Goal: Task Accomplishment & Management: Use online tool/utility

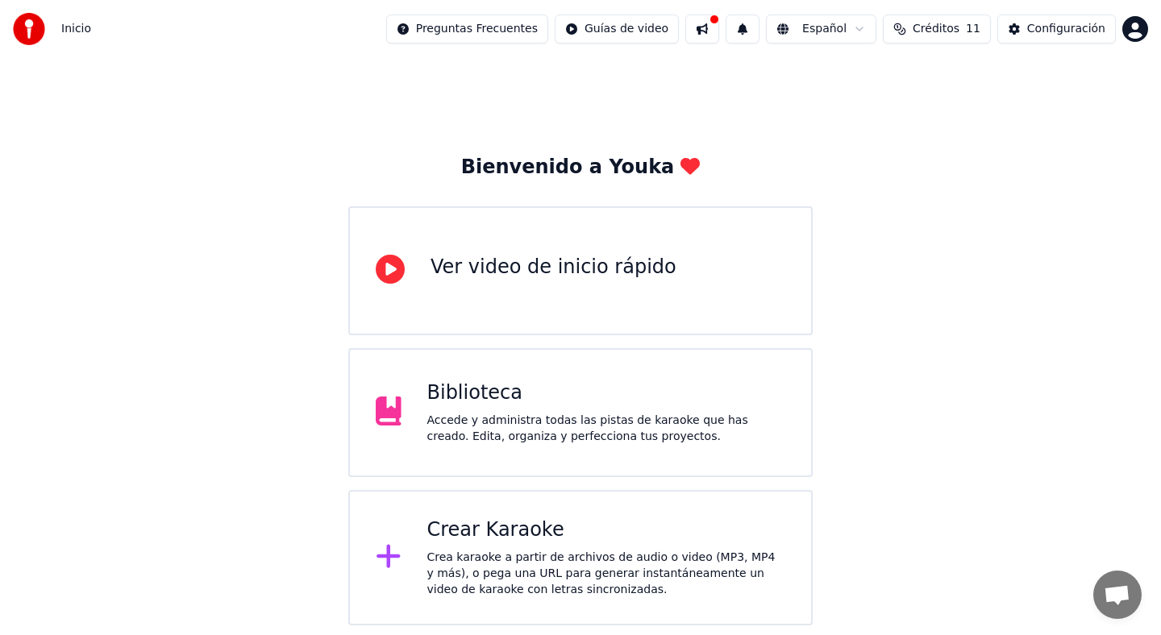
click at [659, 413] on div "Accede y administra todas las pistas de karaoke que has creado. Edita, organiza…" at bounding box center [606, 429] width 359 height 32
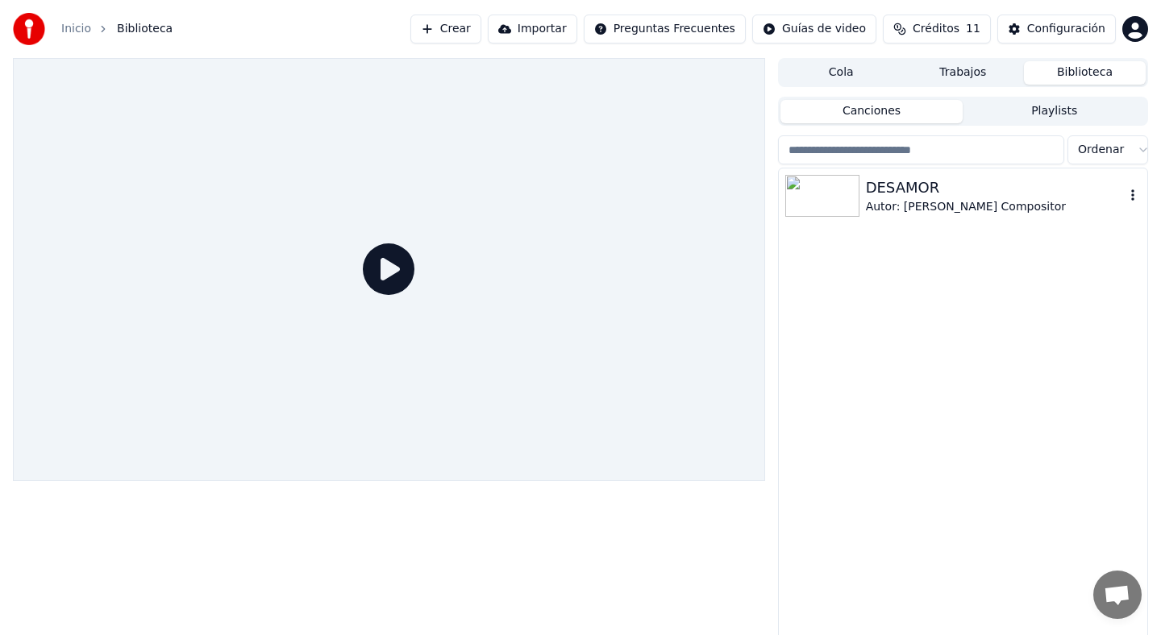
click at [824, 206] on img at bounding box center [822, 196] width 74 height 42
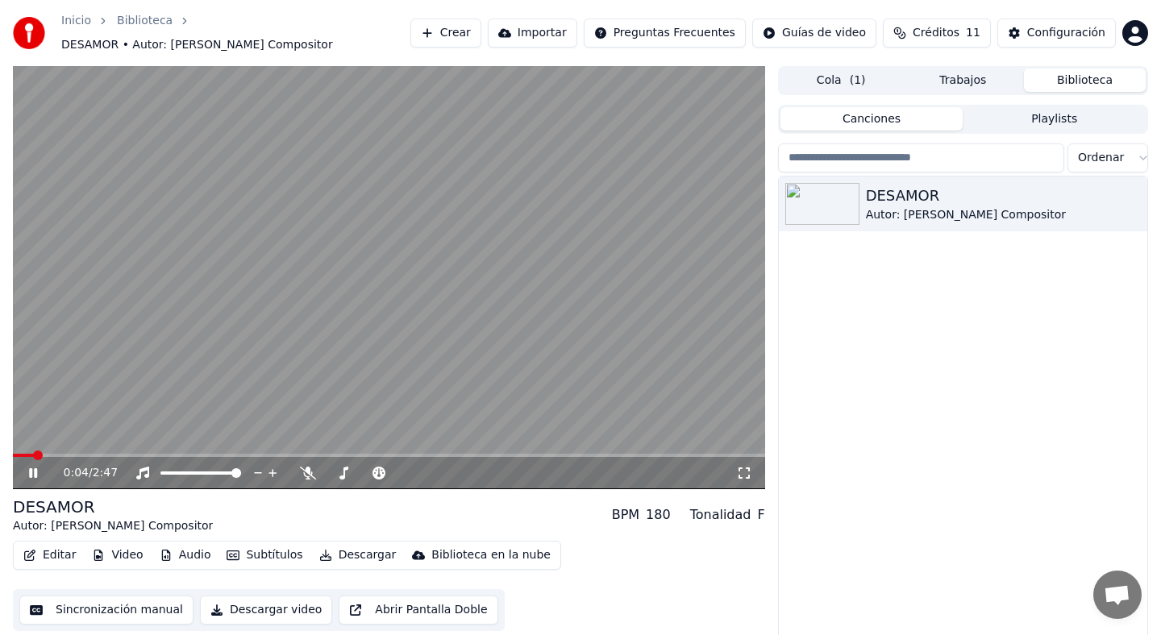
click at [34, 468] on icon at bounding box center [33, 473] width 8 height 10
click at [55, 551] on button "Editar" at bounding box center [49, 555] width 65 height 23
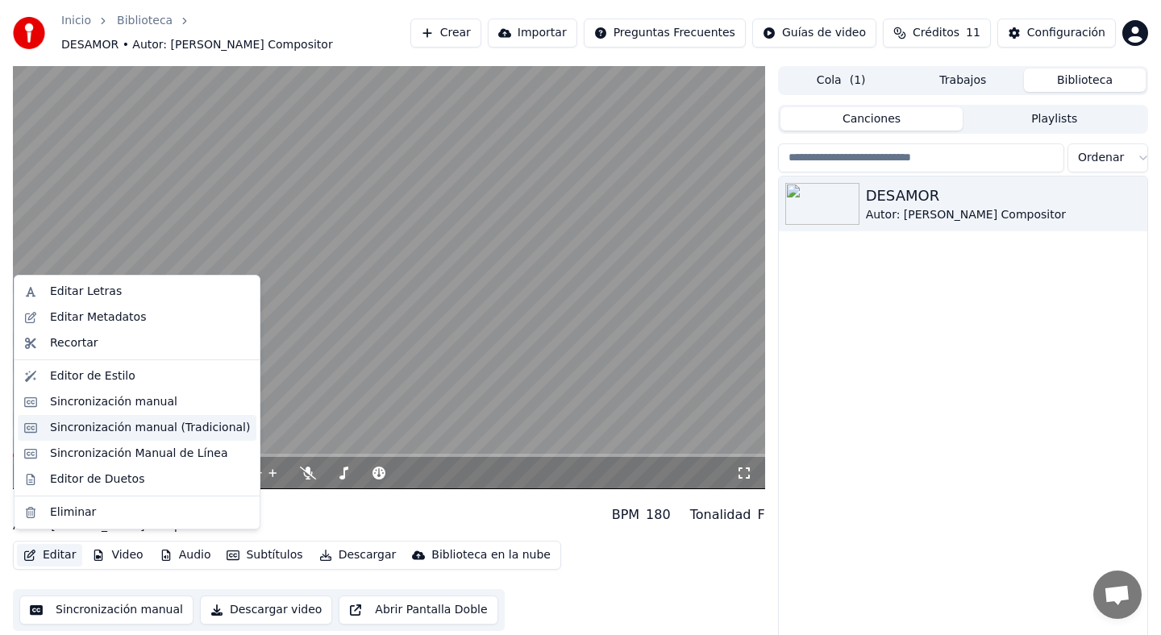
click at [146, 425] on div "Sincronización manual (Tradicional)" at bounding box center [150, 428] width 200 height 16
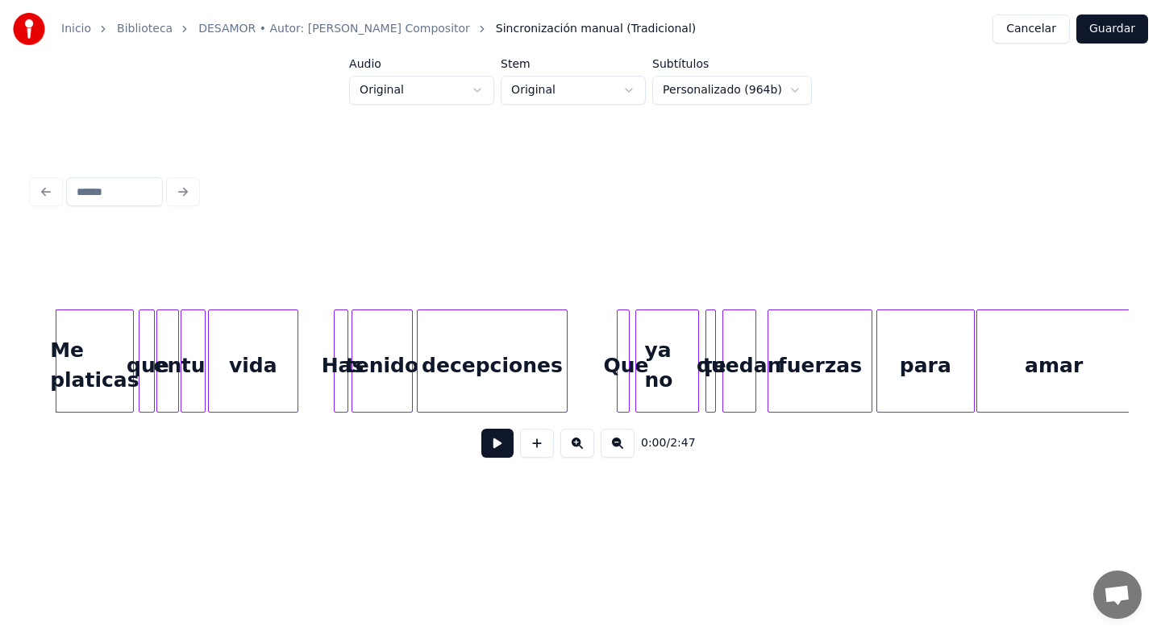
click at [348, 368] on div "Has" at bounding box center [343, 365] width 16 height 110
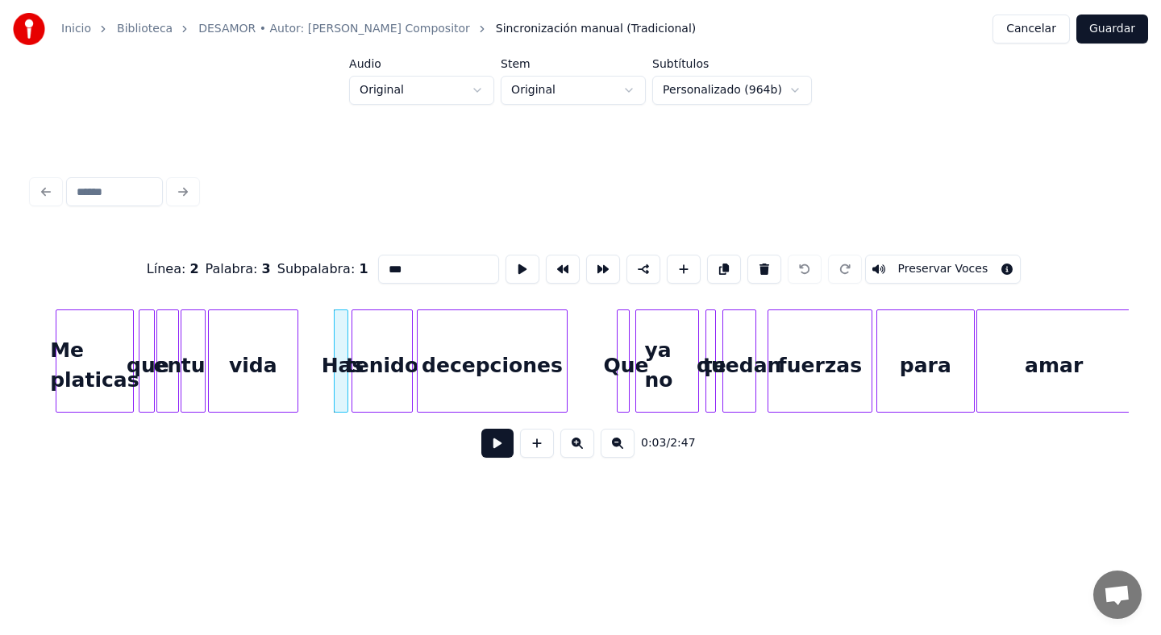
drag, startPoint x: 406, startPoint y: 268, endPoint x: 323, endPoint y: 256, distance: 84.7
click at [323, 256] on div "Línea : 2 Palabra : 3 Subpalabra : 1 *** Preservar Voces" at bounding box center [580, 269] width 1097 height 81
type input "***"
click at [468, 473] on div "0:03 / 2:47" at bounding box center [580, 443] width 1097 height 61
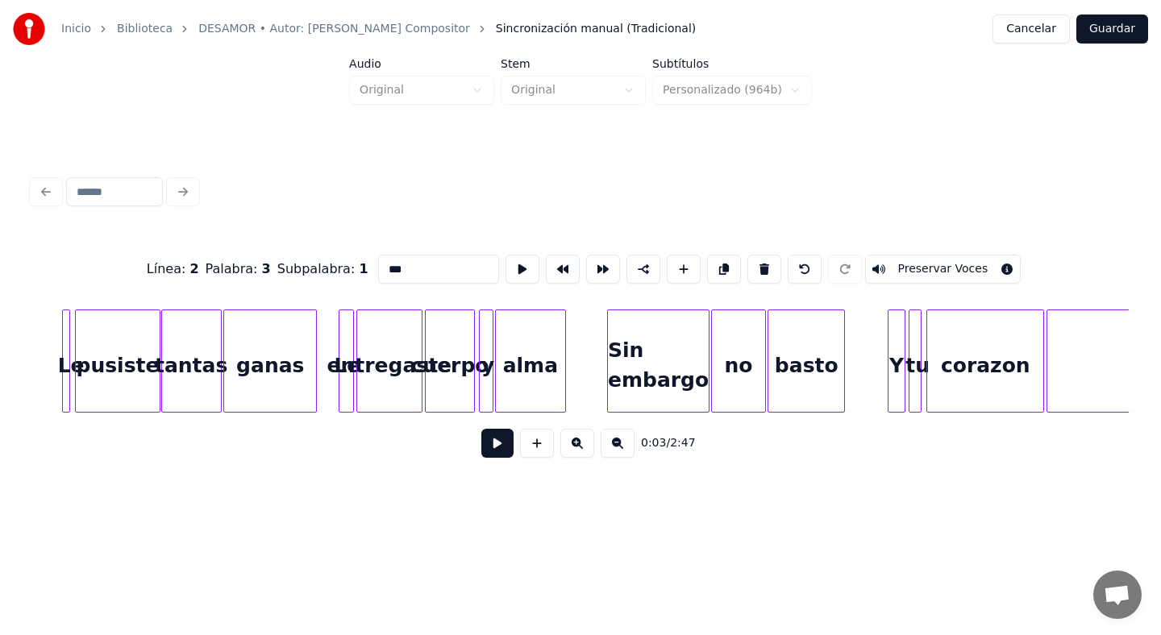
scroll to position [0, 1113]
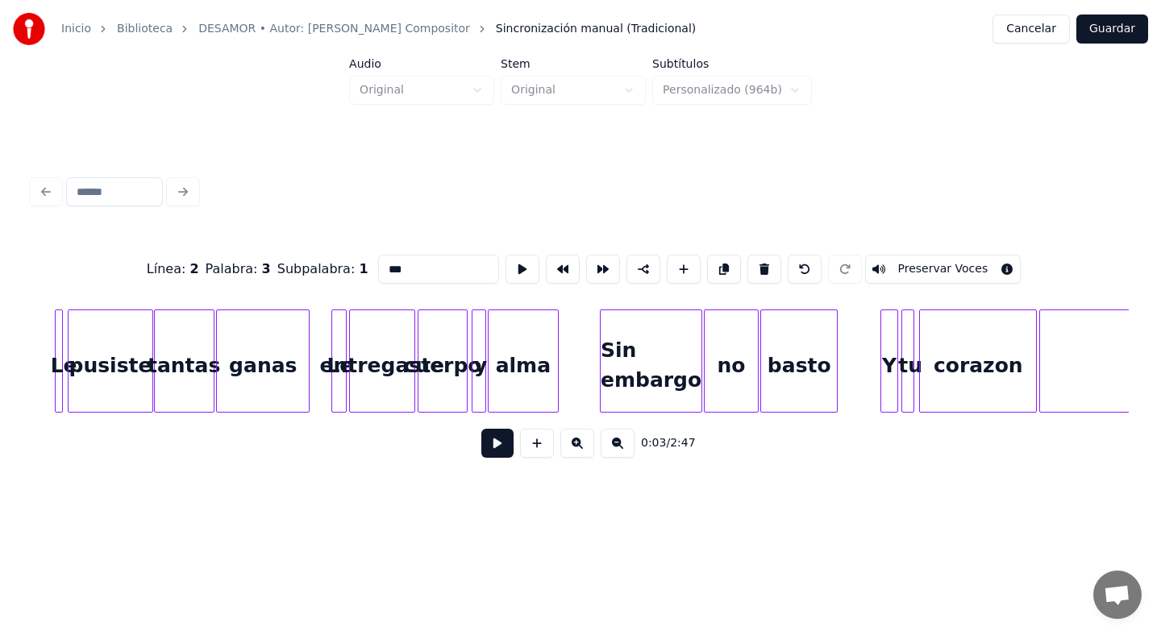
click at [1113, 28] on button "Guardar" at bounding box center [1112, 29] width 72 height 29
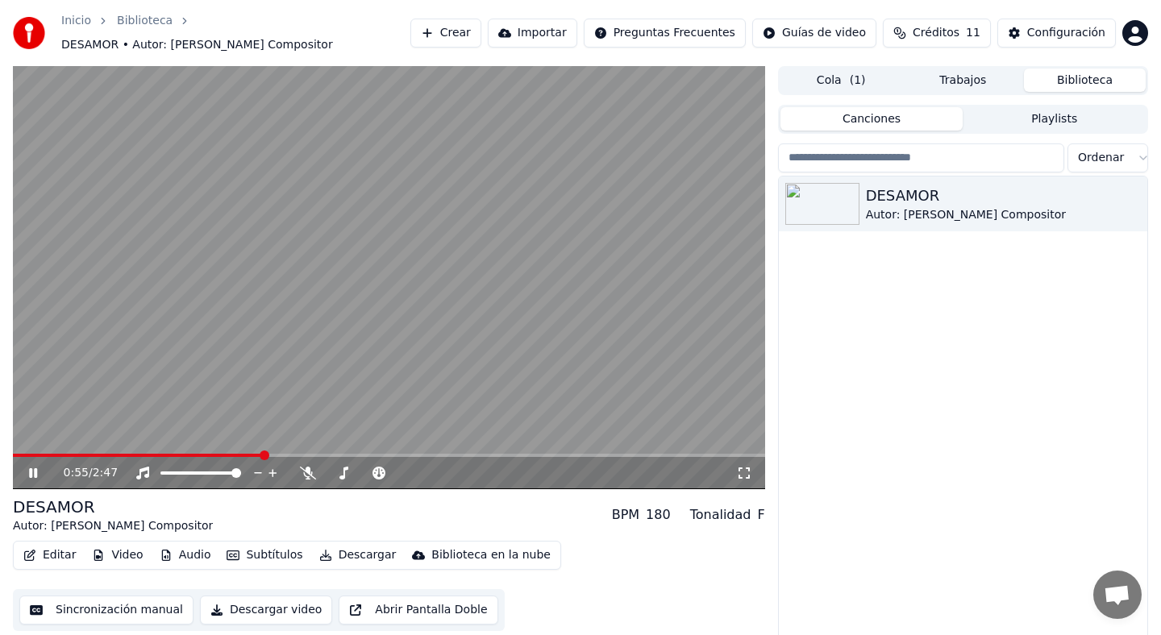
click at [141, 315] on video at bounding box center [389, 277] width 752 height 423
click at [69, 549] on button "Editar" at bounding box center [49, 555] width 65 height 23
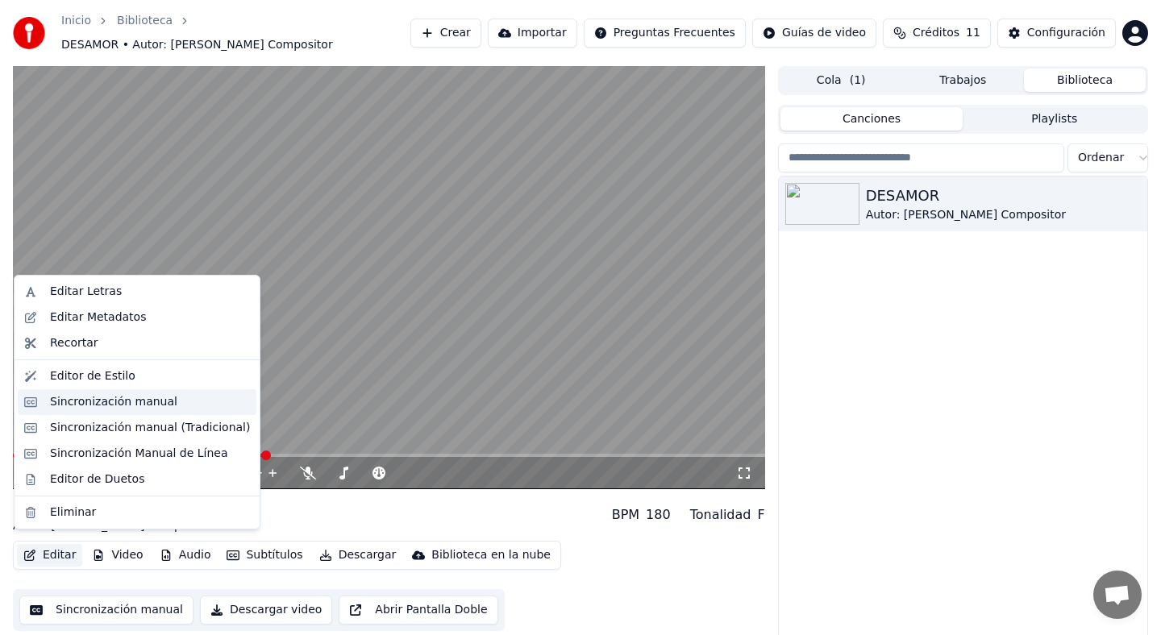
click at [134, 410] on div "Sincronización manual" at bounding box center [137, 402] width 239 height 26
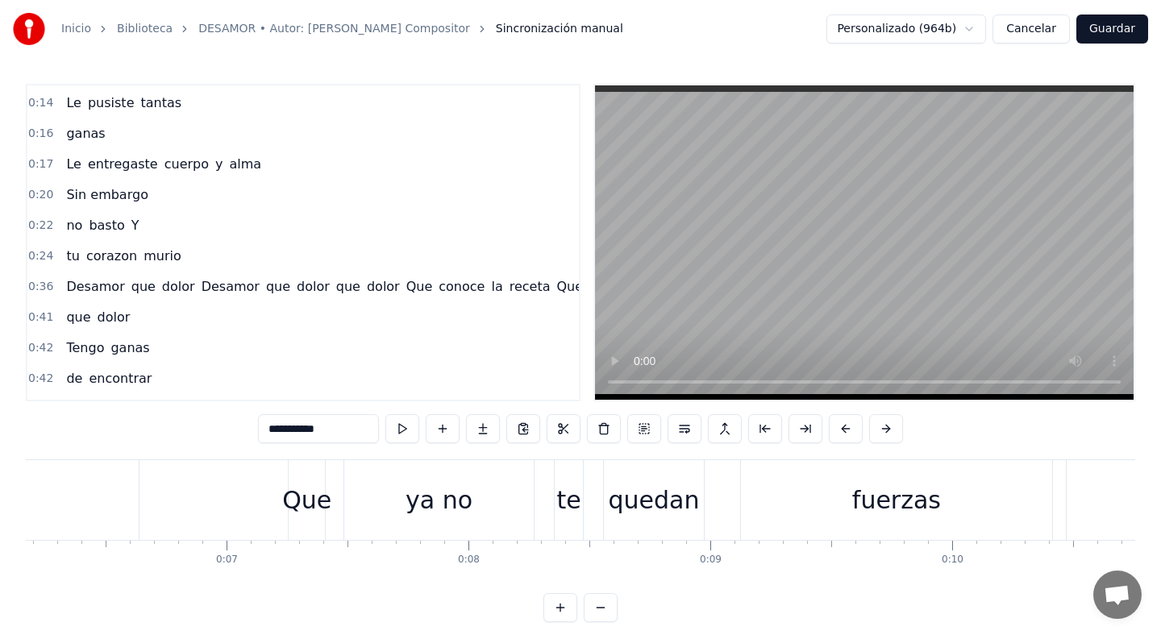
scroll to position [181, 0]
click at [130, 225] on span "Y" at bounding box center [135, 226] width 11 height 19
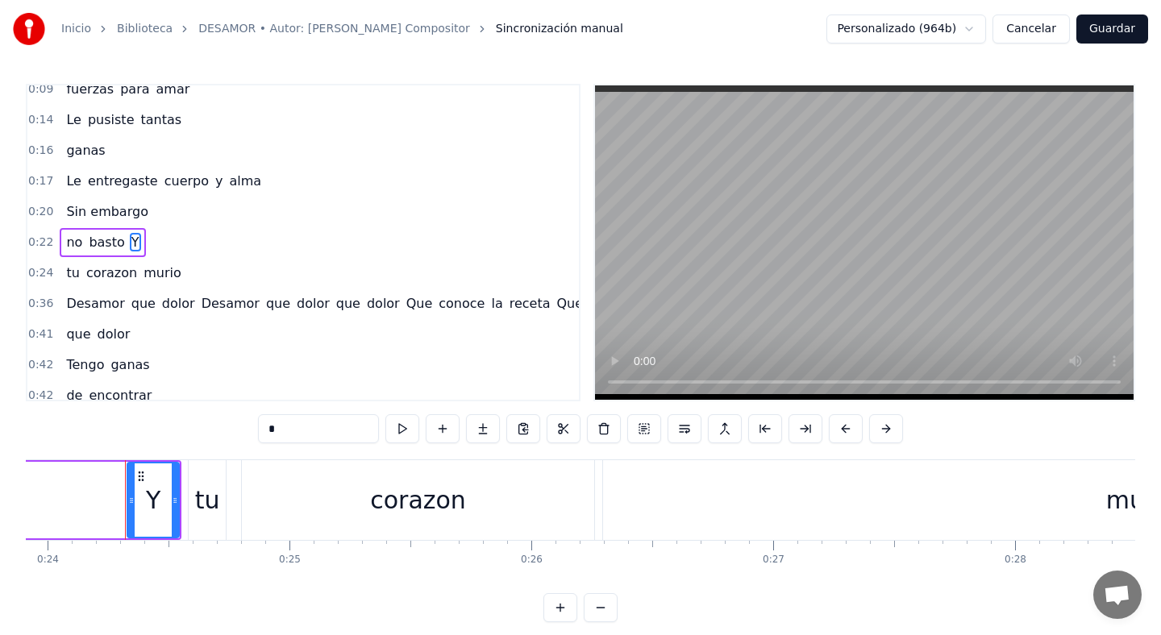
scroll to position [0, 5802]
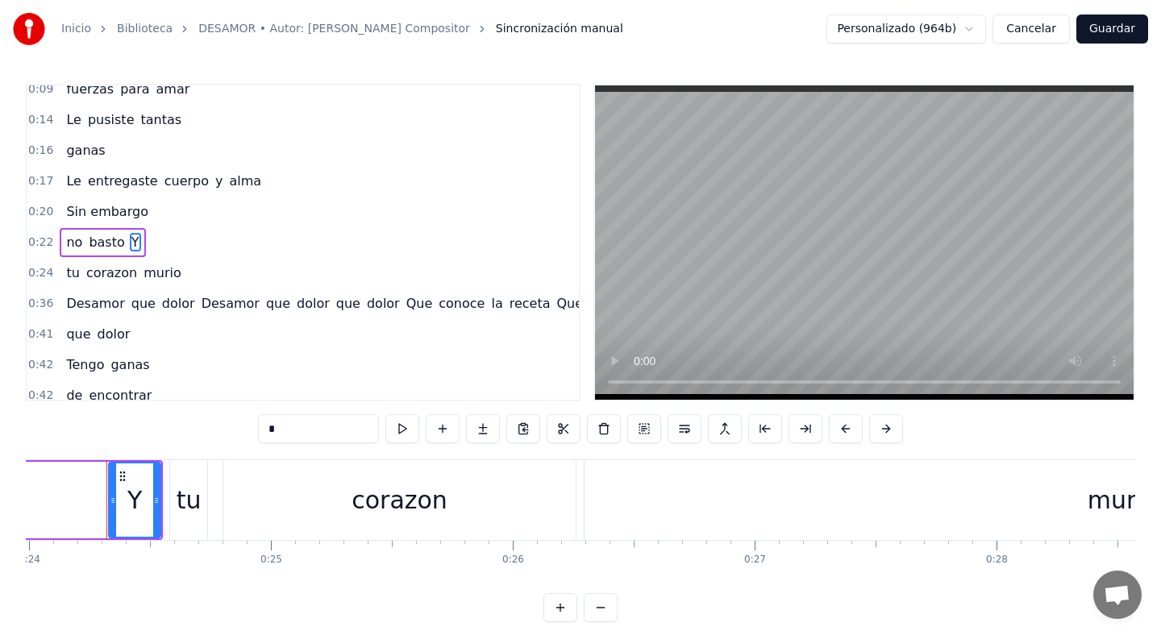
drag, startPoint x: 130, startPoint y: 237, endPoint x: 62, endPoint y: 273, distance: 76.5
click at [62, 273] on div "0:00 Me platicas que en 0:01 tu vida has tenido 0:04 decepciones 0:07 Que 0:07 …" at bounding box center [303, 243] width 555 height 318
drag, startPoint x: 139, startPoint y: 500, endPoint x: 148, endPoint y: 500, distance: 8.9
click at [148, 500] on div "Y" at bounding box center [135, 500] width 50 height 73
click at [143, 493] on div "Y" at bounding box center [135, 500] width 50 height 73
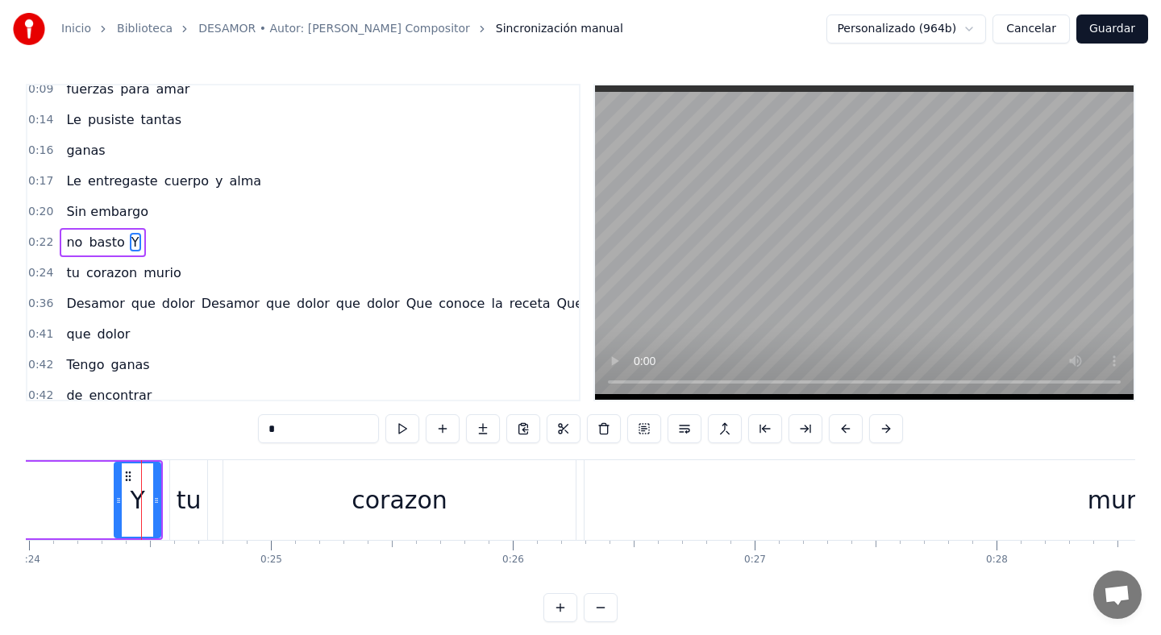
click at [119, 496] on icon at bounding box center [118, 500] width 6 height 13
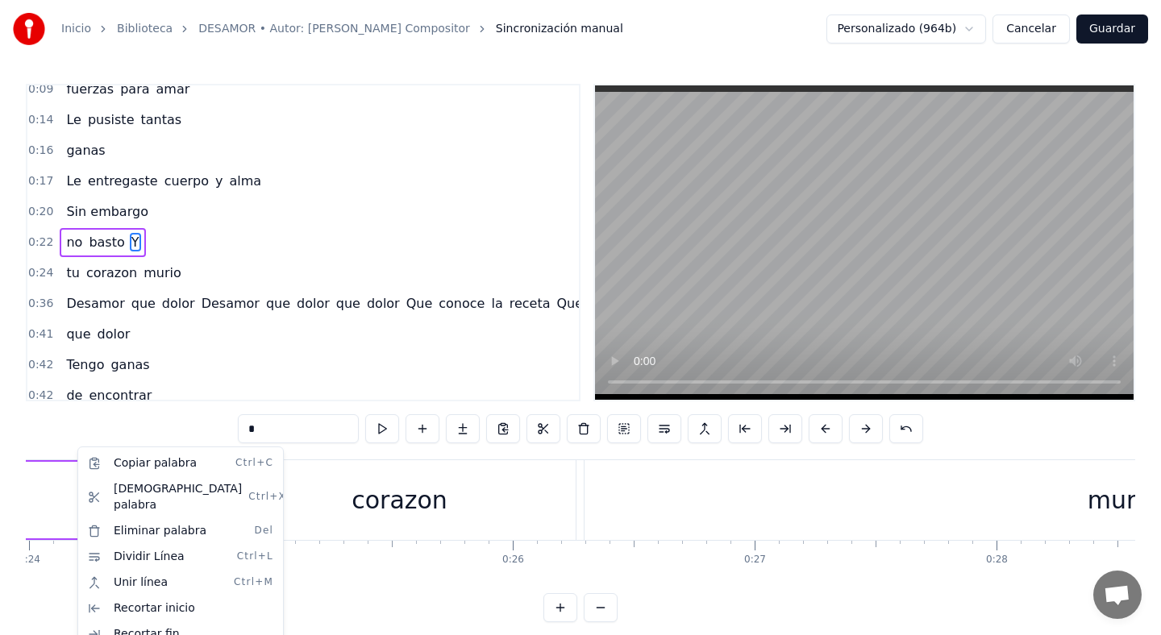
click at [131, 418] on html "Inicio Biblioteca DESAMOR • Autor: [PERSON_NAME] Compositor Sincronización manu…" at bounding box center [580, 324] width 1161 height 648
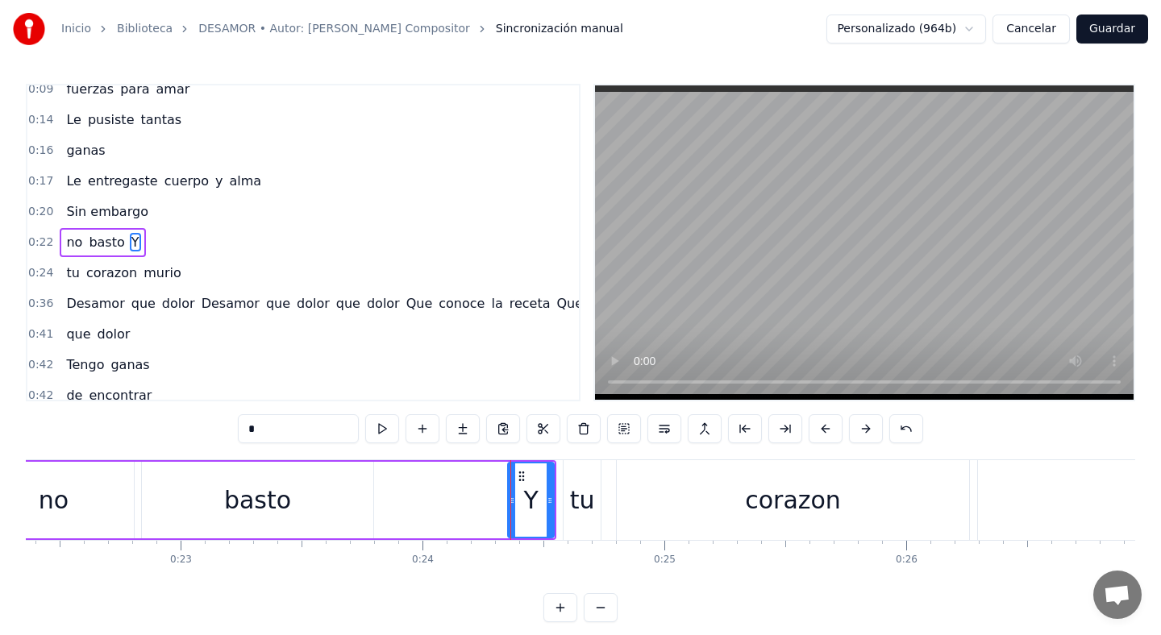
scroll to position [0, 5405]
click at [302, 492] on div "basto" at bounding box center [261, 500] width 231 height 77
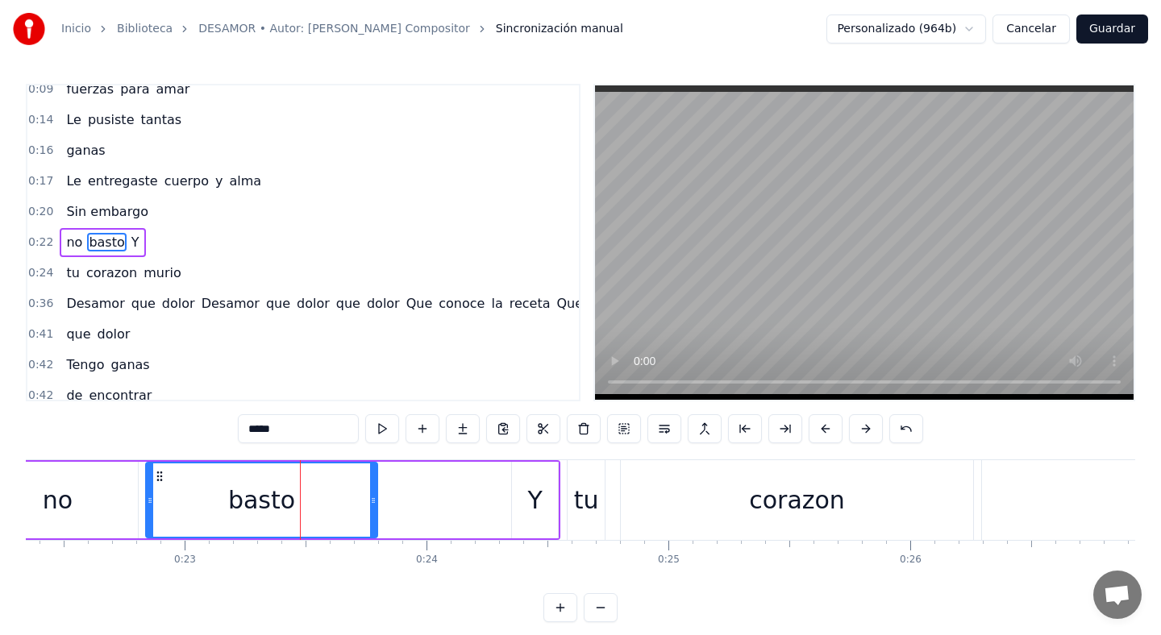
click at [523, 489] on div "Y" at bounding box center [535, 500] width 46 height 77
type input "*"
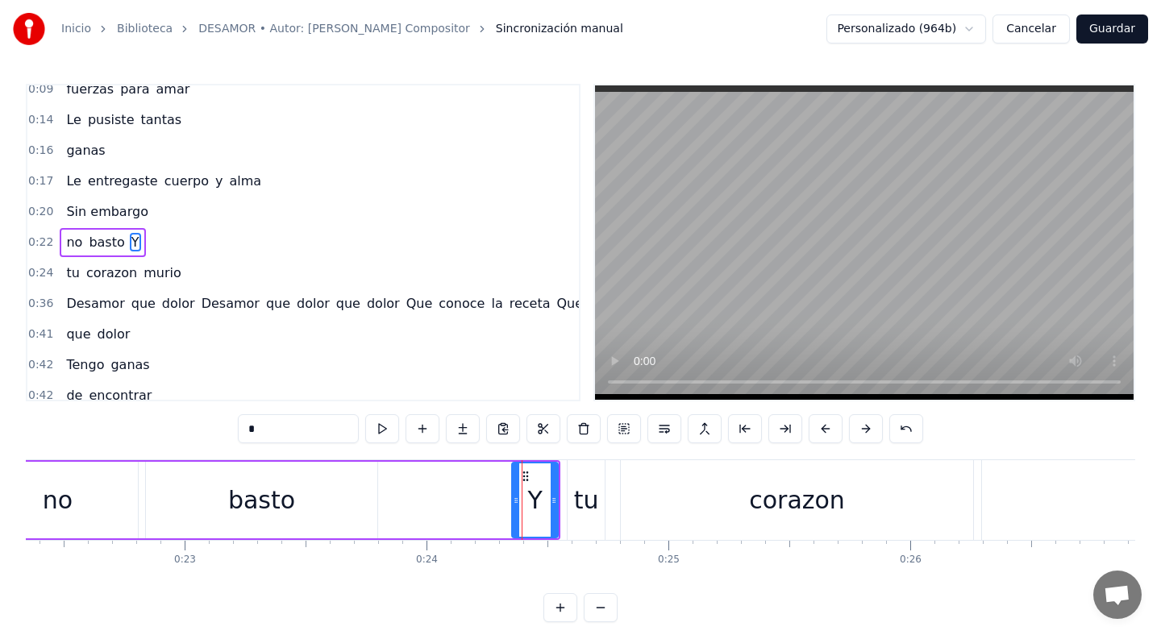
drag, startPoint x: 530, startPoint y: 491, endPoint x: 540, endPoint y: 492, distance: 10.5
click at [542, 492] on div "Y" at bounding box center [535, 500] width 15 height 36
click at [534, 476] on icon at bounding box center [533, 476] width 13 height 13
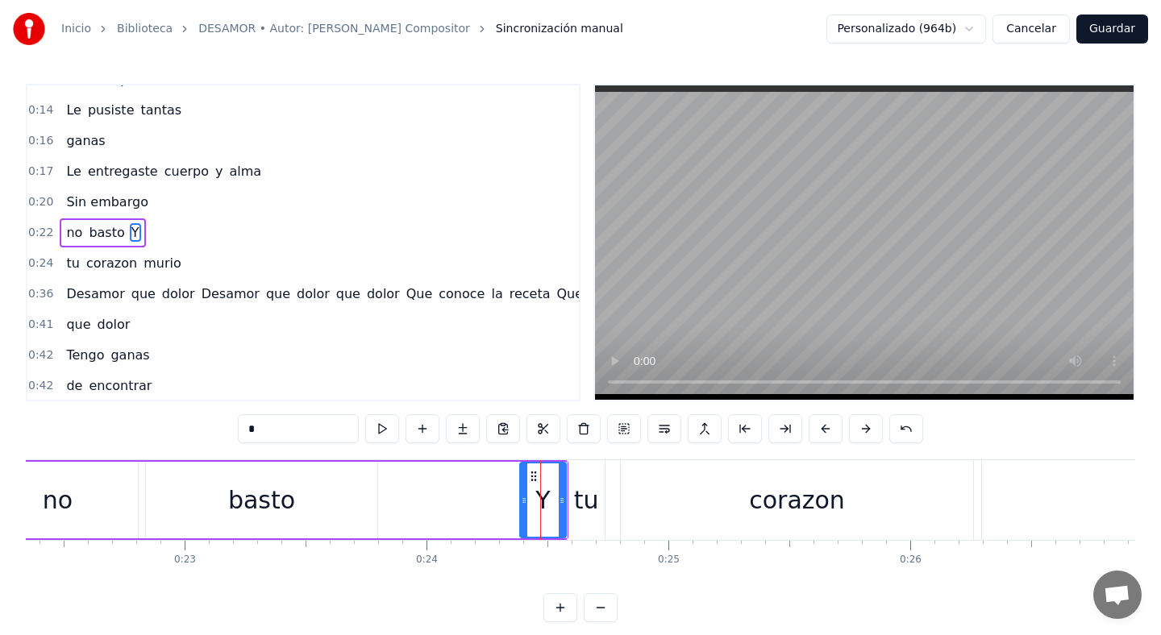
scroll to position [148, 0]
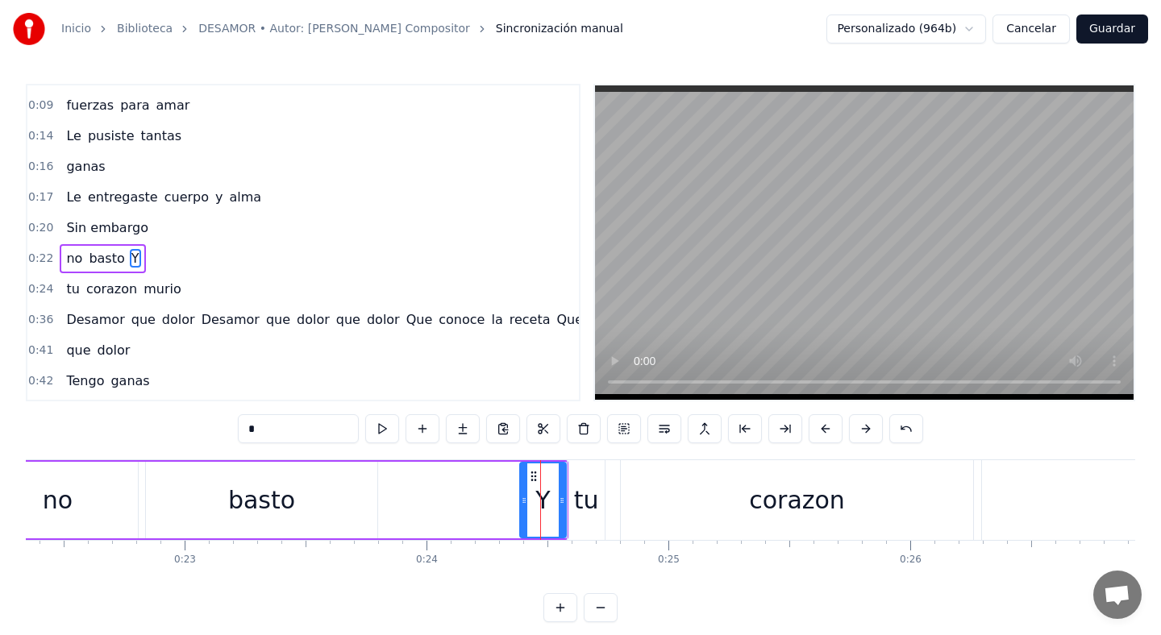
click at [1033, 31] on button "Cancelar" at bounding box center [1031, 29] width 77 height 29
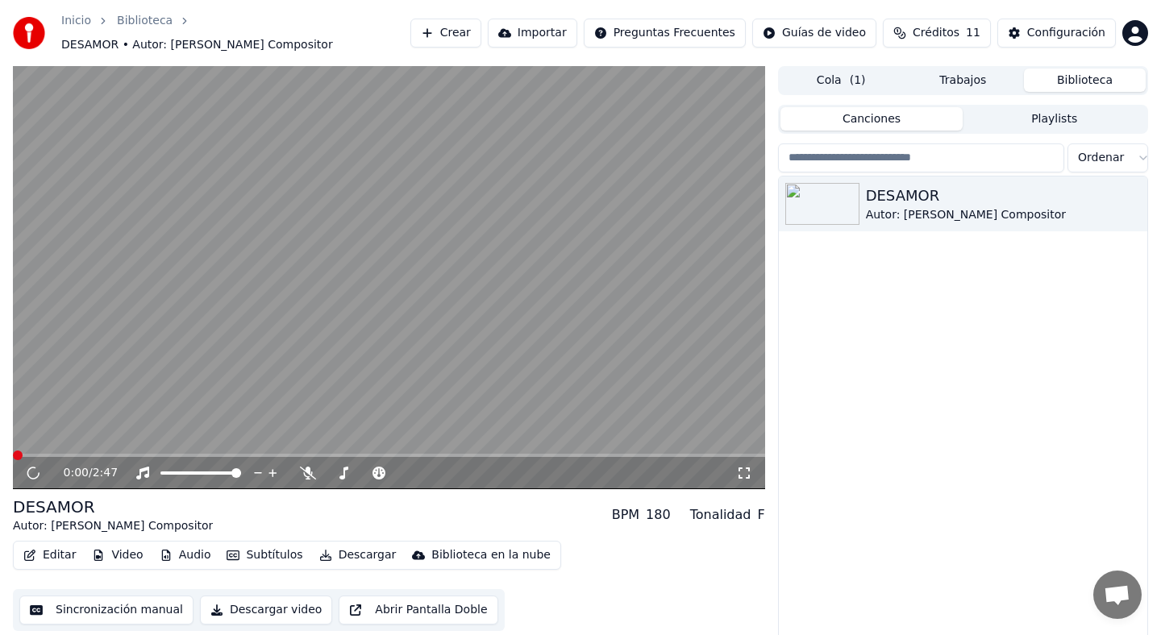
click at [54, 555] on button "Editar" at bounding box center [49, 555] width 65 height 23
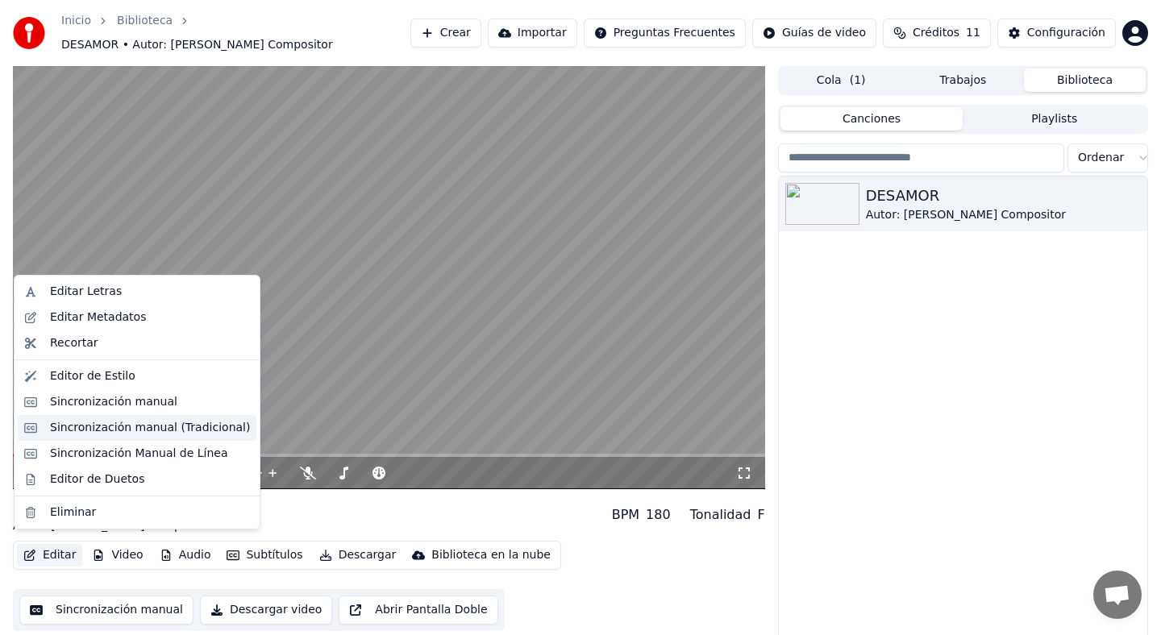
click at [135, 428] on div "Sincronización manual (Tradicional)" at bounding box center [150, 428] width 200 height 16
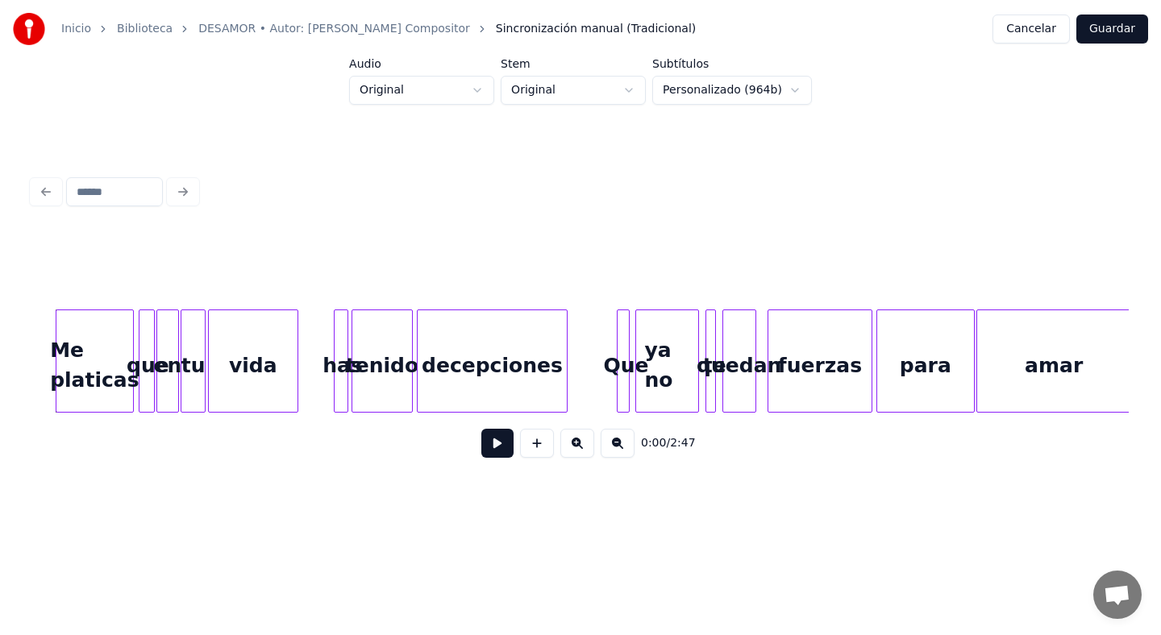
click at [498, 448] on button at bounding box center [497, 443] width 32 height 29
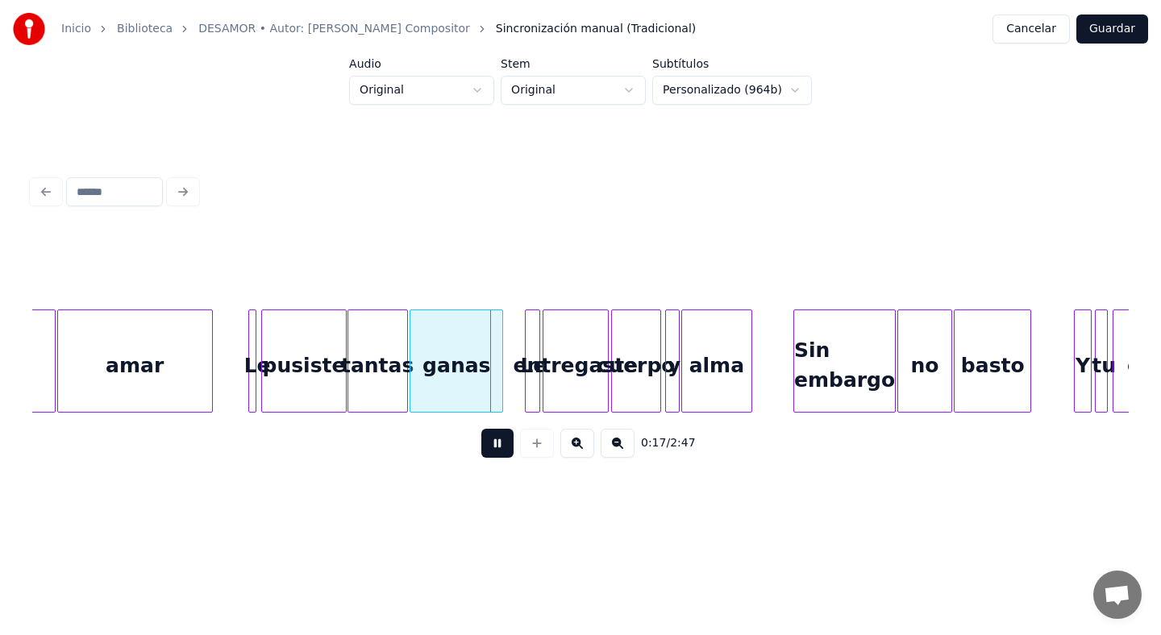
scroll to position [0, 945]
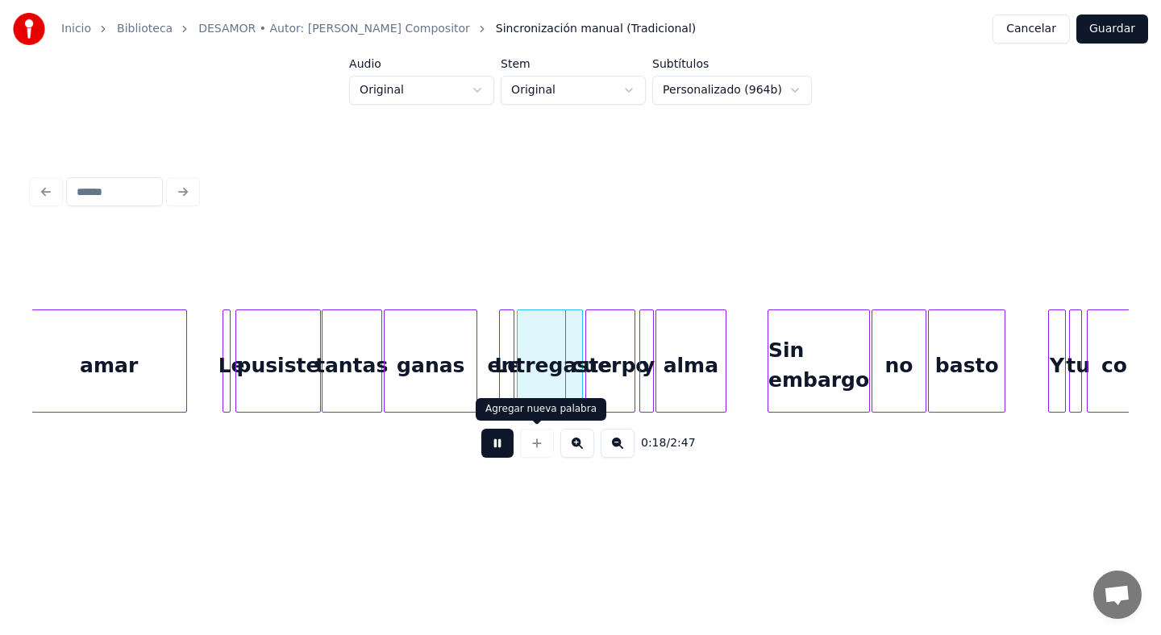
click at [500, 437] on button at bounding box center [497, 443] width 32 height 29
click at [502, 361] on div at bounding box center [502, 361] width 5 height 102
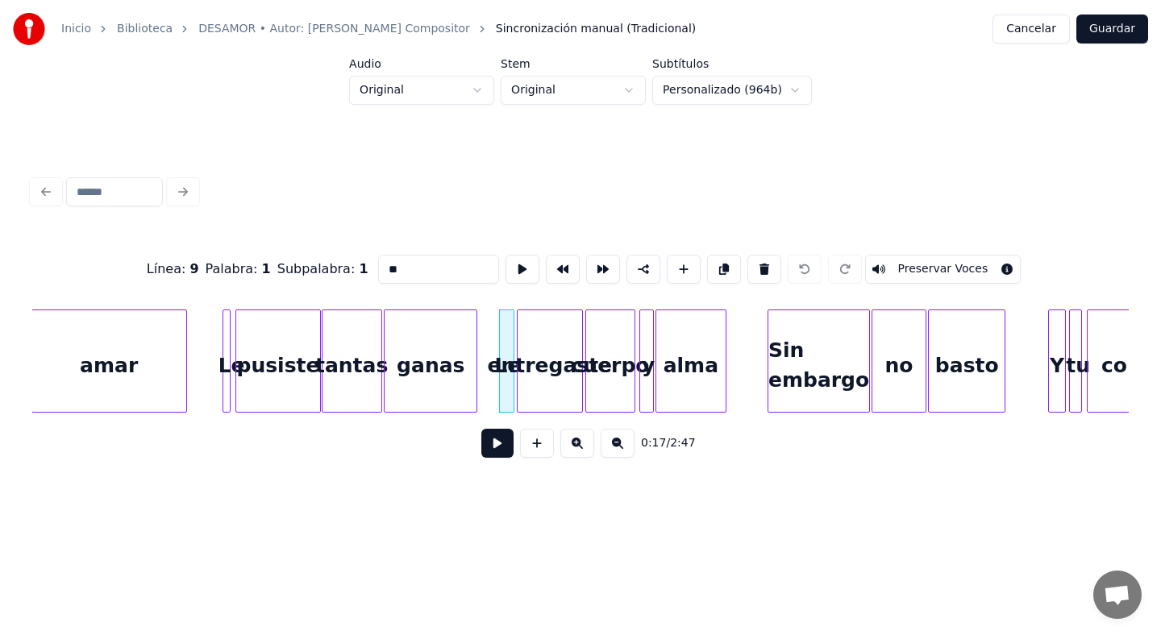
click at [531, 361] on div "entregaste" at bounding box center [550, 365] width 65 height 110
type input "**********"
click at [500, 439] on button at bounding box center [497, 443] width 32 height 29
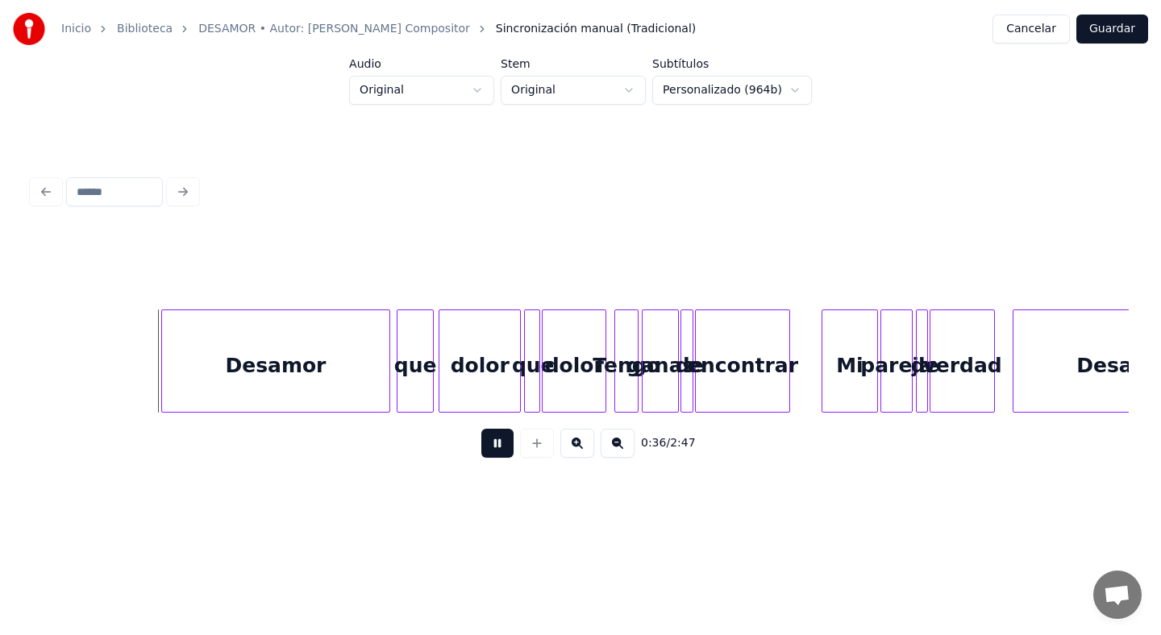
scroll to position [0, 2817]
click at [496, 442] on button at bounding box center [497, 443] width 32 height 29
click at [535, 369] on div at bounding box center [537, 361] width 5 height 102
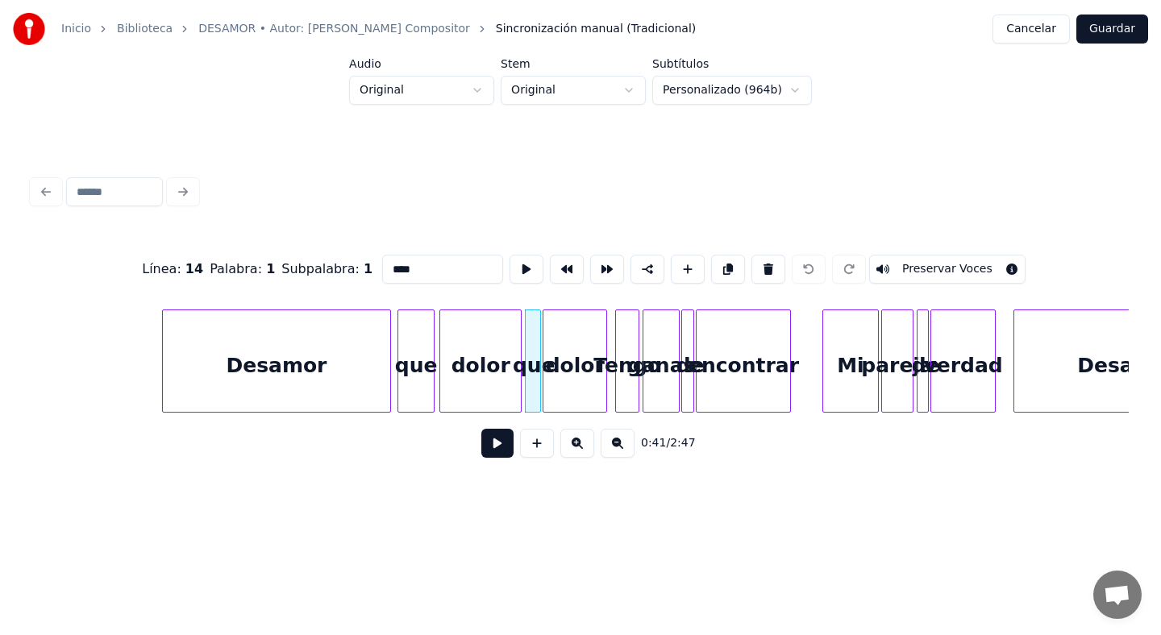
click at [294, 264] on div "Subpalabra : 1" at bounding box center [326, 269] width 91 height 19
click at [564, 85] on html "Inicio Biblioteca DESAMOR • Autor: [PERSON_NAME] Compositor Sincronización manu…" at bounding box center [580, 269] width 1161 height 538
click at [684, 90] on html "Inicio Biblioteca DESAMOR • Autor: [PERSON_NAME] Compositor Sincronización manu…" at bounding box center [580, 269] width 1161 height 538
click at [683, 90] on html "Inicio Biblioteca DESAMOR • Autor: [PERSON_NAME] Compositor Sincronización manu…" at bounding box center [580, 269] width 1161 height 538
click at [540, 91] on html "Inicio Biblioteca DESAMOR • Autor: [PERSON_NAME] Compositor Sincronización manu…" at bounding box center [580, 269] width 1161 height 538
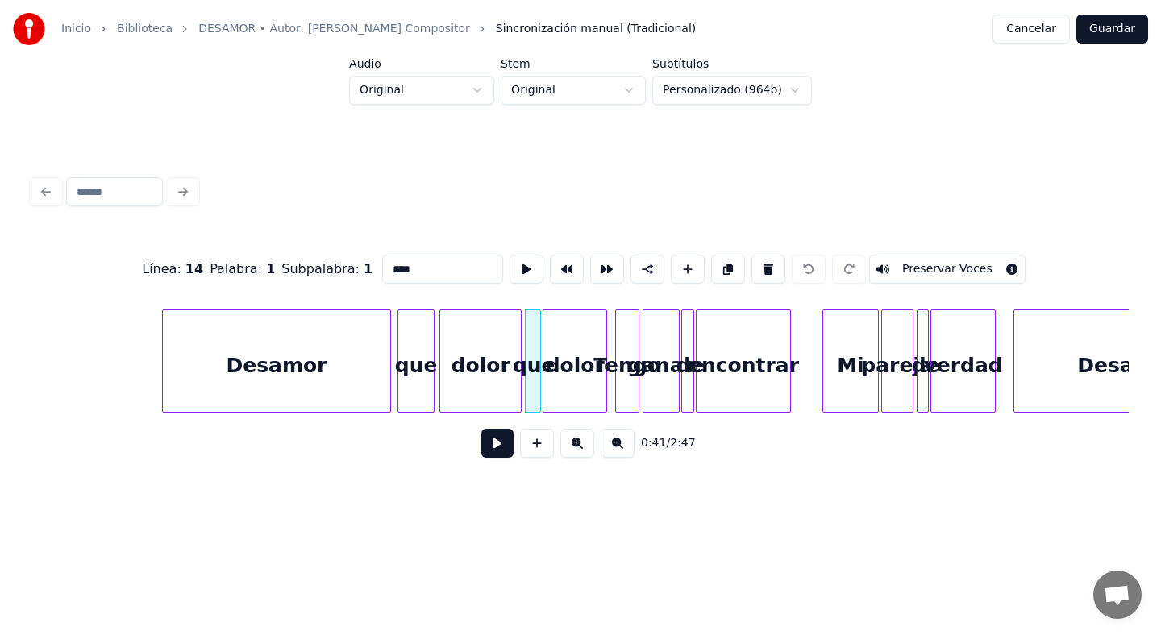
click at [448, 91] on html "Inicio Biblioteca DESAMOR • Autor: [PERSON_NAME] Compositor Sincronización manu…" at bounding box center [580, 269] width 1161 height 538
click at [543, 130] on html "Inicio Biblioteca DESAMOR • Autor: [PERSON_NAME] Compositor Sincronización manu…" at bounding box center [580, 269] width 1161 height 538
click at [579, 367] on div "dolor" at bounding box center [574, 365] width 63 height 110
click at [587, 355] on div at bounding box center [587, 361] width 5 height 102
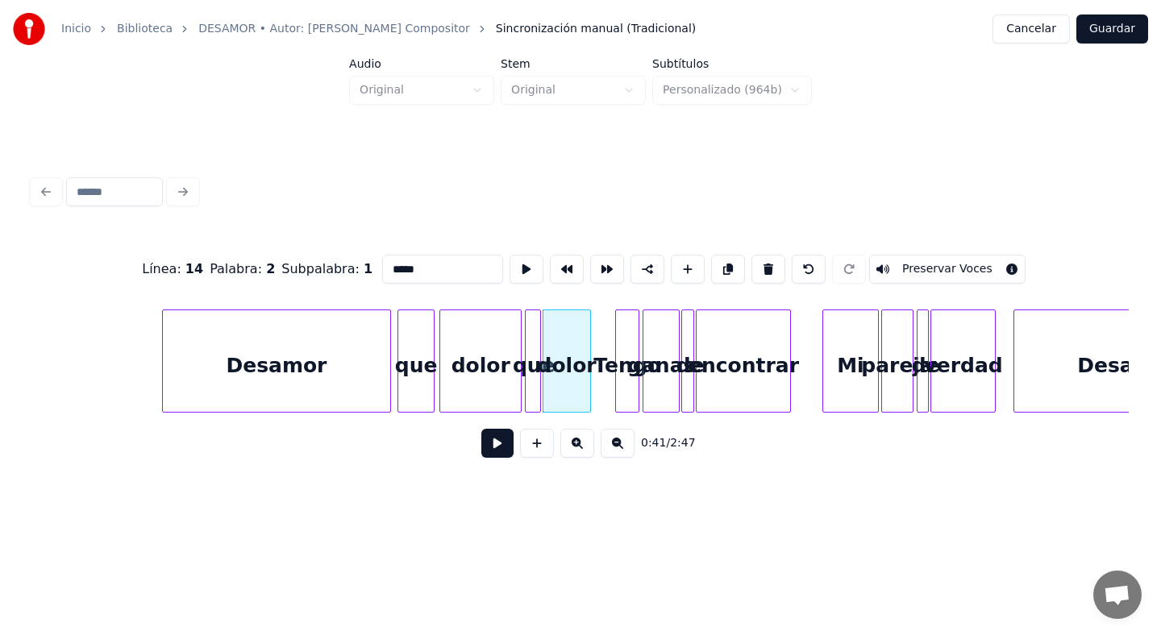
click at [616, 352] on div "Tengo" at bounding box center [627, 365] width 23 height 110
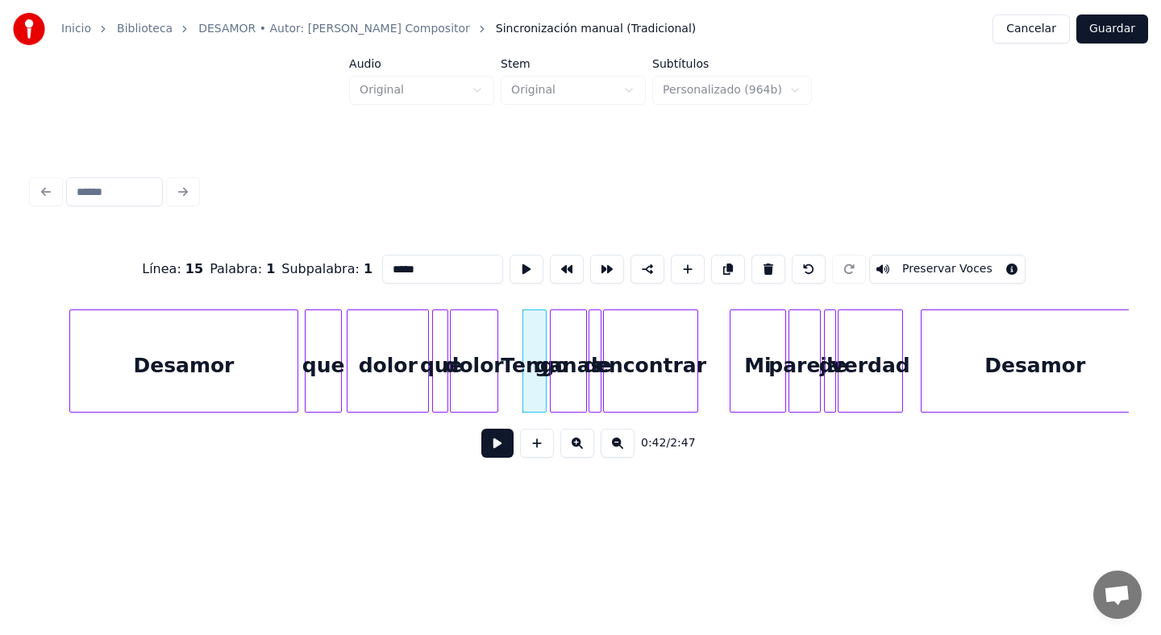
scroll to position [0, 2913]
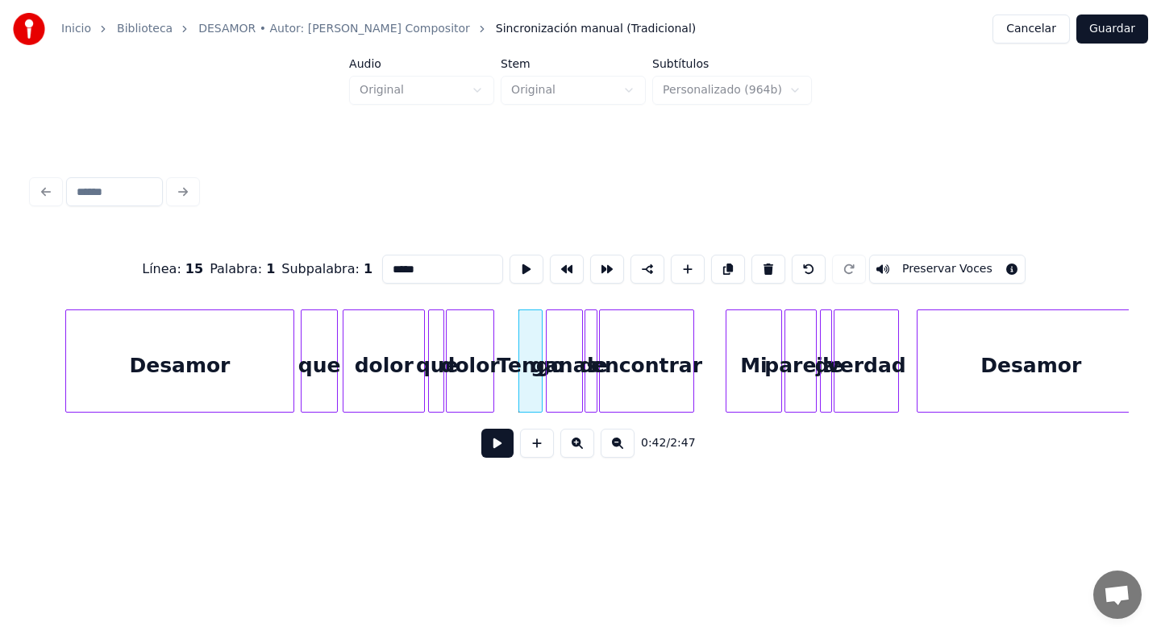
click at [414, 353] on div "dolor" at bounding box center [383, 365] width 81 height 110
type input "*****"
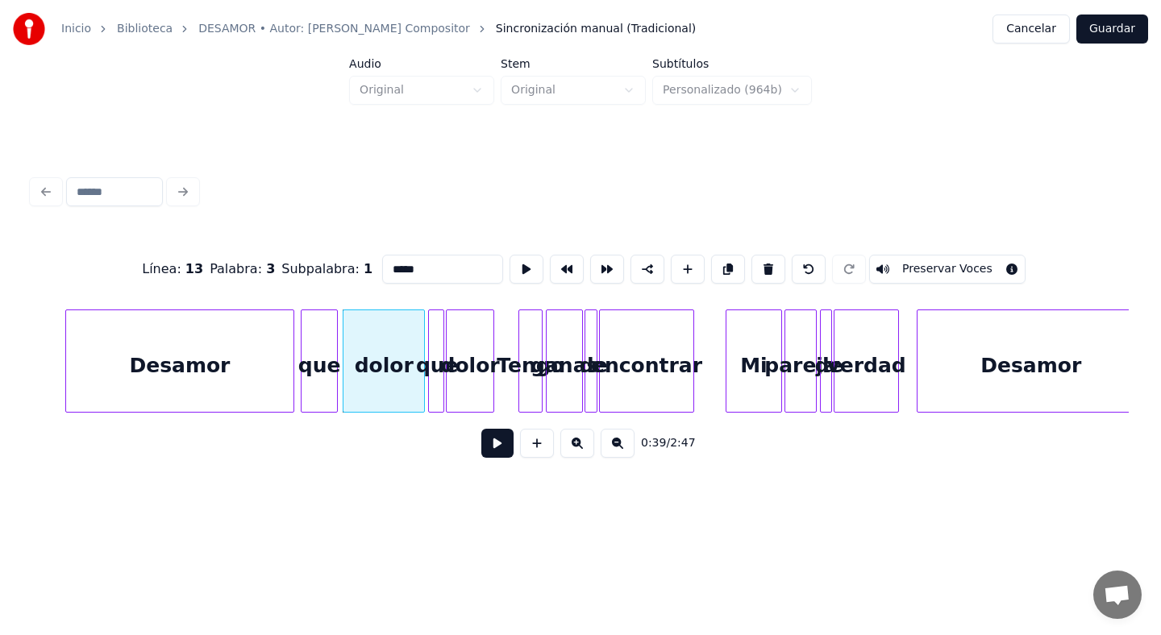
click at [506, 436] on button at bounding box center [497, 443] width 32 height 29
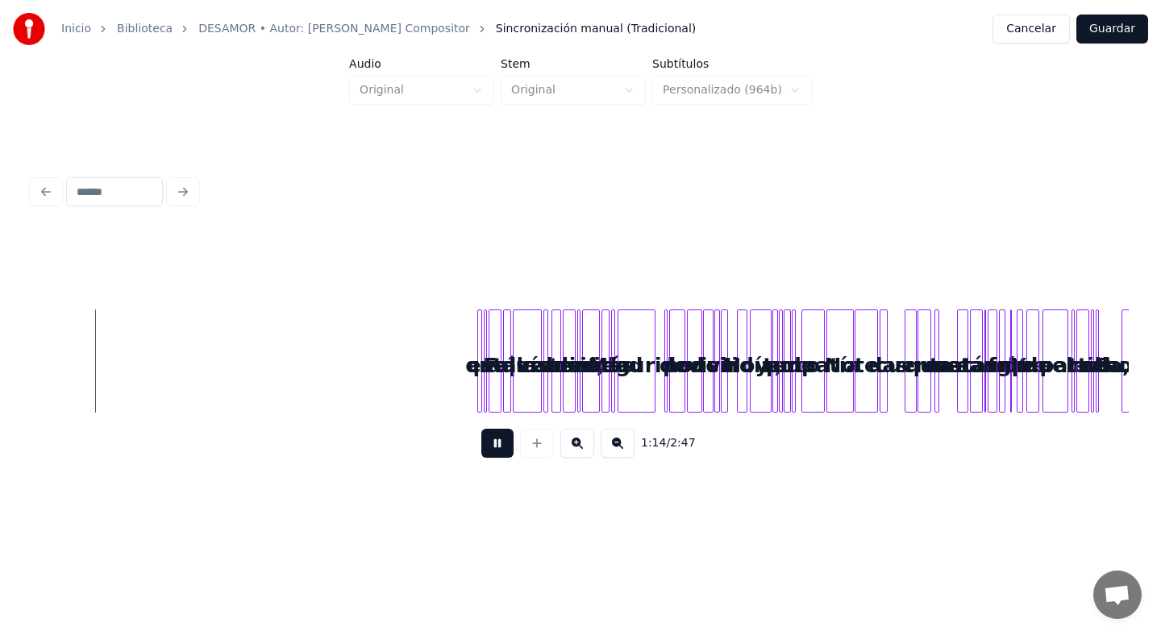
scroll to position [0, 5938]
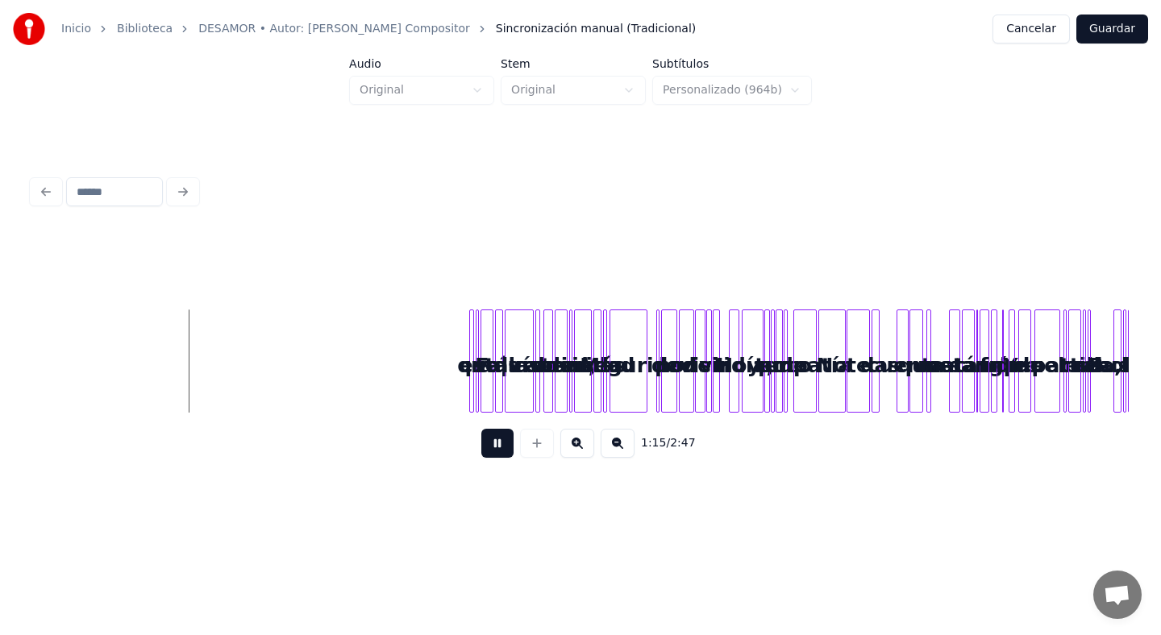
click at [488, 446] on button at bounding box center [497, 443] width 32 height 29
click at [492, 449] on button at bounding box center [497, 443] width 32 height 29
click at [491, 449] on button at bounding box center [497, 443] width 32 height 29
click at [469, 357] on div at bounding box center [470, 361] width 5 height 102
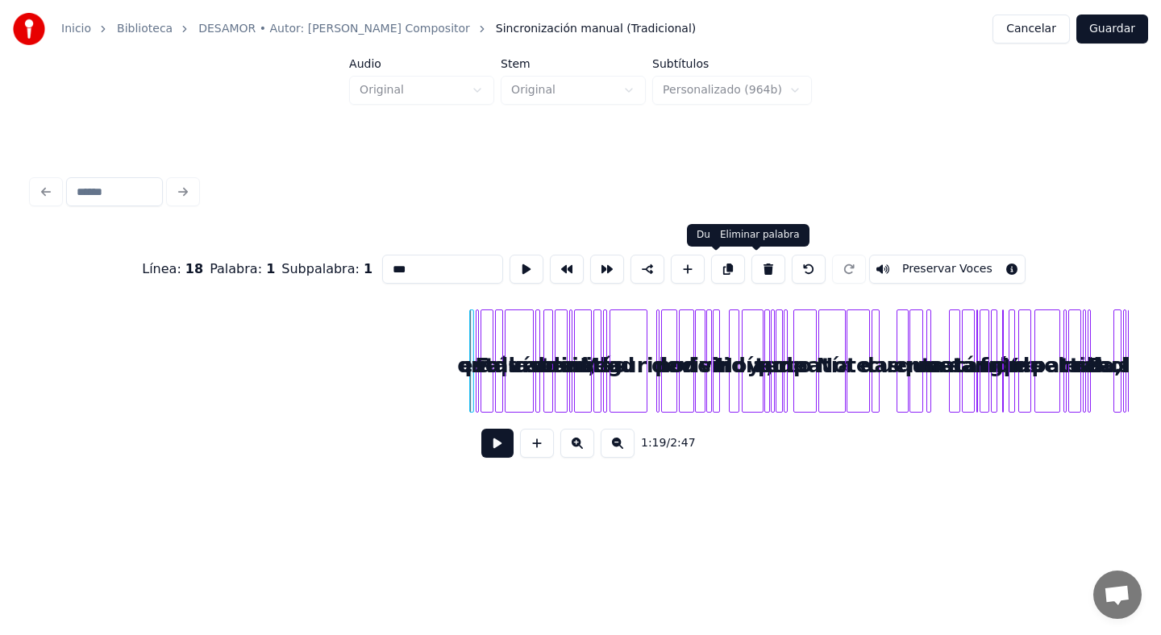
click at [751, 272] on button at bounding box center [768, 269] width 34 height 29
type input "**"
click at [478, 330] on div at bounding box center [479, 361] width 5 height 102
click at [751, 255] on button at bounding box center [768, 269] width 34 height 29
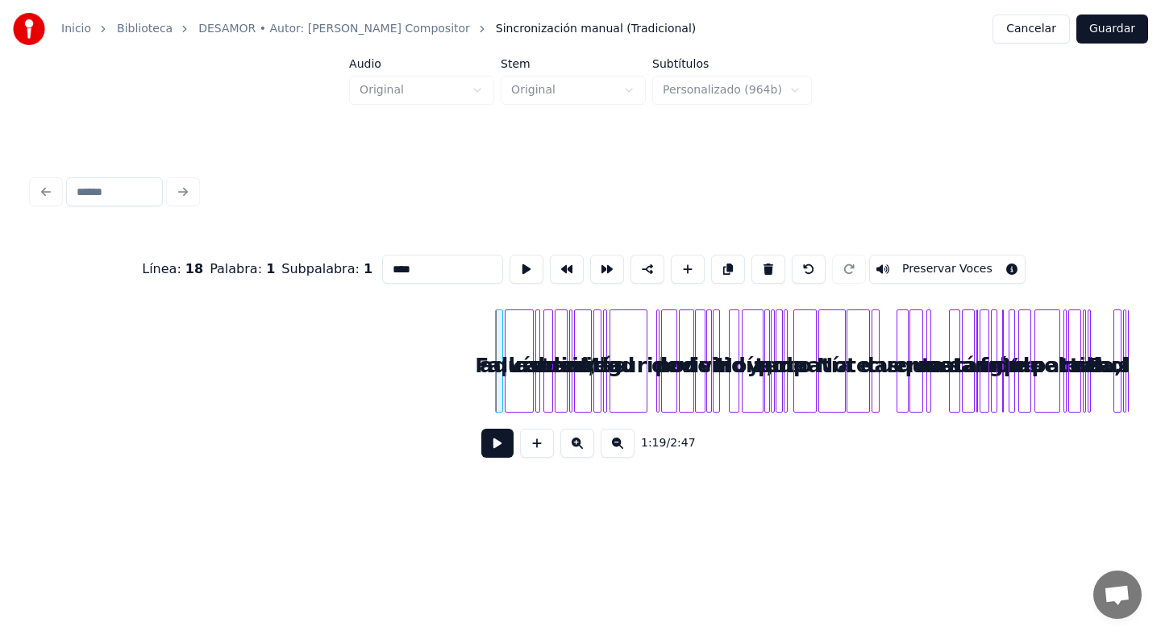
click at [751, 255] on button at bounding box center [768, 269] width 34 height 29
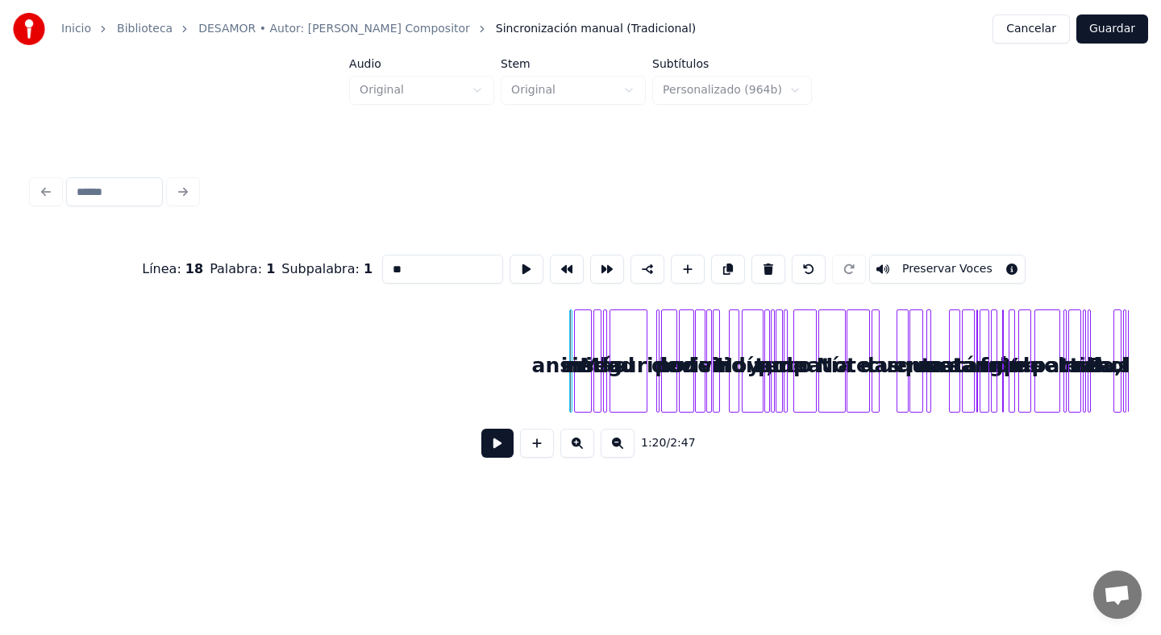
click at [751, 255] on button at bounding box center [768, 269] width 34 height 29
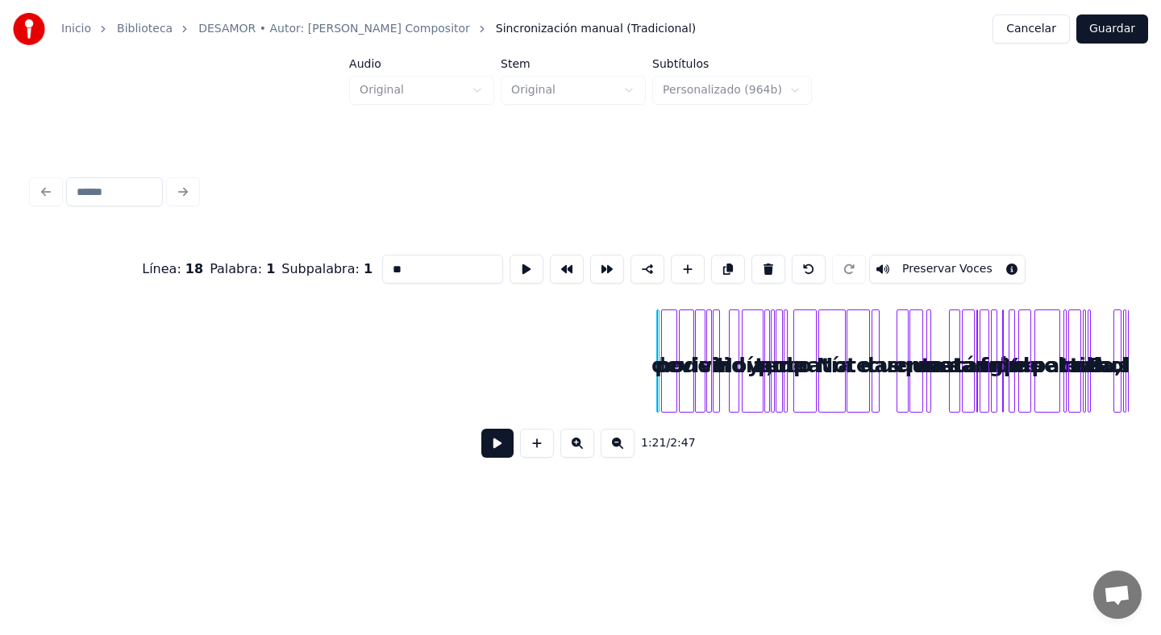
click at [751, 255] on button at bounding box center [768, 269] width 34 height 29
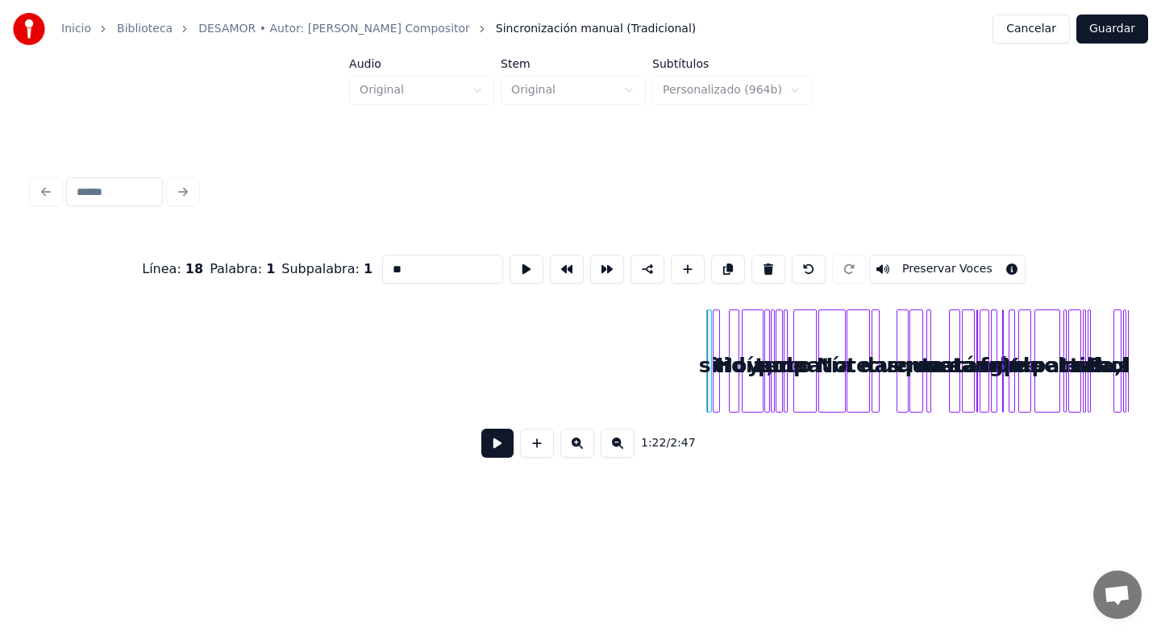
click at [751, 255] on button at bounding box center [768, 269] width 34 height 29
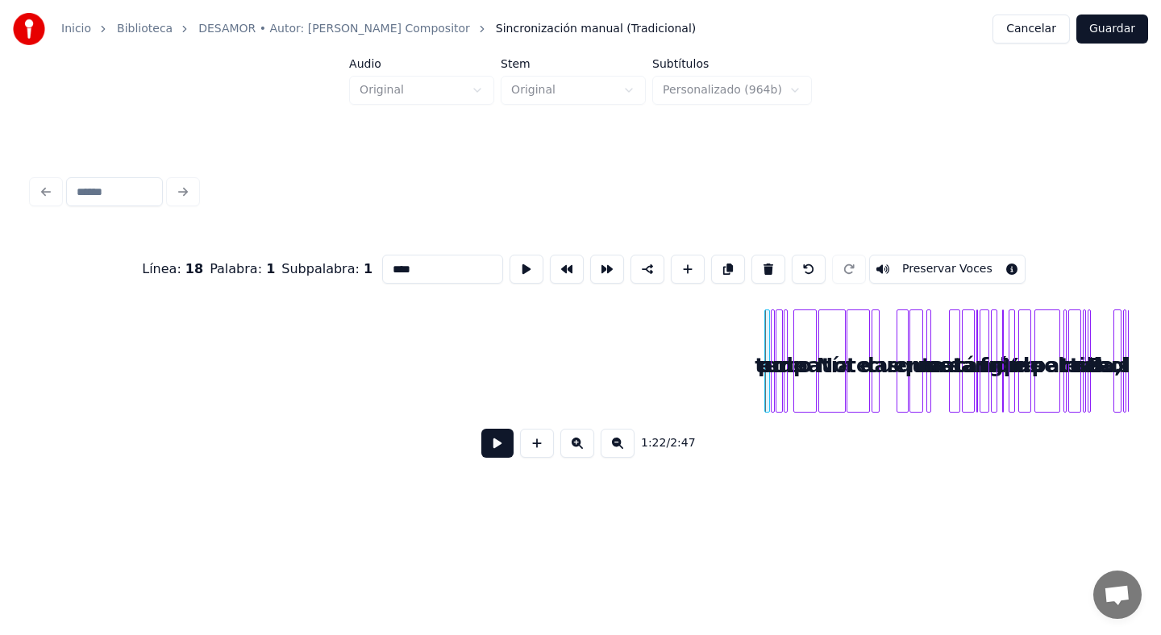
click at [751, 255] on button at bounding box center [768, 269] width 34 height 29
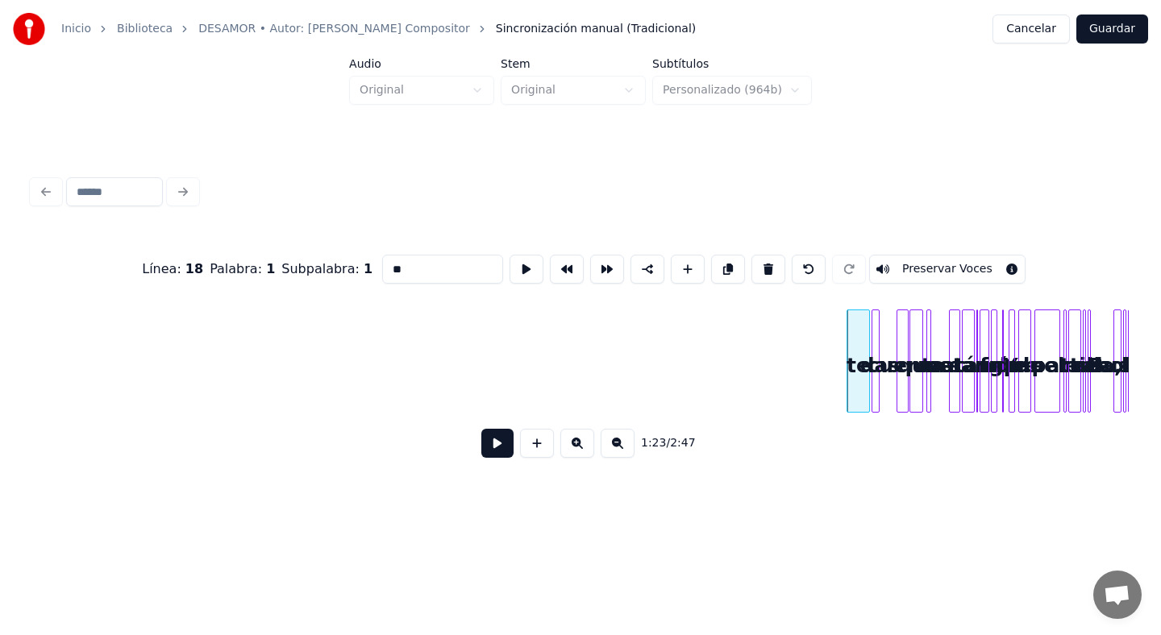
click at [751, 255] on button at bounding box center [768, 269] width 34 height 29
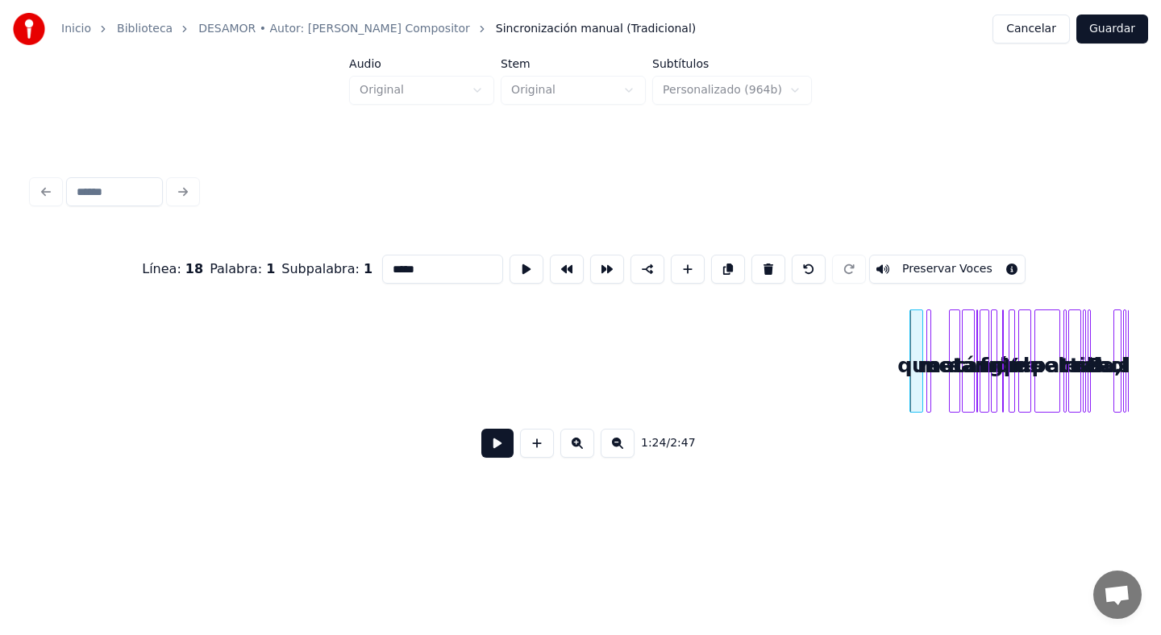
click at [751, 255] on button at bounding box center [768, 269] width 34 height 29
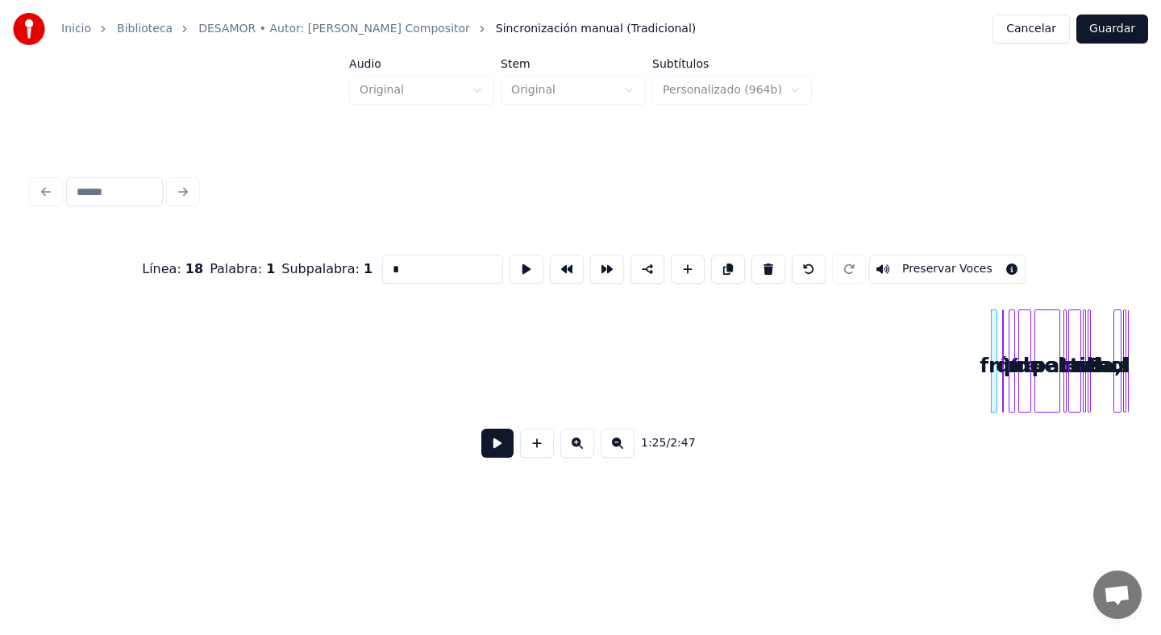
click at [751, 255] on button at bounding box center [768, 269] width 34 height 29
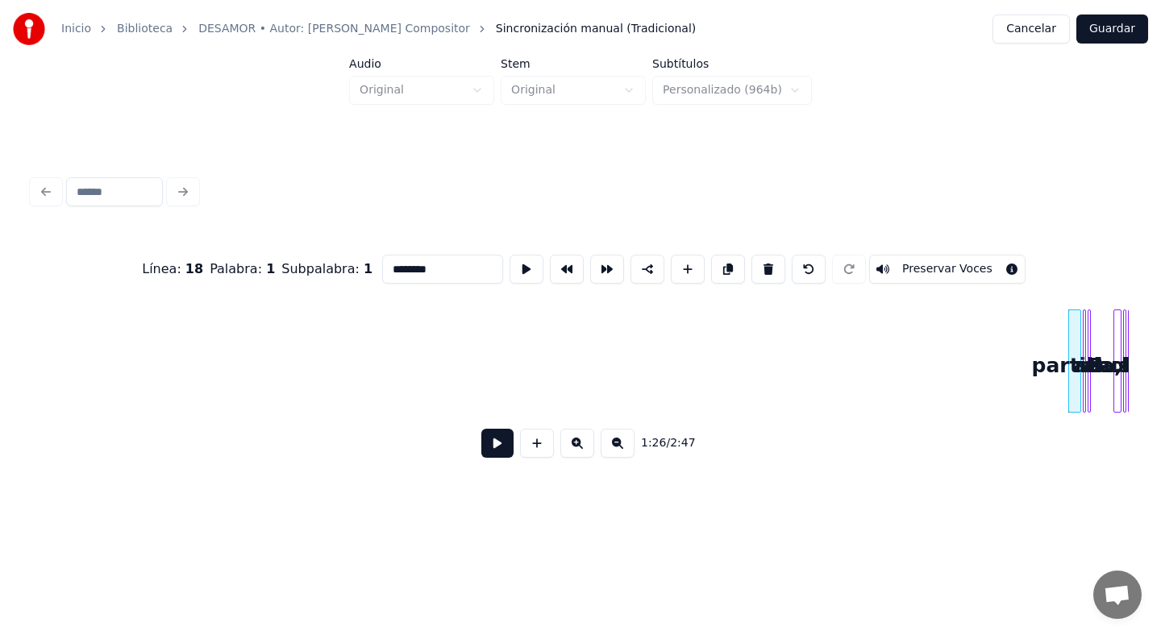
click at [751, 255] on button at bounding box center [768, 269] width 34 height 29
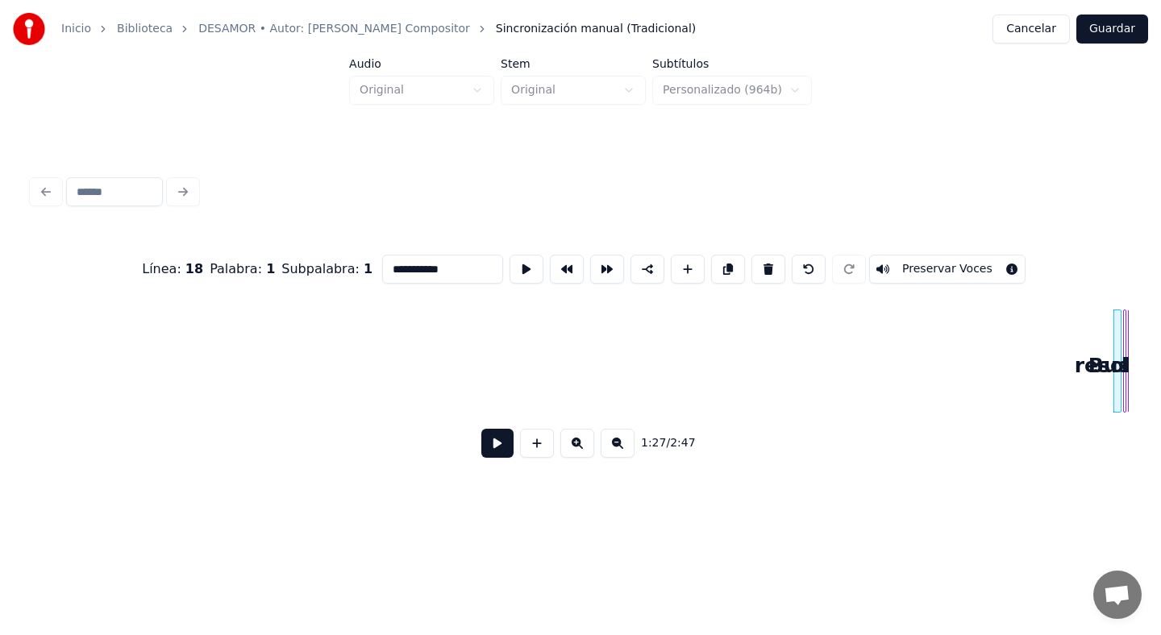
click at [751, 255] on button at bounding box center [768, 269] width 34 height 29
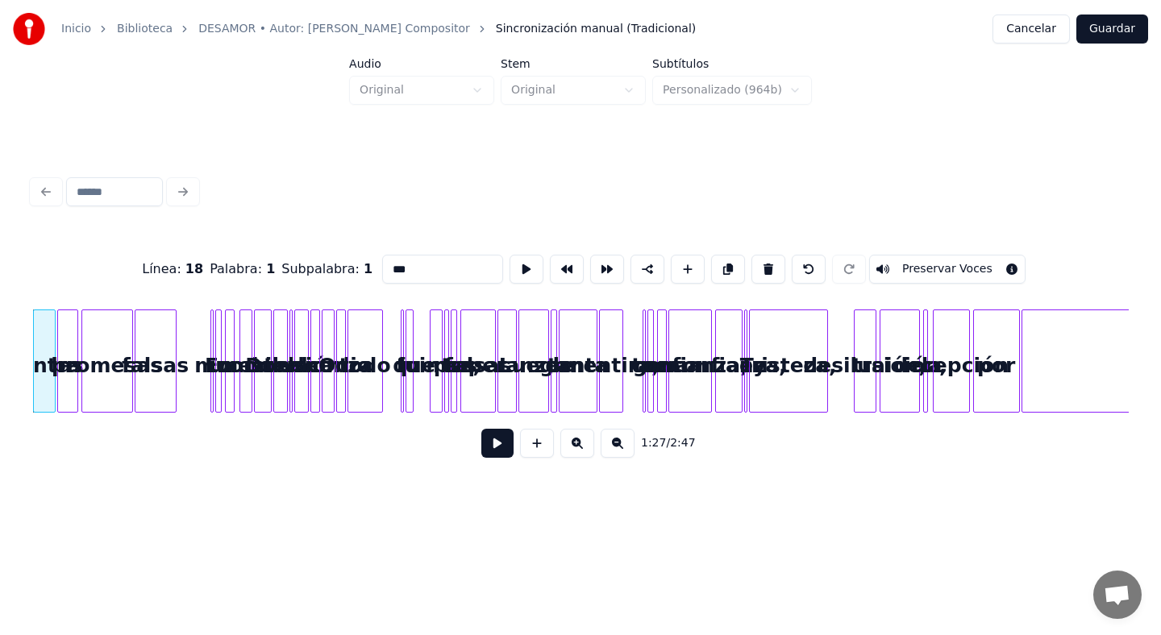
click at [751, 255] on button at bounding box center [768, 269] width 34 height 29
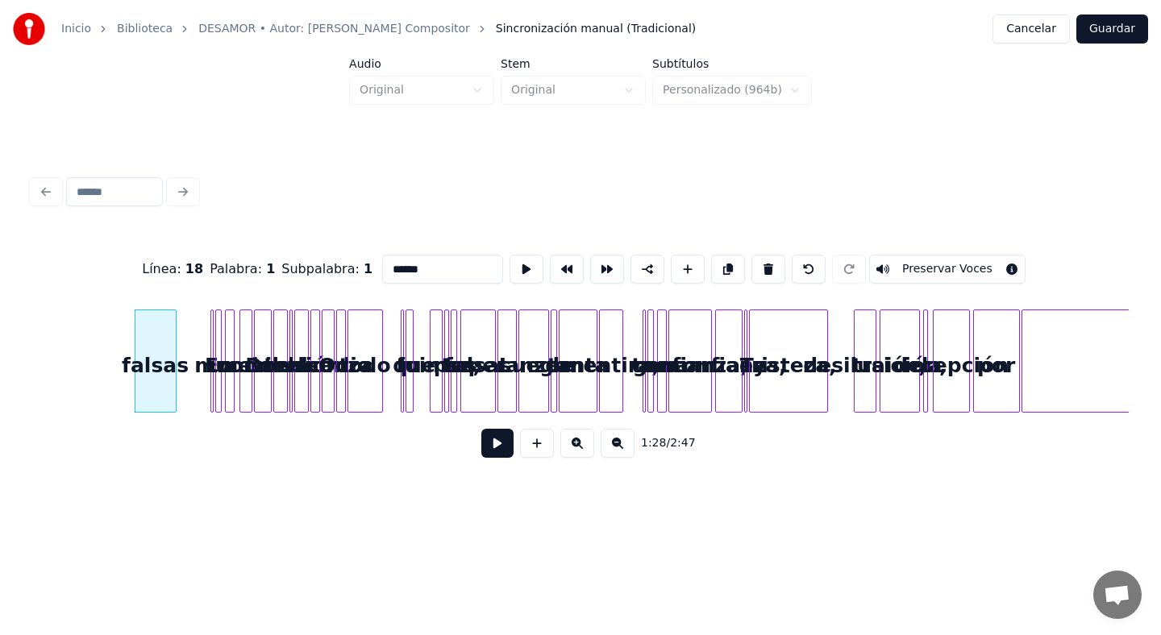
click at [751, 255] on button at bounding box center [768, 269] width 34 height 29
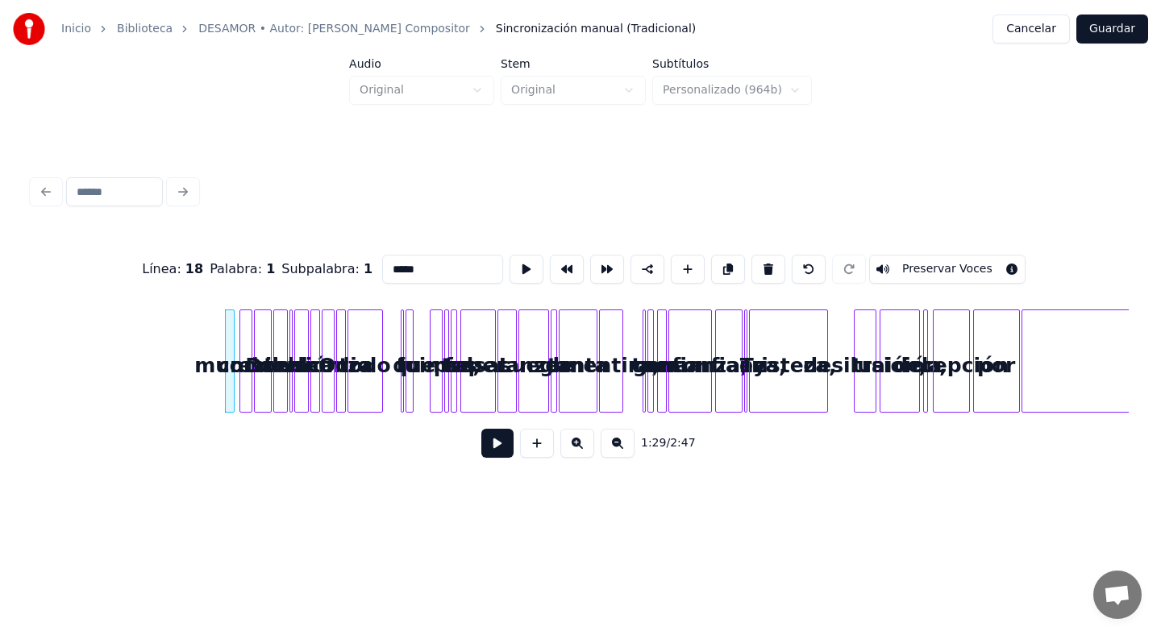
click at [751, 255] on button at bounding box center [768, 269] width 34 height 29
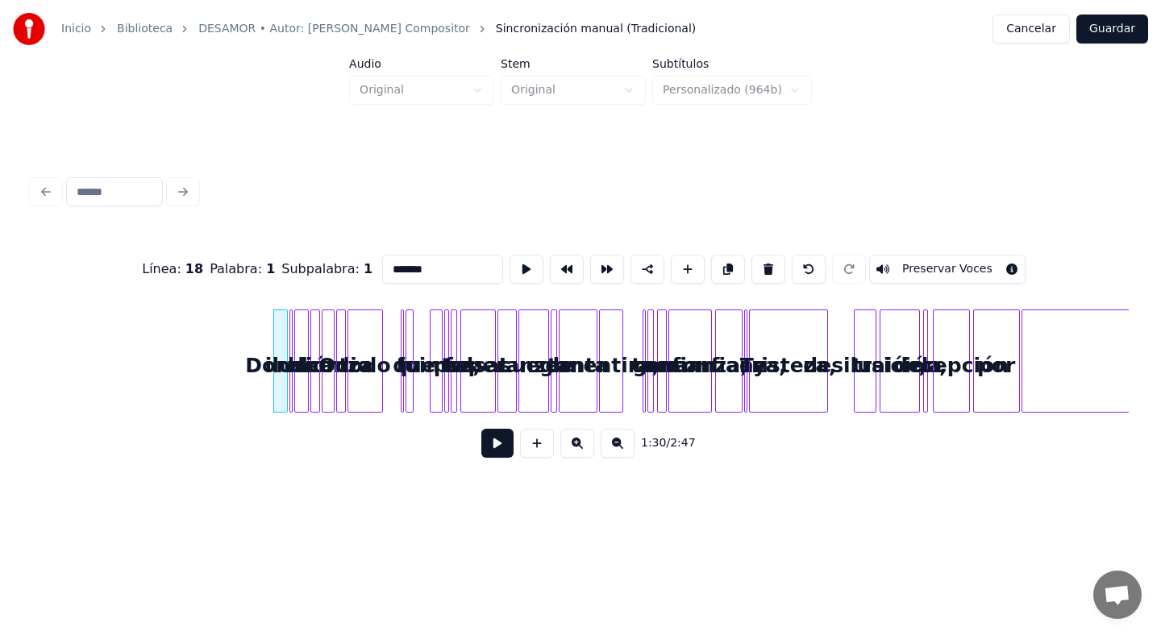
click at [751, 255] on button at bounding box center [768, 269] width 34 height 29
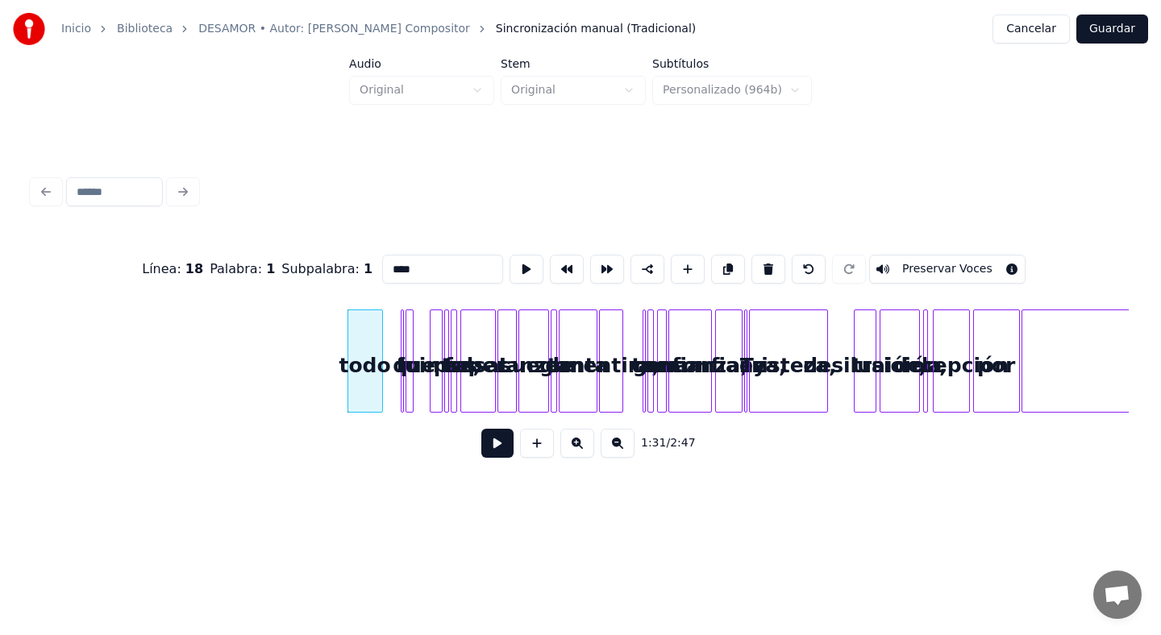
click at [751, 255] on button at bounding box center [768, 269] width 34 height 29
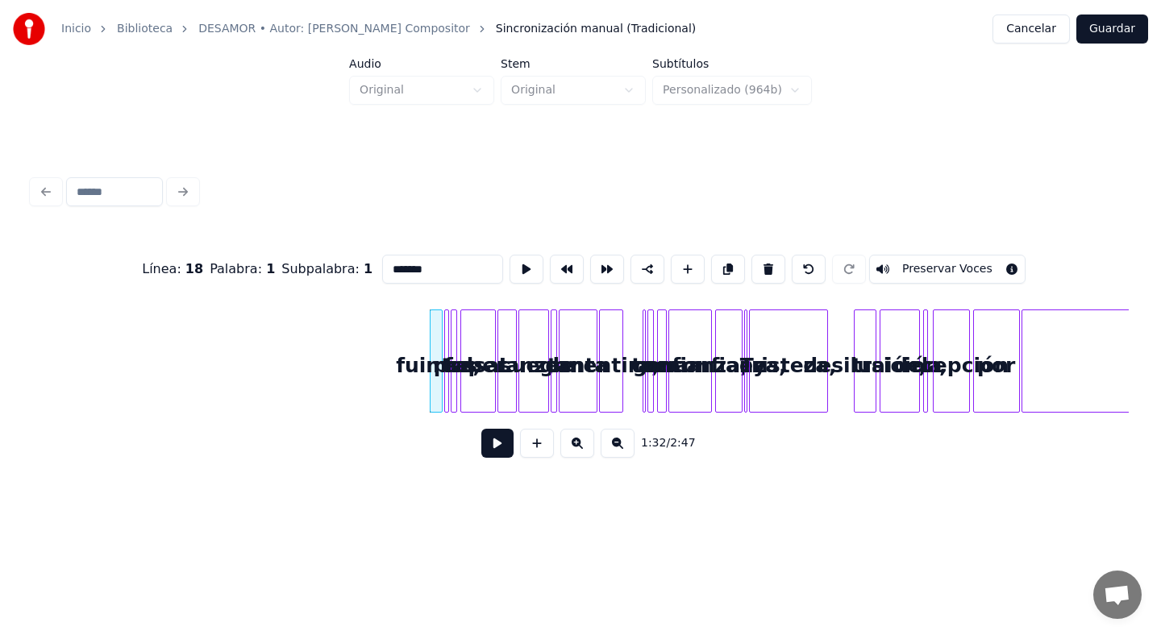
click at [751, 255] on button at bounding box center [768, 269] width 34 height 29
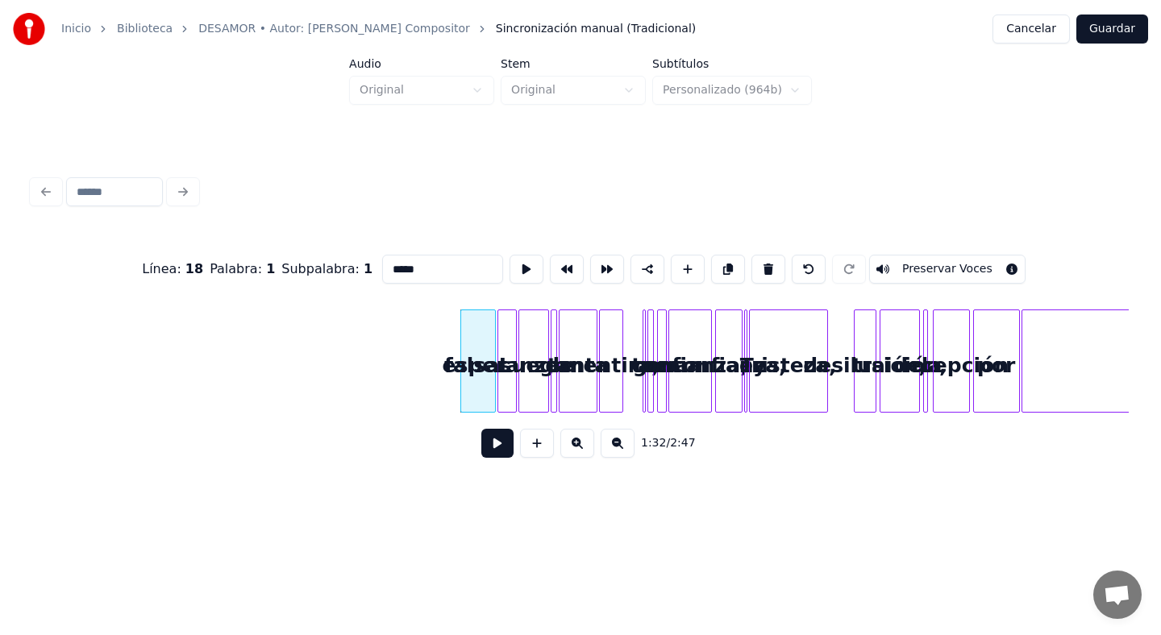
click at [751, 255] on button at bounding box center [768, 269] width 34 height 29
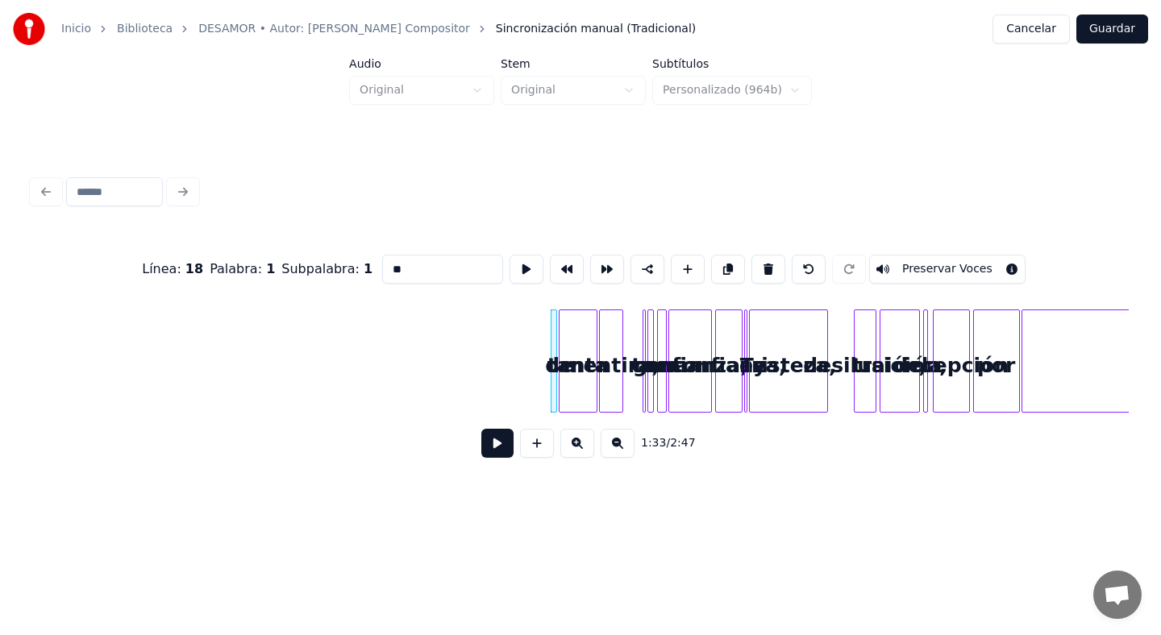
click at [751, 255] on button at bounding box center [768, 269] width 34 height 29
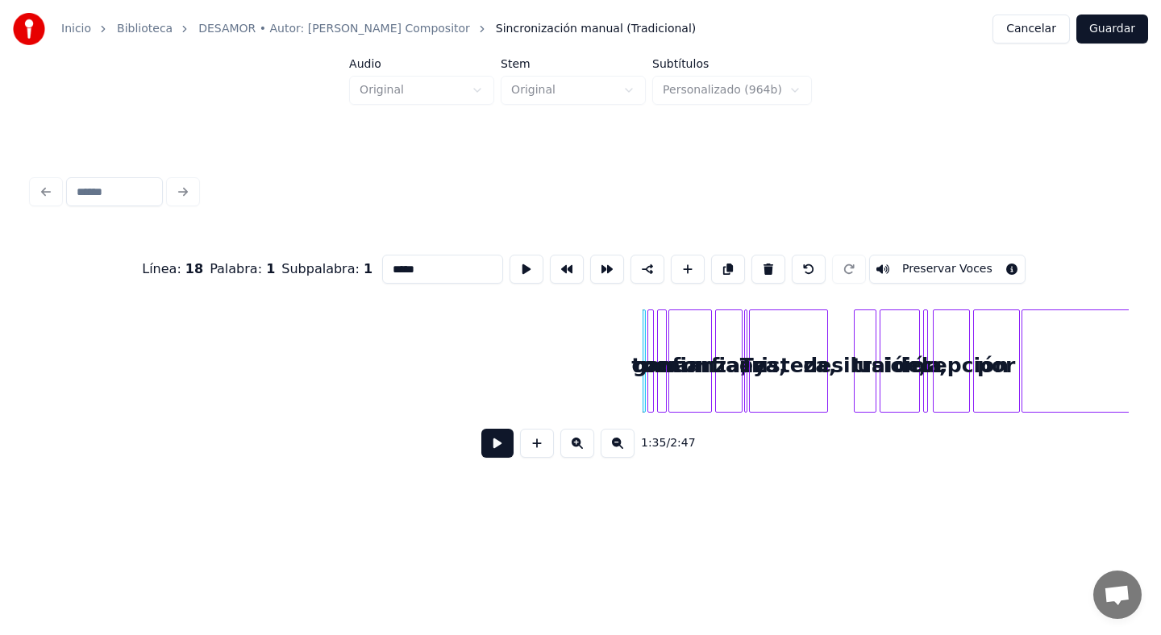
click at [751, 255] on button at bounding box center [768, 269] width 34 height 29
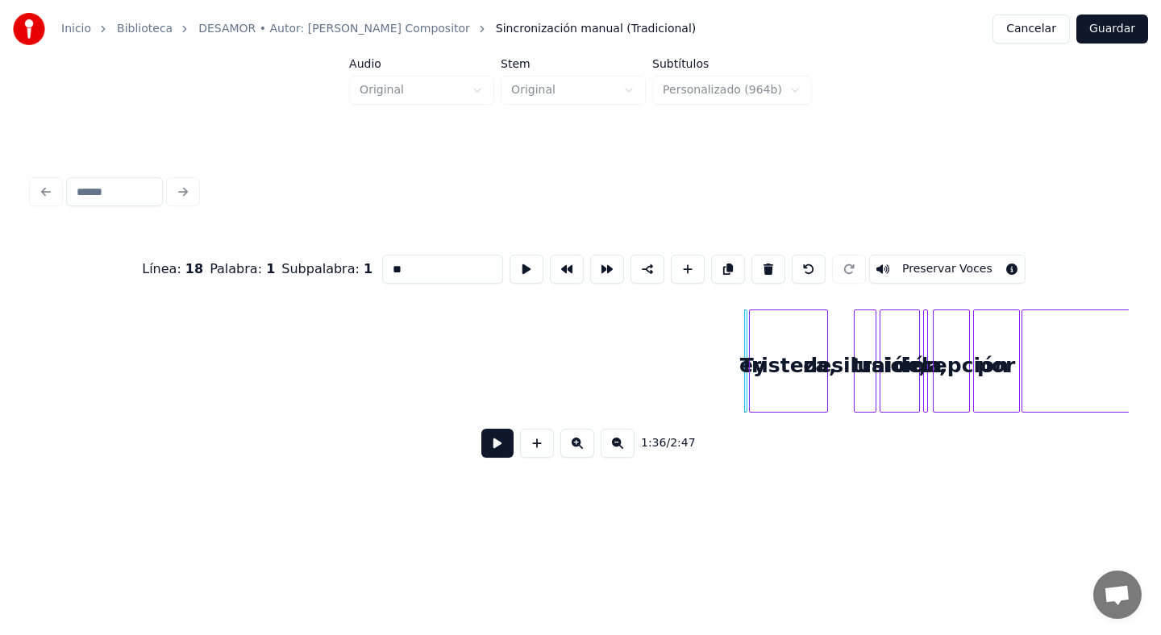
click at [751, 255] on button at bounding box center [768, 269] width 34 height 29
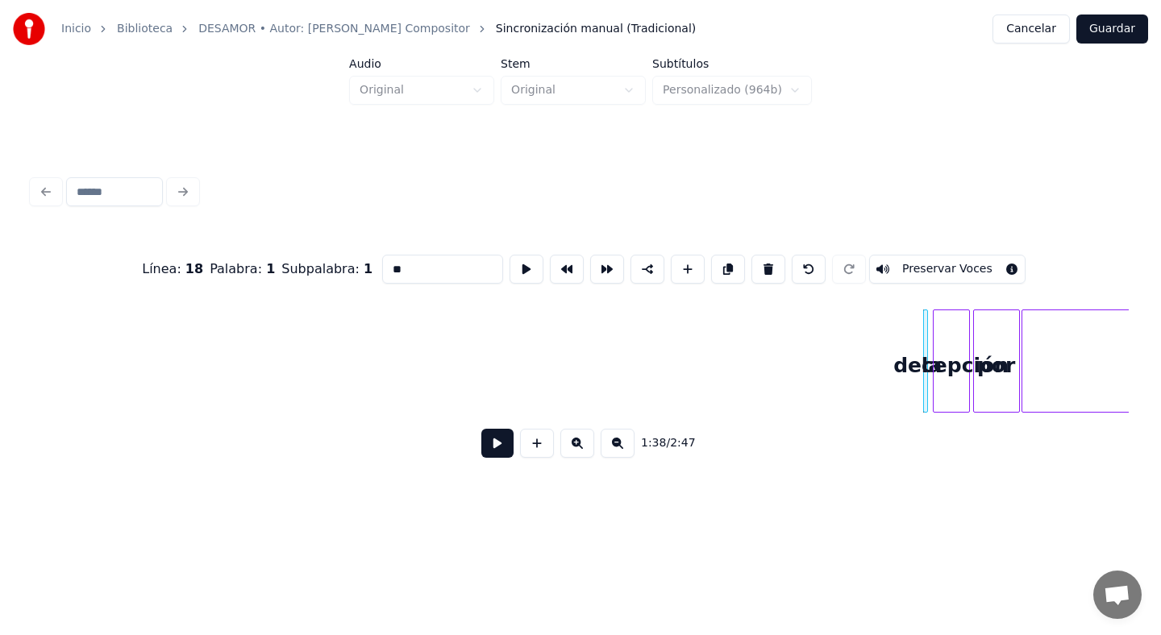
click at [751, 255] on button at bounding box center [768, 269] width 34 height 29
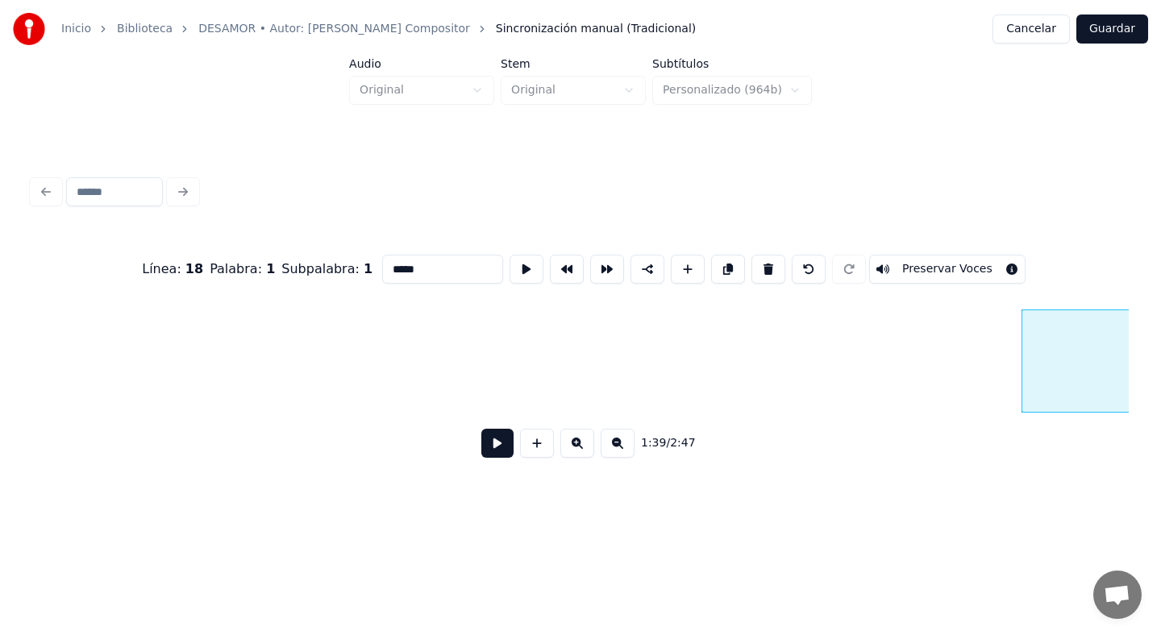
click at [751, 255] on button at bounding box center [768, 269] width 34 height 29
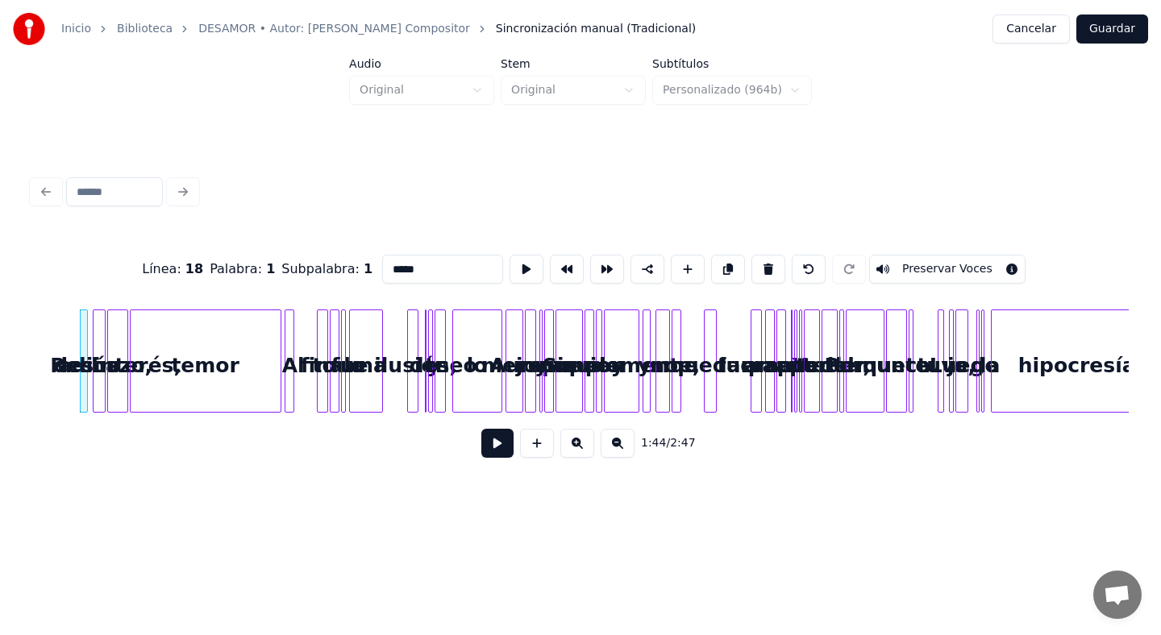
click at [751, 255] on button at bounding box center [768, 269] width 34 height 29
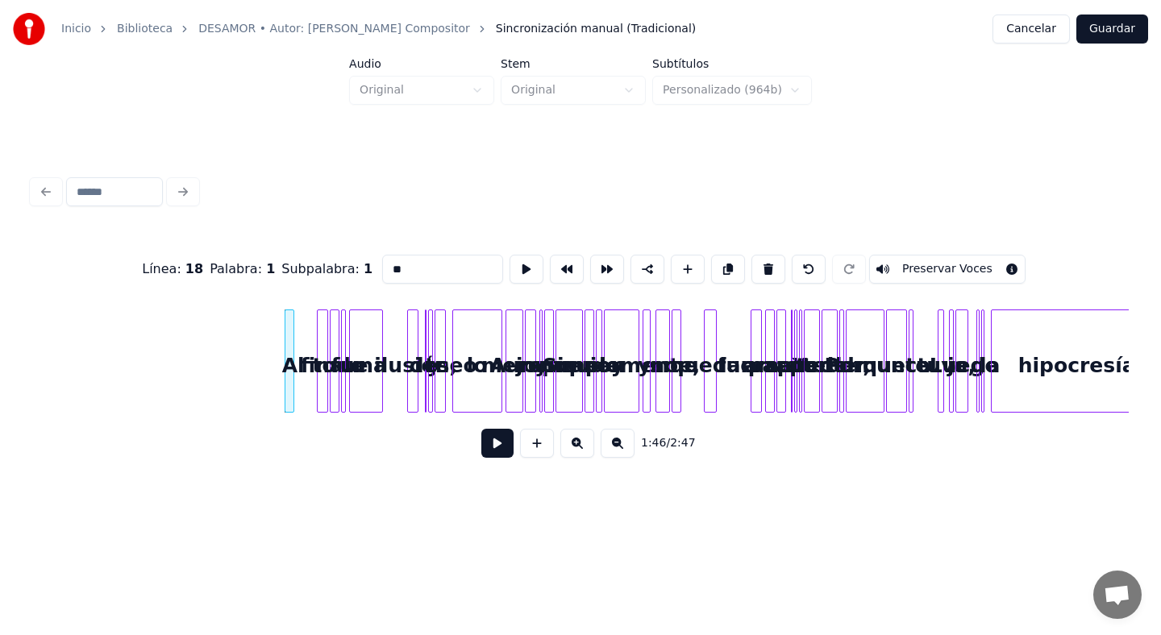
click at [751, 255] on button at bounding box center [768, 269] width 34 height 29
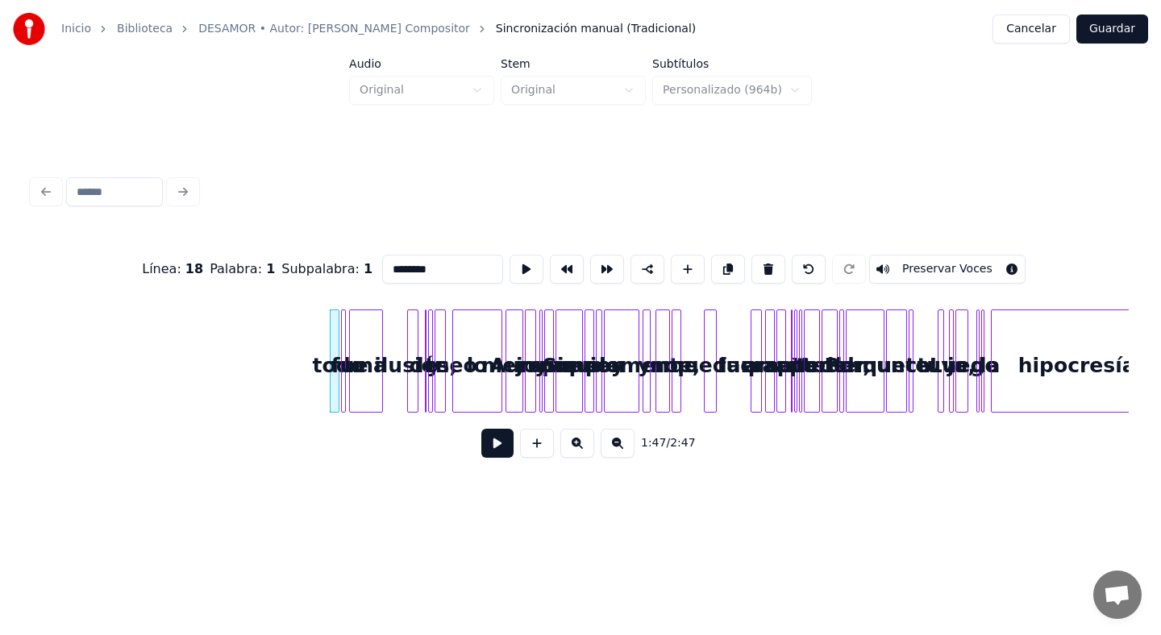
click at [751, 255] on button at bounding box center [768, 269] width 34 height 29
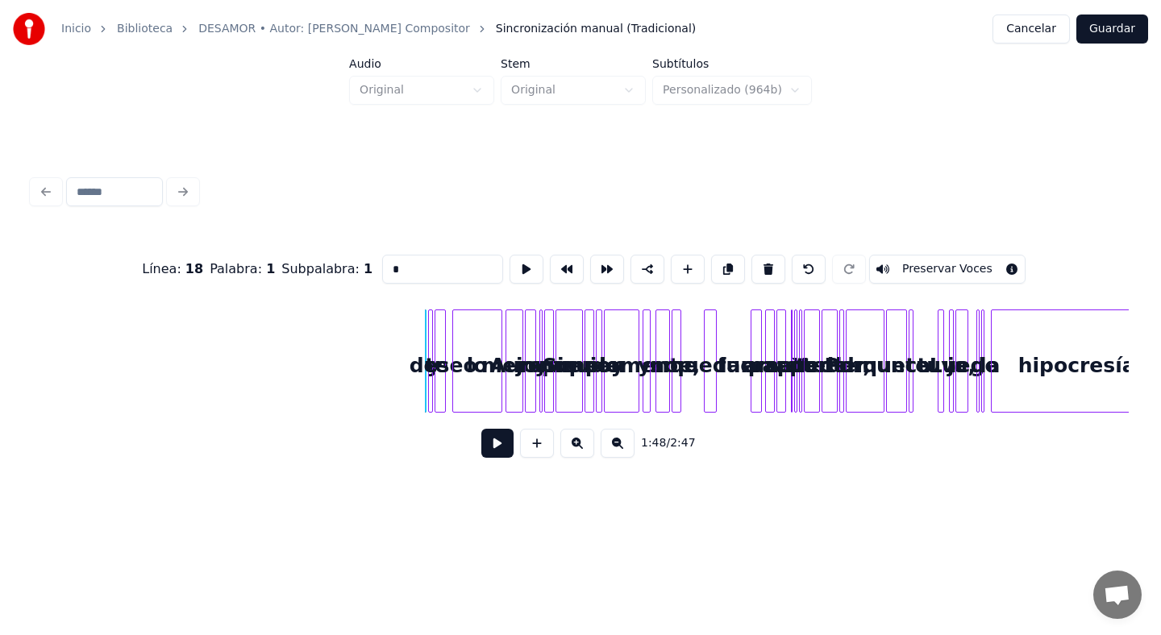
click at [751, 255] on button at bounding box center [768, 269] width 34 height 29
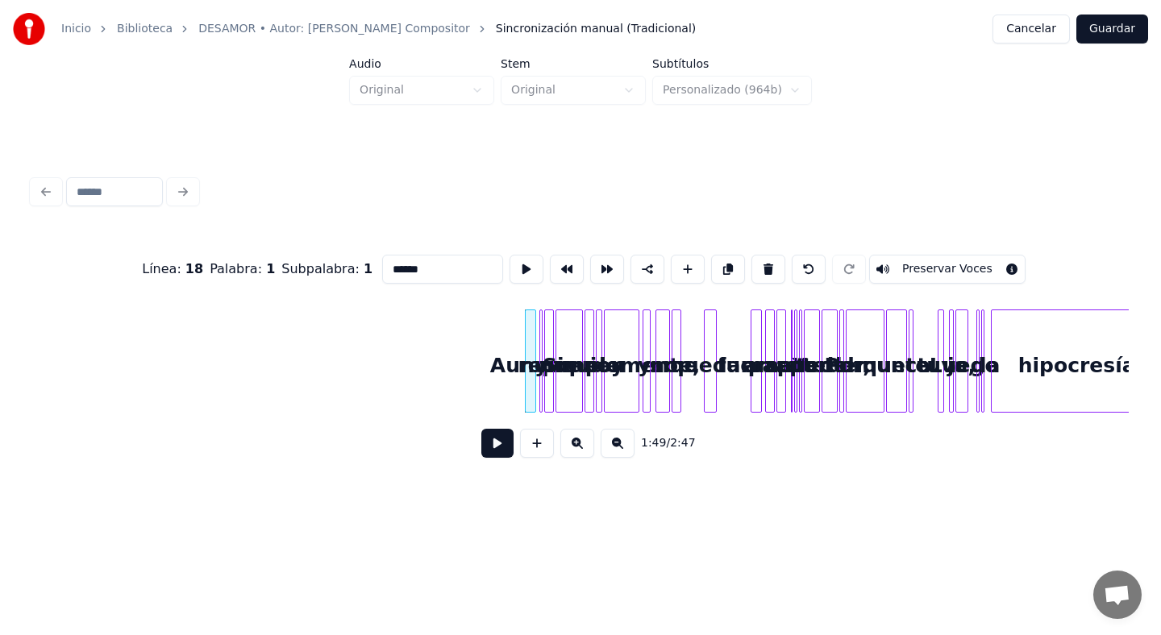
click at [751, 255] on button at bounding box center [768, 269] width 34 height 29
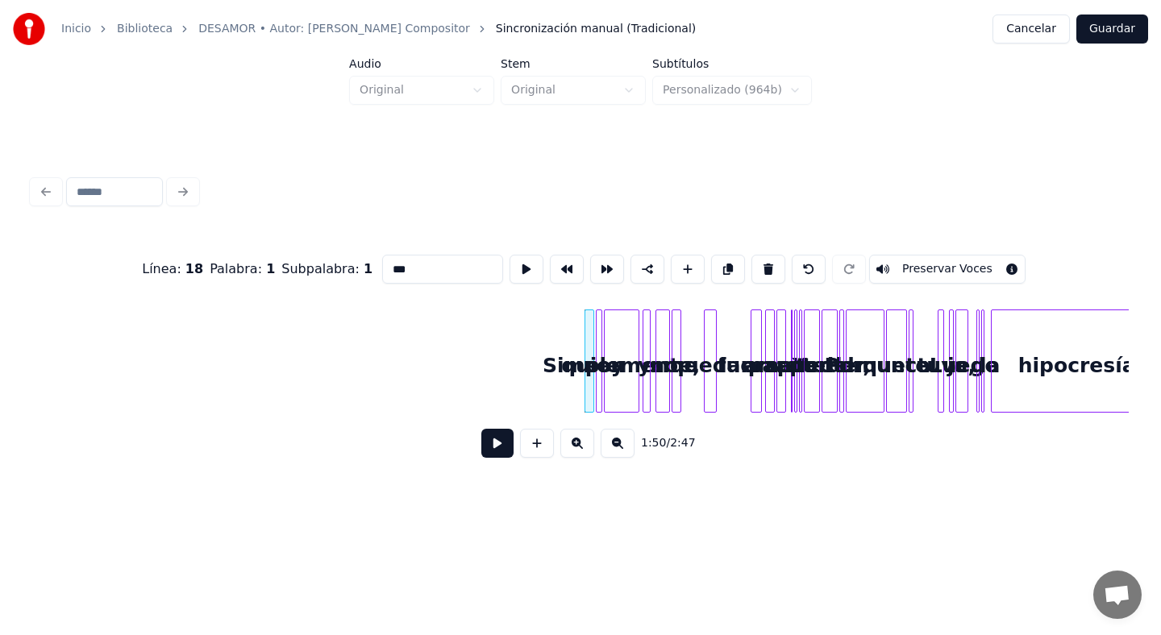
click at [751, 255] on button at bounding box center [768, 269] width 34 height 29
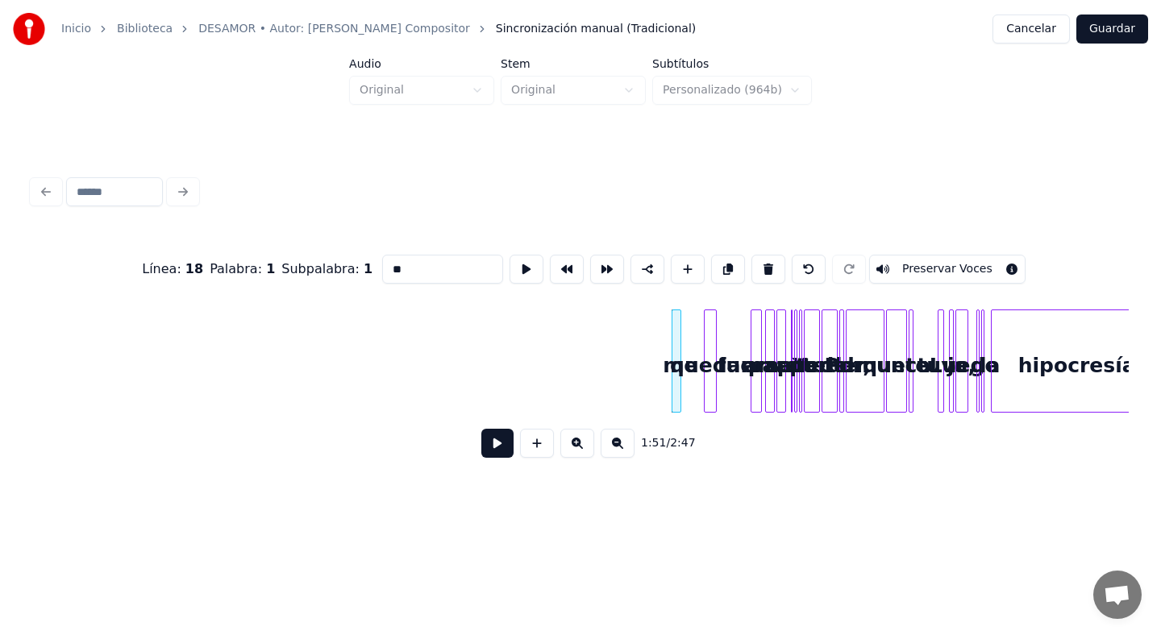
click at [751, 255] on button at bounding box center [768, 269] width 34 height 29
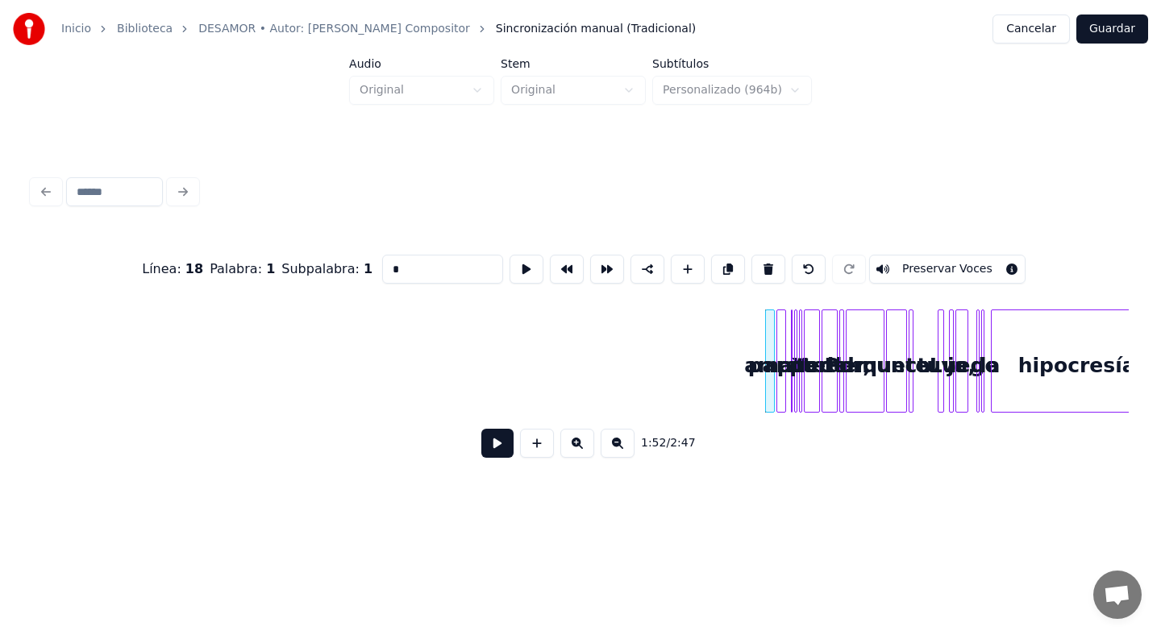
click at [751, 255] on button at bounding box center [768, 269] width 34 height 29
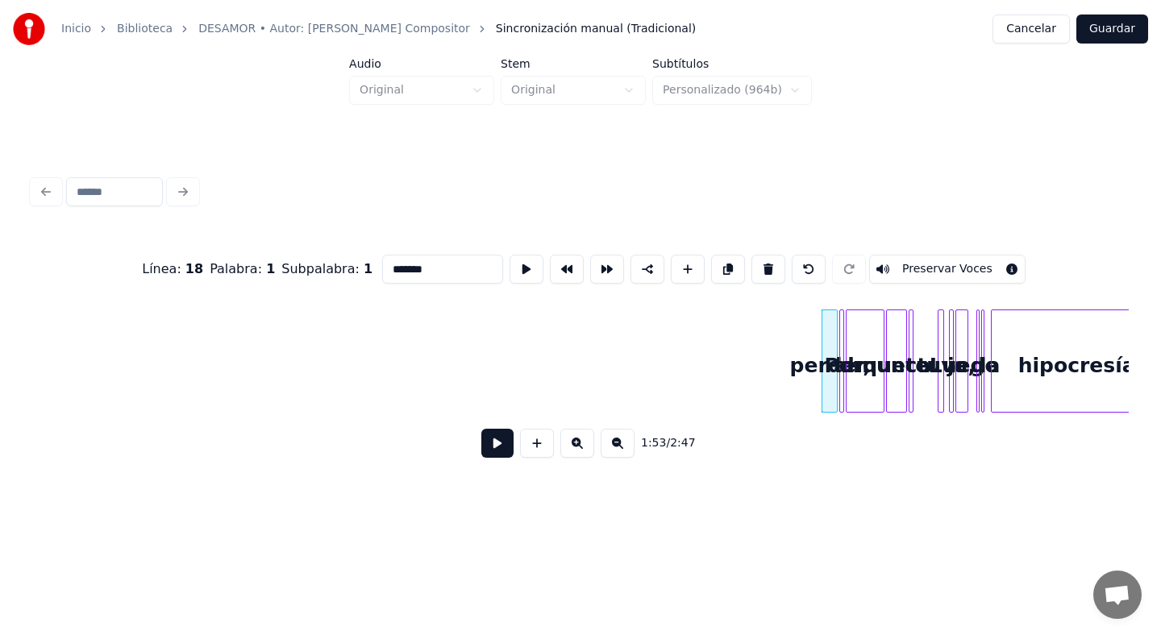
click at [751, 255] on button at bounding box center [768, 269] width 34 height 29
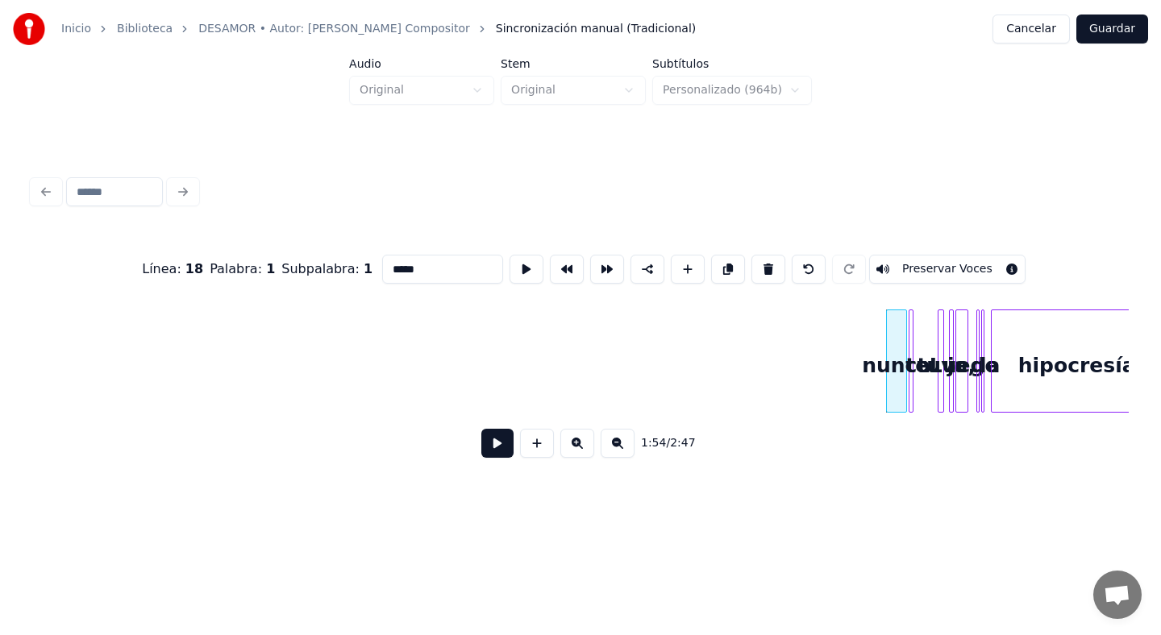
click at [751, 255] on button at bounding box center [768, 269] width 34 height 29
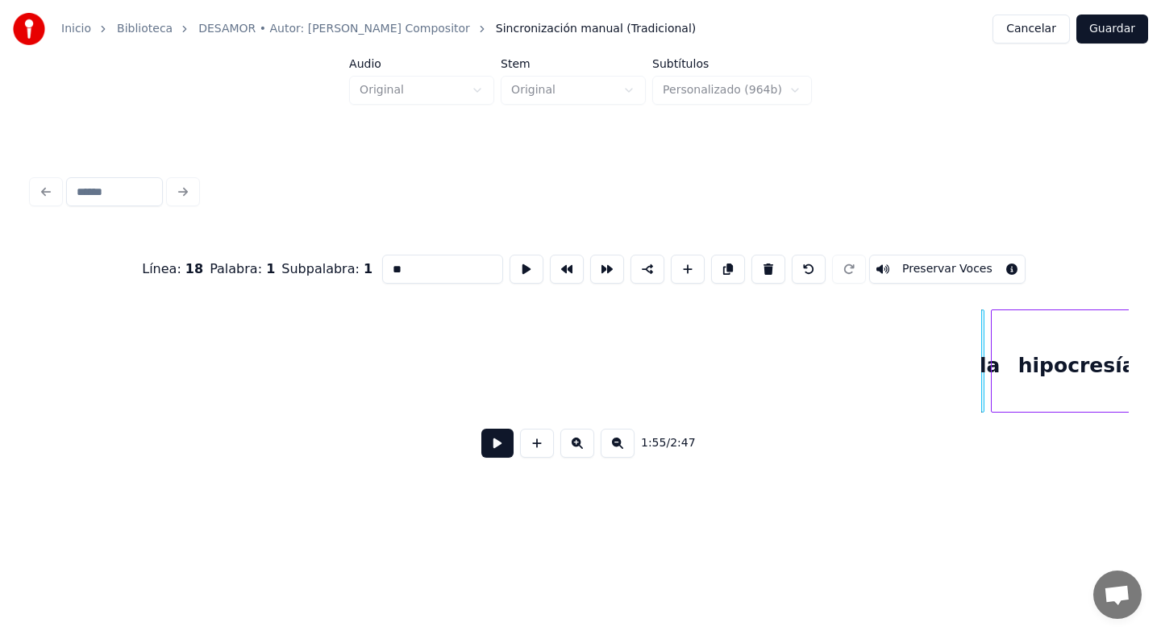
click at [751, 255] on button at bounding box center [768, 269] width 34 height 29
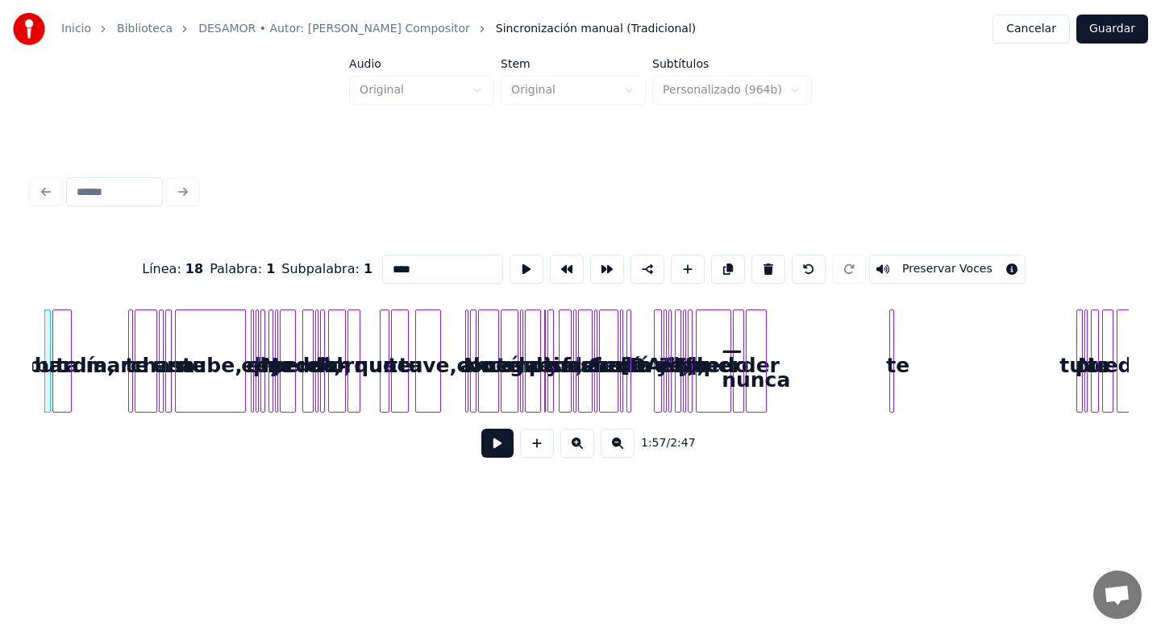
click at [751, 255] on button at bounding box center [768, 269] width 34 height 29
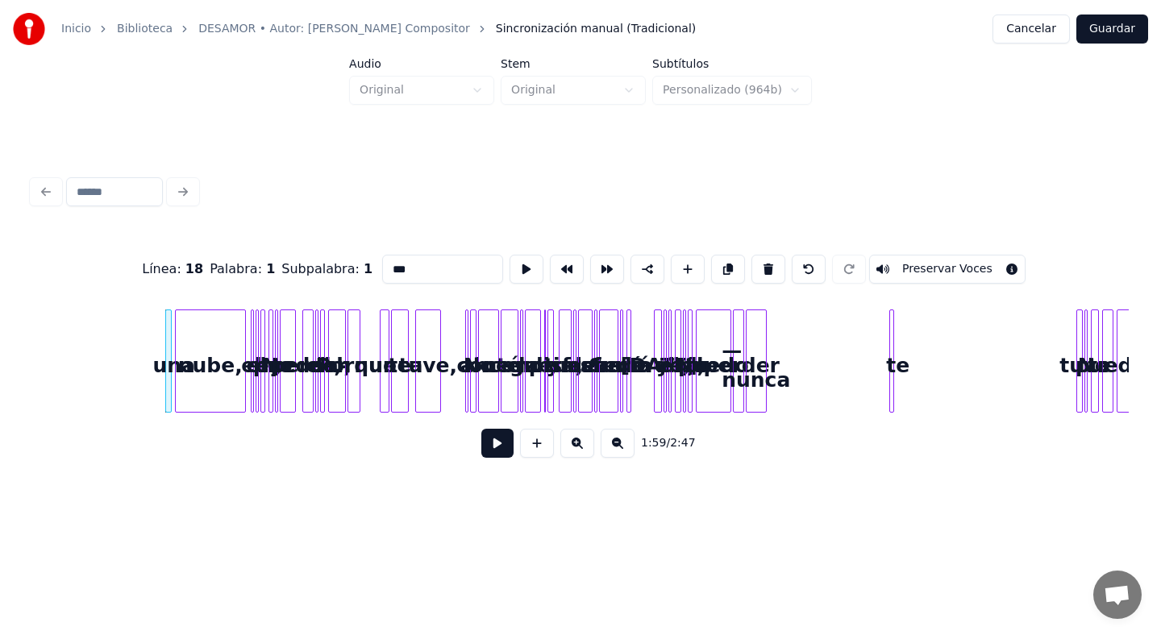
click at [751, 255] on button at bounding box center [768, 269] width 34 height 29
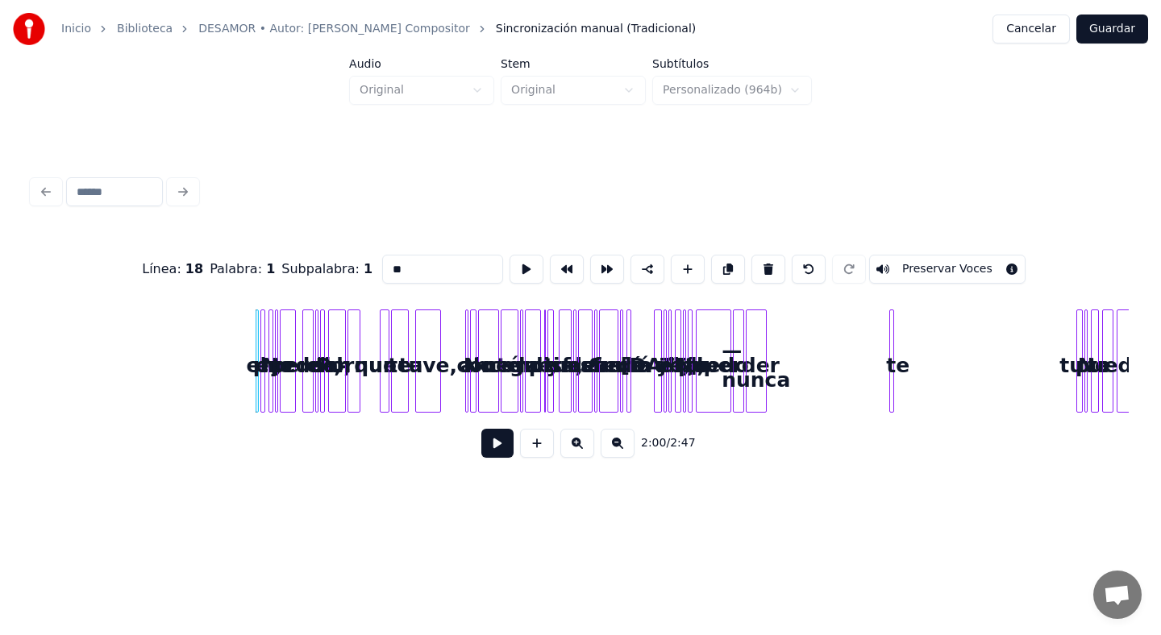
click at [751, 255] on button at bounding box center [768, 269] width 34 height 29
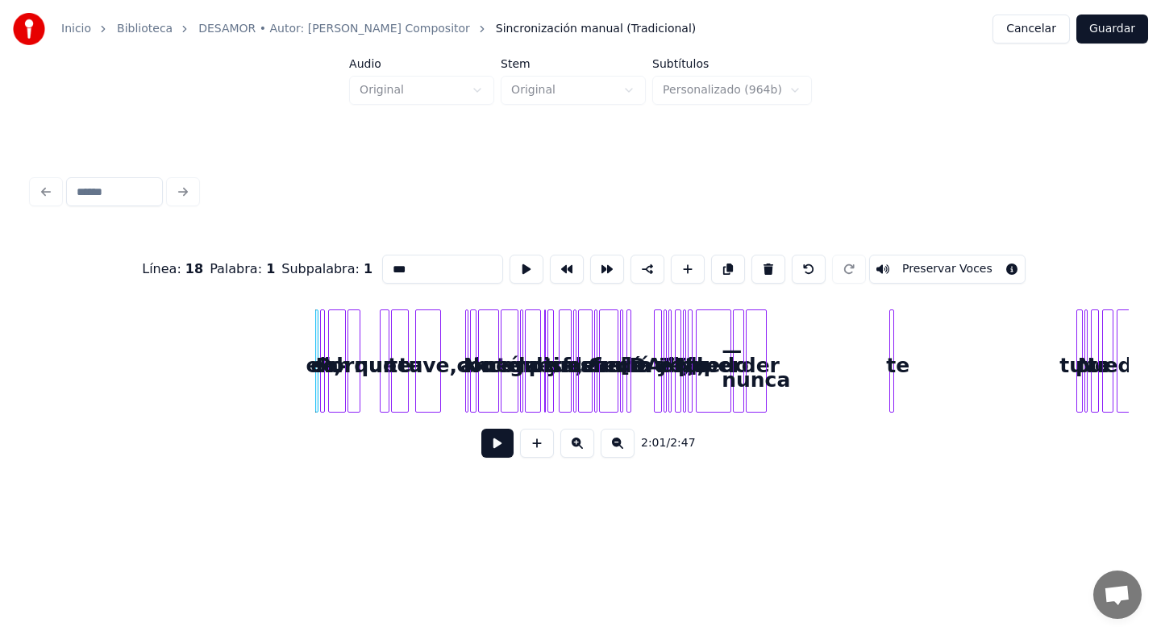
click at [751, 255] on button at bounding box center [768, 269] width 34 height 29
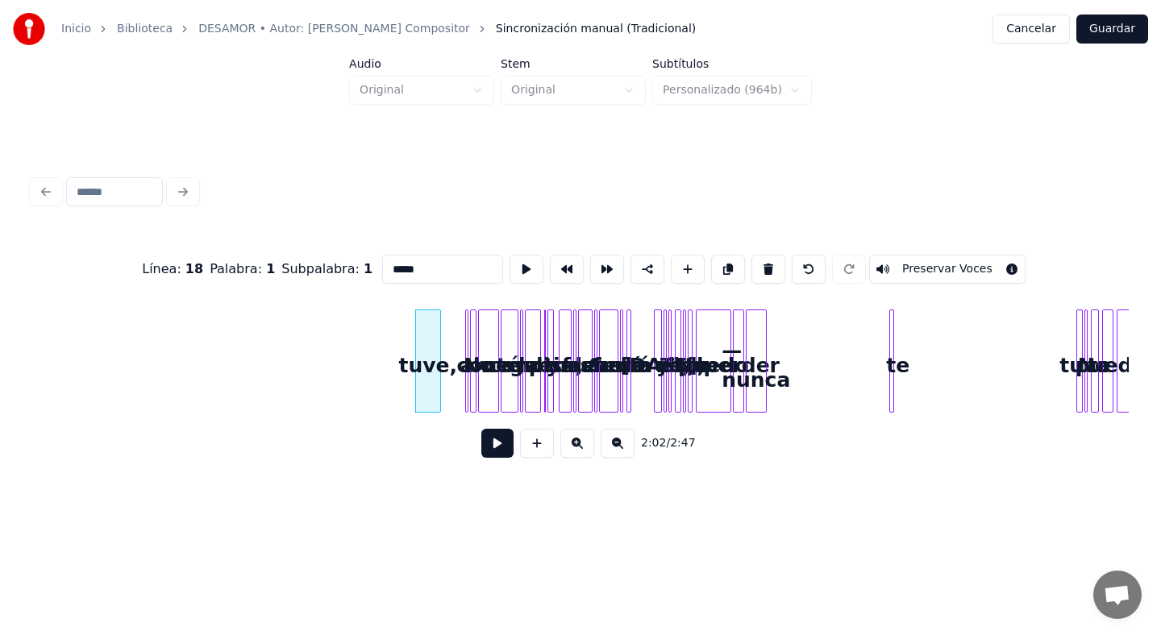
click at [751, 255] on button at bounding box center [768, 269] width 34 height 29
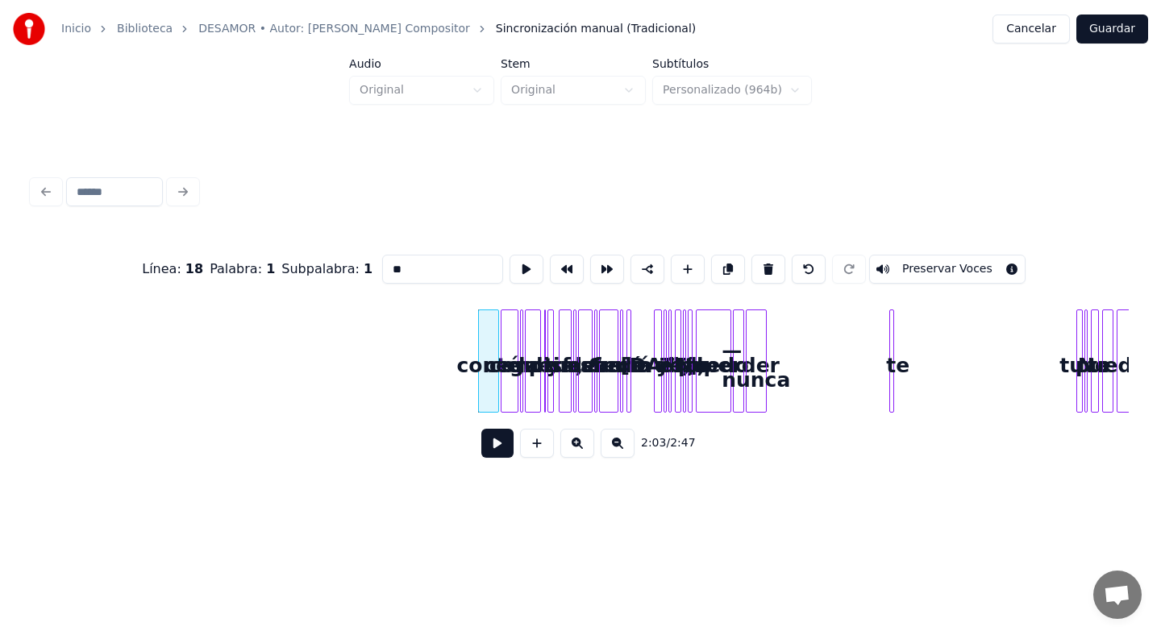
click at [751, 255] on button at bounding box center [768, 269] width 34 height 29
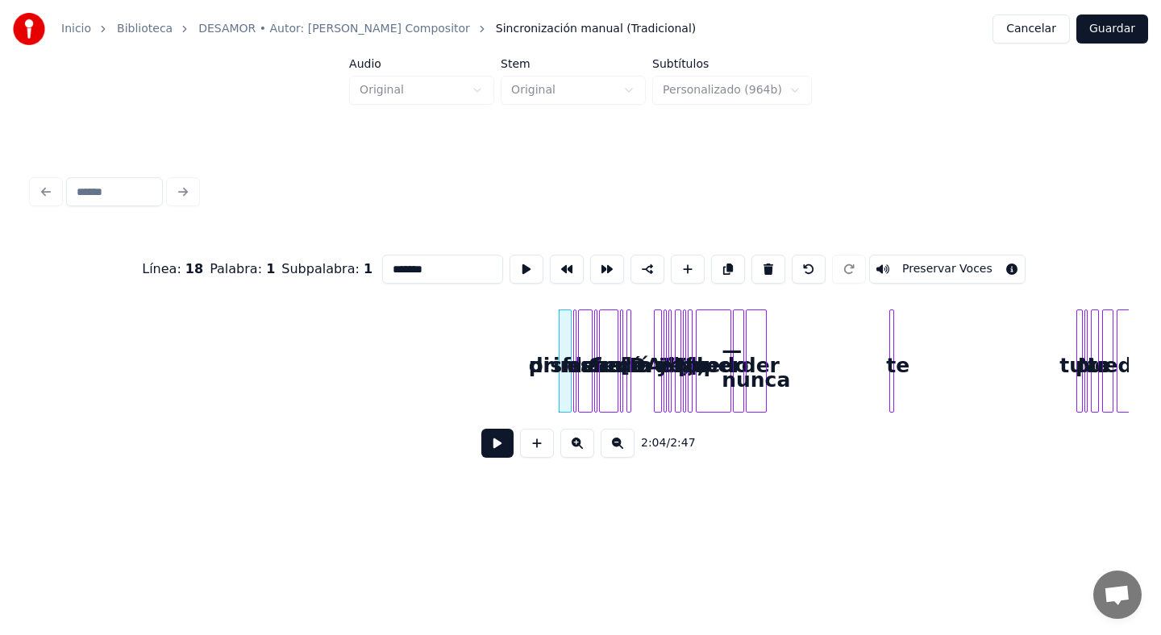
click at [751, 255] on button at bounding box center [768, 269] width 34 height 29
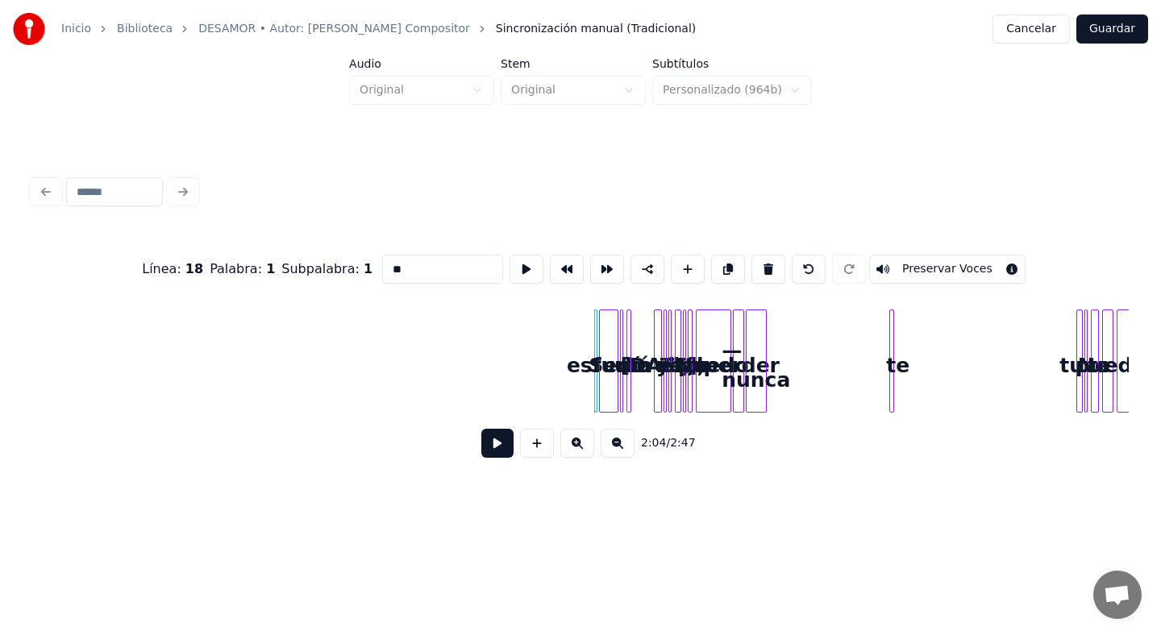
click at [751, 255] on button at bounding box center [768, 269] width 34 height 29
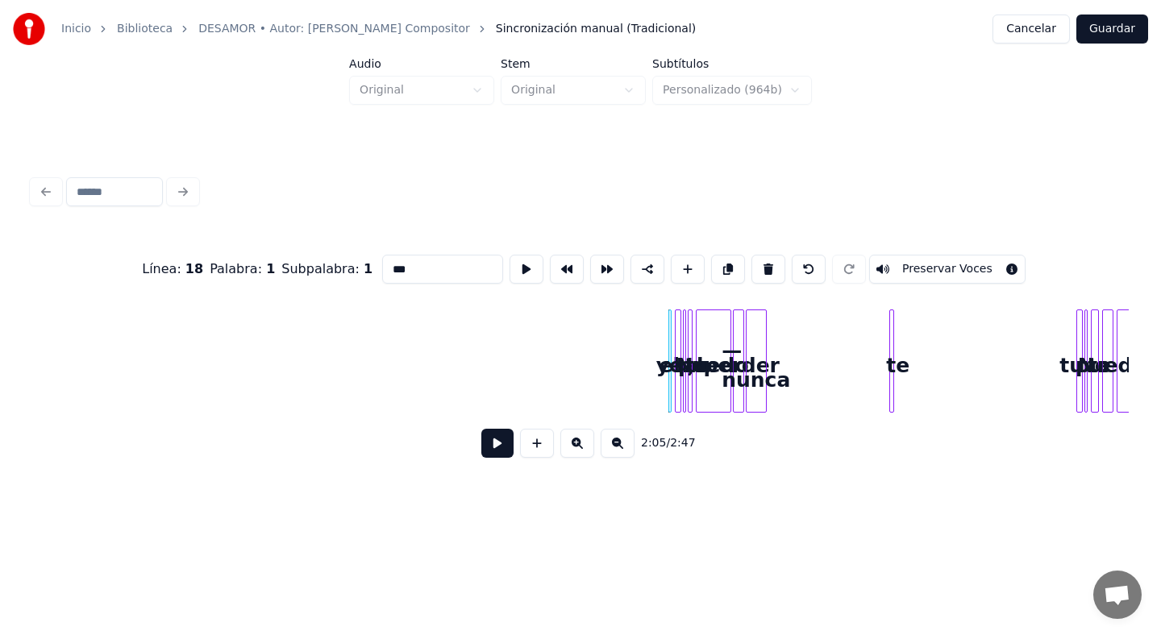
click at [751, 255] on button at bounding box center [768, 269] width 34 height 29
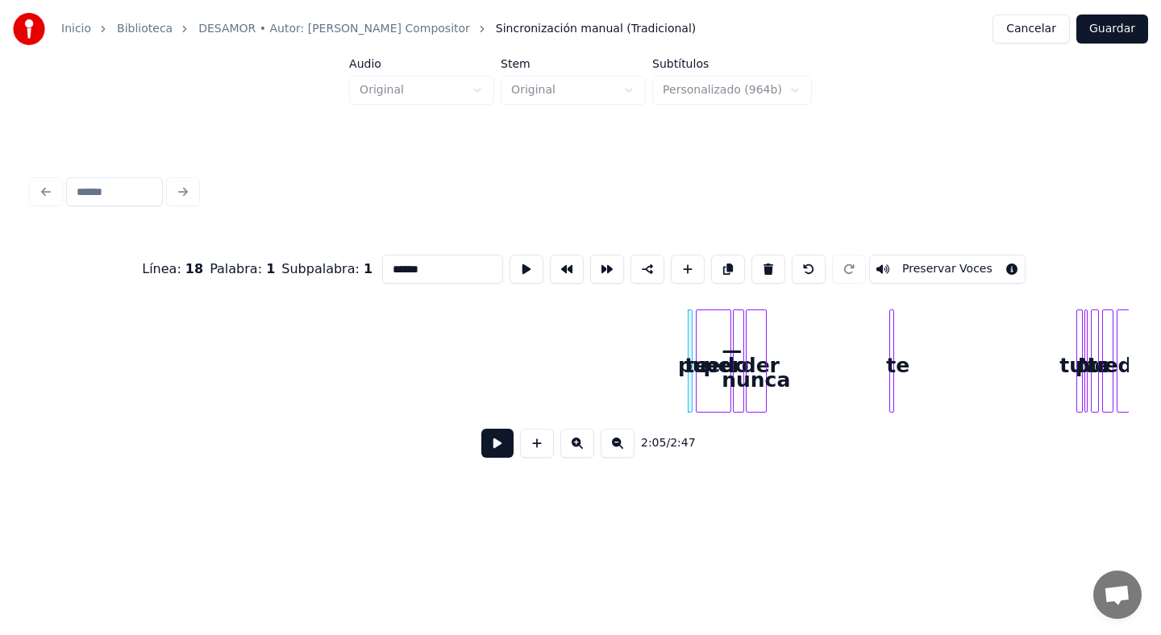
click at [751, 255] on button at bounding box center [768, 269] width 34 height 29
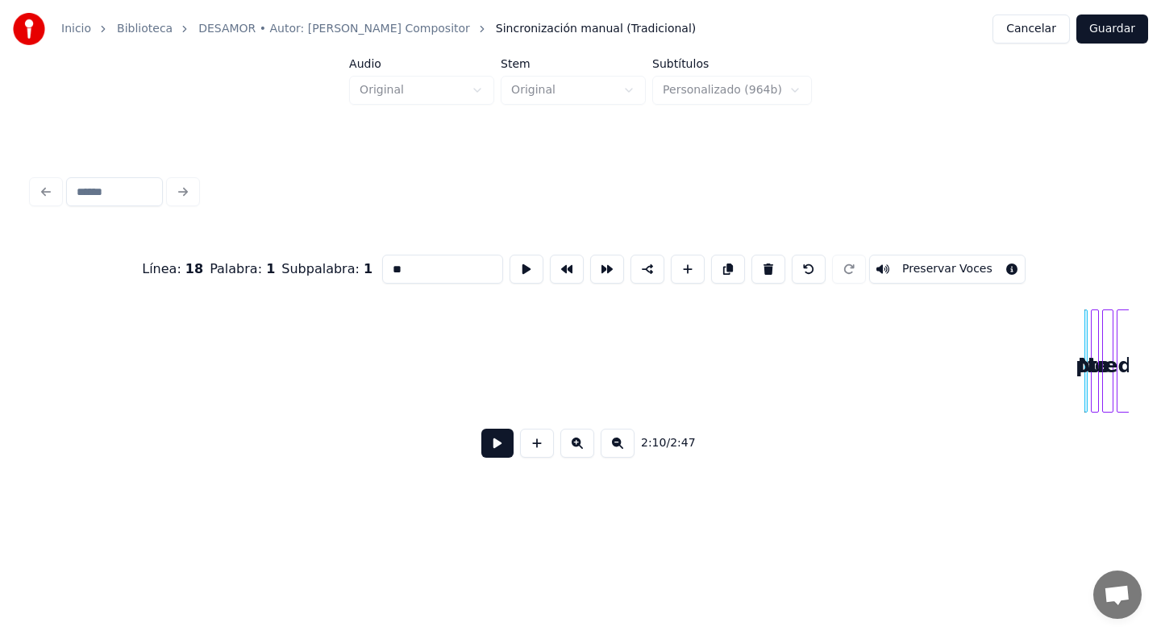
click at [751, 255] on button at bounding box center [768, 269] width 34 height 29
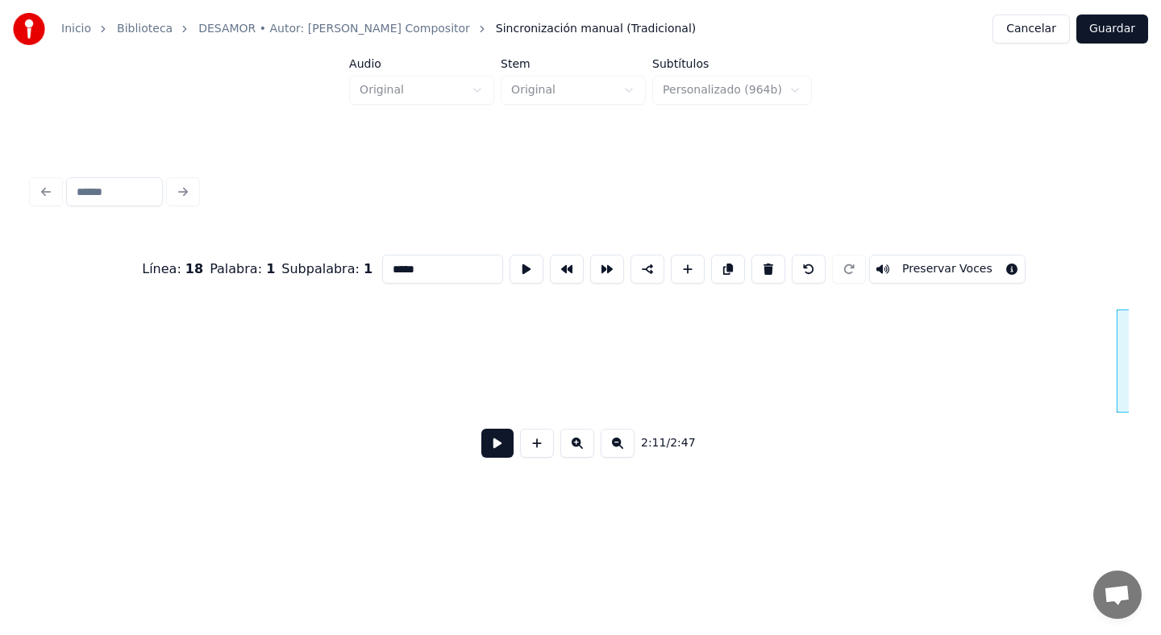
scroll to position [0, 11111]
click at [751, 255] on button at bounding box center [768, 269] width 34 height 29
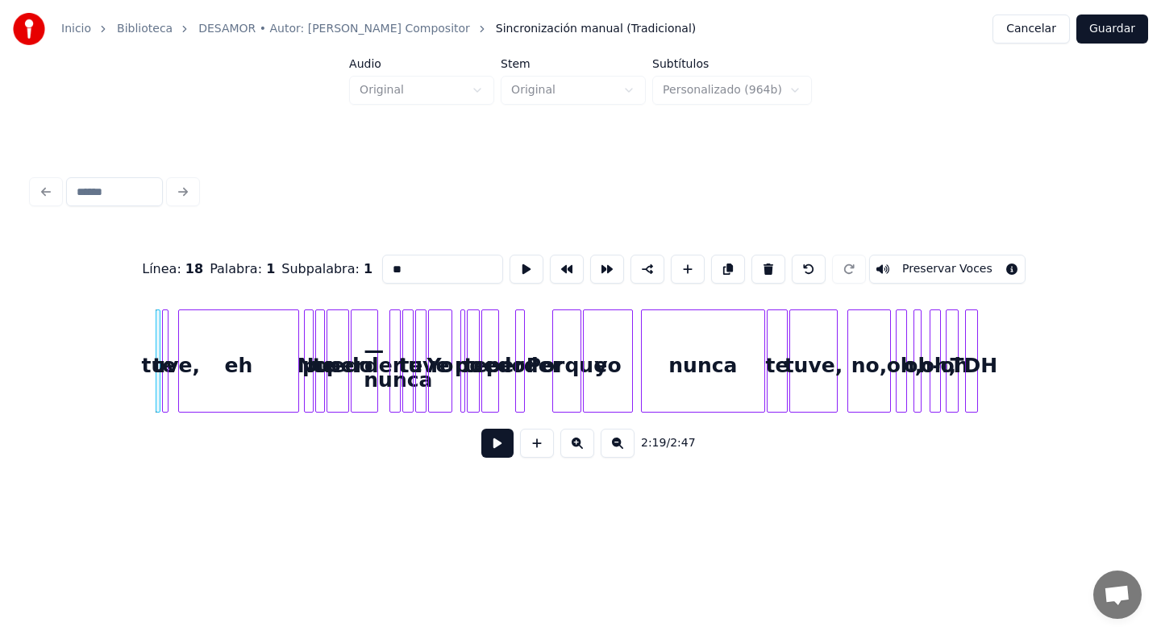
click at [751, 255] on button at bounding box center [768, 269] width 34 height 29
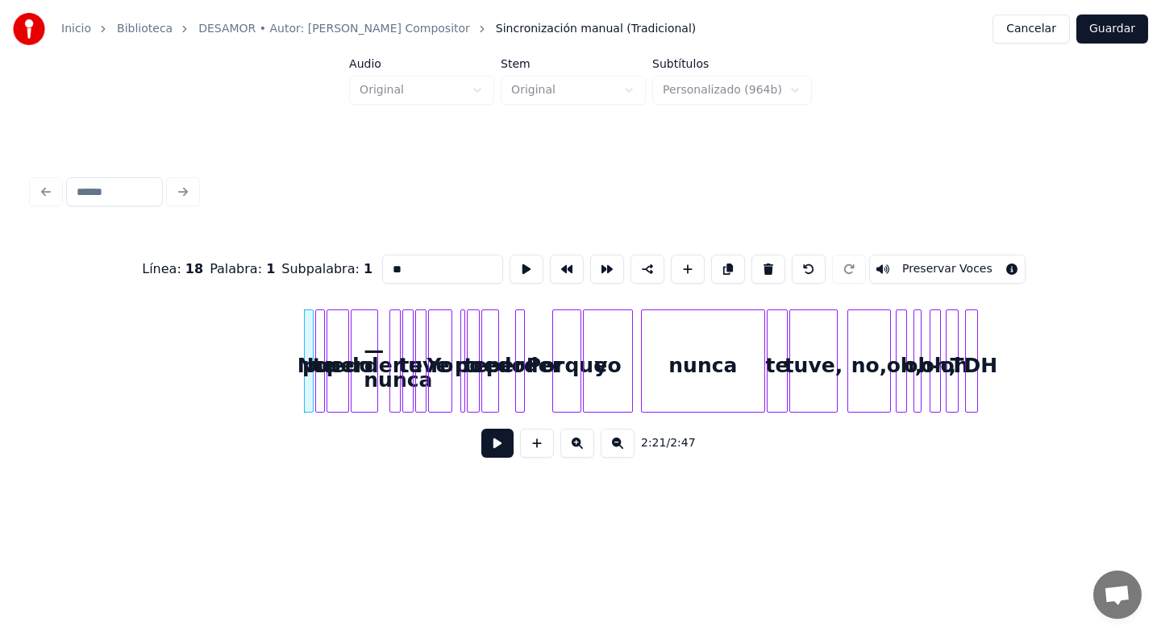
click at [751, 255] on button at bounding box center [768, 269] width 34 height 29
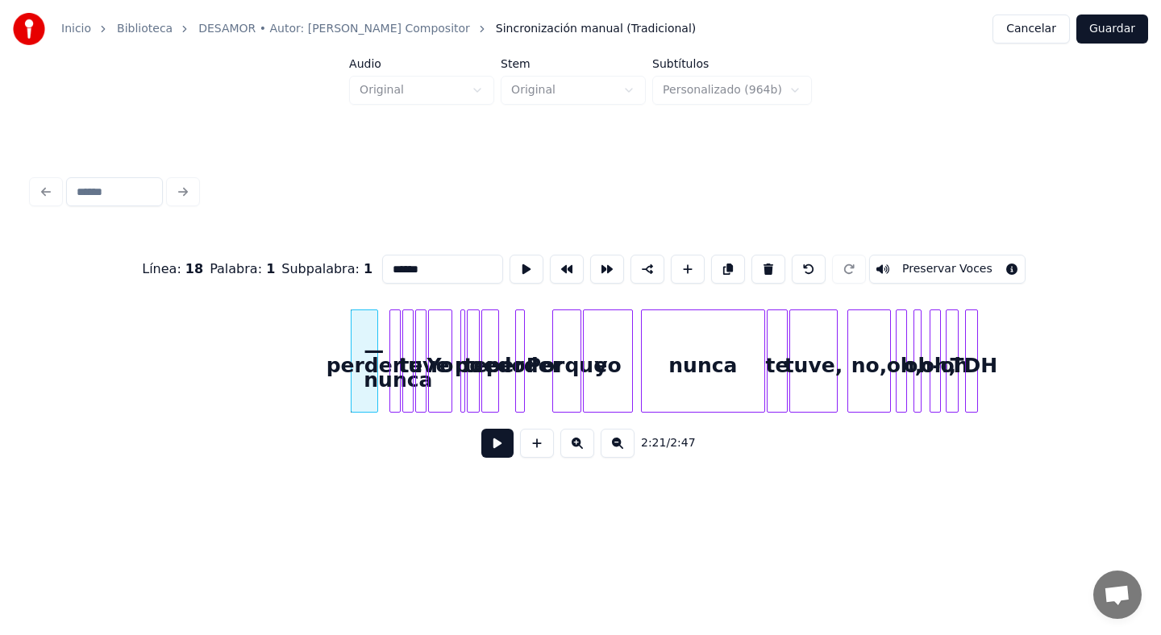
click at [751, 255] on button at bounding box center [768, 269] width 34 height 29
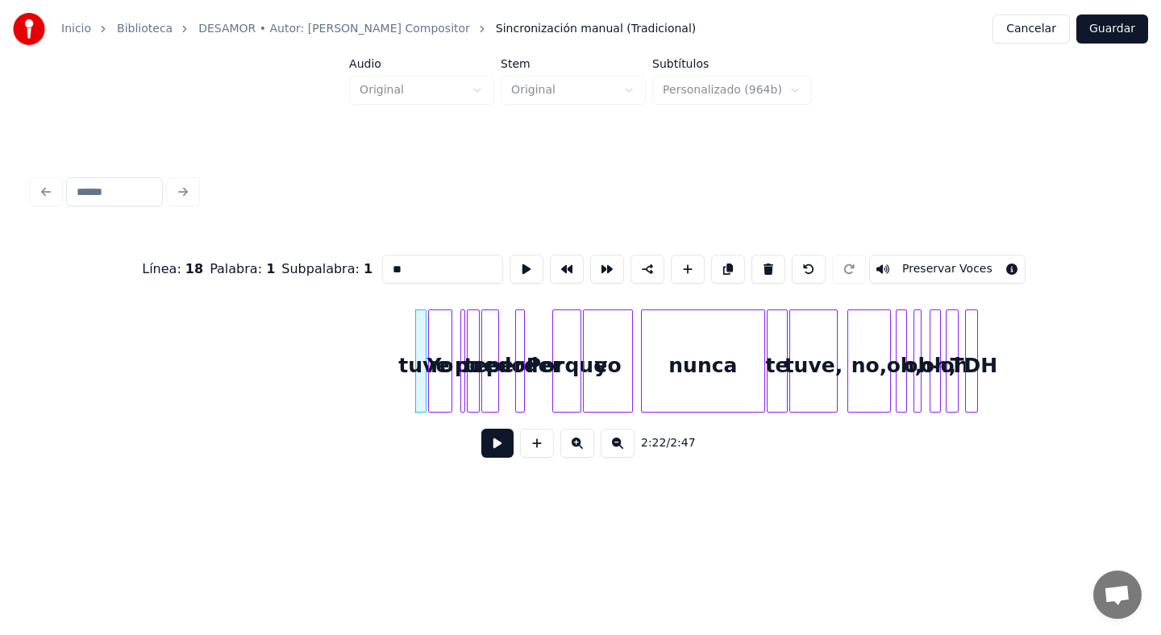
click at [751, 255] on button at bounding box center [768, 269] width 34 height 29
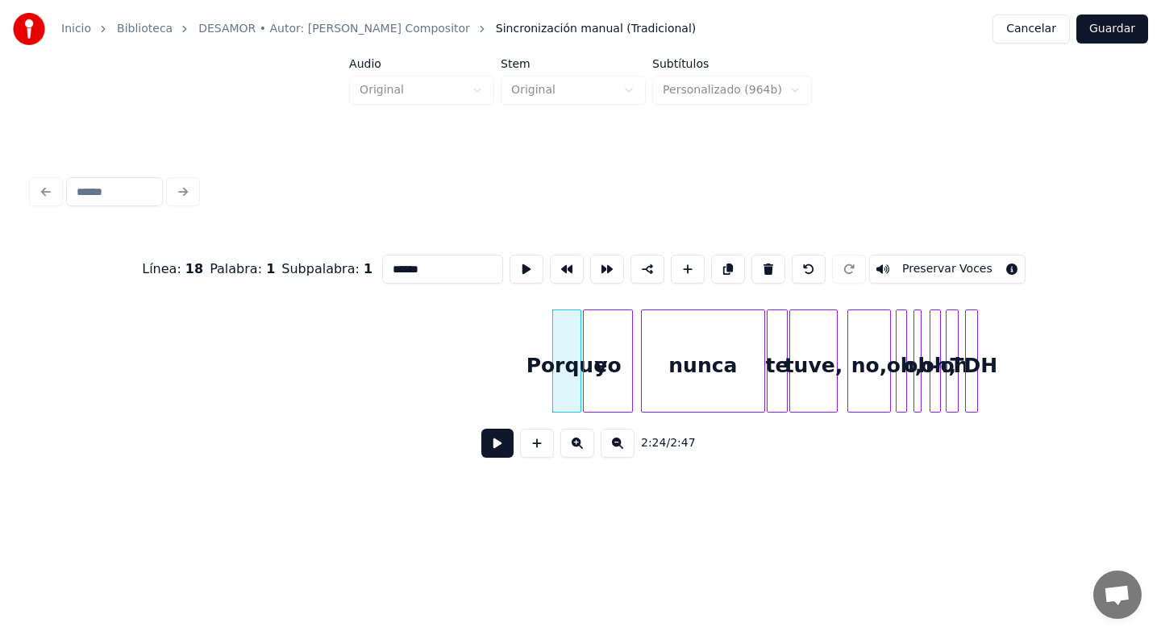
click at [751, 255] on button at bounding box center [768, 269] width 34 height 29
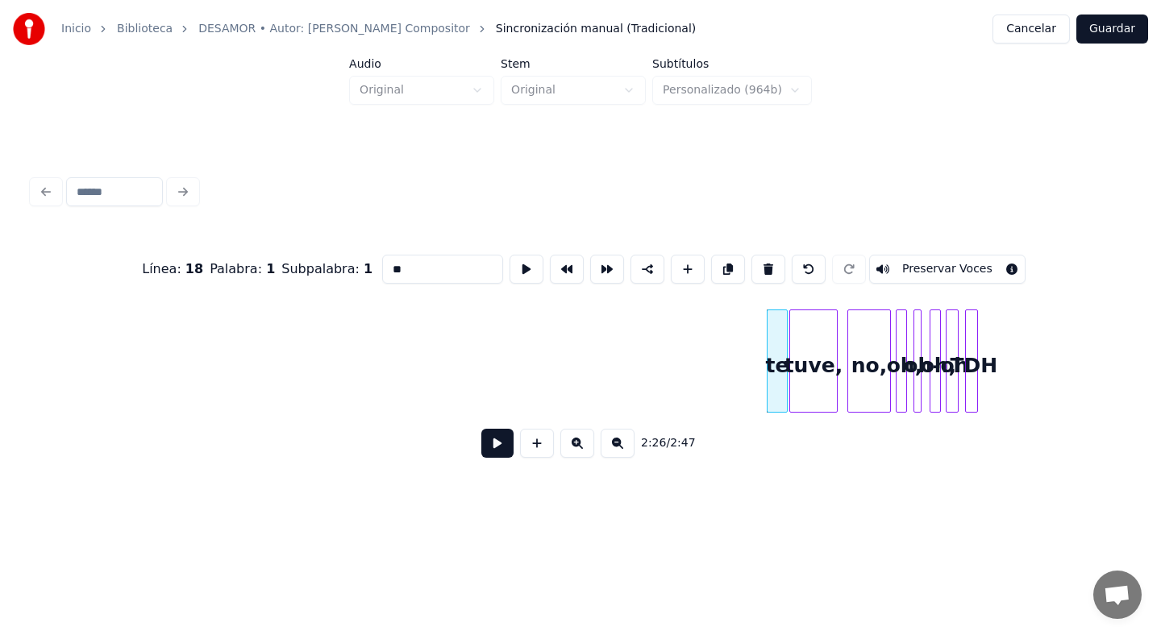
click at [751, 255] on button at bounding box center [768, 269] width 34 height 29
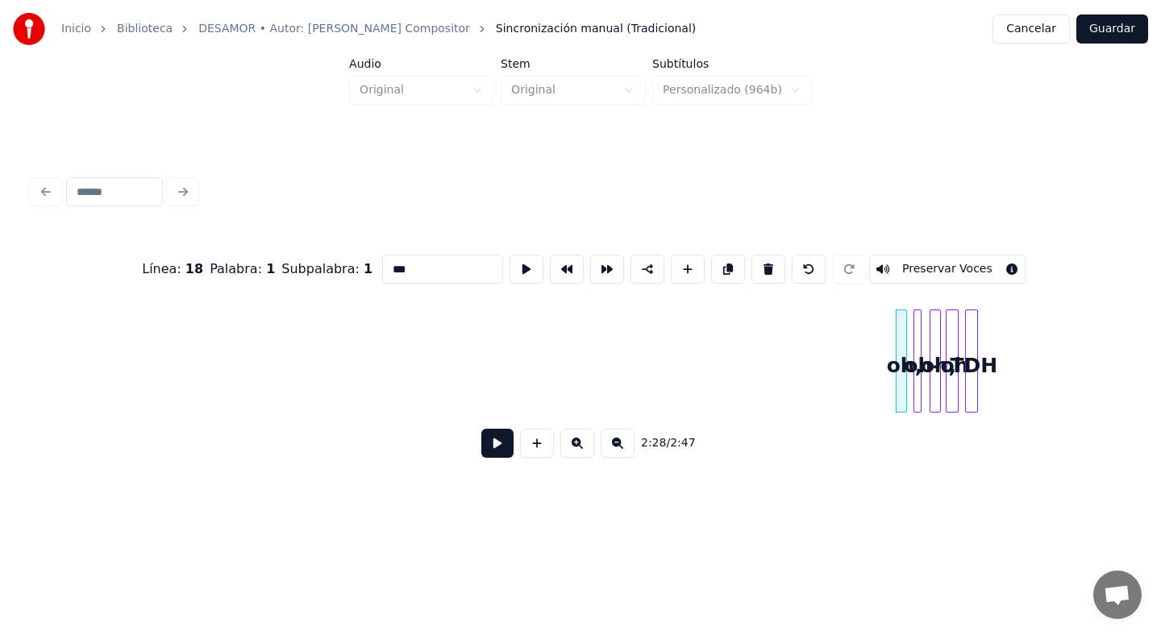
click at [751, 255] on button at bounding box center [768, 269] width 34 height 29
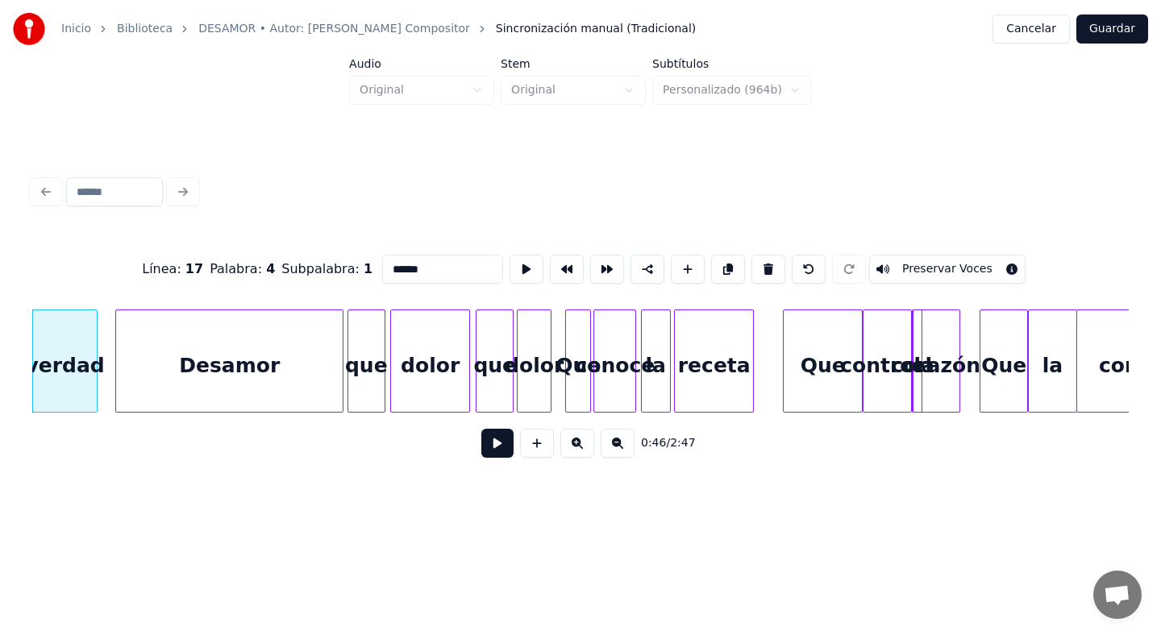
click at [751, 255] on button at bounding box center [768, 269] width 34 height 29
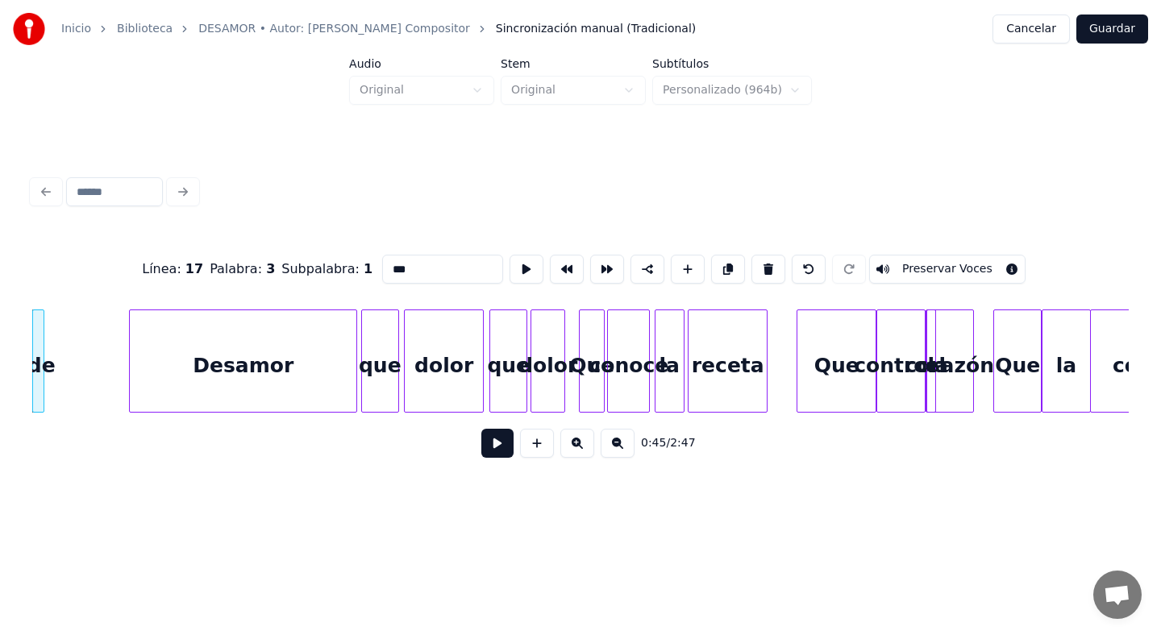
click at [751, 255] on button at bounding box center [768, 269] width 34 height 29
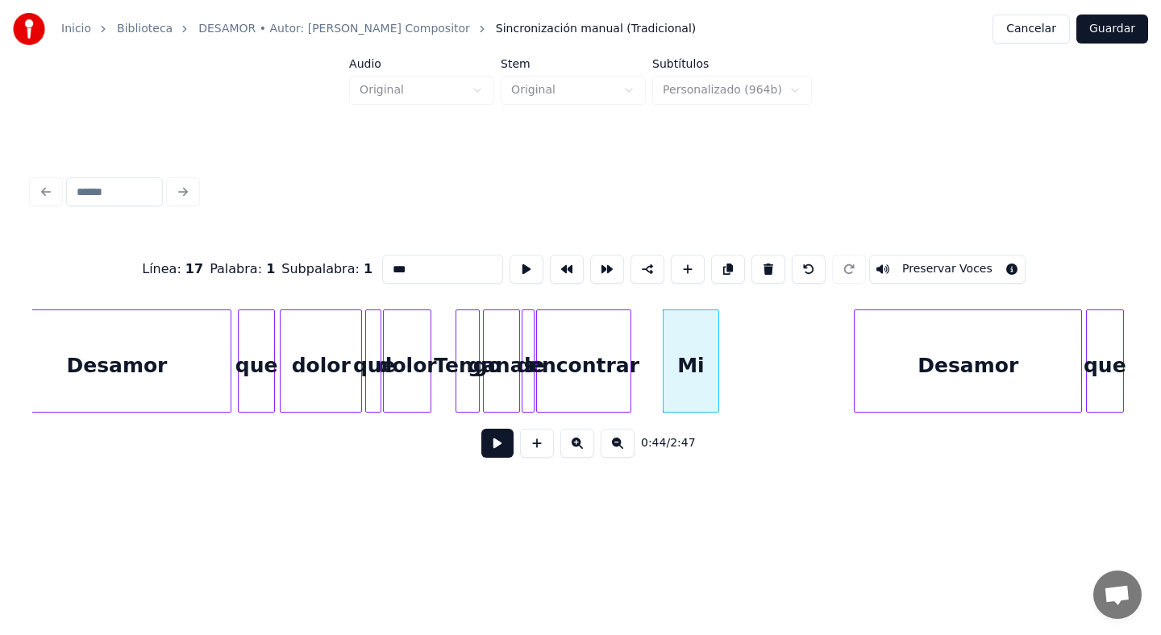
scroll to position [0, 2974]
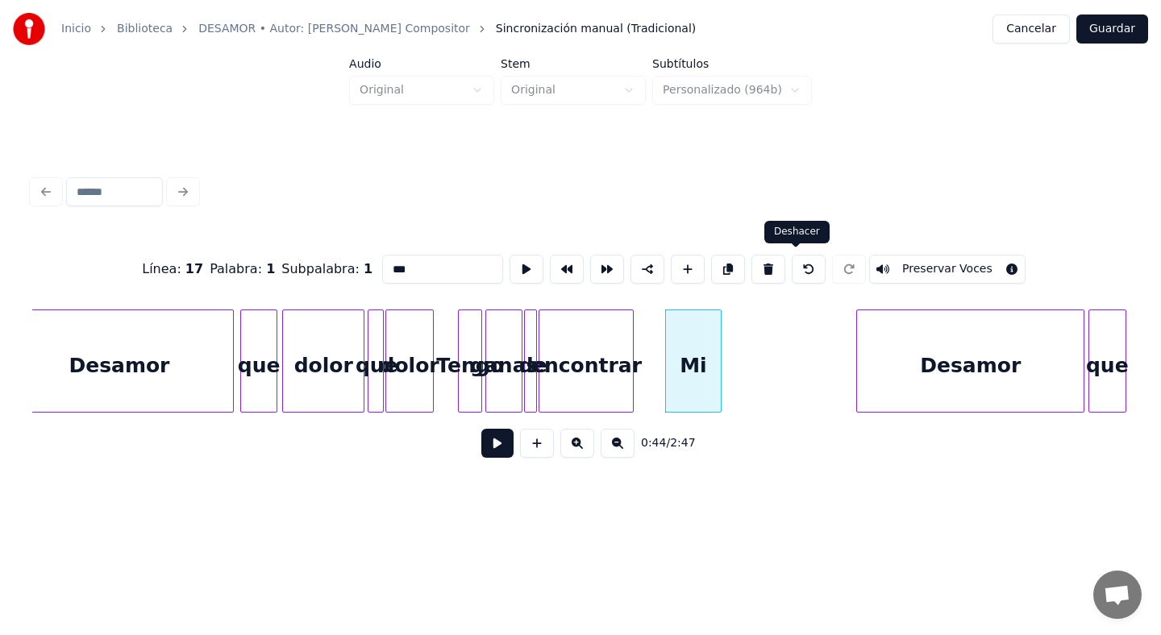
click at [792, 265] on button at bounding box center [809, 269] width 34 height 29
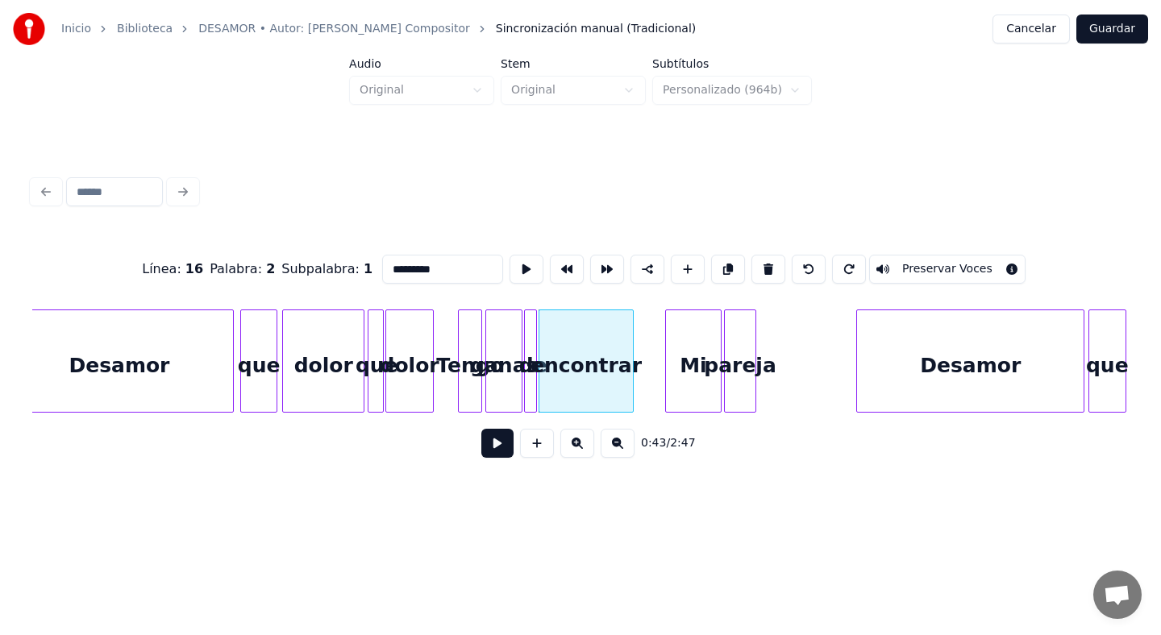
click at [792, 265] on button at bounding box center [809, 269] width 34 height 29
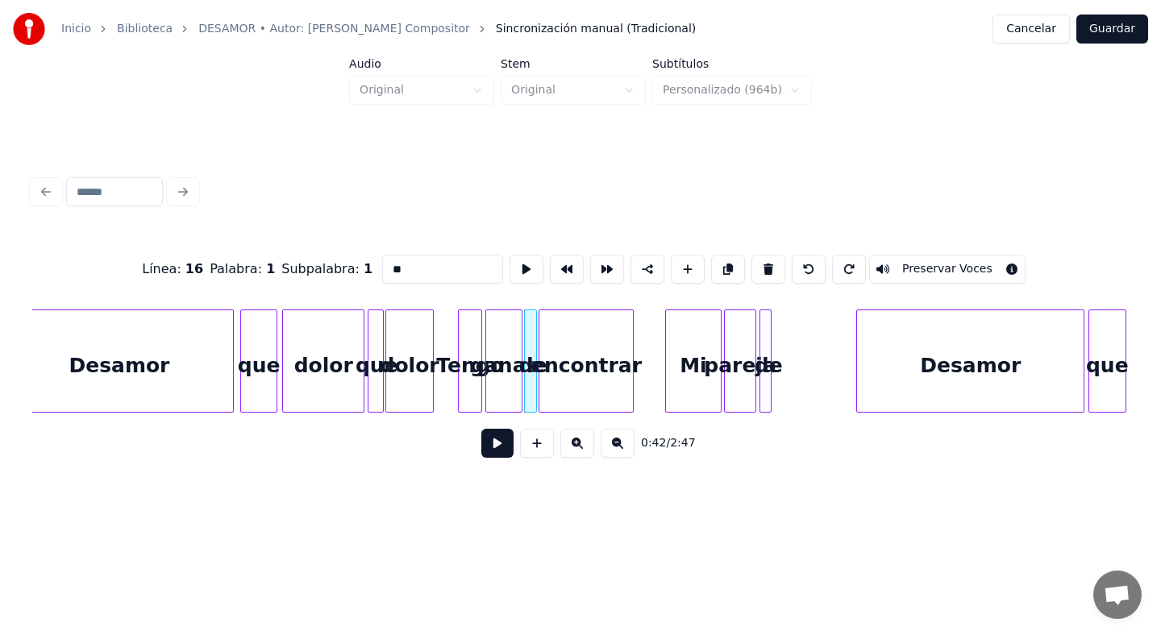
click at [792, 265] on button at bounding box center [809, 269] width 34 height 29
type input "*****"
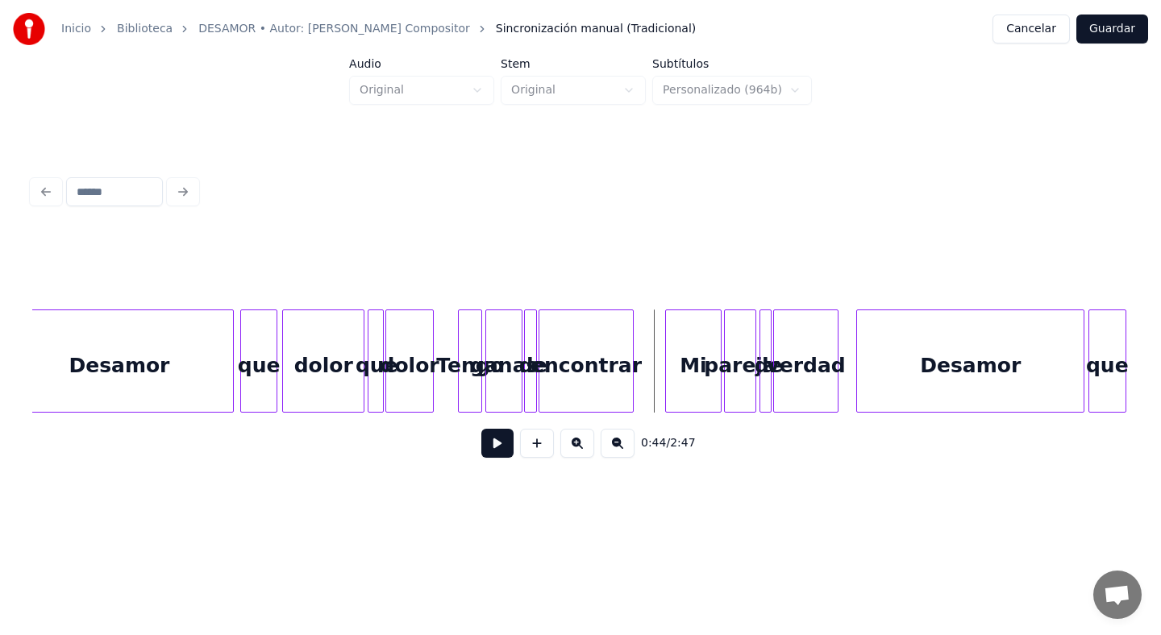
click at [1106, 34] on button "Guardar" at bounding box center [1112, 29] width 72 height 29
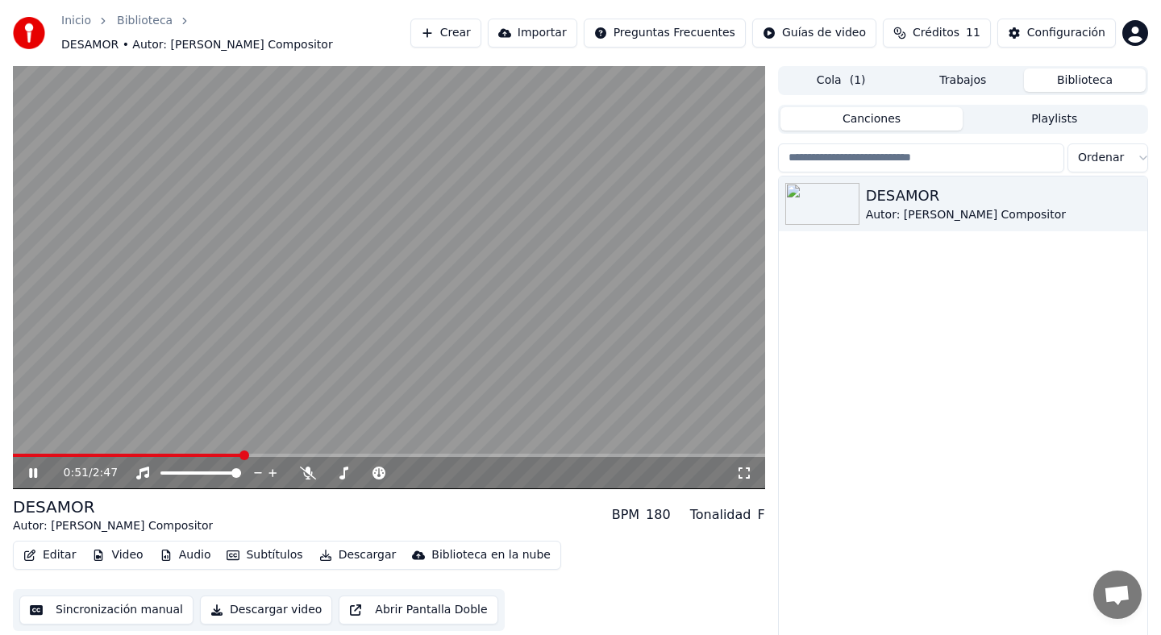
click at [218, 457] on div "0:51 / 2:47" at bounding box center [389, 473] width 752 height 32
click at [219, 457] on div "0:52 / 2:47" at bounding box center [389, 473] width 752 height 32
click at [219, 454] on span at bounding box center [116, 455] width 206 height 3
click at [193, 454] on span at bounding box center [103, 455] width 180 height 3
click at [169, 454] on span at bounding box center [107, 455] width 188 height 3
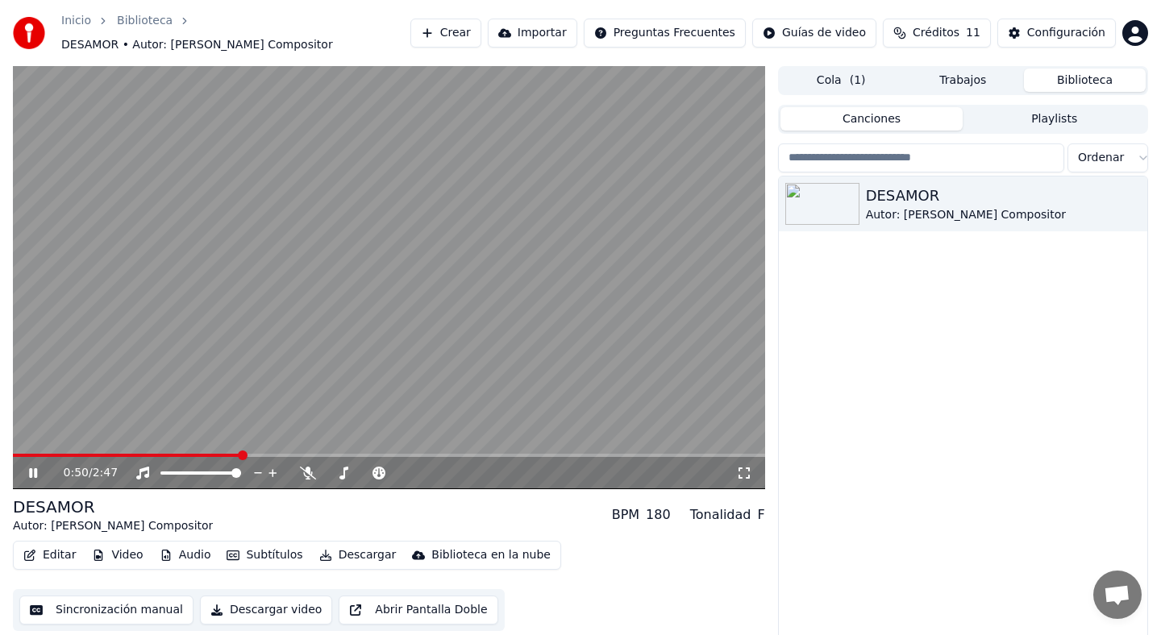
click at [179, 336] on video at bounding box center [389, 277] width 752 height 423
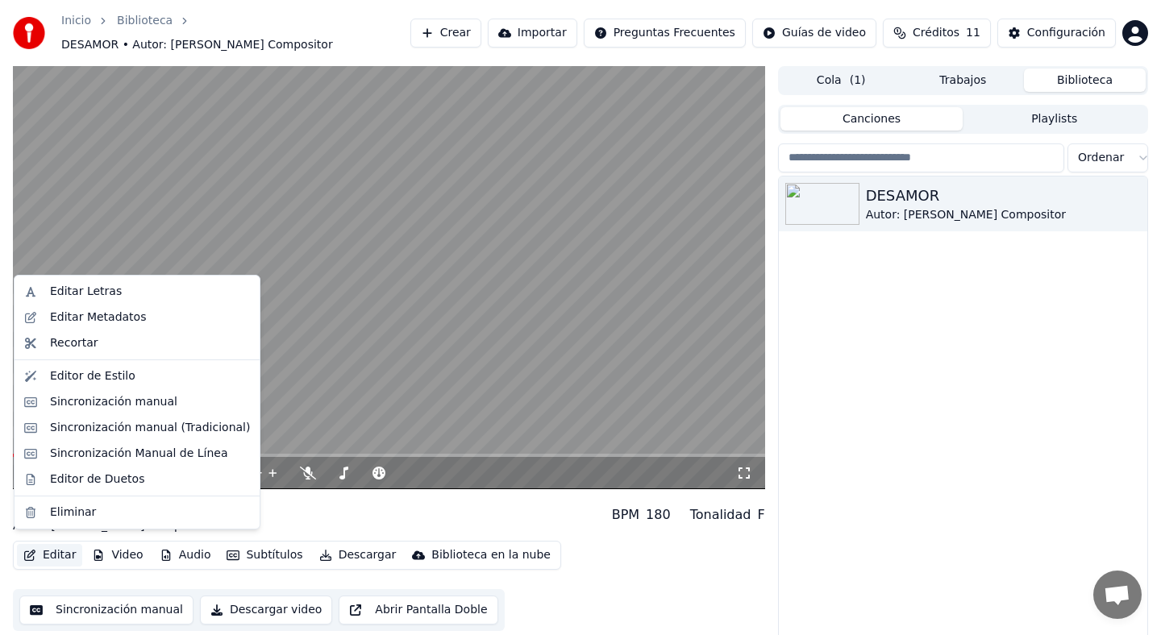
click at [54, 550] on button "Editar" at bounding box center [49, 555] width 65 height 23
click at [120, 435] on div "Sincronización manual (Tradicional)" at bounding box center [150, 428] width 200 height 16
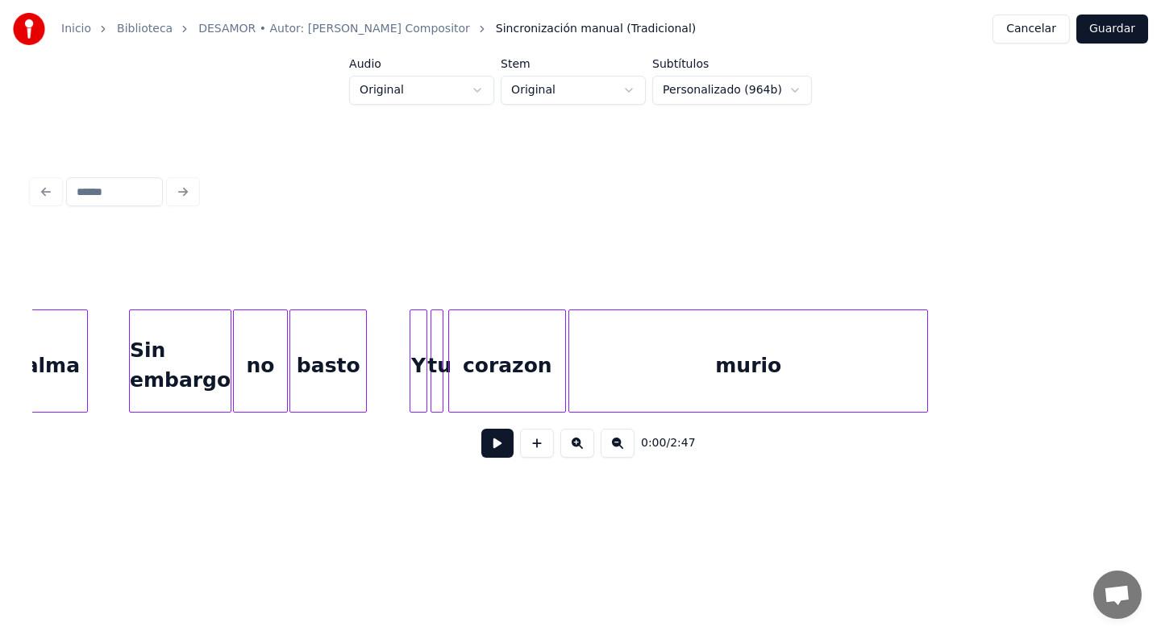
scroll to position [0, 1588]
click at [327, 330] on div "basto" at bounding box center [324, 365] width 76 height 110
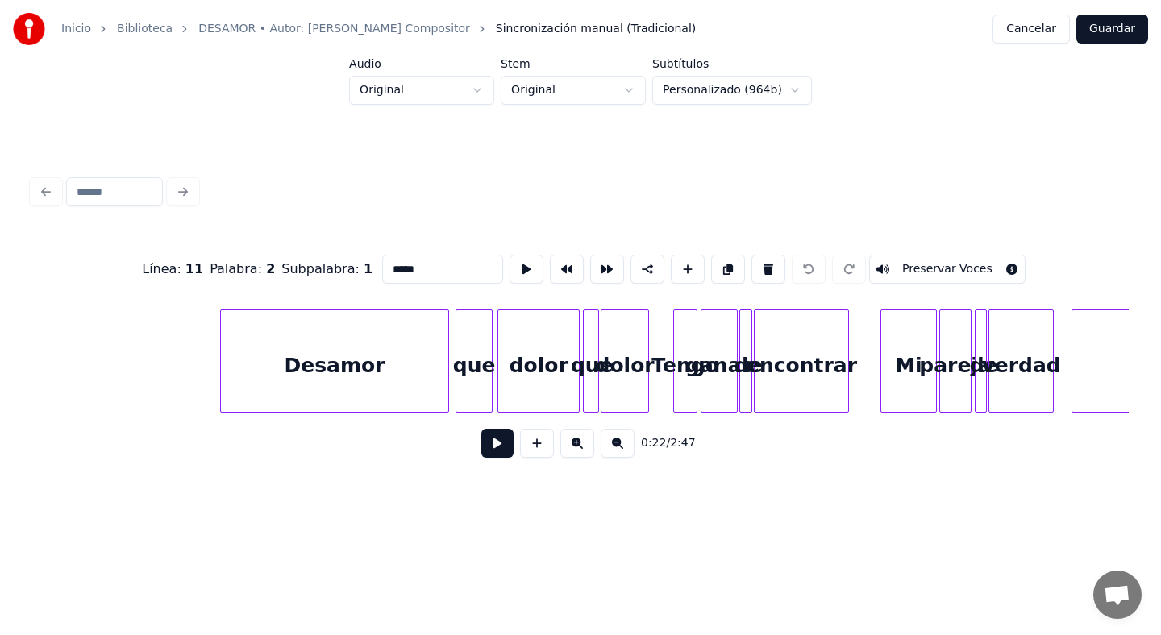
scroll to position [0, 2759]
click at [627, 349] on div "dolor" at bounding box center [627, 365] width 47 height 110
click at [682, 356] on div "Tengo" at bounding box center [685, 365] width 23 height 110
click at [722, 357] on div "ganas" at bounding box center [717, 365] width 35 height 110
click at [589, 445] on button at bounding box center [577, 443] width 34 height 29
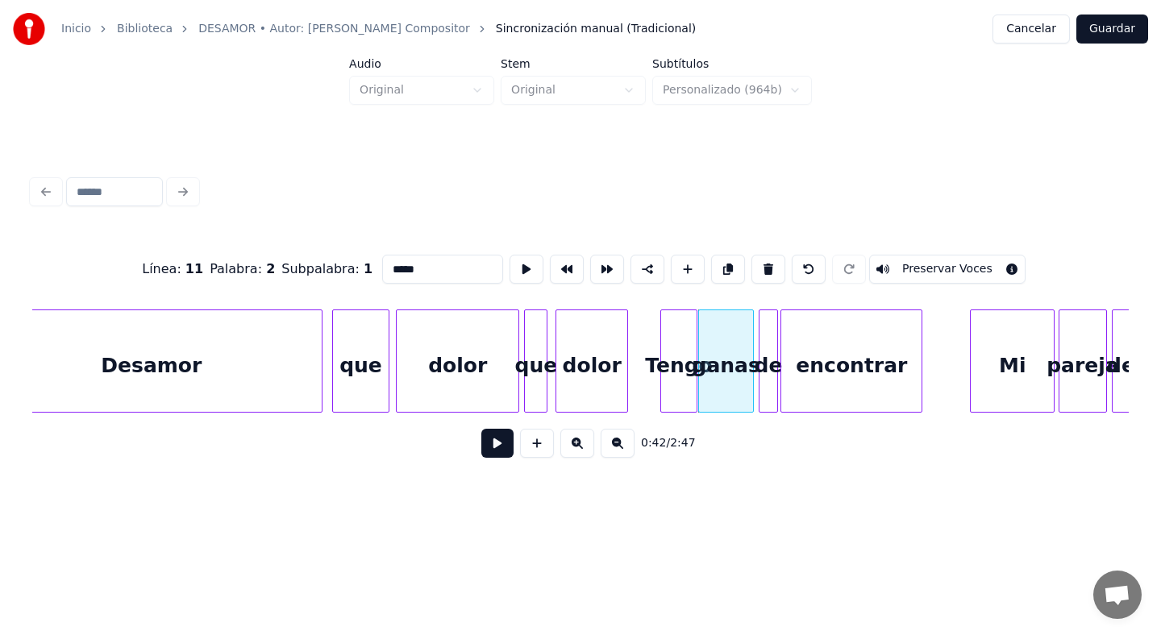
click at [589, 445] on button at bounding box center [577, 443] width 34 height 29
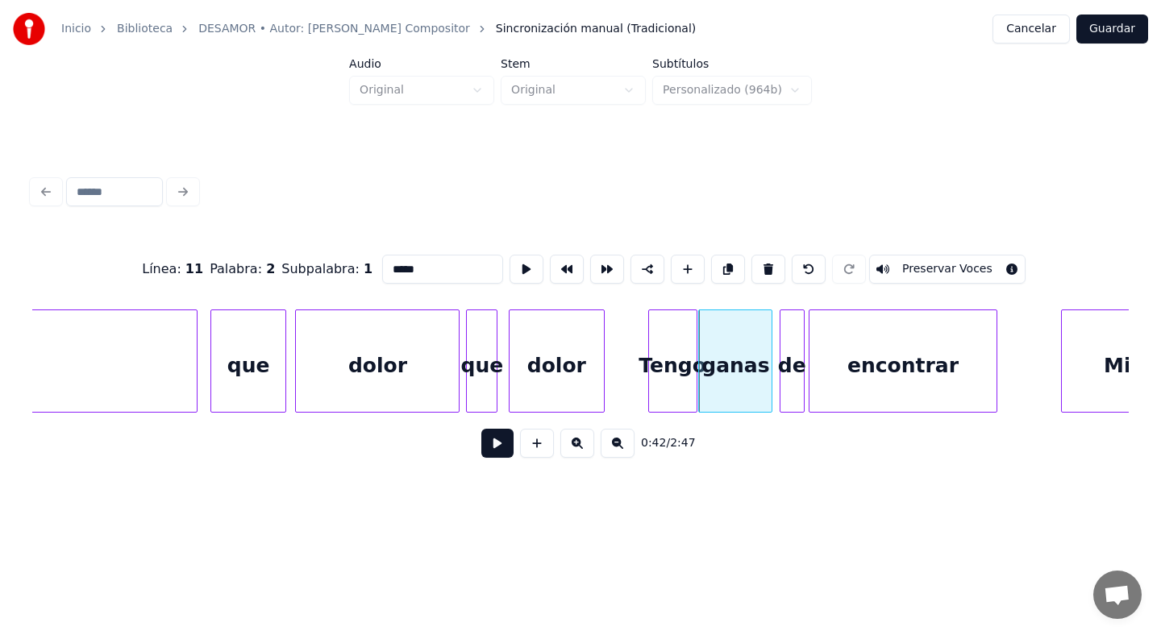
click at [589, 445] on button at bounding box center [577, 443] width 34 height 29
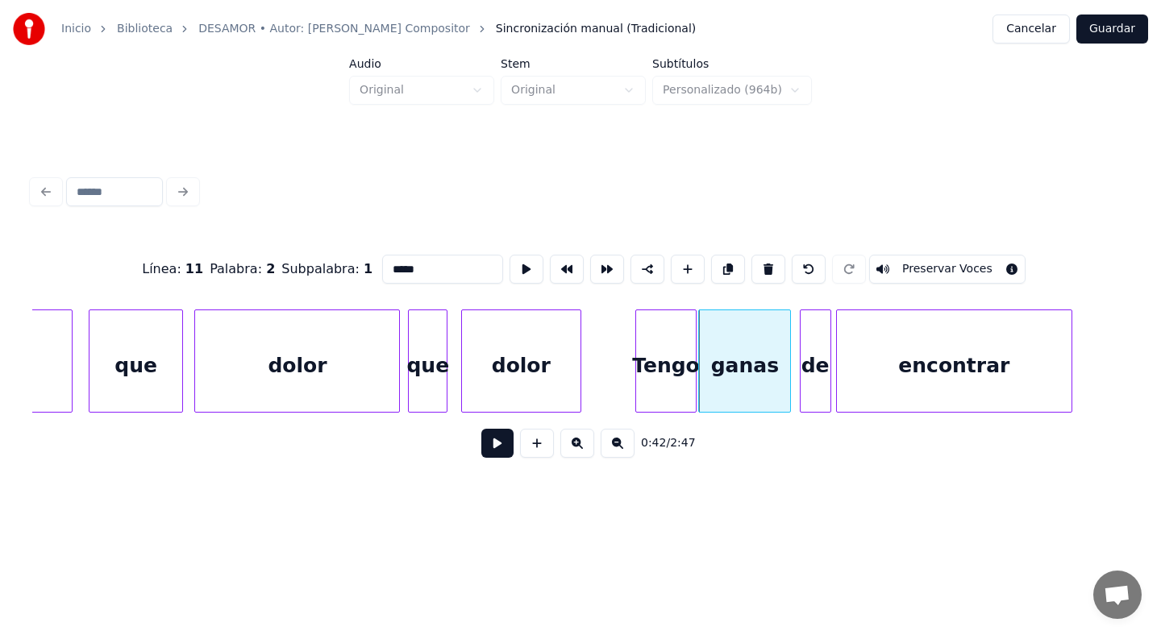
click at [586, 444] on button at bounding box center [577, 443] width 34 height 29
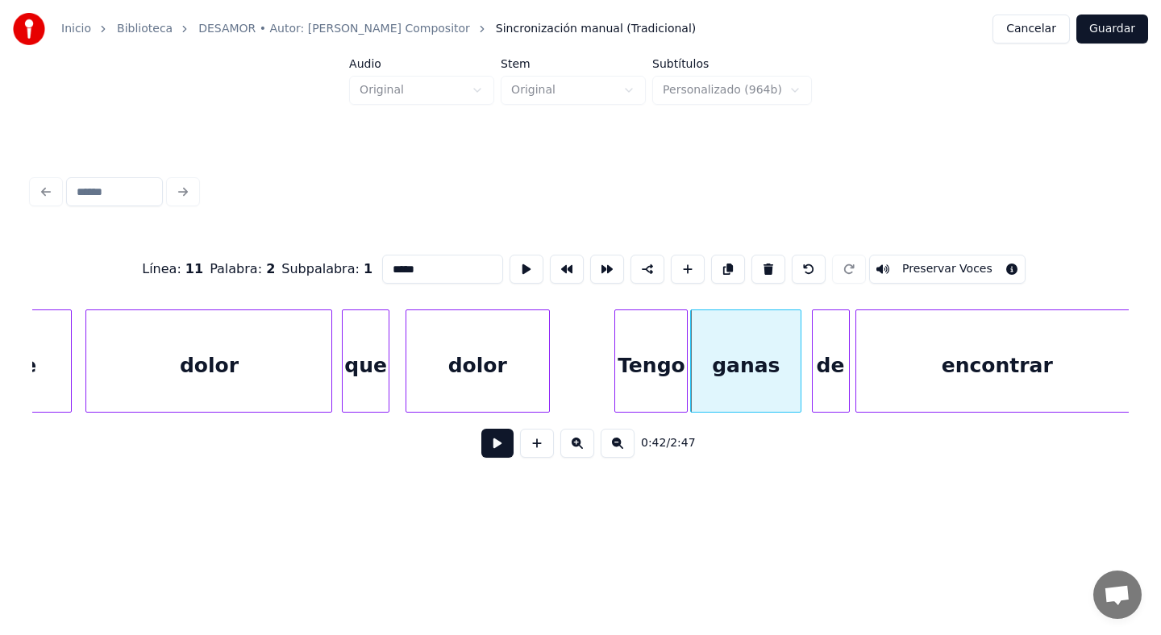
scroll to position [0, 9614]
click at [310, 348] on div "dolor" at bounding box center [212, 365] width 245 height 110
type input "*****"
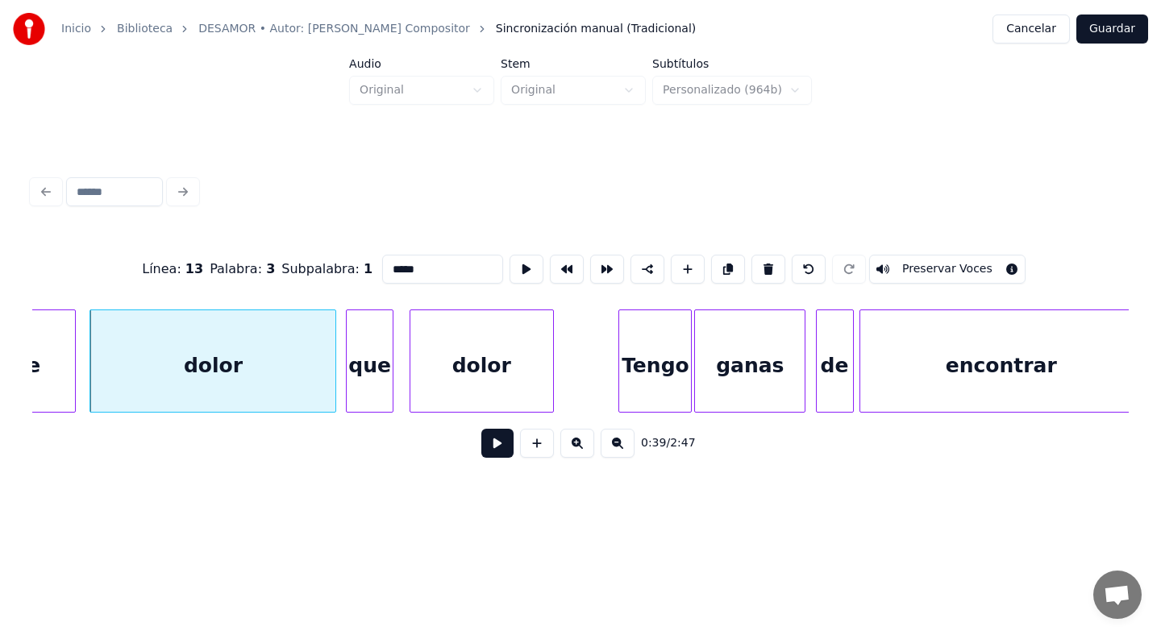
click at [560, 429] on button at bounding box center [577, 443] width 34 height 29
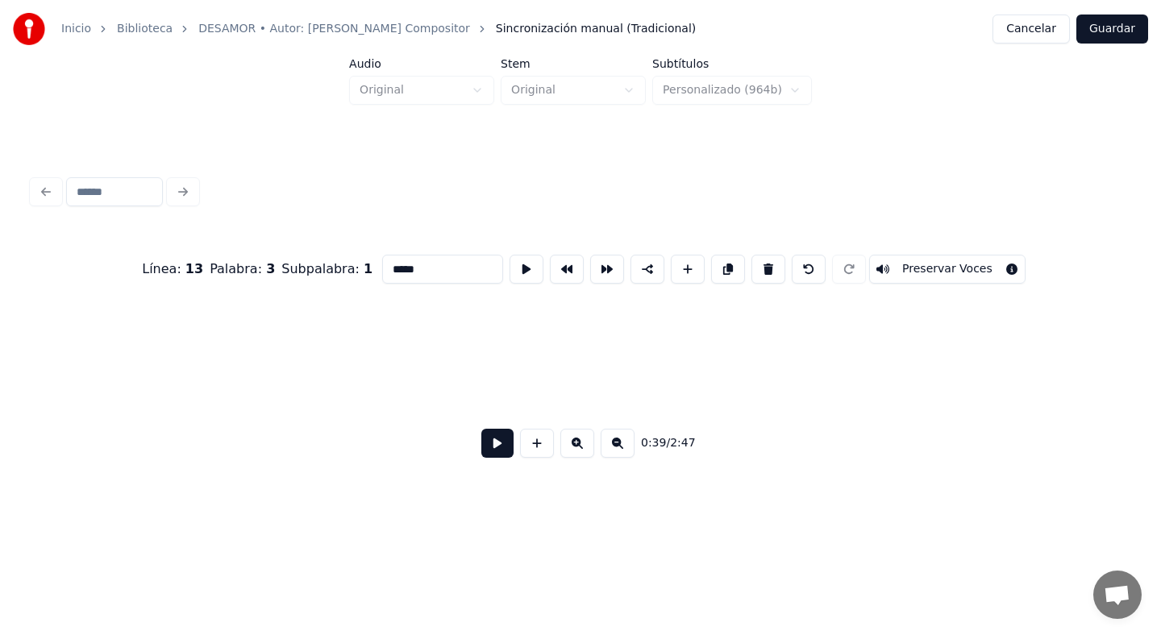
scroll to position [0, 11226]
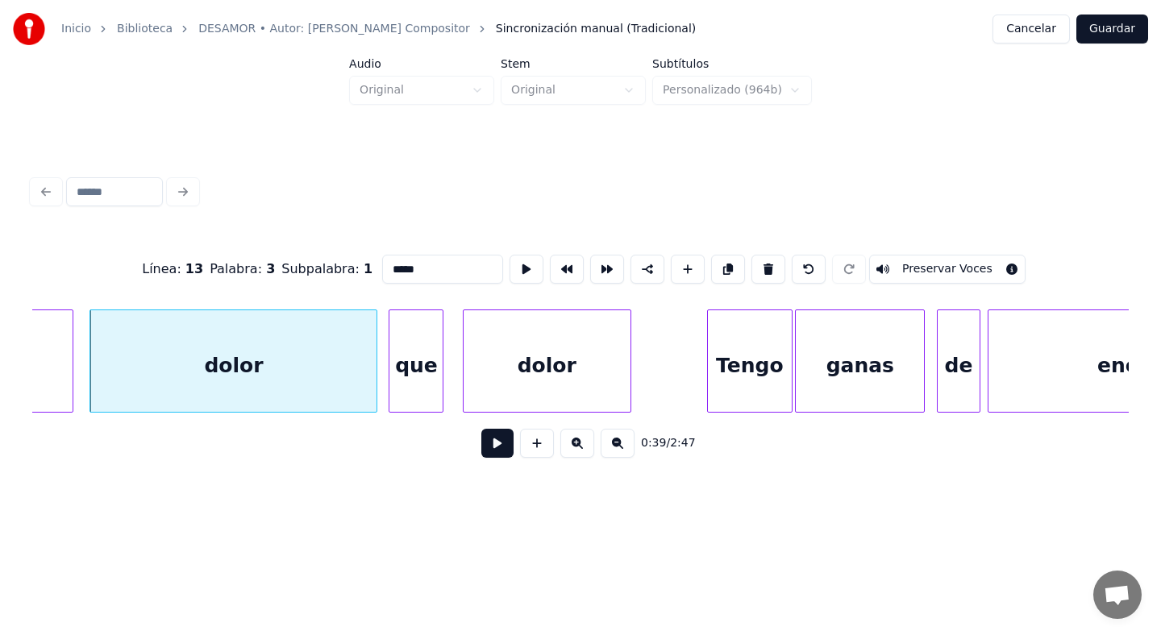
click at [493, 446] on button at bounding box center [497, 443] width 32 height 29
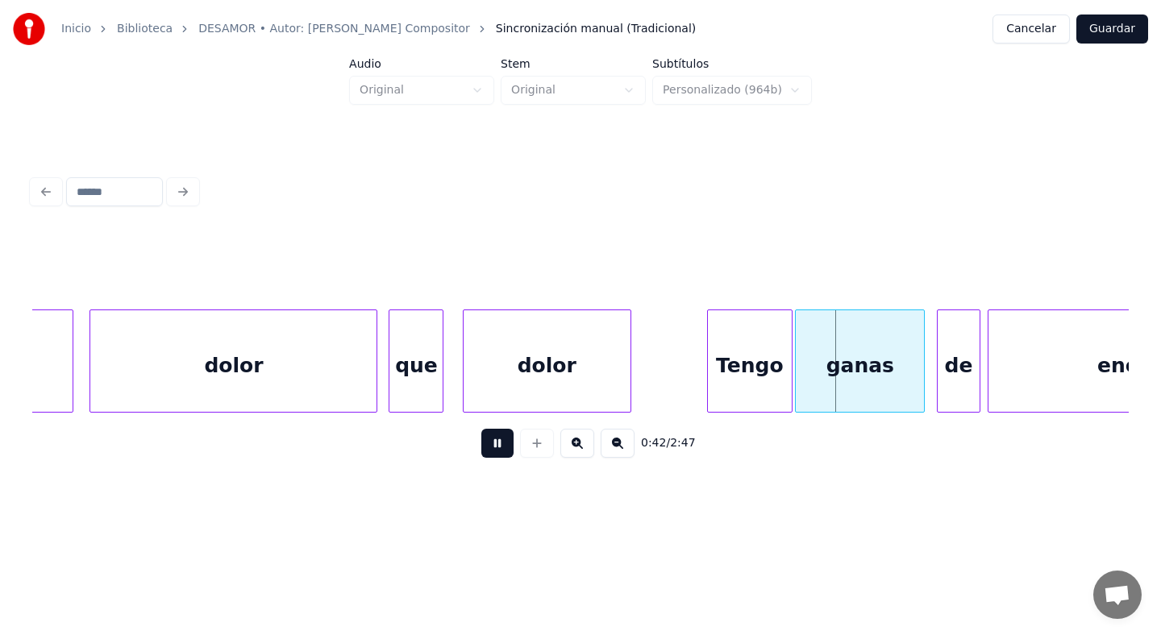
click at [493, 446] on button at bounding box center [497, 443] width 32 height 29
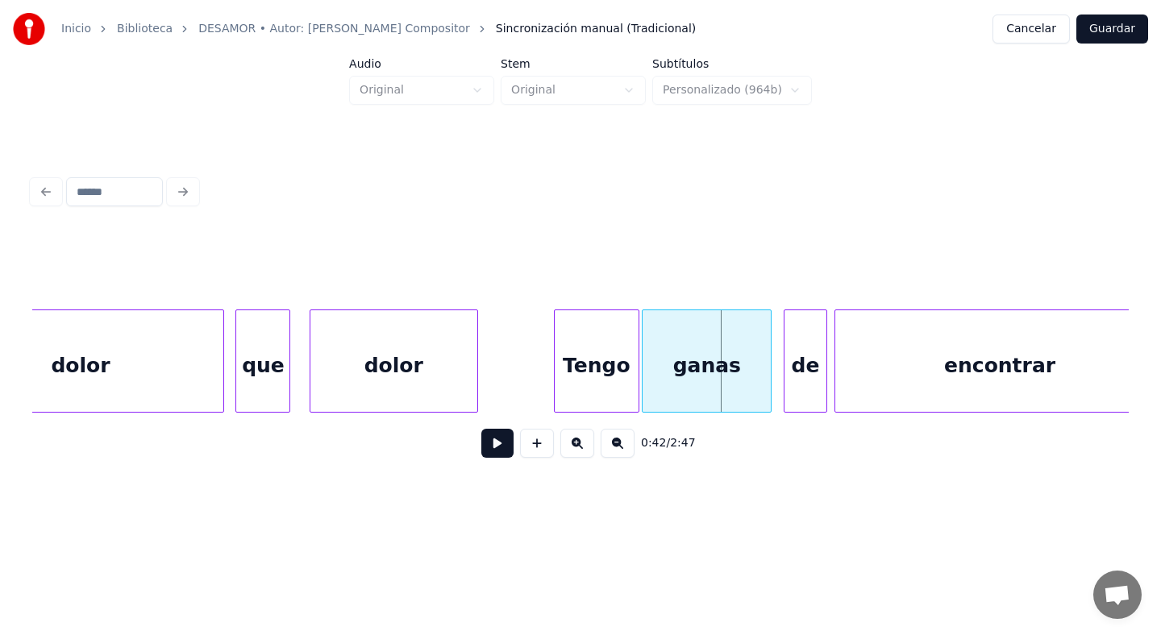
scroll to position [0, 11381]
click at [415, 356] on div "dolor" at bounding box center [375, 365] width 167 height 110
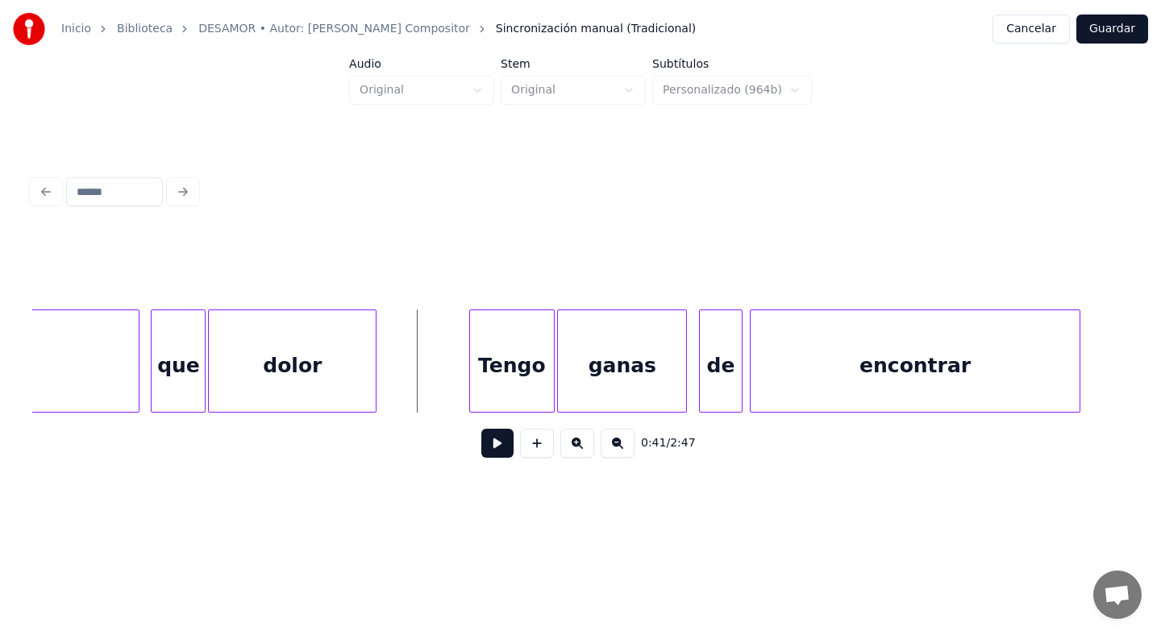
scroll to position [0, 11484]
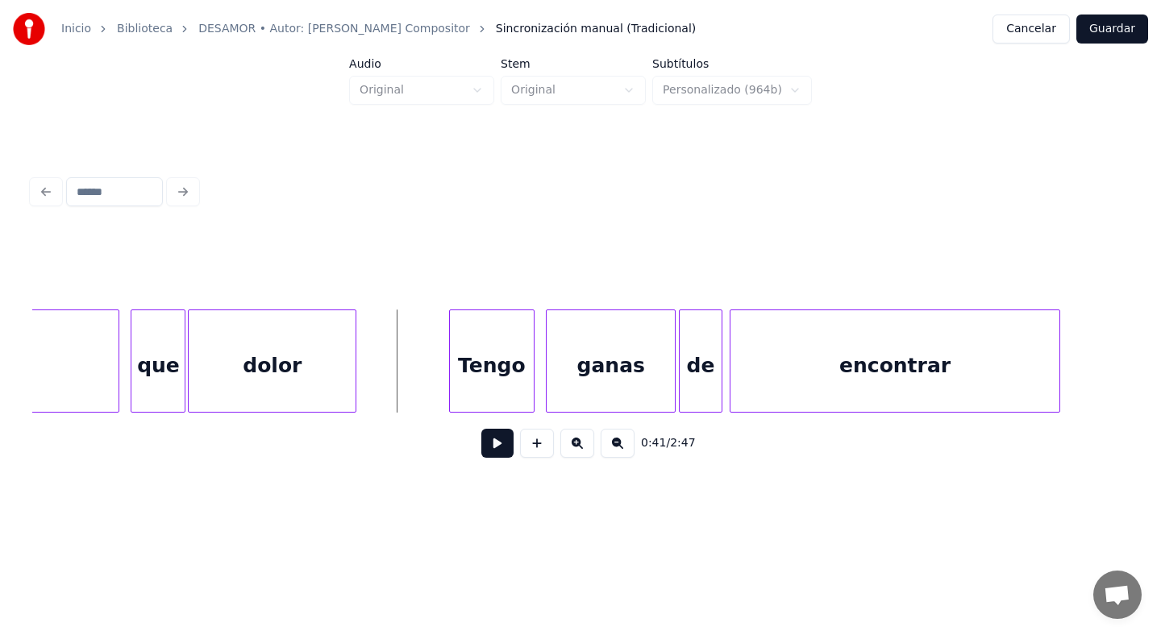
click at [627, 387] on div "ganas" at bounding box center [611, 365] width 128 height 110
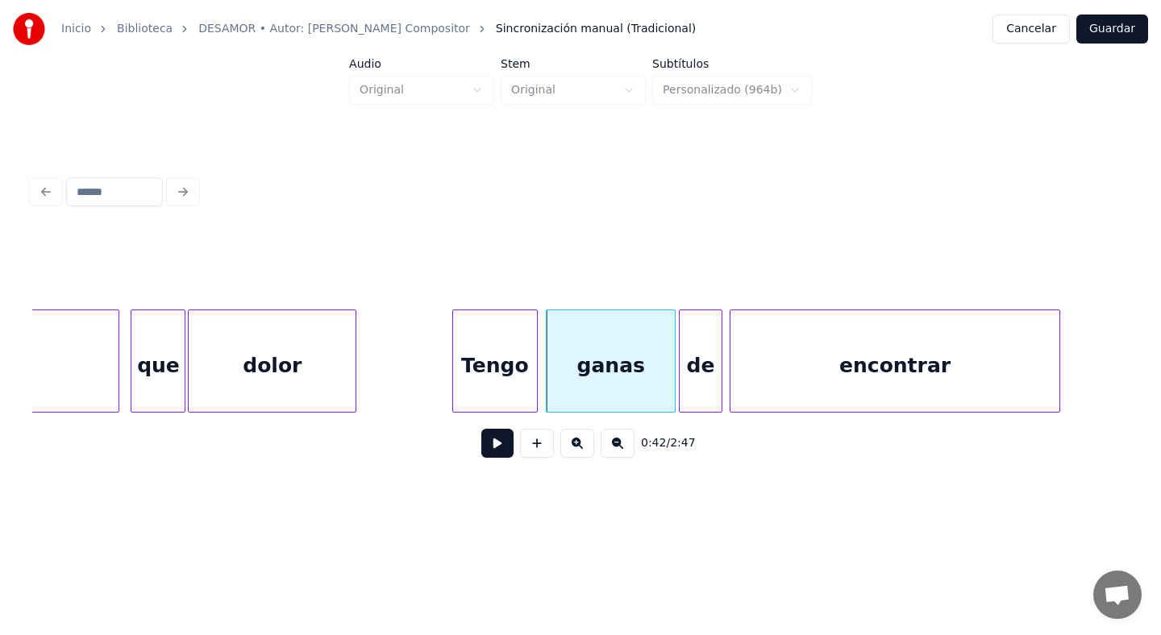
click at [520, 381] on div "Tengo" at bounding box center [495, 365] width 84 height 110
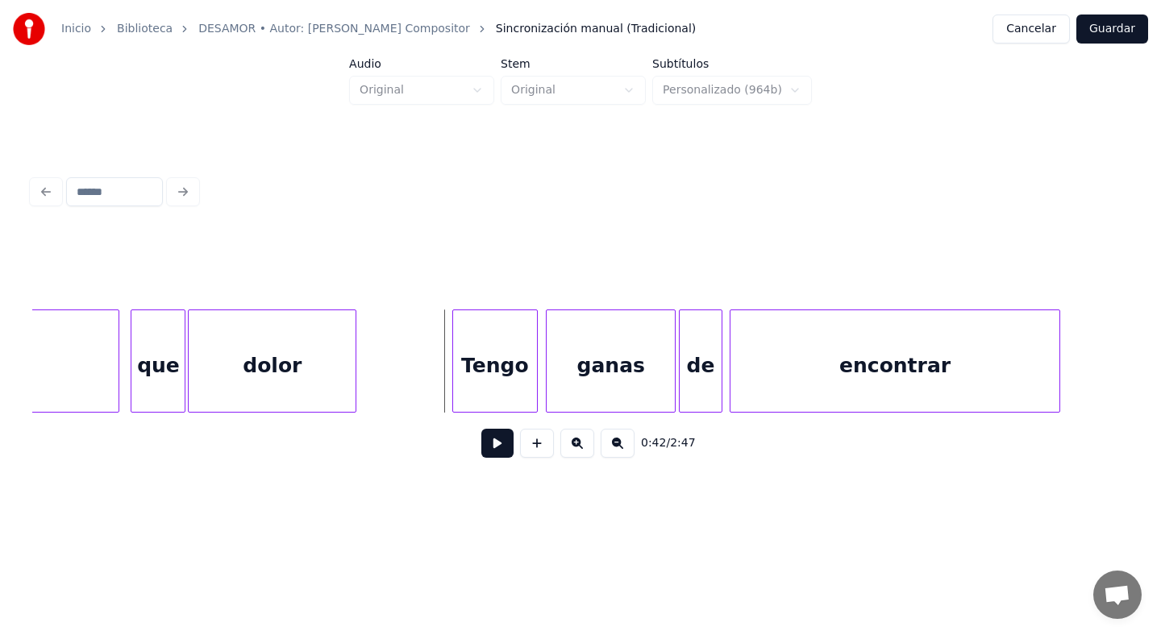
click at [493, 443] on button at bounding box center [497, 443] width 32 height 29
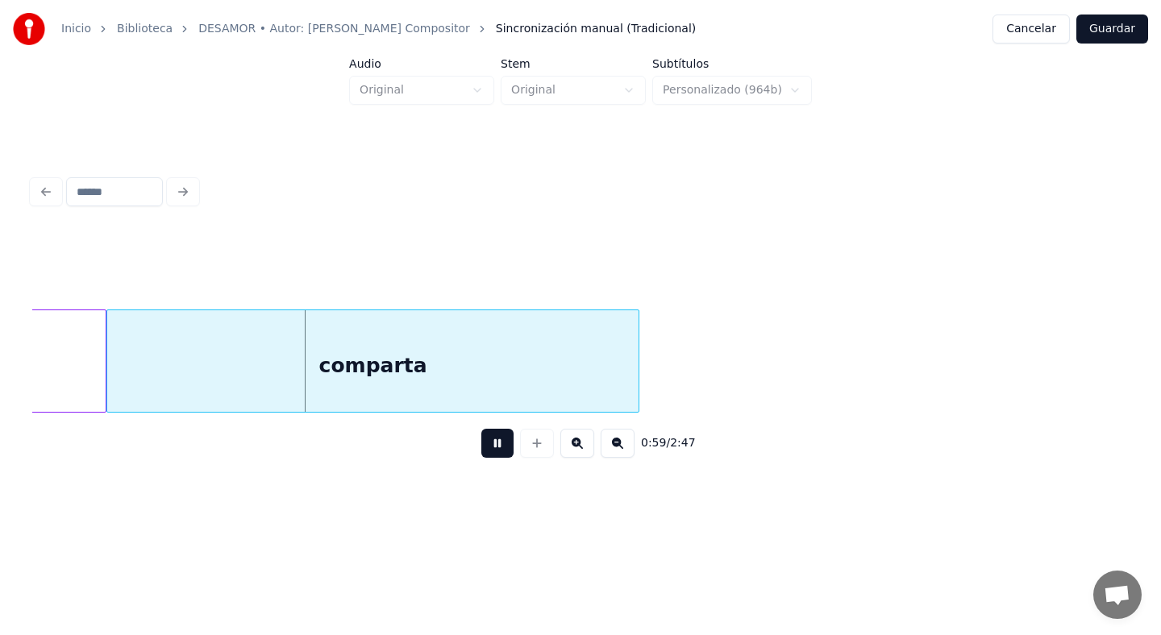
scroll to position [0, 16584]
click at [493, 443] on button at bounding box center [497, 443] width 32 height 29
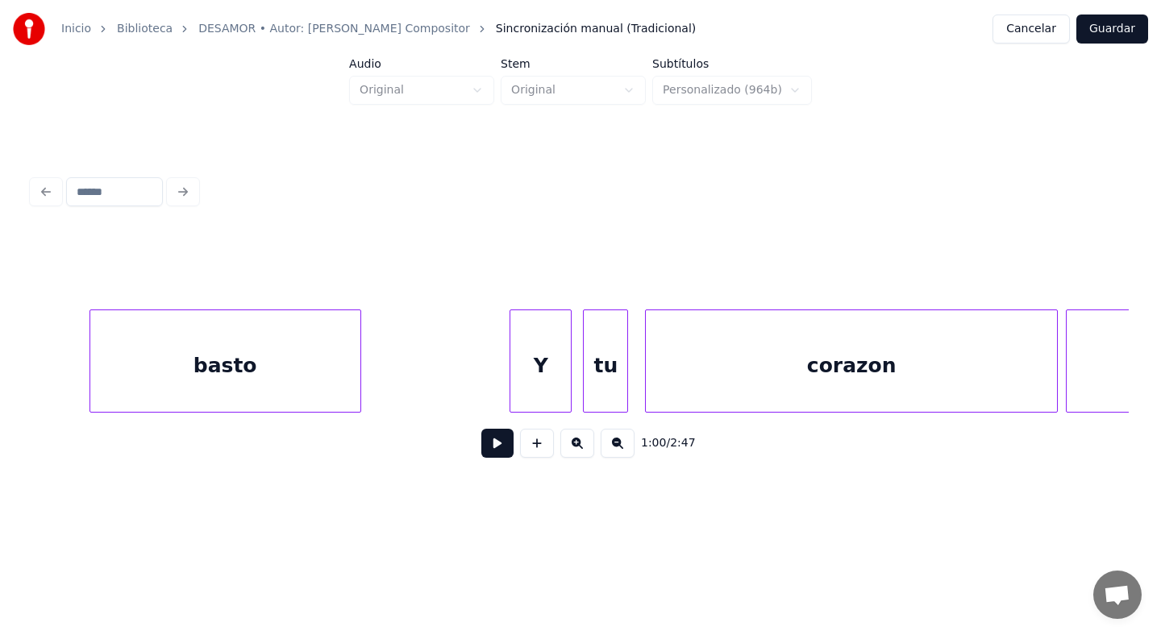
scroll to position [0, 6722]
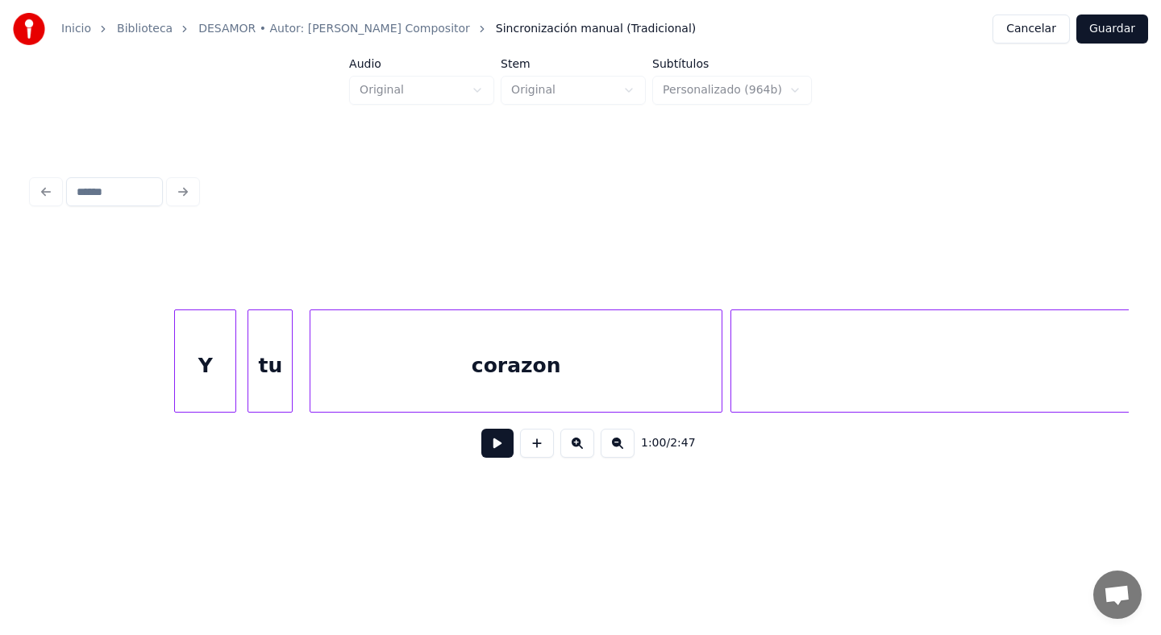
click at [576, 360] on div "corazon" at bounding box center [515, 365] width 411 height 110
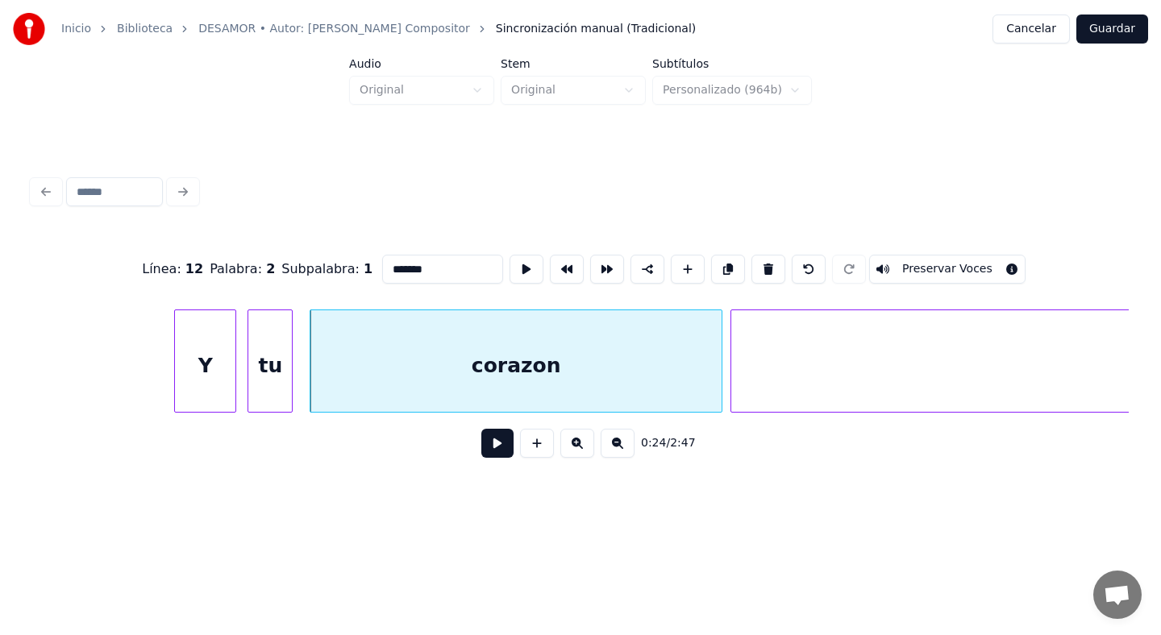
click at [418, 272] on input "*******" at bounding box center [442, 269] width 121 height 29
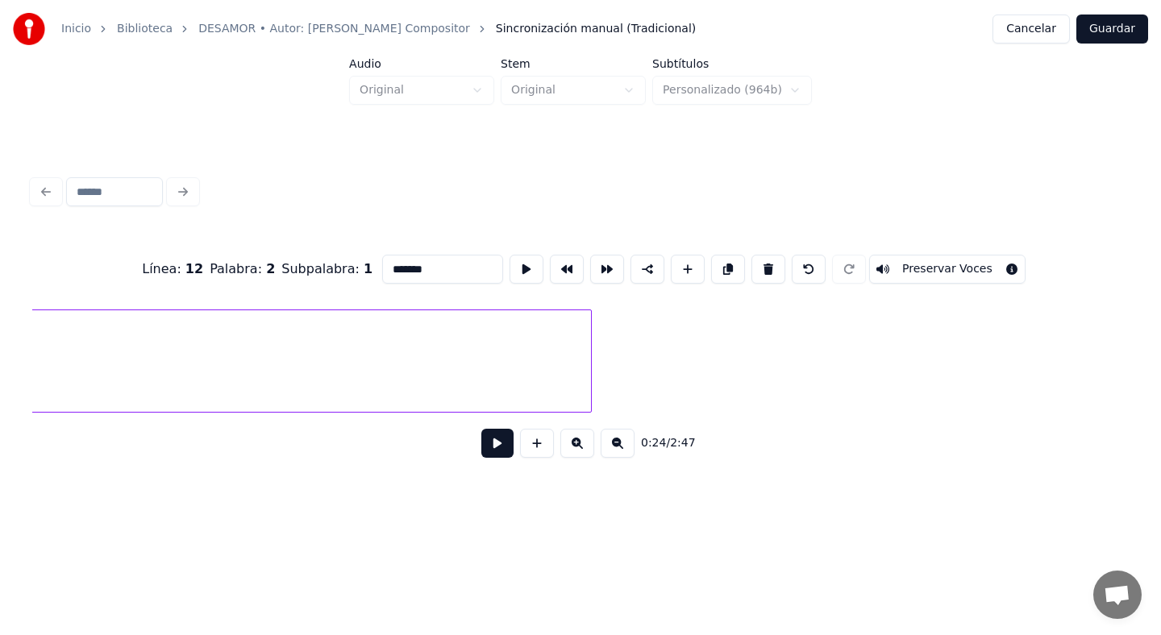
scroll to position [0, 7738]
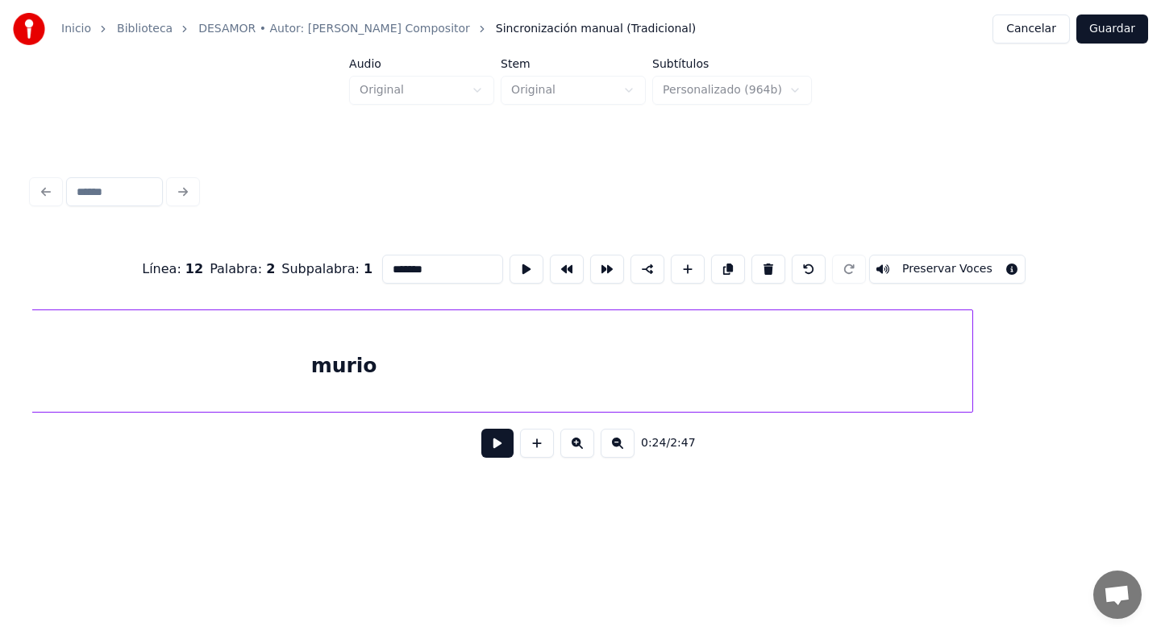
click at [759, 356] on div "murio" at bounding box center [343, 365] width 1257 height 110
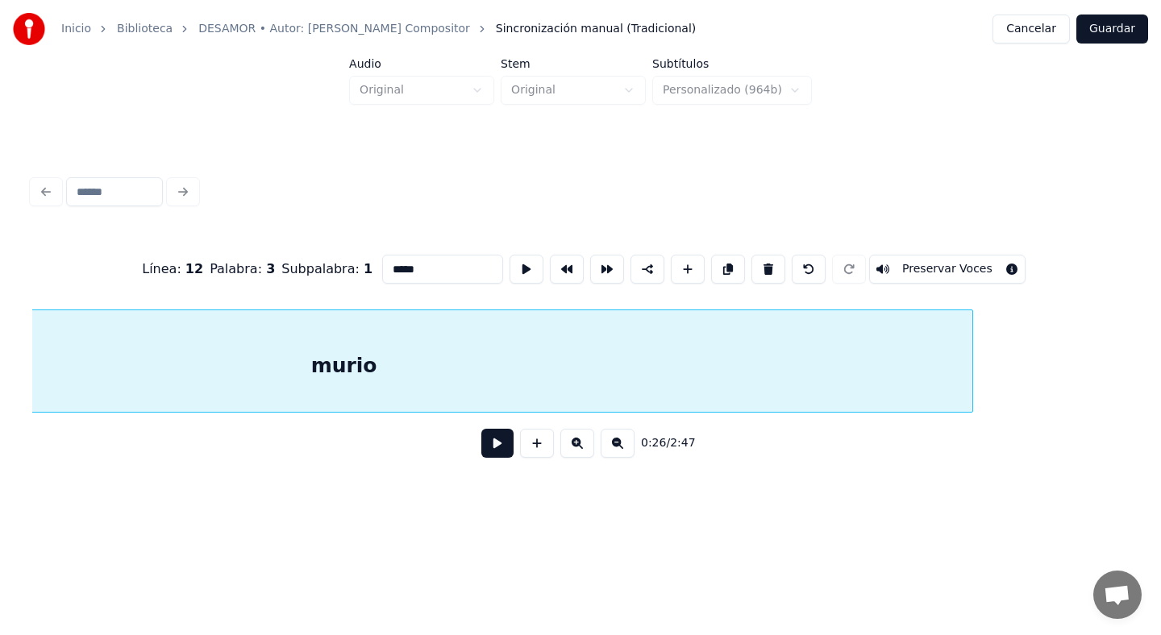
scroll to position [0, 7420]
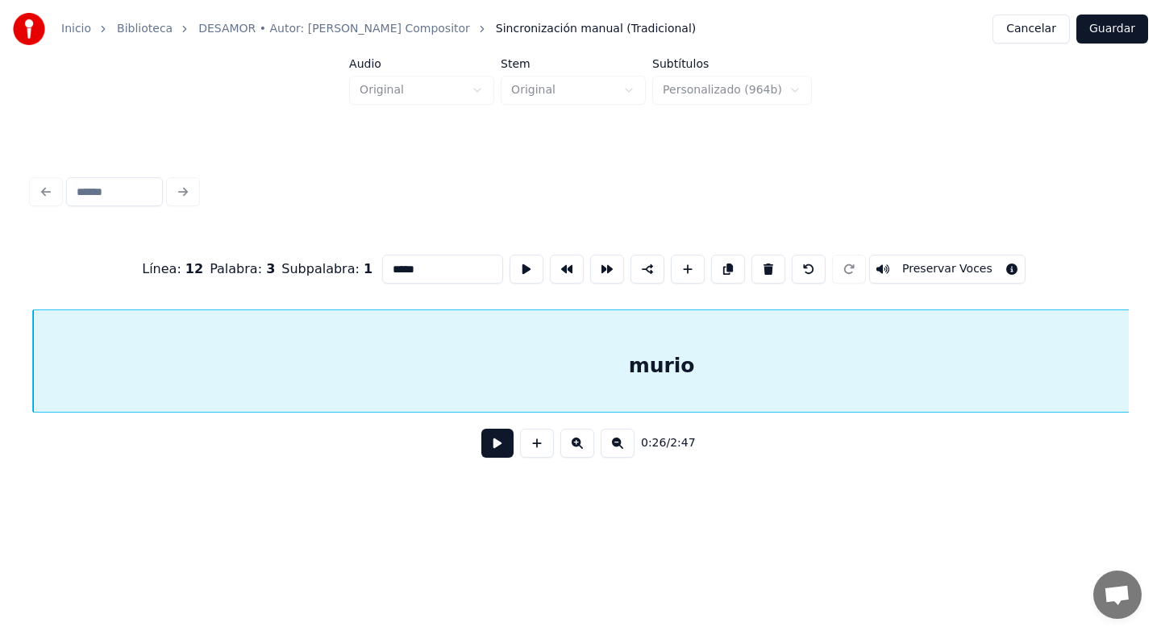
click at [453, 264] on input "*****" at bounding box center [442, 269] width 121 height 29
click at [386, 271] on input "*****" at bounding box center [442, 269] width 121 height 29
click at [410, 270] on input "*****" at bounding box center [442, 269] width 121 height 29
click at [420, 270] on input "*****" at bounding box center [442, 269] width 121 height 29
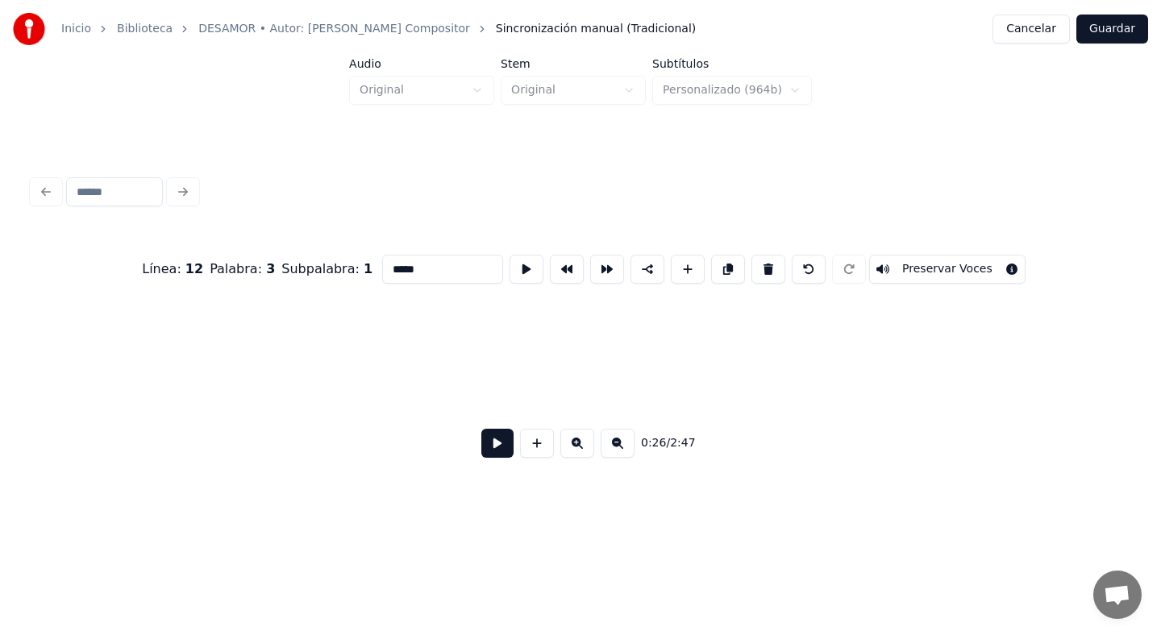
scroll to position [0, 21895]
type input "*****"
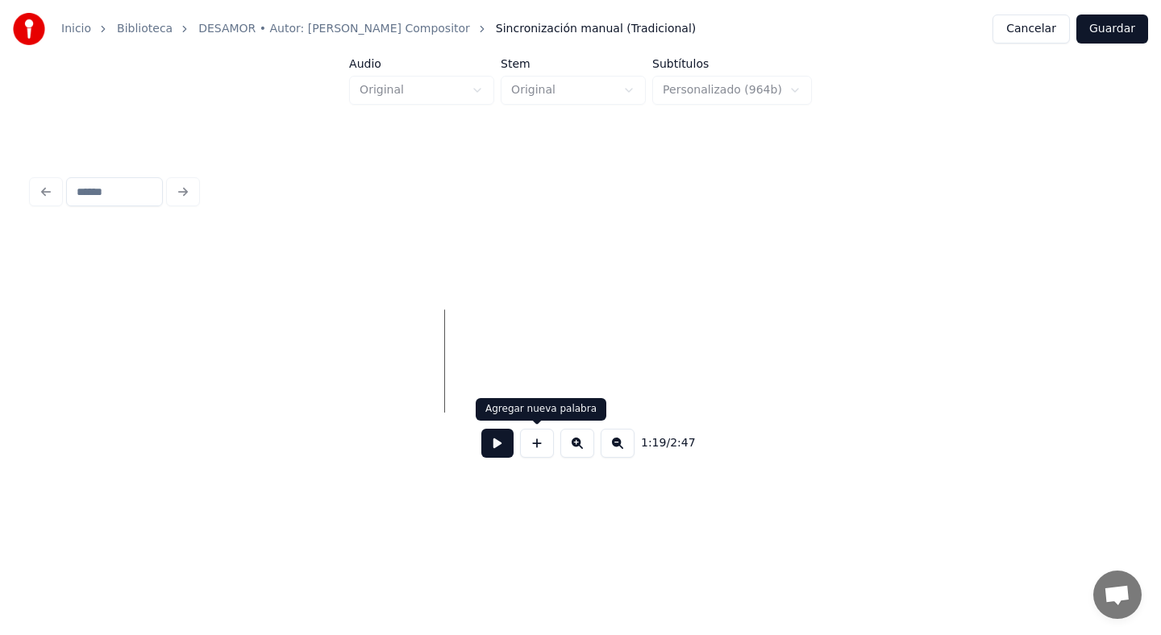
click at [542, 437] on button at bounding box center [537, 443] width 34 height 29
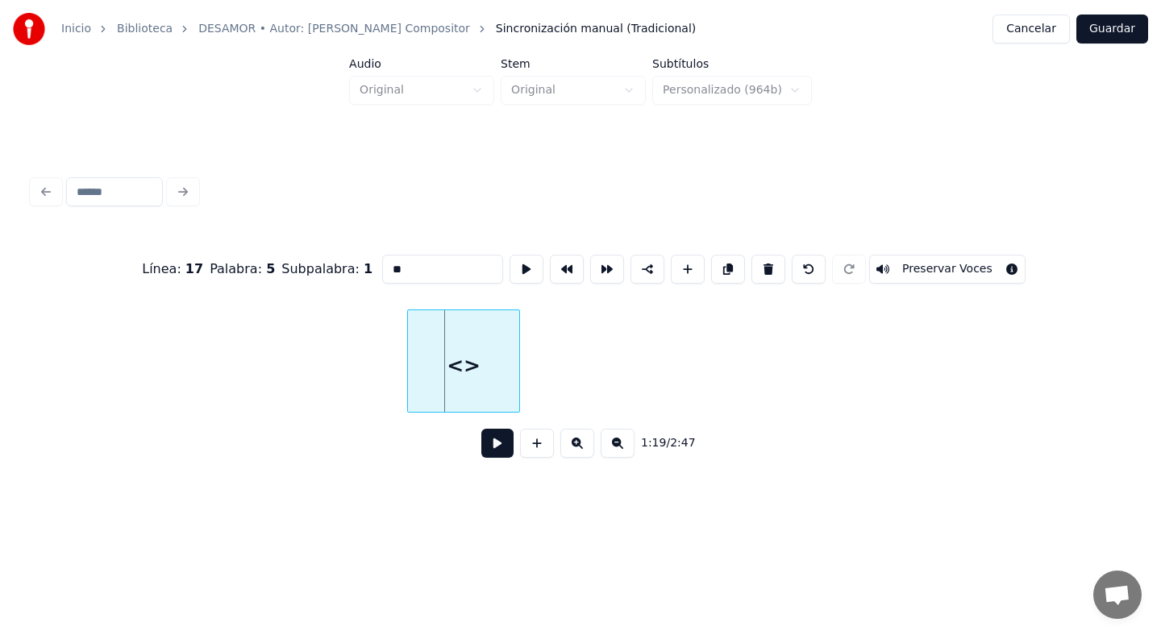
click at [455, 366] on div "<>" at bounding box center [463, 365] width 111 height 110
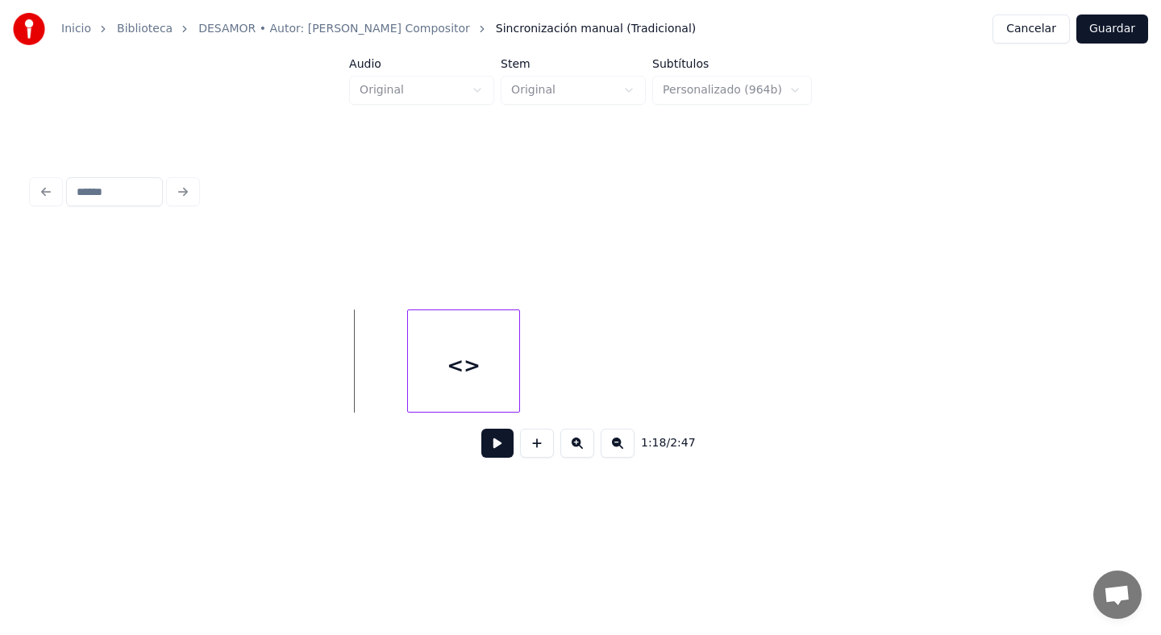
click at [504, 443] on button at bounding box center [497, 443] width 32 height 29
click at [501, 444] on button at bounding box center [497, 443] width 32 height 29
click at [477, 363] on div "<>" at bounding box center [482, 365] width 111 height 110
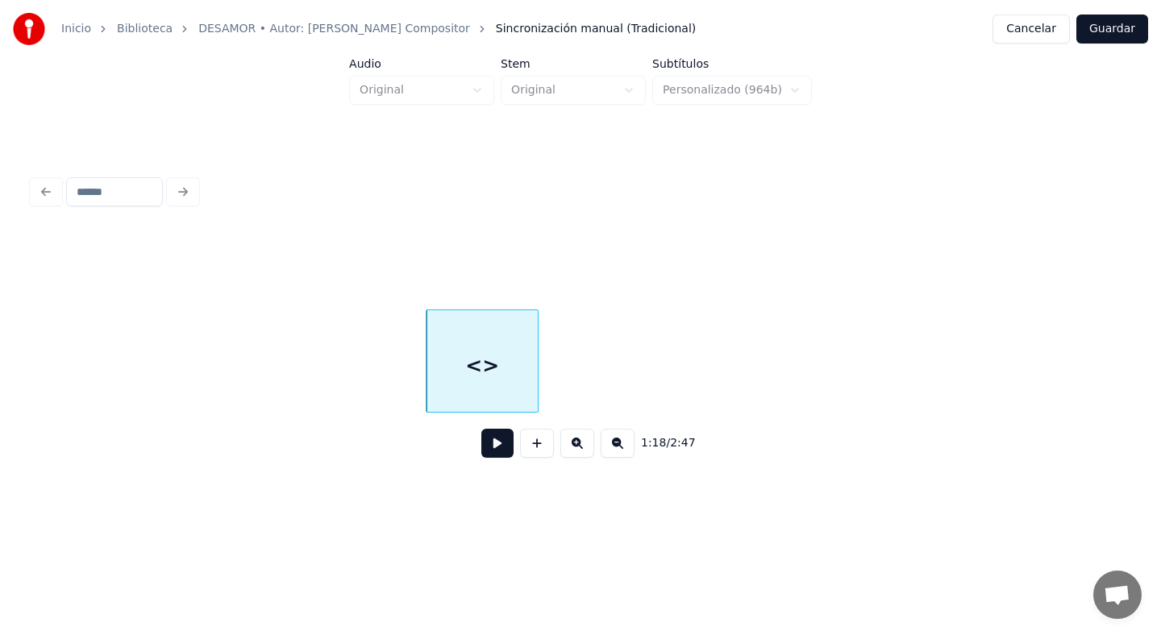
click at [492, 363] on div "<>" at bounding box center [482, 365] width 111 height 110
drag, startPoint x: 435, startPoint y: 269, endPoint x: 346, endPoint y: 281, distance: 90.4
click at [347, 282] on div "Línea : 17 Palabra : 5 Subpalabra : 1 ** Preservar Voces" at bounding box center [580, 269] width 1097 height 81
type input "*"
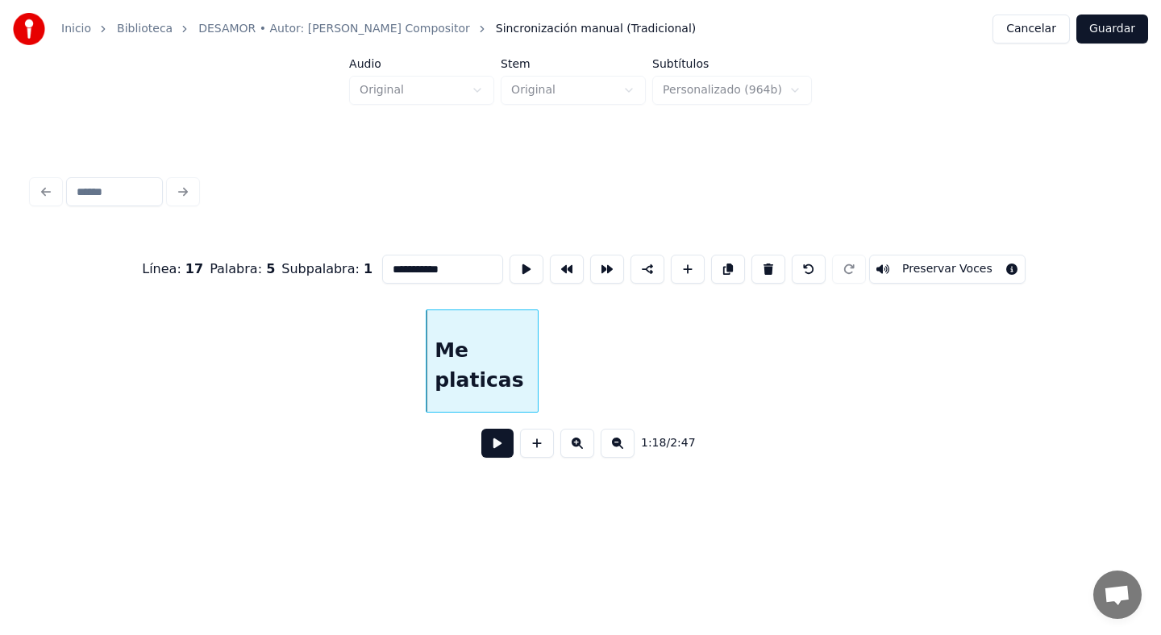
type input "**********"
click at [434, 462] on div "1:18 / 2:47" at bounding box center [580, 443] width 1097 height 61
click at [497, 443] on button at bounding box center [497, 443] width 32 height 29
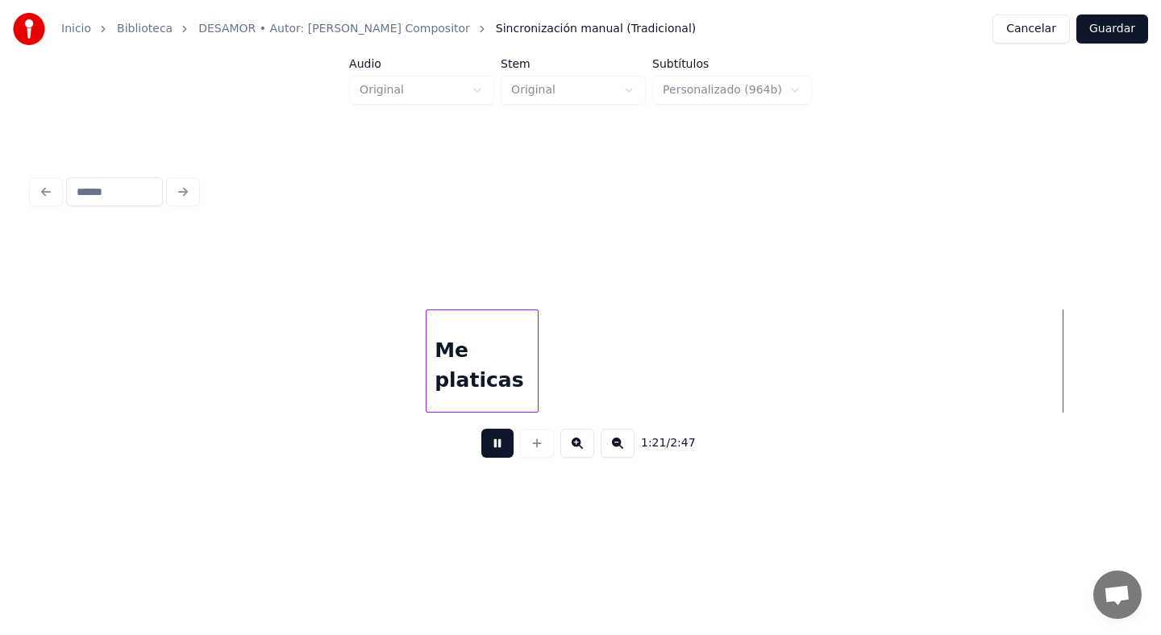
click at [498, 439] on button at bounding box center [497, 443] width 32 height 29
click at [506, 343] on div "Me platicas" at bounding box center [482, 365] width 111 height 110
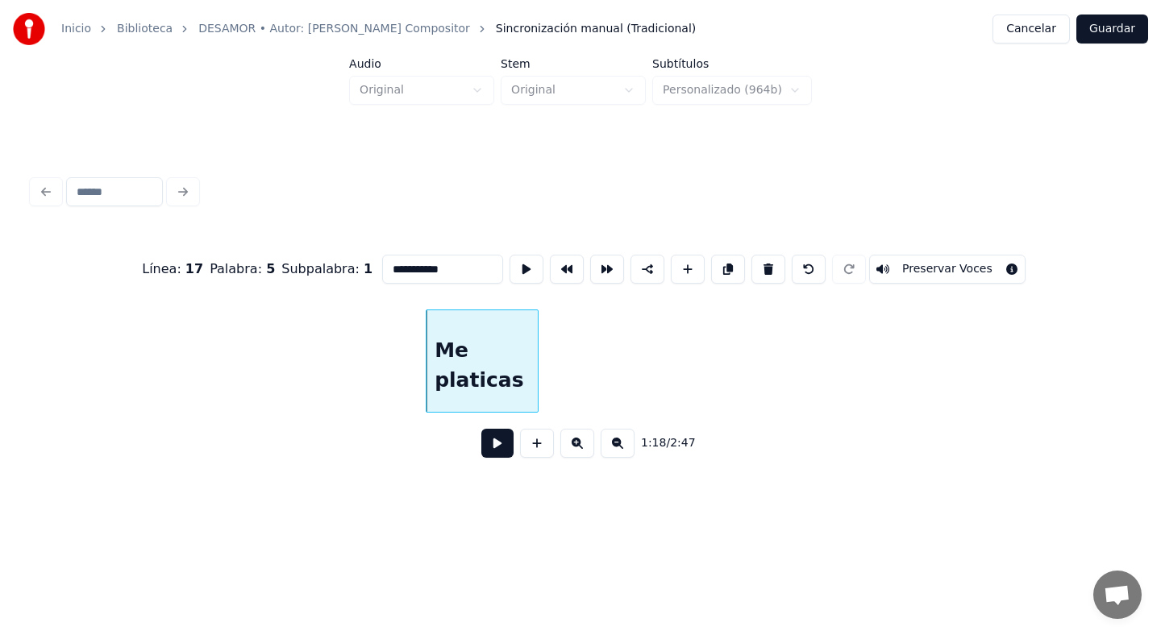
click at [465, 270] on input "**********" at bounding box center [442, 269] width 121 height 29
click at [502, 358] on div "Me platicas que en tu vida" at bounding box center [482, 365] width 111 height 110
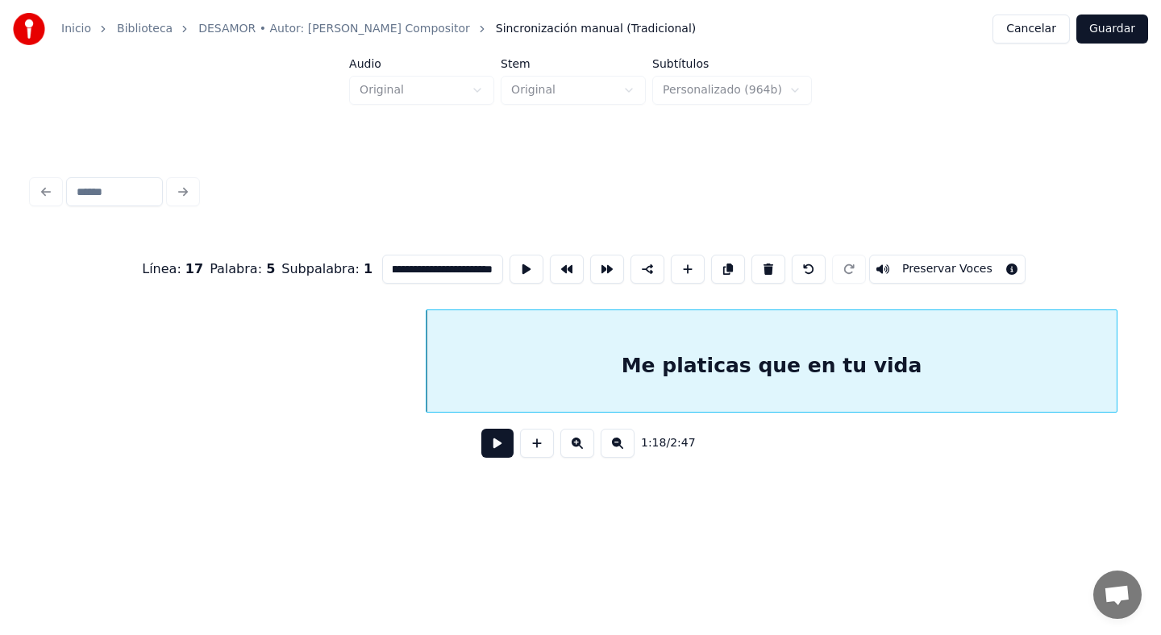
click at [1114, 381] on div at bounding box center [1114, 361] width 5 height 102
type input "**********"
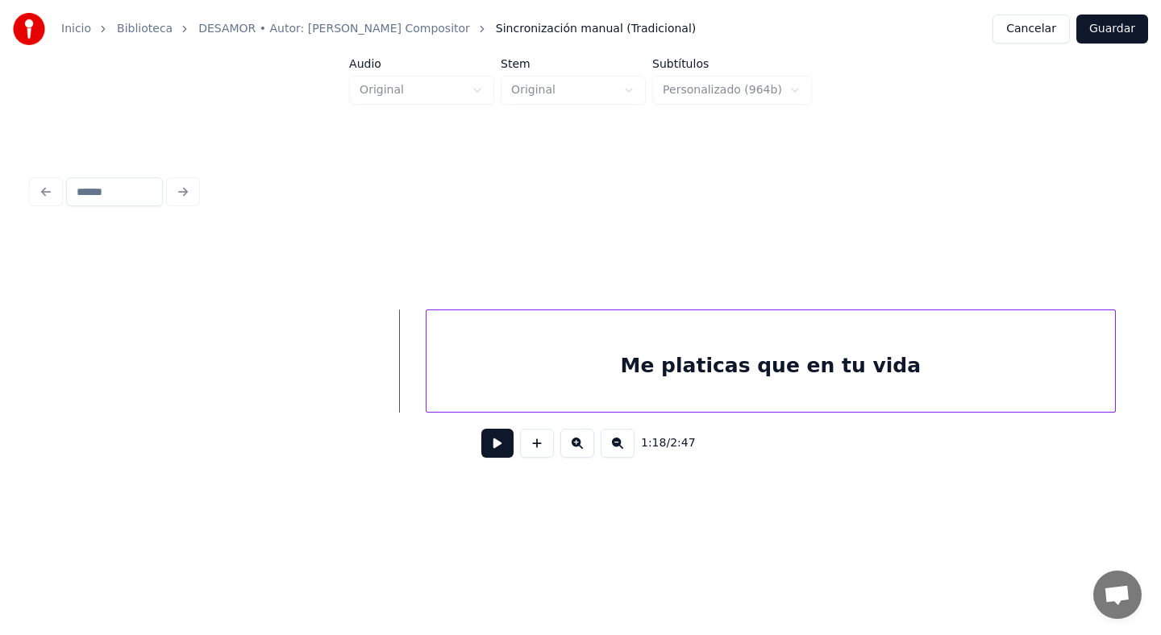
click at [1118, 26] on button "Guardar" at bounding box center [1112, 29] width 72 height 29
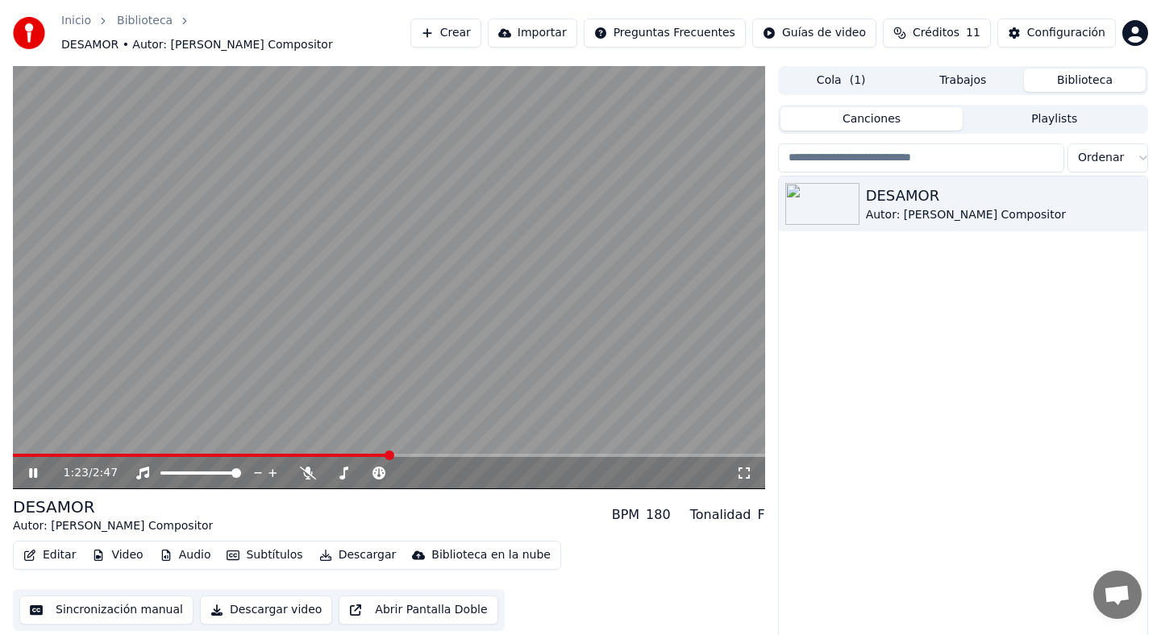
click at [327, 381] on video at bounding box center [389, 277] width 752 height 423
click at [65, 549] on button "Editar" at bounding box center [49, 555] width 65 height 23
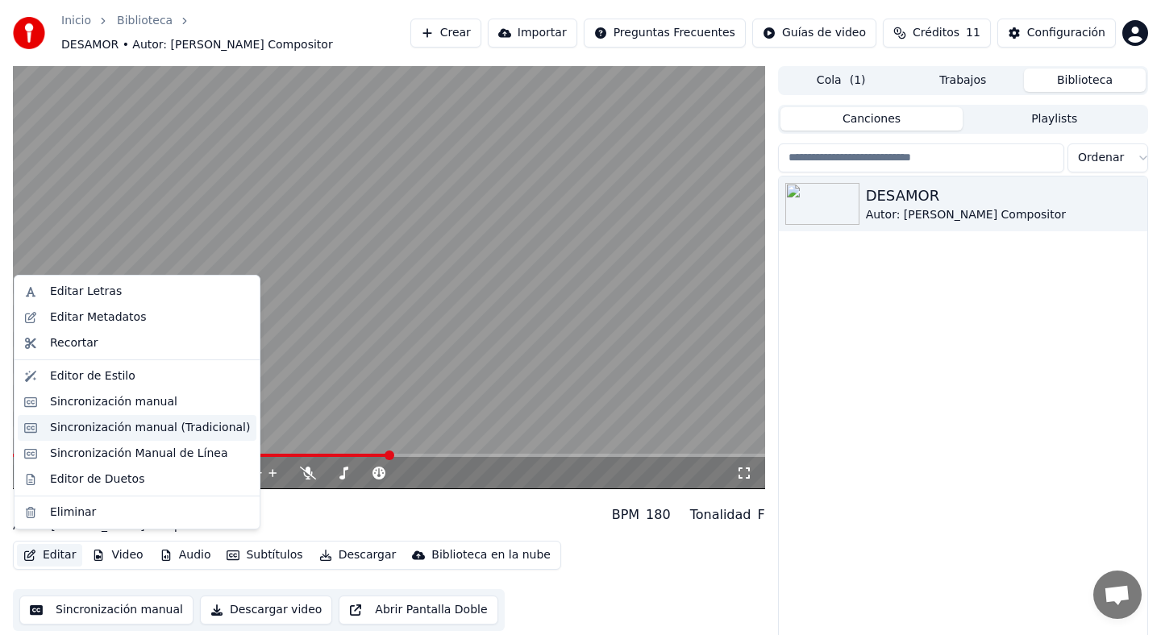
click at [151, 426] on div "Sincronización manual (Tradicional)" at bounding box center [150, 428] width 200 height 16
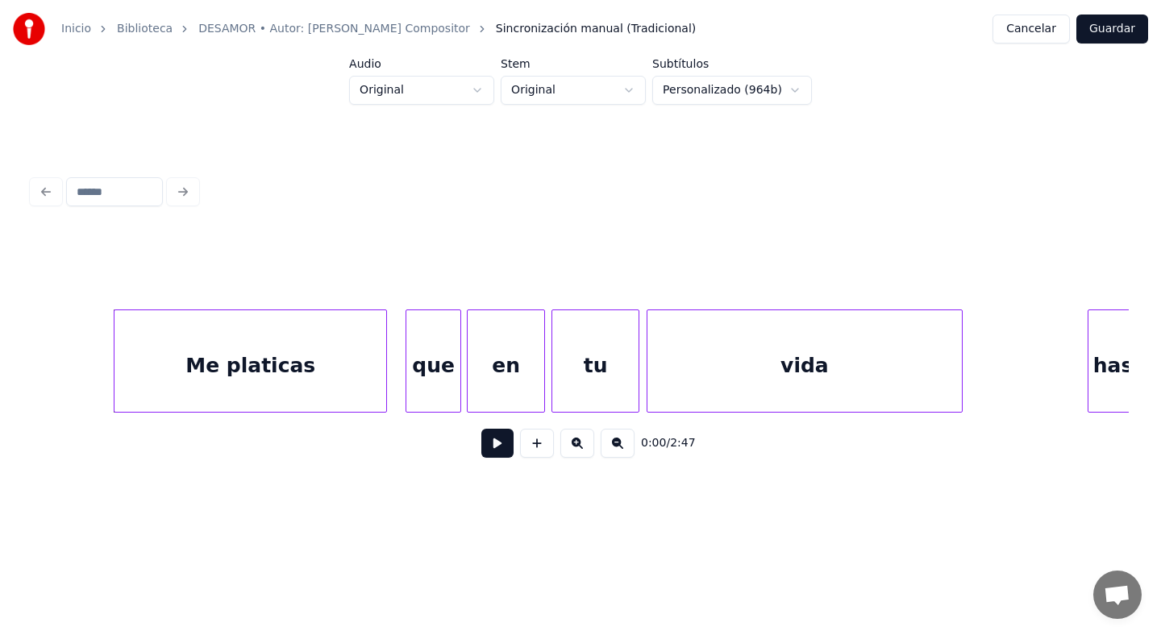
click at [330, 381] on div "Me platicas" at bounding box center [250, 365] width 272 height 110
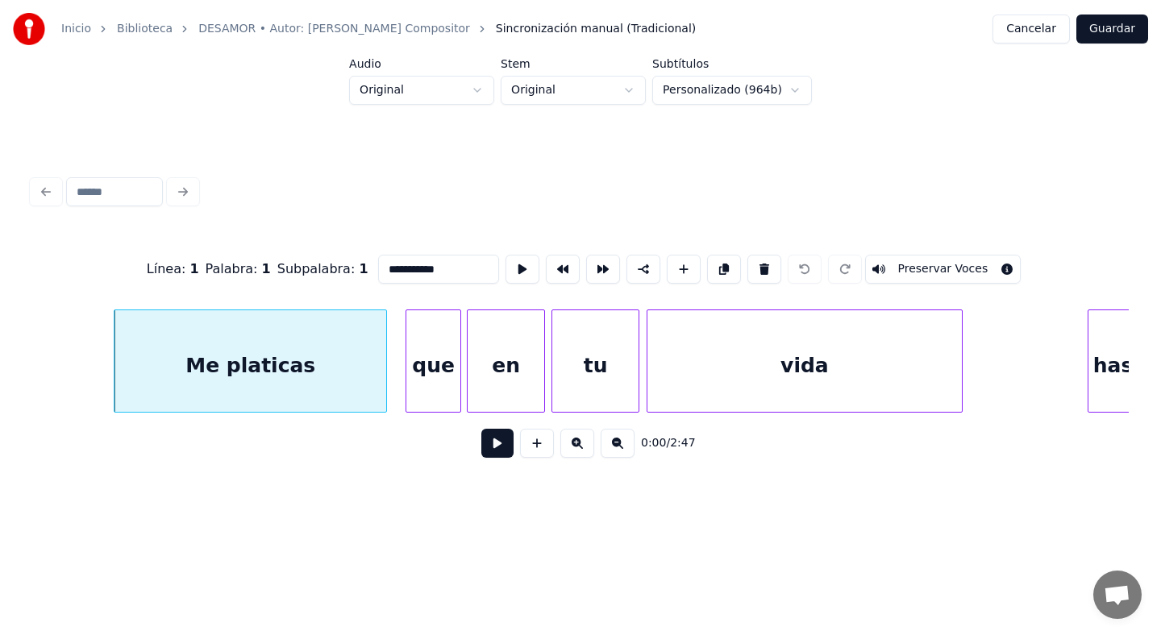
click at [439, 270] on input "**********" at bounding box center [438, 269] width 121 height 29
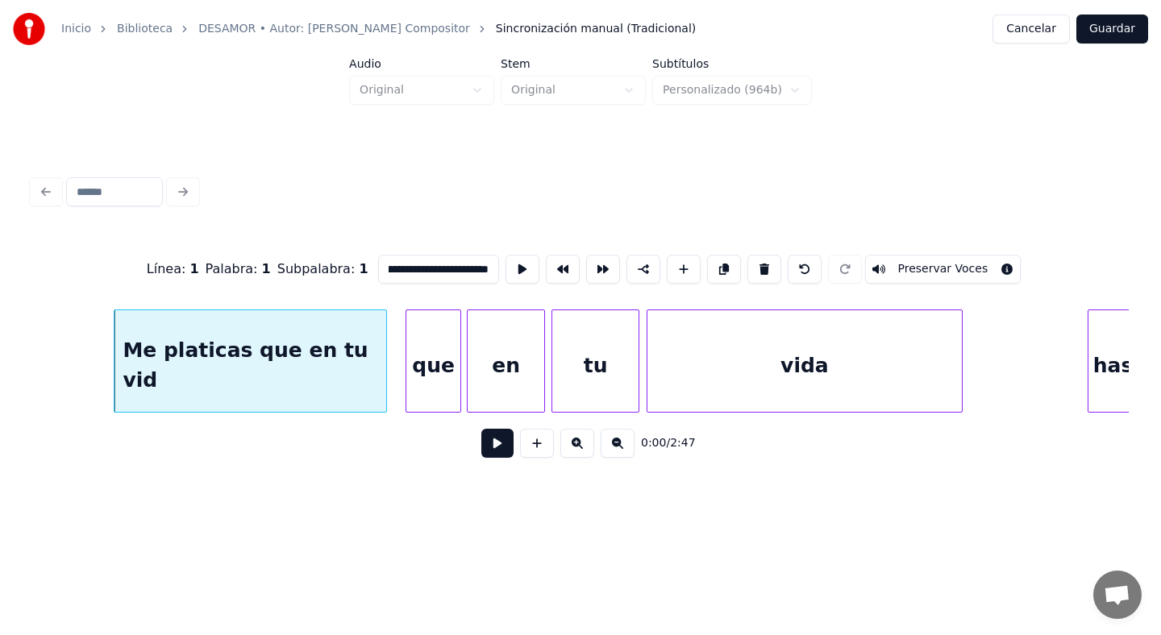
scroll to position [0, 35]
click at [800, 361] on div "vida" at bounding box center [804, 365] width 314 height 110
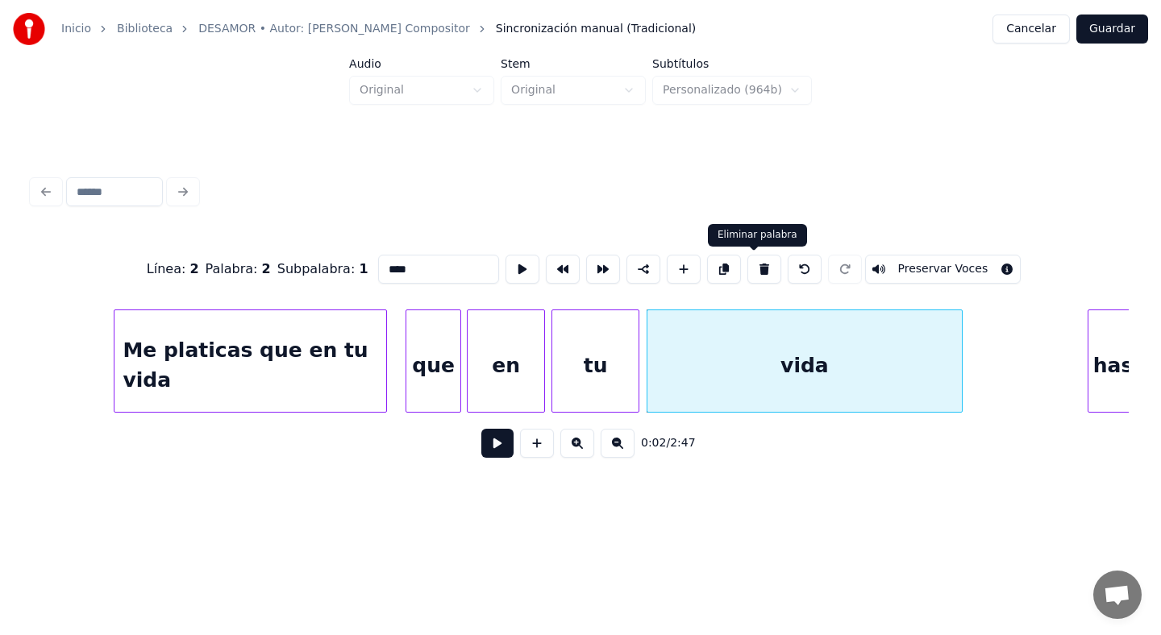
click at [754, 272] on button at bounding box center [764, 269] width 34 height 29
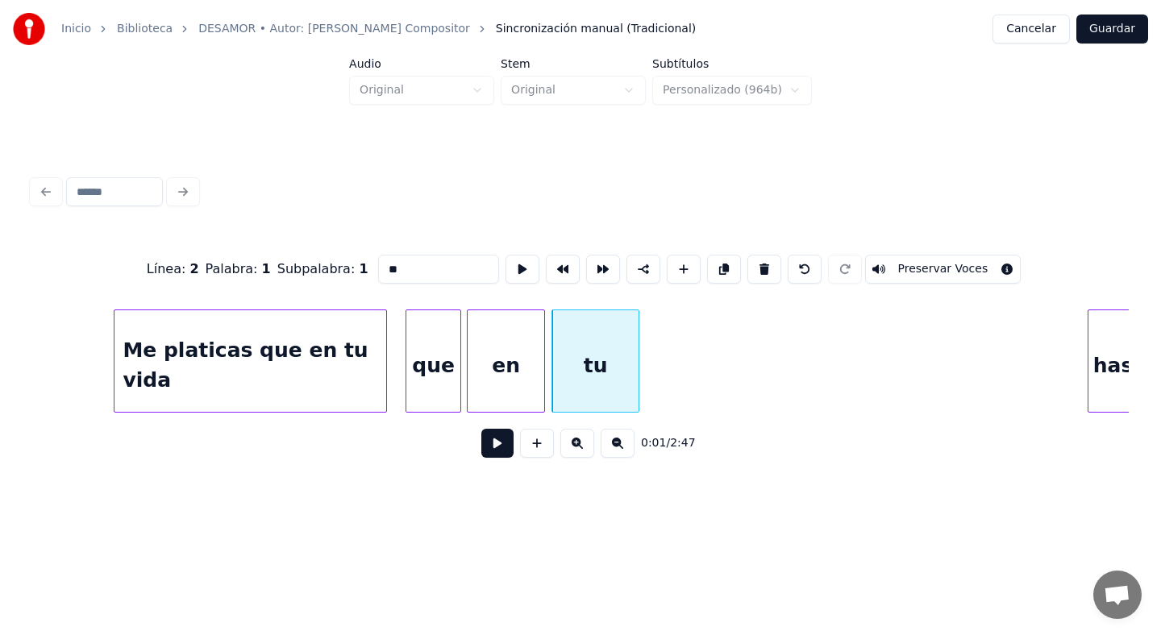
click at [449, 373] on div "que" at bounding box center [433, 365] width 54 height 110
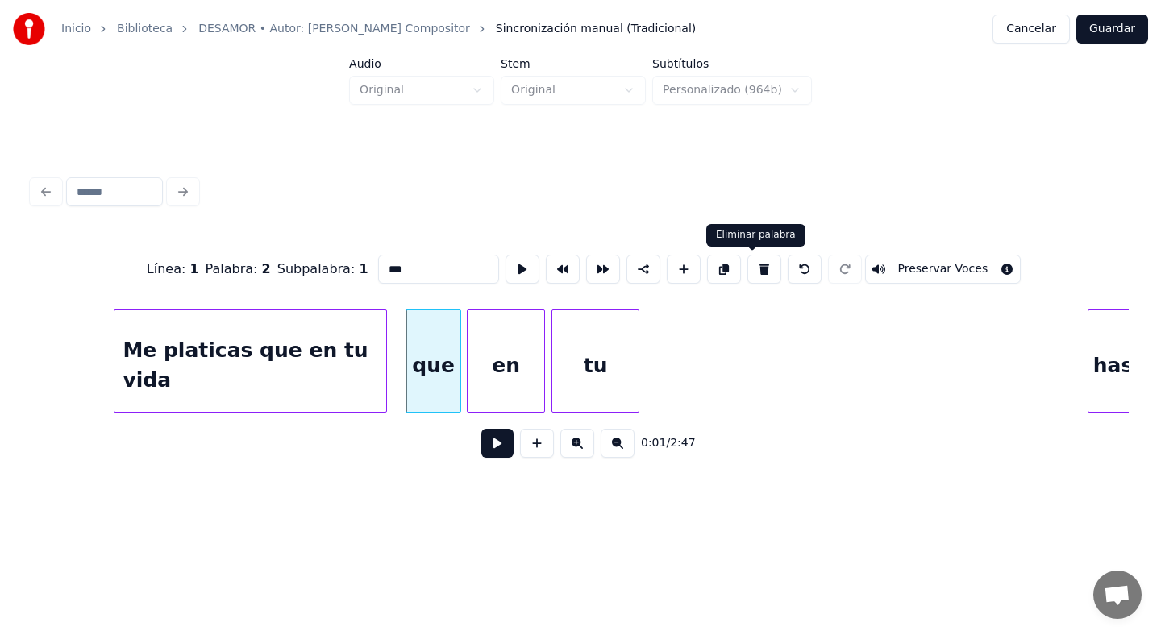
click at [753, 270] on button at bounding box center [764, 269] width 34 height 29
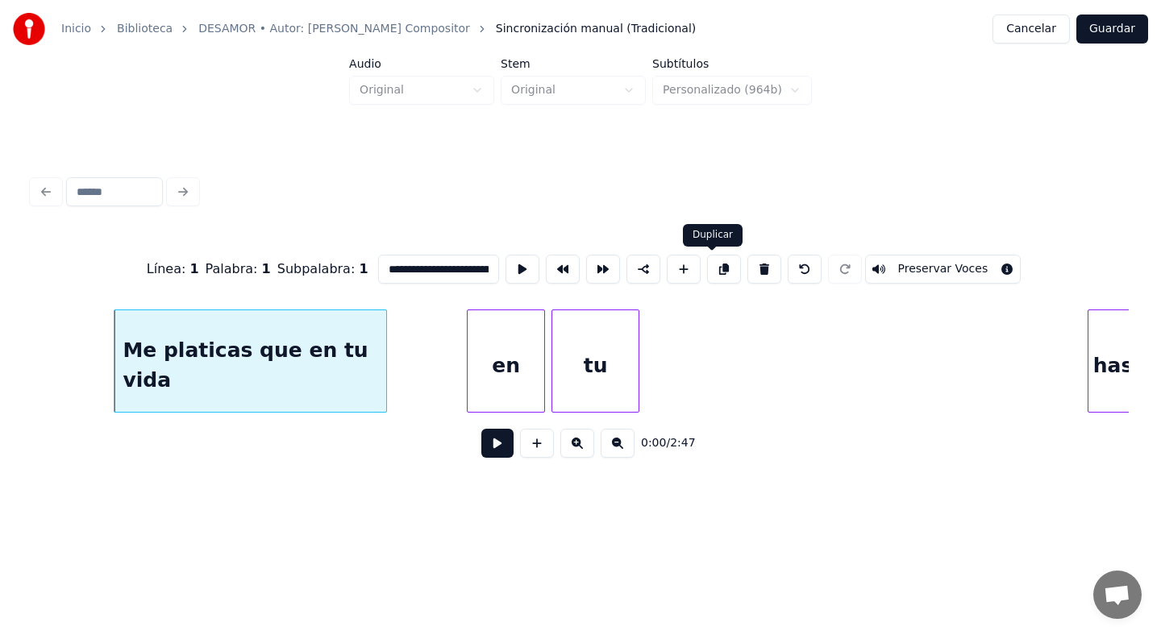
click at [519, 370] on div "en" at bounding box center [506, 365] width 77 height 110
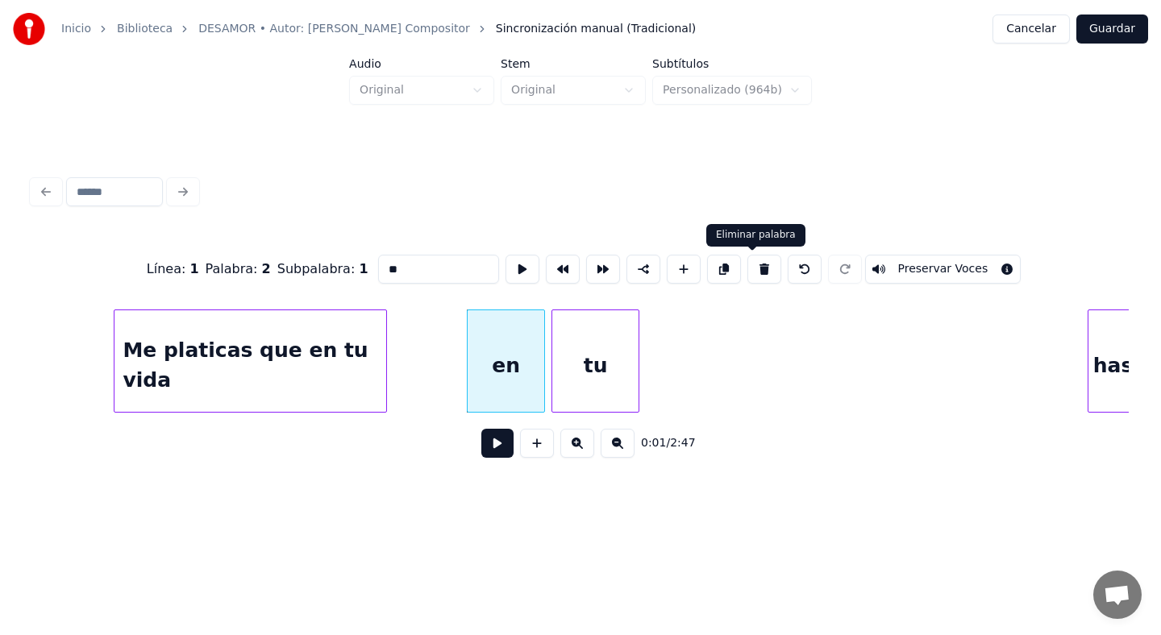
click at [748, 273] on button at bounding box center [764, 269] width 34 height 29
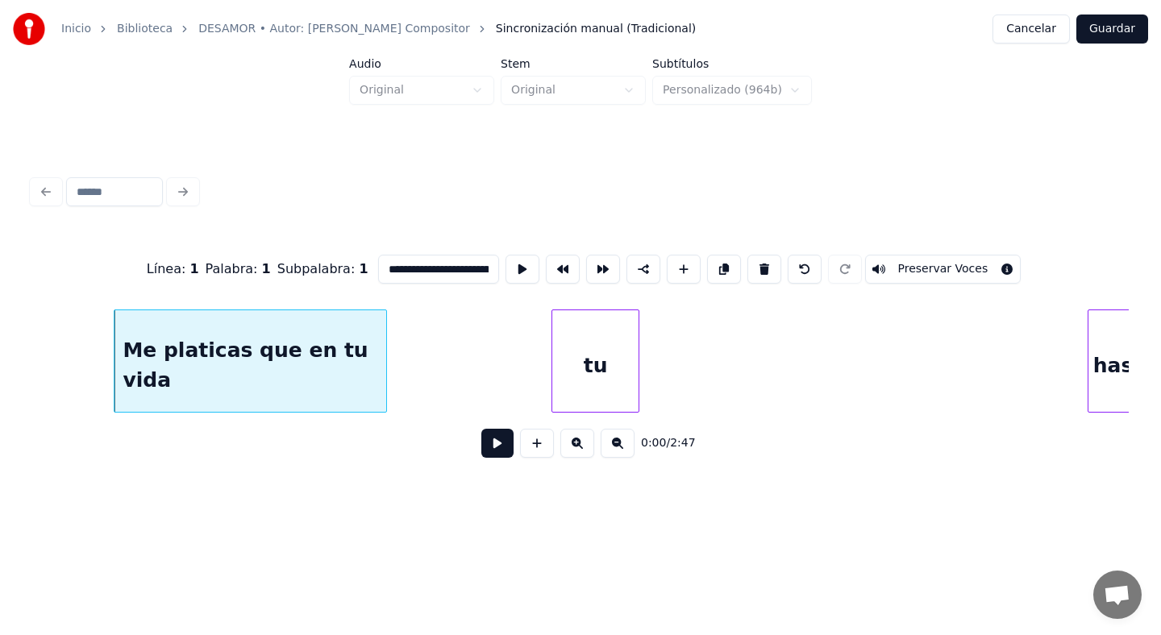
click at [583, 362] on div "tu" at bounding box center [594, 365] width 85 height 110
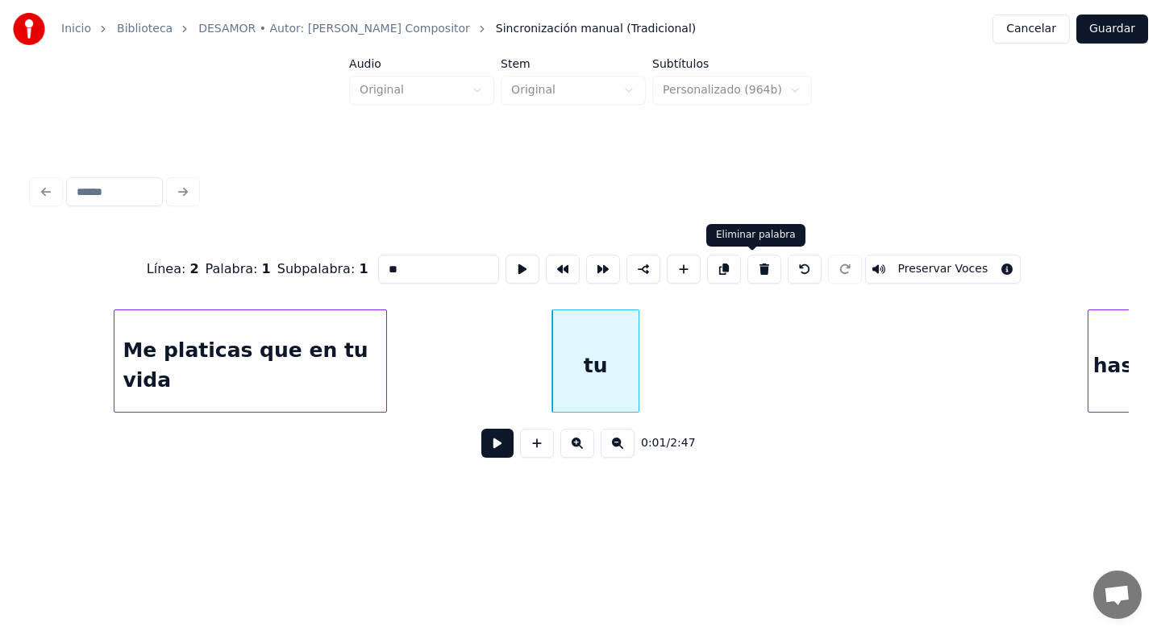
click at [756, 265] on button at bounding box center [764, 269] width 34 height 29
type input "**********"
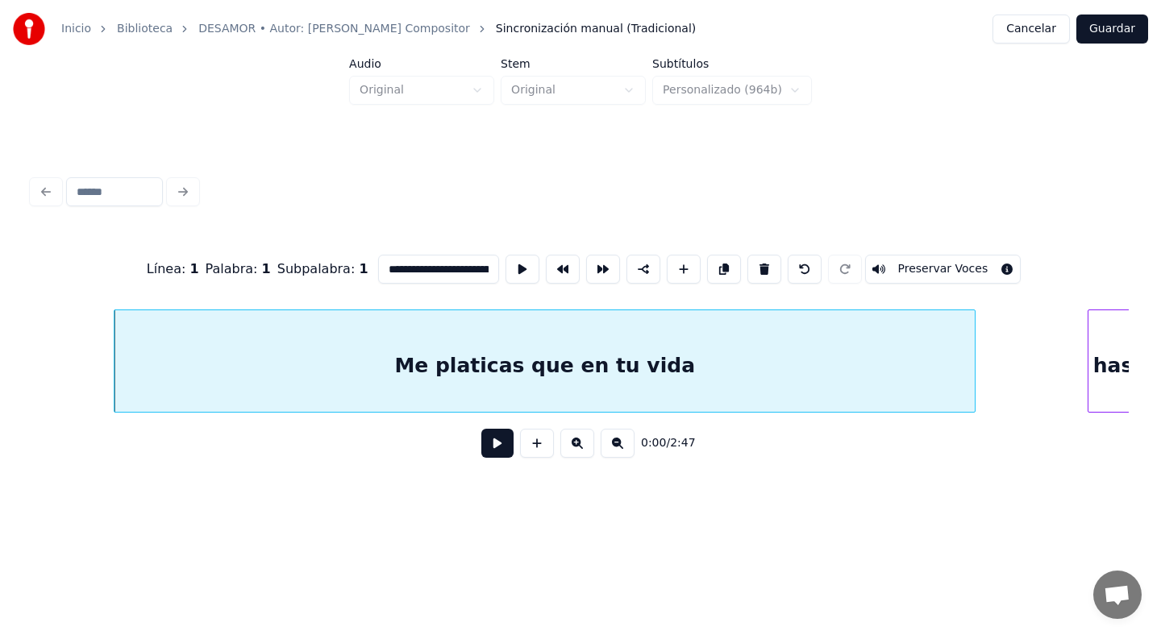
click at [974, 366] on div at bounding box center [972, 361] width 5 height 102
click at [502, 445] on button at bounding box center [497, 443] width 32 height 29
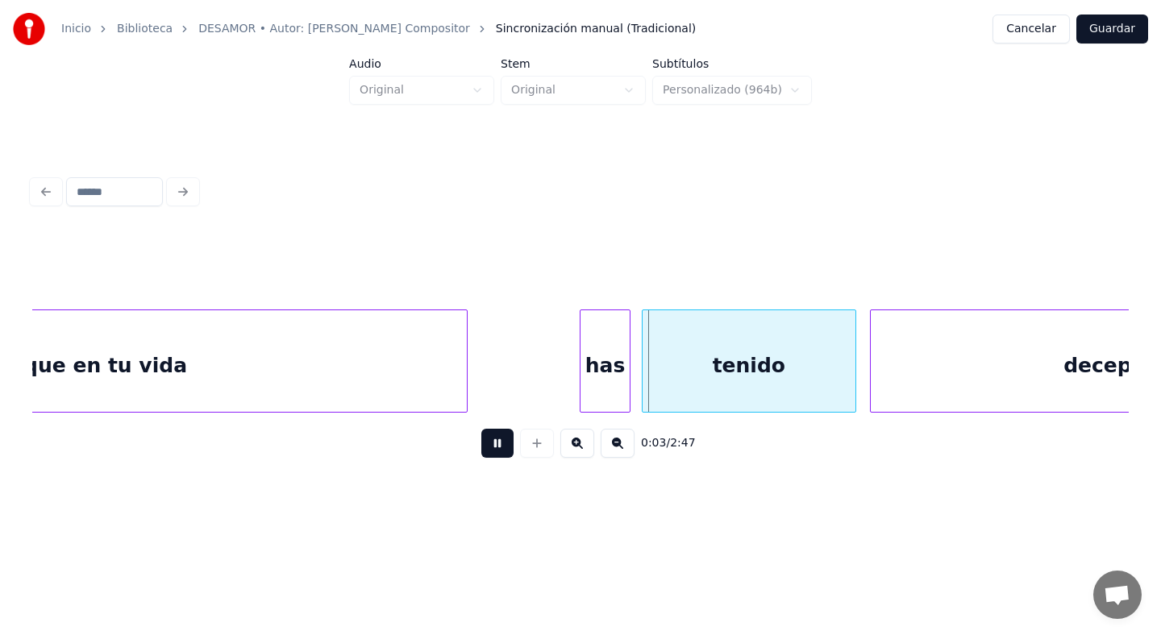
scroll to position [0, 545]
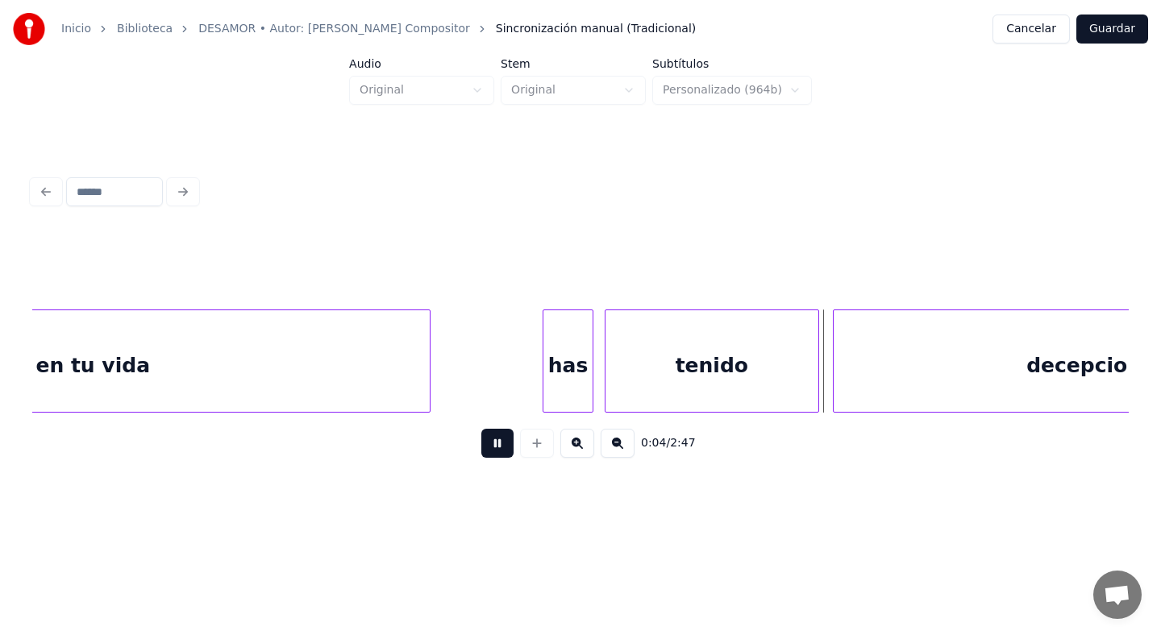
click at [498, 446] on button at bounding box center [497, 443] width 32 height 29
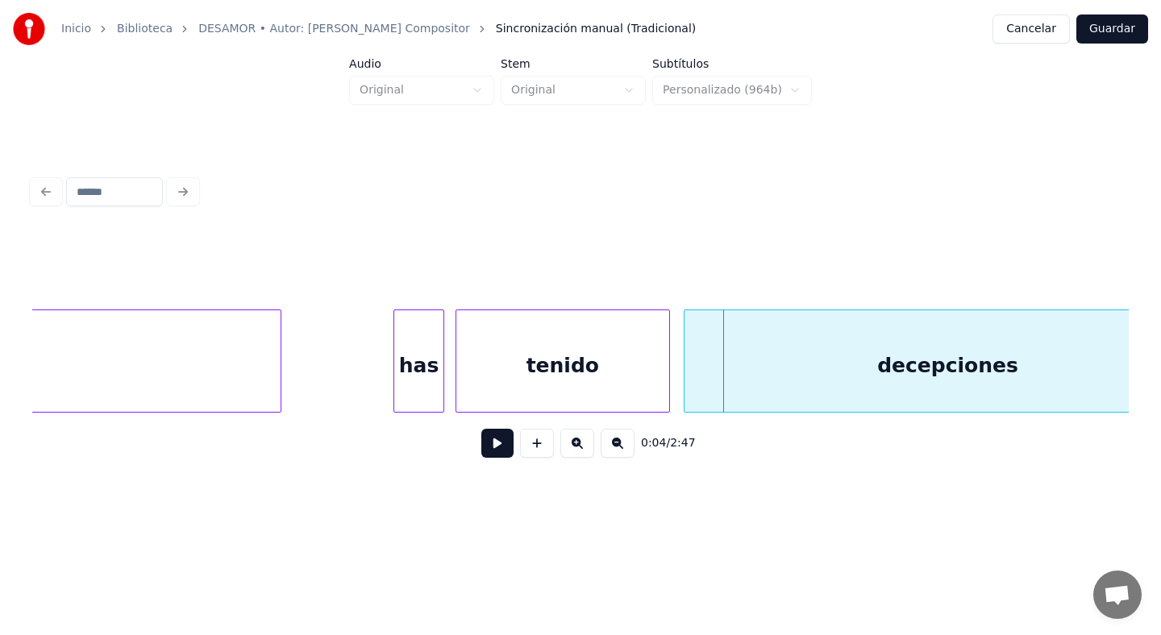
scroll to position [0, 689]
click at [414, 385] on div "has" at bounding box center [423, 365] width 49 height 110
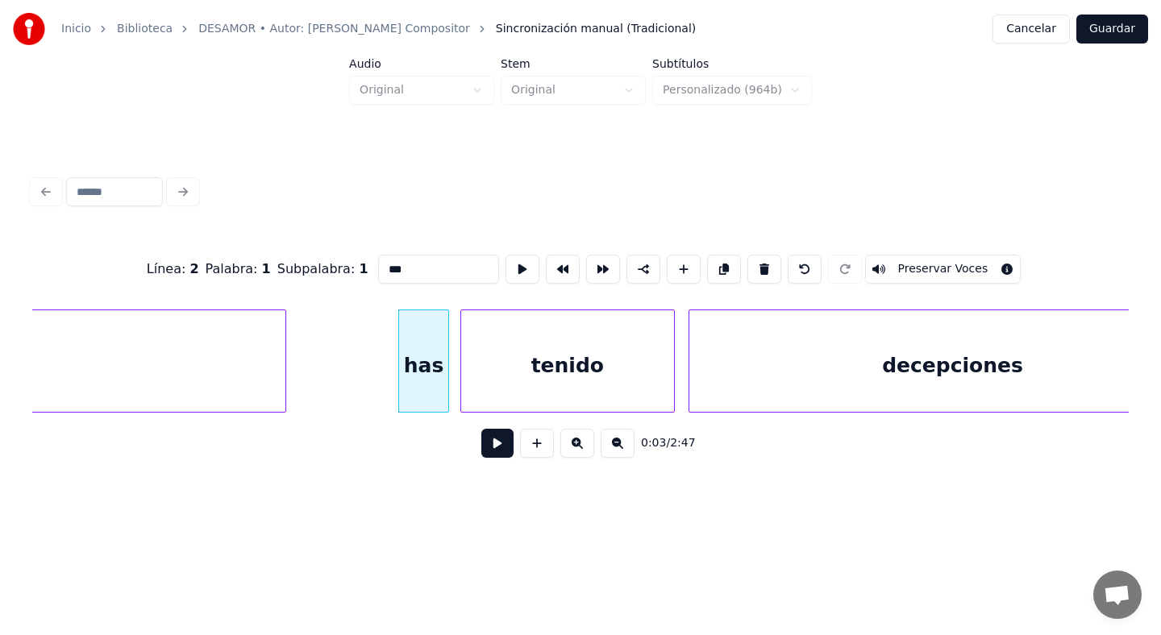
click at [435, 272] on input "***" at bounding box center [438, 269] width 121 height 29
drag, startPoint x: 435, startPoint y: 272, endPoint x: 344, endPoint y: 269, distance: 90.3
click at [344, 272] on div "Línea : 2 Palabra : 1 Subpalabra : 1 *** Preservar Voces" at bounding box center [580, 269] width 1097 height 81
type input "*"
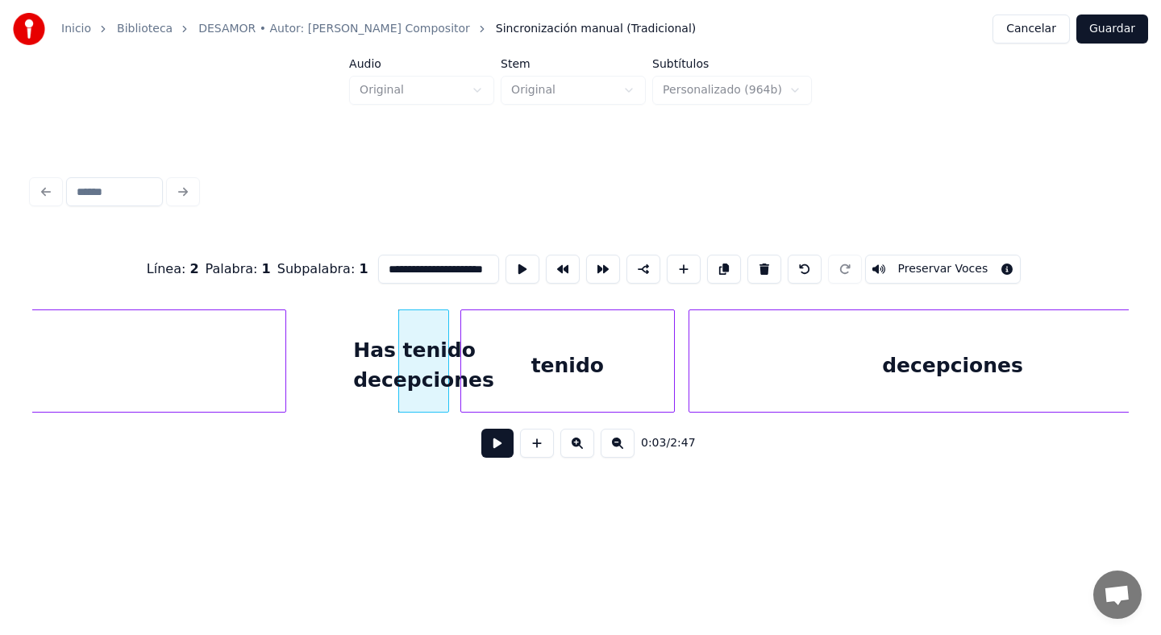
click at [527, 346] on div "tenido" at bounding box center [567, 365] width 213 height 110
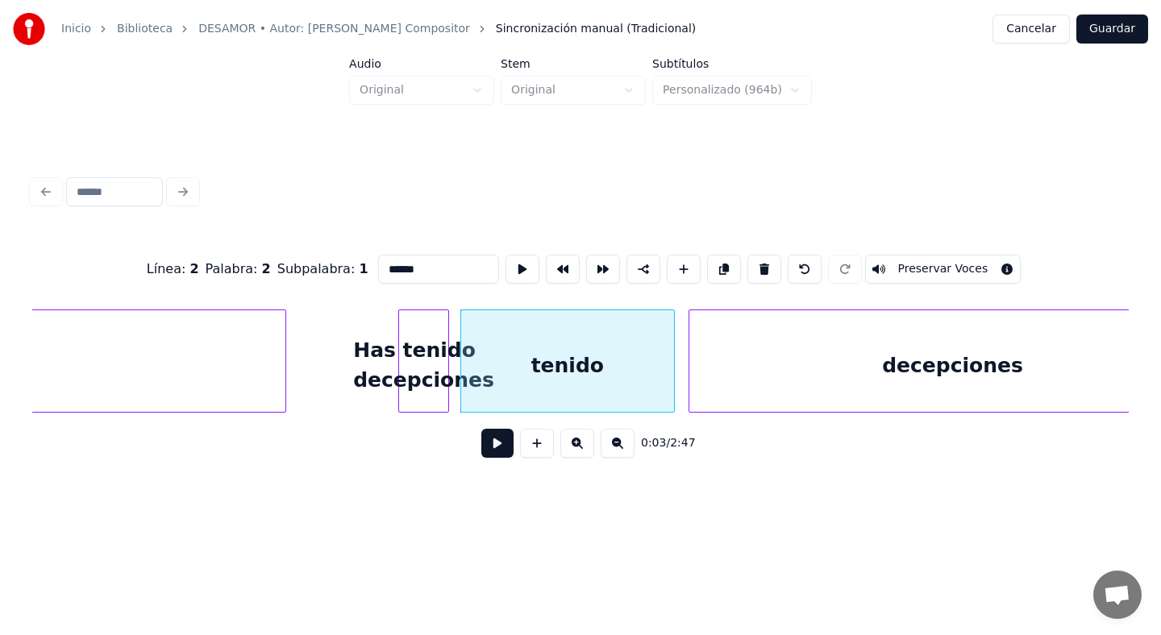
scroll to position [0, 0]
click at [756, 272] on button at bounding box center [764, 269] width 34 height 29
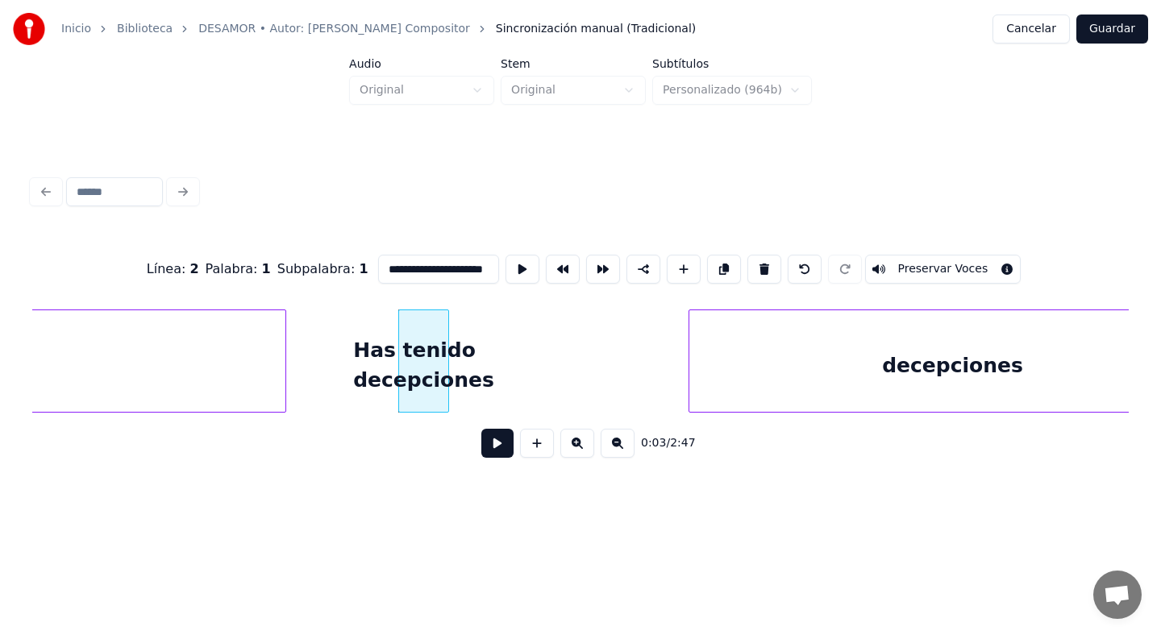
click at [780, 371] on div "decepciones" at bounding box center [952, 365] width 527 height 110
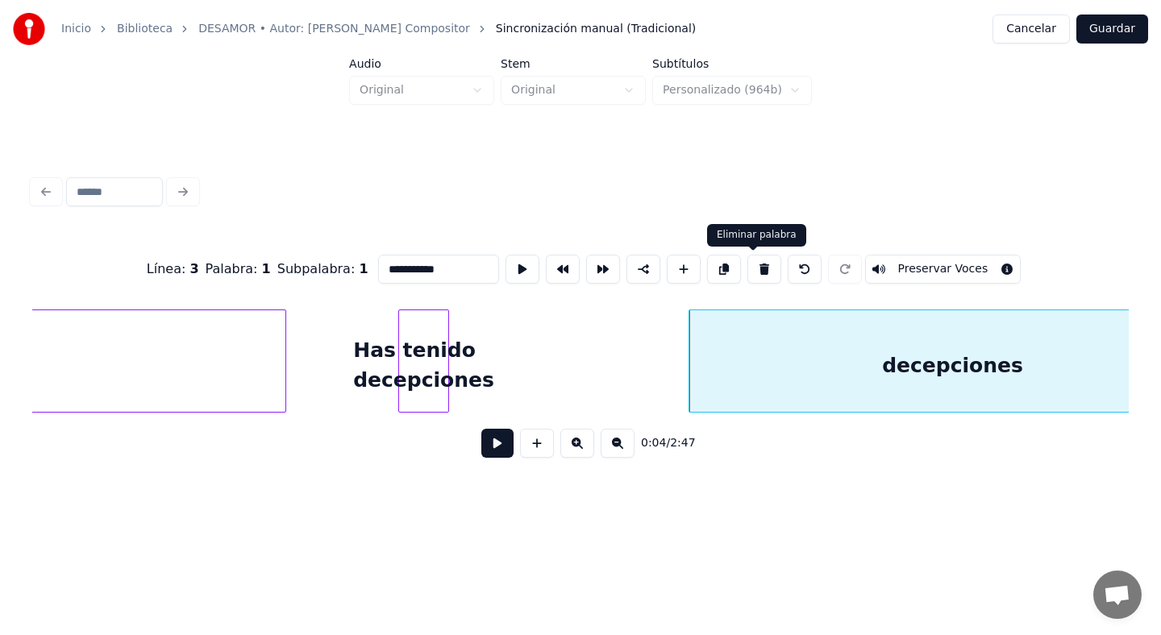
click at [757, 269] on button at bounding box center [764, 269] width 34 height 29
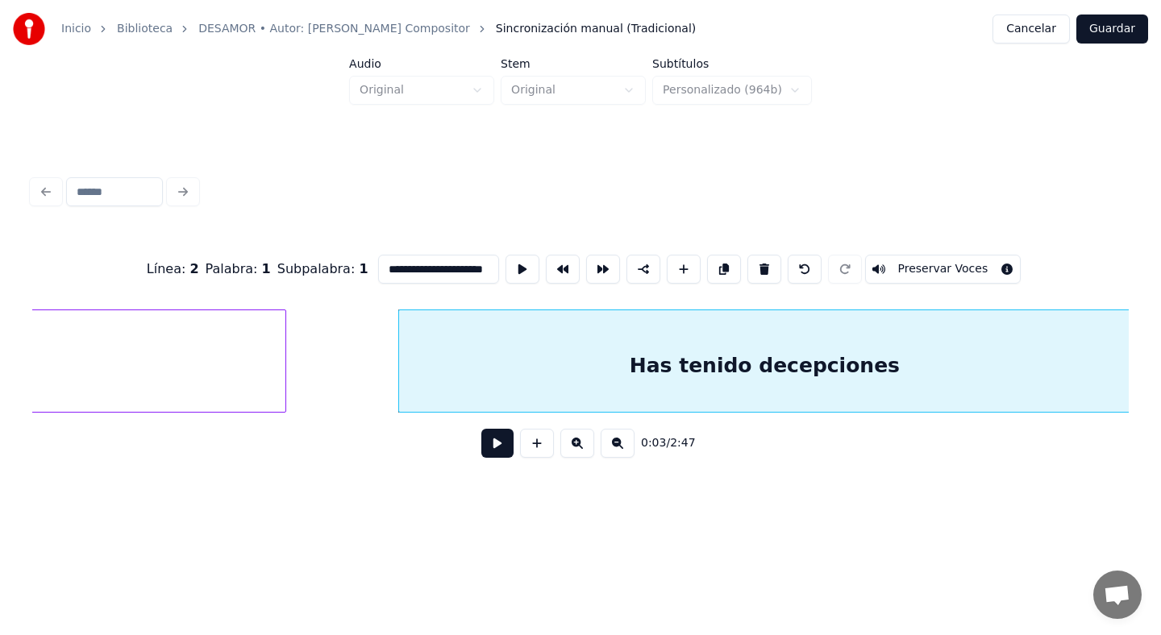
click at [1126, 361] on div at bounding box center [1128, 361] width 5 height 102
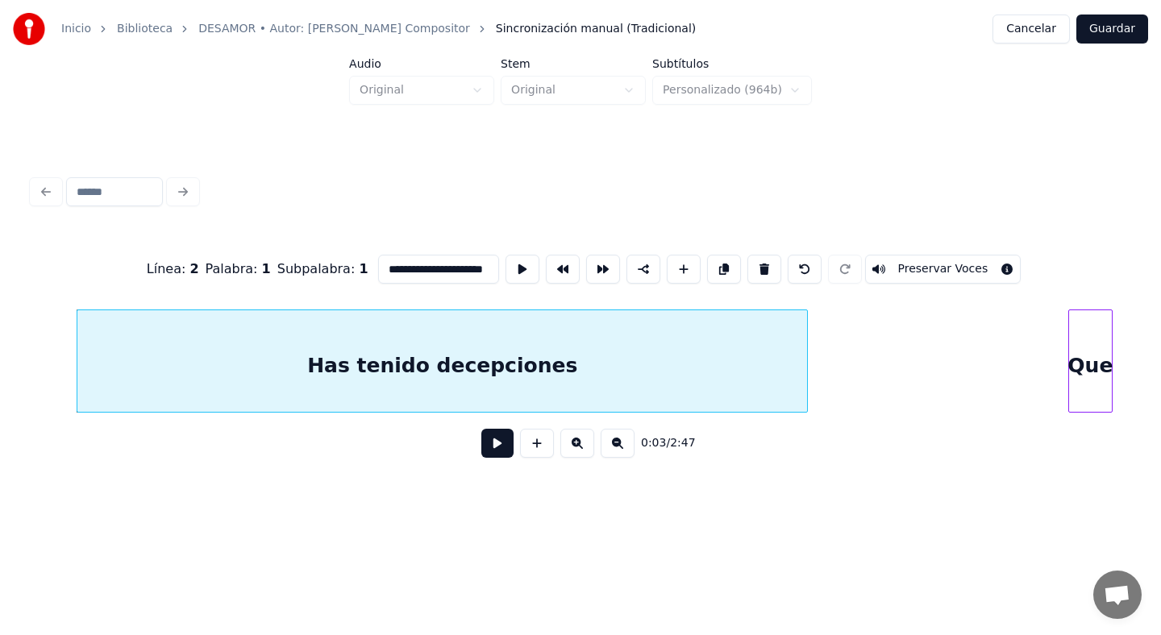
scroll to position [0, 1065]
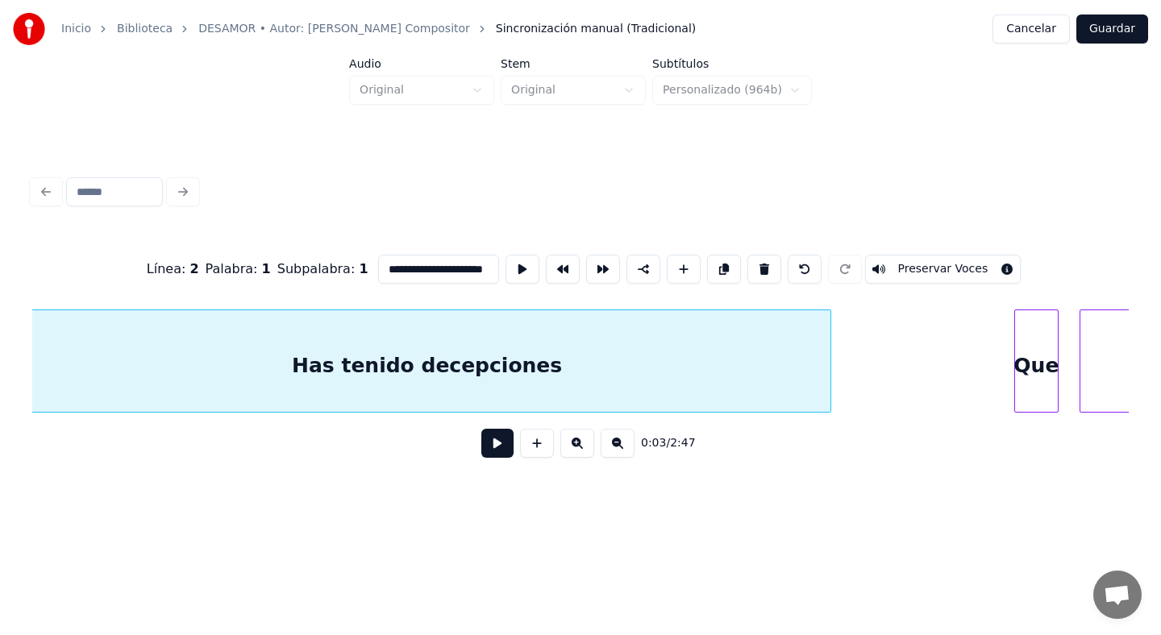
click at [827, 365] on div at bounding box center [828, 361] width 5 height 102
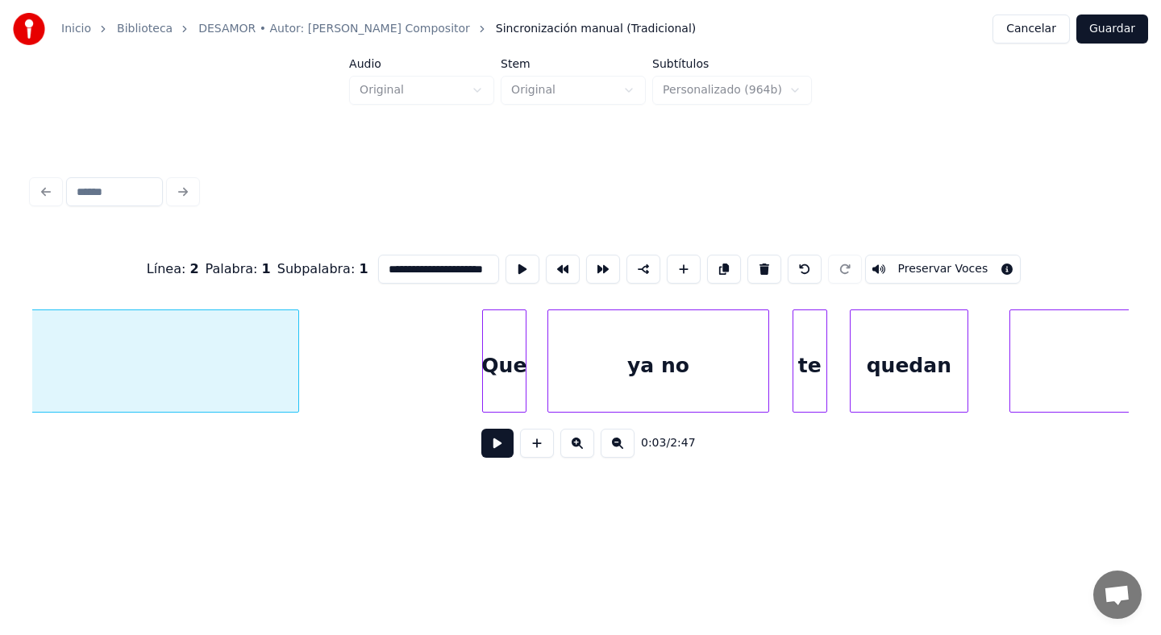
scroll to position [0, 1597]
click at [499, 373] on div "Que" at bounding box center [504, 365] width 43 height 110
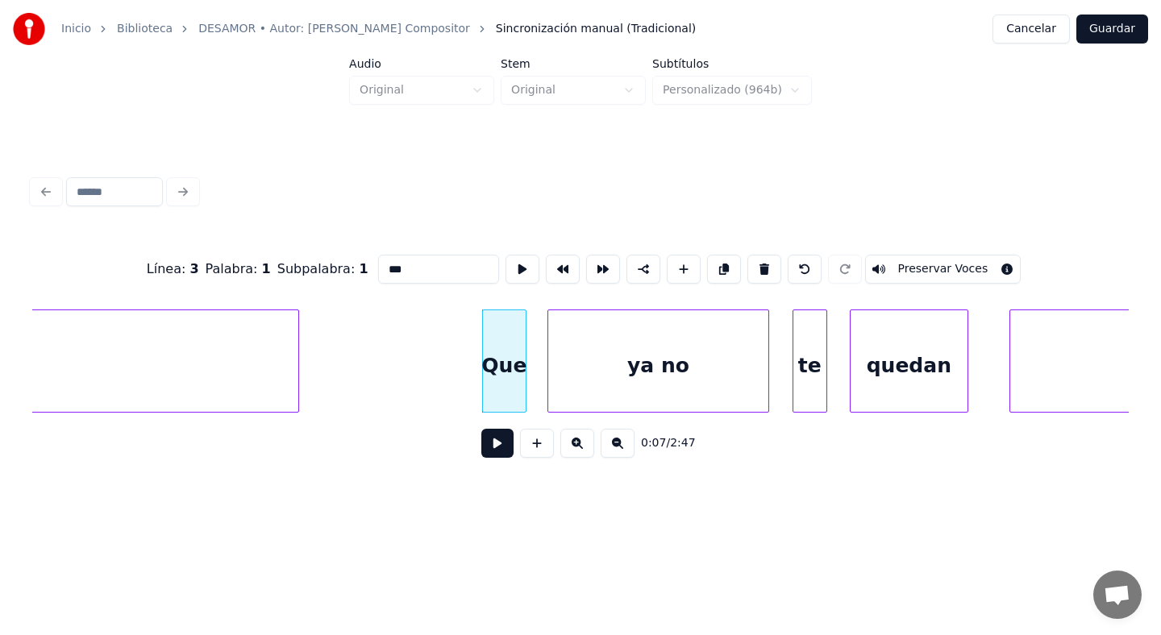
click at [443, 271] on input "***" at bounding box center [438, 269] width 121 height 29
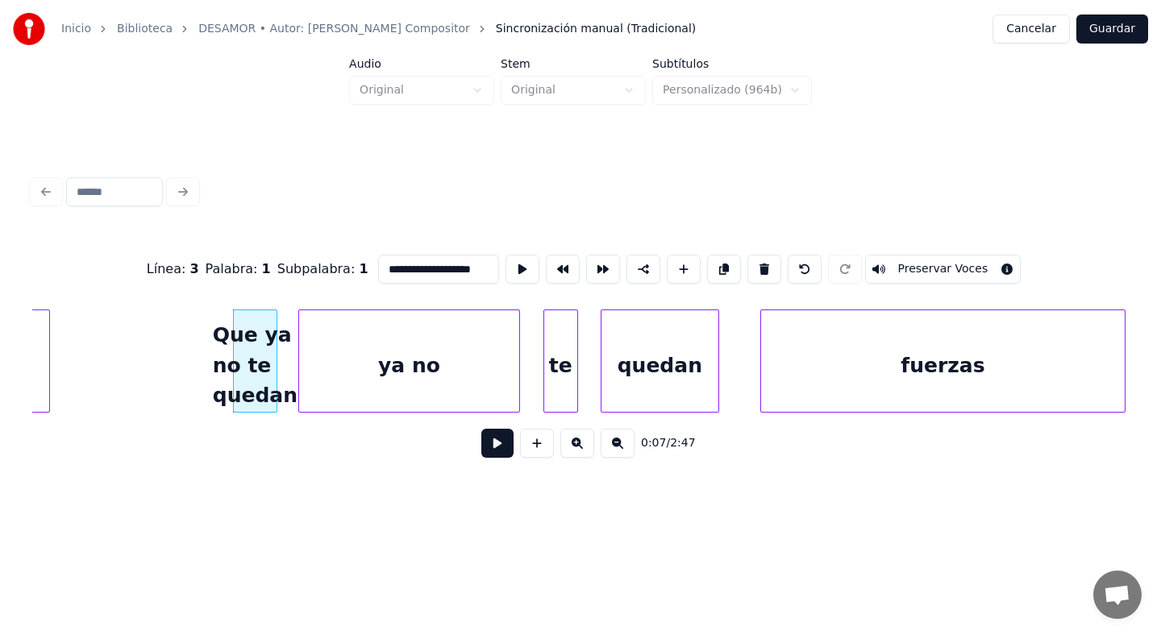
scroll to position [0, 1851]
click at [498, 370] on div "ya no" at bounding box center [404, 365] width 221 height 110
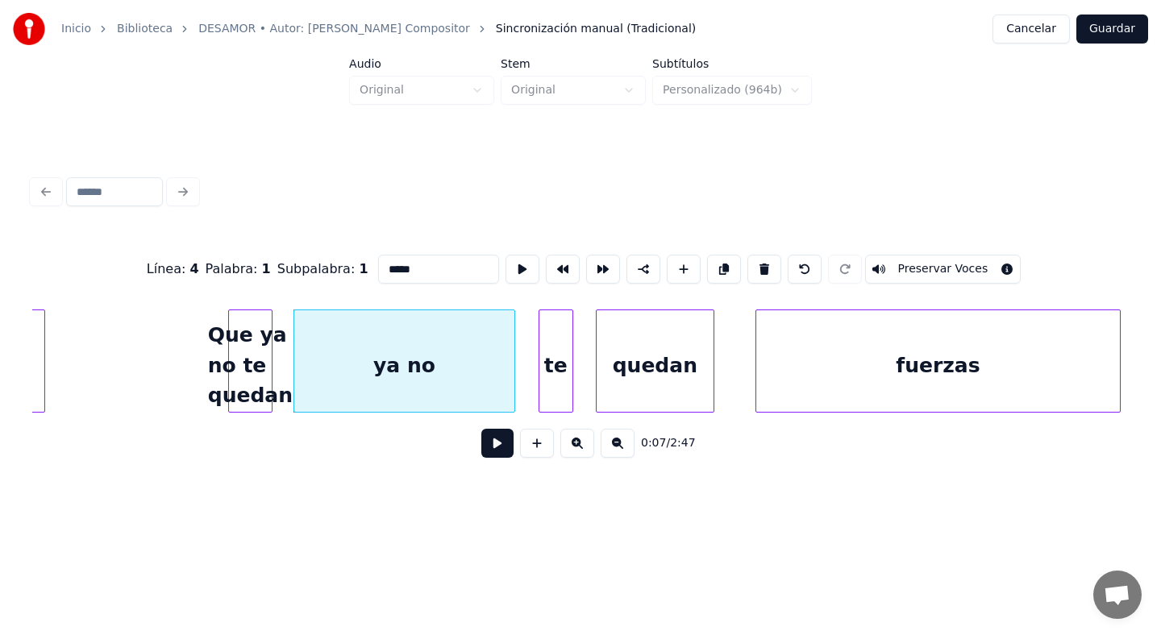
scroll to position [0, 0]
click at [754, 273] on button at bounding box center [764, 269] width 34 height 29
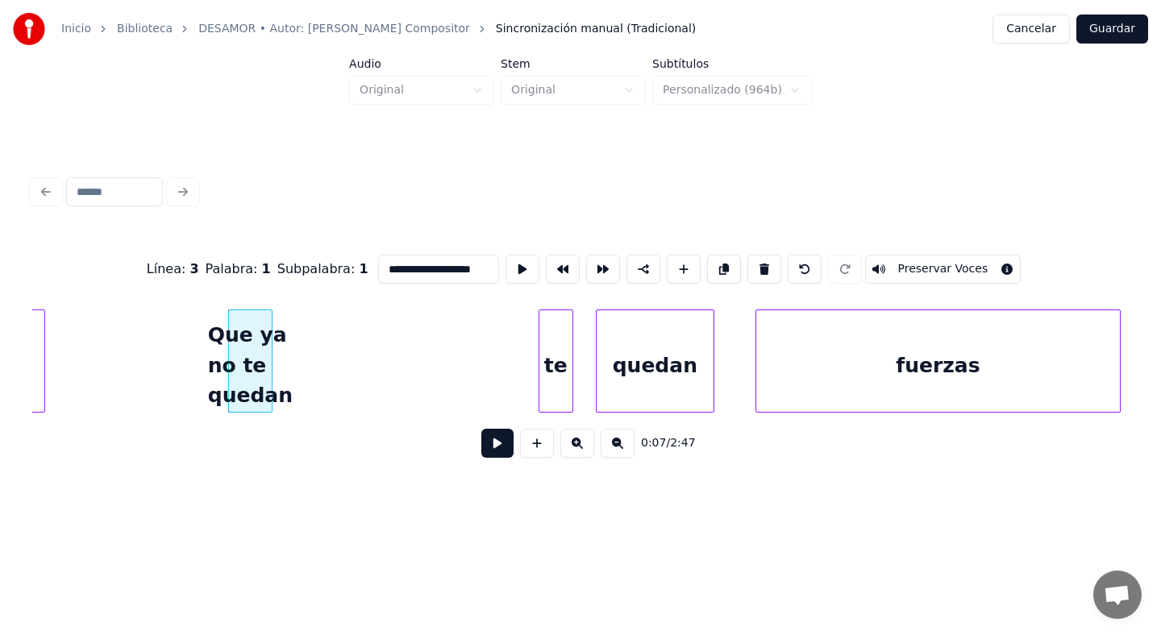
click at [560, 360] on div "te" at bounding box center [556, 365] width 34 height 110
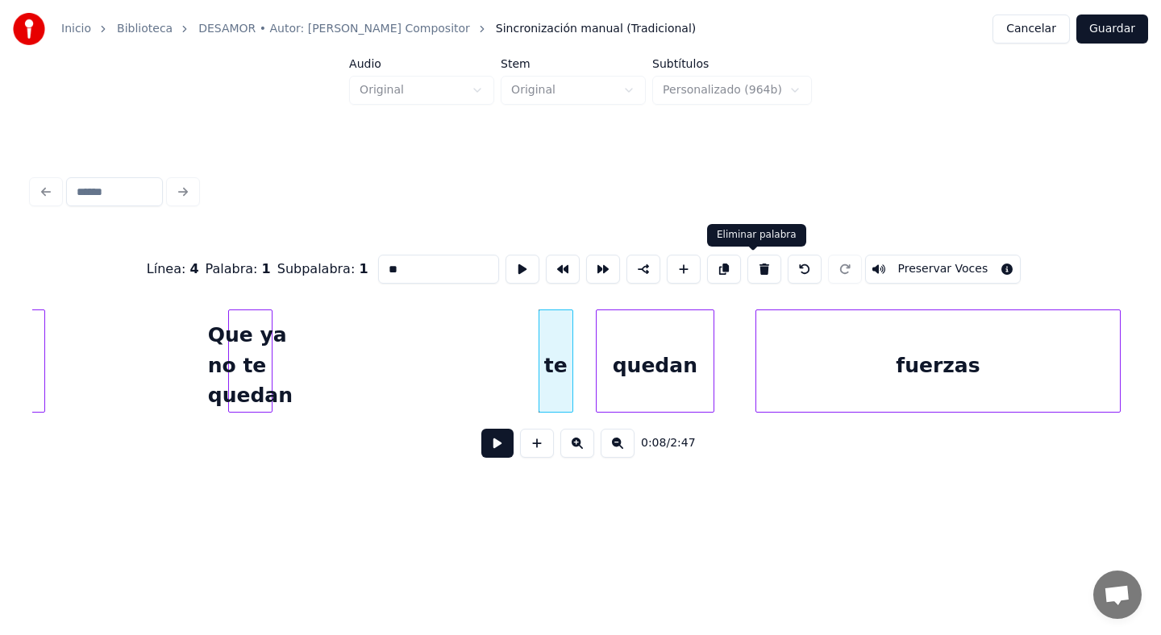
click at [751, 275] on button at bounding box center [764, 269] width 34 height 29
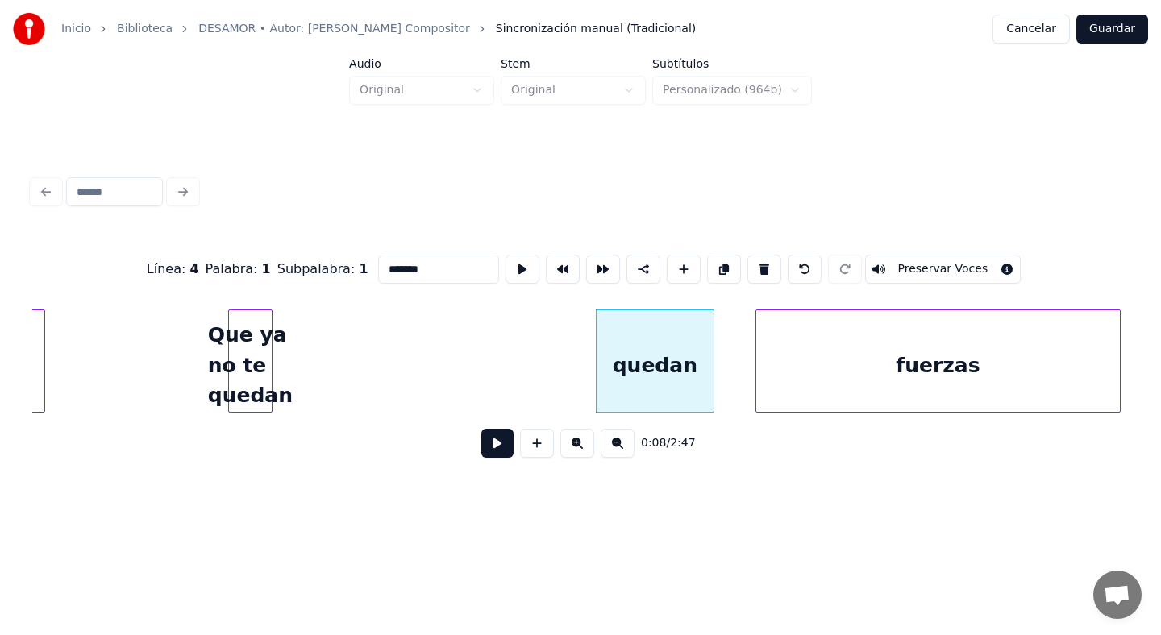
click at [645, 360] on div "quedan" at bounding box center [655, 365] width 117 height 110
click at [755, 271] on button at bounding box center [764, 269] width 34 height 29
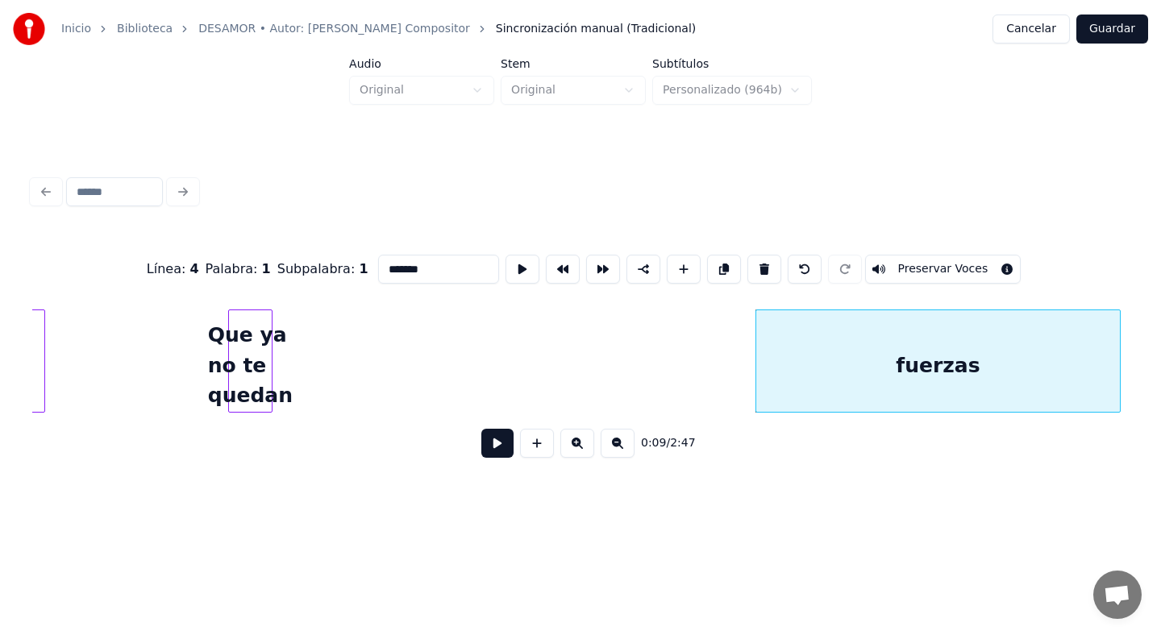
click at [270, 377] on div at bounding box center [269, 361] width 5 height 102
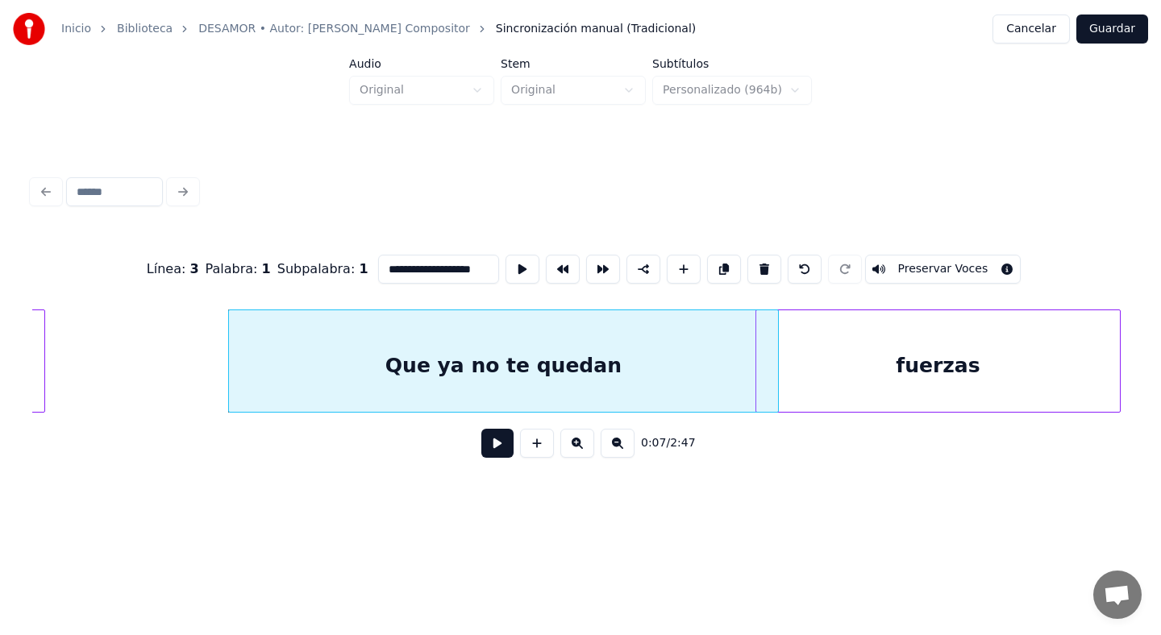
click at [777, 364] on div at bounding box center [775, 361] width 5 height 102
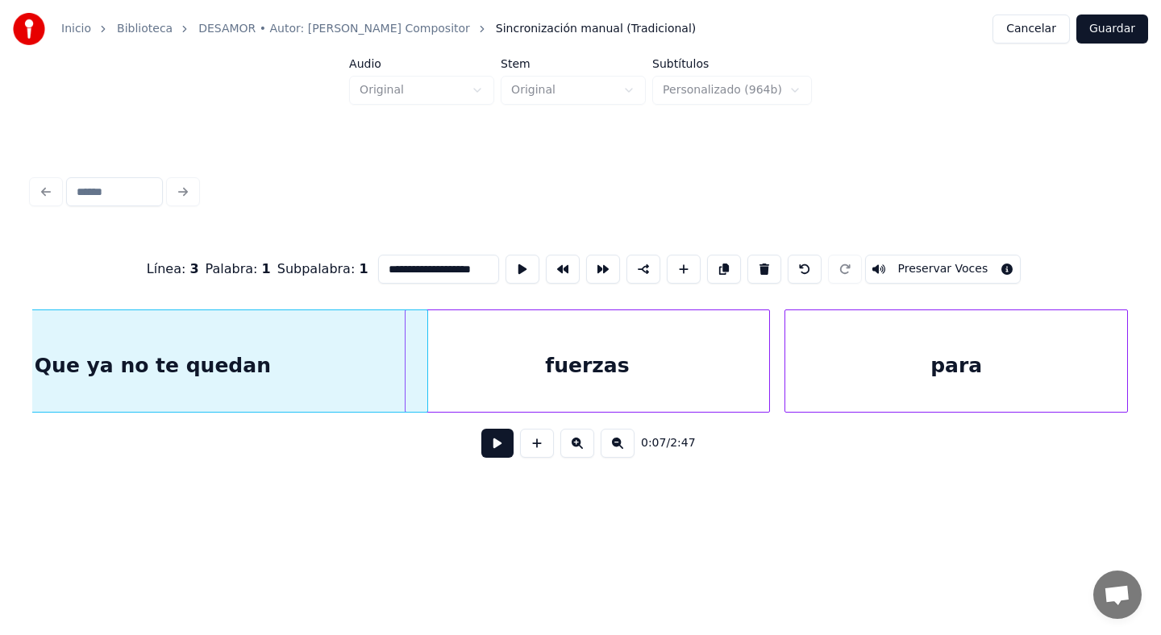
scroll to position [0, 2200]
click at [731, 366] on div "fuerzas" at bounding box center [589, 365] width 364 height 110
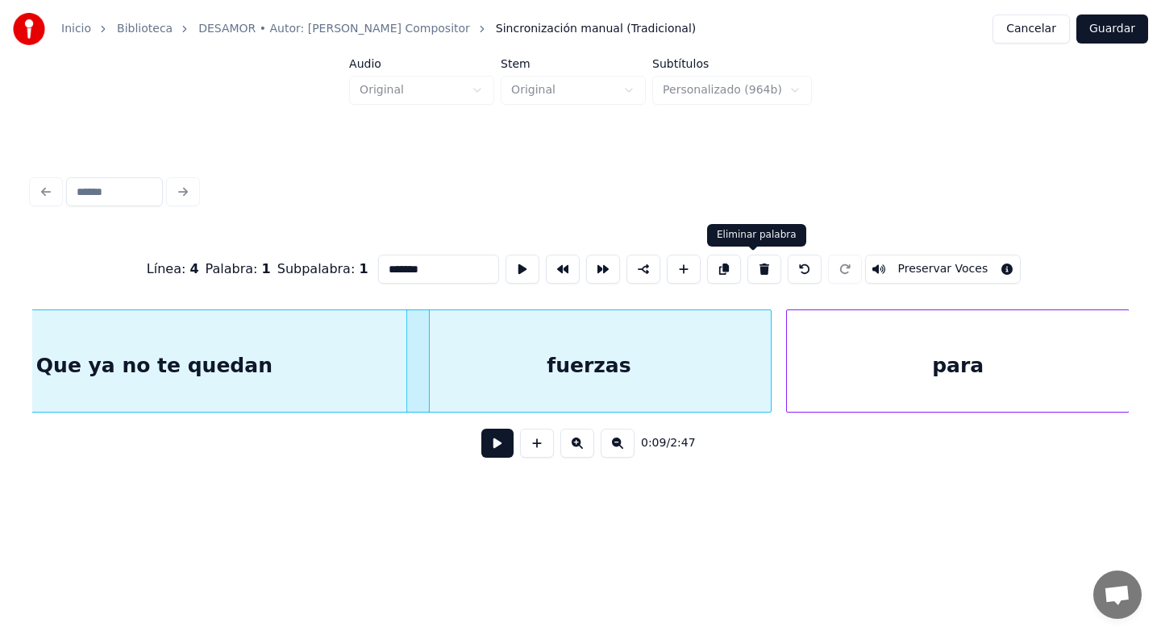
click at [747, 273] on button at bounding box center [764, 269] width 34 height 29
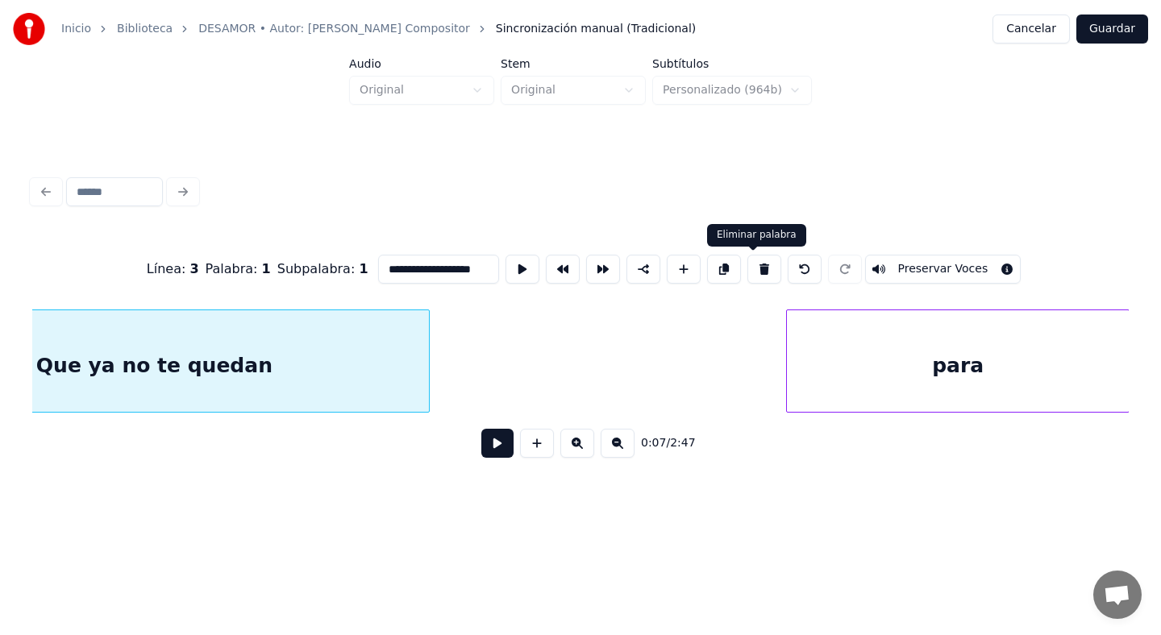
scroll to position [0, 2047]
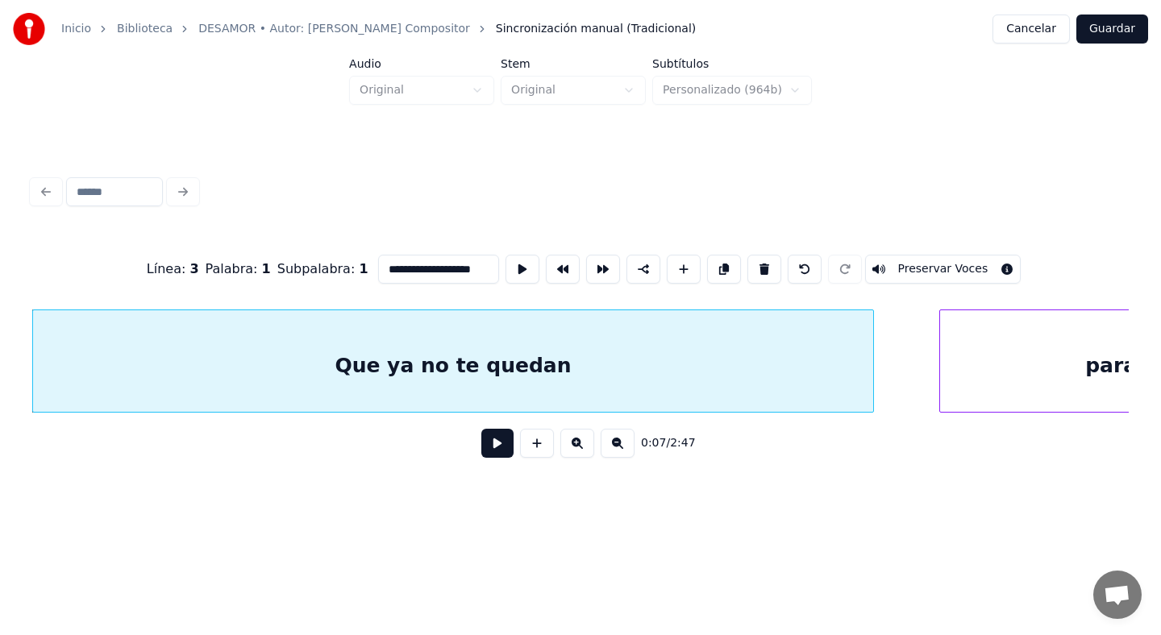
click at [871, 373] on div at bounding box center [870, 361] width 5 height 102
click at [473, 270] on input "**********" at bounding box center [438, 269] width 121 height 29
click at [481, 263] on input "**********" at bounding box center [438, 269] width 121 height 29
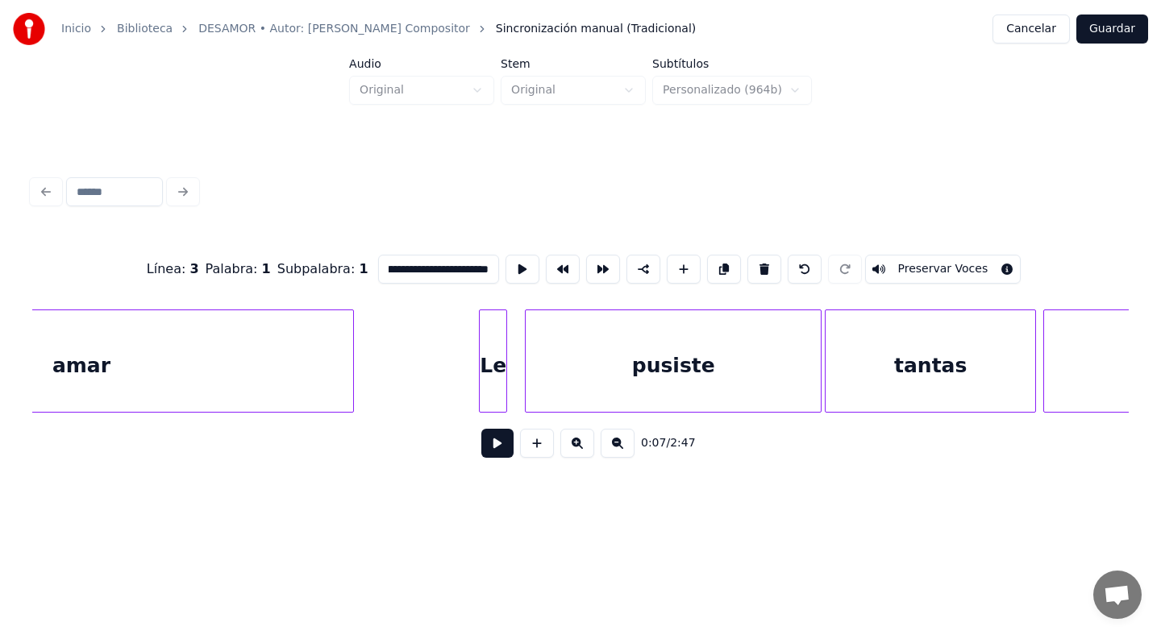
scroll to position [0, 3402]
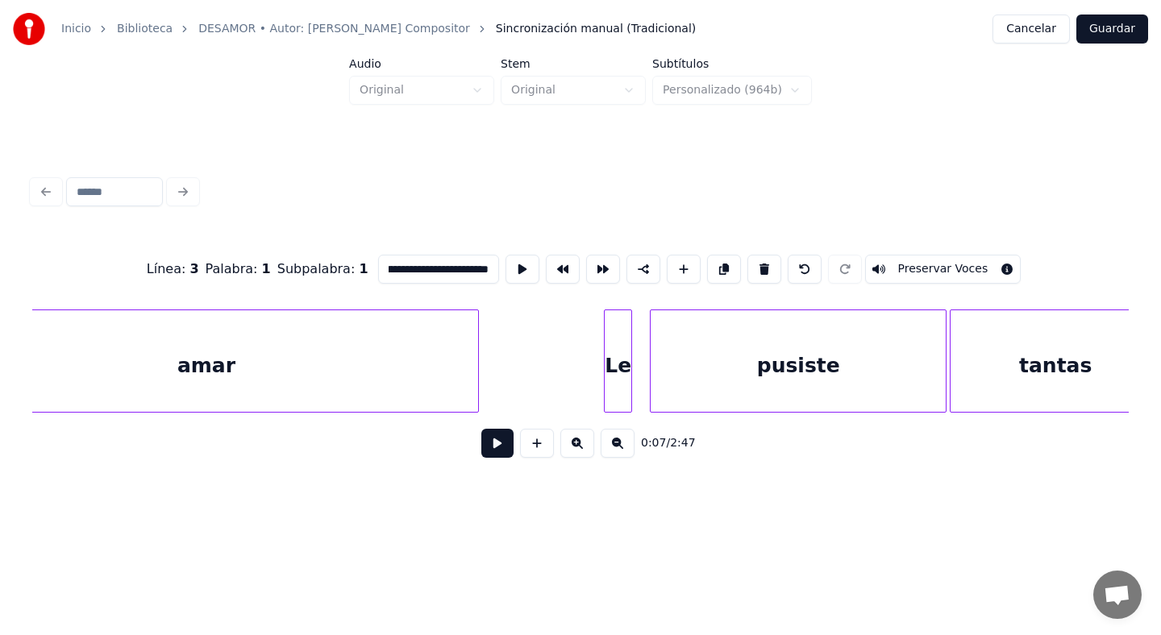
type input "**********"
click at [1110, 26] on button "Guardar" at bounding box center [1112, 29] width 72 height 29
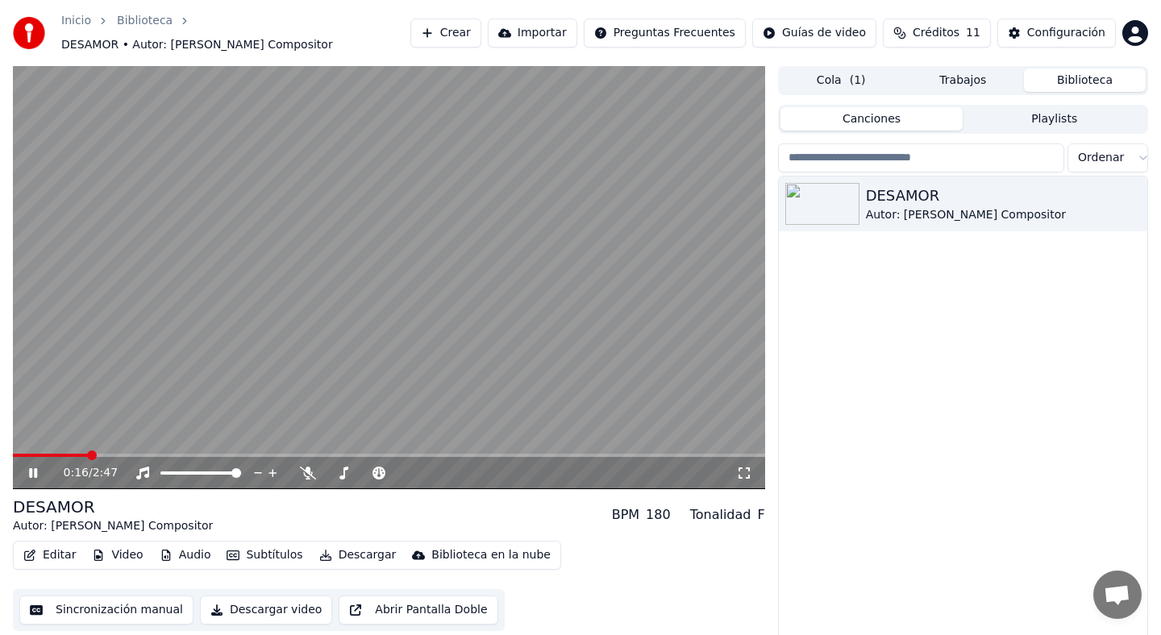
click at [464, 267] on video at bounding box center [389, 277] width 752 height 423
click at [57, 550] on button "Editar" at bounding box center [49, 555] width 65 height 23
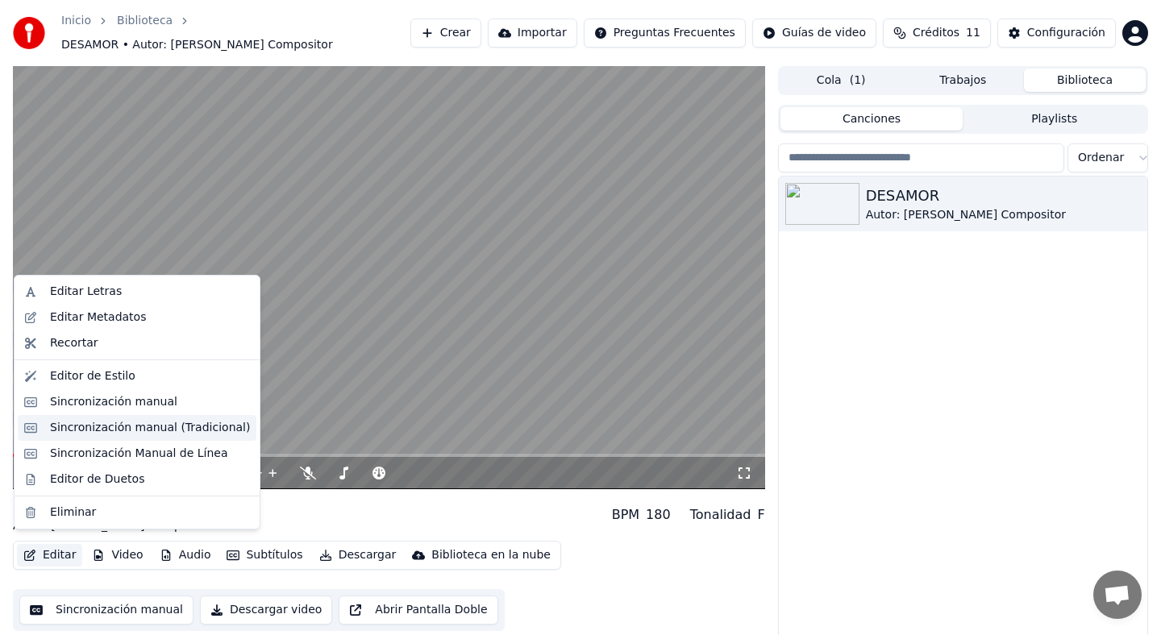
click at [101, 435] on div "Sincronización manual (Tradicional)" at bounding box center [150, 428] width 200 height 16
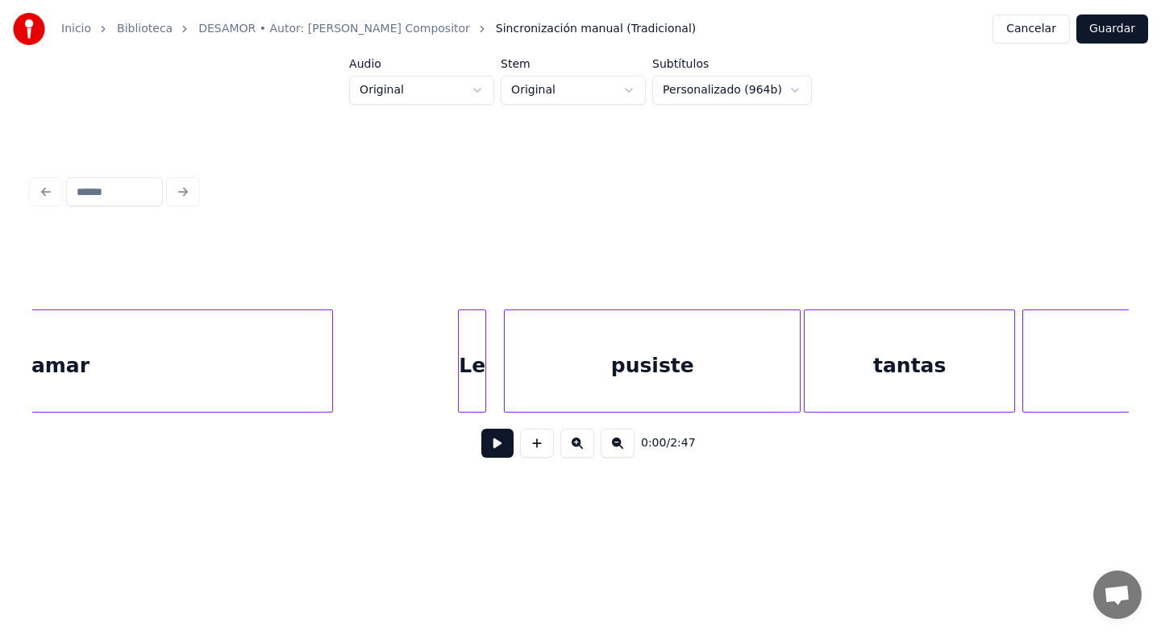
scroll to position [0, 3558]
click at [471, 356] on div at bounding box center [473, 361] width 5 height 102
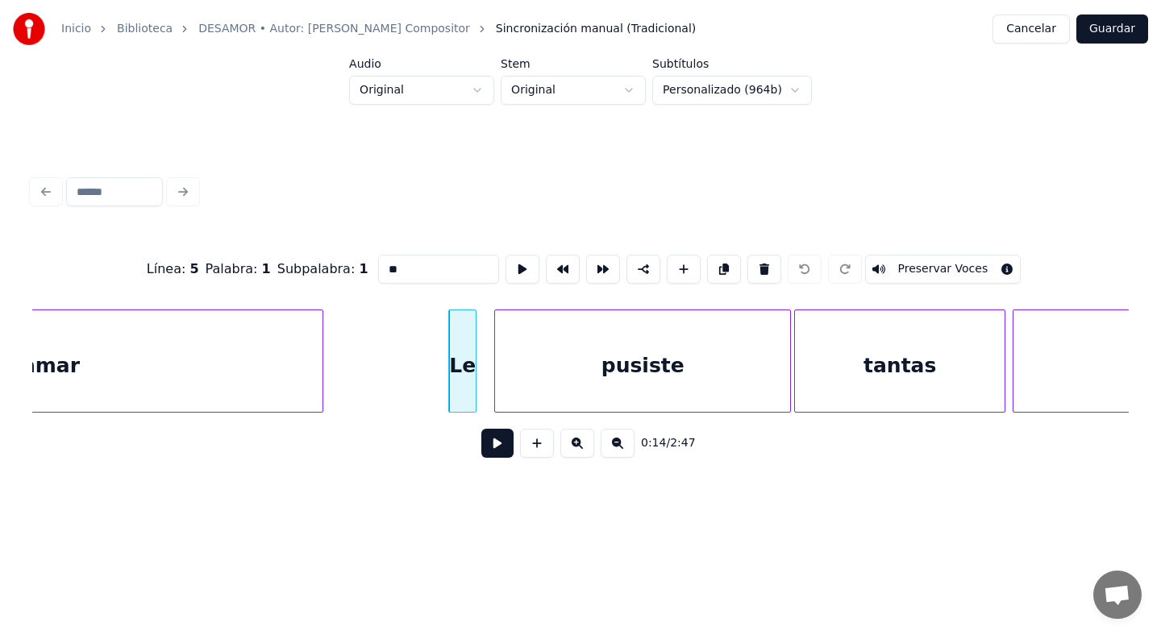
click at [460, 267] on input "**" at bounding box center [438, 269] width 121 height 29
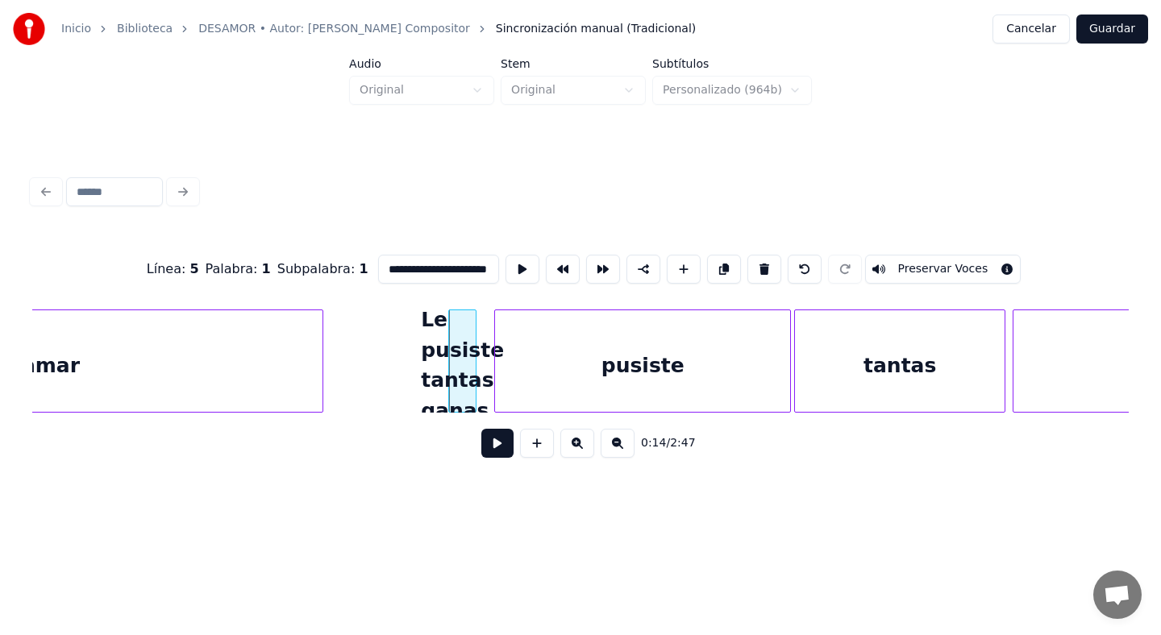
scroll to position [0, 26]
click at [590, 343] on div "pusiste" at bounding box center [642, 365] width 295 height 110
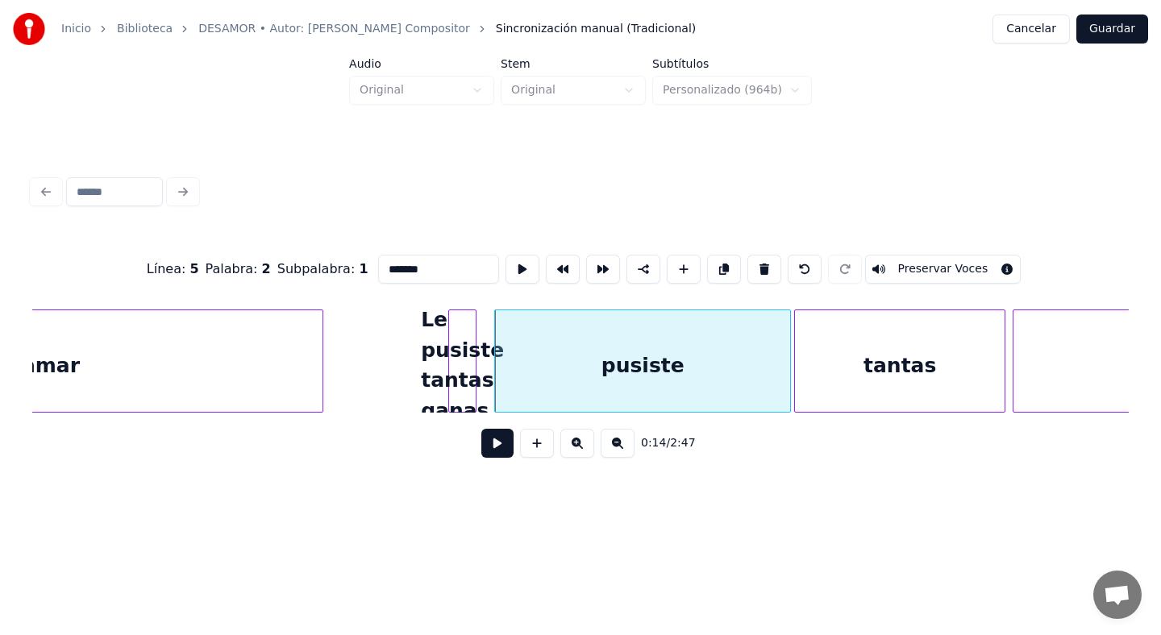
scroll to position [0, 0]
click at [760, 267] on button at bounding box center [764, 269] width 34 height 29
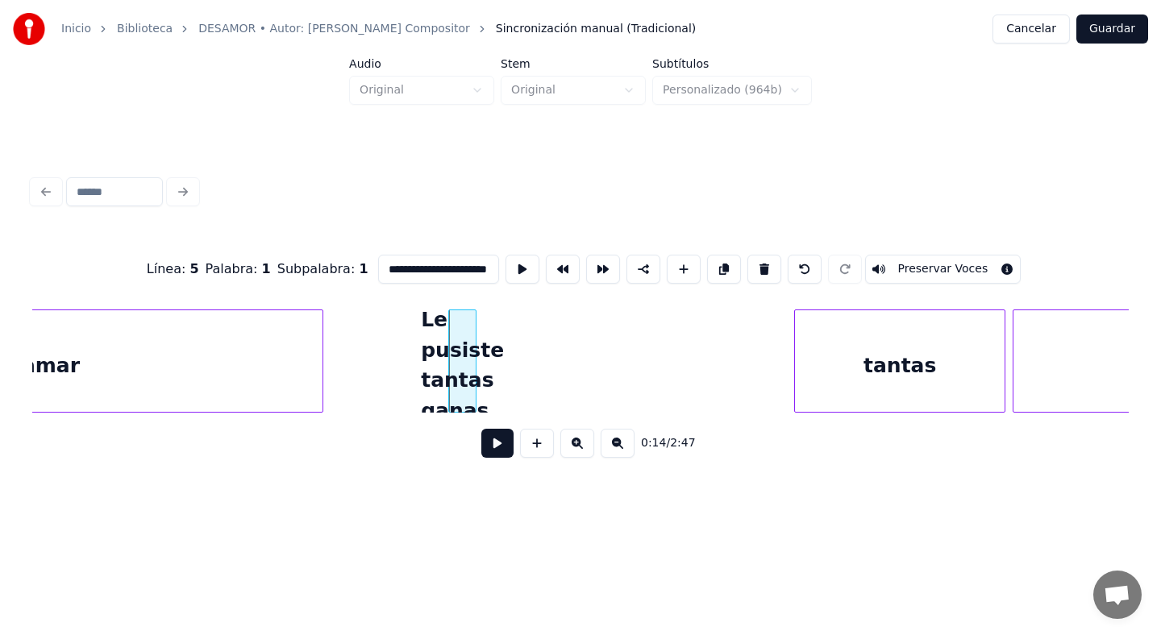
click at [808, 354] on div "tantas" at bounding box center [900, 365] width 210 height 110
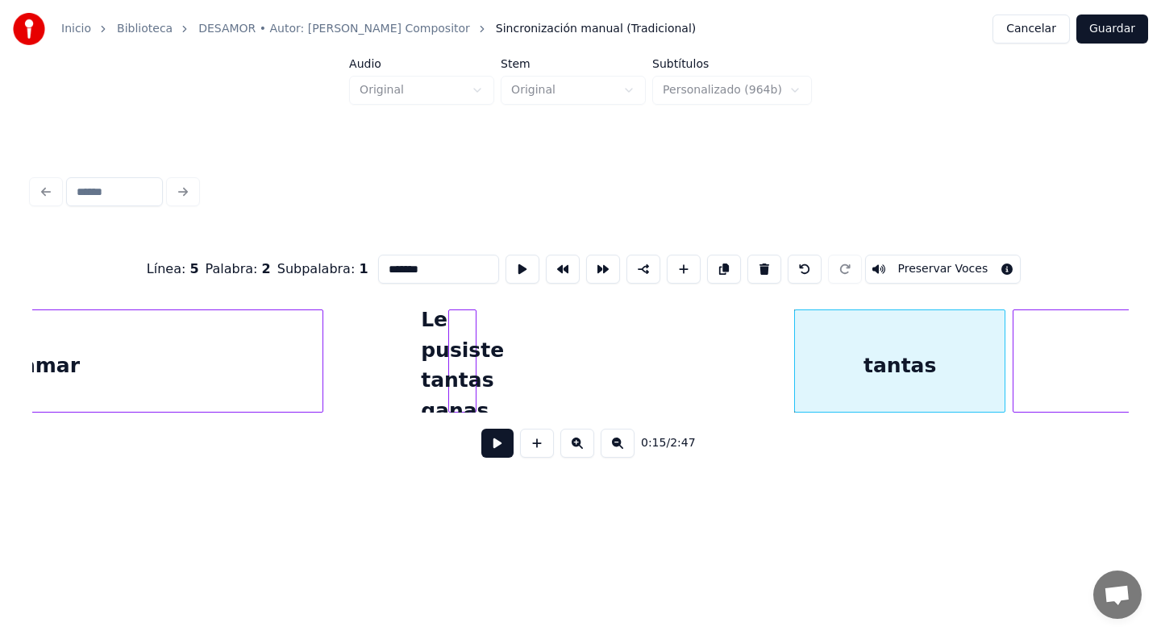
click at [747, 270] on button at bounding box center [764, 269] width 34 height 29
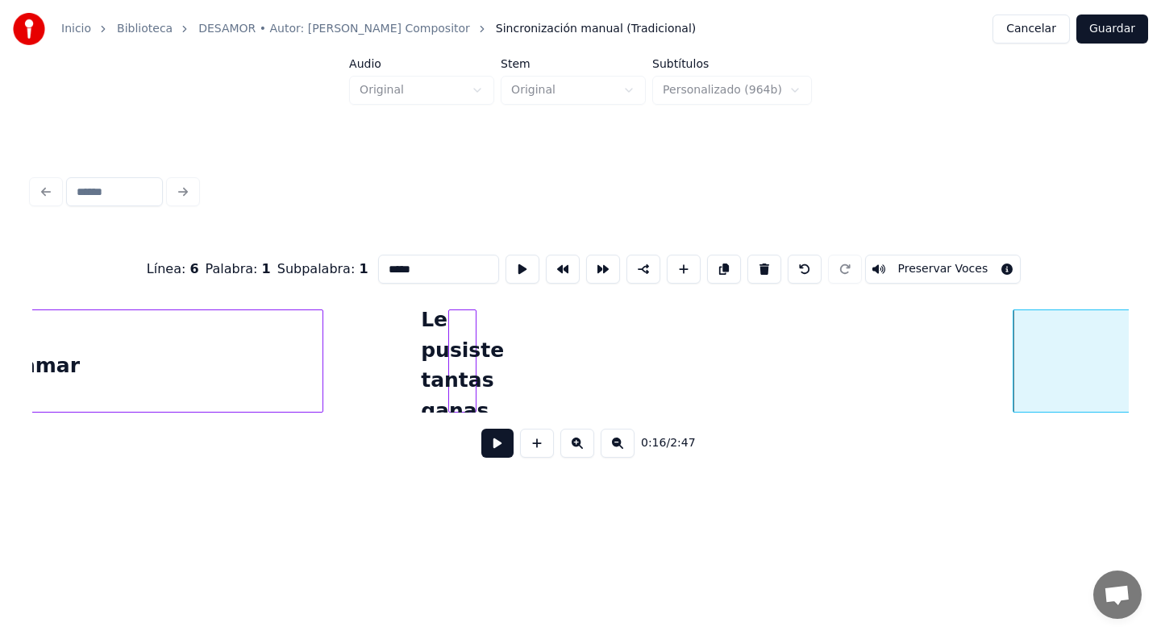
click at [465, 357] on div "Le pusiste tantas ganas" at bounding box center [462, 365] width 27 height 110
type input "**********"
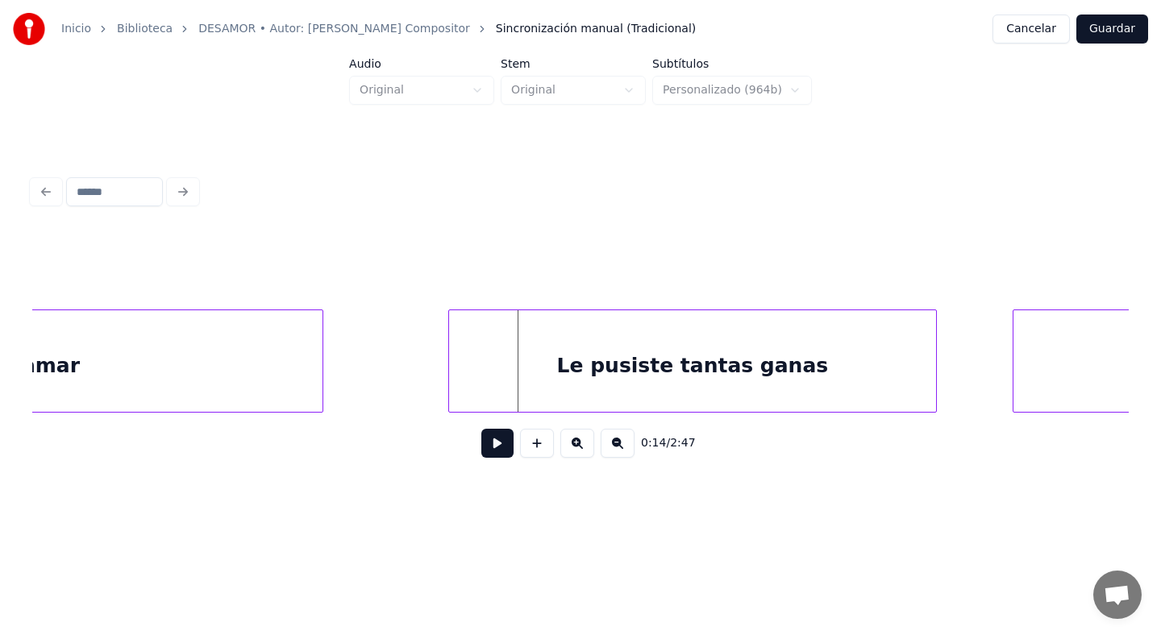
click at [934, 363] on div at bounding box center [933, 361] width 5 height 102
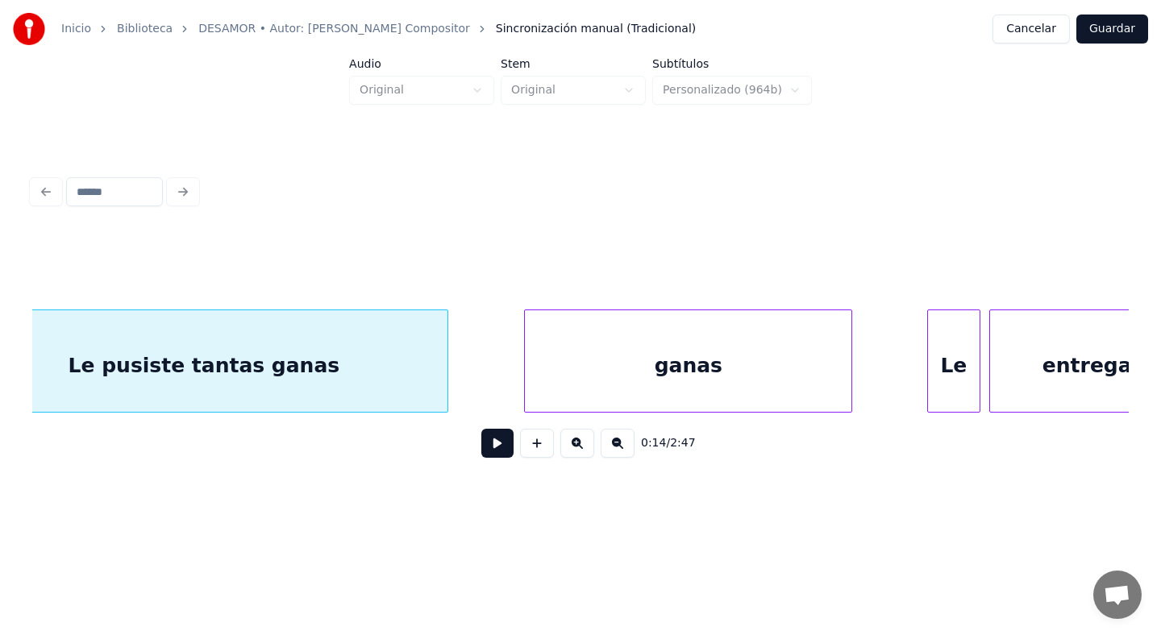
scroll to position [0, 4067]
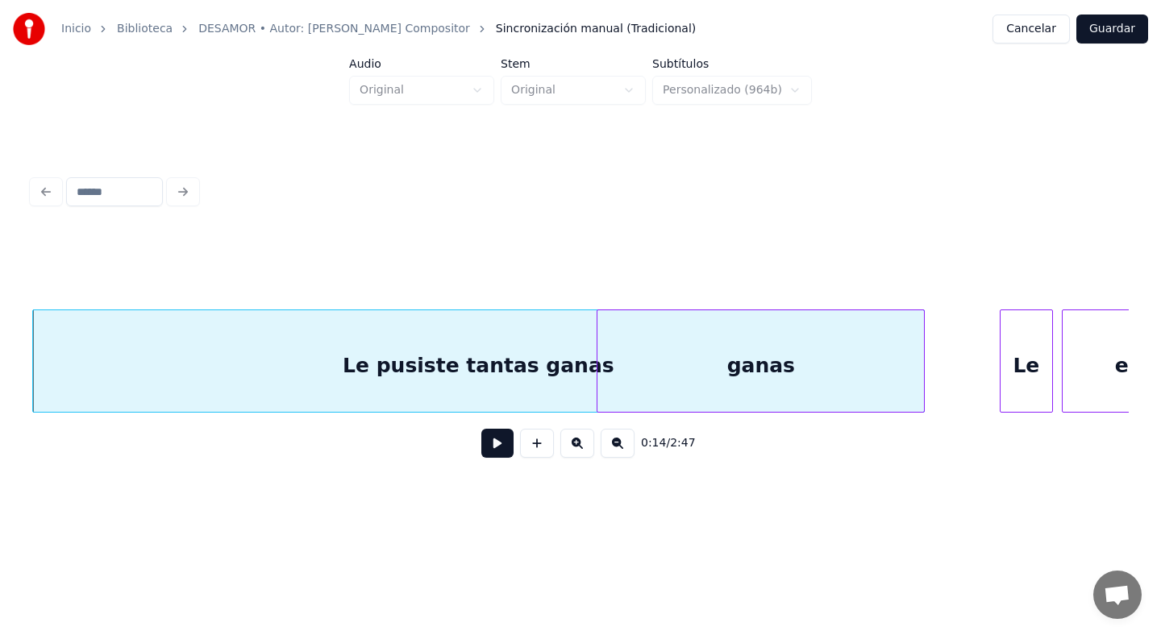
click at [789, 354] on div "ganas" at bounding box center [760, 365] width 327 height 110
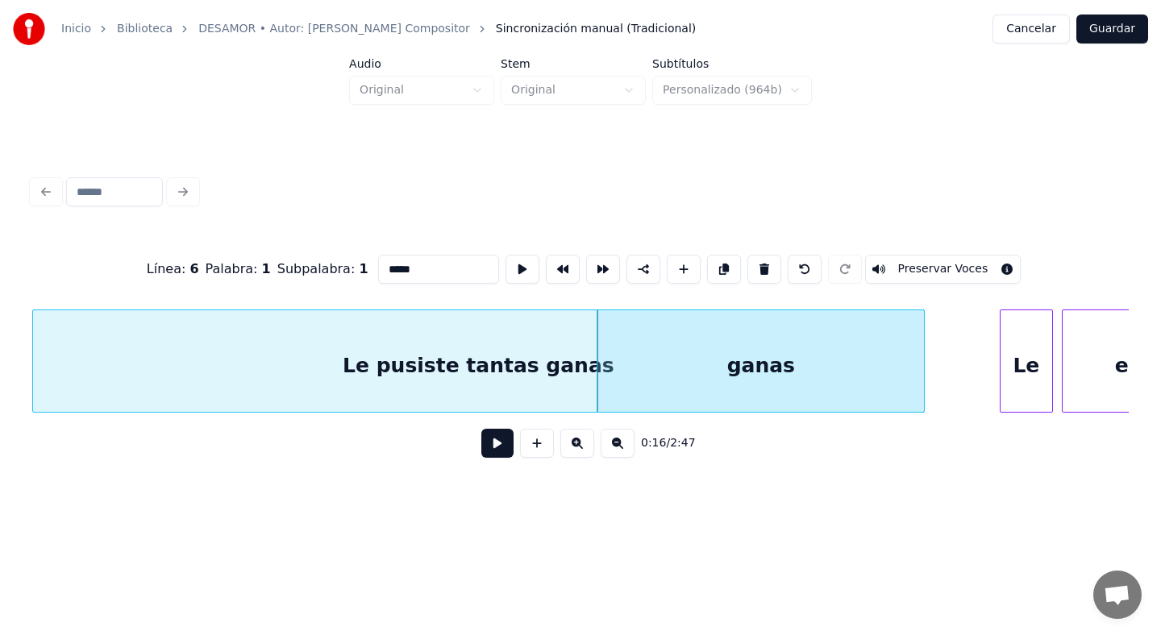
click at [755, 450] on div "0:16 / 2:47" at bounding box center [580, 443] width 1071 height 35
click at [748, 373] on div "ganas" at bounding box center [760, 365] width 327 height 110
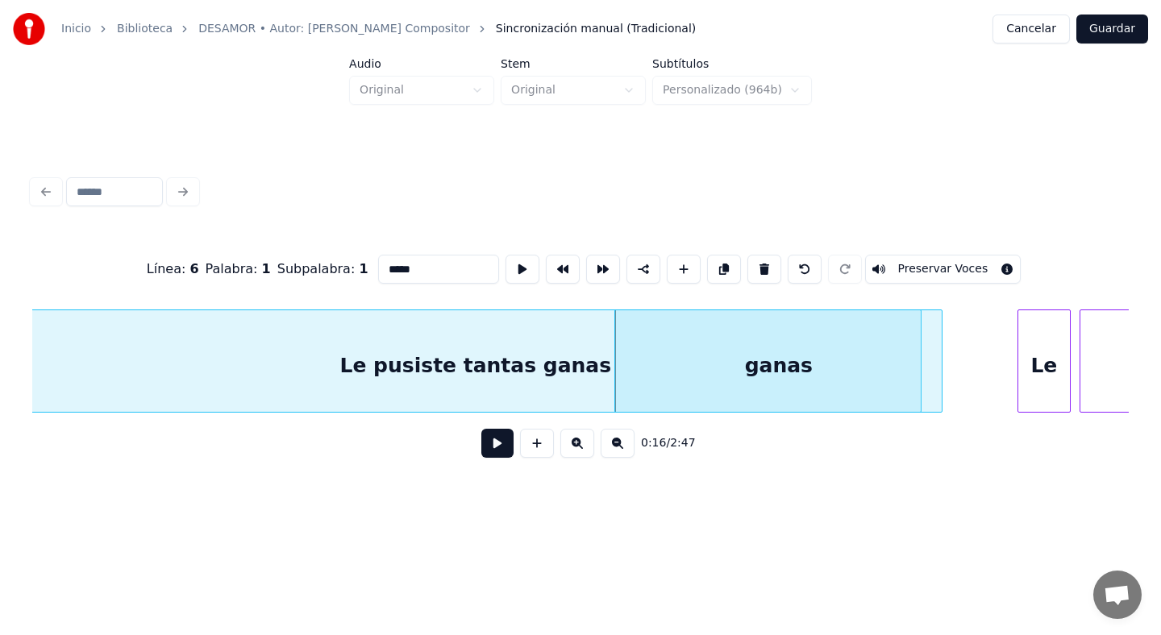
scroll to position [0, 3953]
click at [522, 367] on div "Le pusiste tantas ganas" at bounding box center [479, 365] width 890 height 110
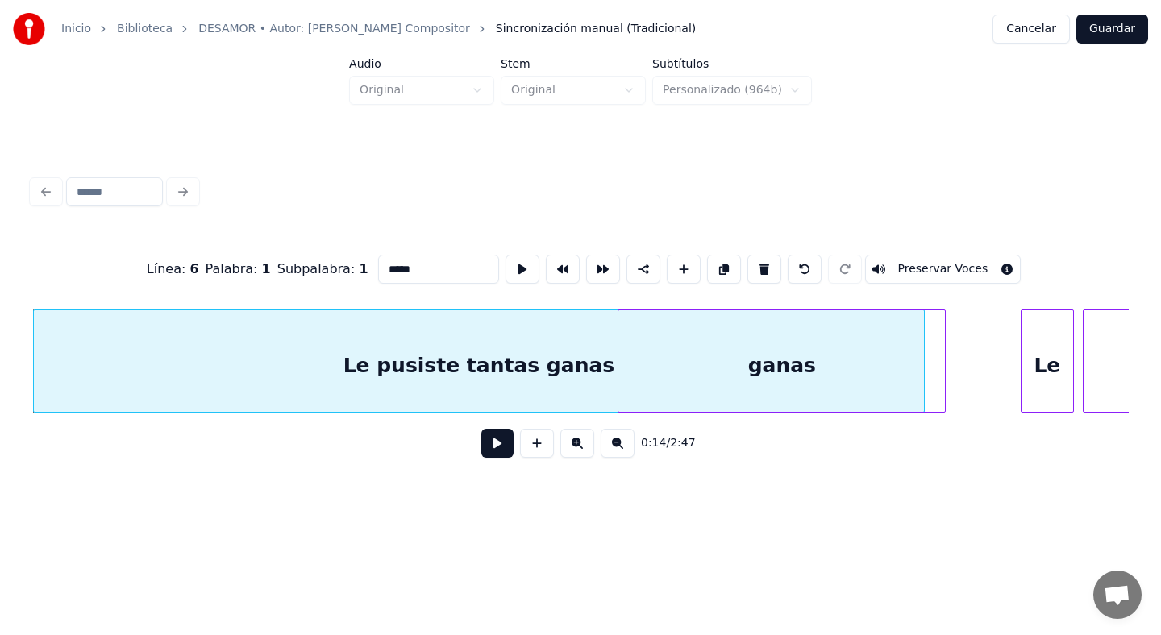
click at [950, 465] on div "0:14 / 2:47" at bounding box center [580, 443] width 1097 height 61
click at [884, 365] on div at bounding box center [886, 361] width 5 height 102
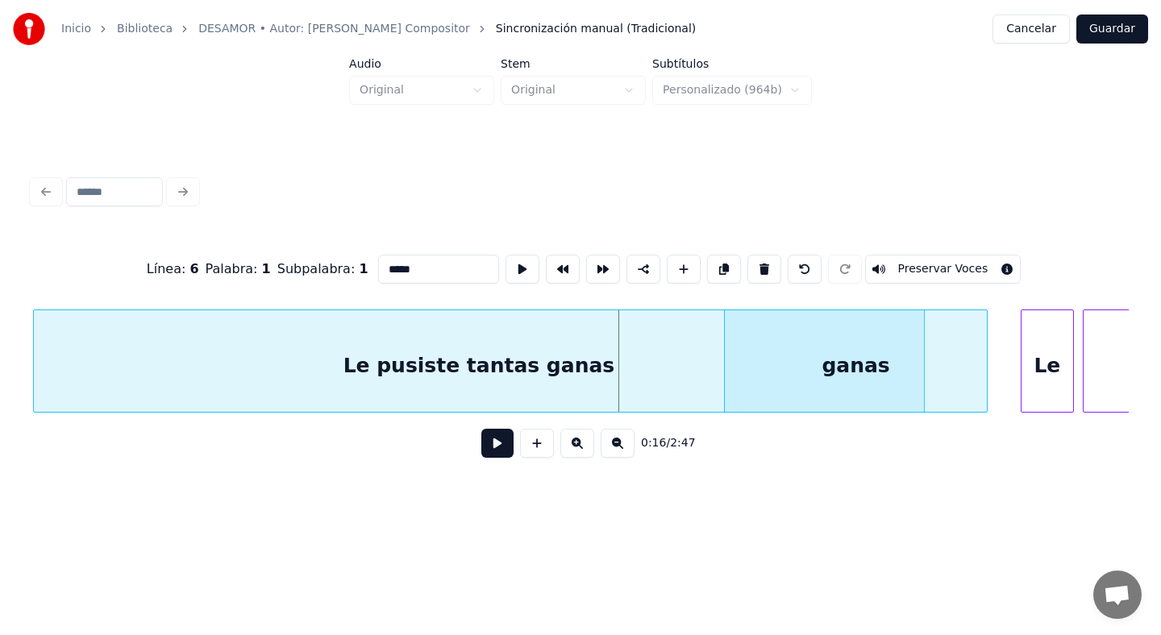
click at [969, 356] on div "ganas" at bounding box center [856, 365] width 263 height 110
click at [753, 265] on button at bounding box center [764, 269] width 34 height 29
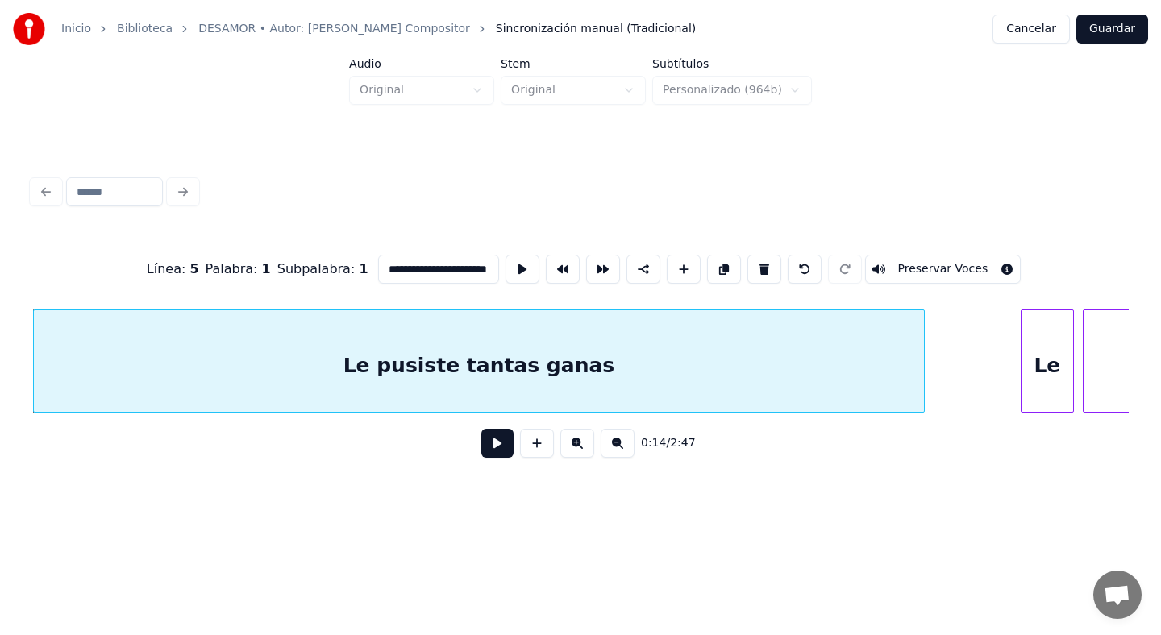
click at [924, 370] on div "Le pusiste tantas ganas" at bounding box center [479, 365] width 890 height 110
click at [928, 373] on div "Le pusiste tantas ganas" at bounding box center [483, 361] width 892 height 103
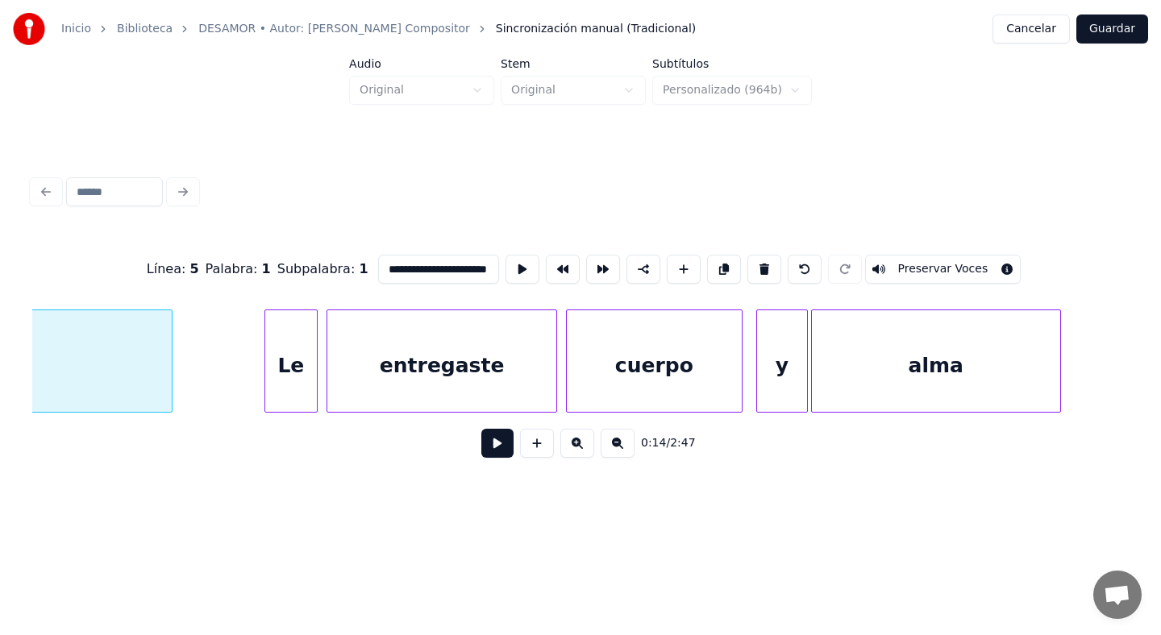
scroll to position [0, 4569]
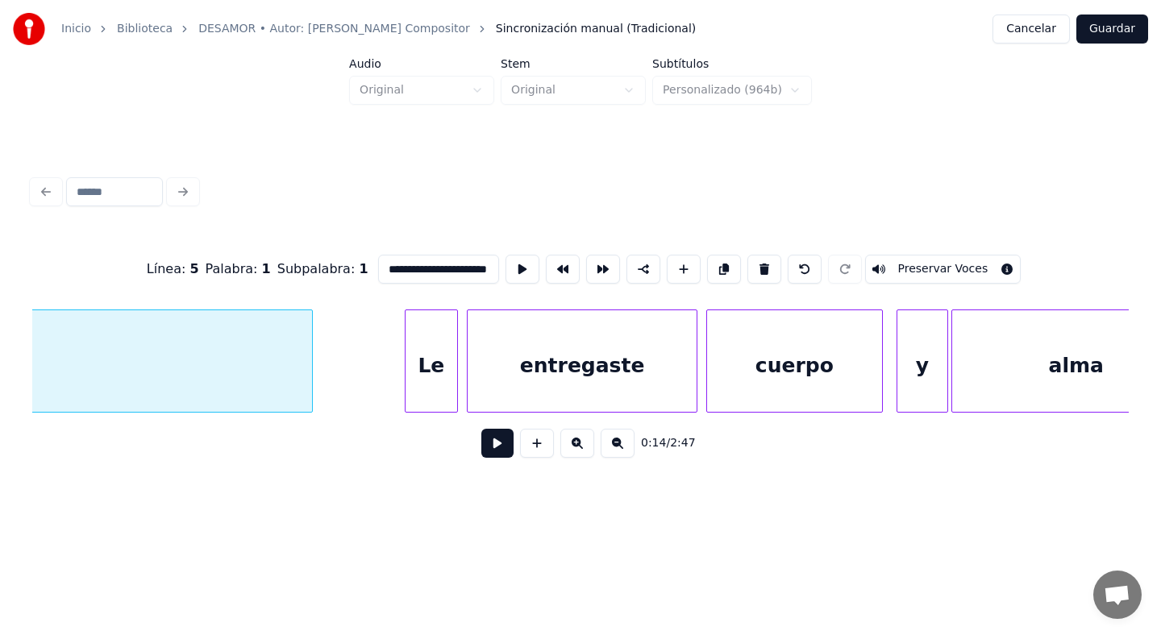
click at [437, 354] on div "Le" at bounding box center [432, 365] width 52 height 110
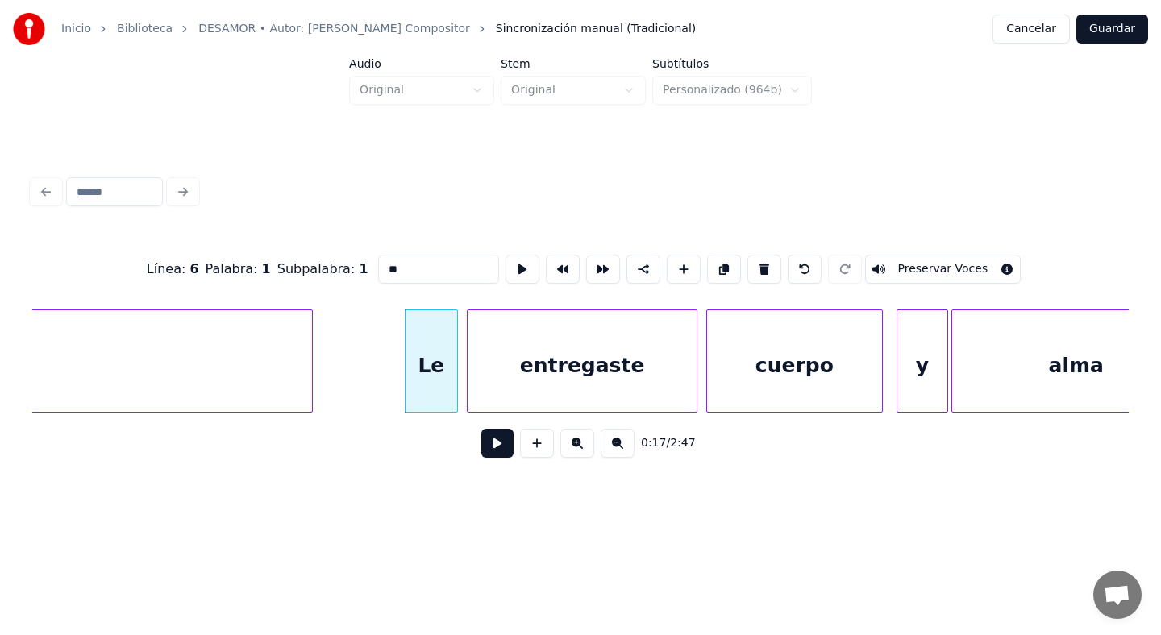
click at [434, 283] on input "**" at bounding box center [438, 269] width 121 height 29
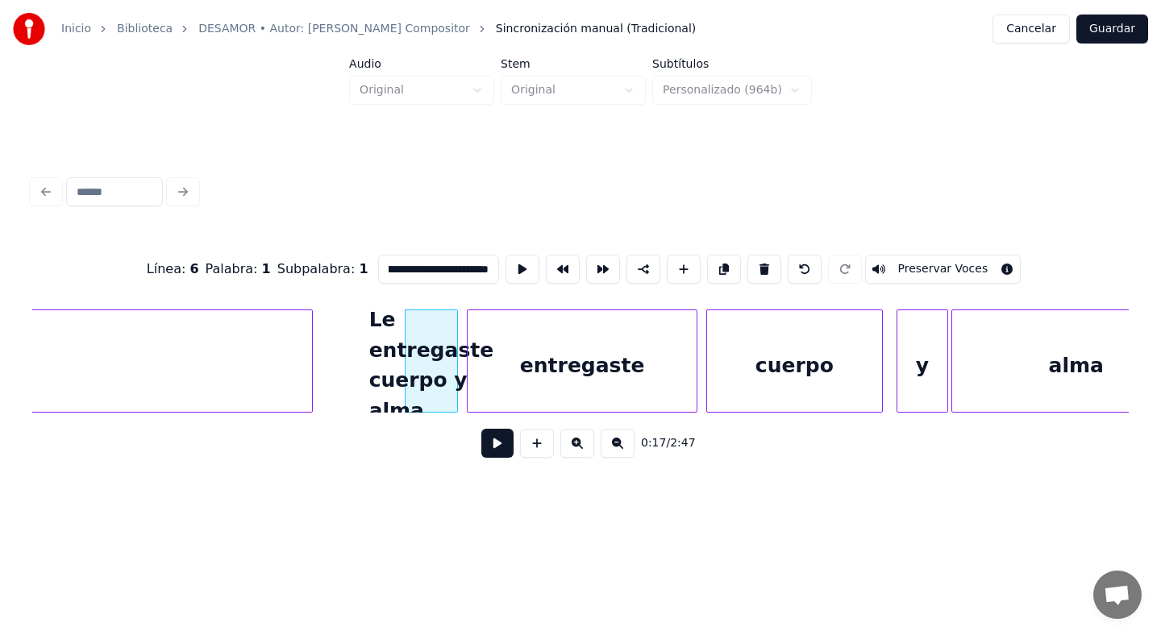
scroll to position [0, 51]
click at [574, 367] on div "entregaste" at bounding box center [582, 365] width 229 height 110
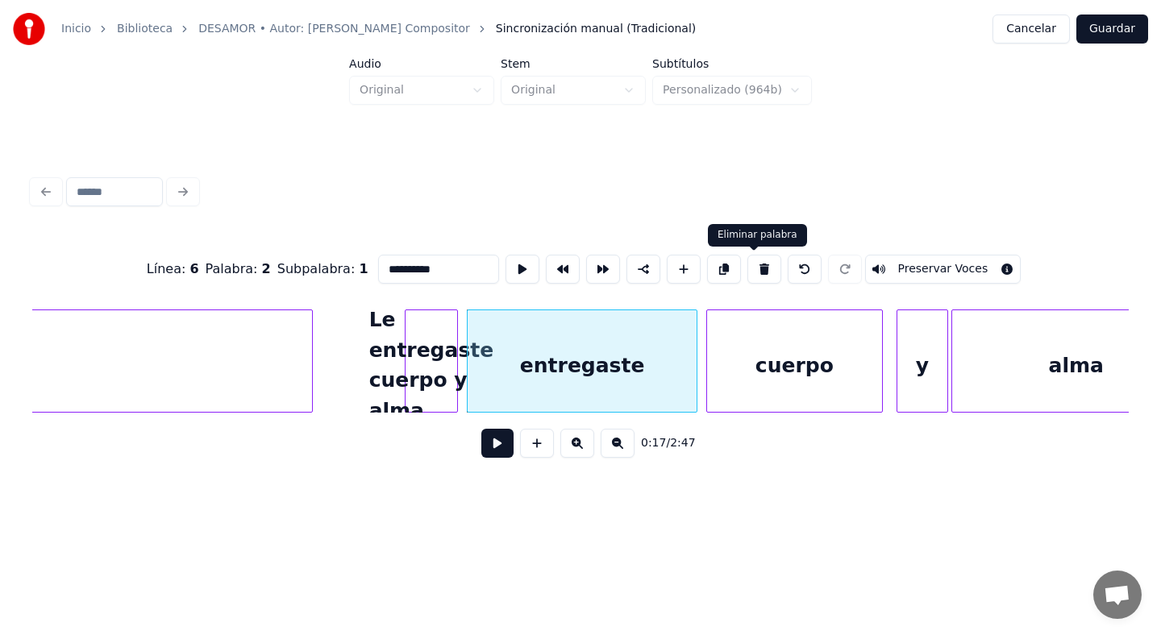
click at [753, 273] on button at bounding box center [764, 269] width 34 height 29
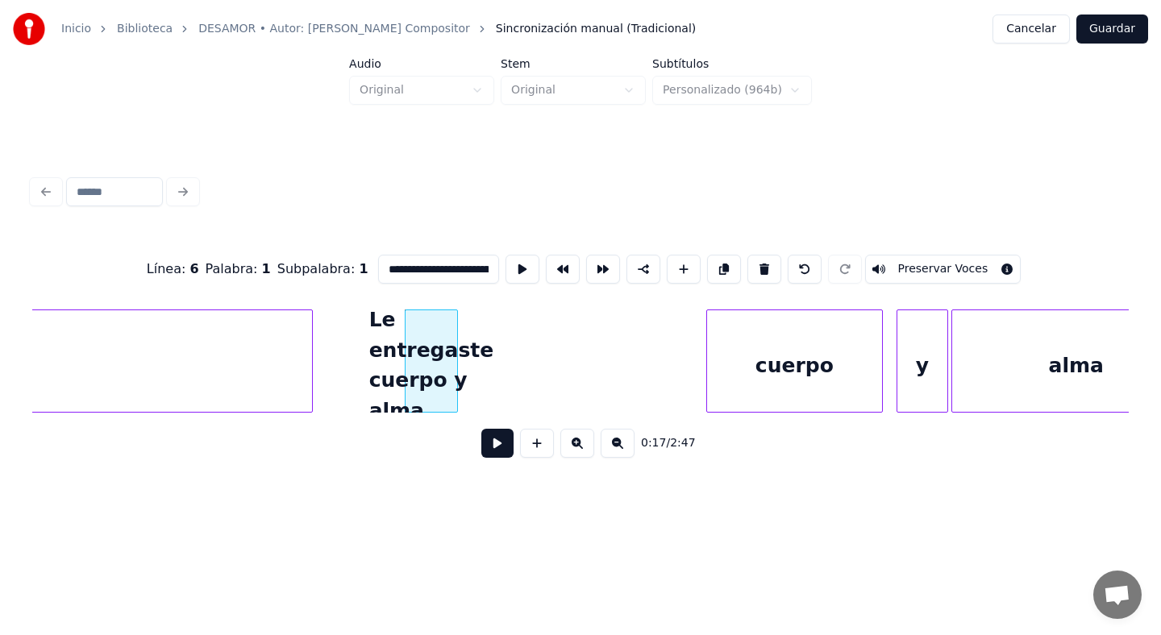
click at [761, 357] on div "cuerpo" at bounding box center [795, 365] width 176 height 110
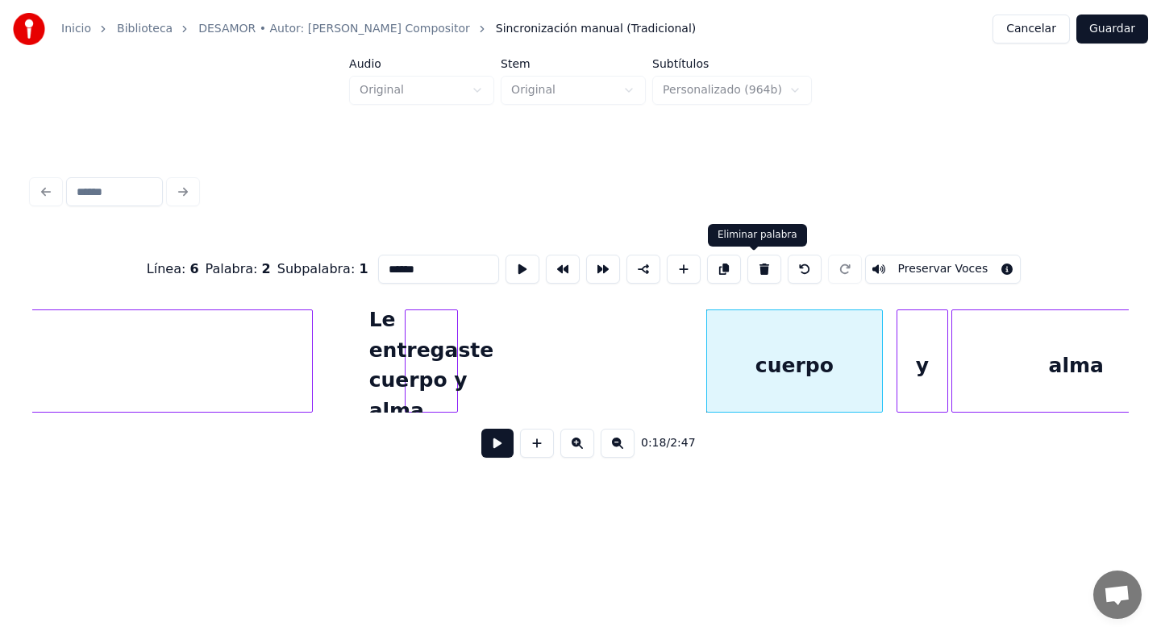
click at [750, 273] on button at bounding box center [764, 269] width 34 height 29
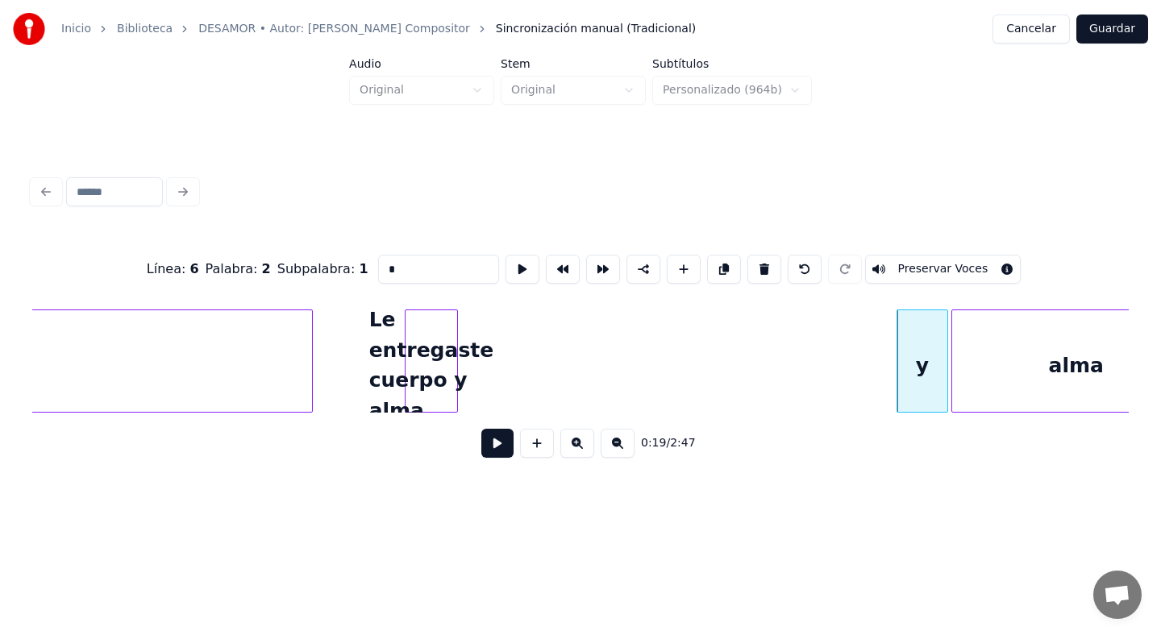
click at [926, 391] on div "y" at bounding box center [921, 365] width 49 height 110
click at [747, 263] on button at bounding box center [764, 269] width 34 height 29
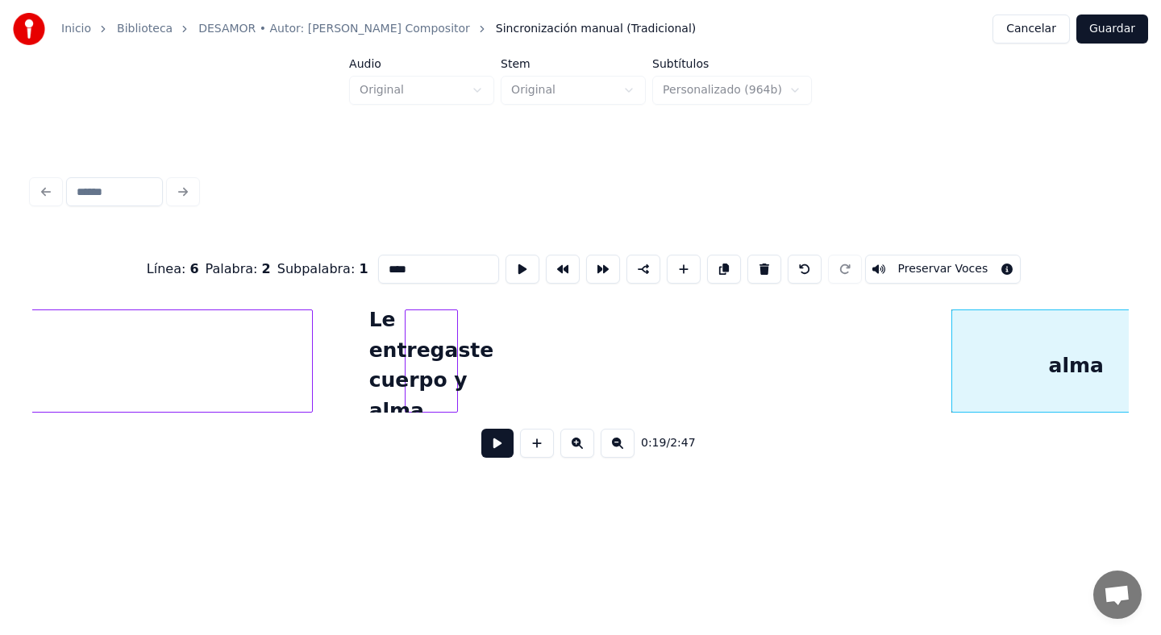
click at [980, 398] on div "alma" at bounding box center [1076, 365] width 248 height 110
click at [753, 273] on button at bounding box center [764, 269] width 34 height 29
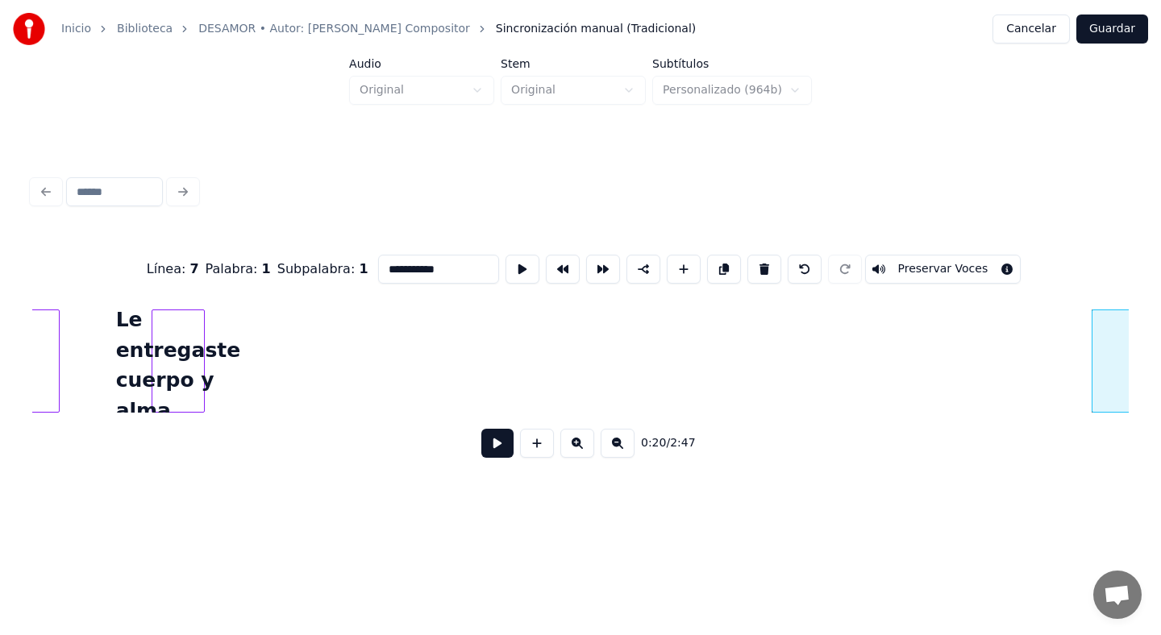
scroll to position [0, 4829]
click at [165, 353] on div "Le entregaste cuerpo y alma" at bounding box center [171, 365] width 52 height 110
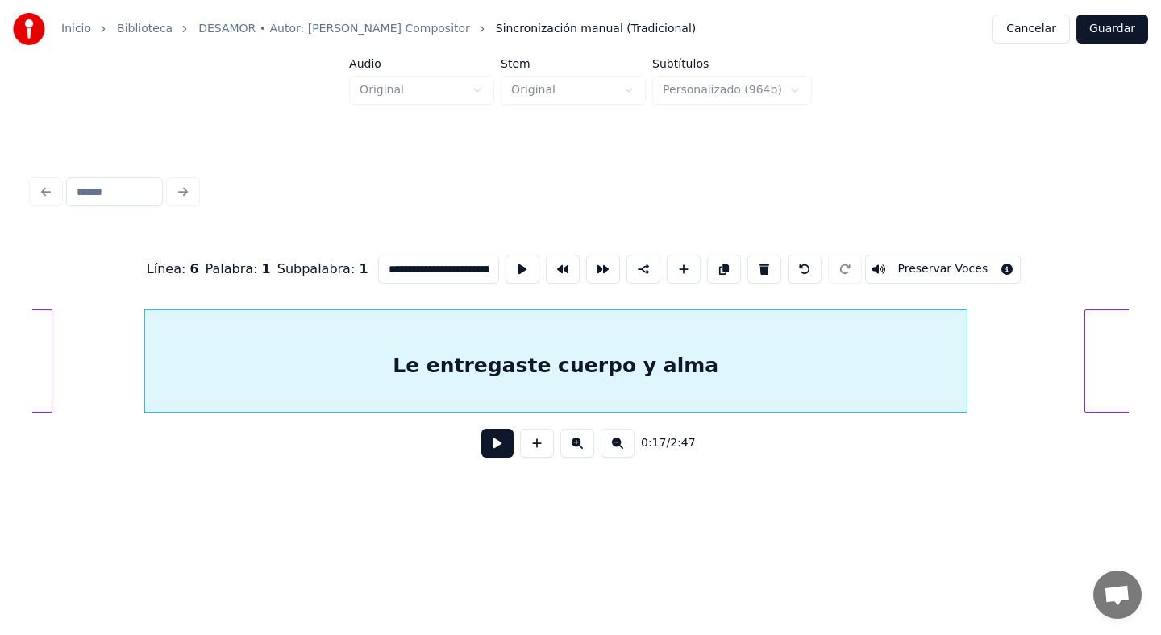
click at [964, 371] on div at bounding box center [964, 361] width 5 height 102
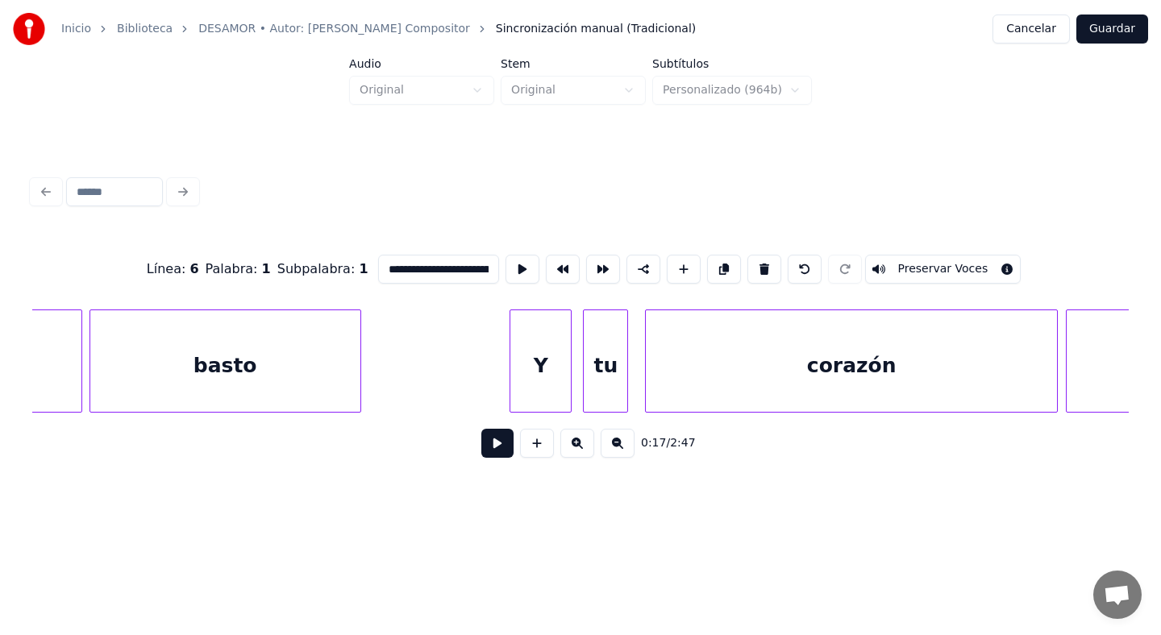
scroll to position [0, 6379]
click at [547, 360] on div "Y" at bounding box center [548, 365] width 60 height 110
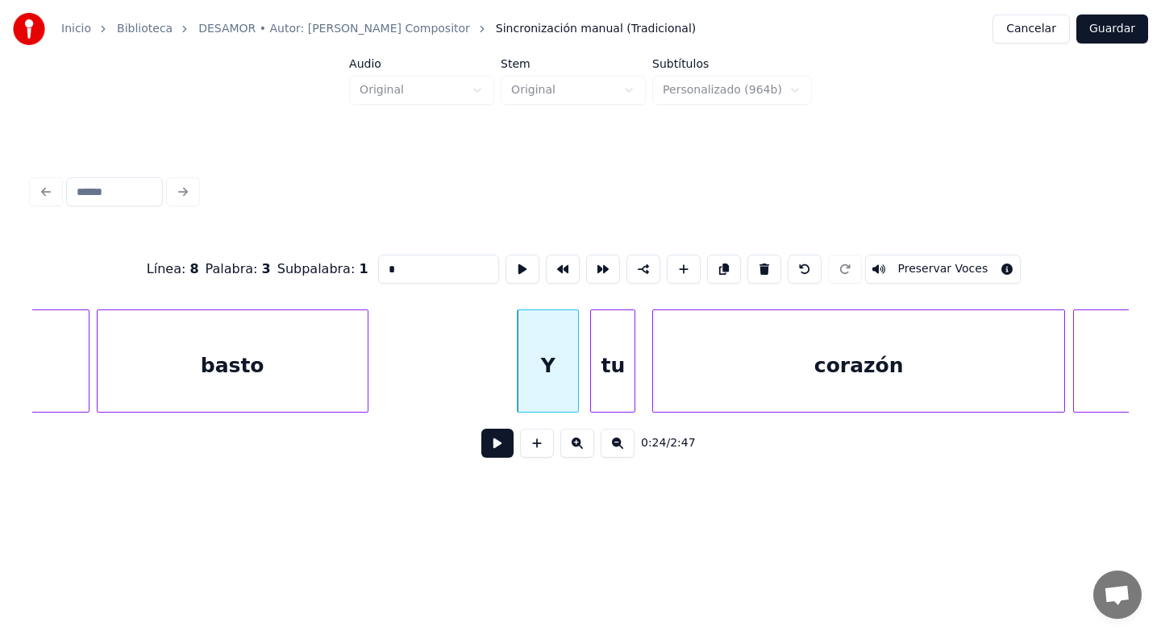
click at [455, 274] on input "*" at bounding box center [438, 269] width 121 height 29
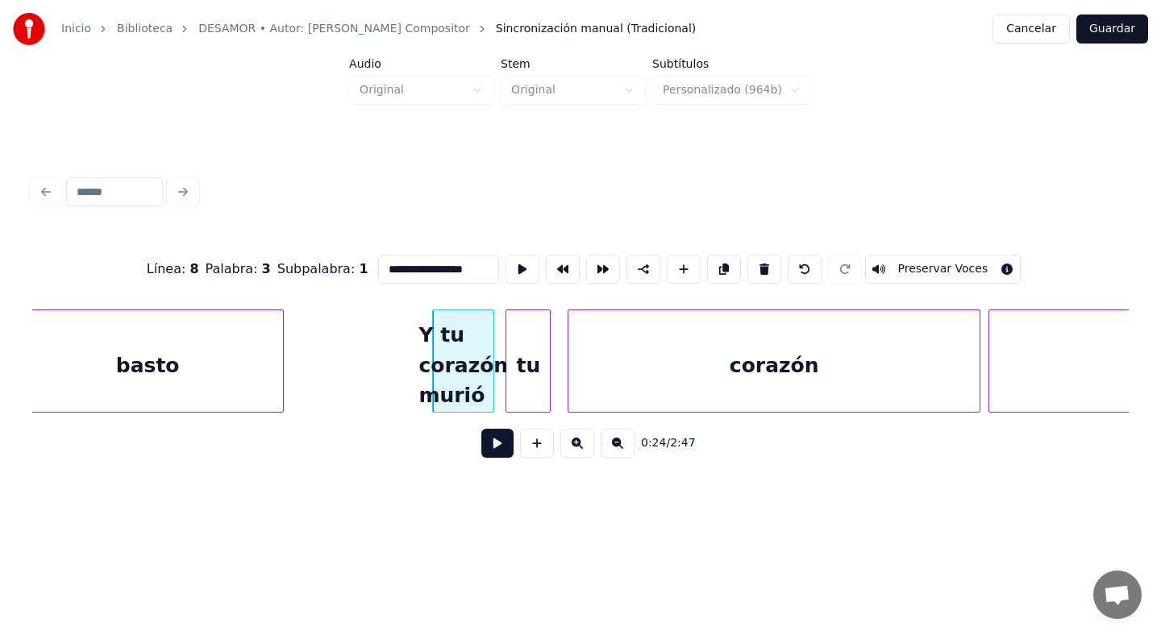
scroll to position [0, 6522]
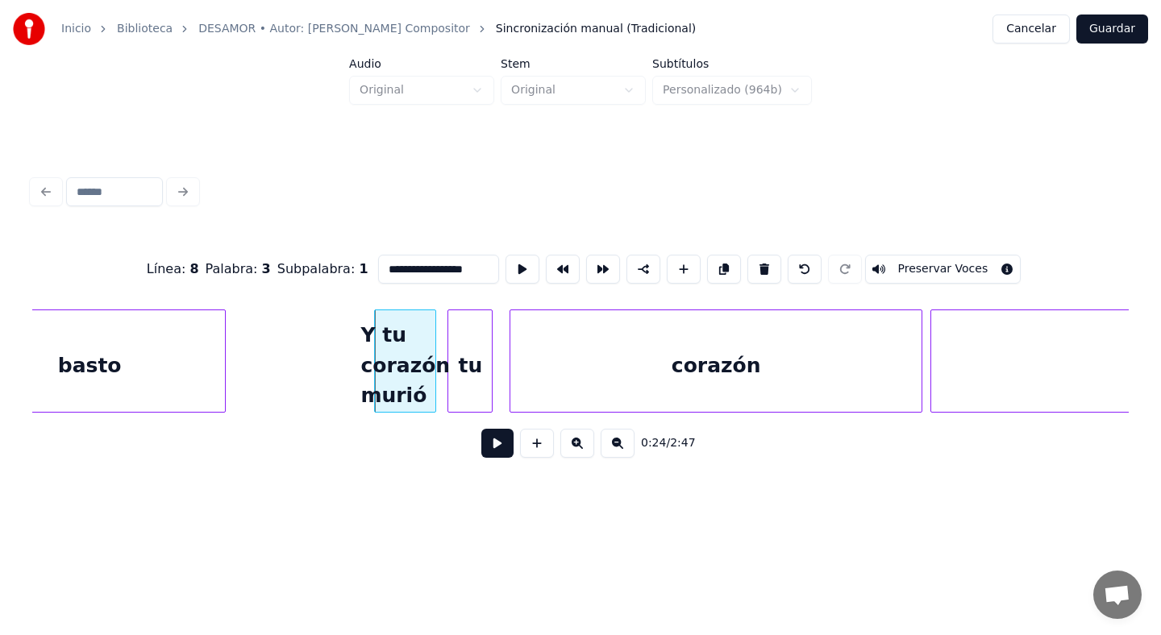
click at [485, 357] on div "tu" at bounding box center [470, 365] width 44 height 110
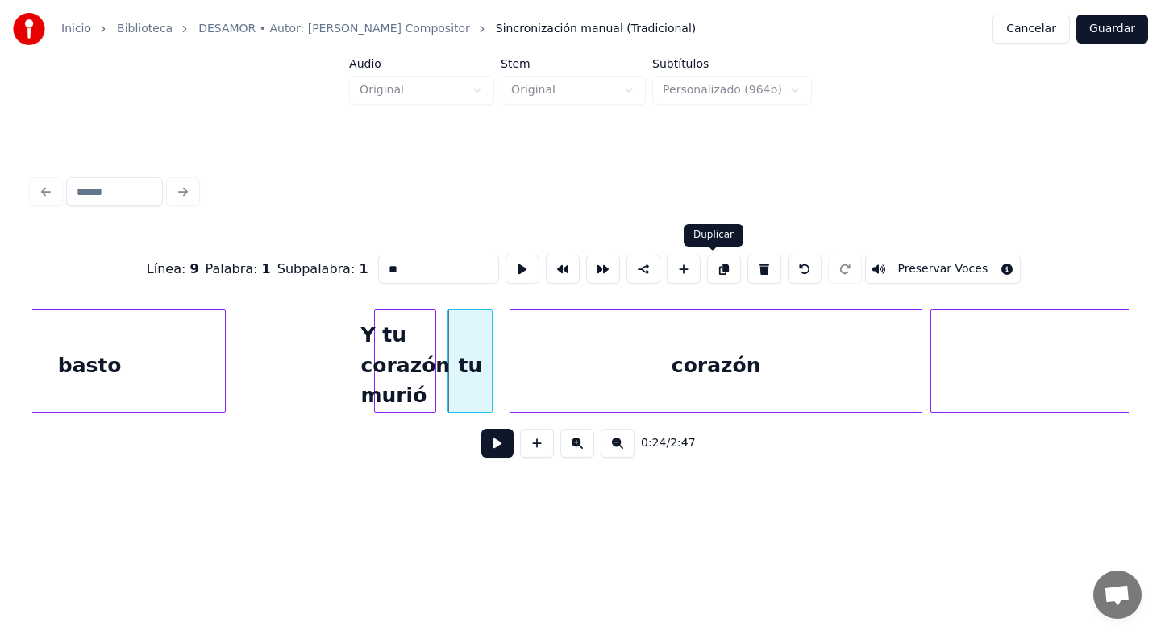
click at [708, 266] on button at bounding box center [724, 269] width 34 height 29
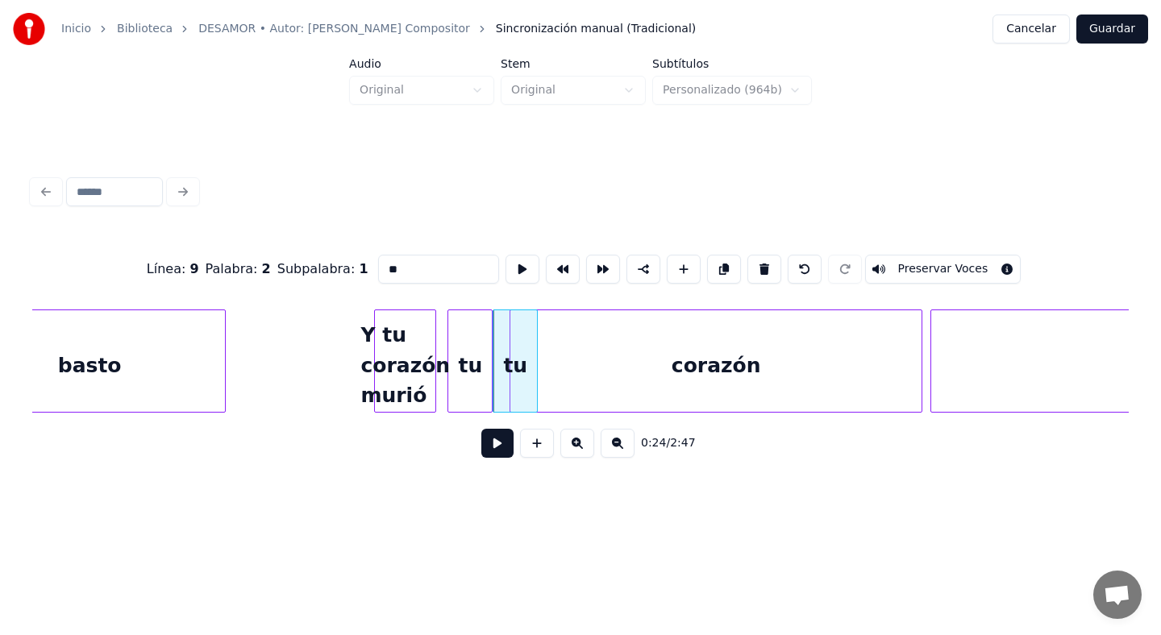
click at [705, 343] on div "corazón" at bounding box center [715, 365] width 411 height 110
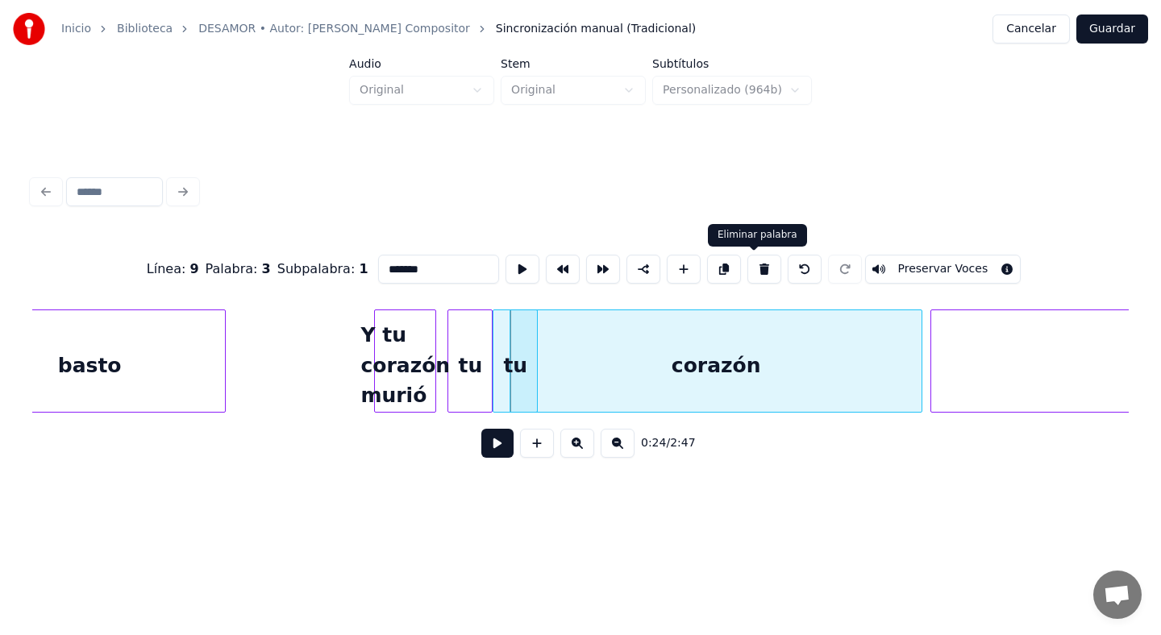
click at [751, 274] on button at bounding box center [764, 269] width 34 height 29
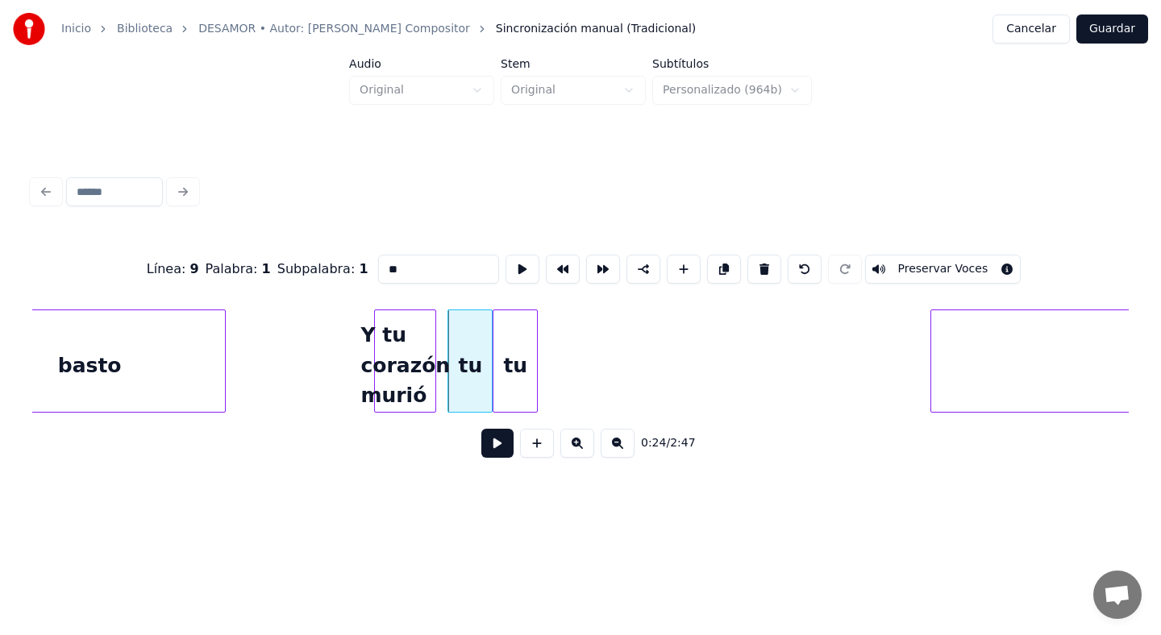
click at [523, 331] on div "tu" at bounding box center [515, 365] width 44 height 110
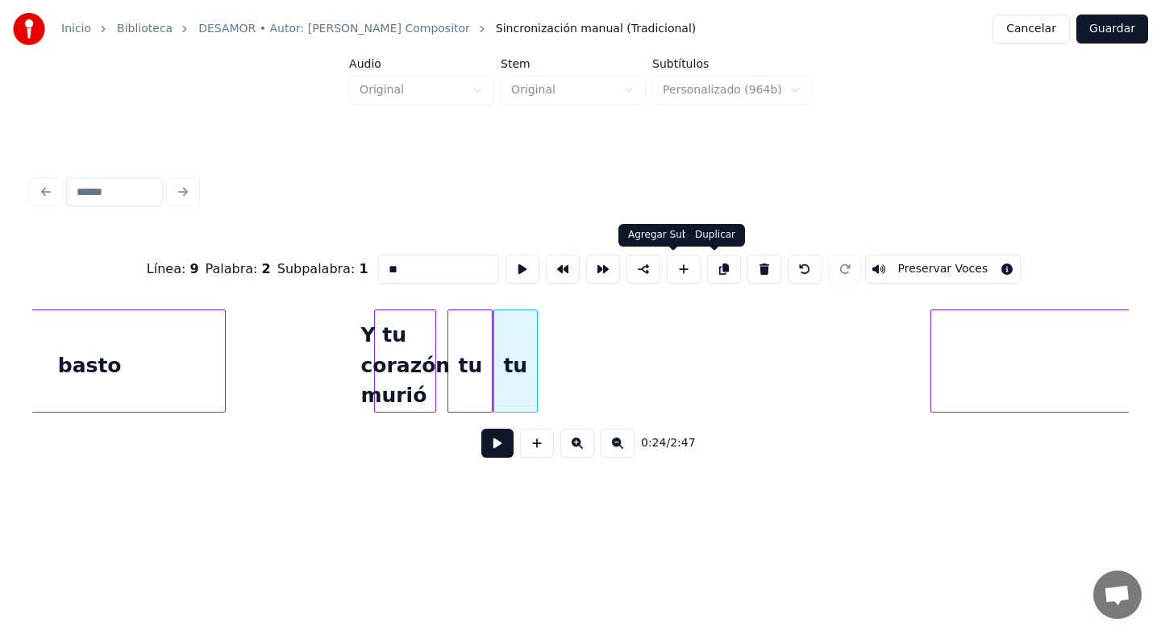
click at [710, 277] on button at bounding box center [724, 269] width 34 height 29
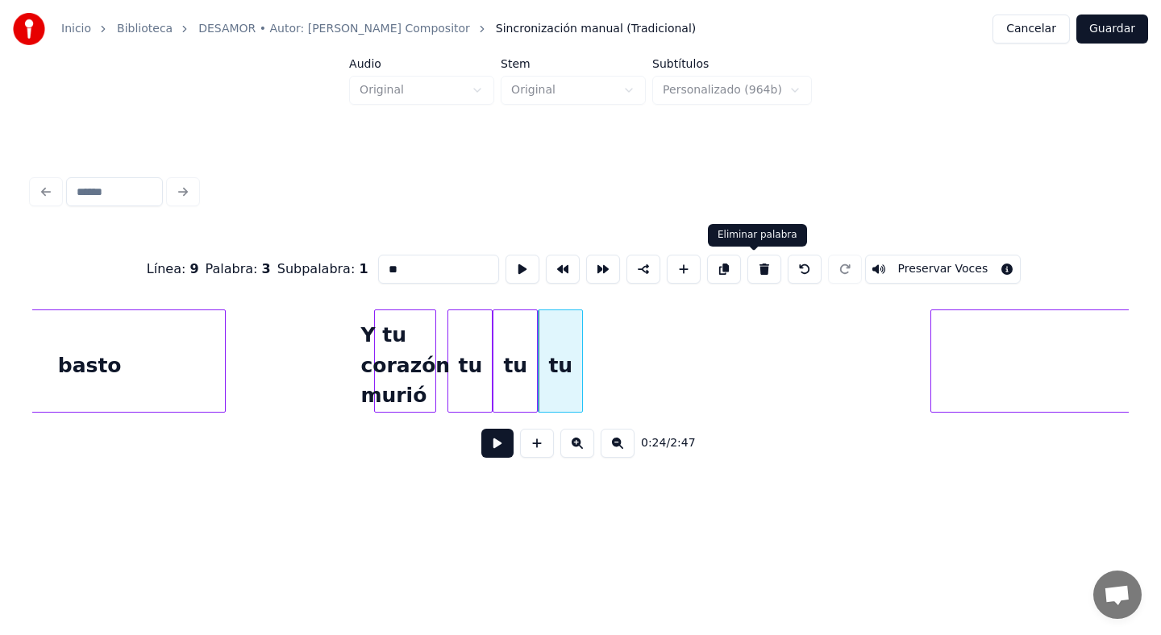
click at [761, 265] on button at bounding box center [764, 269] width 34 height 29
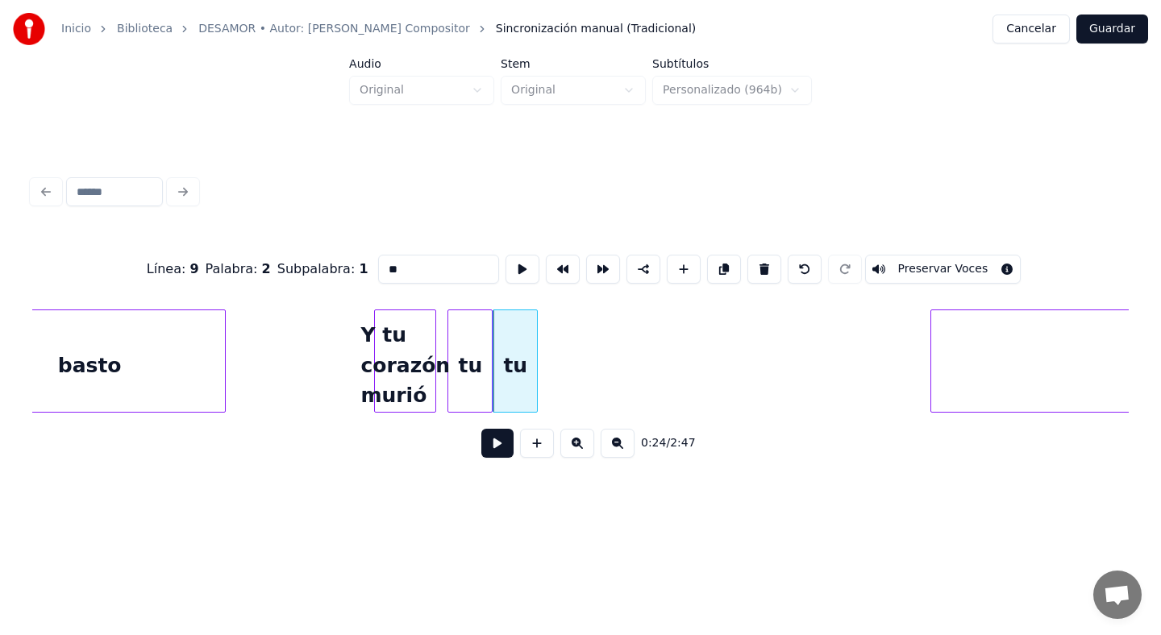
click at [755, 269] on button at bounding box center [764, 269] width 34 height 29
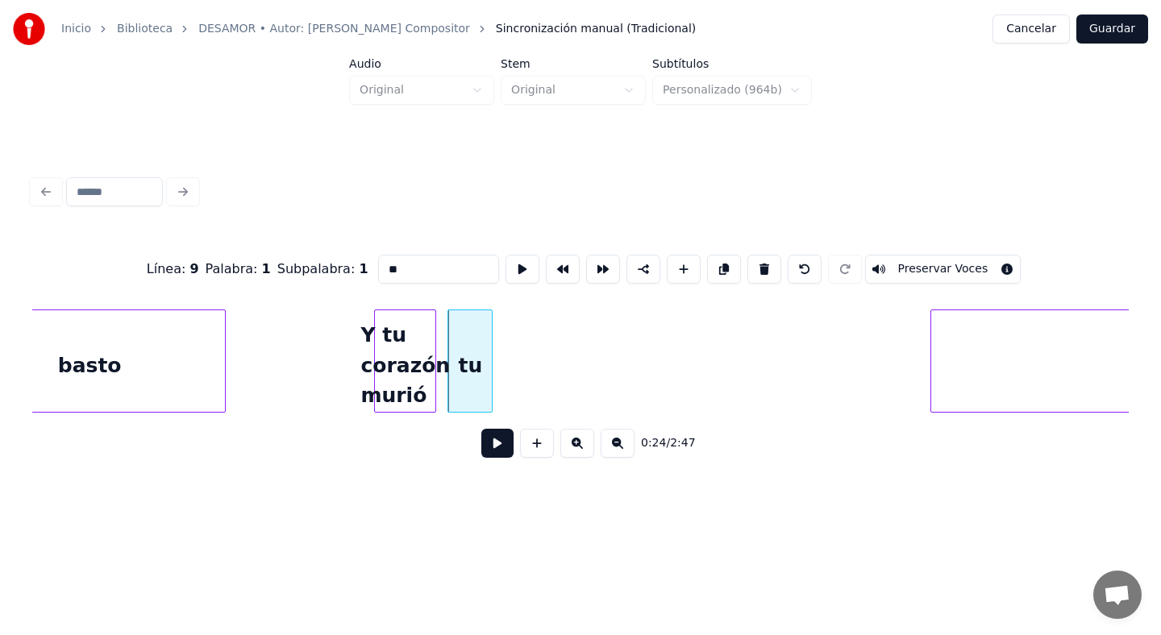
click at [755, 269] on button at bounding box center [764, 269] width 34 height 29
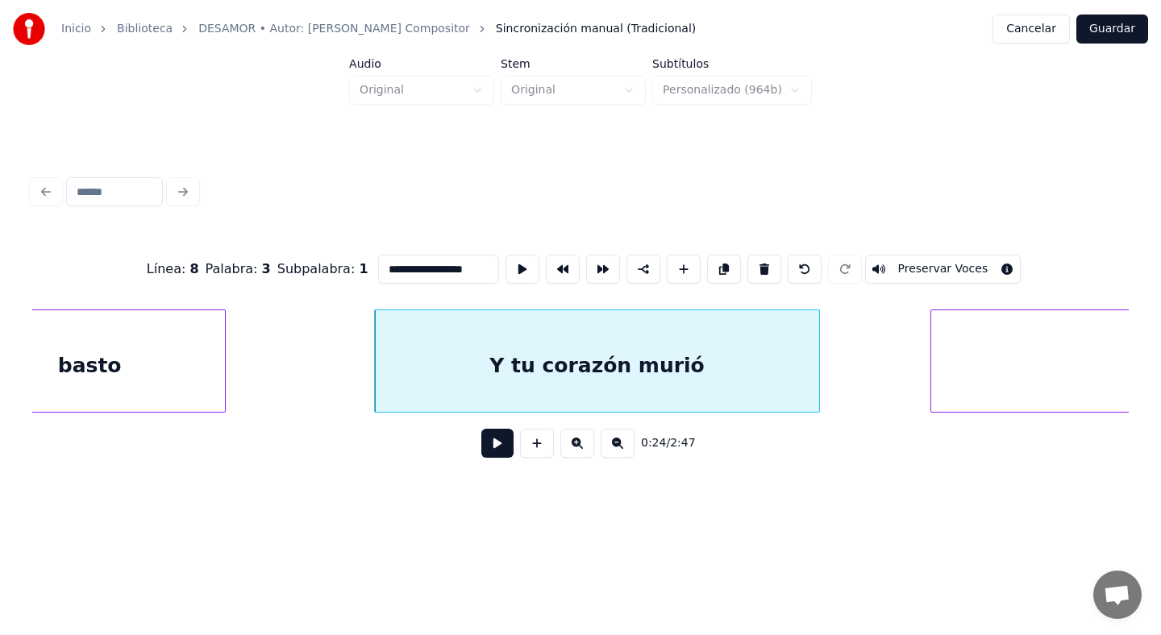
click at [819, 382] on div at bounding box center [816, 361] width 5 height 102
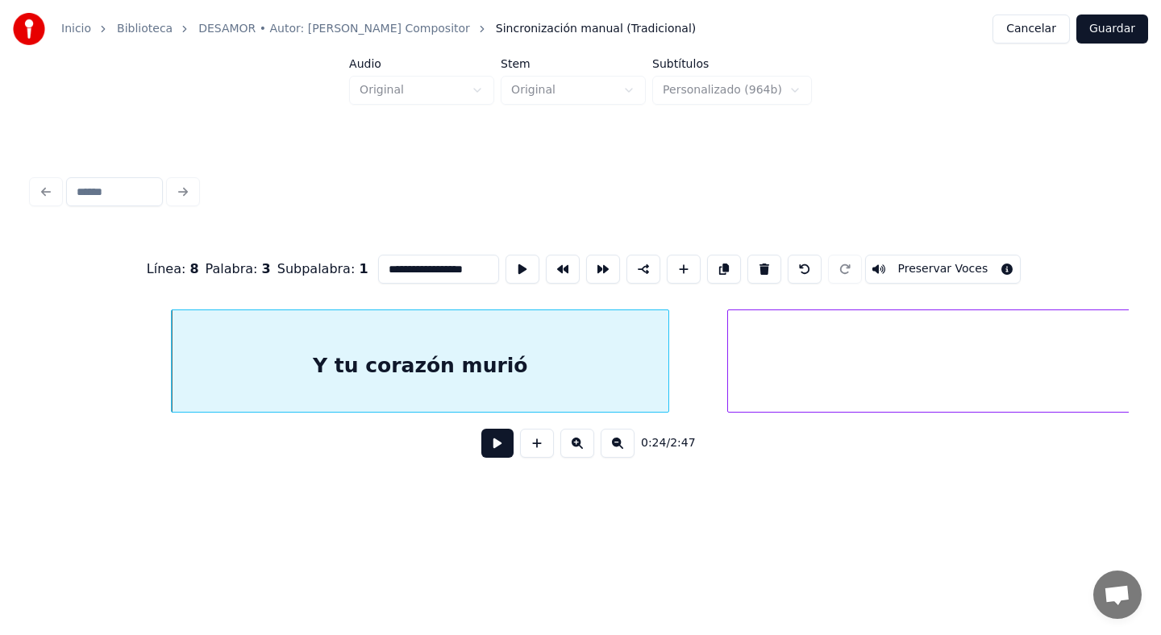
scroll to position [0, 6723]
drag, startPoint x: 448, startPoint y: 269, endPoint x: 485, endPoint y: 273, distance: 38.1
click at [485, 273] on input "**********" at bounding box center [438, 269] width 121 height 29
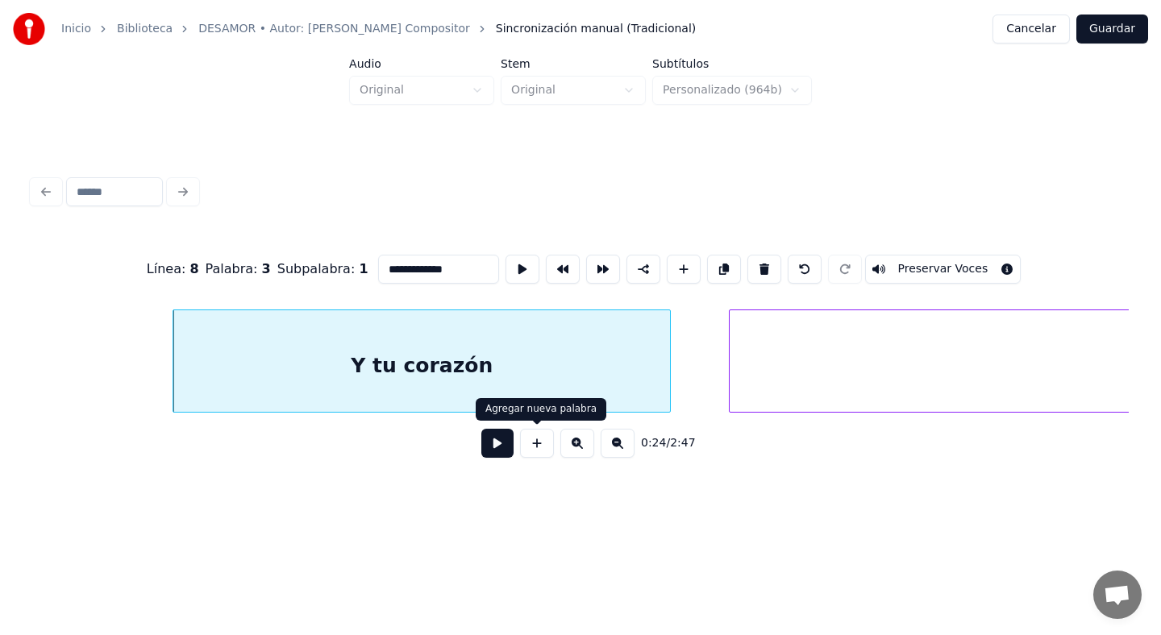
type input "**********"
click at [710, 538] on html "**********" at bounding box center [580, 269] width 1161 height 538
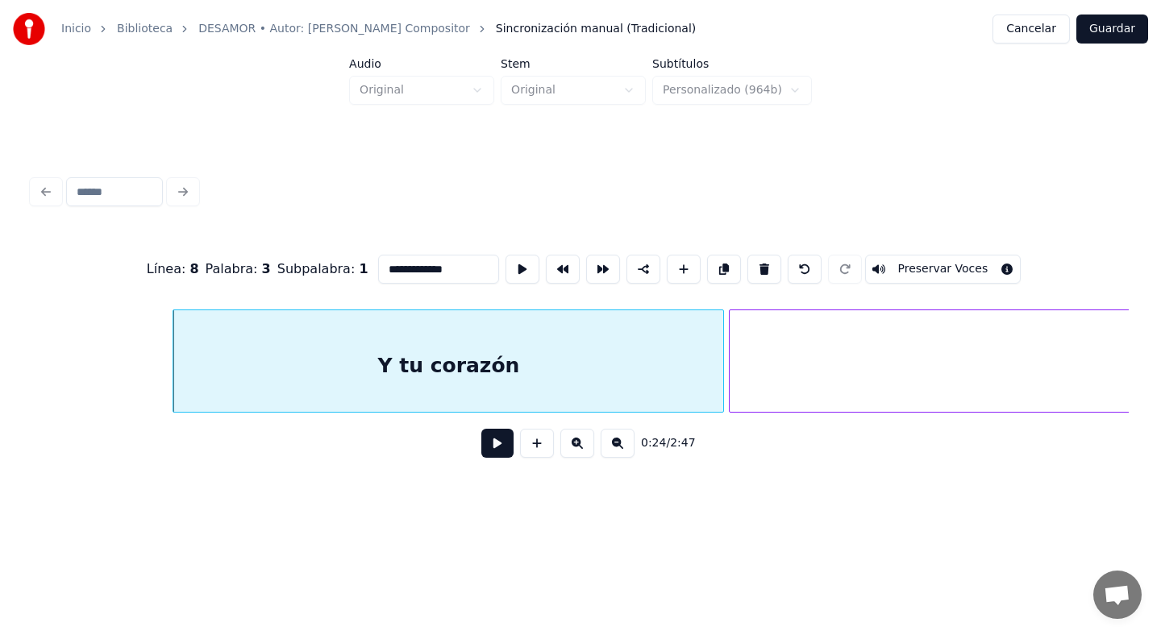
click at [719, 356] on div at bounding box center [720, 361] width 5 height 102
click at [747, 514] on html "**********" at bounding box center [580, 269] width 1161 height 538
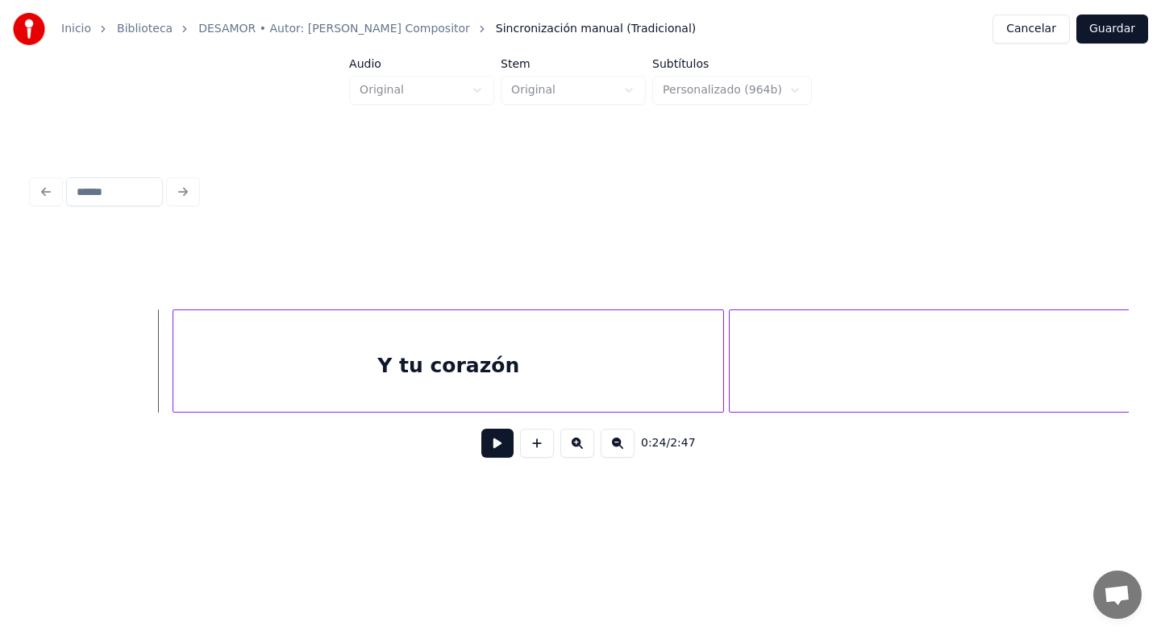
click at [498, 443] on button at bounding box center [497, 443] width 32 height 29
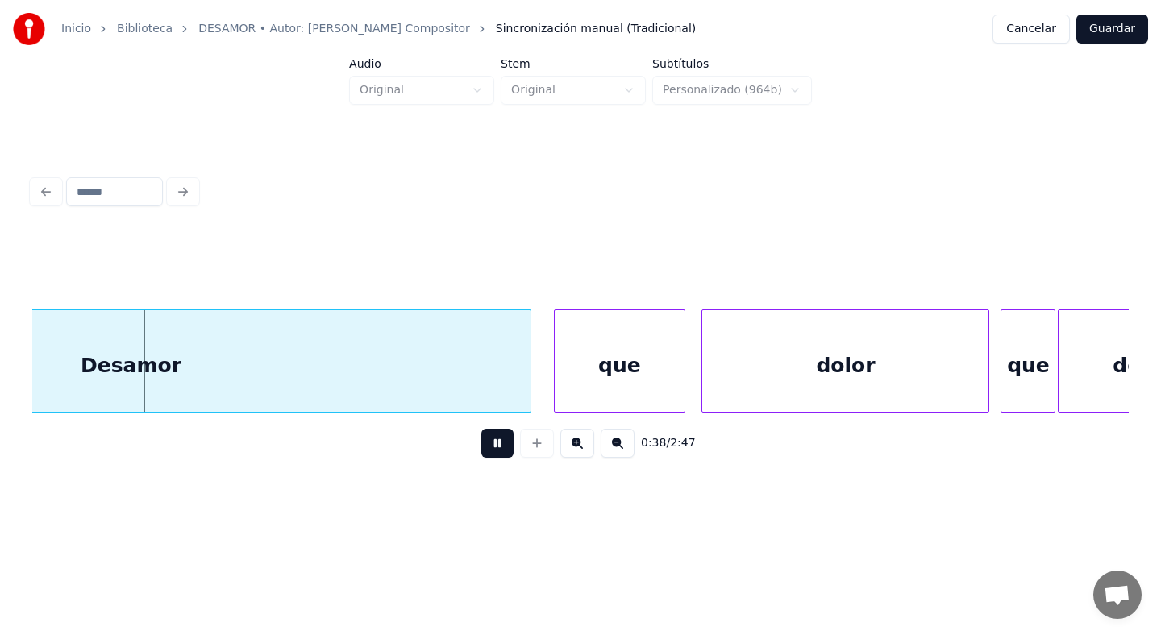
scroll to position [0, 10615]
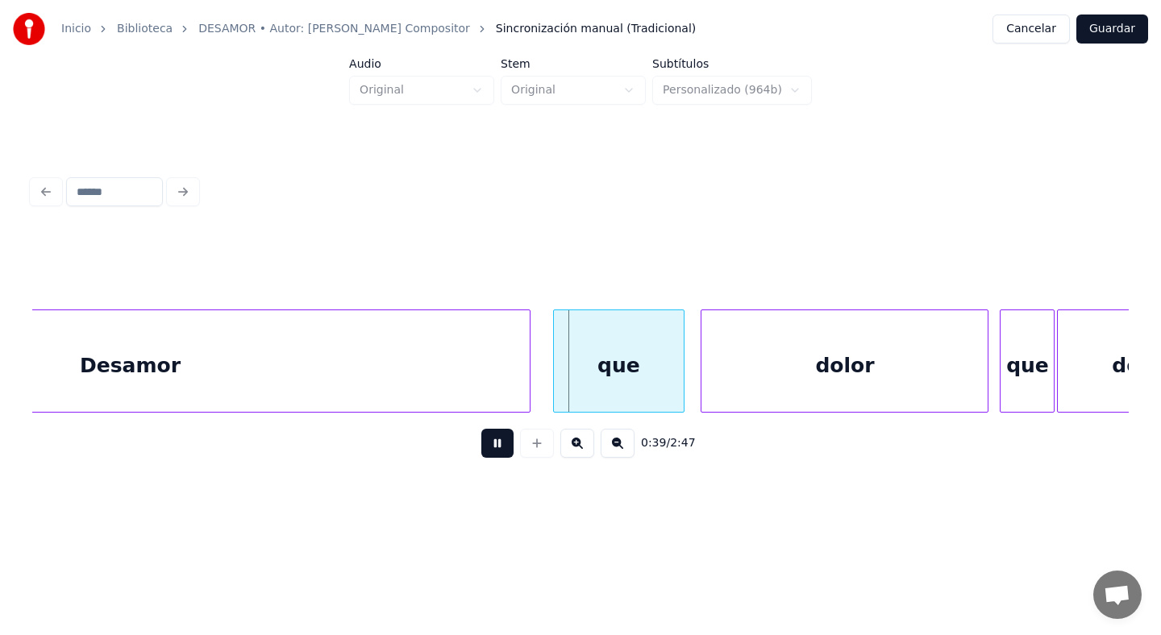
click at [493, 444] on button at bounding box center [497, 443] width 32 height 29
click at [602, 352] on div "que" at bounding box center [619, 365] width 131 height 110
click at [456, 273] on input "***" at bounding box center [442, 269] width 121 height 29
type input "*"
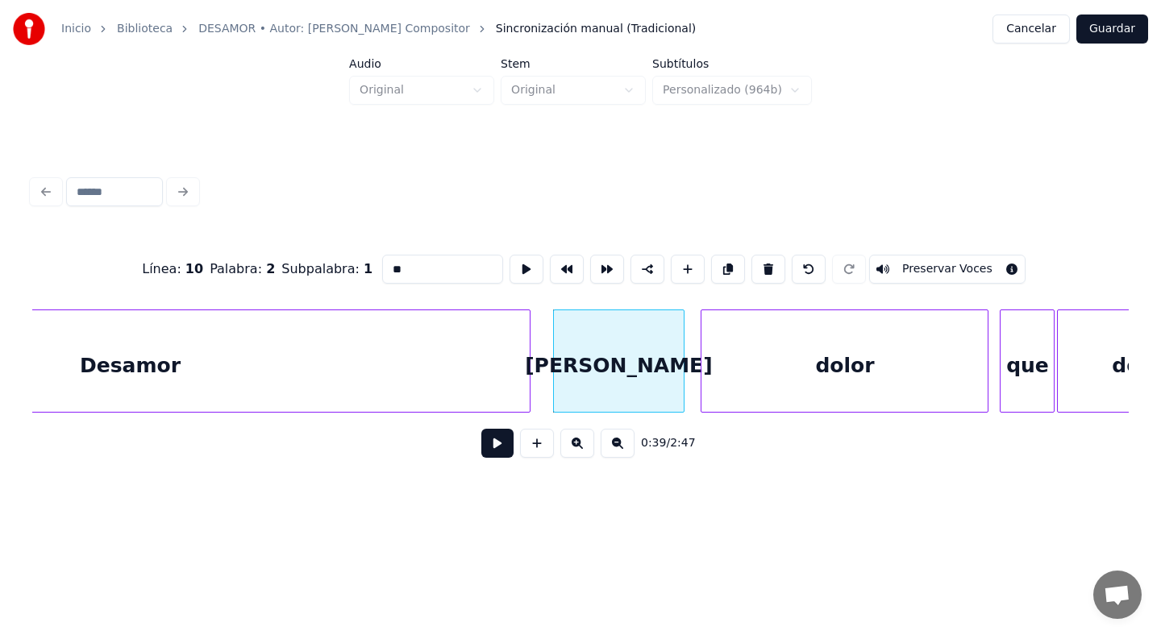
type input "*"
click at [756, 368] on div "dolor" at bounding box center [845, 365] width 286 height 110
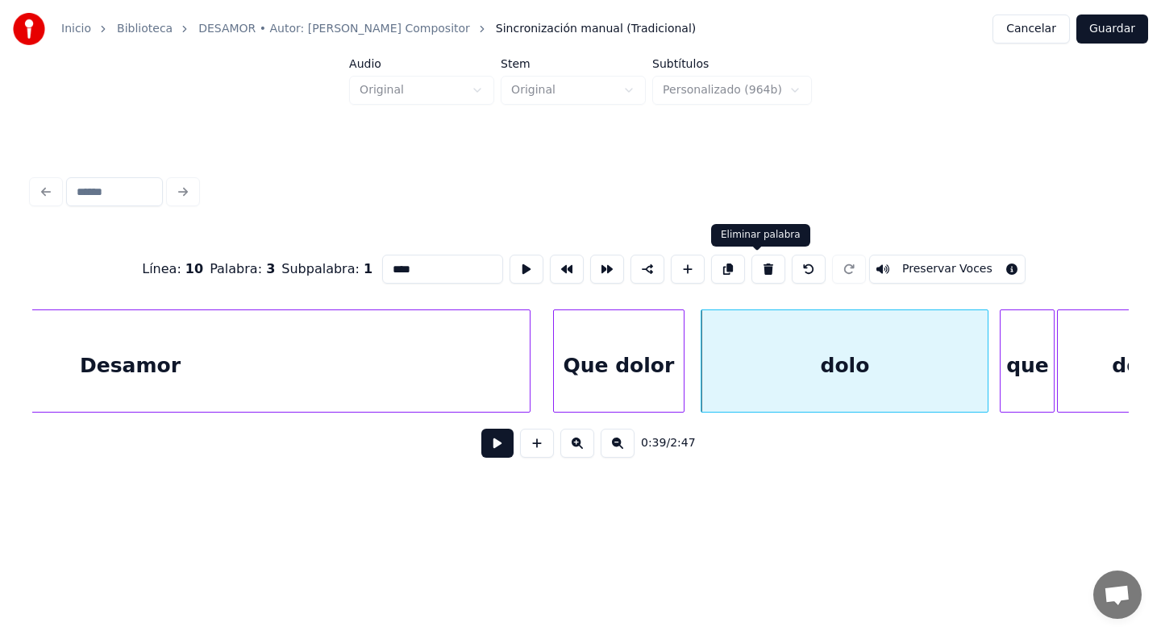
click at [756, 264] on button at bounding box center [768, 269] width 34 height 29
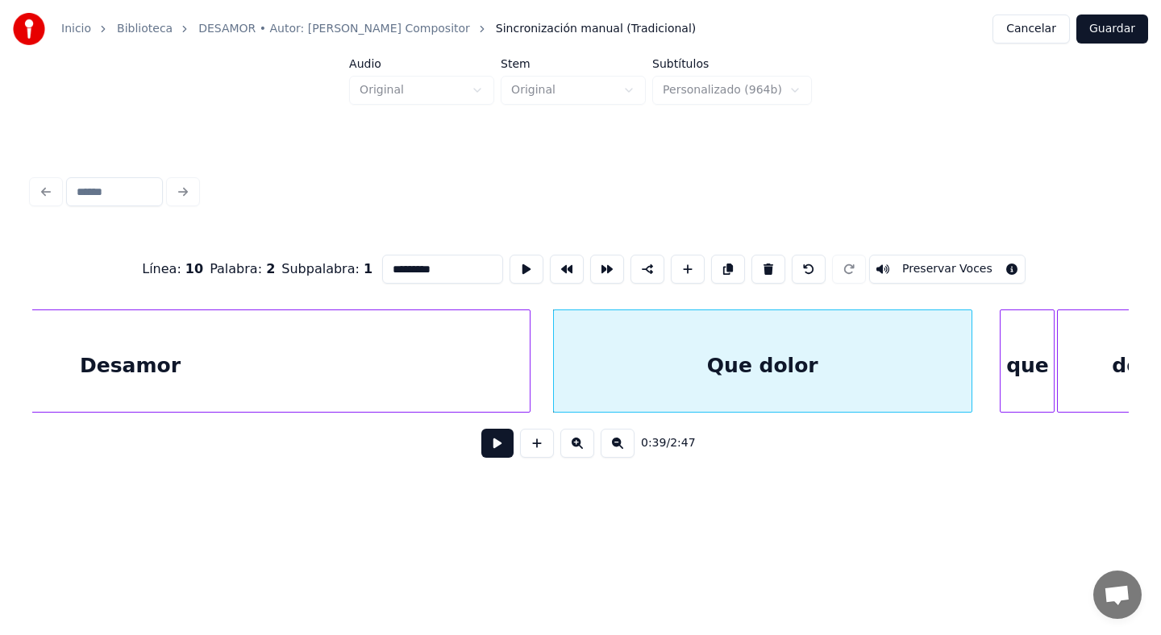
click at [969, 390] on div at bounding box center [969, 361] width 5 height 102
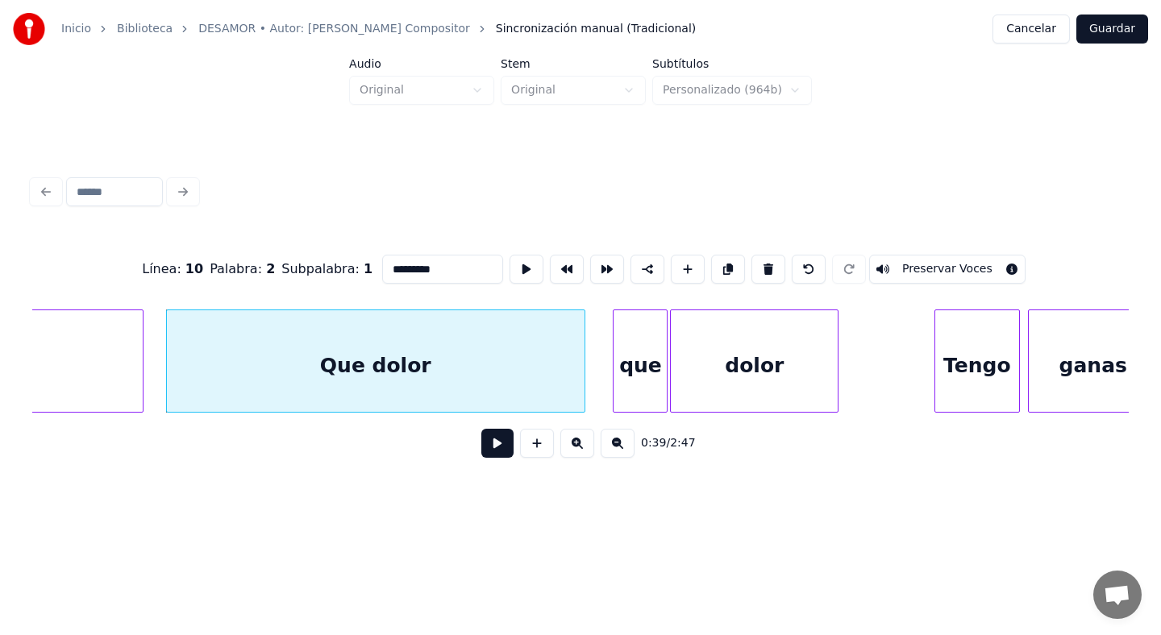
scroll to position [0, 11024]
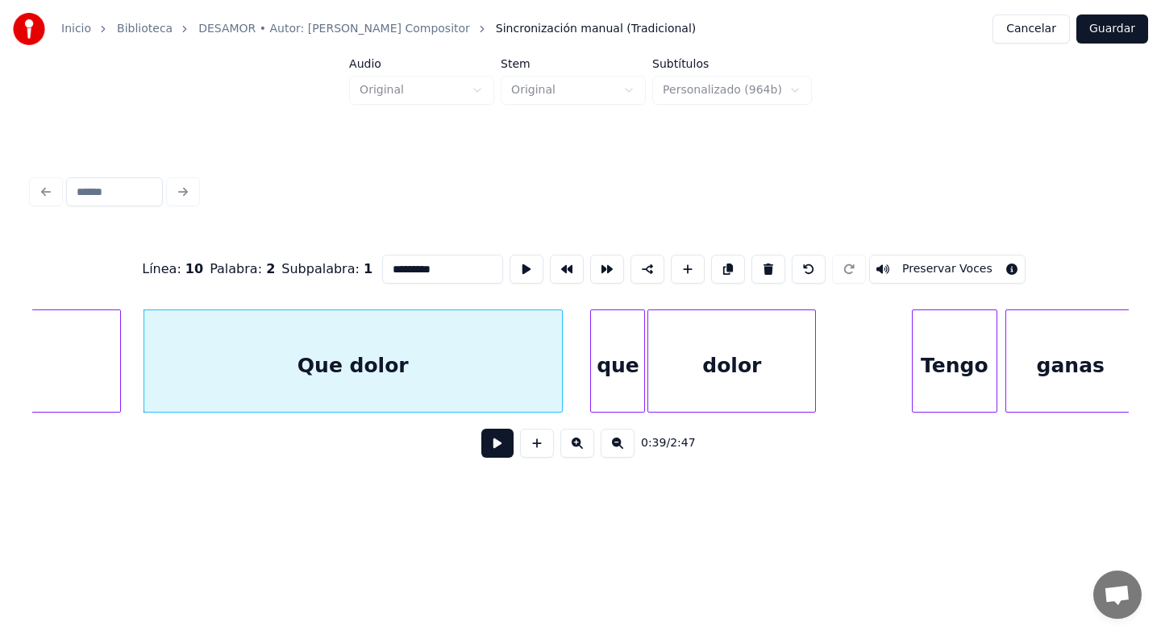
click at [624, 353] on div "que" at bounding box center [617, 365] width 53 height 110
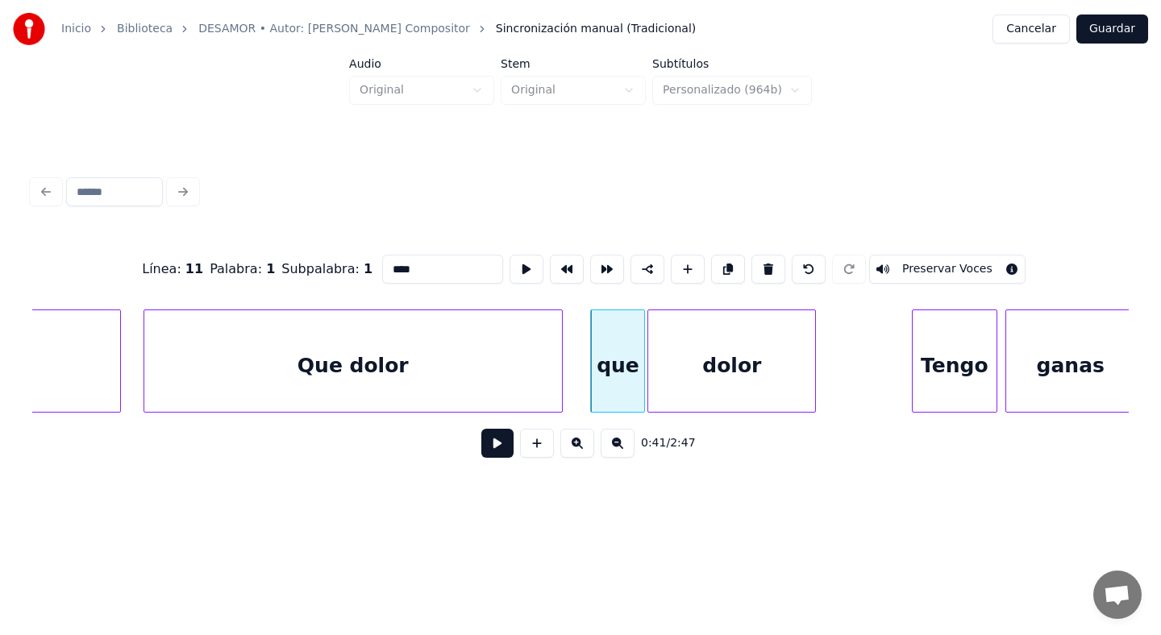
drag, startPoint x: 408, startPoint y: 277, endPoint x: 339, endPoint y: 269, distance: 69.7
click at [339, 270] on div "Línea : 11 Palabra : 1 Subpalabra : 1 *** Preservar Voces" at bounding box center [580, 269] width 1097 height 81
click at [722, 384] on div "dolor" at bounding box center [731, 365] width 167 height 110
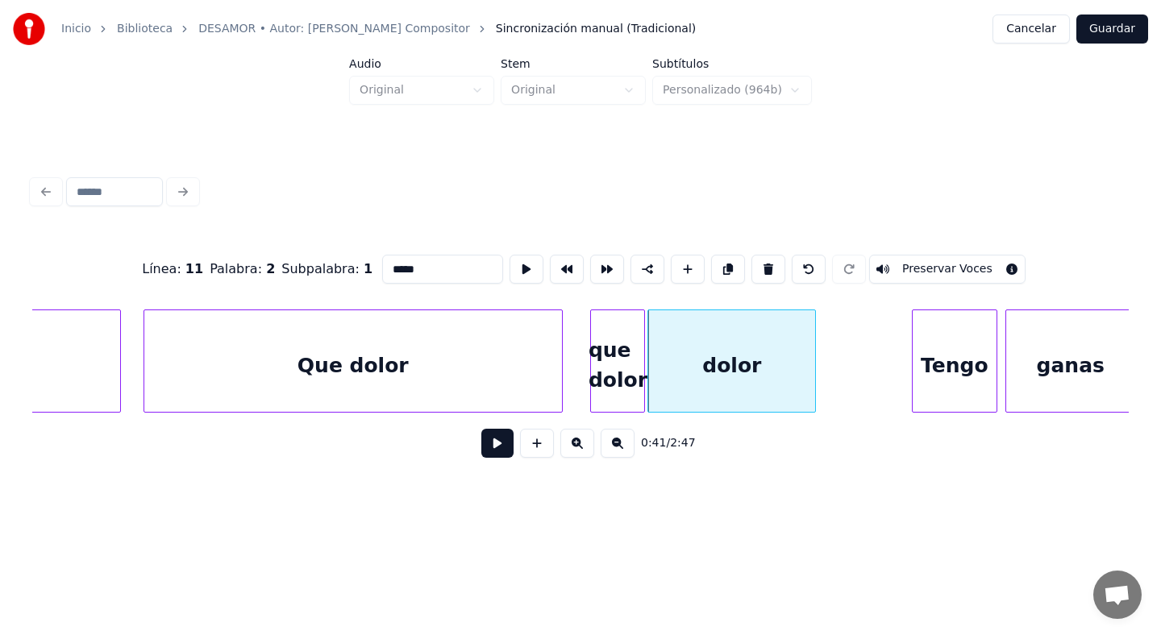
click at [753, 280] on button at bounding box center [768, 269] width 34 height 29
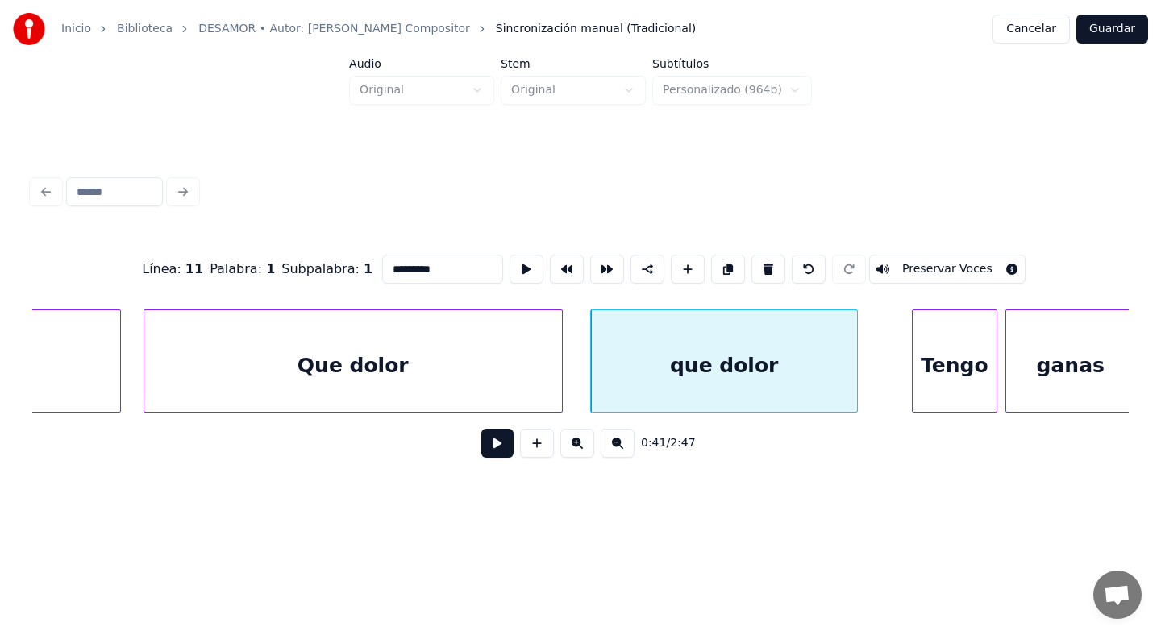
click at [856, 379] on div at bounding box center [854, 361] width 5 height 102
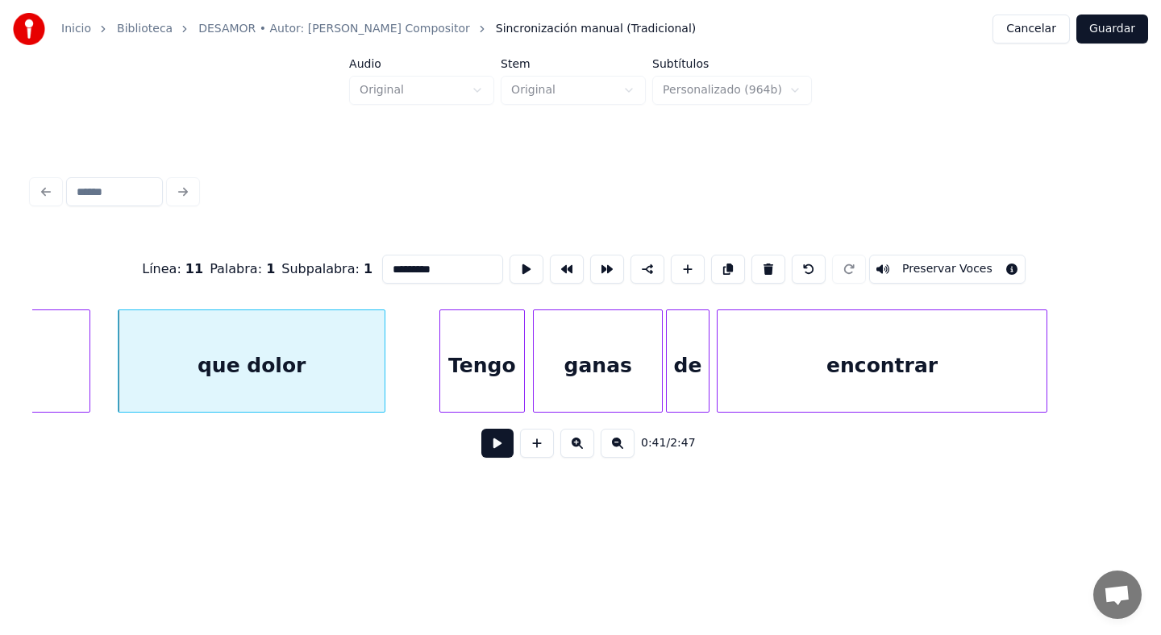
scroll to position [0, 11501]
click at [501, 361] on div "Tengo" at bounding box center [478, 365] width 84 height 110
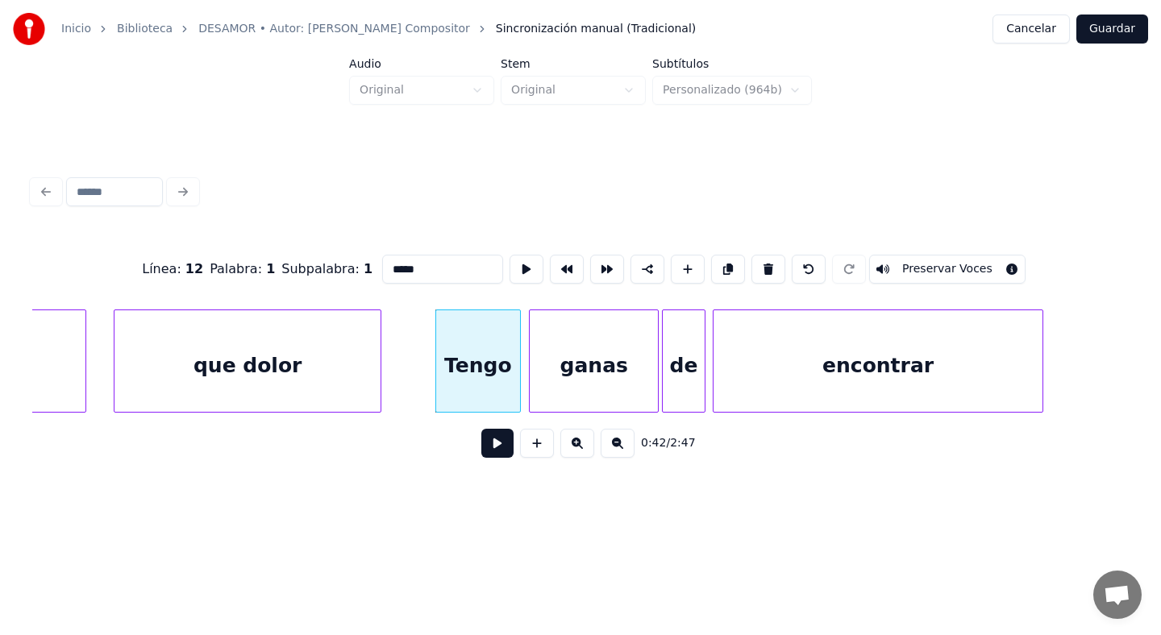
click at [445, 271] on input "*****" at bounding box center [442, 269] width 121 height 29
click at [616, 350] on div "ganas" at bounding box center [594, 365] width 128 height 110
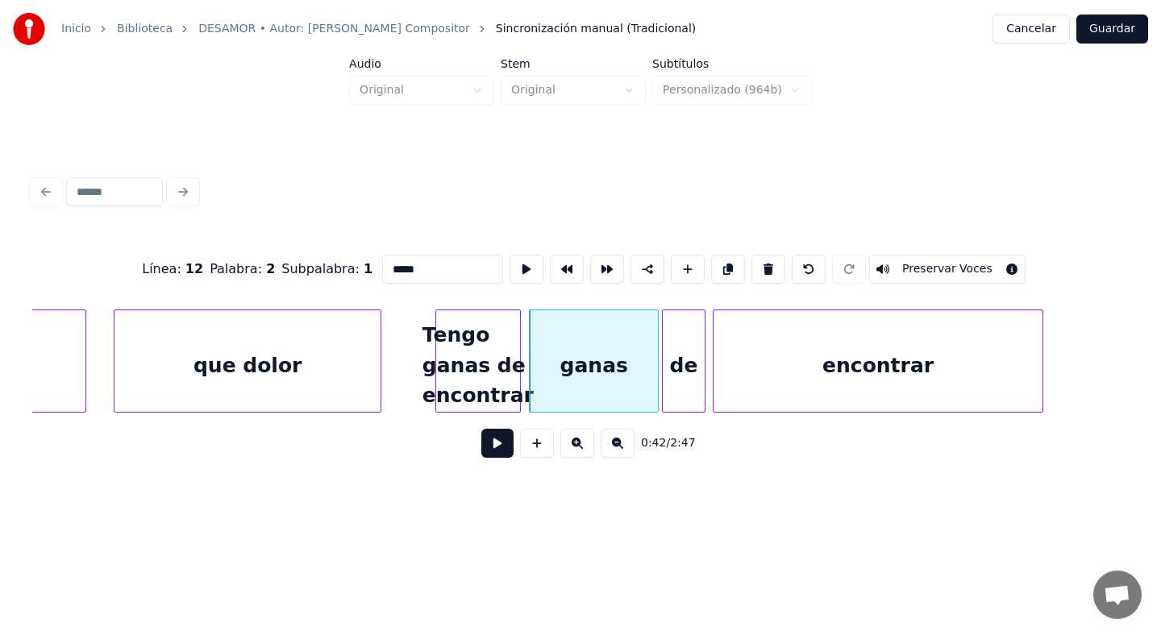
scroll to position [0, 0]
click at [756, 275] on button at bounding box center [768, 269] width 34 height 29
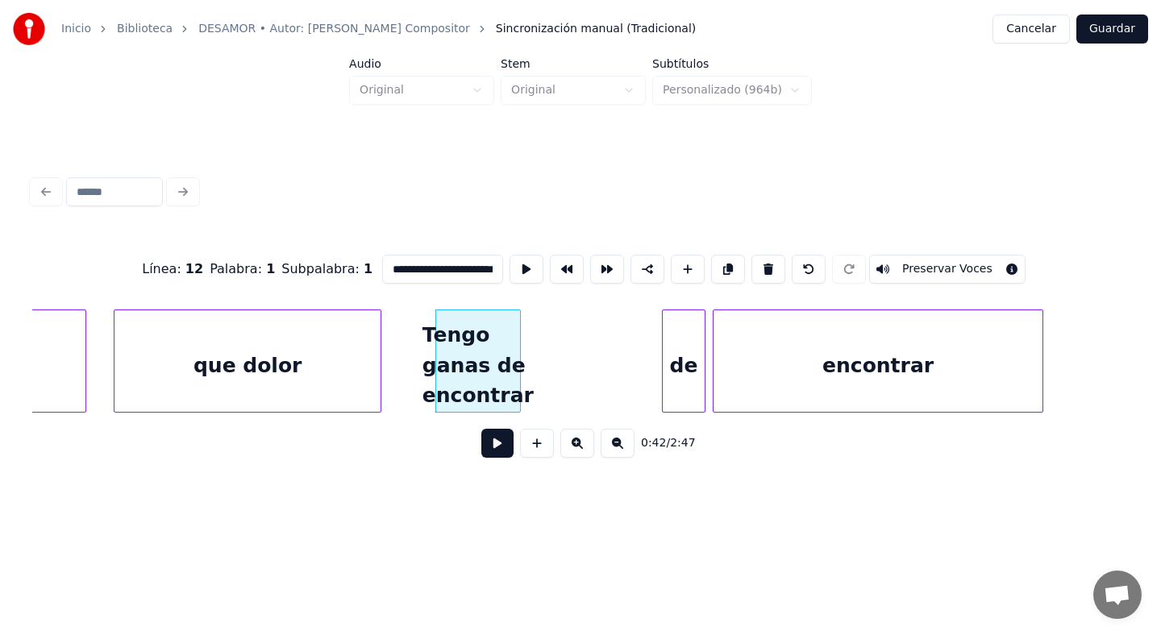
click at [678, 361] on div "de" at bounding box center [684, 365] width 43 height 110
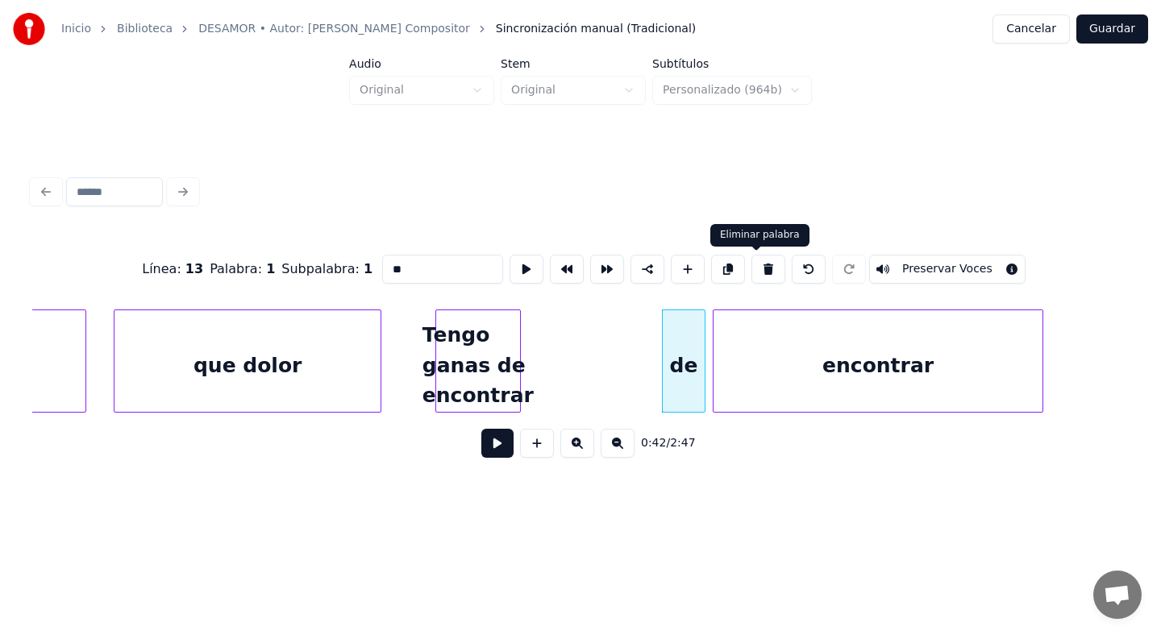
click at [757, 269] on button at bounding box center [768, 269] width 34 height 29
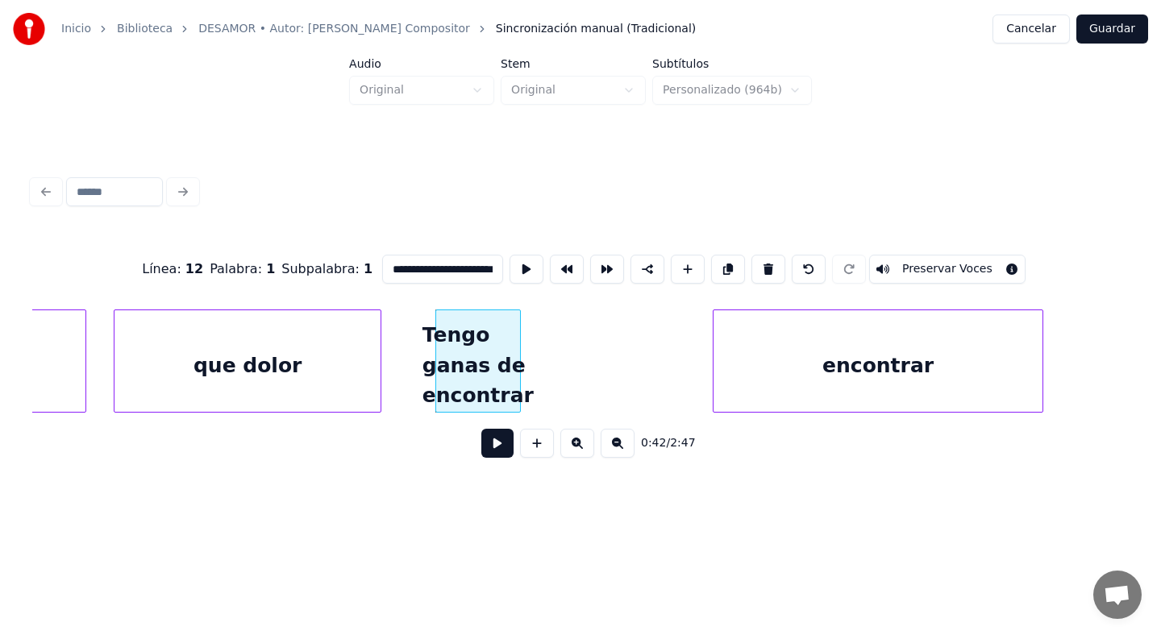
click at [765, 348] on div "encontrar" at bounding box center [879, 365] width 330 height 110
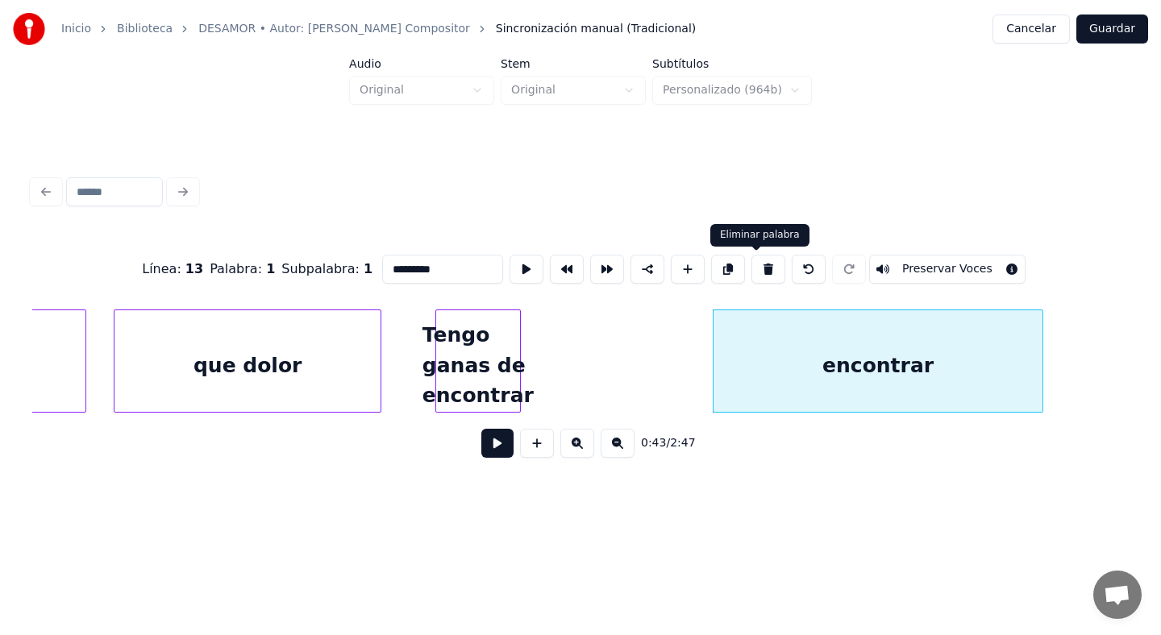
click at [753, 275] on button at bounding box center [768, 269] width 34 height 29
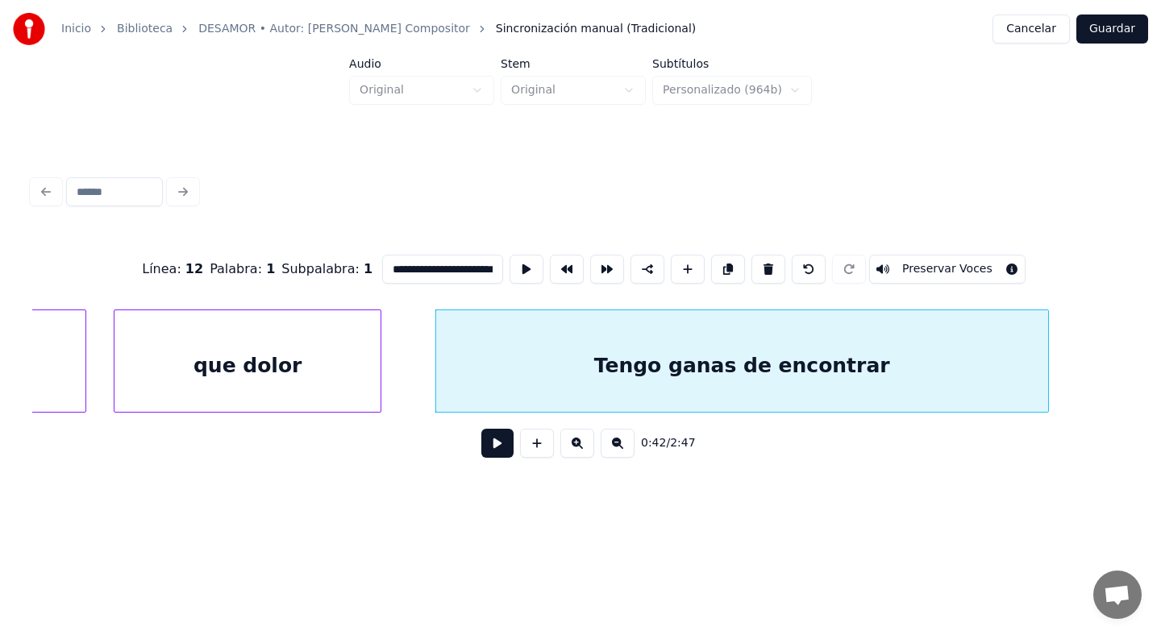
click at [1045, 353] on div at bounding box center [1045, 361] width 5 height 102
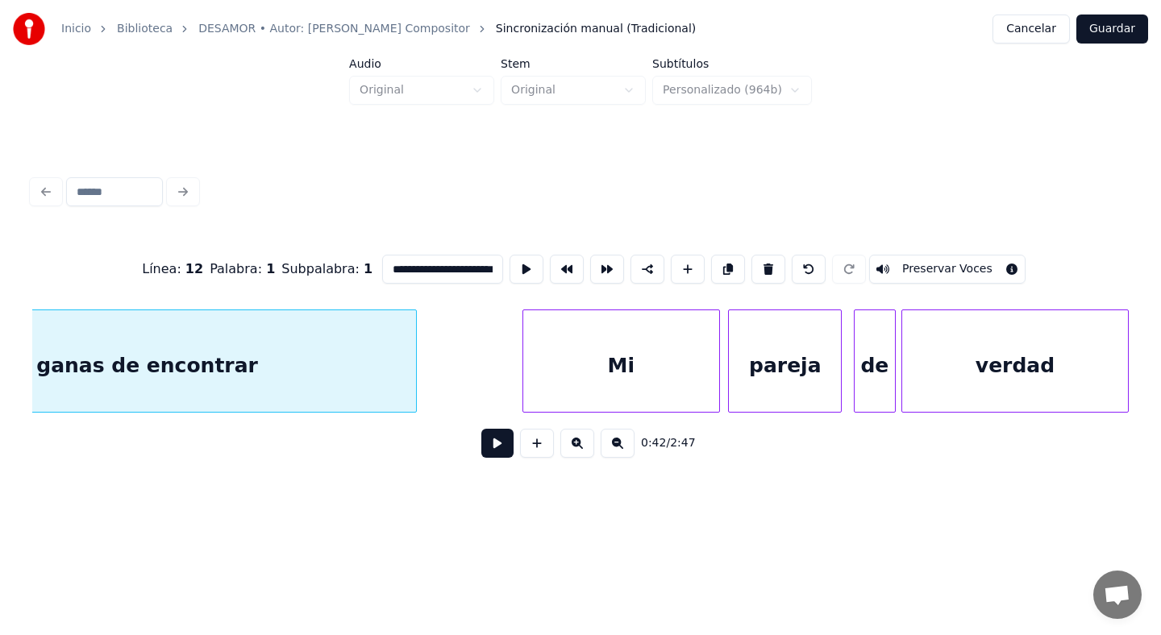
scroll to position [0, 12125]
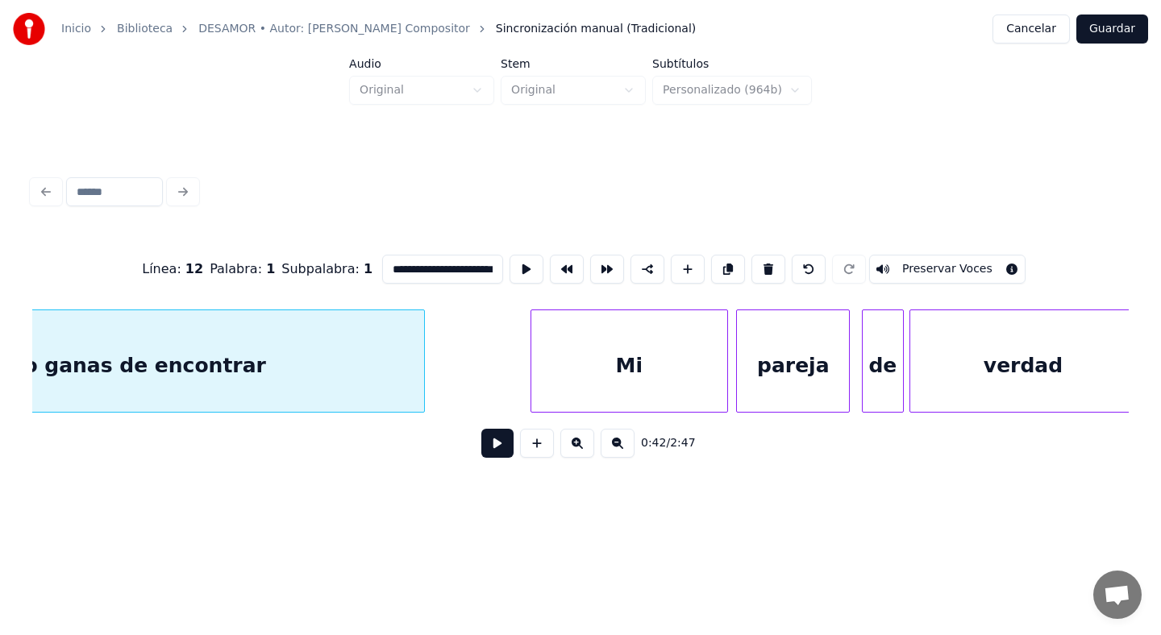
click at [718, 366] on div "Mi" at bounding box center [629, 365] width 196 height 110
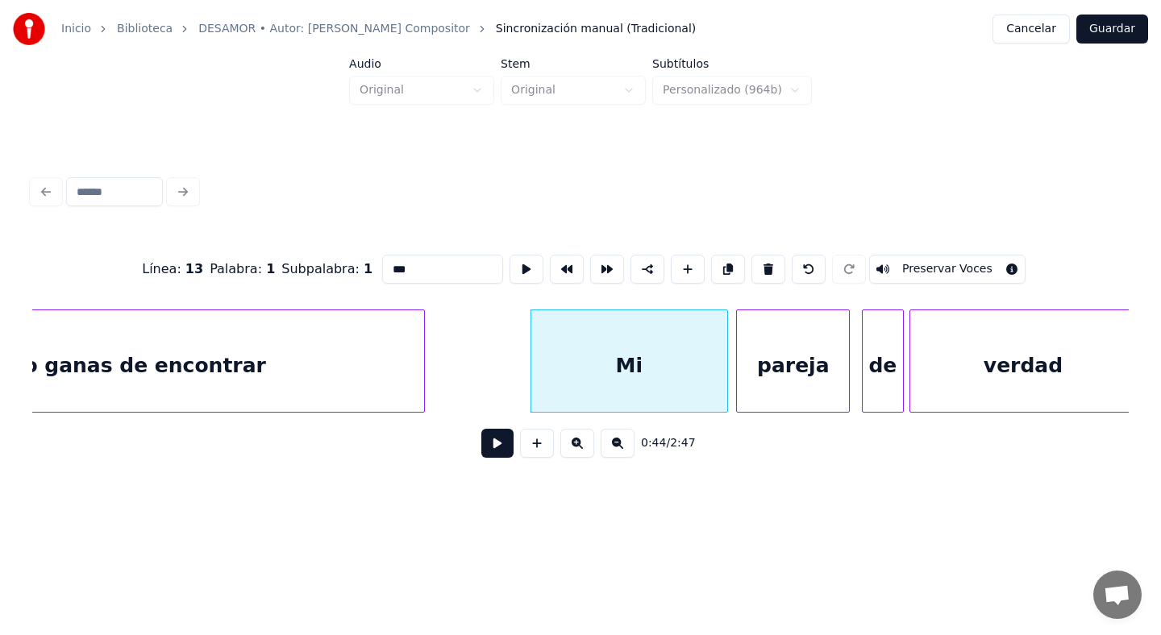
click at [434, 273] on input "**" at bounding box center [442, 269] width 121 height 29
click at [757, 362] on div "pareja" at bounding box center [793, 365] width 112 height 110
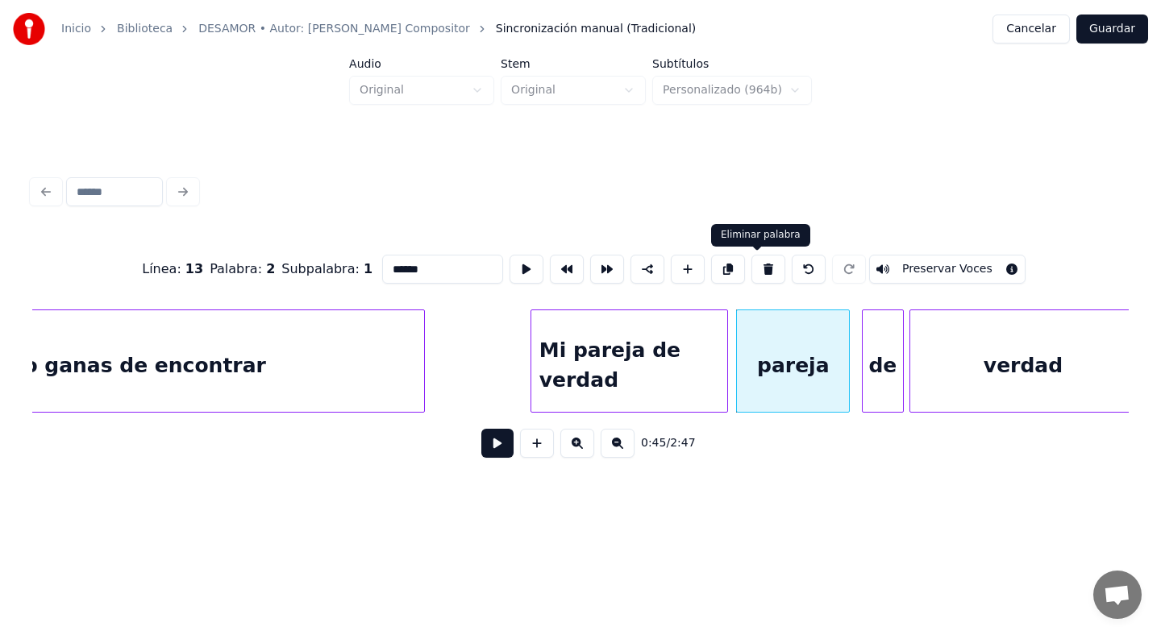
click at [752, 267] on button at bounding box center [768, 269] width 34 height 29
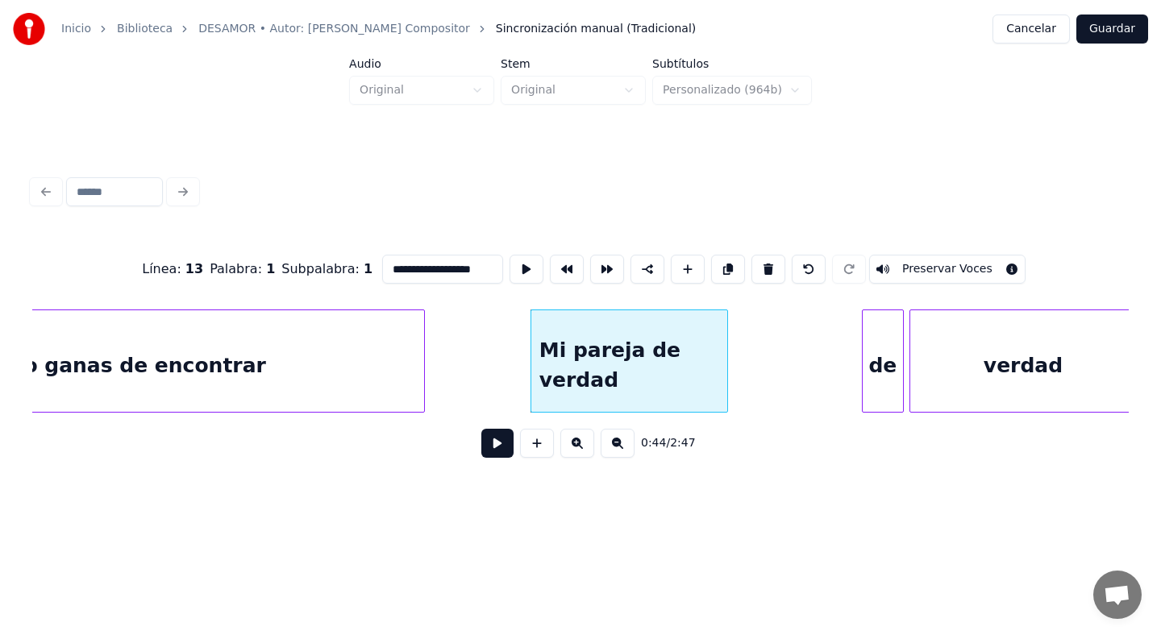
click at [872, 377] on div "de" at bounding box center [883, 365] width 41 height 110
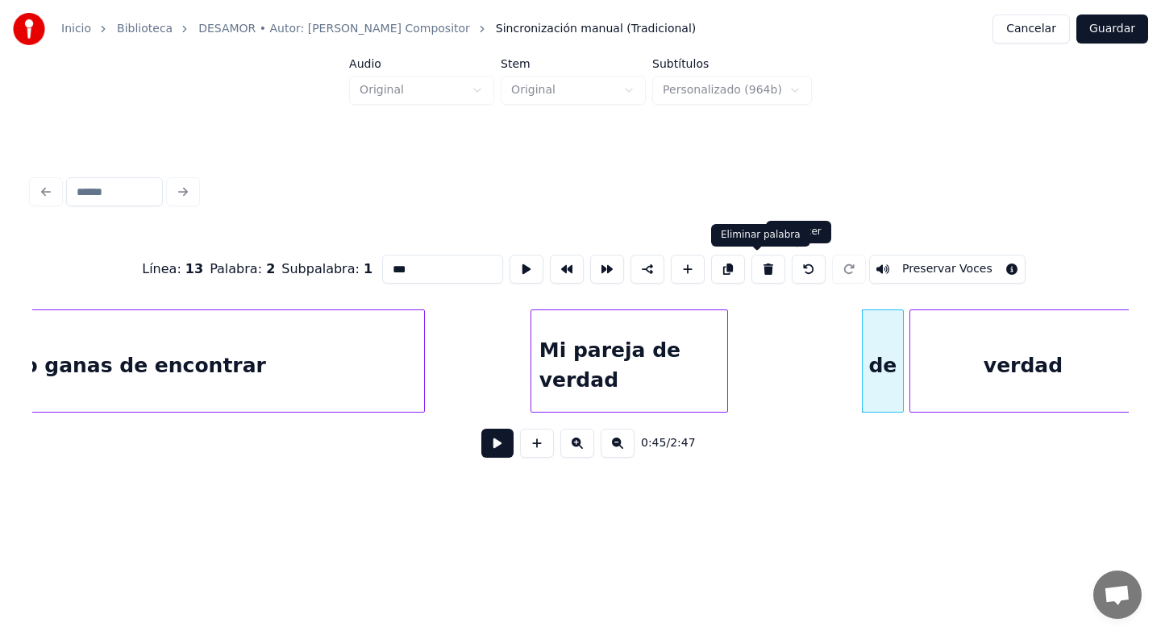
click at [758, 269] on button at bounding box center [768, 269] width 34 height 29
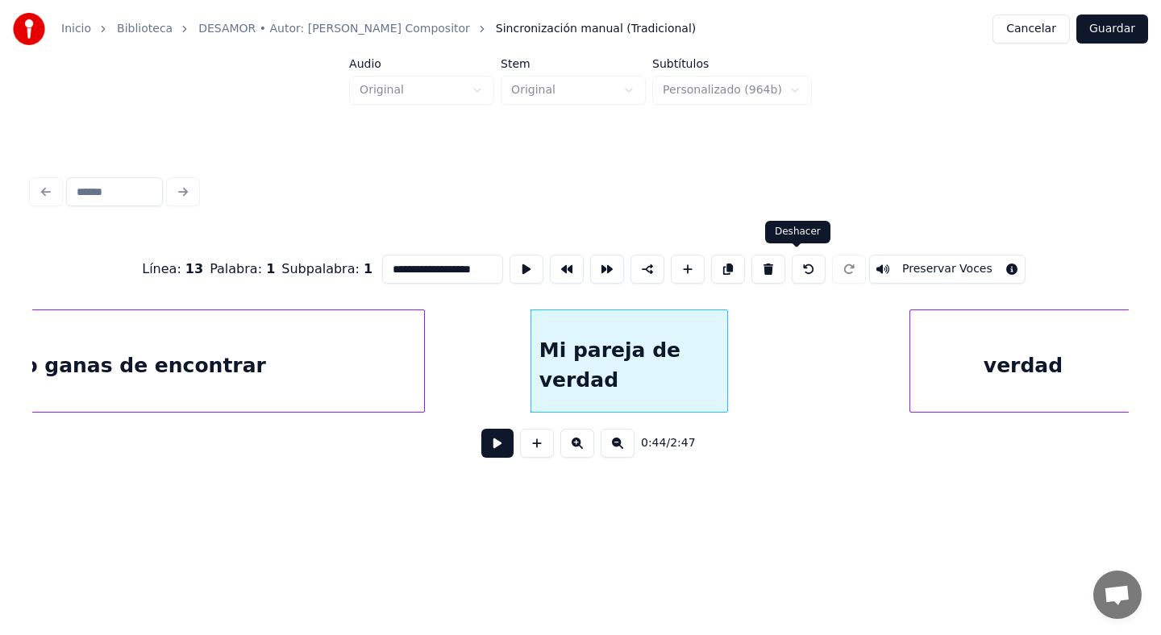
click at [948, 356] on div "verdad" at bounding box center [1022, 365] width 225 height 110
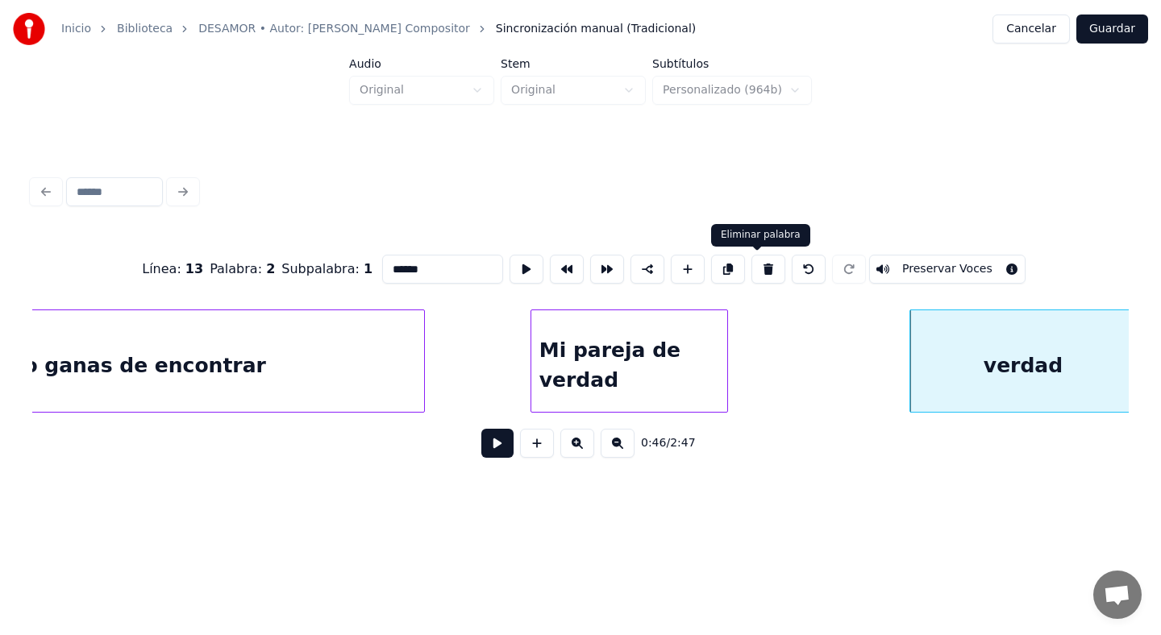
click at [759, 269] on button at bounding box center [768, 269] width 34 height 29
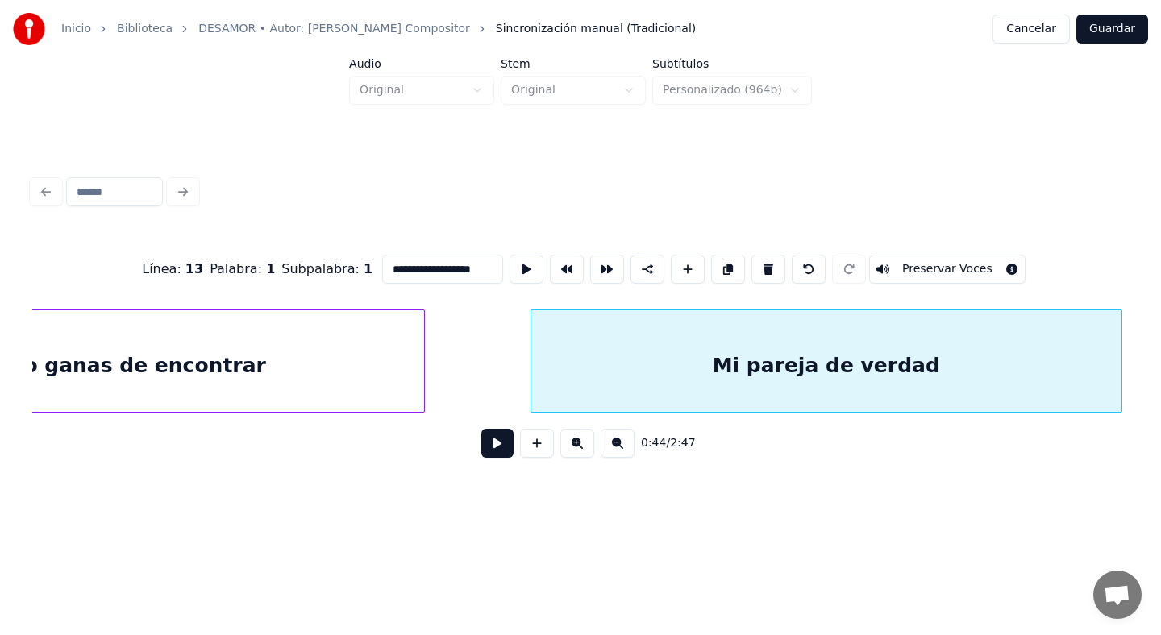
click at [1120, 388] on div at bounding box center [1119, 361] width 5 height 102
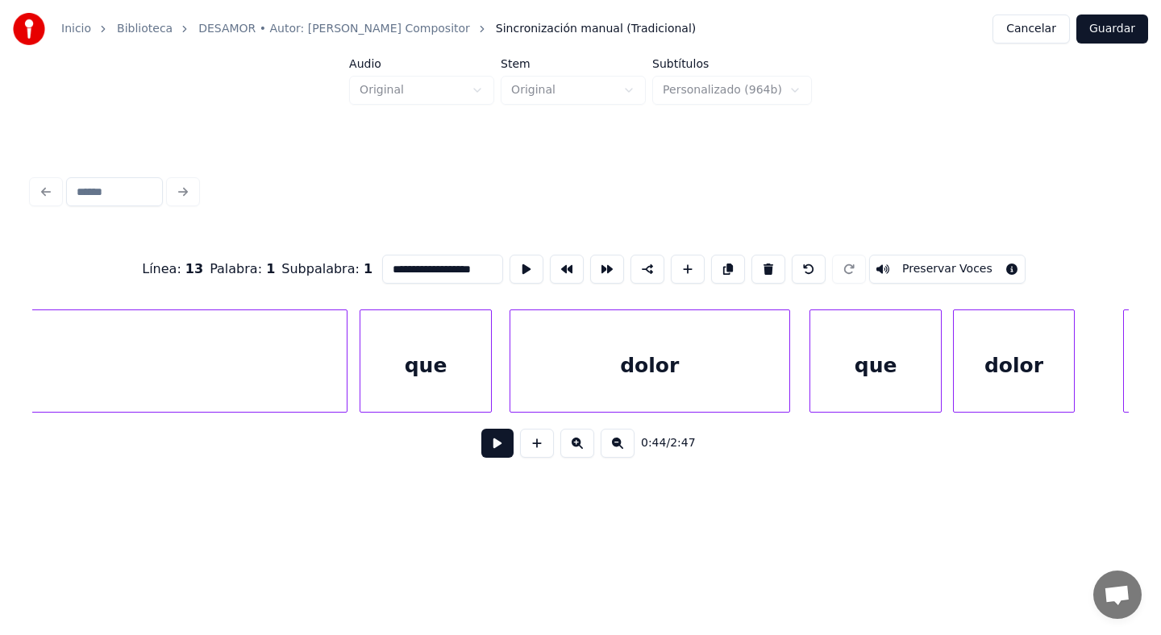
scroll to position [0, 13790]
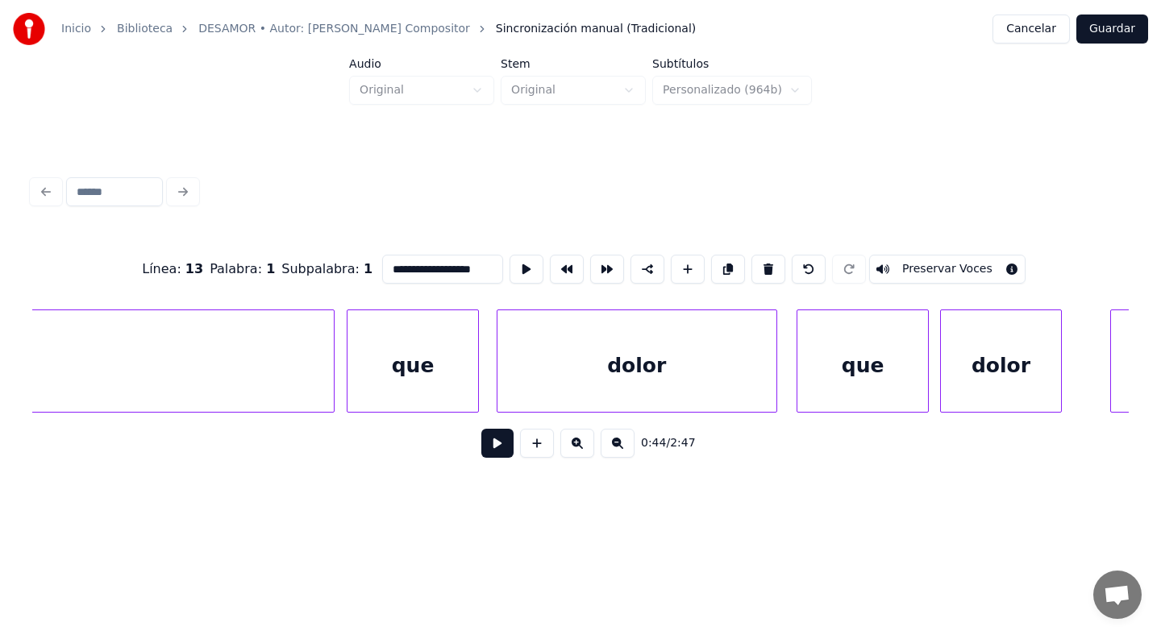
click at [454, 345] on div "que" at bounding box center [413, 365] width 131 height 110
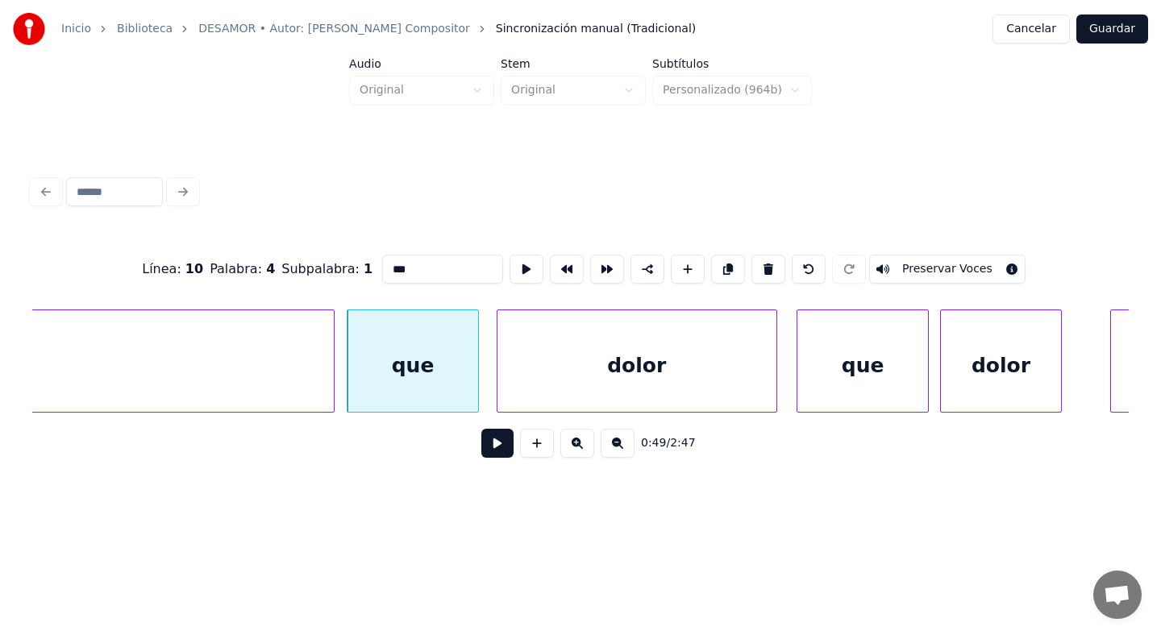
drag, startPoint x: 446, startPoint y: 264, endPoint x: 331, endPoint y: 281, distance: 116.4
click at [331, 281] on div "Línea : 10 Palabra : 4 Subpalabra : 1 *** Preservar Voces" at bounding box center [580, 269] width 1097 height 81
type input "*"
click at [581, 351] on div "dolor" at bounding box center [637, 365] width 279 height 110
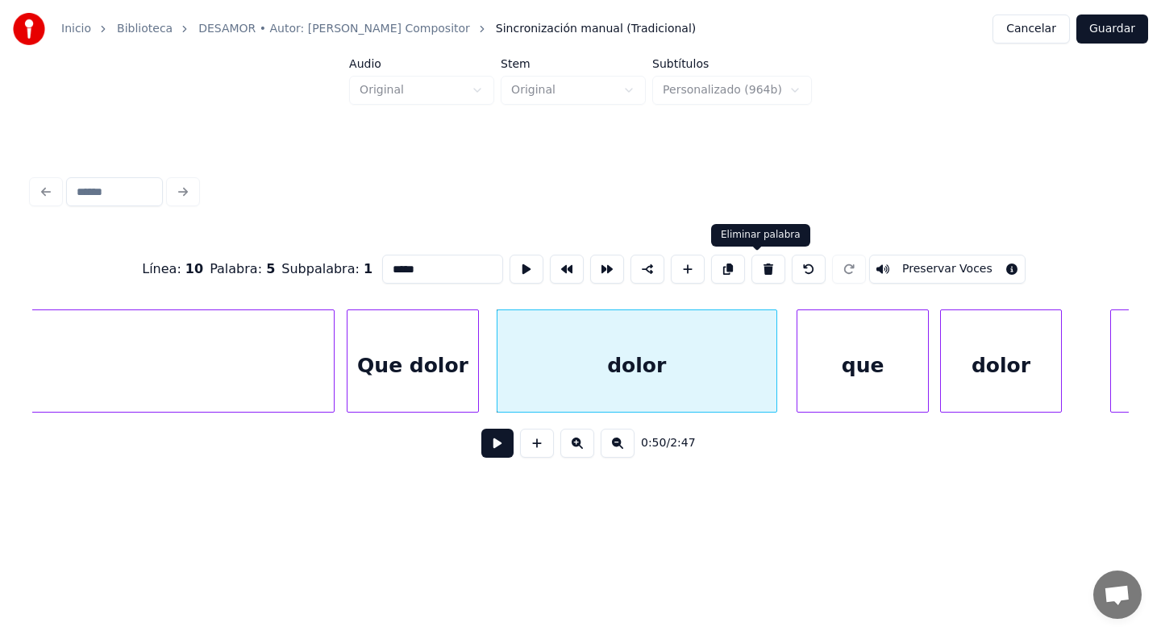
click at [755, 271] on button at bounding box center [768, 269] width 34 height 29
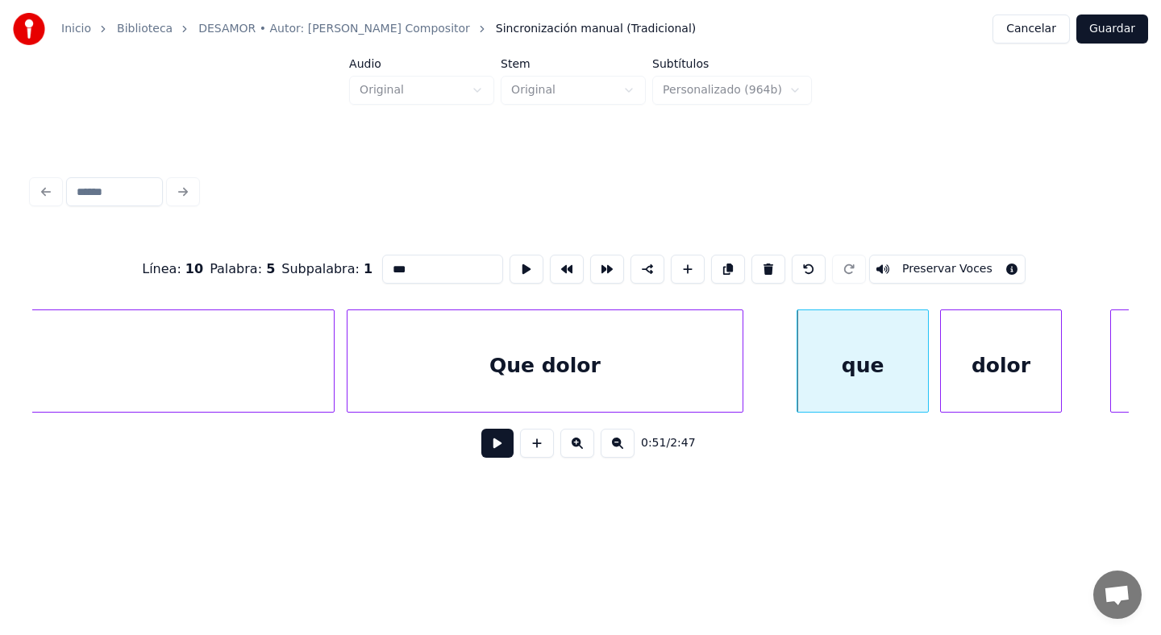
click at [740, 368] on div at bounding box center [740, 361] width 5 height 102
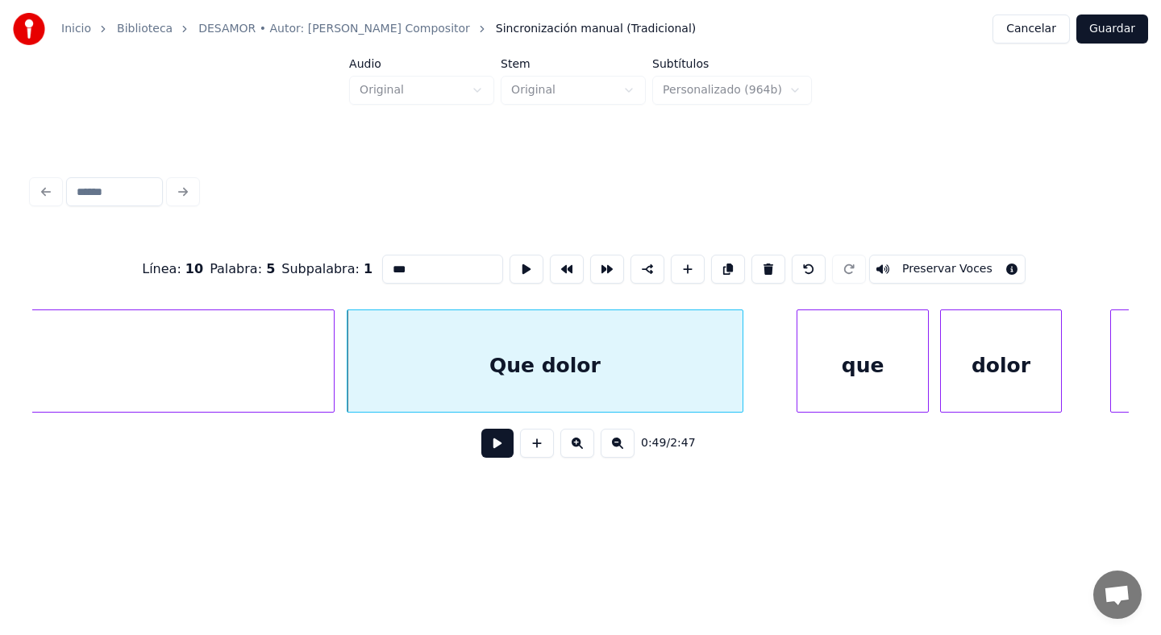
click at [876, 373] on div "que" at bounding box center [862, 365] width 131 height 110
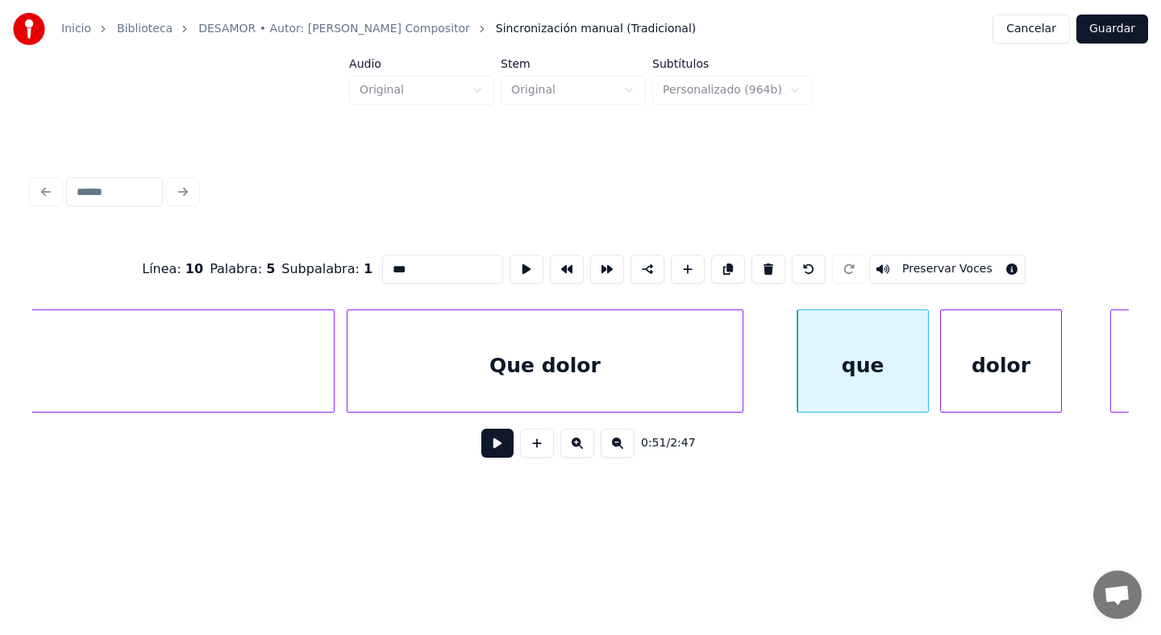
drag, startPoint x: 481, startPoint y: 275, endPoint x: 308, endPoint y: 268, distance: 173.5
click at [308, 268] on div "Línea : 10 Palabra : 5 Subpalabra : 1 *** Preservar Voces" at bounding box center [580, 269] width 1097 height 81
click at [1014, 384] on div "dolor" at bounding box center [1001, 365] width 120 height 110
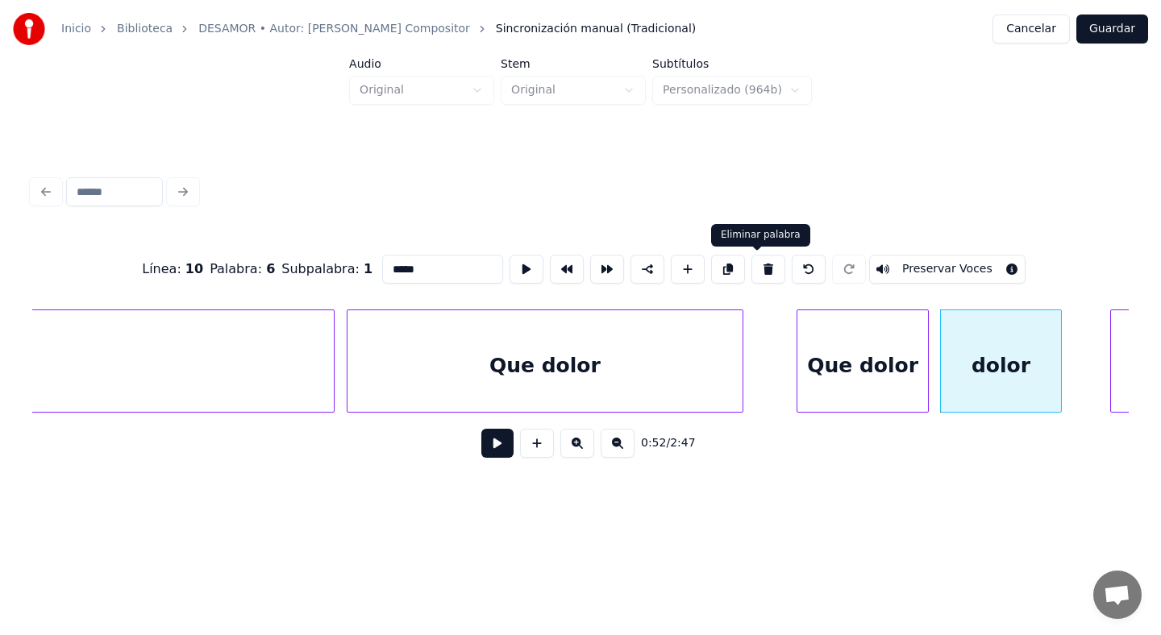
click at [753, 276] on button at bounding box center [768, 269] width 34 height 29
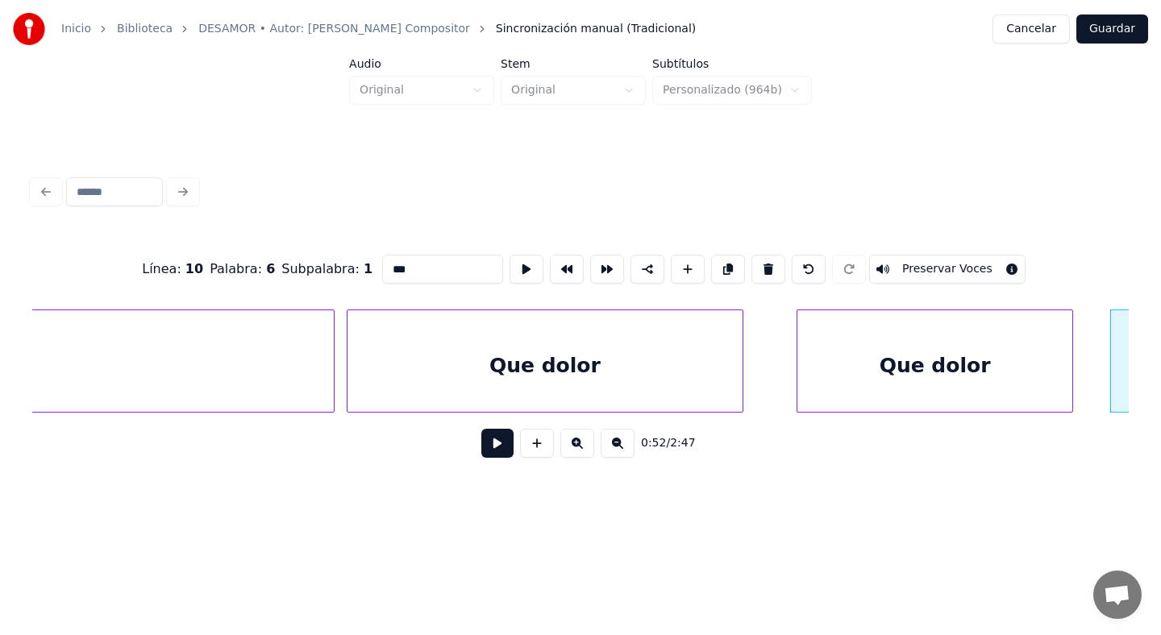
click at [1071, 380] on div at bounding box center [1070, 361] width 5 height 102
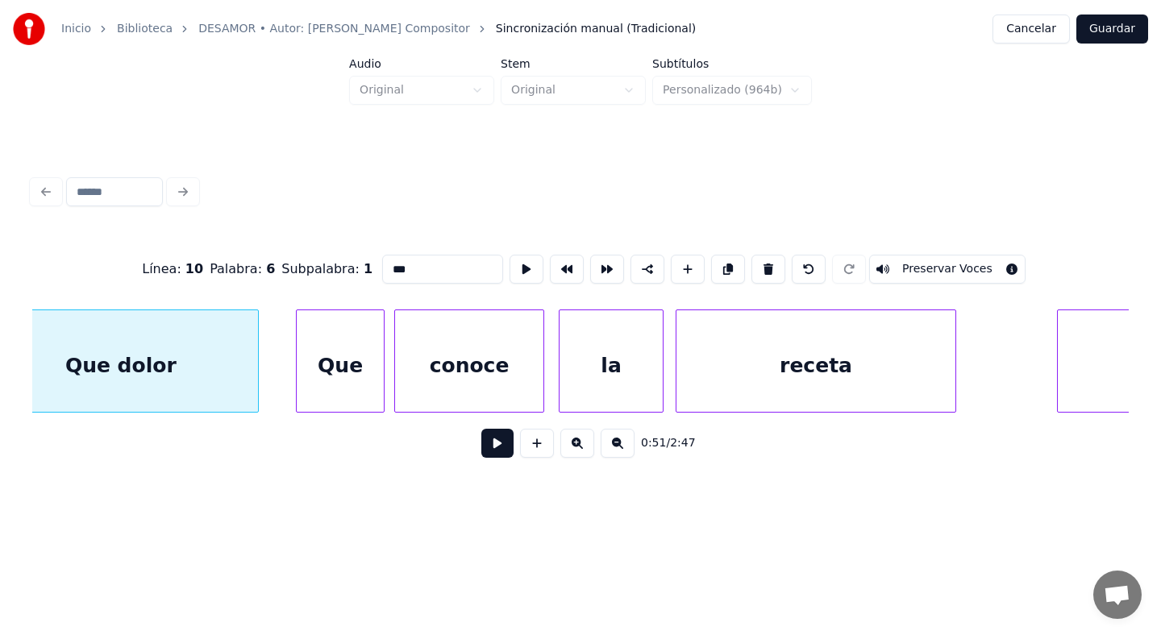
scroll to position [0, 14614]
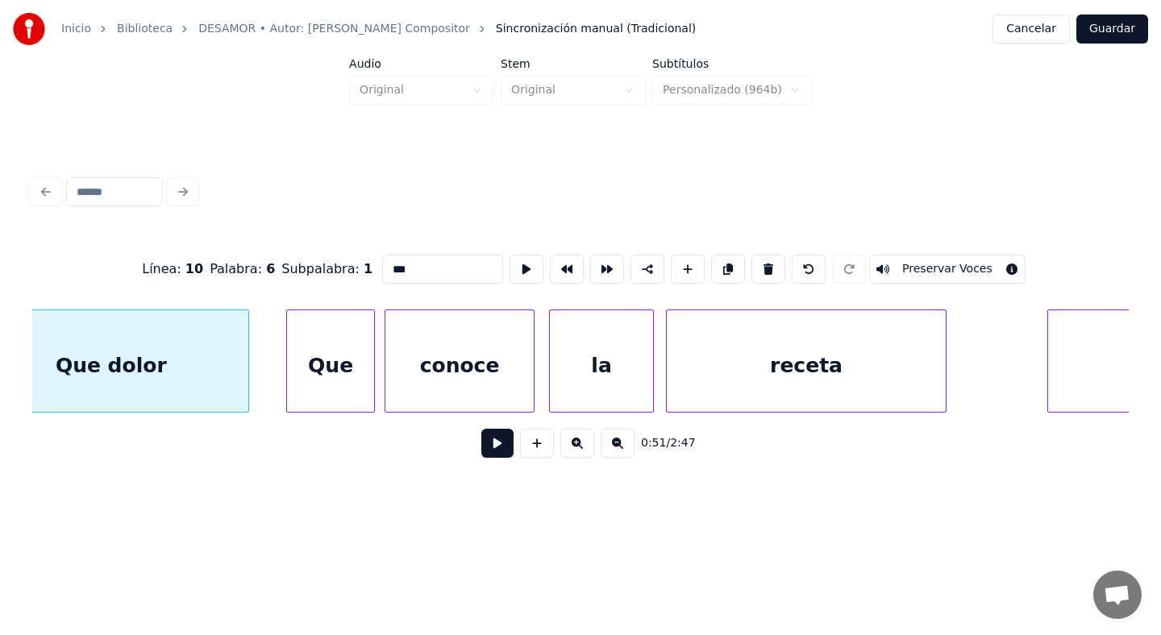
click at [331, 377] on div "Que" at bounding box center [331, 365] width 88 height 110
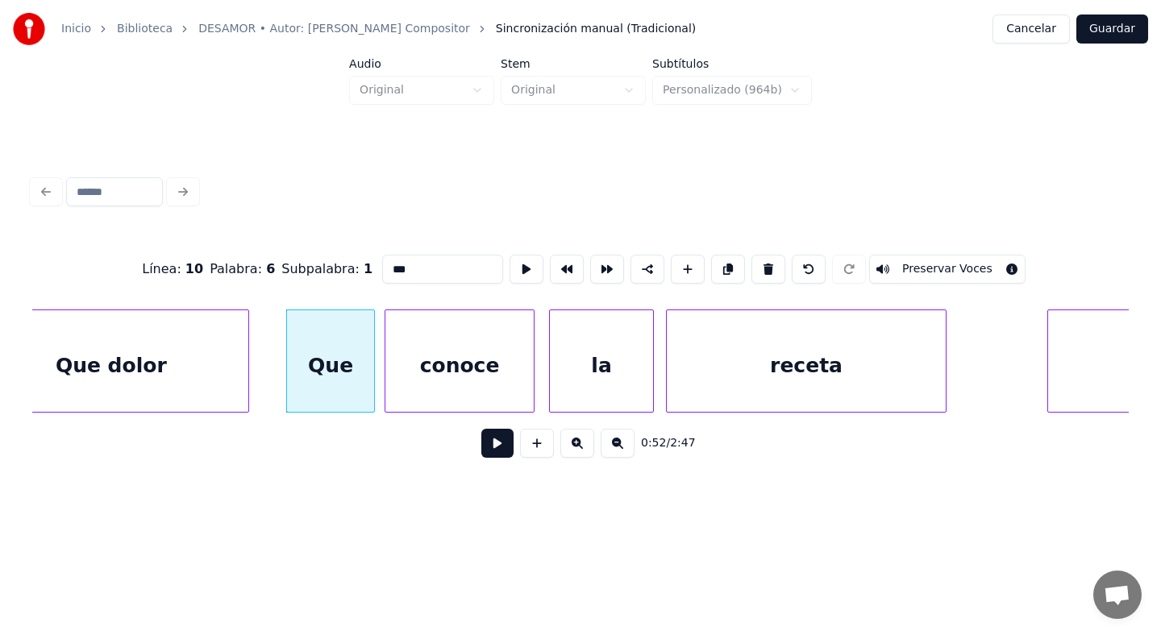
click at [411, 274] on input "***" at bounding box center [442, 269] width 121 height 29
click at [469, 386] on div "conoce" at bounding box center [459, 365] width 148 height 110
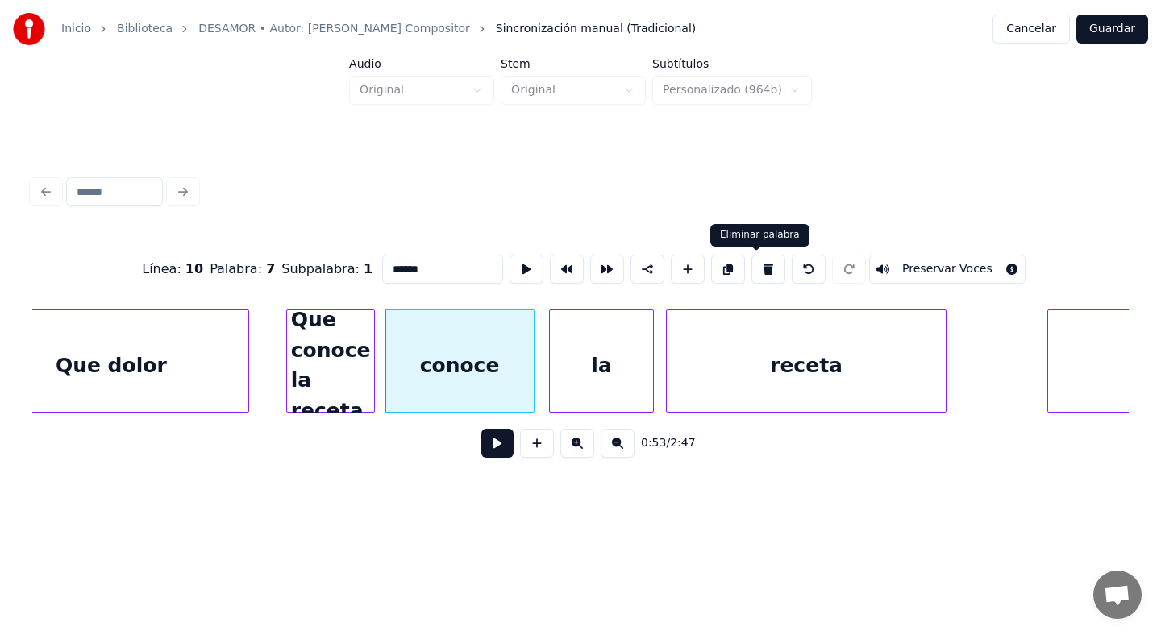
click at [760, 277] on button at bounding box center [768, 269] width 34 height 29
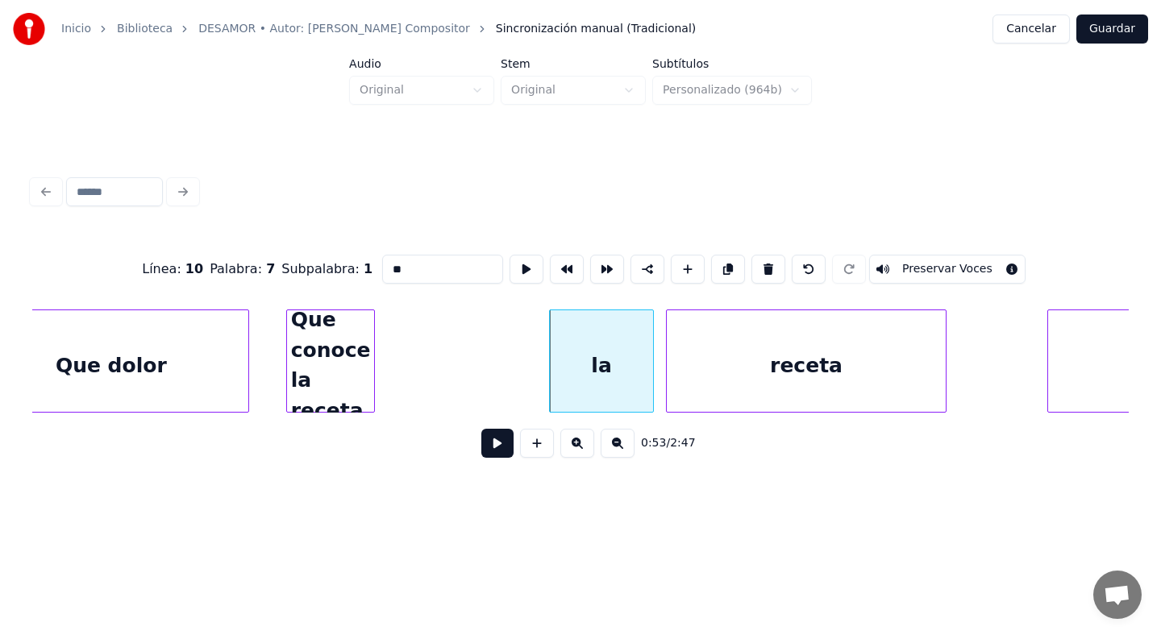
click at [725, 339] on div "receta" at bounding box center [806, 365] width 279 height 110
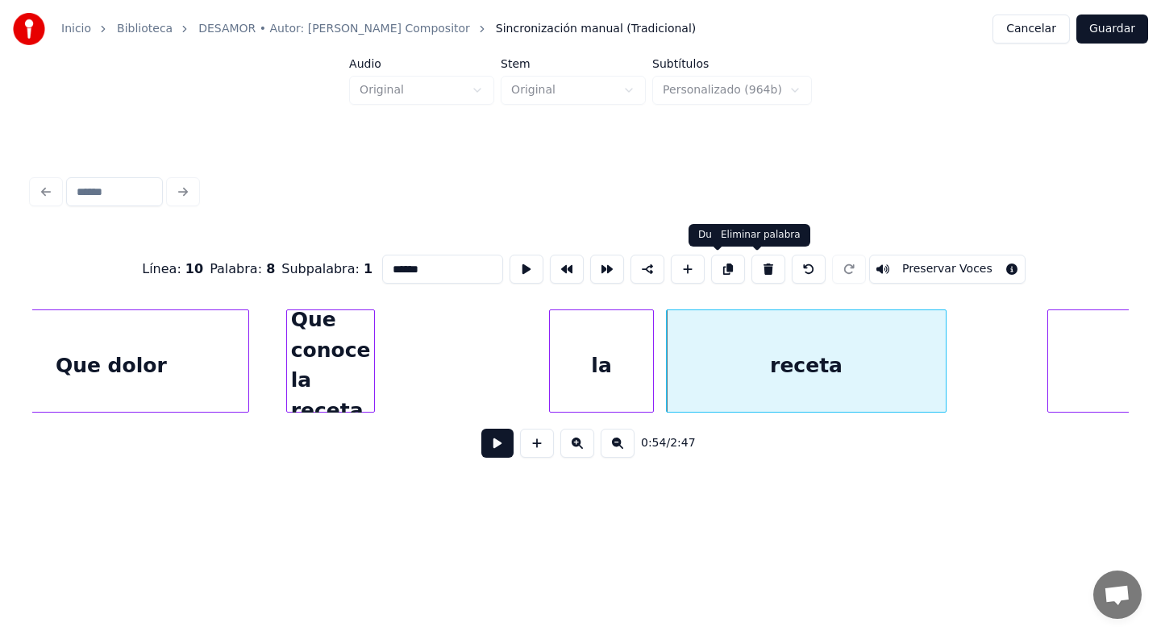
click at [755, 284] on div at bounding box center [768, 269] width 40 height 29
click at [773, 270] on button at bounding box center [768, 269] width 34 height 29
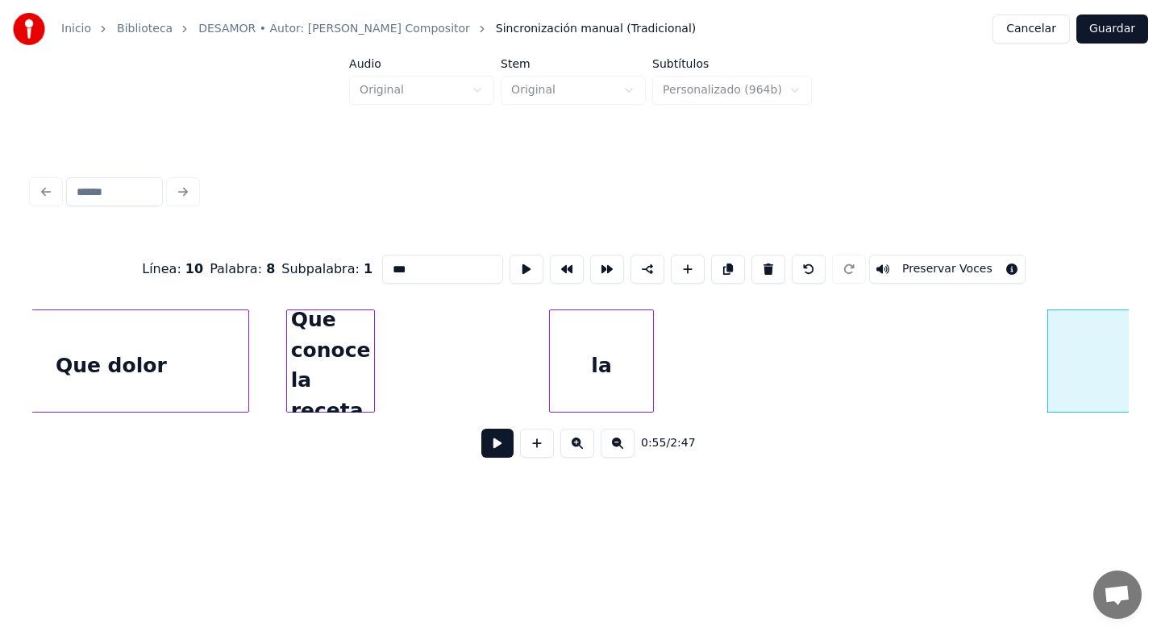
click at [627, 356] on div "la" at bounding box center [601, 365] width 102 height 110
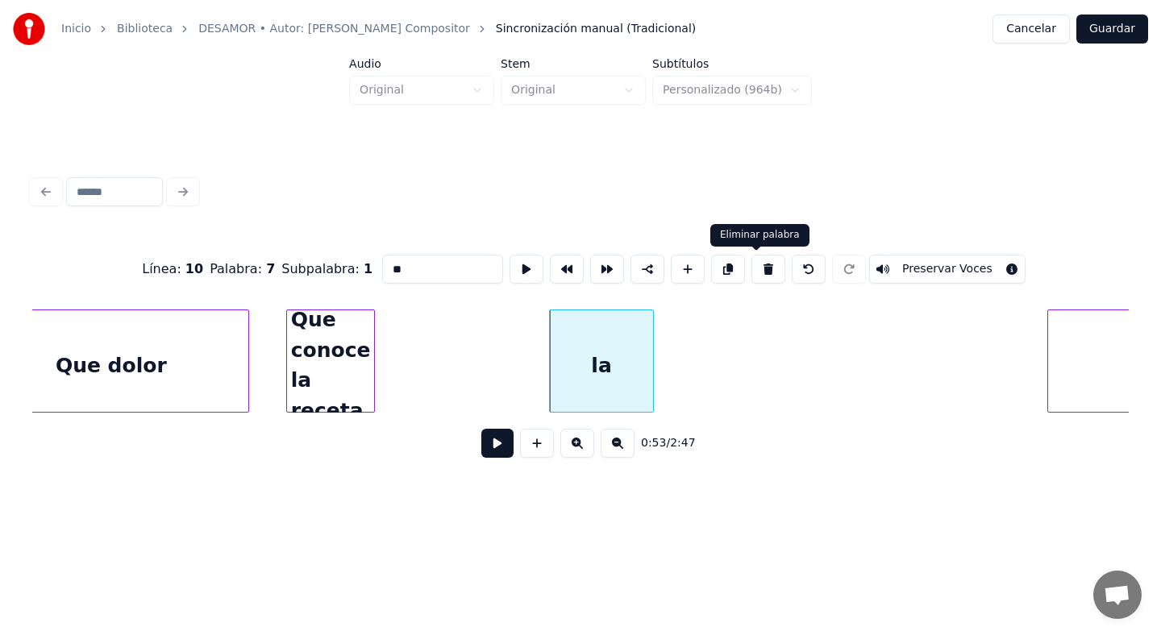
click at [751, 276] on button at bounding box center [768, 269] width 34 height 29
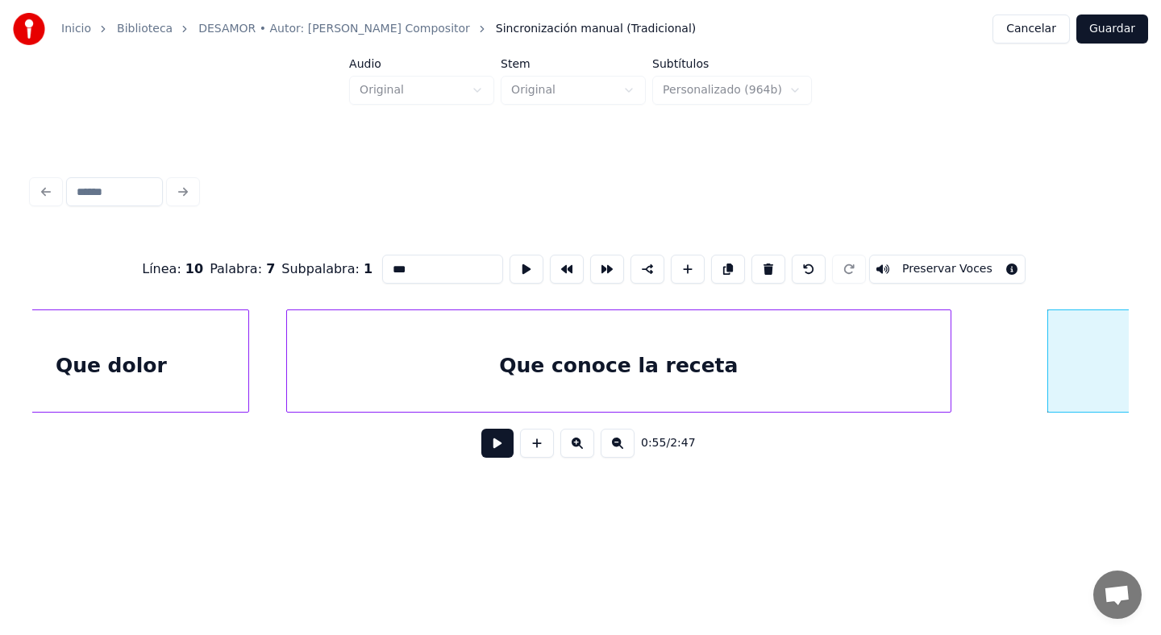
click at [947, 352] on div at bounding box center [948, 361] width 5 height 102
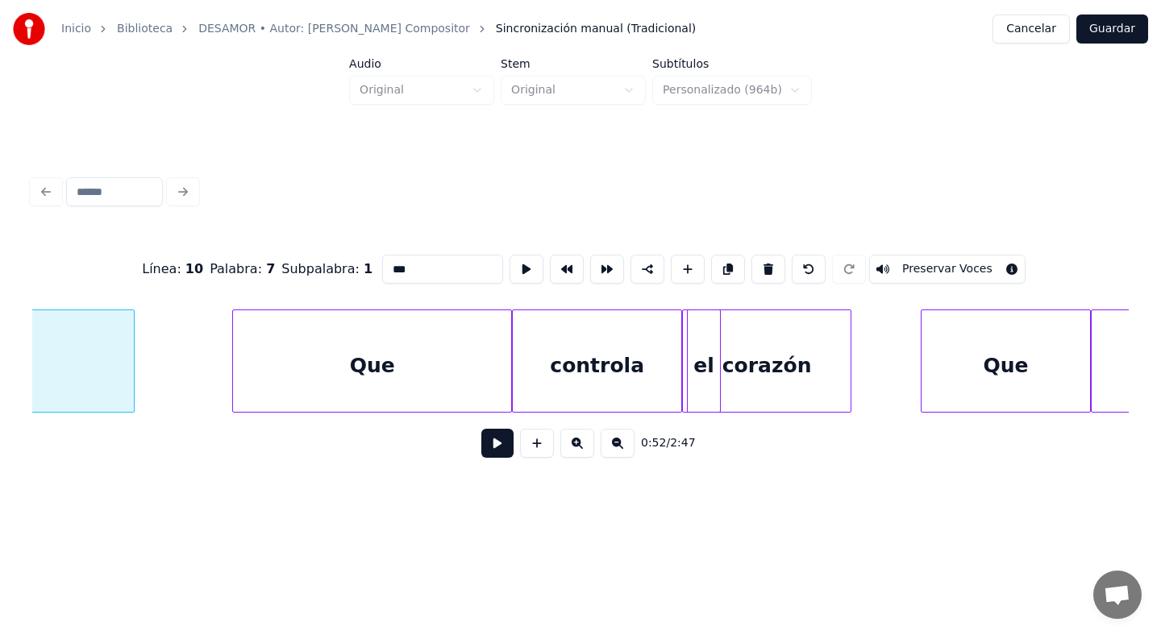
scroll to position [0, 15367]
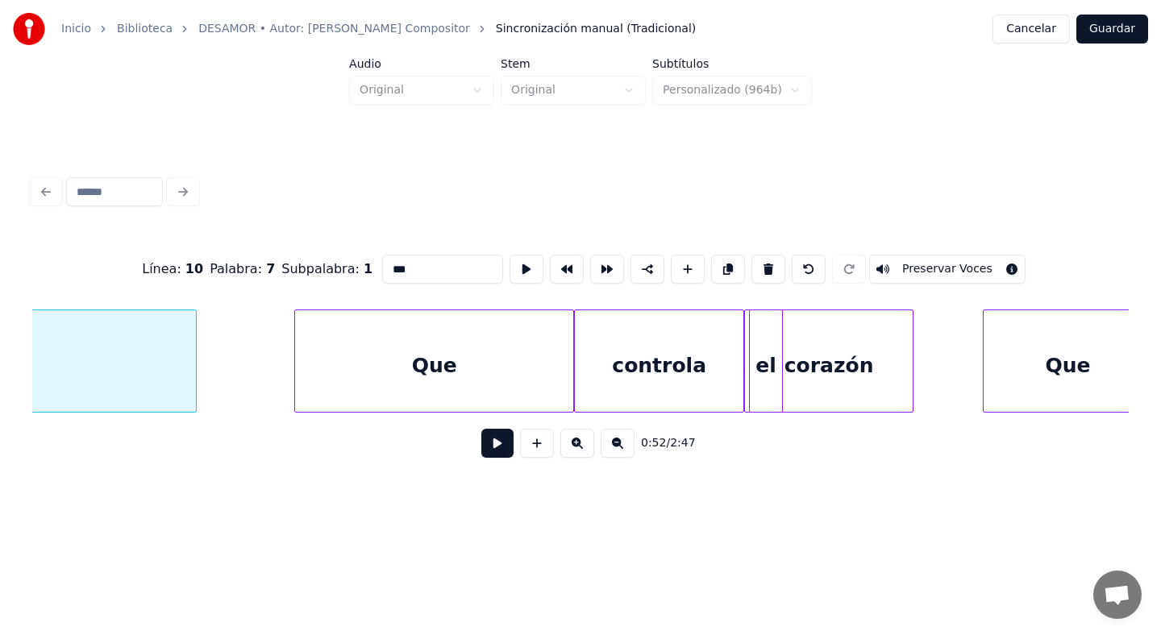
click at [429, 358] on div "Que" at bounding box center [434, 365] width 279 height 110
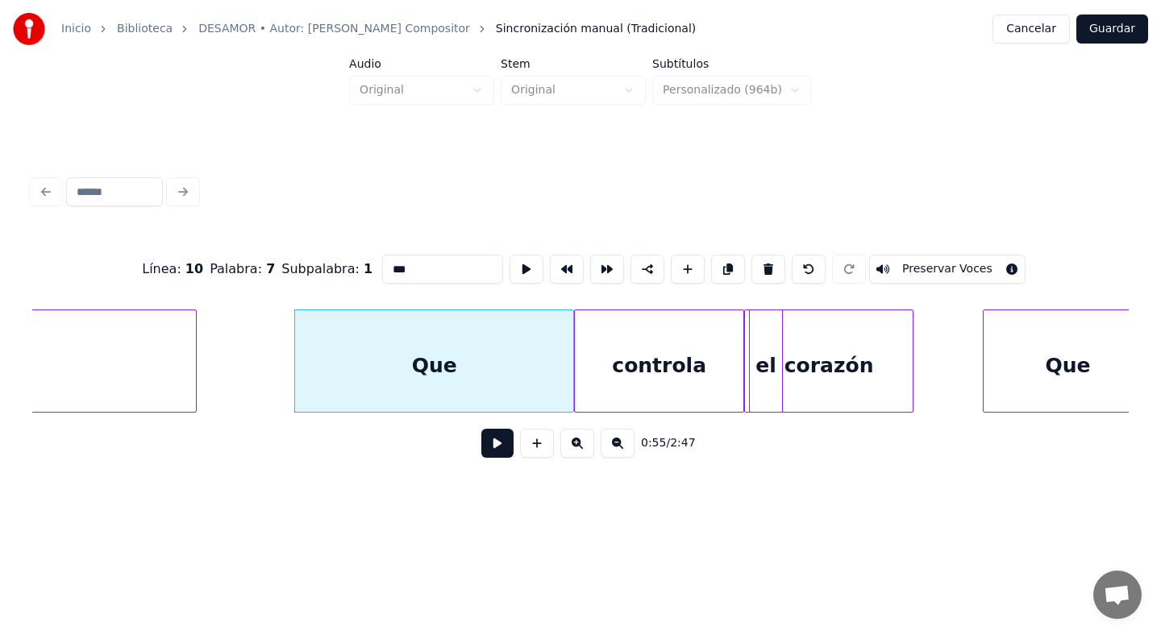
click at [460, 288] on div "Línea : 10 Palabra : 7 Subpalabra : 1 *** Preservar Voces" at bounding box center [580, 269] width 1097 height 81
click at [444, 260] on input "***" at bounding box center [442, 269] width 121 height 29
click at [449, 260] on input "***" at bounding box center [442, 269] width 121 height 29
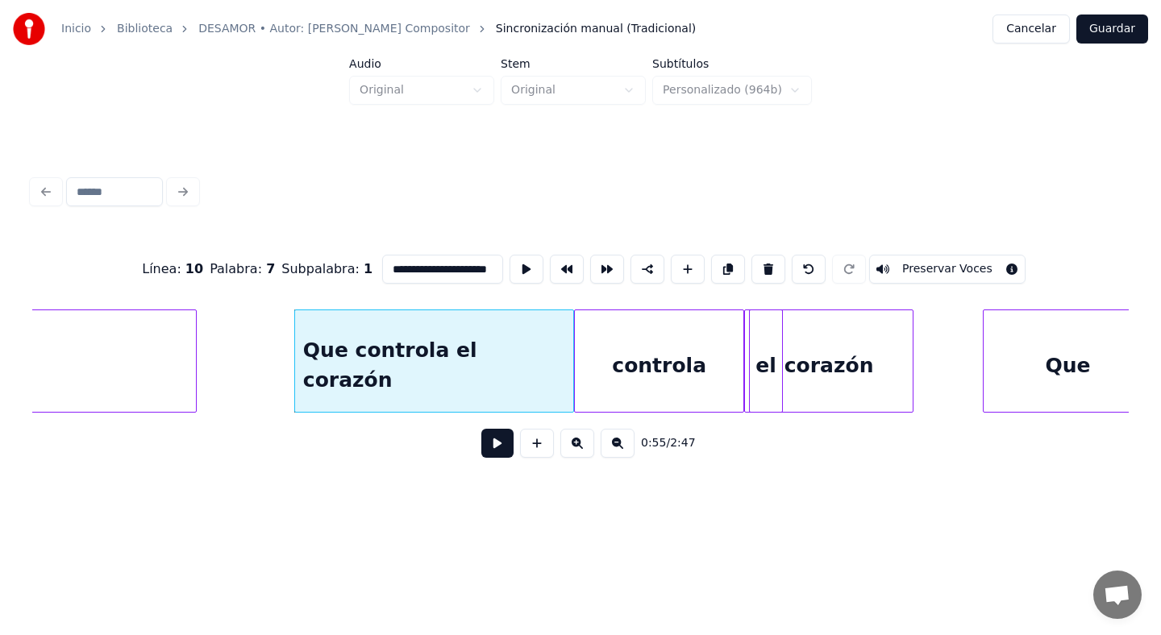
click at [687, 356] on div "controla" at bounding box center [659, 365] width 169 height 110
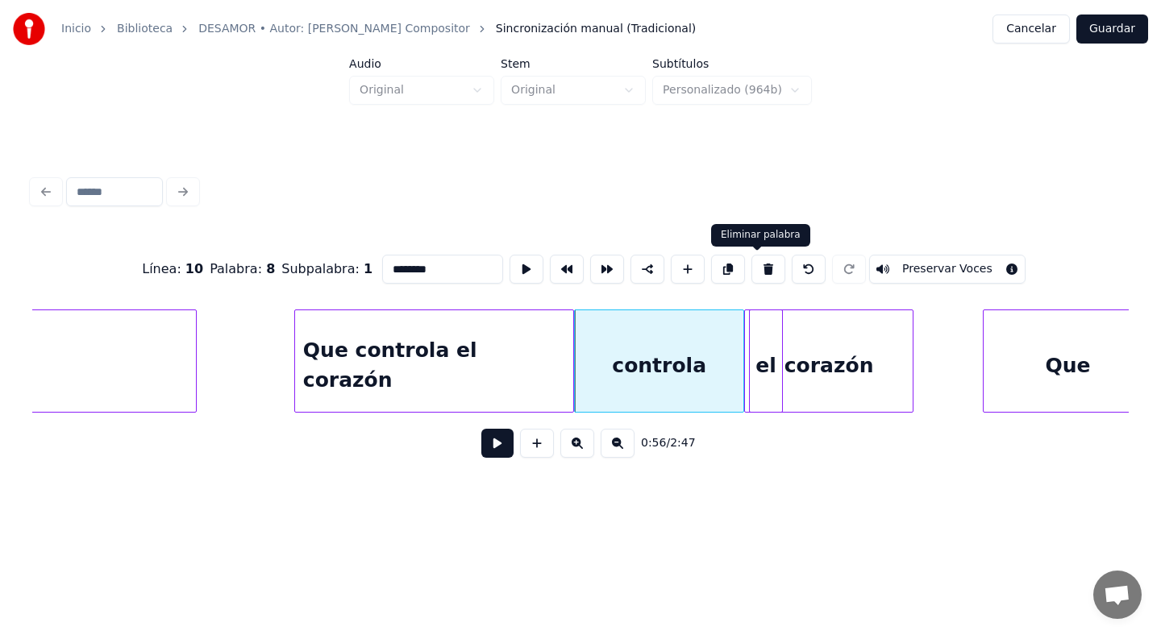
click at [753, 277] on button at bounding box center [768, 269] width 34 height 29
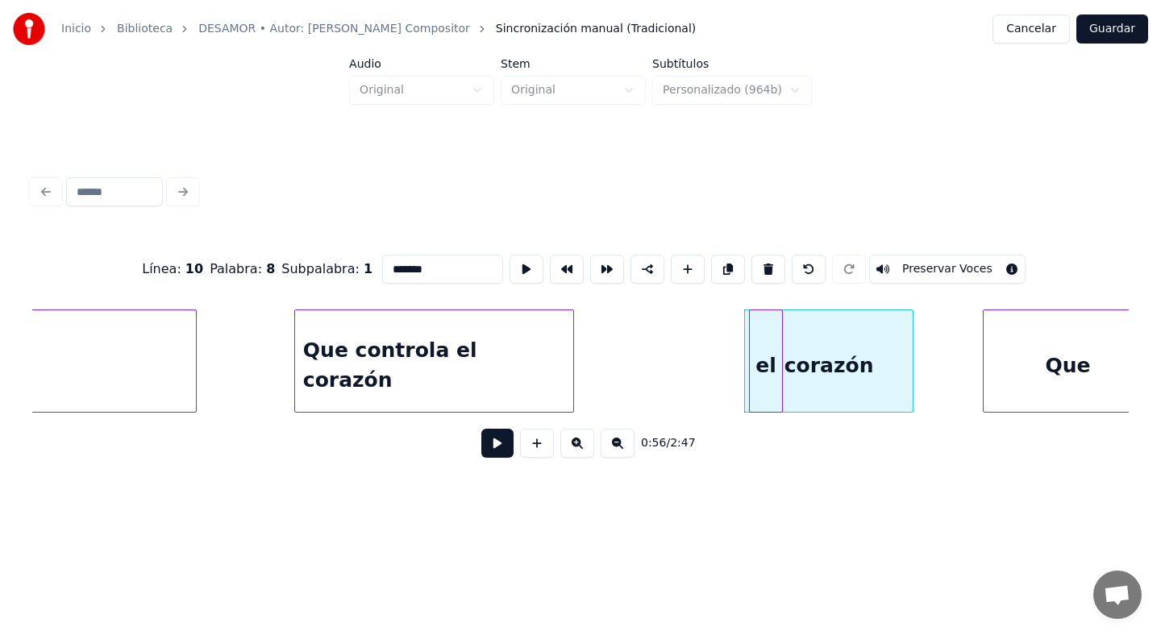
click at [760, 331] on div "el" at bounding box center [766, 365] width 32 height 110
click at [752, 289] on div "Línea : 10 Palabra : 9 Subpalabra : 1 ** Preservar Voces" at bounding box center [580, 269] width 1097 height 81
click at [751, 270] on button at bounding box center [768, 269] width 34 height 29
click at [810, 335] on div "corazón" at bounding box center [829, 365] width 168 height 110
click at [756, 275] on button at bounding box center [768, 269] width 34 height 29
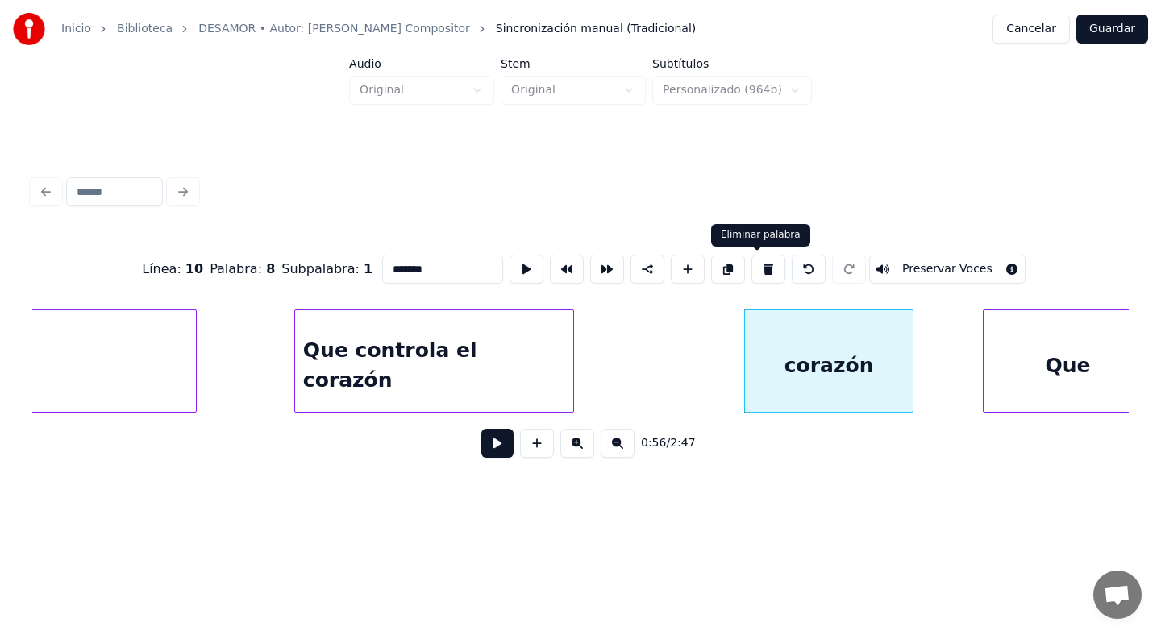
type input "***"
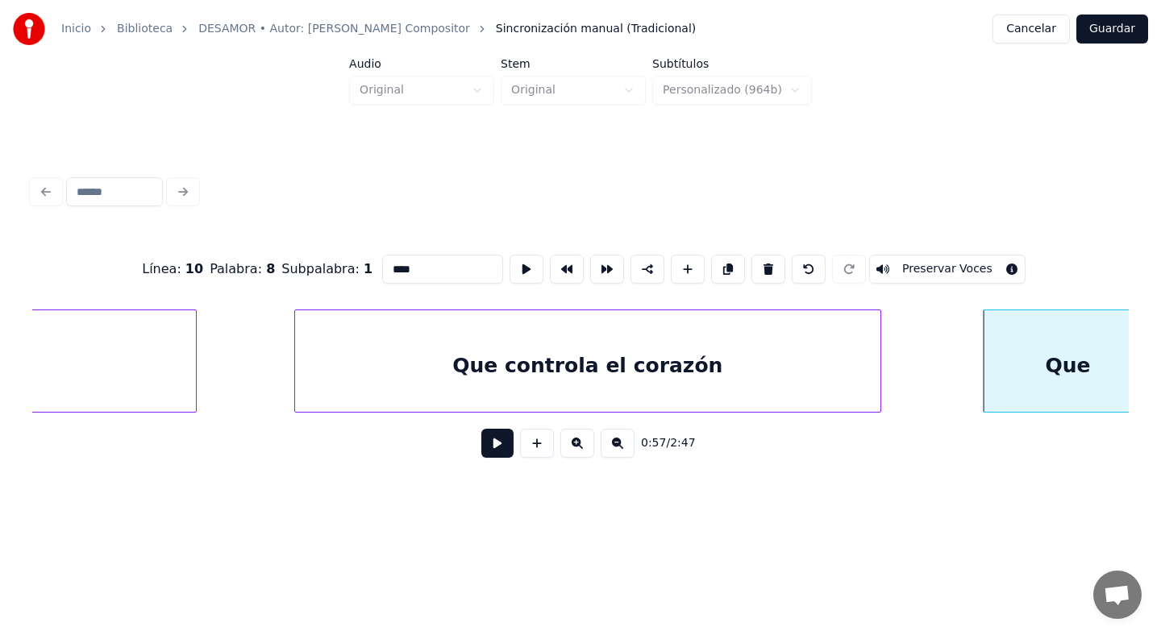
click at [879, 360] on div at bounding box center [878, 361] width 5 height 102
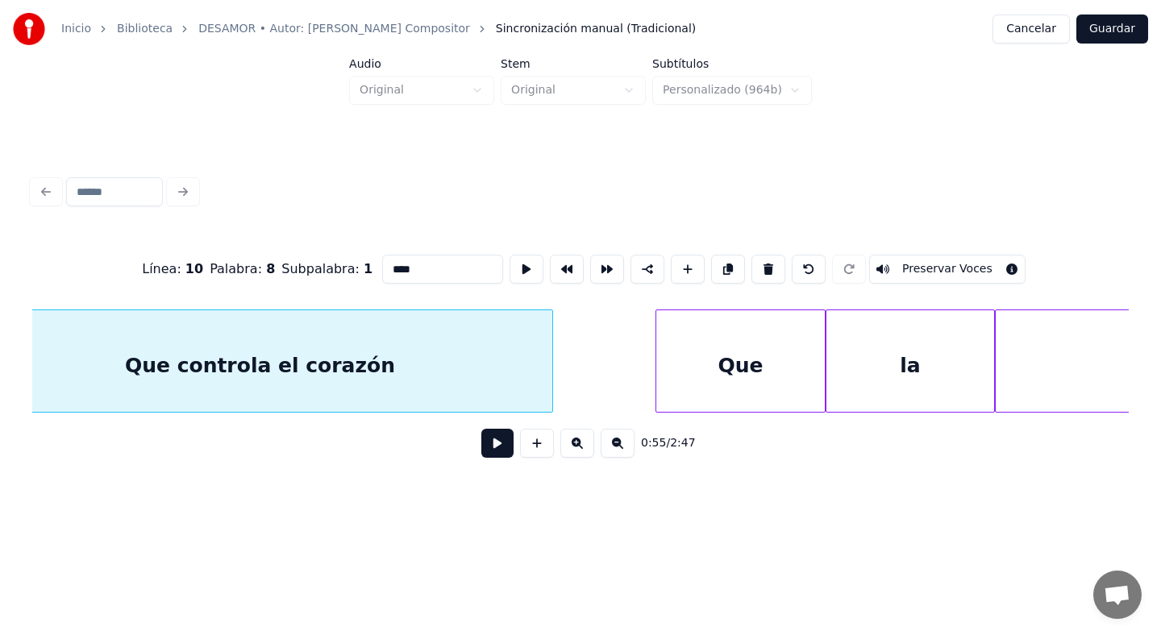
scroll to position [0, 16096]
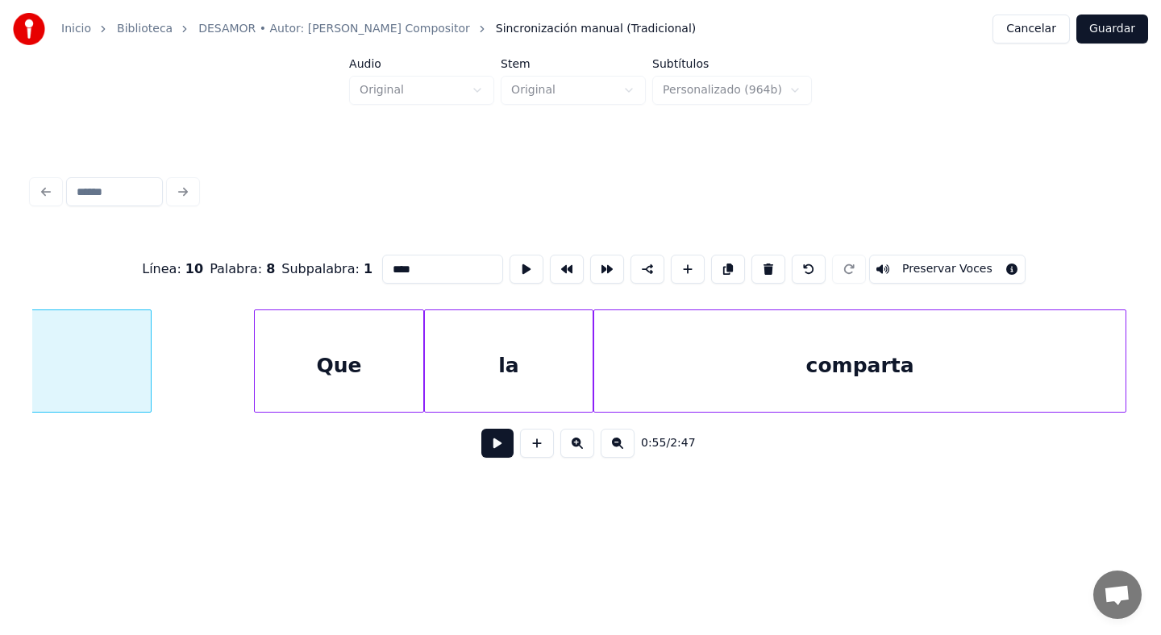
click at [391, 363] on div "Que" at bounding box center [339, 365] width 168 height 110
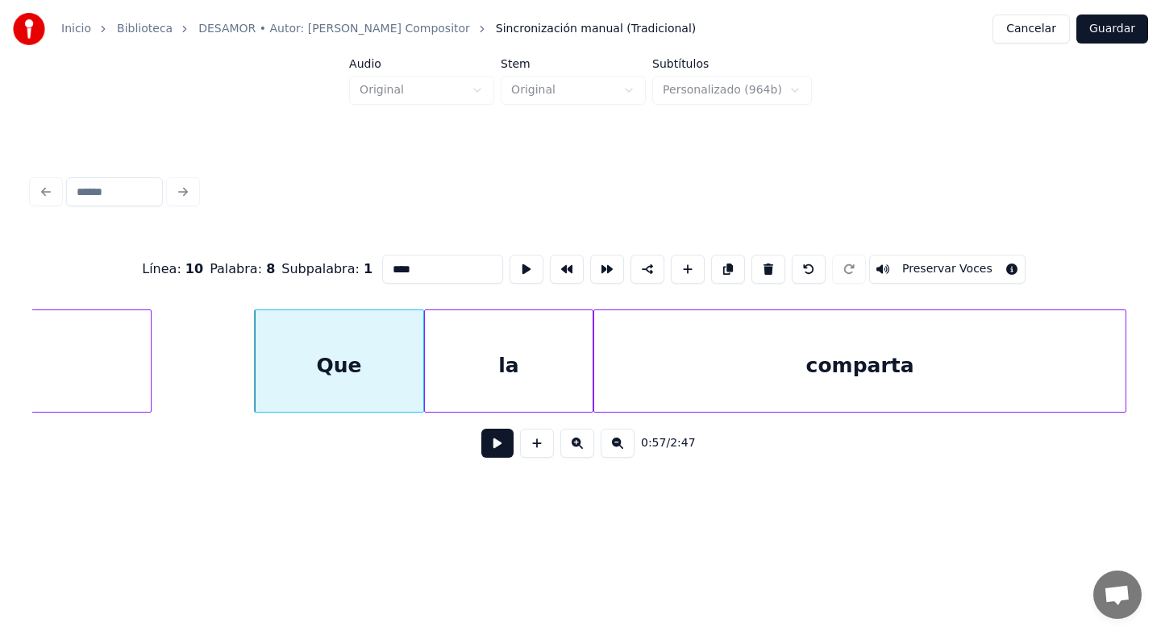
click at [444, 262] on input "***" at bounding box center [442, 269] width 121 height 29
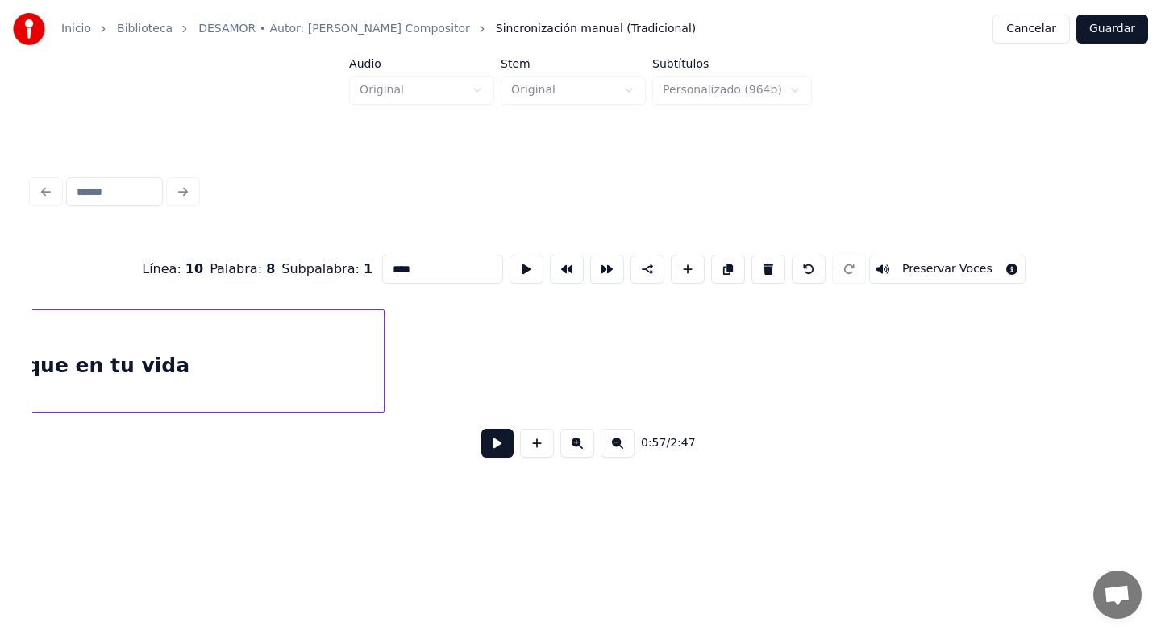
click at [493, 441] on button at bounding box center [497, 443] width 32 height 29
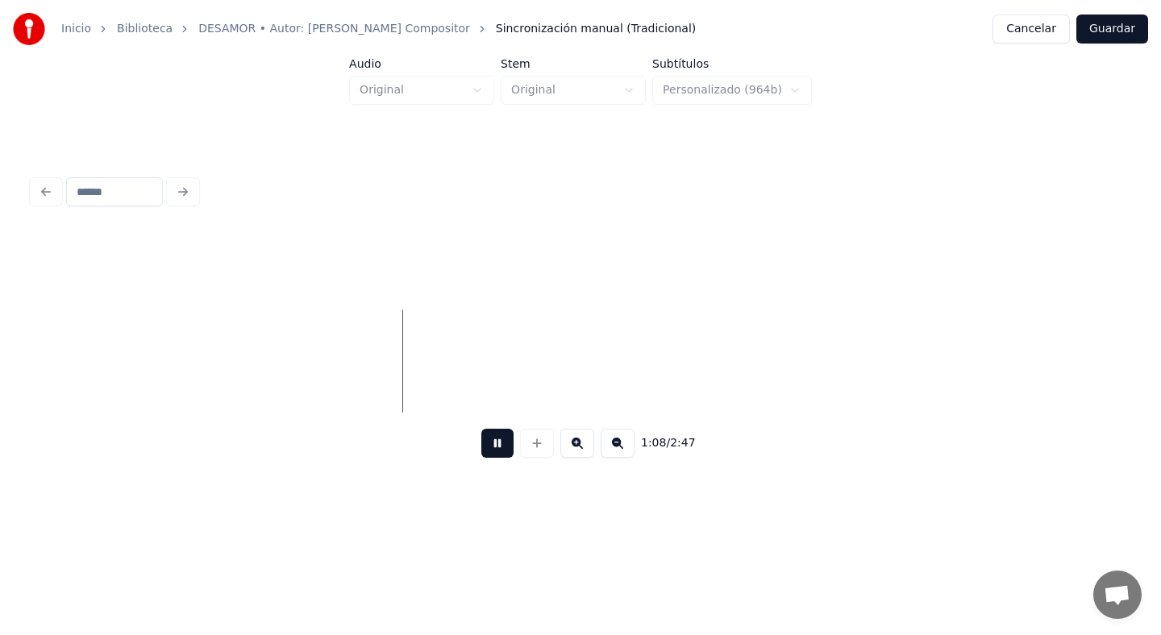
scroll to position [0, 19162]
click at [489, 446] on button at bounding box center [497, 443] width 32 height 29
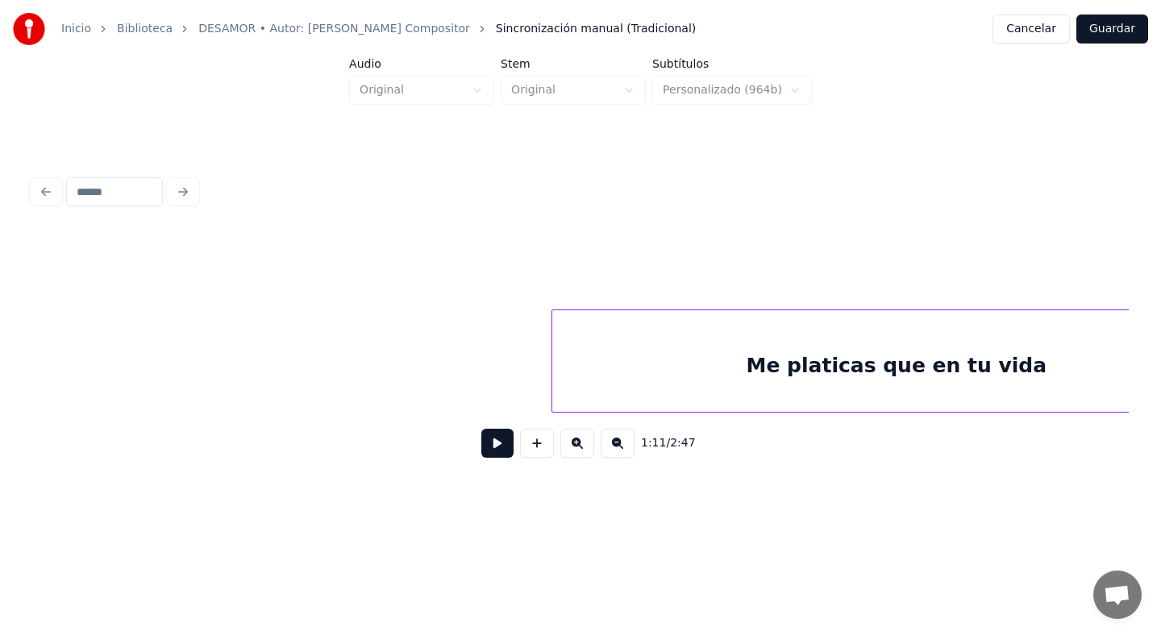
scroll to position [0, 21768]
click at [495, 433] on button at bounding box center [497, 443] width 32 height 29
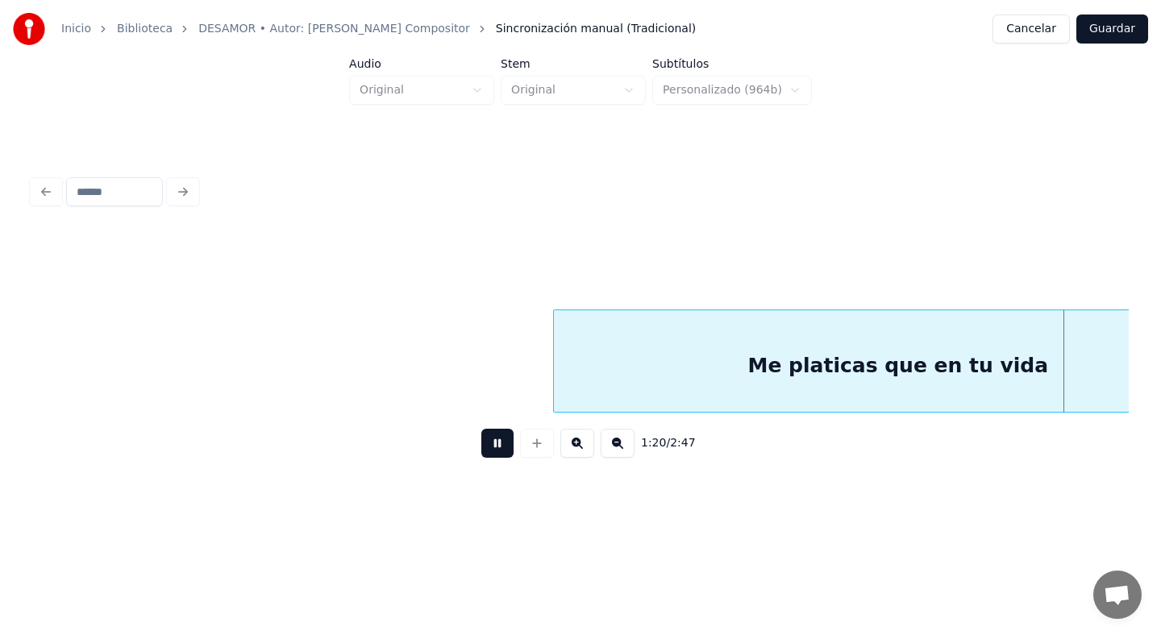
click at [502, 435] on button at bounding box center [497, 443] width 32 height 29
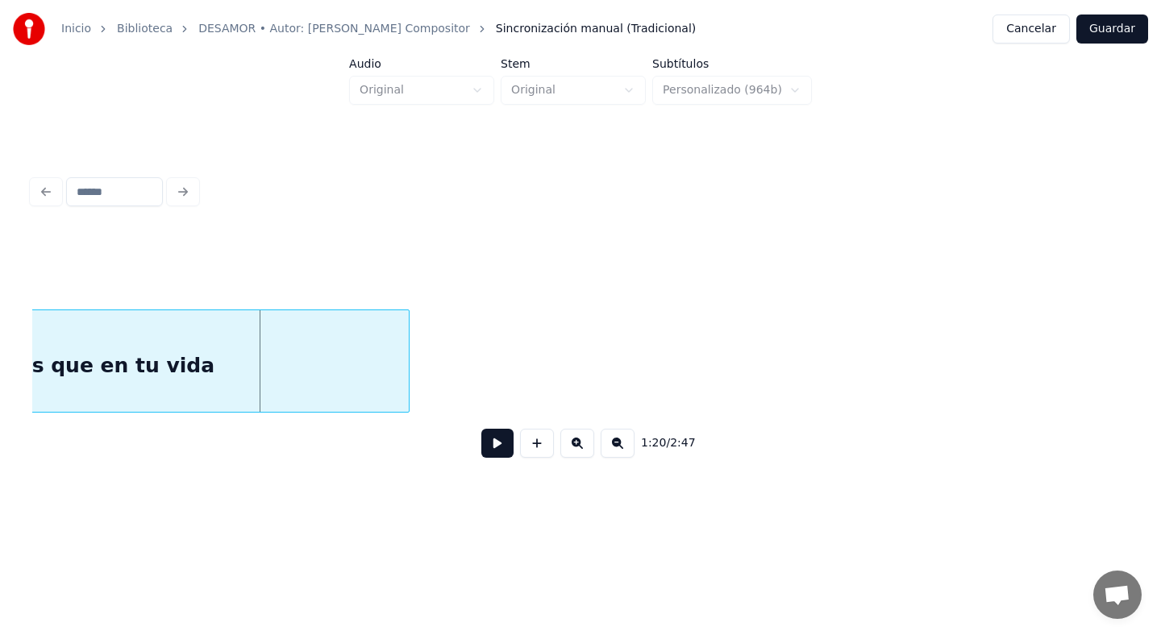
scroll to position [0, 22603]
click at [481, 429] on button at bounding box center [497, 443] width 32 height 29
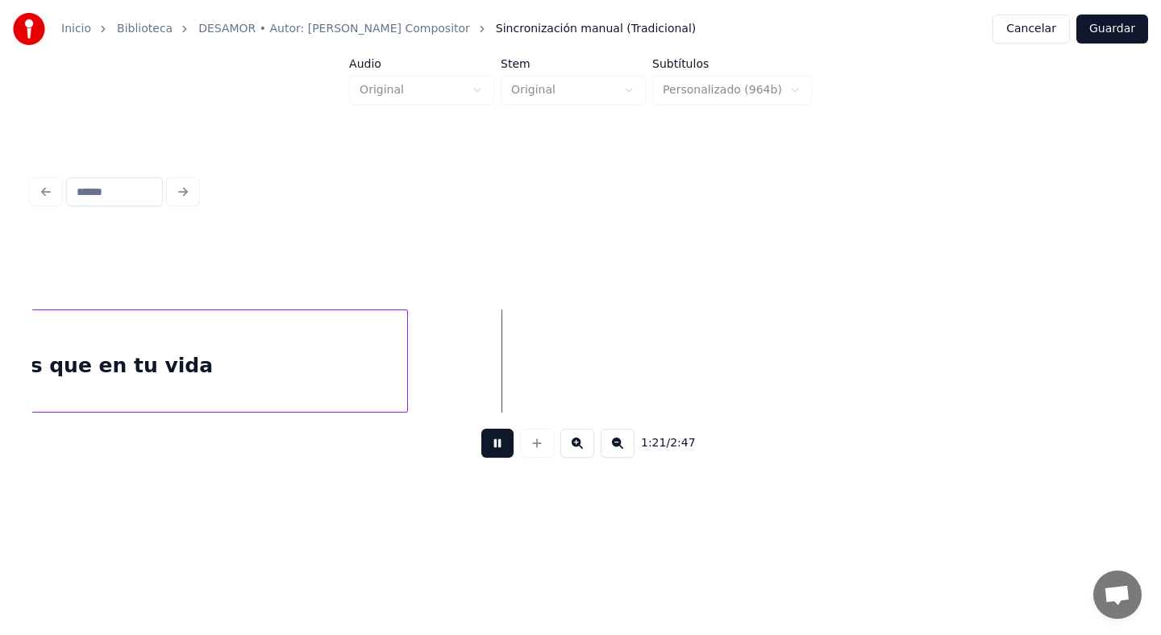
click at [481, 429] on button at bounding box center [497, 443] width 32 height 29
click at [536, 440] on button at bounding box center [537, 443] width 34 height 29
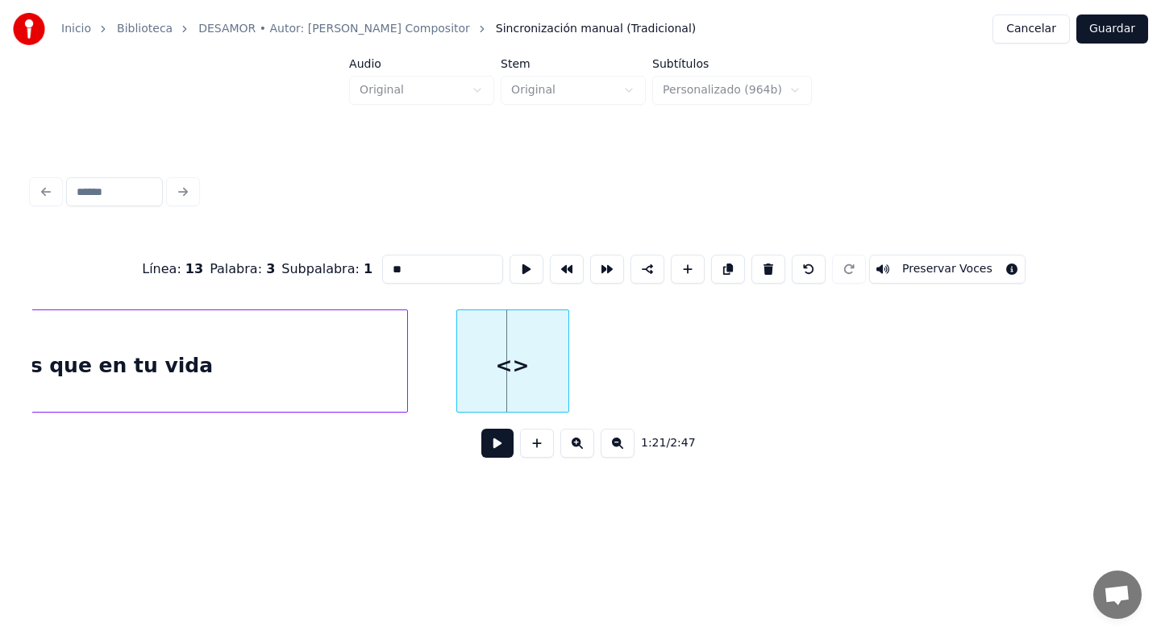
click at [488, 354] on div "<>" at bounding box center [512, 365] width 111 height 110
drag, startPoint x: 406, startPoint y: 264, endPoint x: 348, endPoint y: 257, distance: 59.2
click at [348, 260] on div "Línea : 13 Palabra : 3 Subpalabra : 1 ** Preservar Voces" at bounding box center [580, 269] width 1097 height 81
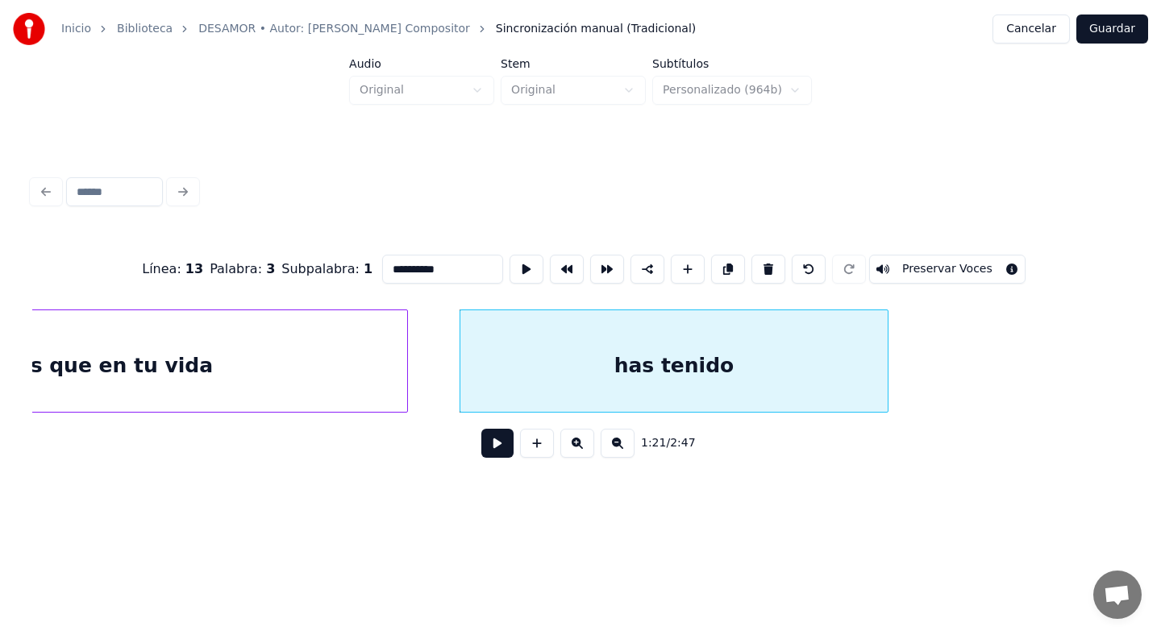
click at [887, 401] on div at bounding box center [885, 361] width 5 height 102
type input "**********"
click at [424, 380] on div "Me platicas que en tu vida has tenido" at bounding box center [1074, 361] width 47290 height 103
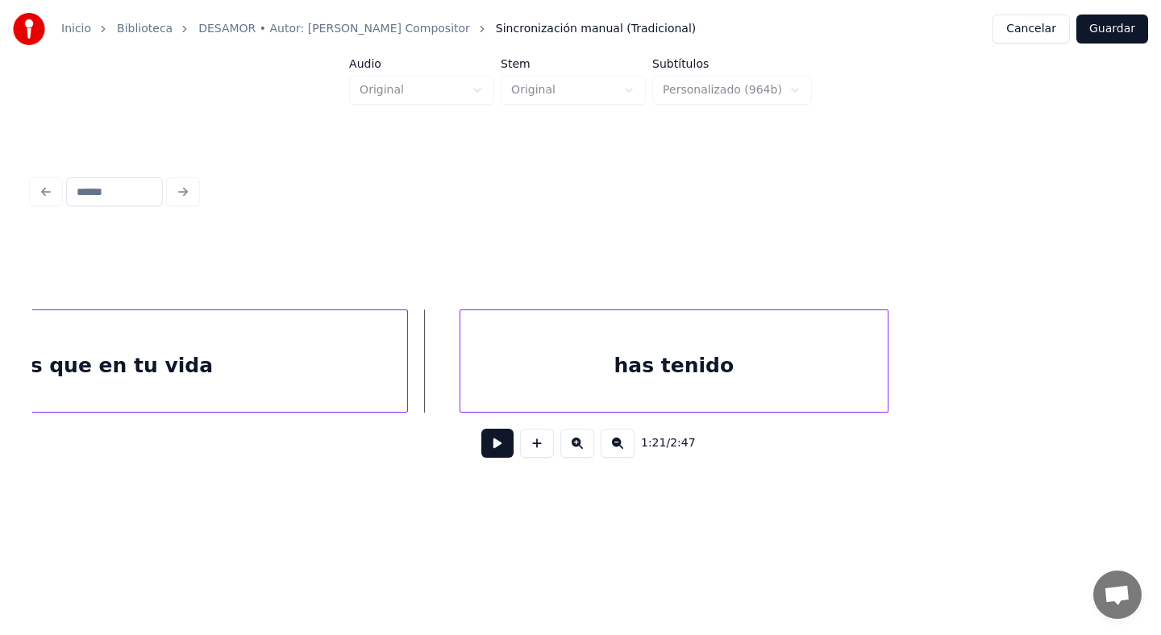
click at [493, 442] on button at bounding box center [497, 443] width 32 height 29
click at [744, 374] on div "has tenido" at bounding box center [674, 365] width 428 height 110
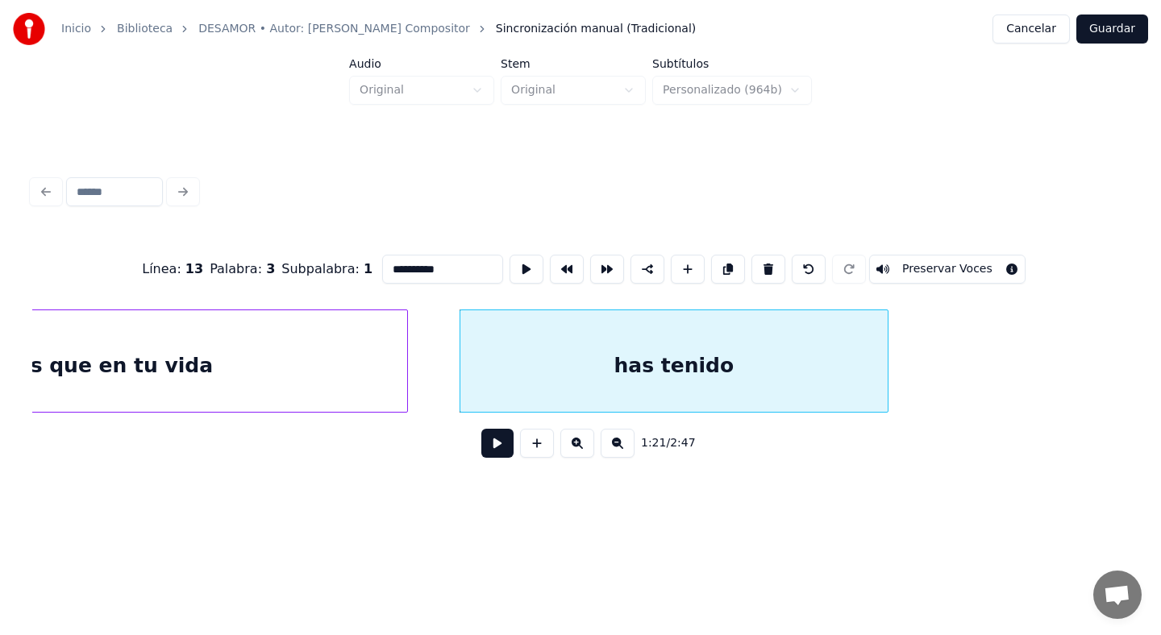
click at [448, 270] on input "**********" at bounding box center [442, 269] width 121 height 29
click at [386, 269] on input "**********" at bounding box center [442, 269] width 121 height 29
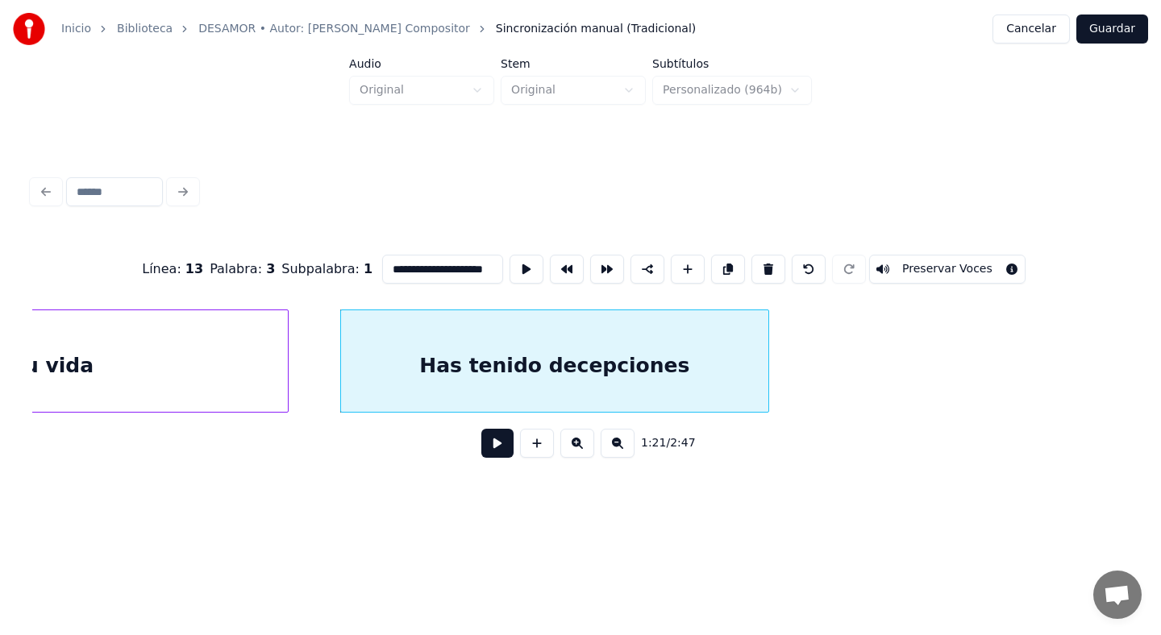
scroll to position [0, 22739]
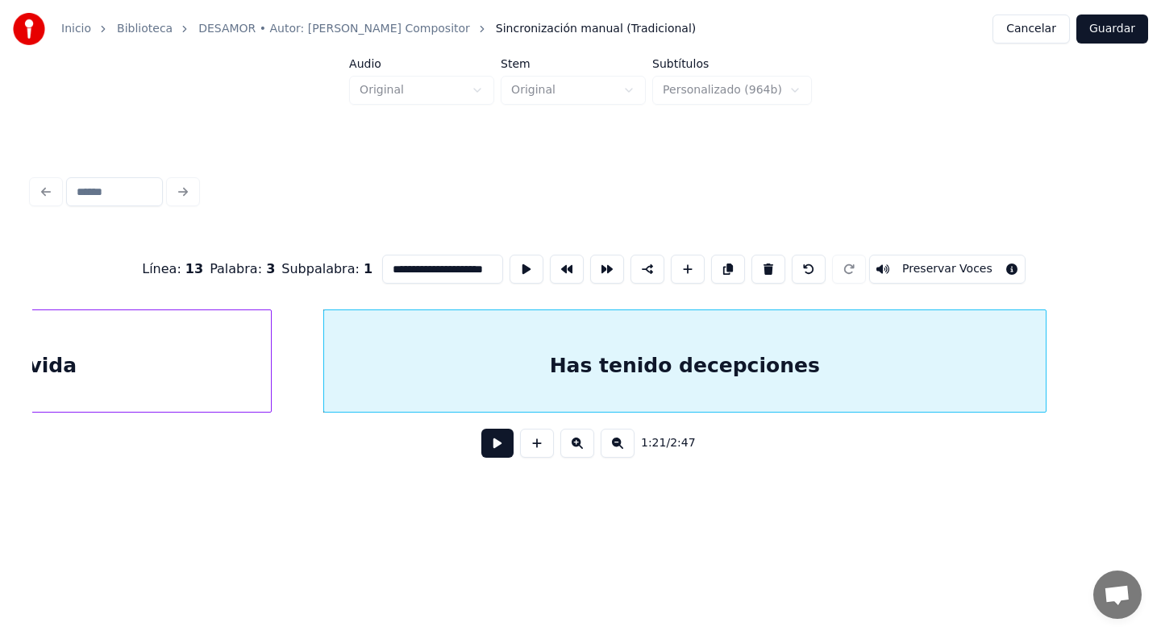
click at [1044, 371] on div at bounding box center [1043, 361] width 5 height 102
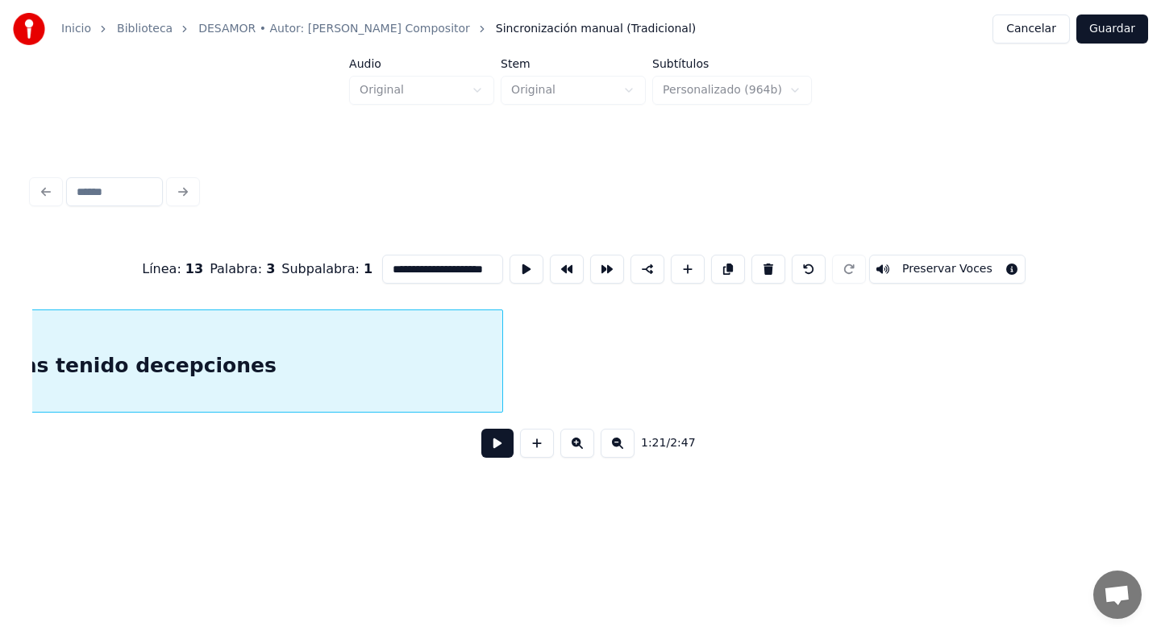
scroll to position [0, 23287]
type input "**********"
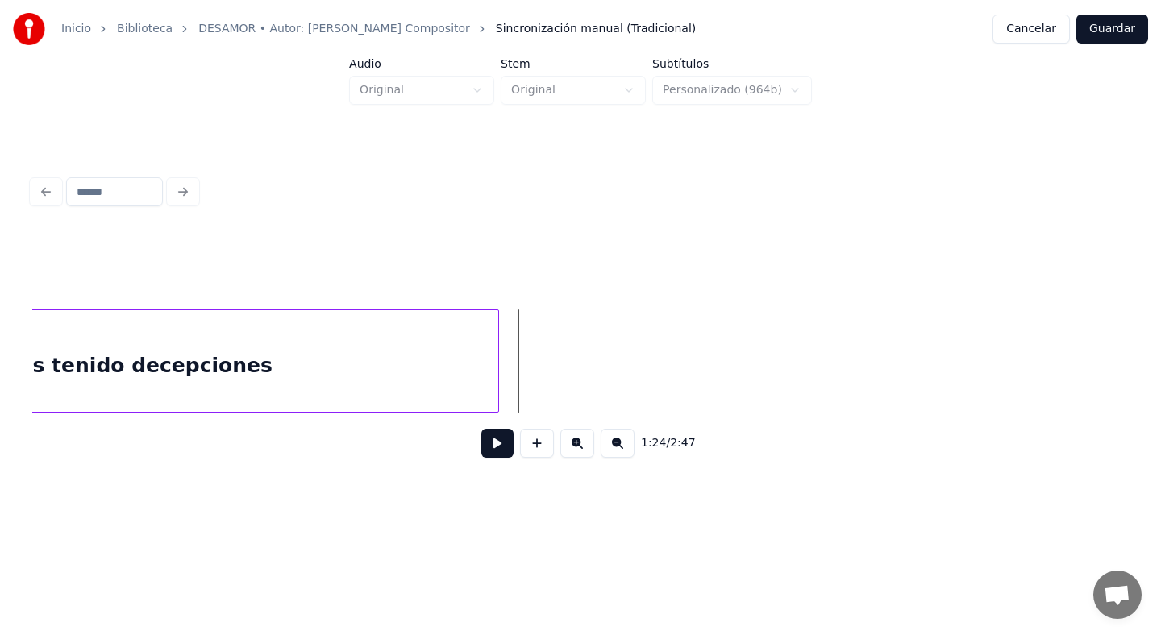
click at [498, 436] on button at bounding box center [497, 443] width 32 height 29
click at [501, 437] on button at bounding box center [497, 443] width 32 height 29
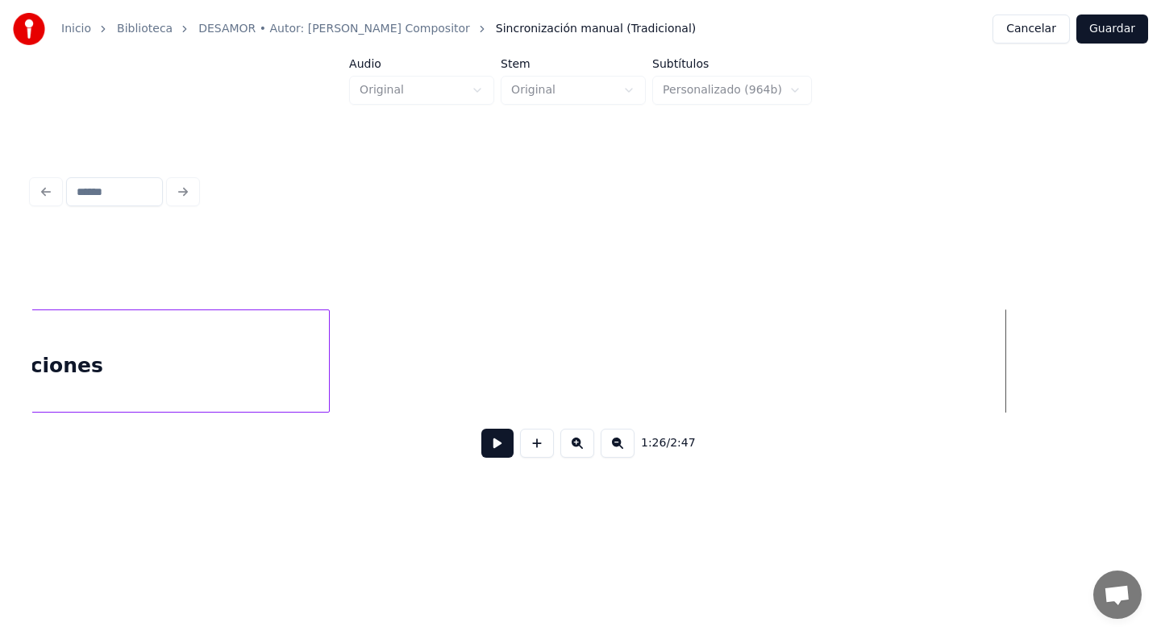
scroll to position [0, 23450]
click at [377, 360] on div "Has tenido decepciones" at bounding box center [227, 361] width 47290 height 103
click at [503, 437] on button at bounding box center [497, 443] width 32 height 29
click at [502, 437] on button at bounding box center [497, 443] width 32 height 29
click at [544, 443] on button at bounding box center [537, 443] width 34 height 29
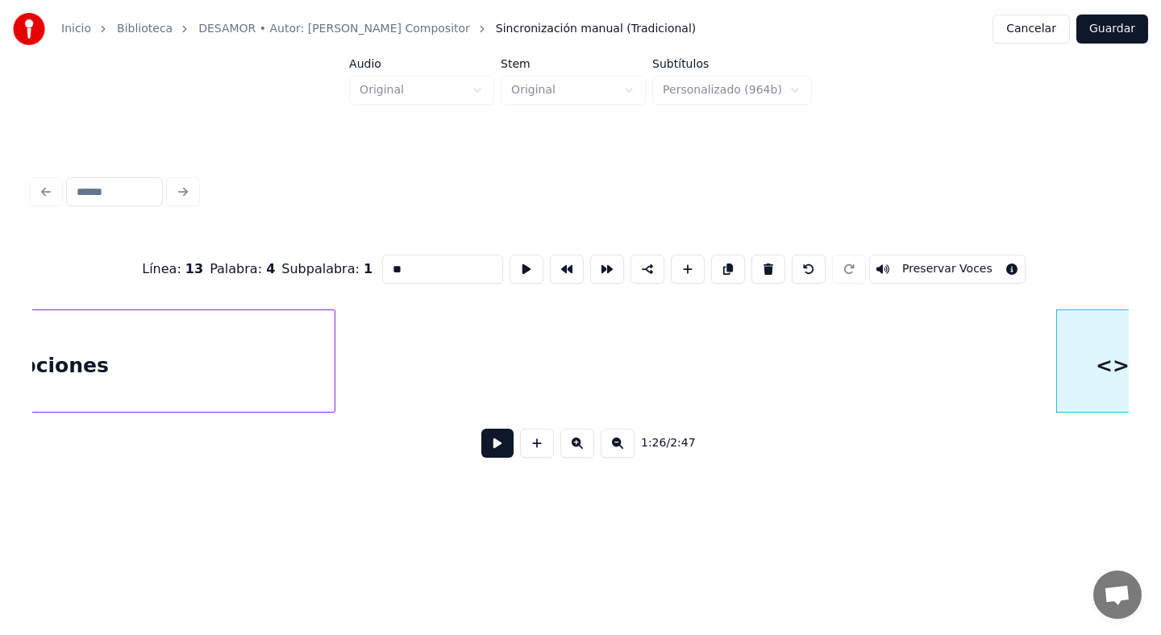
click at [442, 279] on input "**" at bounding box center [442, 269] width 121 height 29
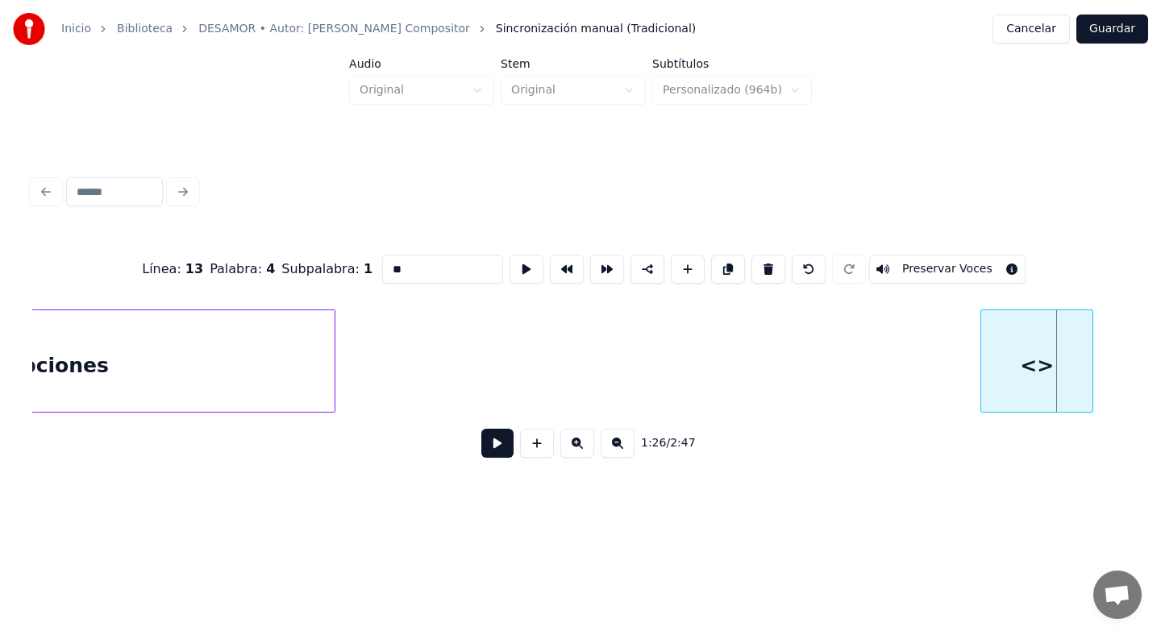
scroll to position [0, 23484]
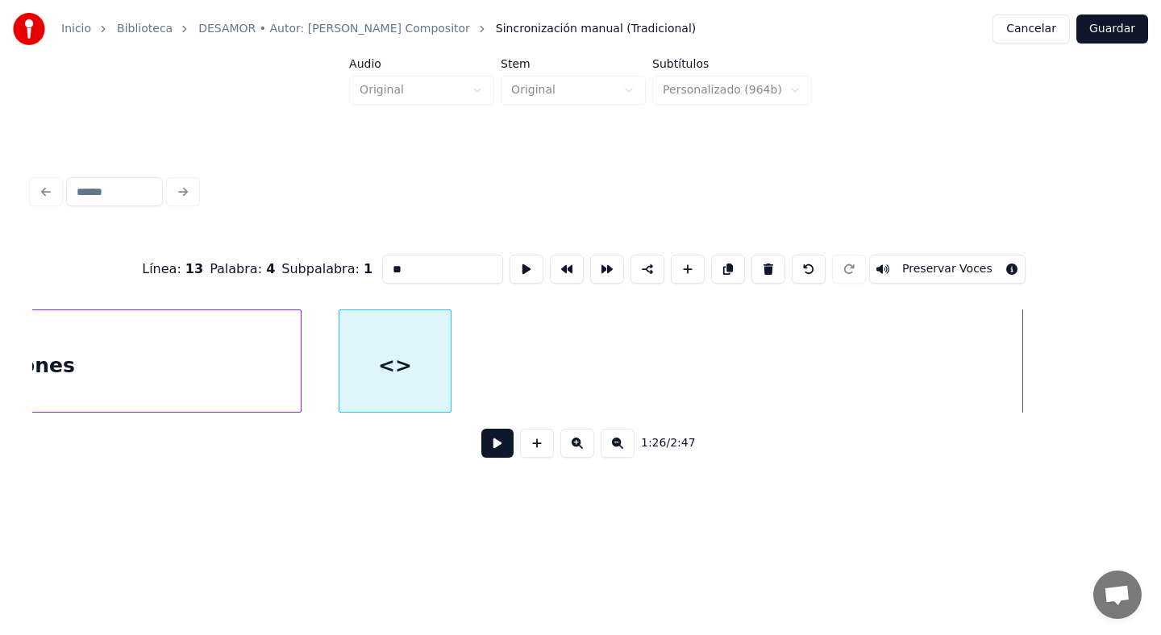
click at [407, 394] on div "<>" at bounding box center [394, 365] width 111 height 110
drag, startPoint x: 436, startPoint y: 275, endPoint x: 302, endPoint y: 267, distance: 134.1
click at [302, 267] on div "Línea : 13 Palabra : 4 Subpalabra : 1 ** Preservar Voces" at bounding box center [580, 269] width 1097 height 81
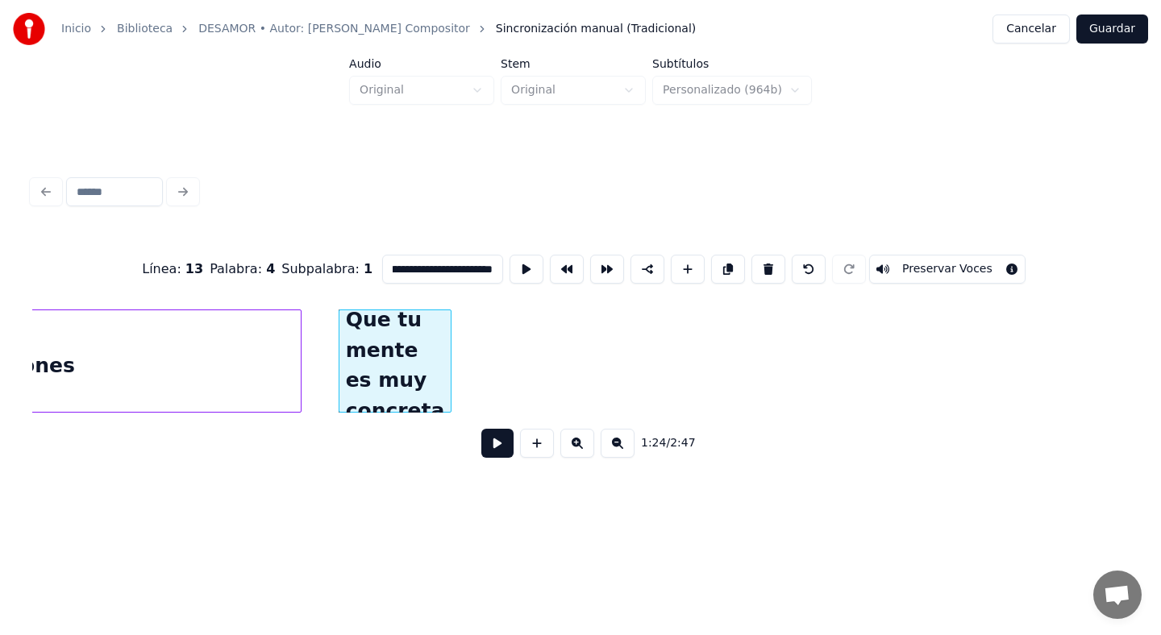
scroll to position [0, 63]
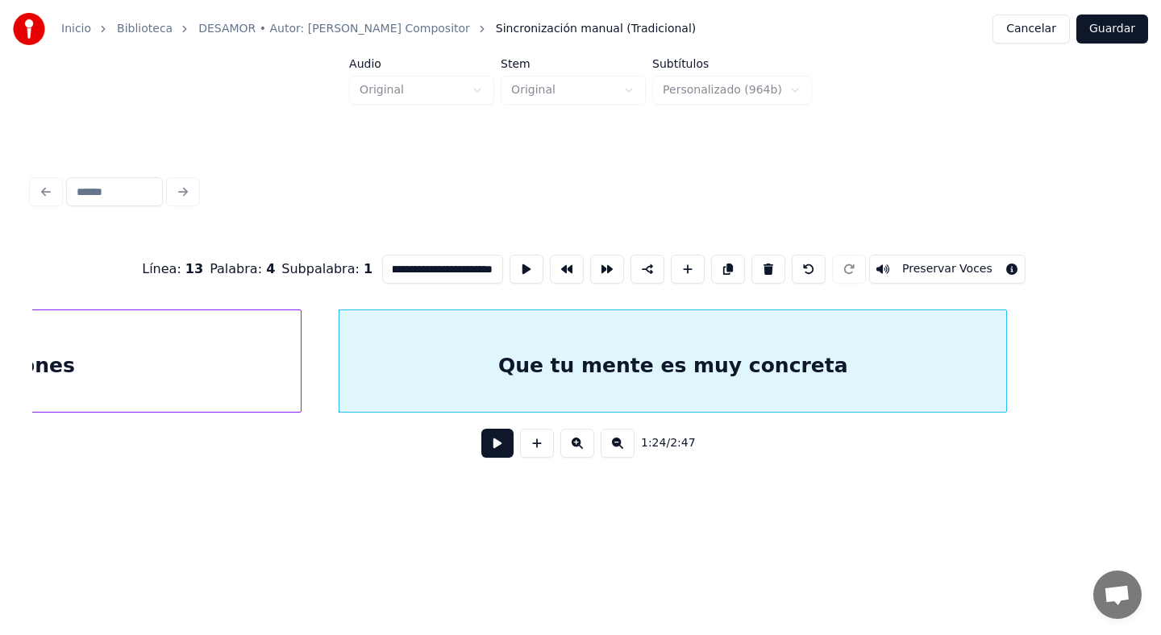
click at [1005, 392] on div at bounding box center [1003, 361] width 5 height 102
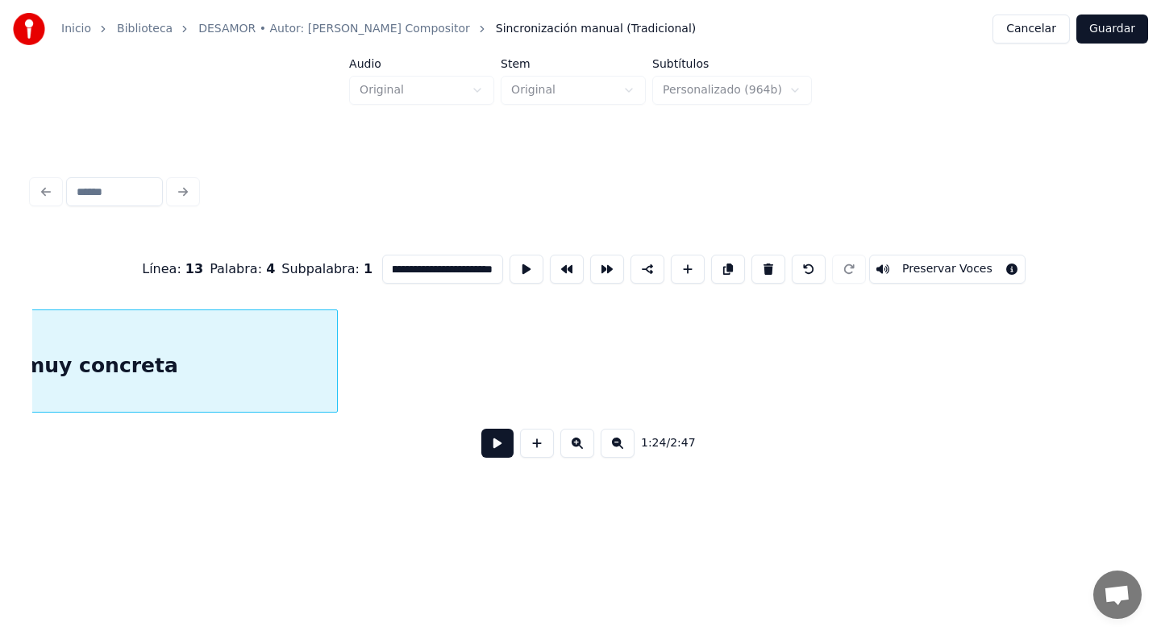
scroll to position [0, 24158]
type input "**********"
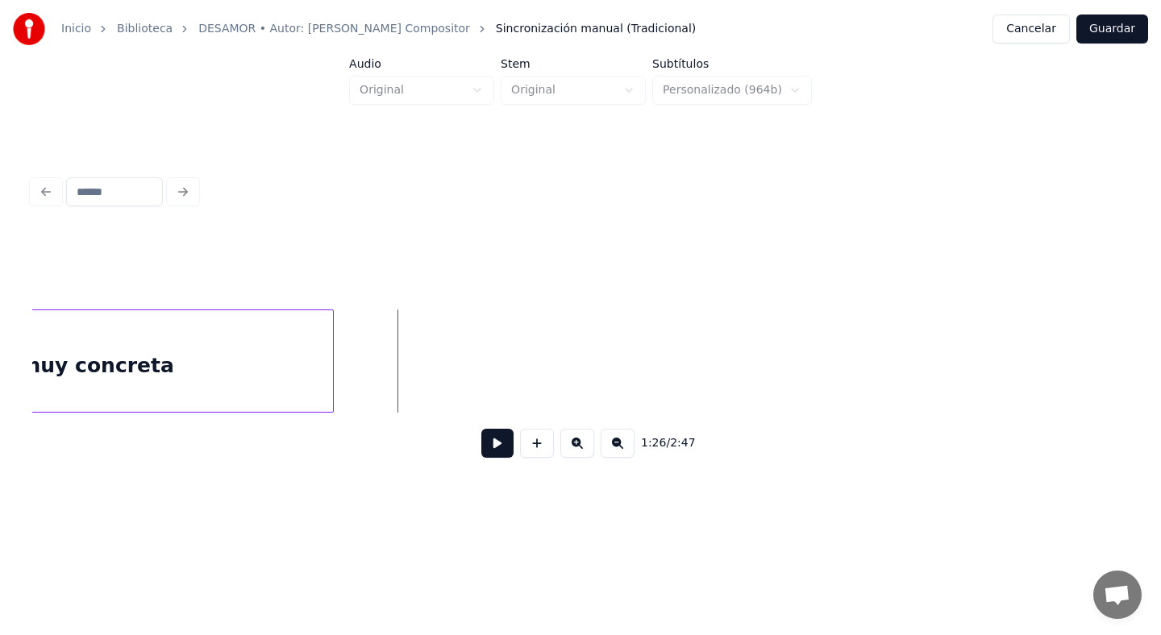
click at [483, 445] on button at bounding box center [497, 443] width 32 height 29
click at [502, 448] on button at bounding box center [497, 443] width 32 height 29
click at [534, 449] on button at bounding box center [537, 443] width 34 height 29
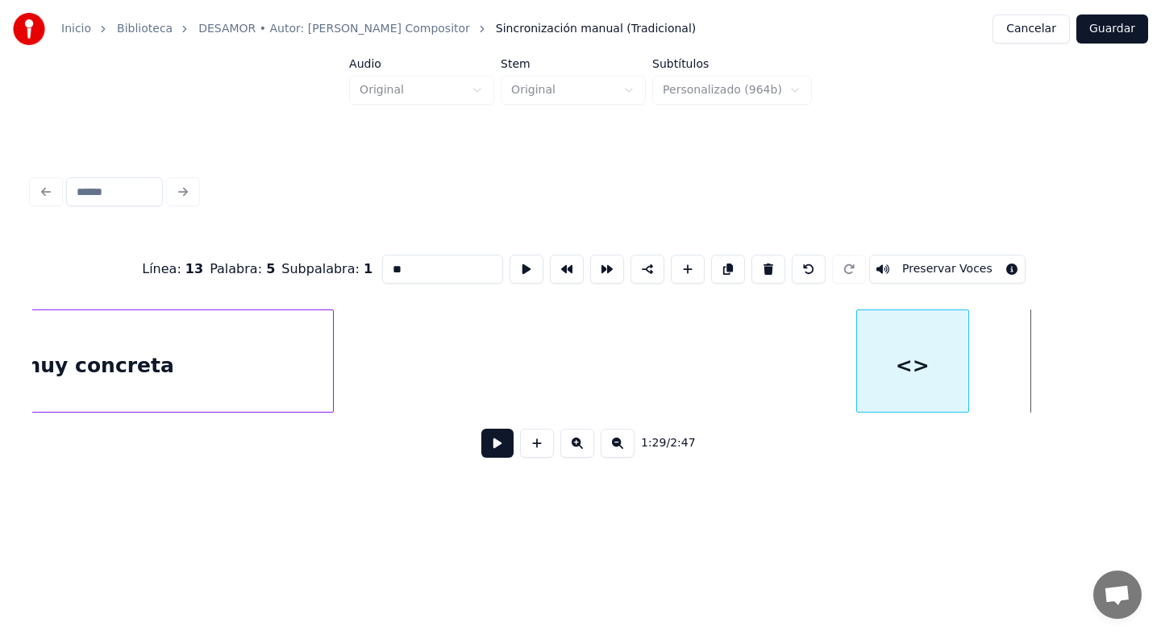
scroll to position [0, 24170]
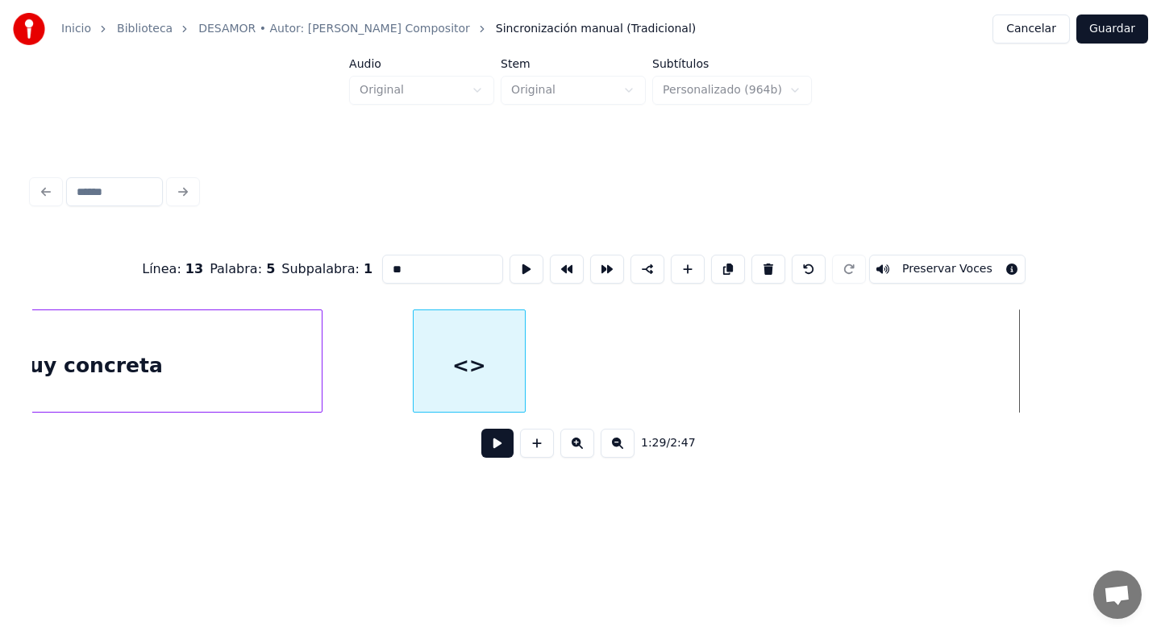
click at [464, 378] on div "<>" at bounding box center [469, 365] width 111 height 110
drag, startPoint x: 411, startPoint y: 269, endPoint x: 340, endPoint y: 265, distance: 71.0
click at [340, 265] on div "Línea : 13 Palabra : 5 Subpalabra : 1 ** Preservar Voces" at bounding box center [580, 269] width 1097 height 81
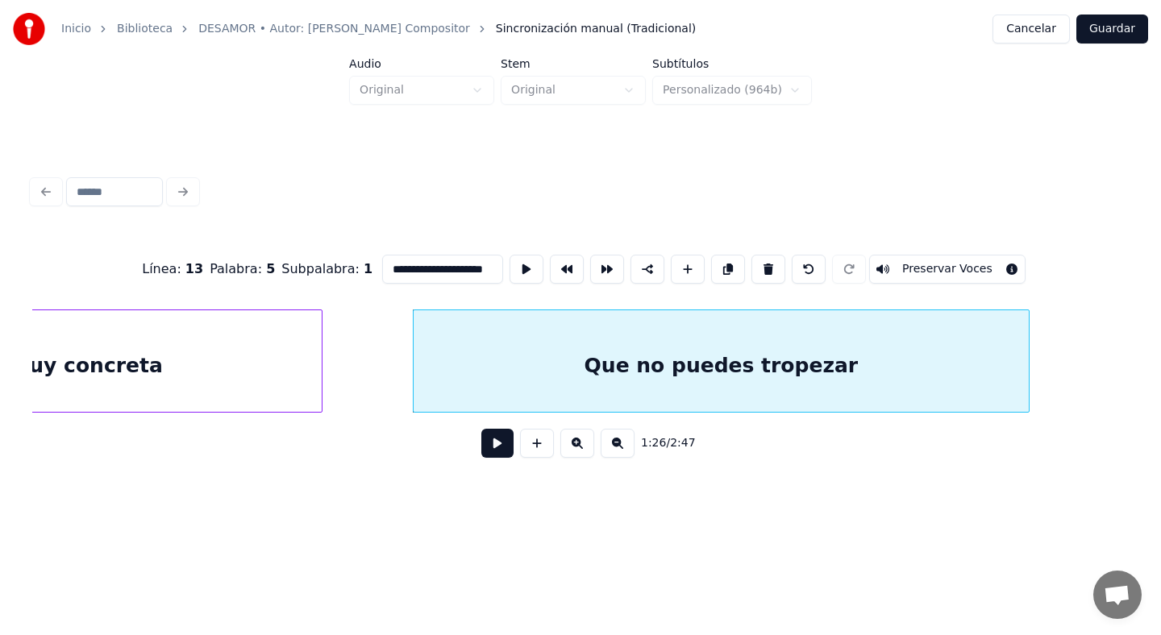
click at [1028, 367] on div at bounding box center [1026, 361] width 5 height 102
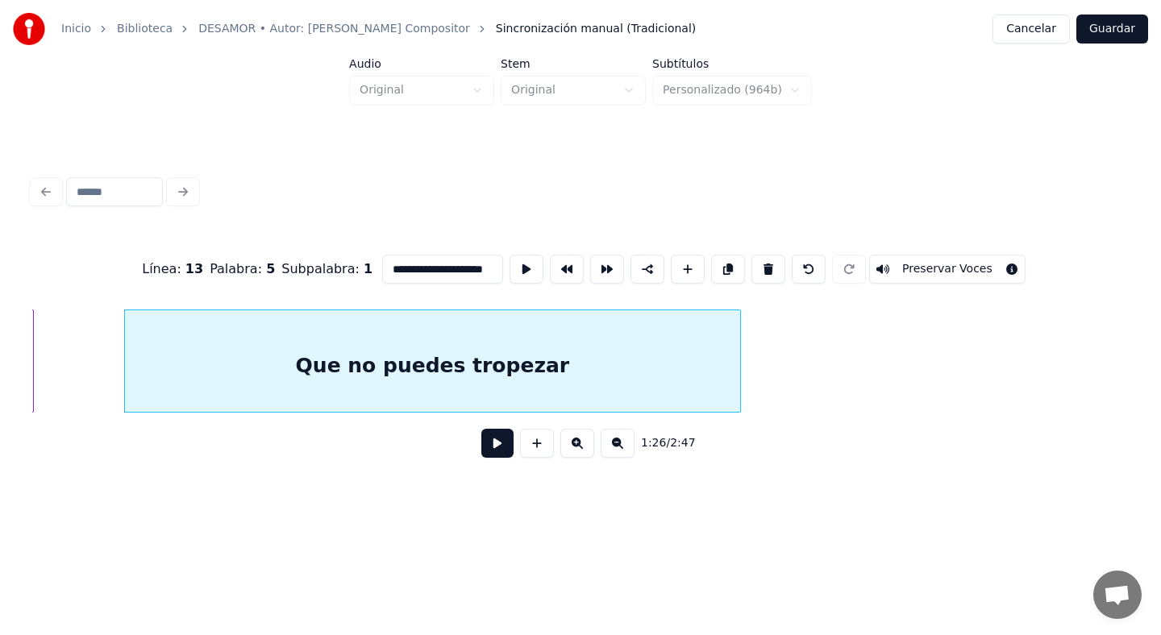
scroll to position [0, 24202]
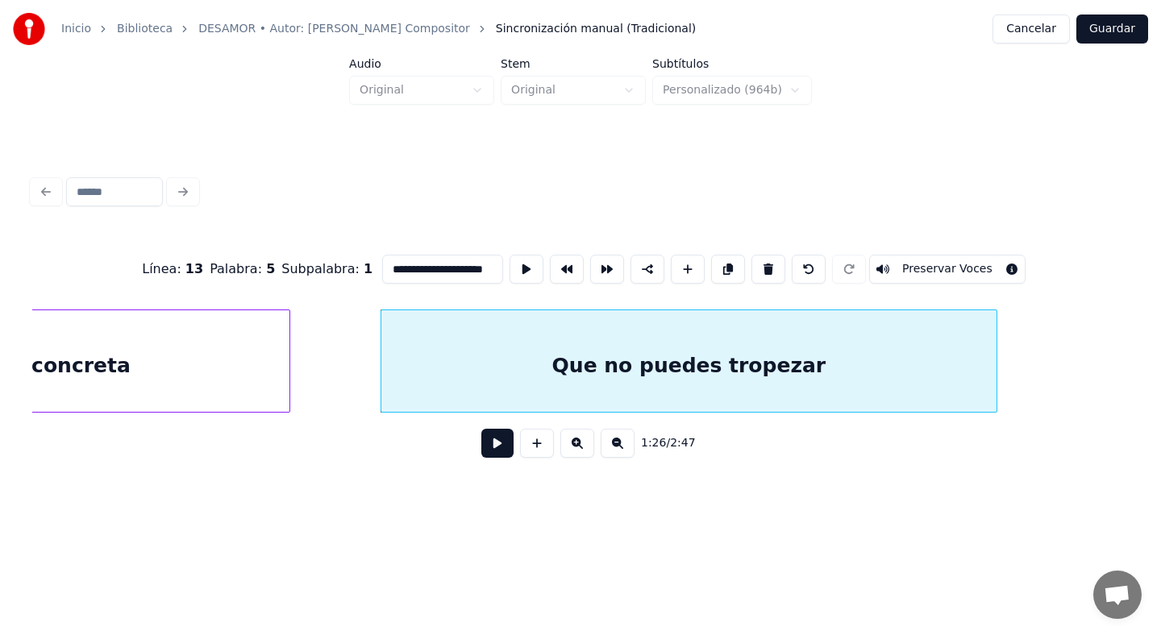
type input "**********"
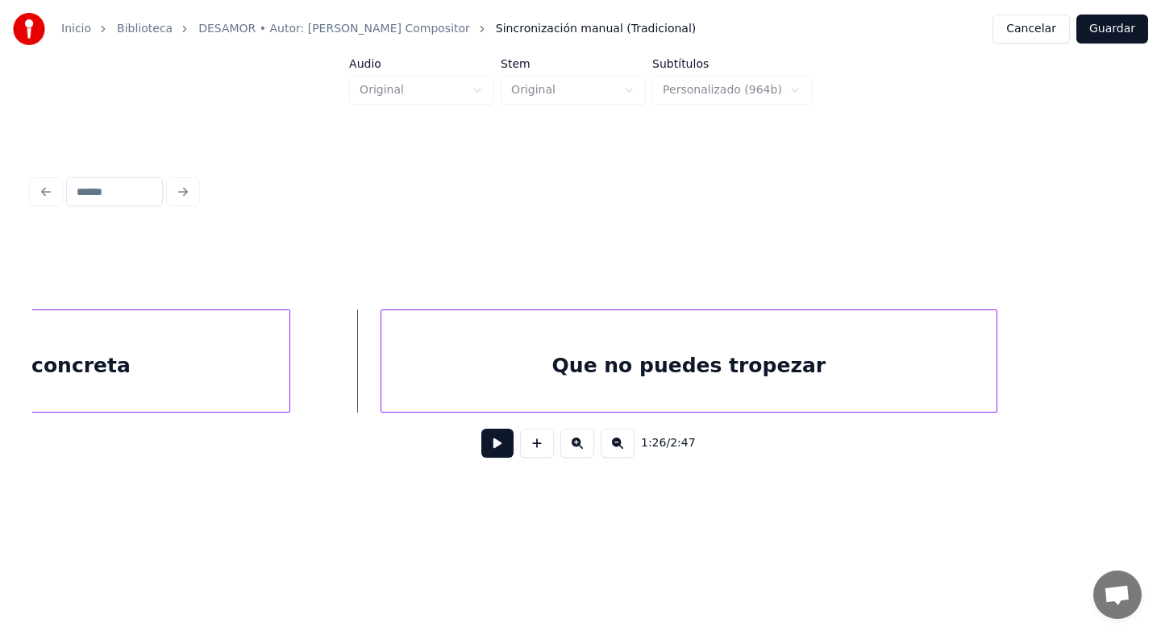
click at [504, 443] on button at bounding box center [497, 443] width 32 height 29
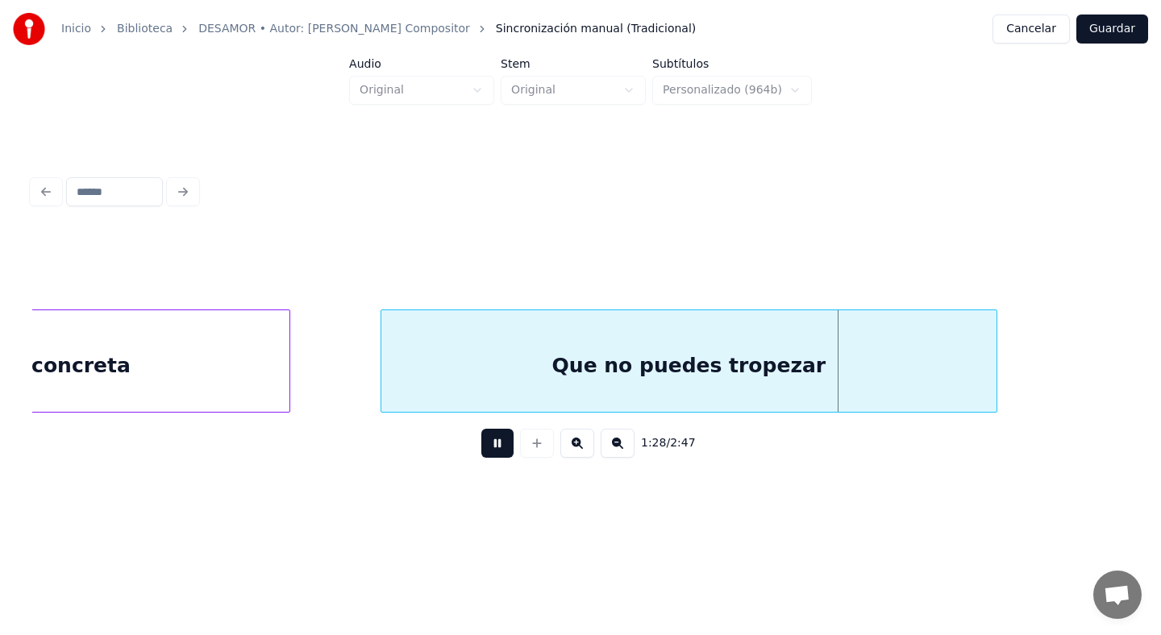
click at [504, 443] on button at bounding box center [497, 443] width 32 height 29
click at [564, 370] on div "Que no puedes tropezar" at bounding box center [688, 365] width 615 height 110
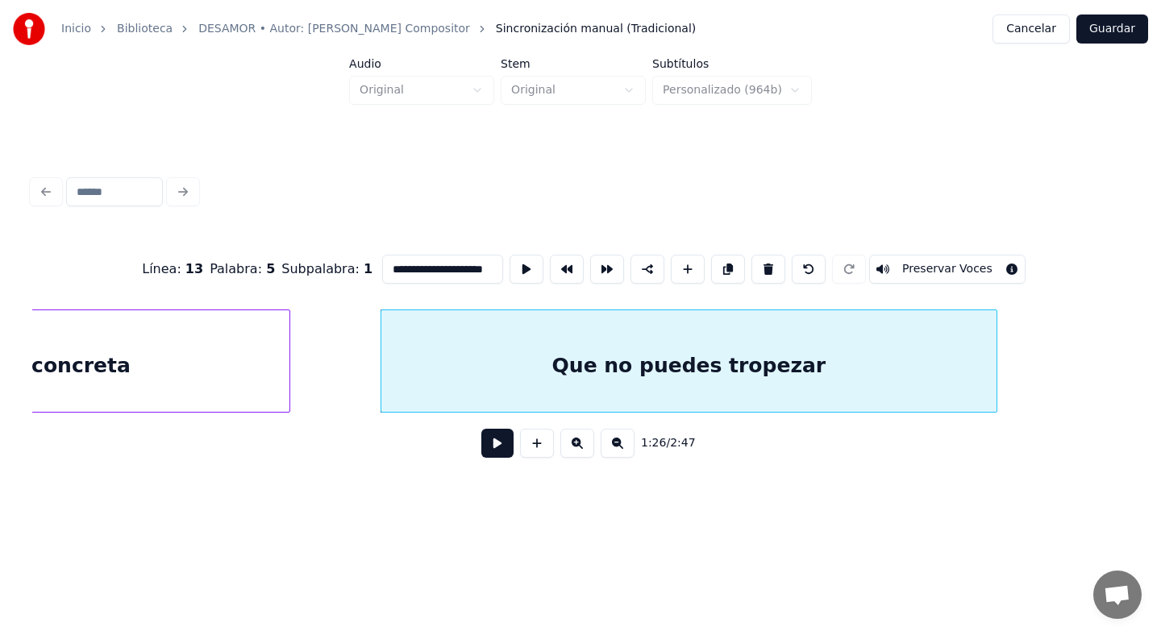
drag, startPoint x: 423, startPoint y: 269, endPoint x: 460, endPoint y: 269, distance: 37.1
click at [460, 269] on input "**********" at bounding box center [442, 269] width 121 height 29
click at [468, 363] on div "Que no quieres tropezar" at bounding box center [688, 365] width 615 height 110
type input "**********"
click at [502, 444] on button at bounding box center [497, 443] width 32 height 29
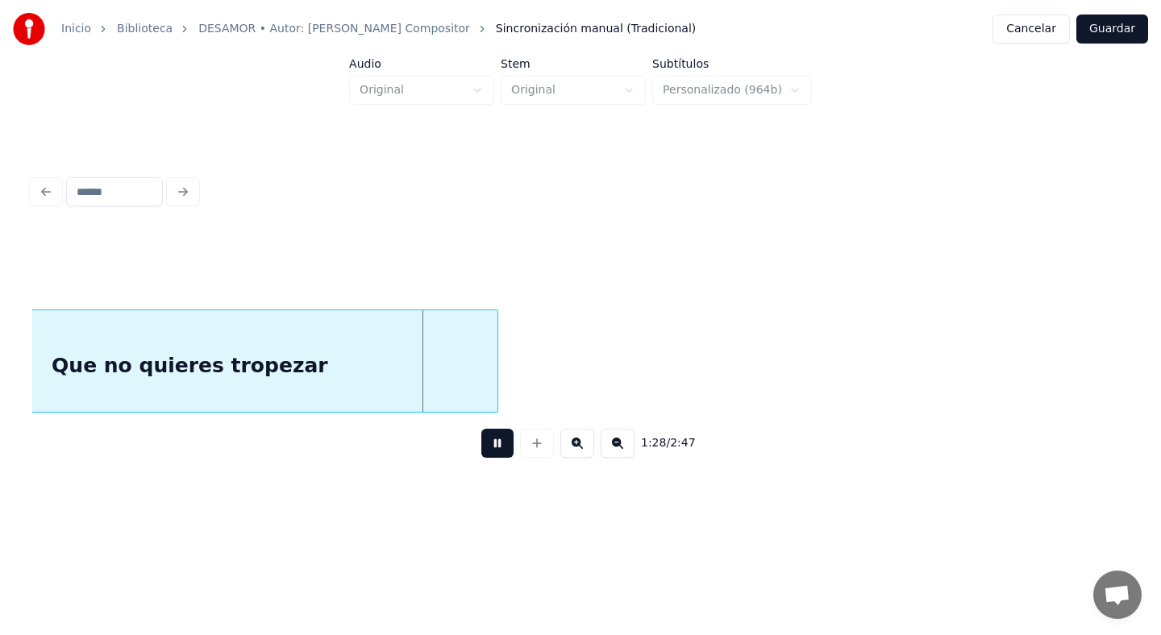
scroll to position [0, 24710]
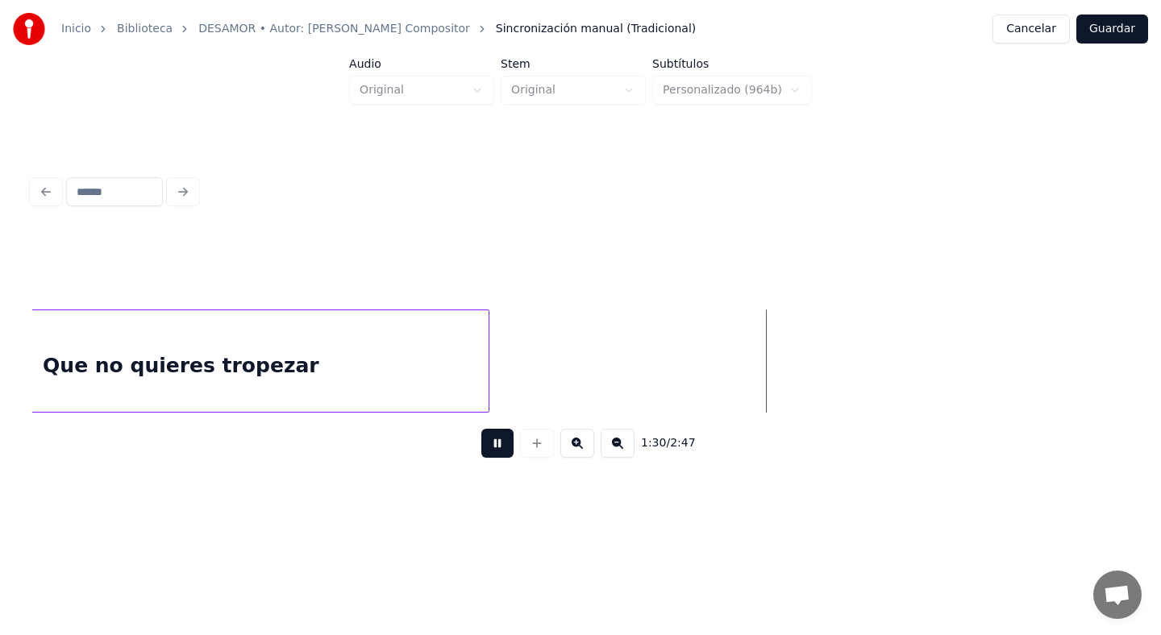
click at [499, 440] on button at bounding box center [497, 443] width 32 height 29
click at [537, 444] on button at bounding box center [537, 443] width 34 height 29
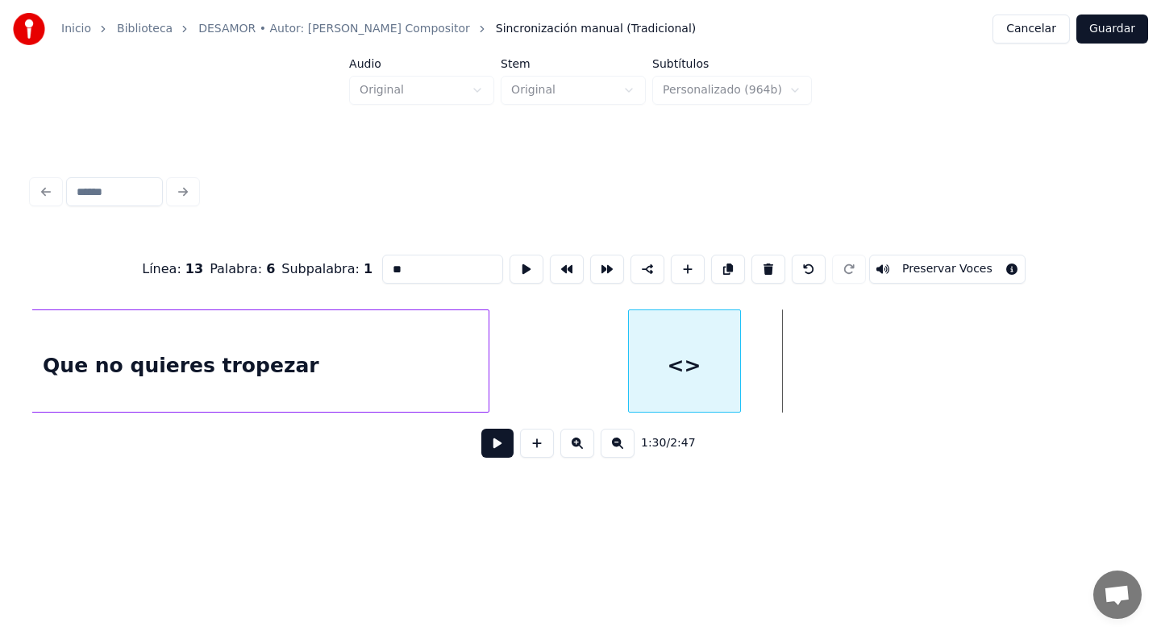
click at [702, 379] on div "<>" at bounding box center [684, 365] width 111 height 110
drag, startPoint x: 406, startPoint y: 266, endPoint x: 310, endPoint y: 258, distance: 96.3
click at [311, 258] on div "Línea : 13 Palabra : 6 Subpalabra : 1 ** Preservar Voces" at bounding box center [580, 269] width 1097 height 81
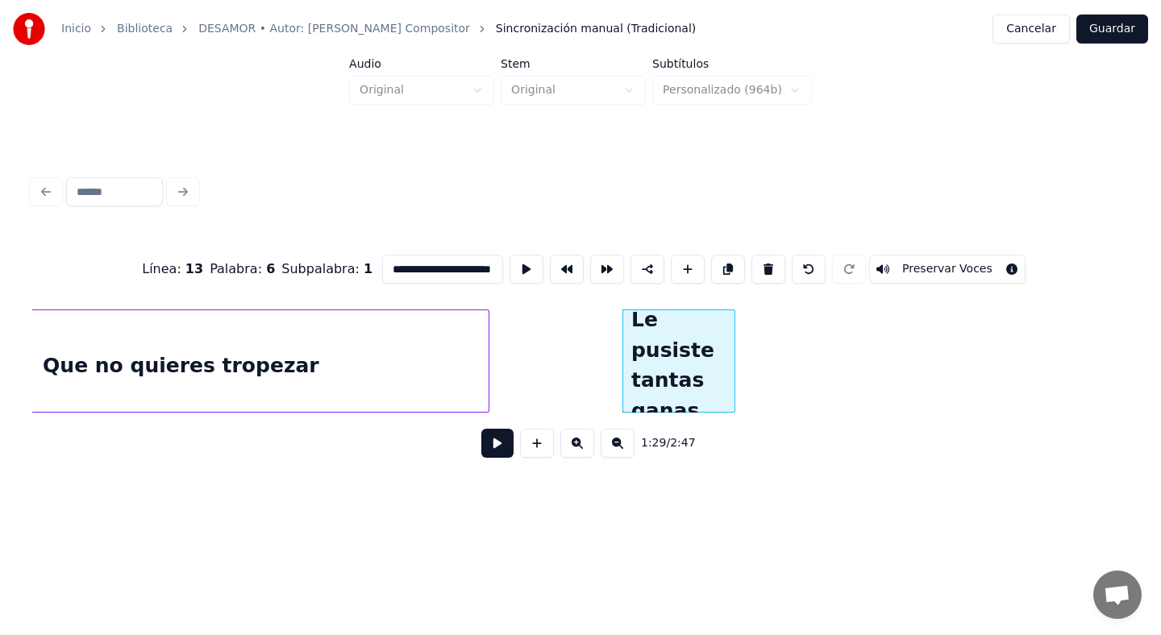
scroll to position [0, 26]
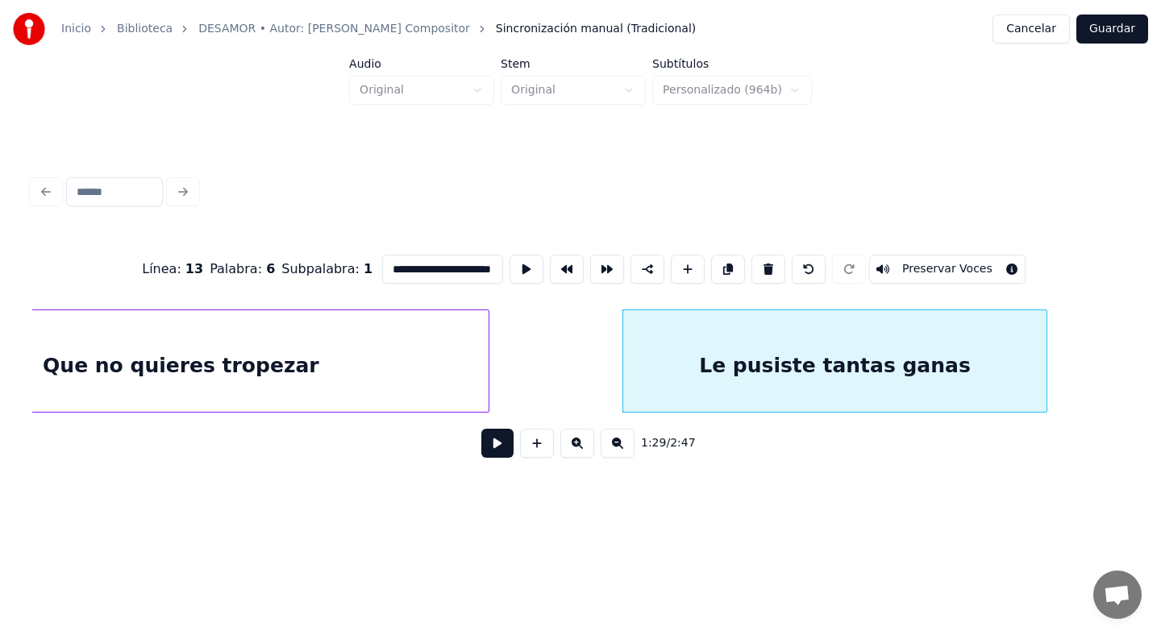
click at [1045, 381] on div at bounding box center [1044, 361] width 5 height 102
type input "**********"
click at [497, 443] on button at bounding box center [497, 443] width 32 height 29
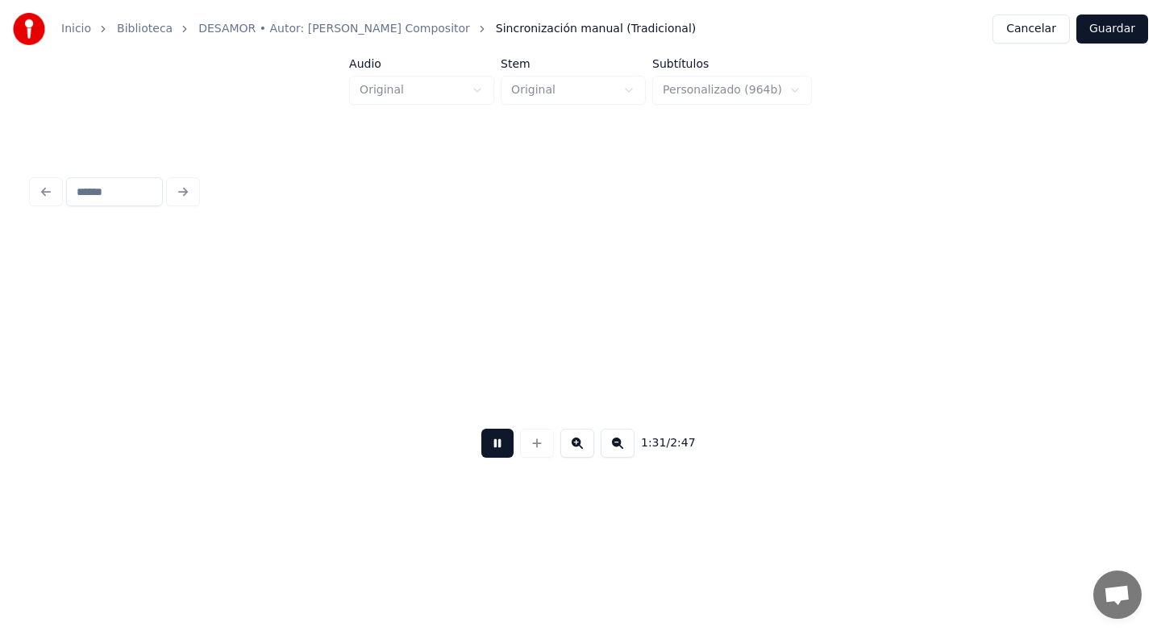
scroll to position [0, 25810]
click at [490, 439] on button at bounding box center [497, 443] width 32 height 29
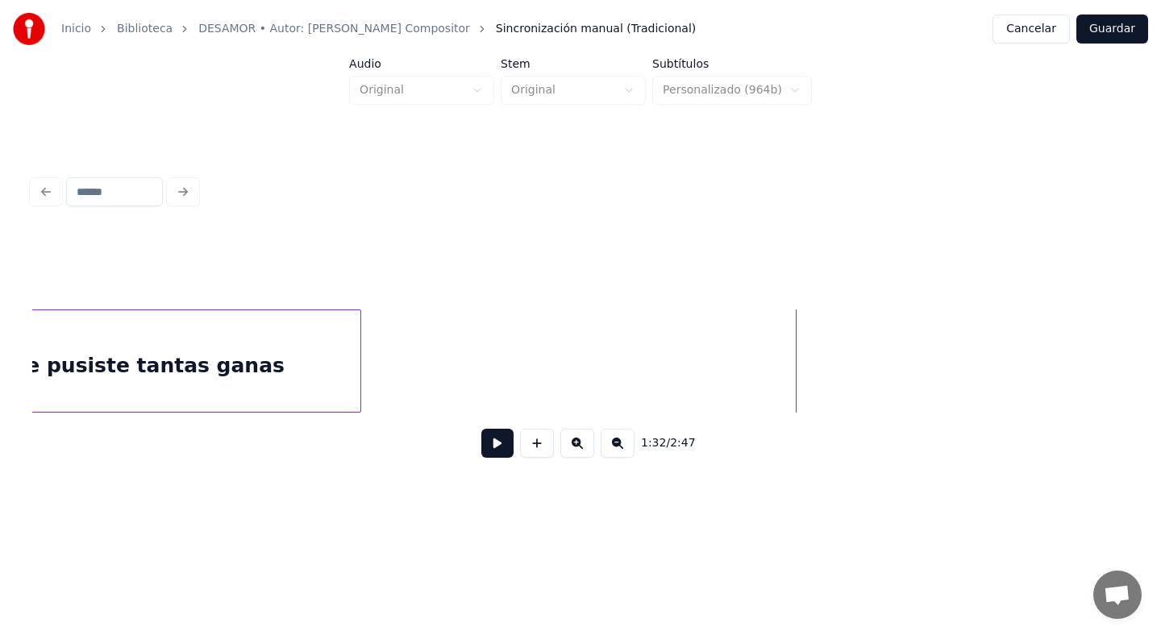
scroll to position [0, 25391]
click at [349, 353] on div "Le pusiste tantas ganas" at bounding box center [154, 365] width 423 height 110
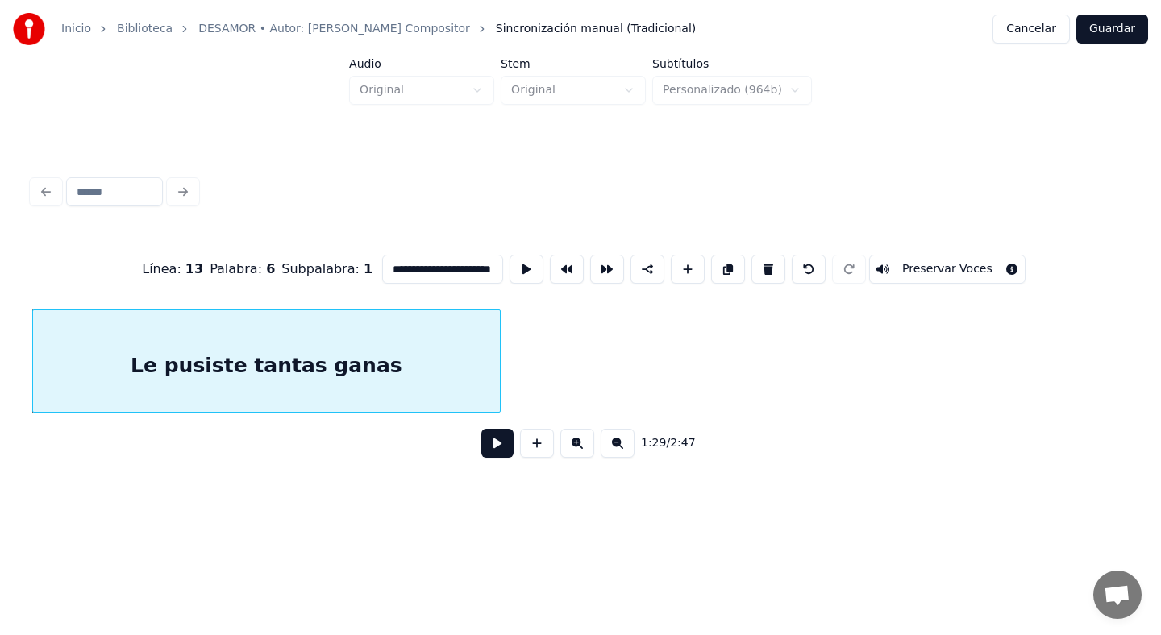
click at [498, 352] on div at bounding box center [497, 361] width 5 height 102
click at [352, 375] on div "Le pusiste tantas ganas" at bounding box center [266, 365] width 467 height 110
click at [481, 429] on button at bounding box center [497, 443] width 32 height 29
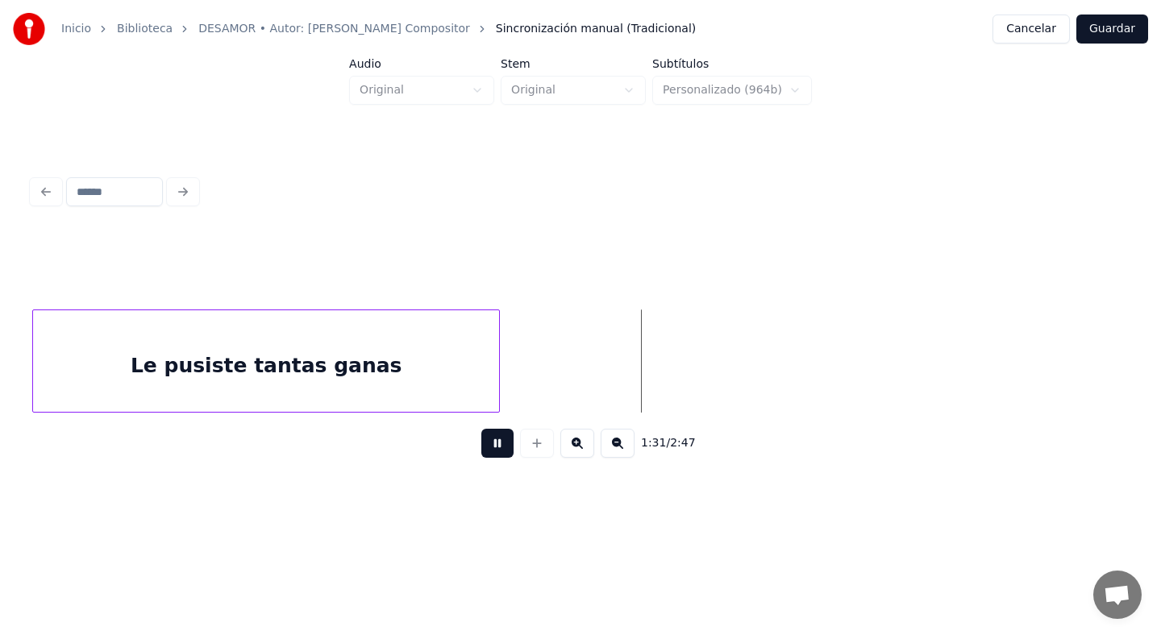
click at [498, 443] on button at bounding box center [497, 443] width 32 height 29
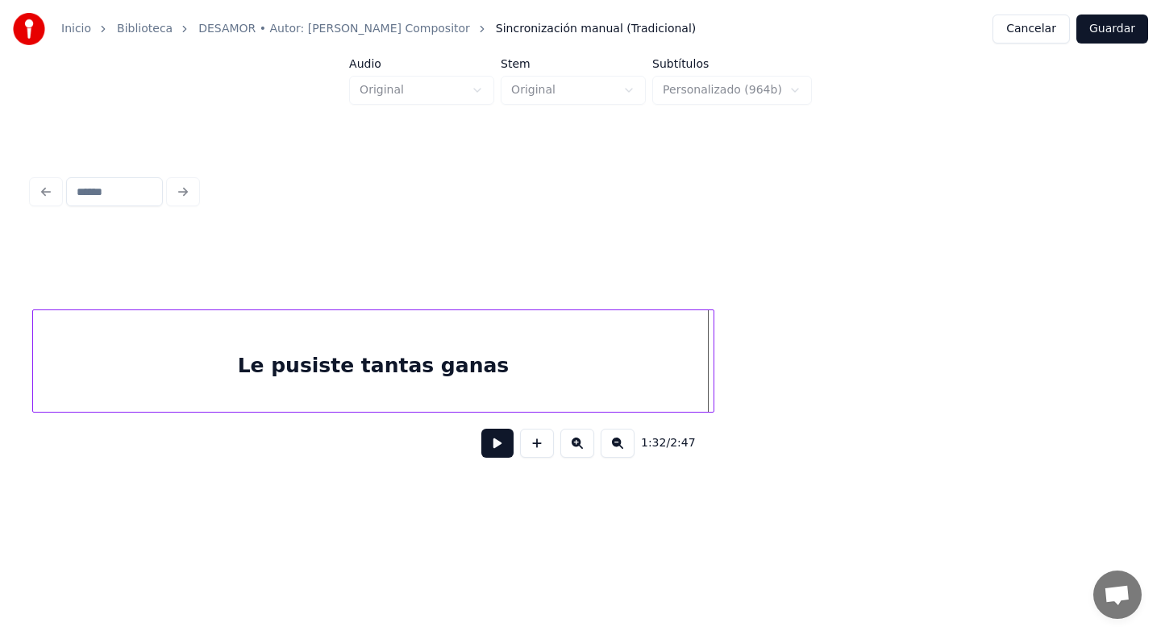
click at [714, 368] on div at bounding box center [711, 361] width 5 height 102
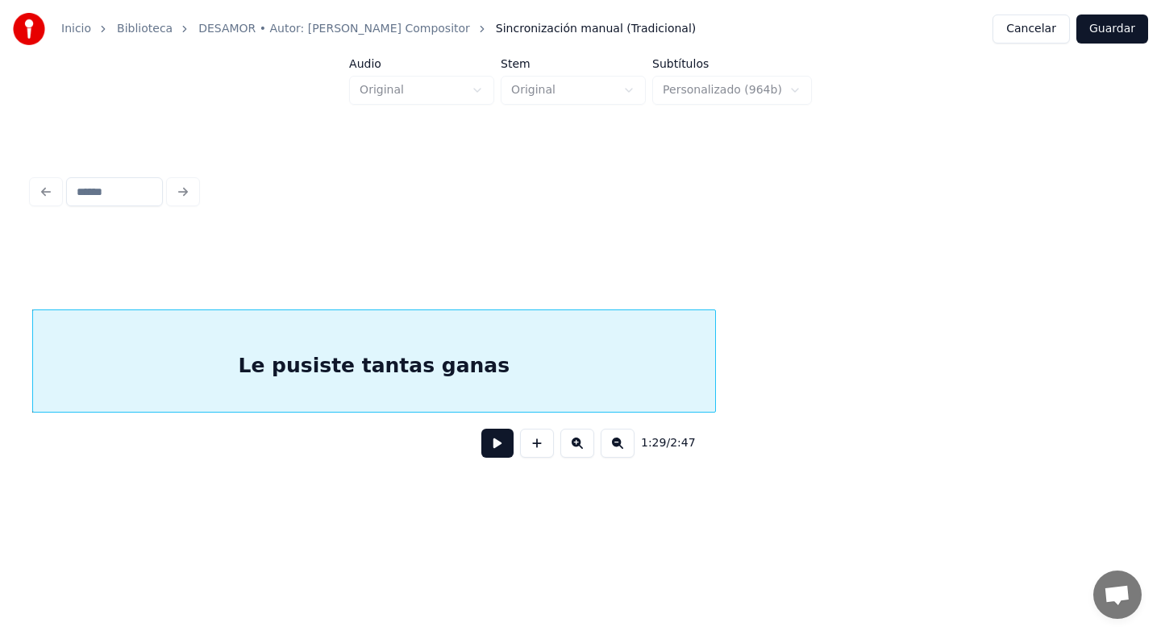
click at [489, 449] on button at bounding box center [497, 443] width 32 height 29
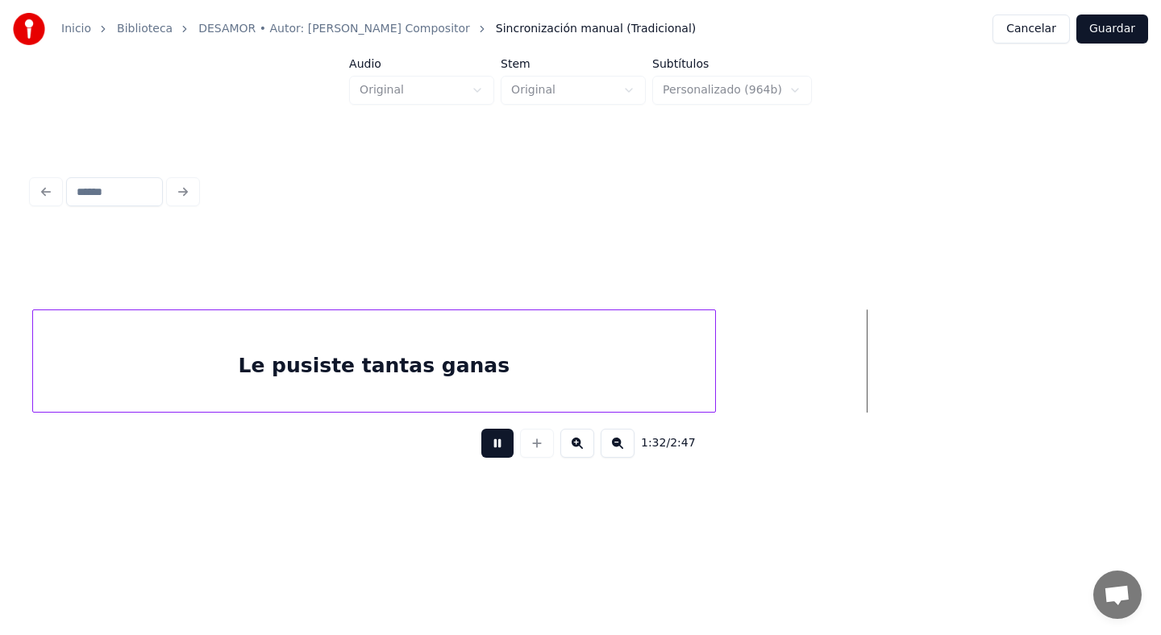
click at [498, 443] on button at bounding box center [497, 443] width 32 height 29
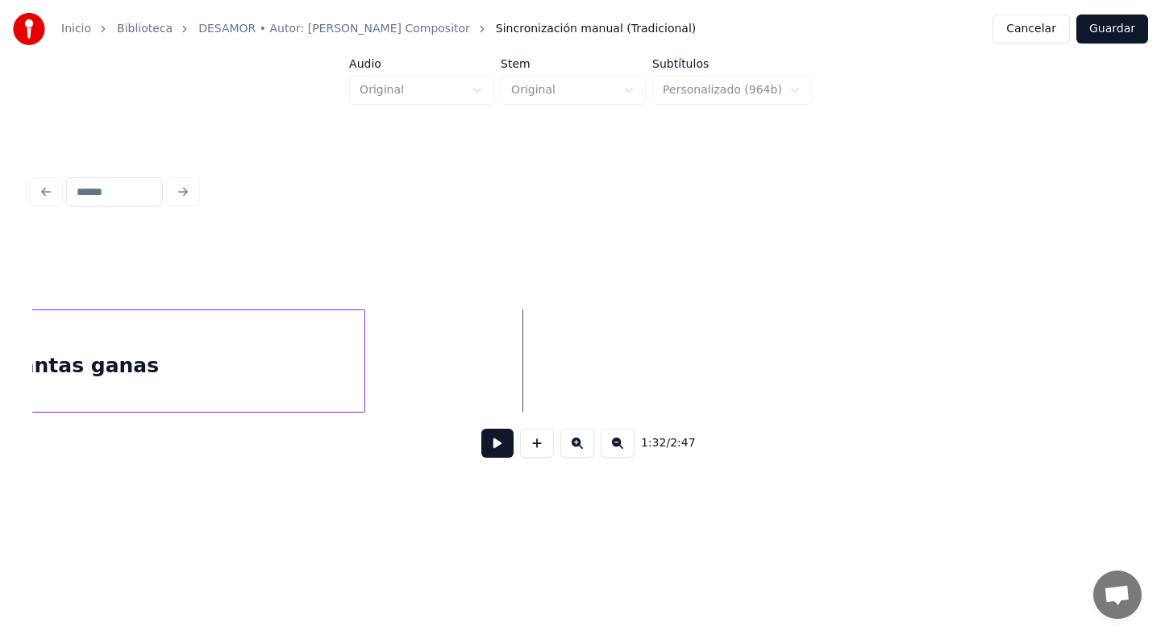
scroll to position [0, 25749]
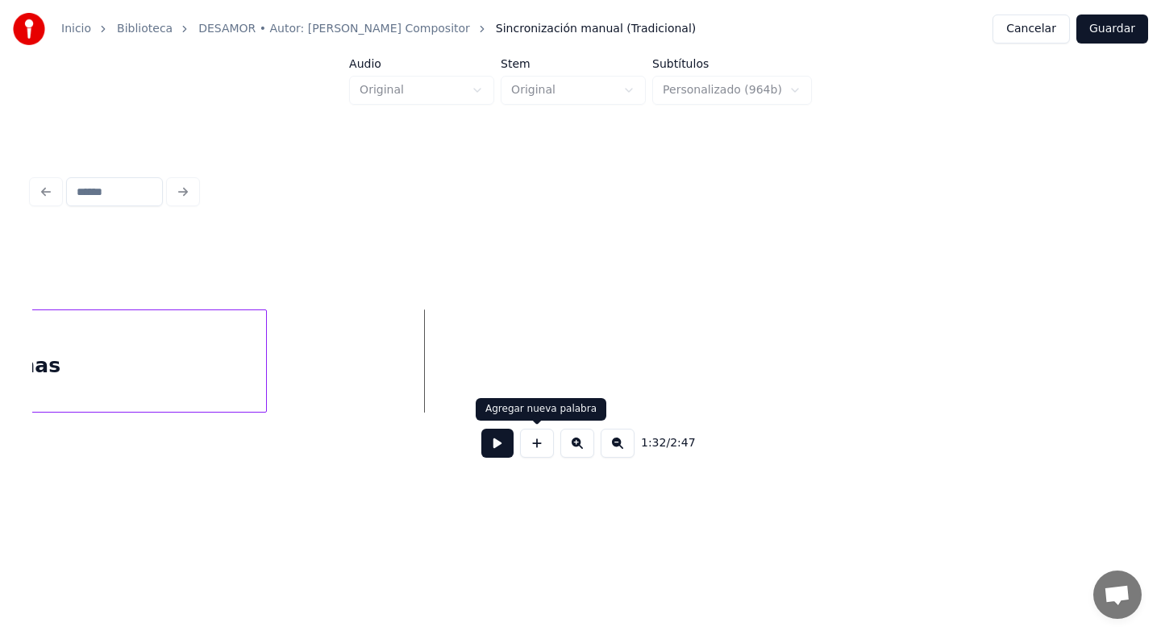
click at [540, 438] on button at bounding box center [537, 443] width 34 height 29
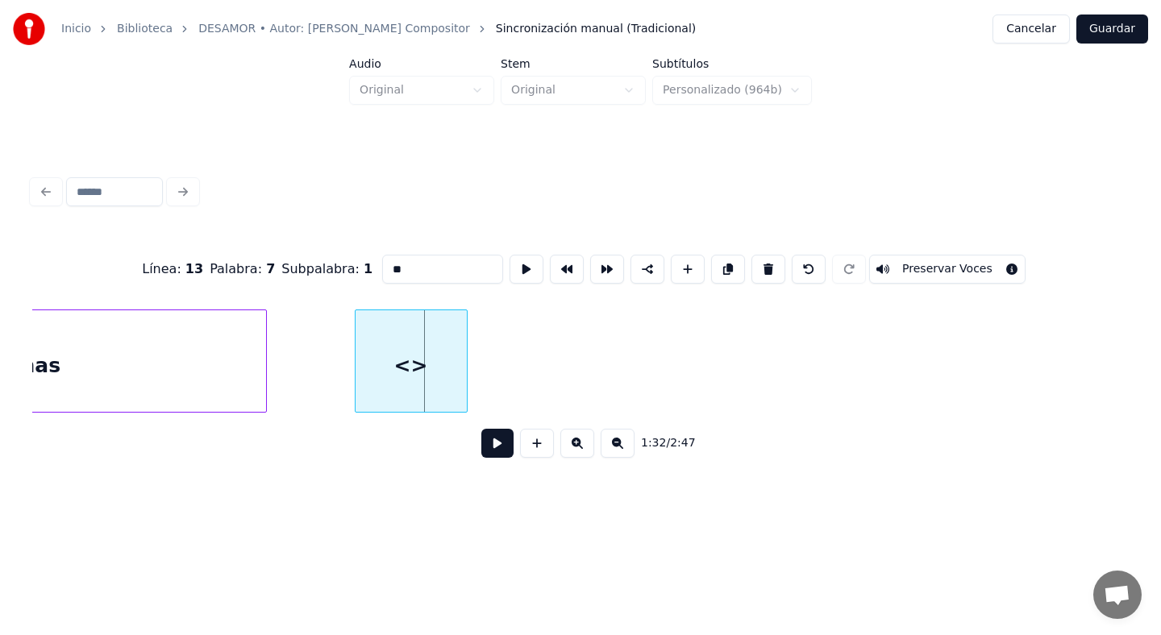
click at [410, 364] on div "<>" at bounding box center [411, 365] width 111 height 110
drag, startPoint x: 400, startPoint y: 280, endPoint x: 344, endPoint y: 277, distance: 55.7
click at [349, 277] on div "Línea : 13 Palabra : 7 Subpalabra : 1 ** Preservar Voces" at bounding box center [580, 269] width 1097 height 81
type input "*"
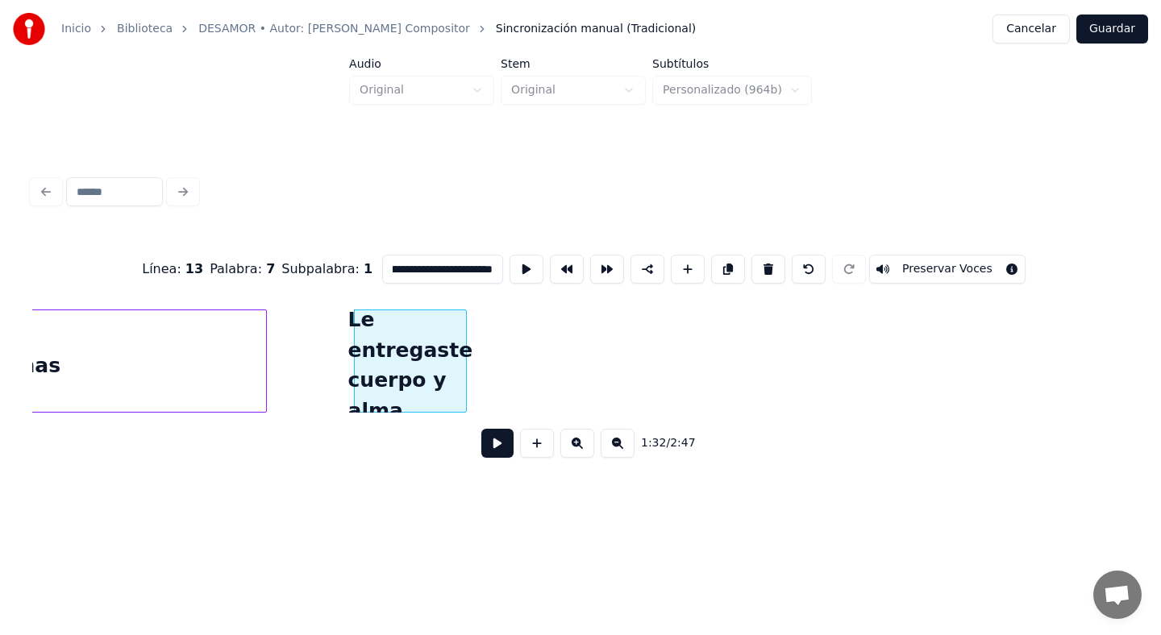
scroll to position [0, 51]
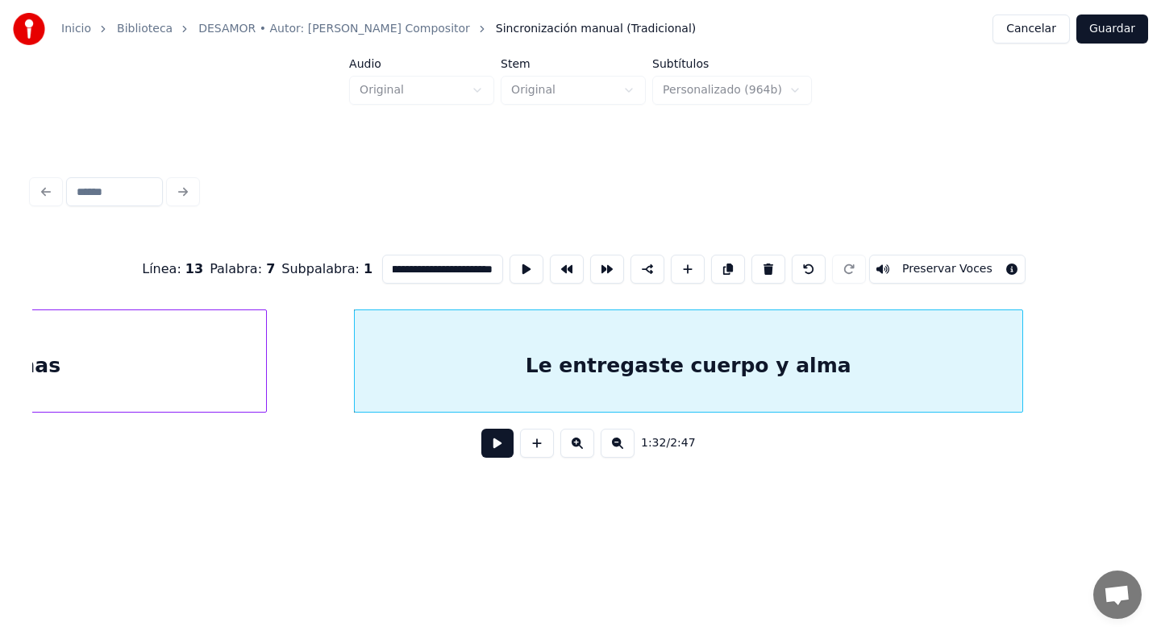
click at [1022, 411] on div at bounding box center [1020, 361] width 5 height 102
type input "**********"
click at [499, 443] on button at bounding box center [497, 443] width 32 height 29
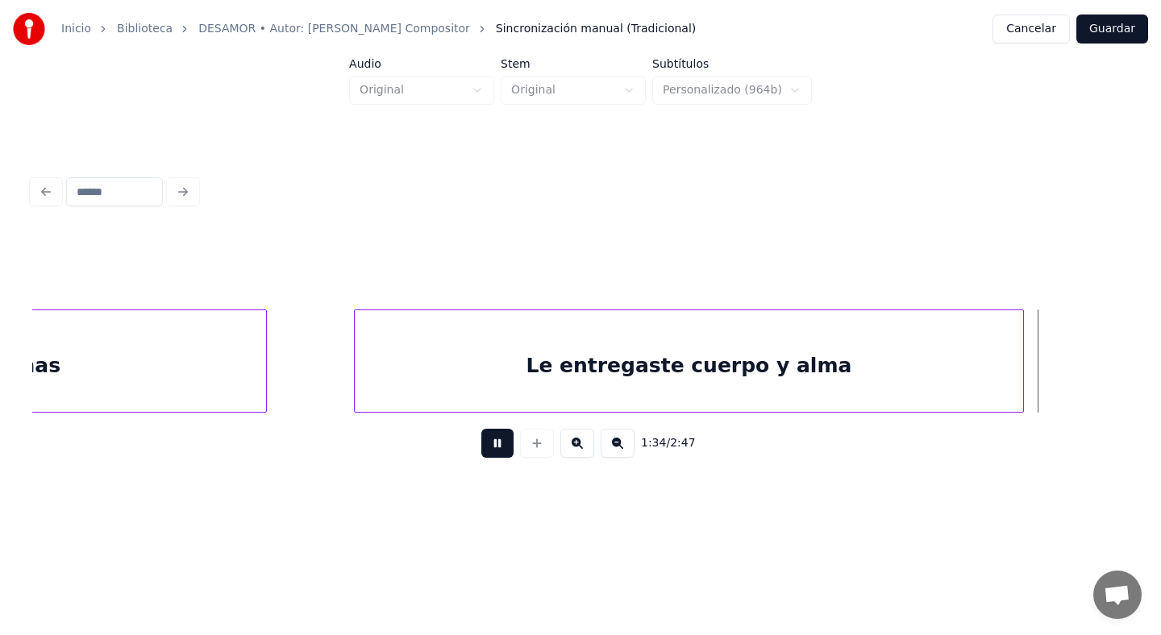
click at [493, 439] on button at bounding box center [497, 443] width 32 height 29
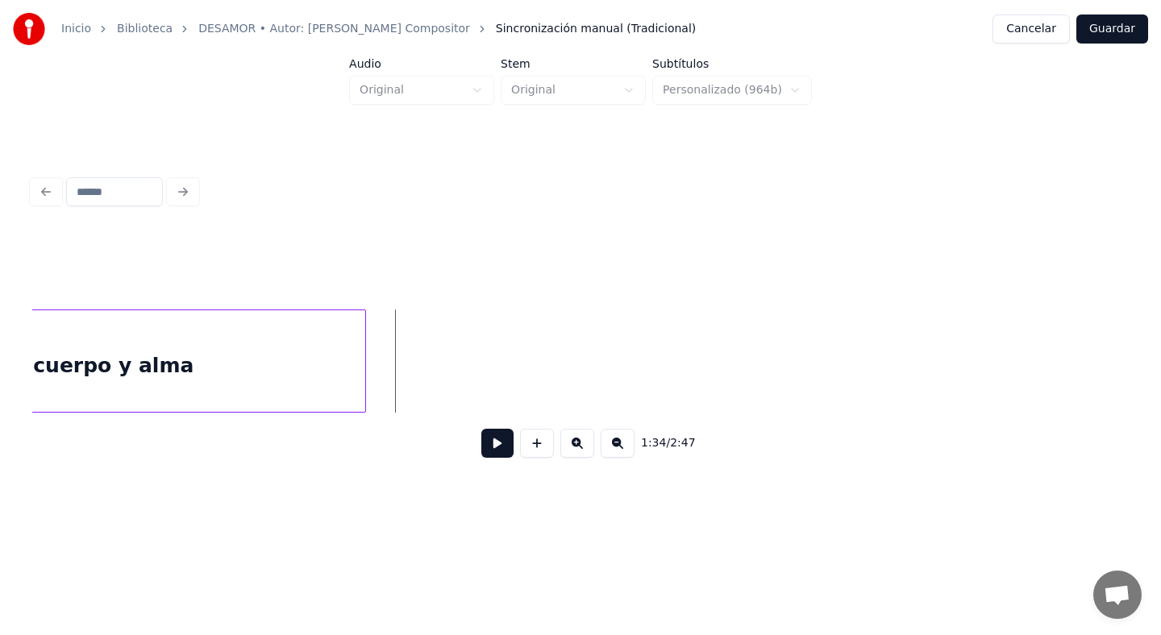
scroll to position [0, 26419]
click at [543, 431] on button at bounding box center [537, 443] width 34 height 29
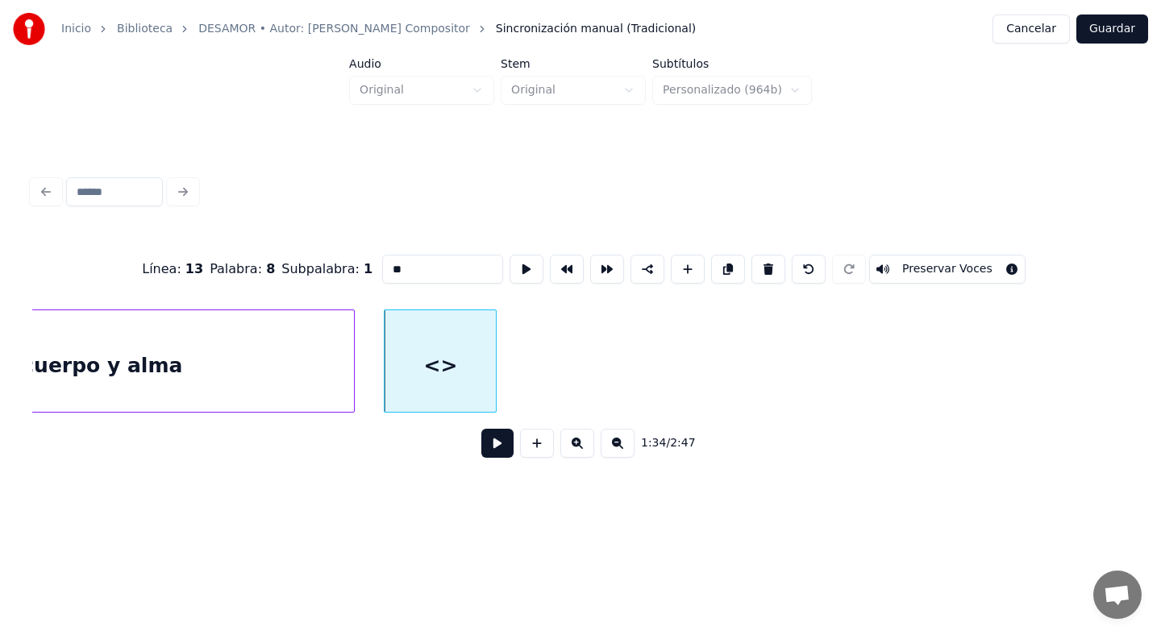
drag, startPoint x: 425, startPoint y: 269, endPoint x: 308, endPoint y: 260, distance: 117.3
click at [309, 260] on div "Línea : 13 Palabra : 8 Subpalabra : 1 ** Preservar Voces" at bounding box center [580, 269] width 1097 height 81
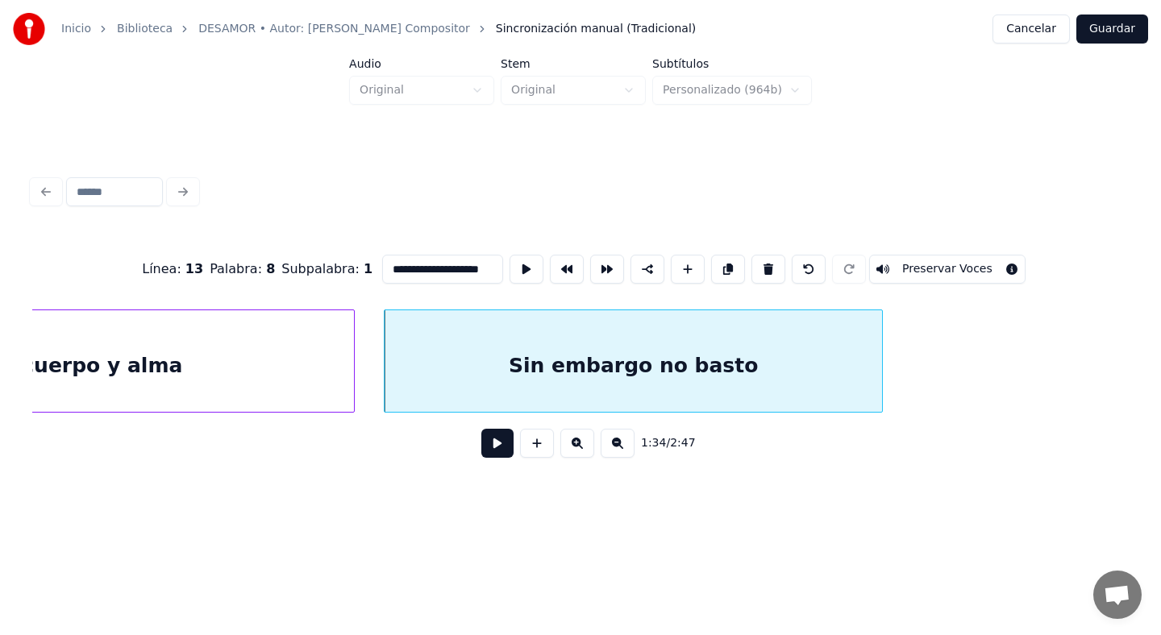
click at [882, 364] on div at bounding box center [879, 361] width 5 height 102
type input "**********"
click at [505, 440] on button at bounding box center [497, 443] width 32 height 29
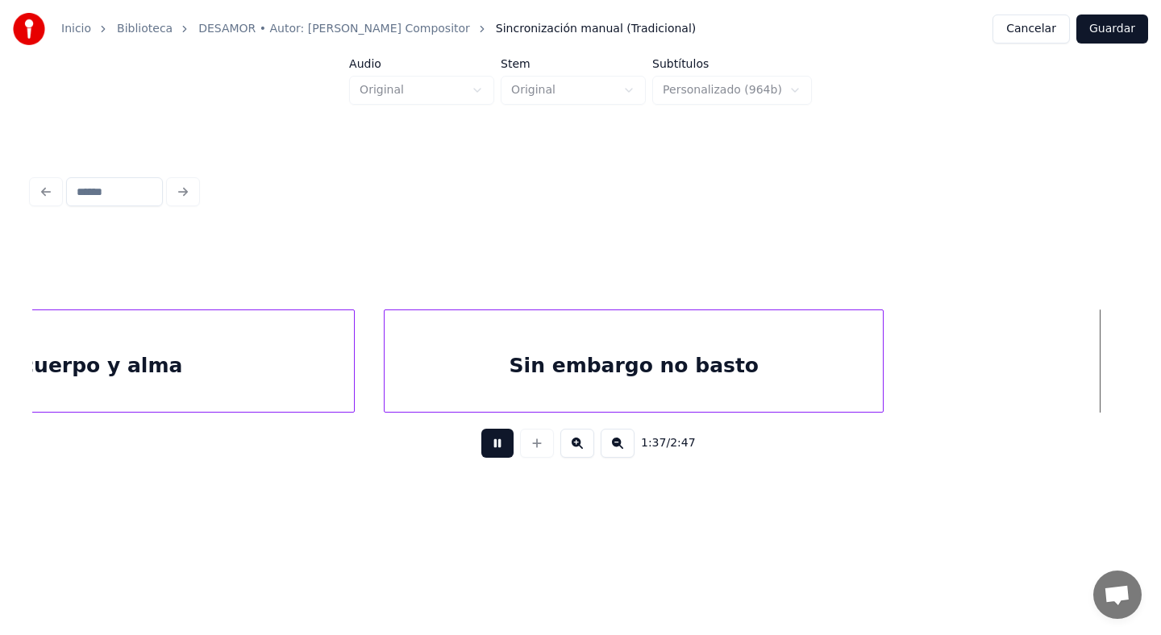
click at [505, 440] on button at bounding box center [497, 443] width 32 height 29
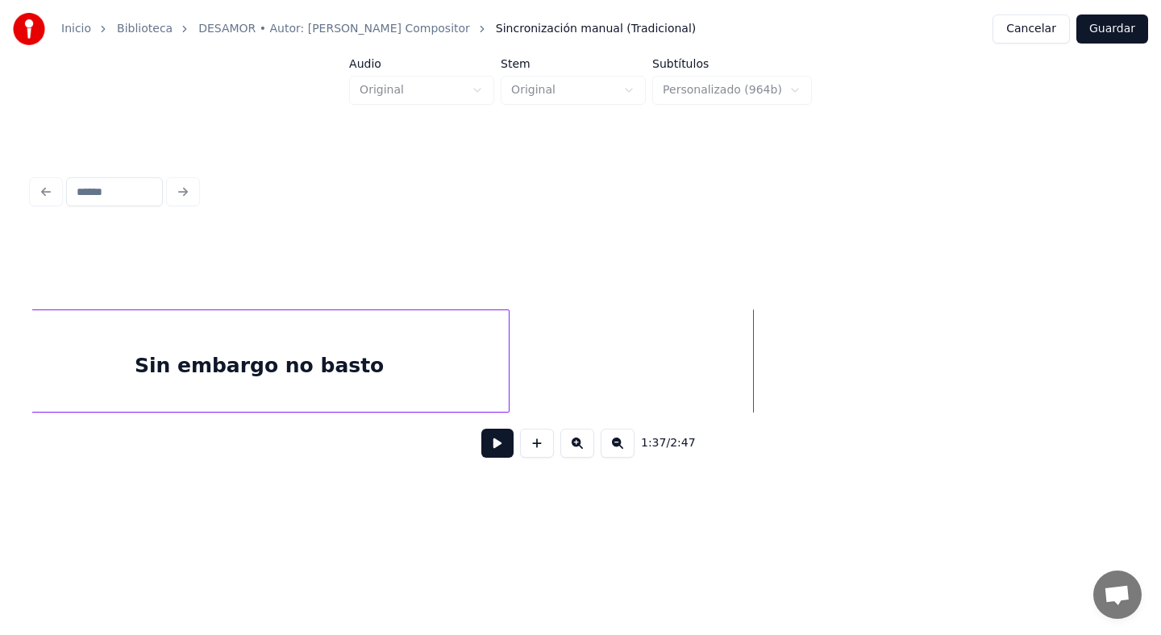
scroll to position [0, 26773]
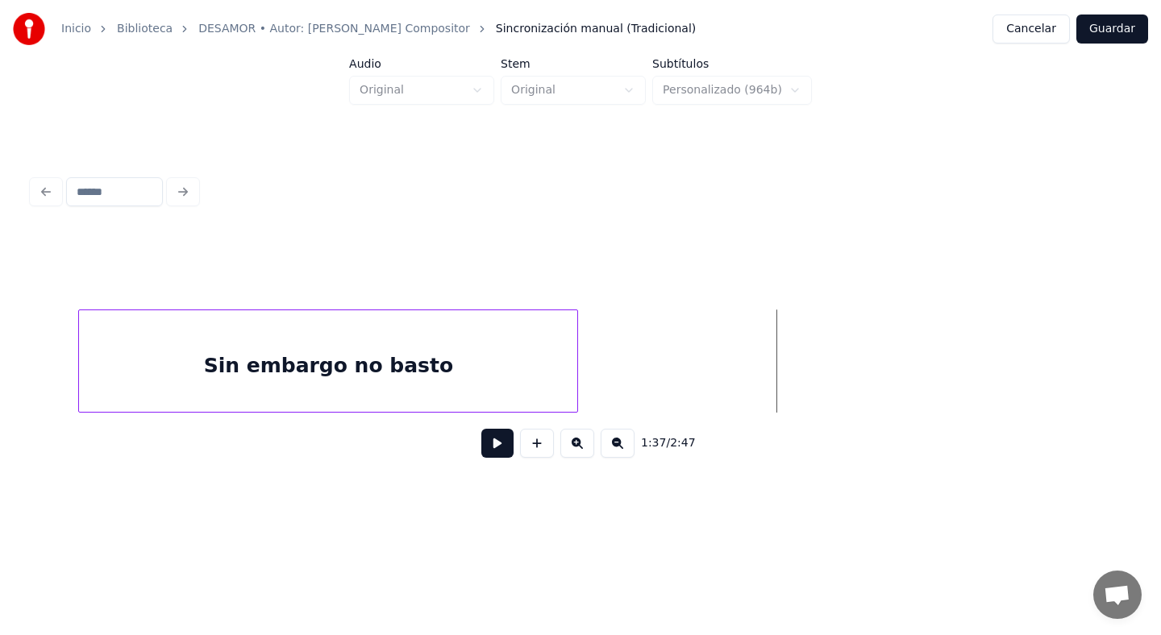
click at [305, 348] on div "Sin embargo no basto" at bounding box center [328, 365] width 498 height 110
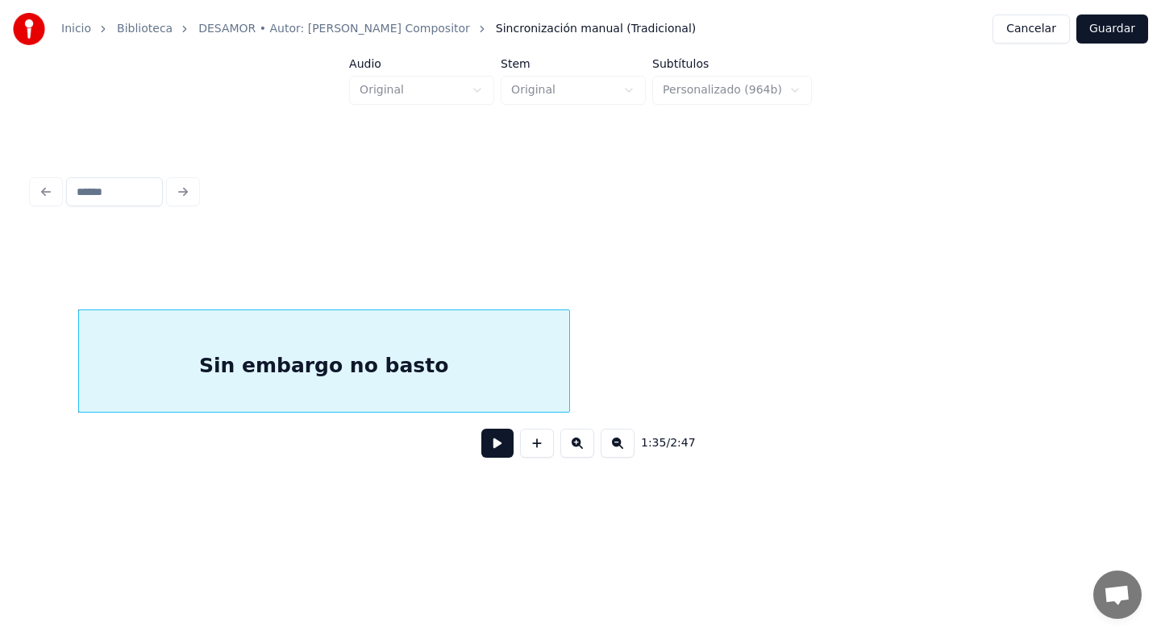
click at [568, 359] on div at bounding box center [566, 361] width 5 height 102
click at [505, 435] on button at bounding box center [497, 443] width 32 height 29
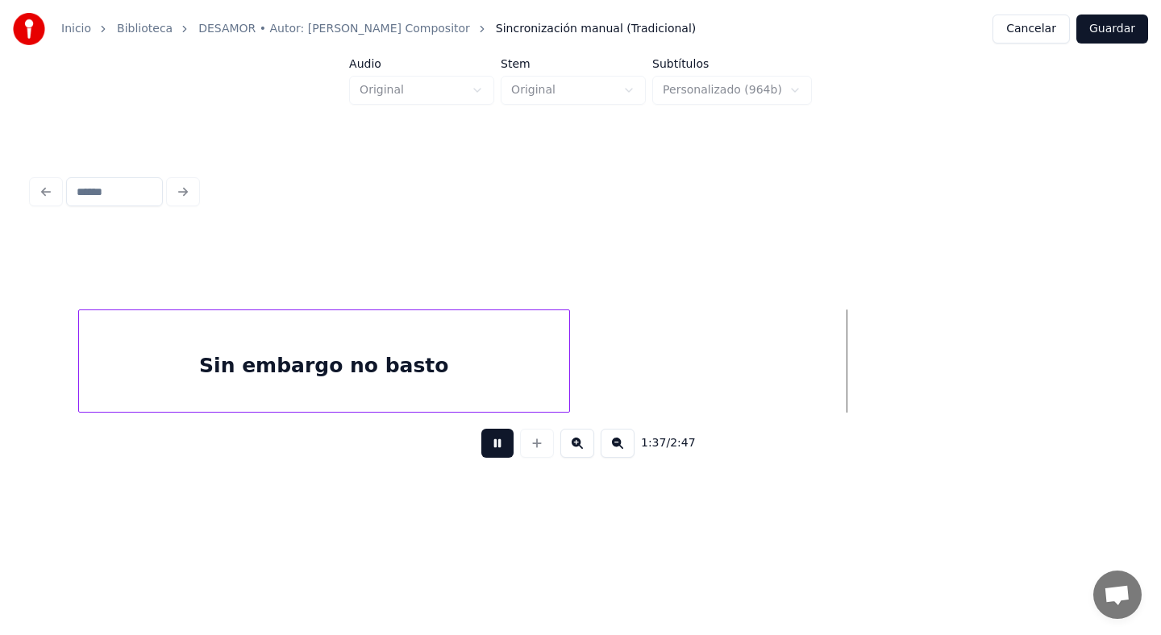
click at [505, 435] on button at bounding box center [497, 443] width 32 height 29
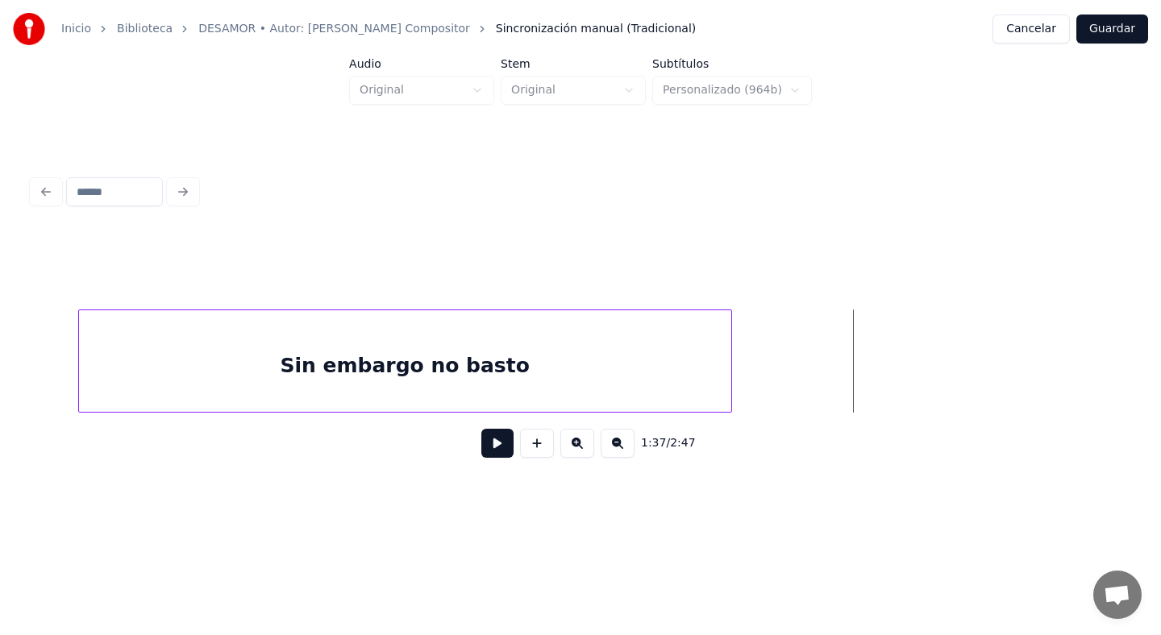
click at [730, 389] on div at bounding box center [729, 361] width 5 height 102
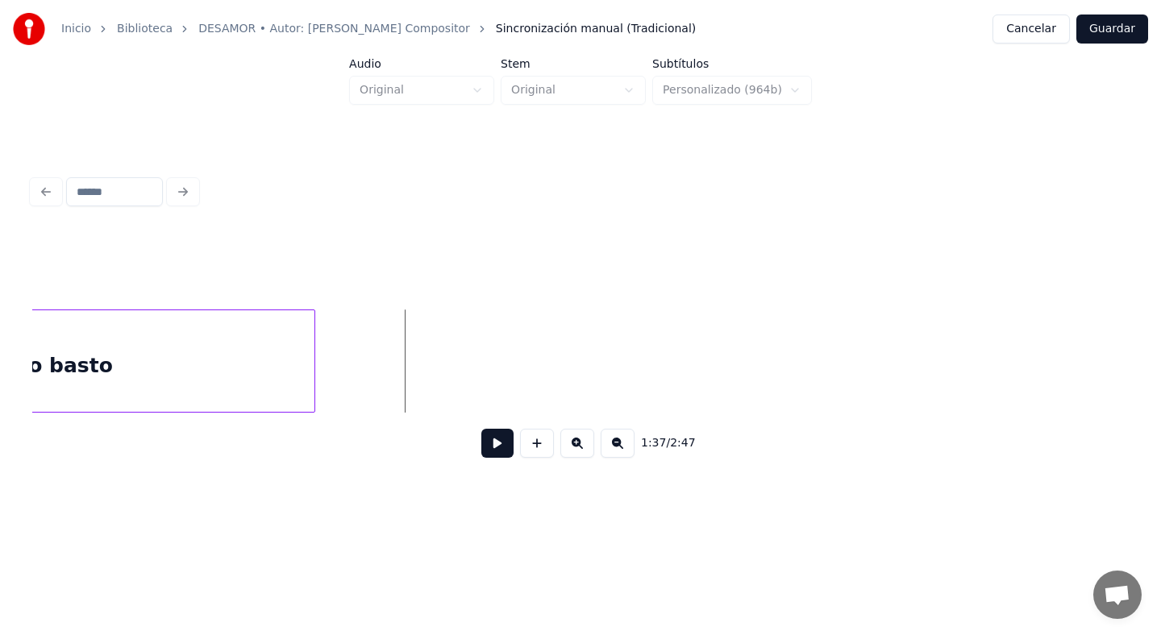
scroll to position [0, 27226]
click at [506, 446] on button at bounding box center [497, 443] width 32 height 29
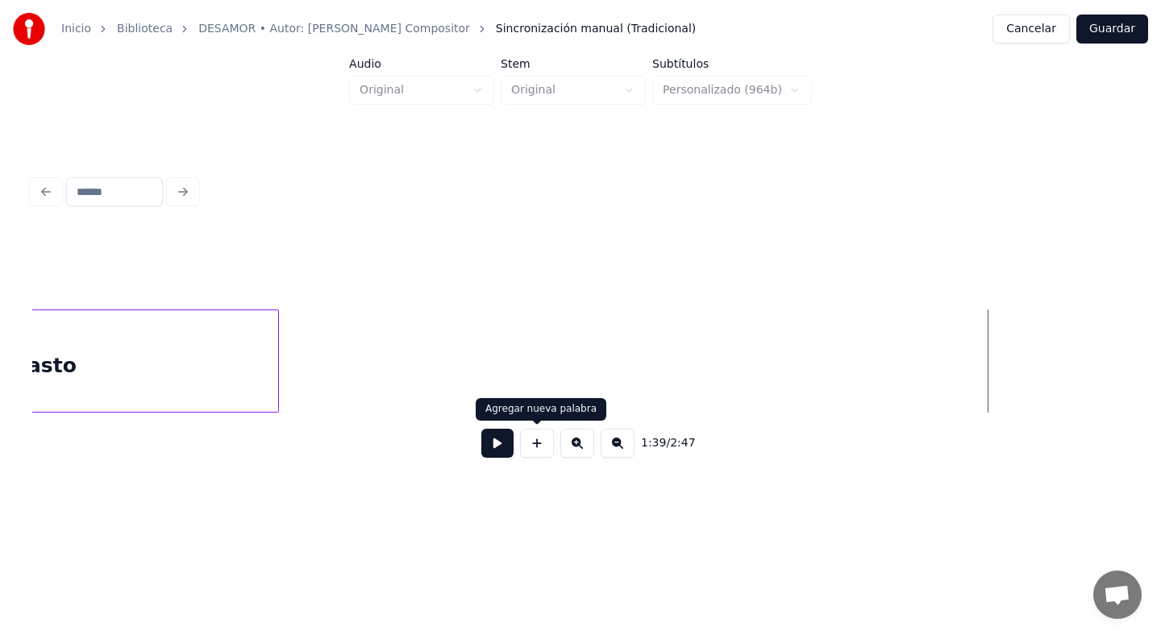
click at [541, 443] on button at bounding box center [537, 443] width 34 height 29
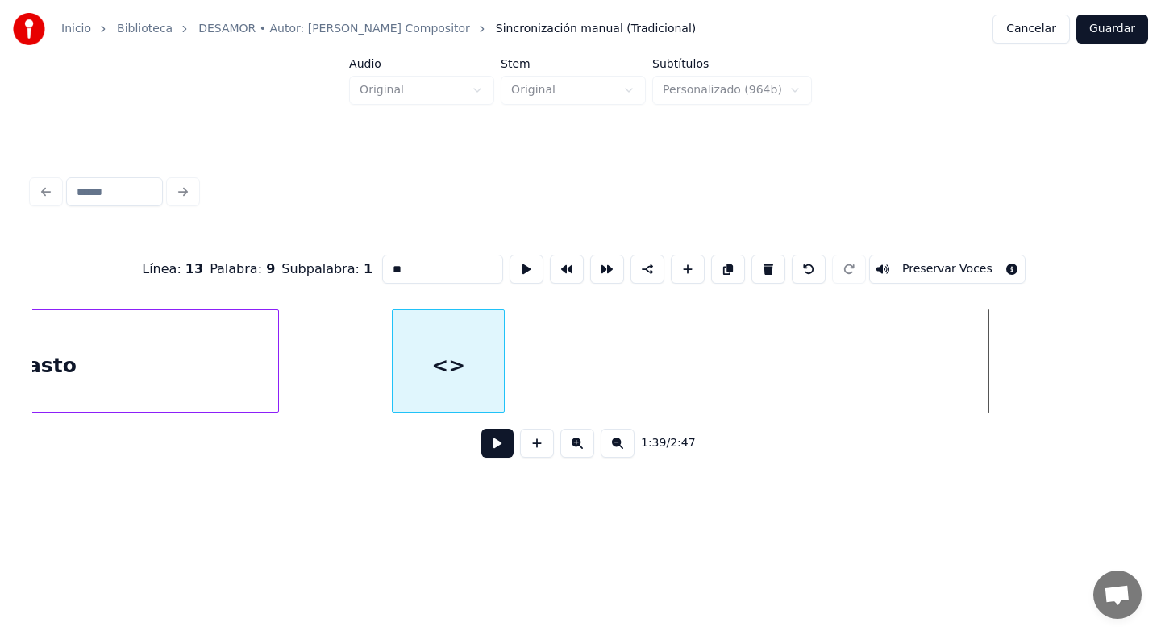
click at [447, 367] on div "<>" at bounding box center [448, 365] width 111 height 110
drag, startPoint x: 413, startPoint y: 279, endPoint x: 350, endPoint y: 276, distance: 63.0
click at [350, 276] on div "Línea : 13 Palabra : 9 Subpalabra : 1 ** Preservar Voces" at bounding box center [580, 269] width 1097 height 81
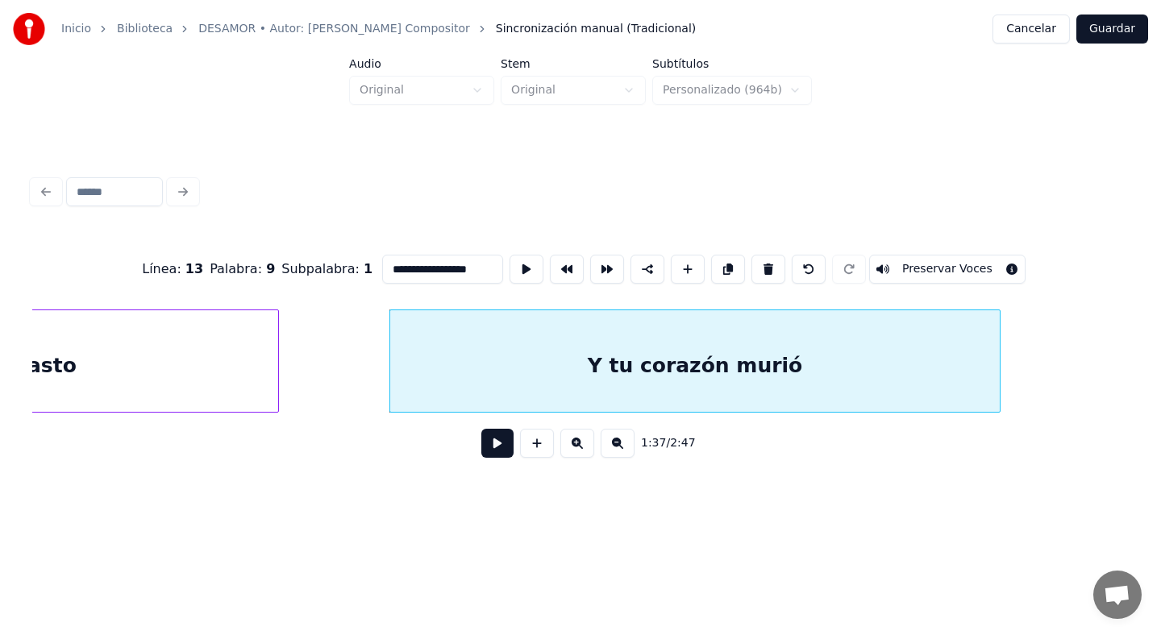
click at [1000, 361] on div at bounding box center [997, 361] width 5 height 102
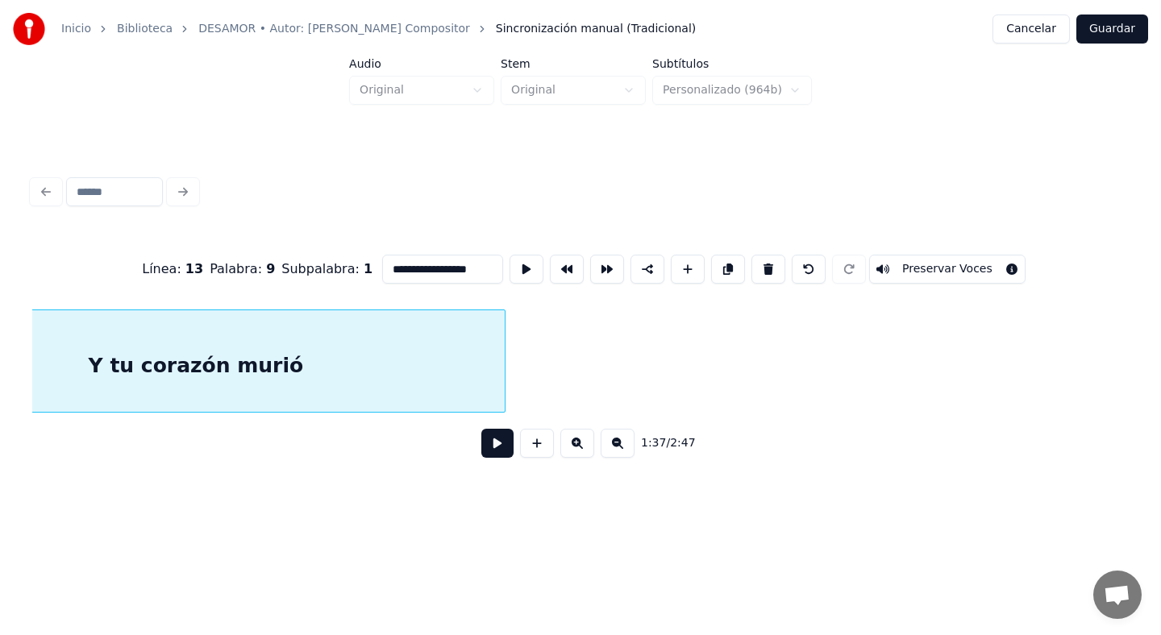
scroll to position [0, 27760]
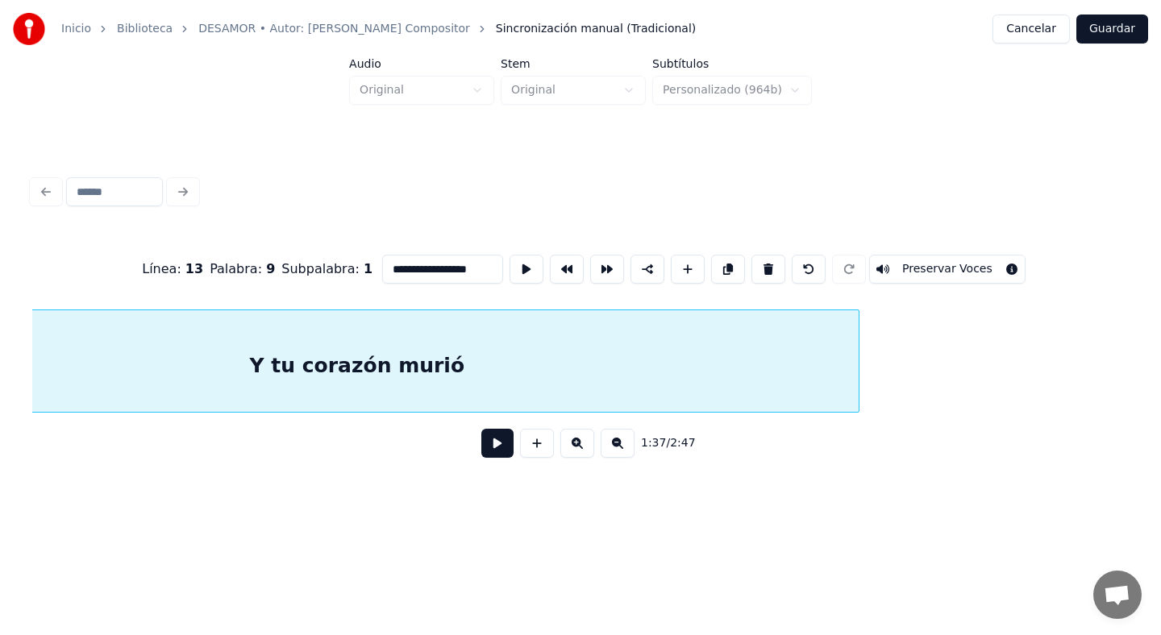
click at [856, 361] on div at bounding box center [856, 361] width 5 height 102
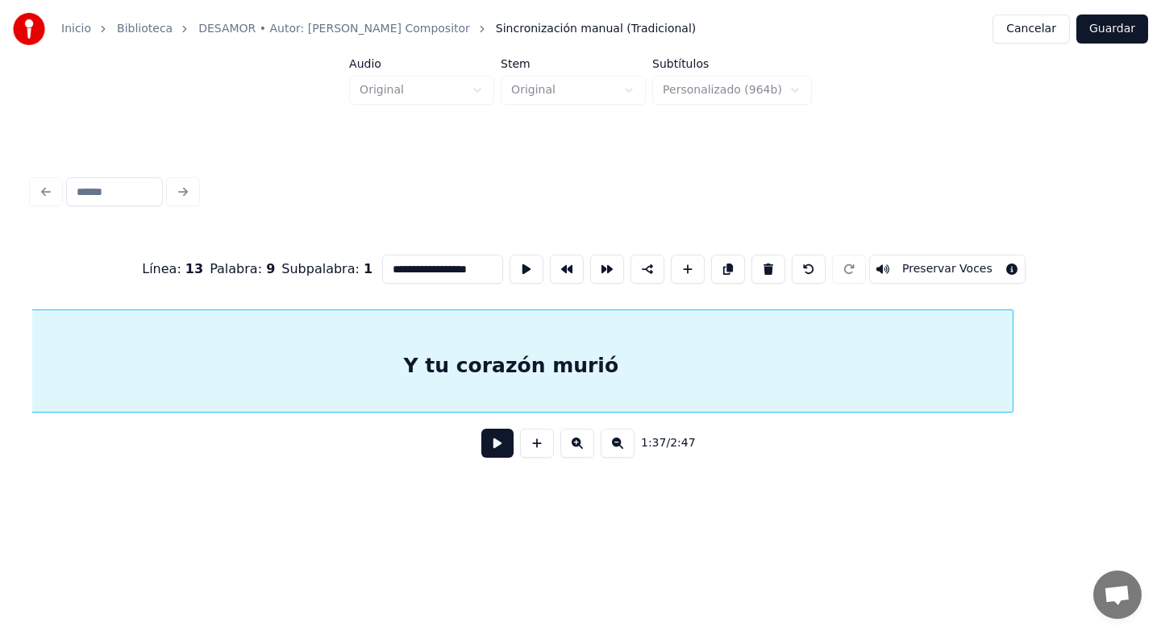
scroll to position [0, 27615]
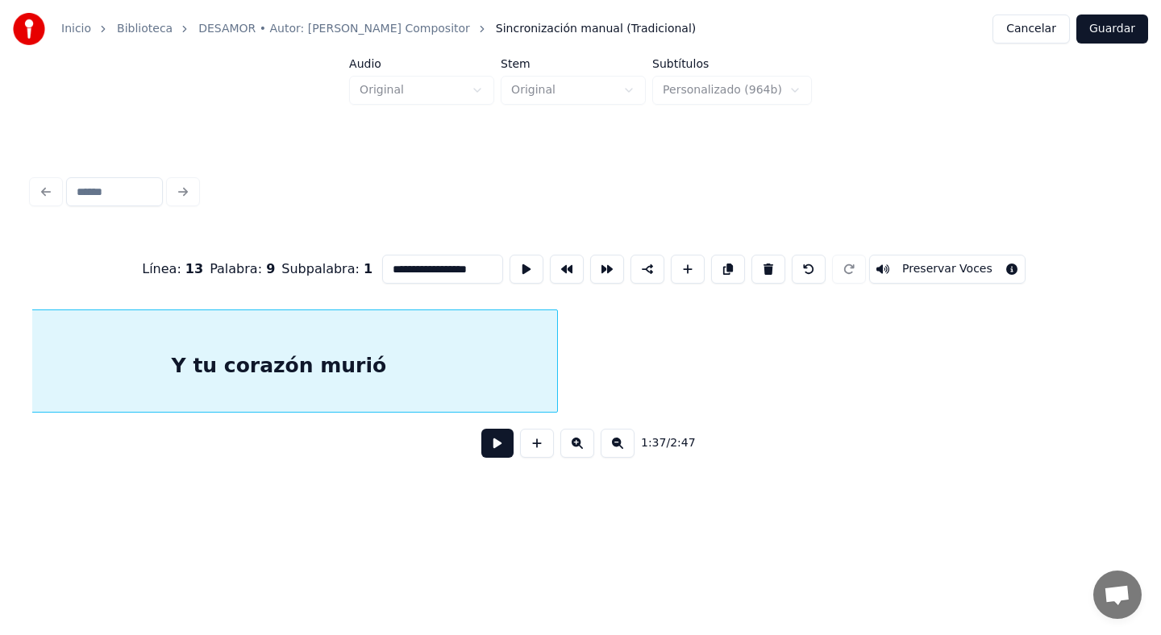
click at [555, 418] on div "**********" at bounding box center [580, 351] width 1097 height 245
click at [310, 368] on div "Y tu corazón murió" at bounding box center [312, 365] width 557 height 110
type input "**********"
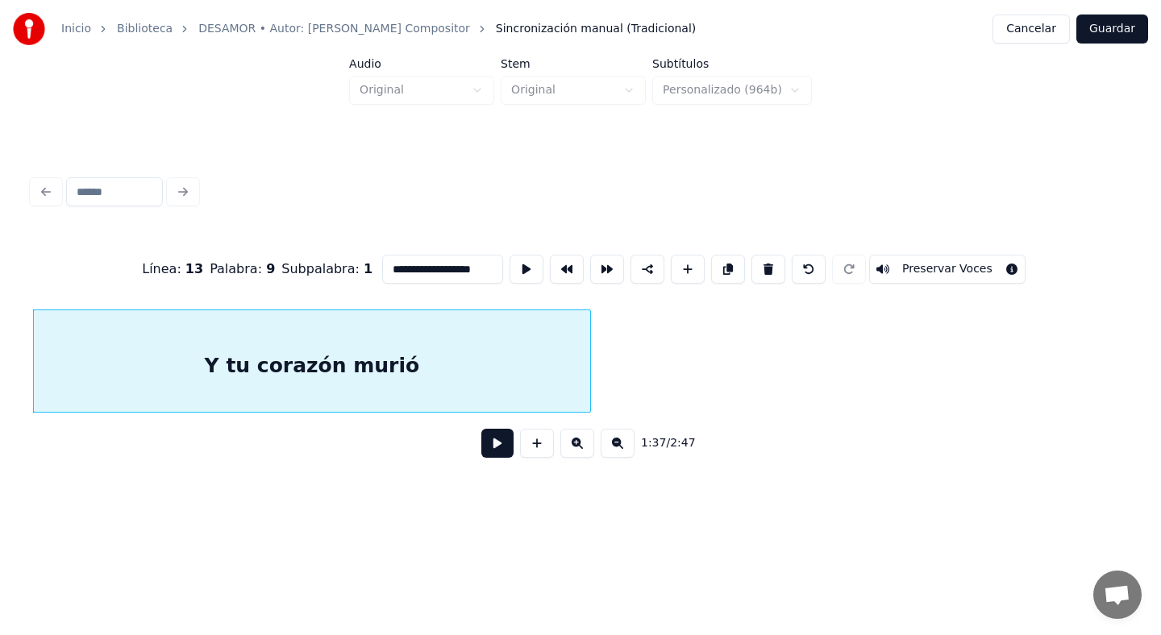
click at [495, 439] on button at bounding box center [497, 443] width 32 height 29
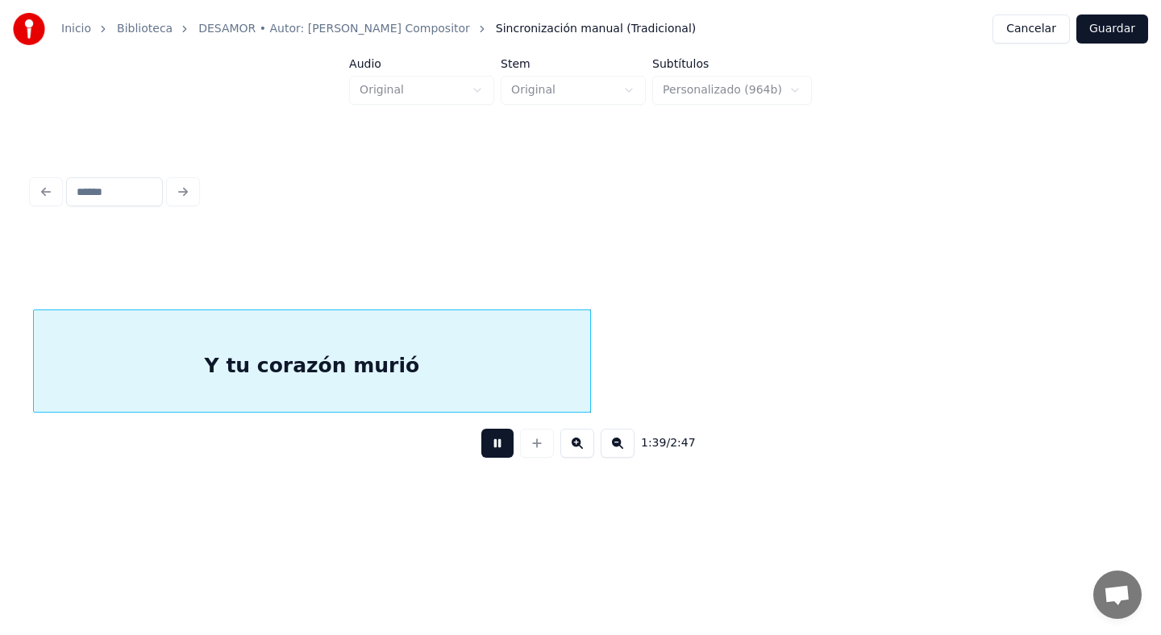
click at [494, 438] on button at bounding box center [497, 443] width 32 height 29
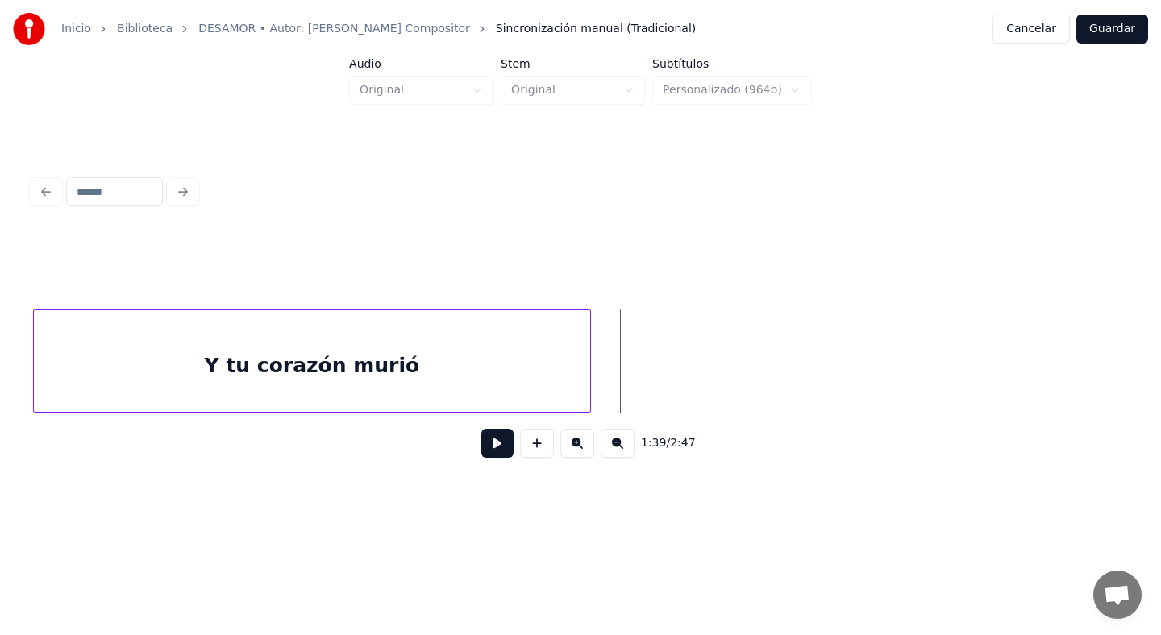
click at [350, 357] on div "Y tu corazón murió" at bounding box center [312, 365] width 557 height 110
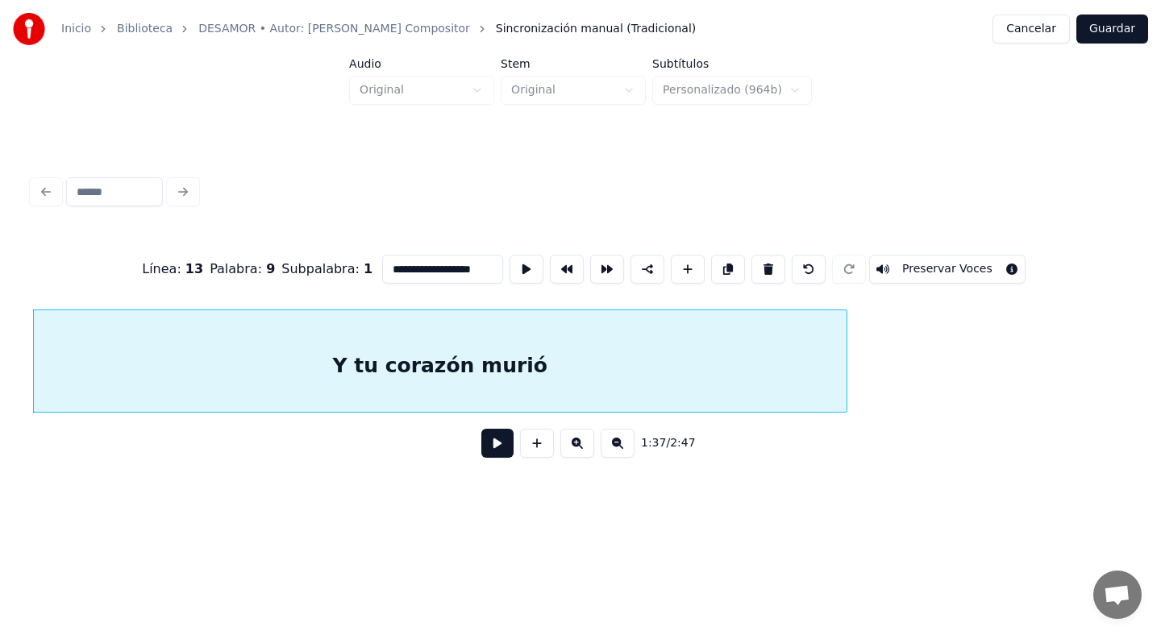
click at [847, 360] on div at bounding box center [844, 361] width 5 height 102
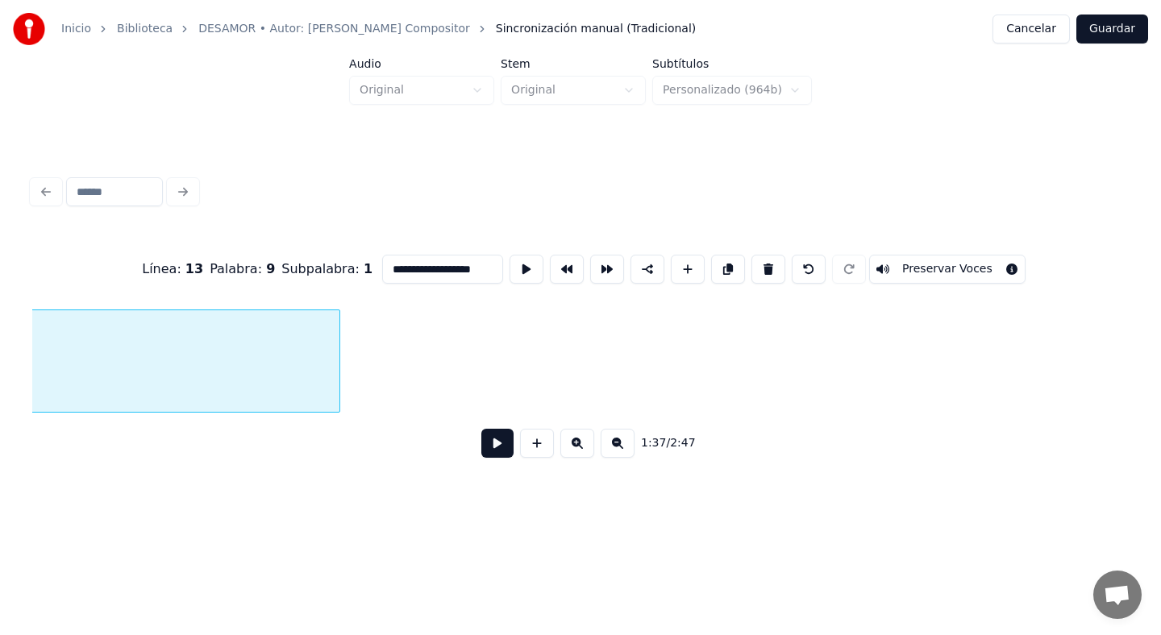
scroll to position [0, 28180]
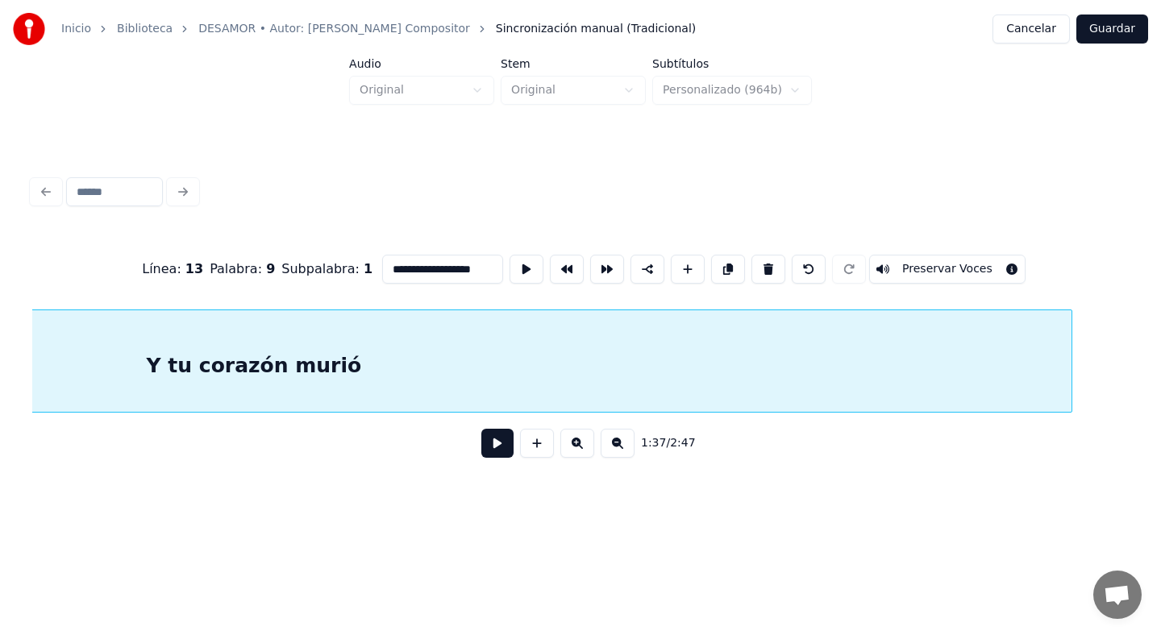
click at [1071, 378] on div at bounding box center [1069, 361] width 5 height 102
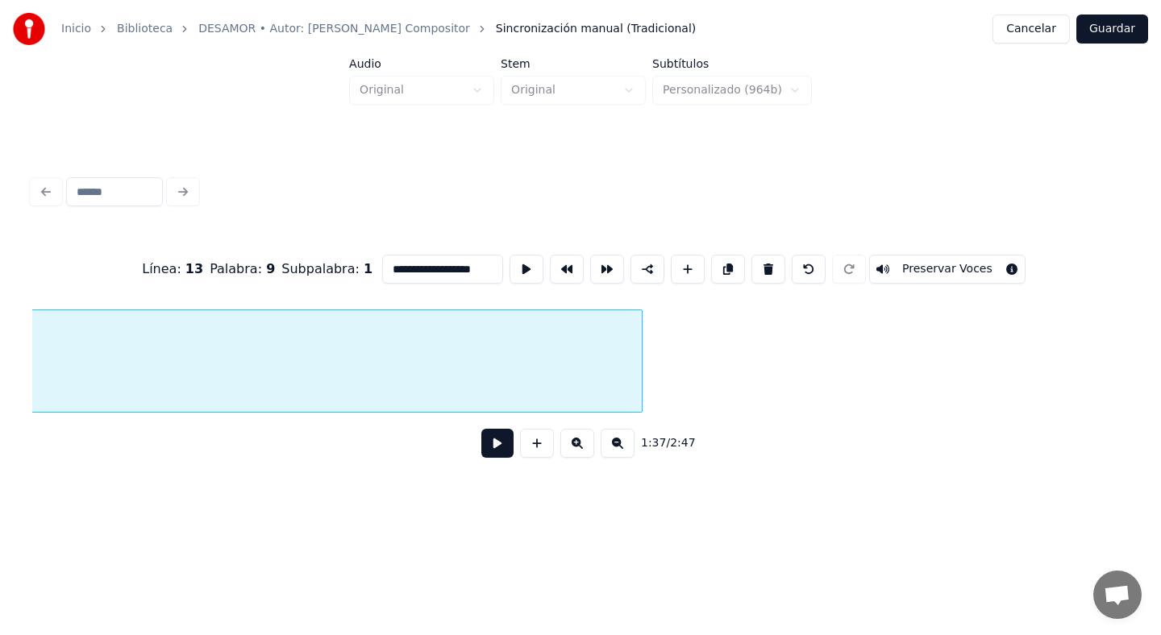
scroll to position [0, 28615]
click at [769, 303] on div "**********" at bounding box center [580, 269] width 1097 height 81
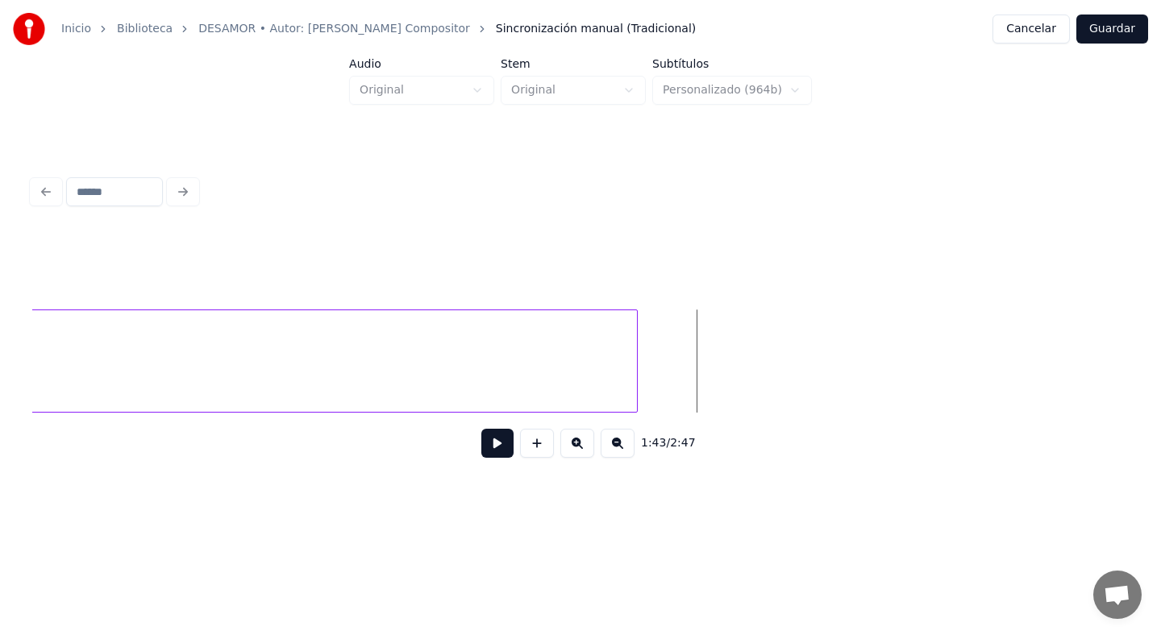
click at [501, 442] on button at bounding box center [497, 443] width 32 height 29
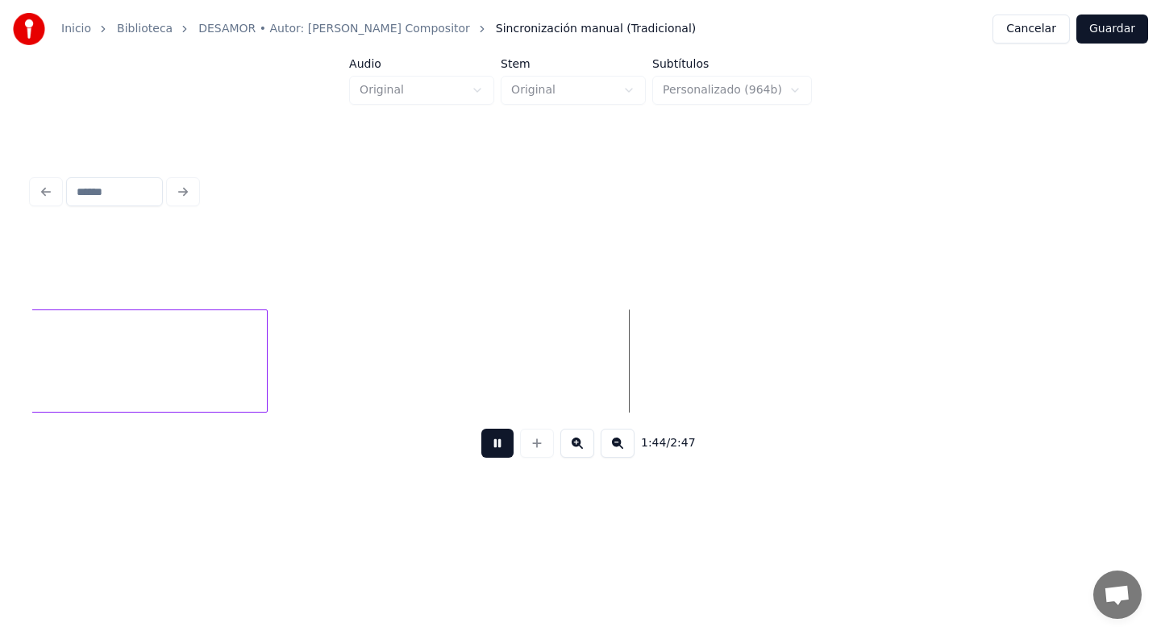
scroll to position [0, 28992]
click at [502, 440] on button at bounding box center [497, 443] width 32 height 29
click at [523, 443] on button at bounding box center [537, 443] width 34 height 29
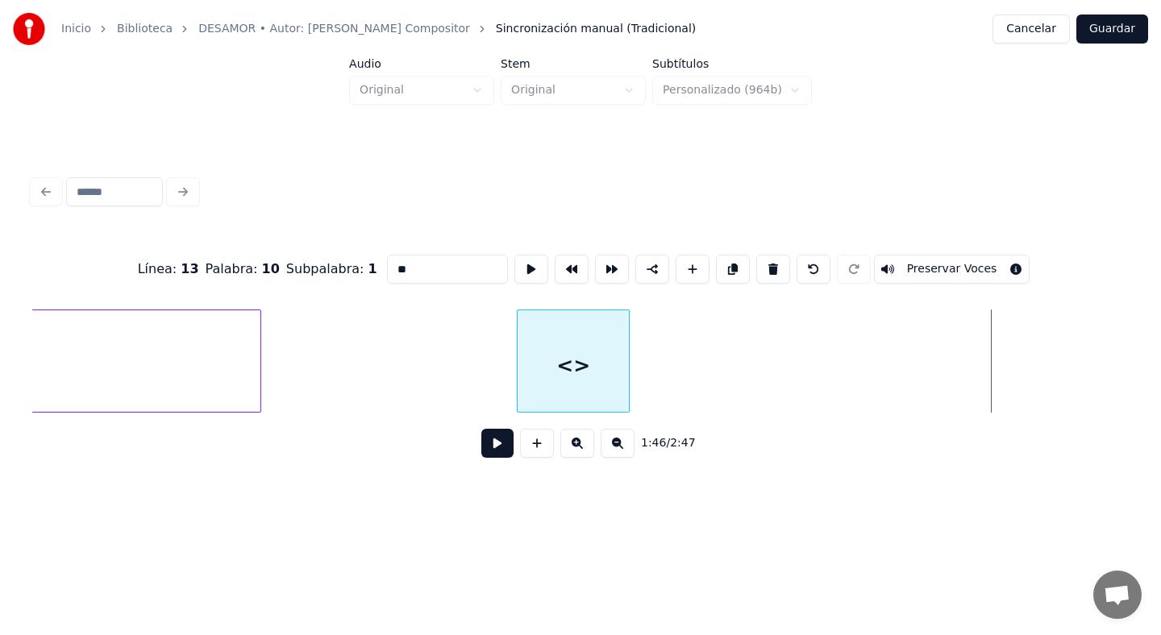
click at [572, 354] on div "<>" at bounding box center [573, 365] width 111 height 110
click at [441, 277] on input "**" at bounding box center [447, 269] width 121 height 29
drag, startPoint x: 441, startPoint y: 277, endPoint x: 351, endPoint y: 270, distance: 90.5
click at [353, 273] on div "Línea : 13 Palabra : 10 Subpalabra : 1 ** Preservar Voces" at bounding box center [580, 269] width 1097 height 81
type input "*"
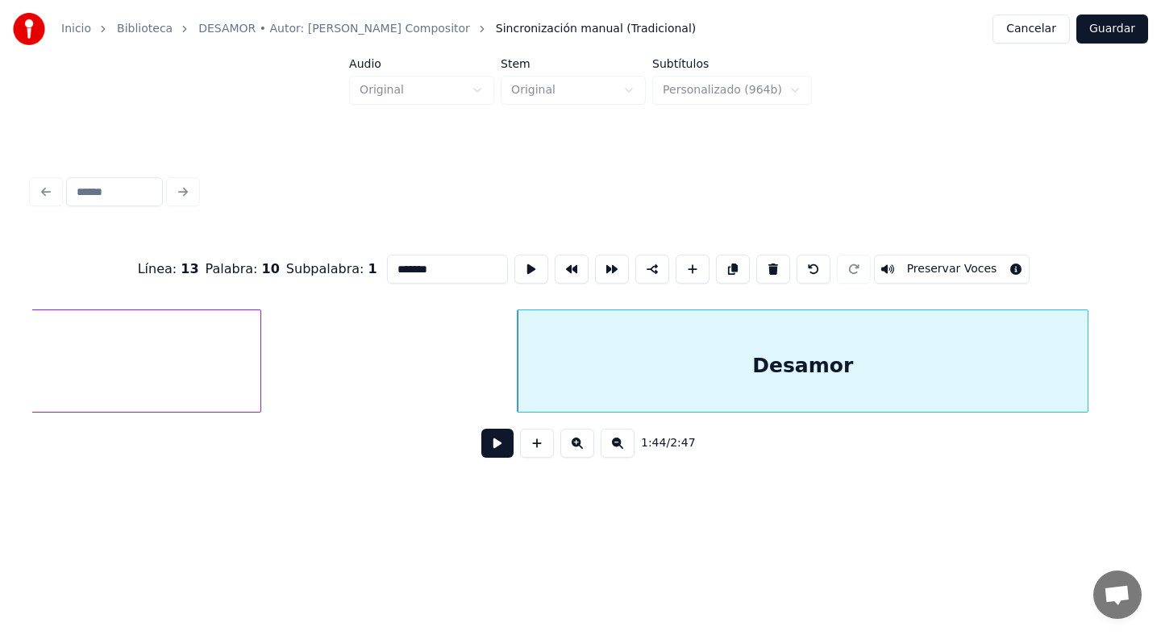
click at [1088, 369] on div at bounding box center [1085, 361] width 5 height 102
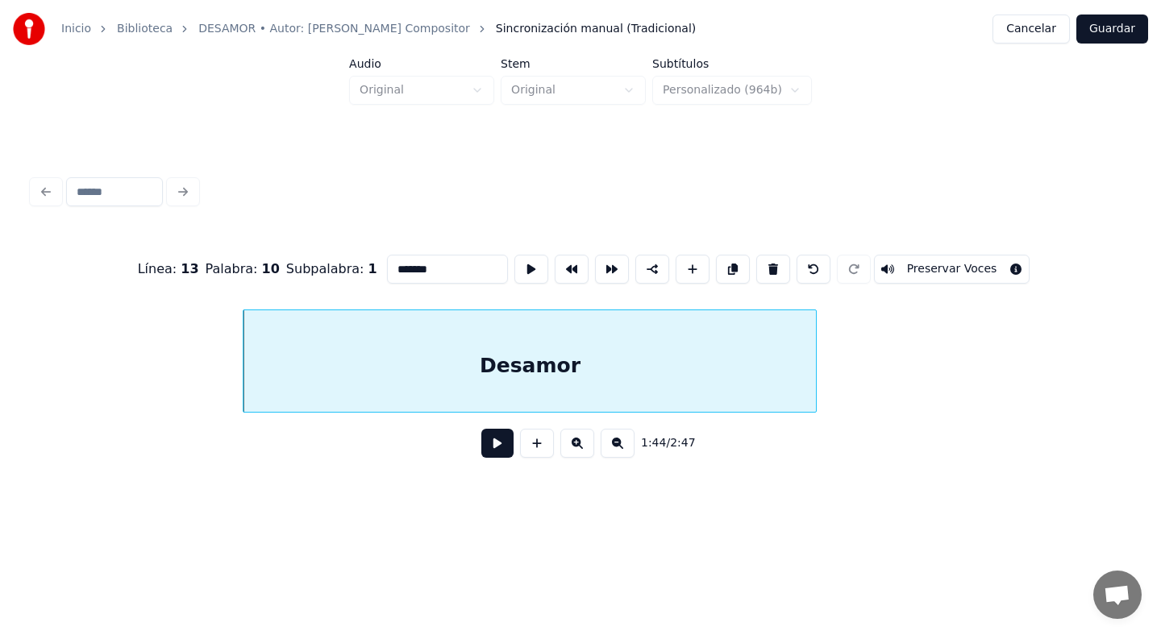
scroll to position [0, 29331]
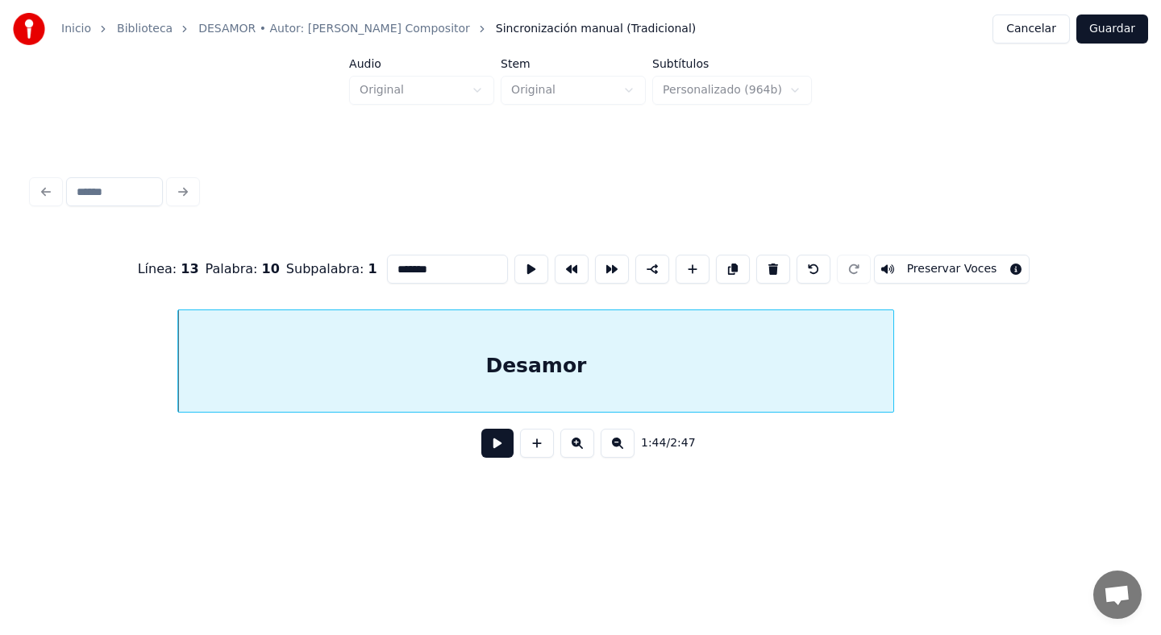
click at [889, 358] on div at bounding box center [891, 361] width 5 height 102
type input "*******"
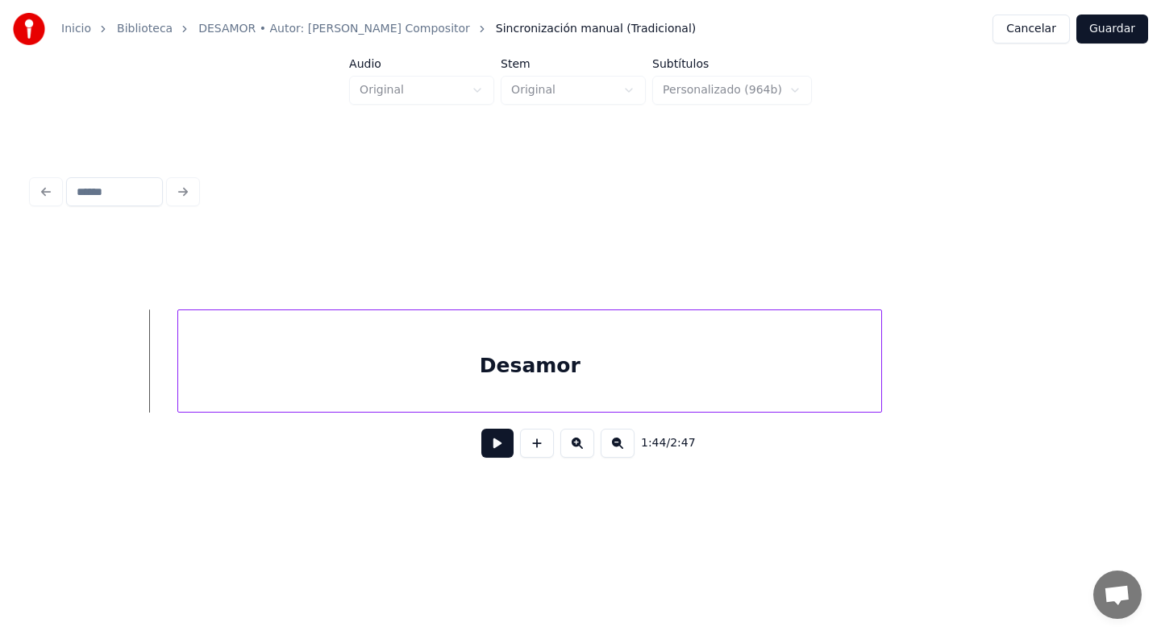
click at [496, 441] on button at bounding box center [497, 443] width 32 height 29
click at [497, 444] on button at bounding box center [497, 443] width 32 height 29
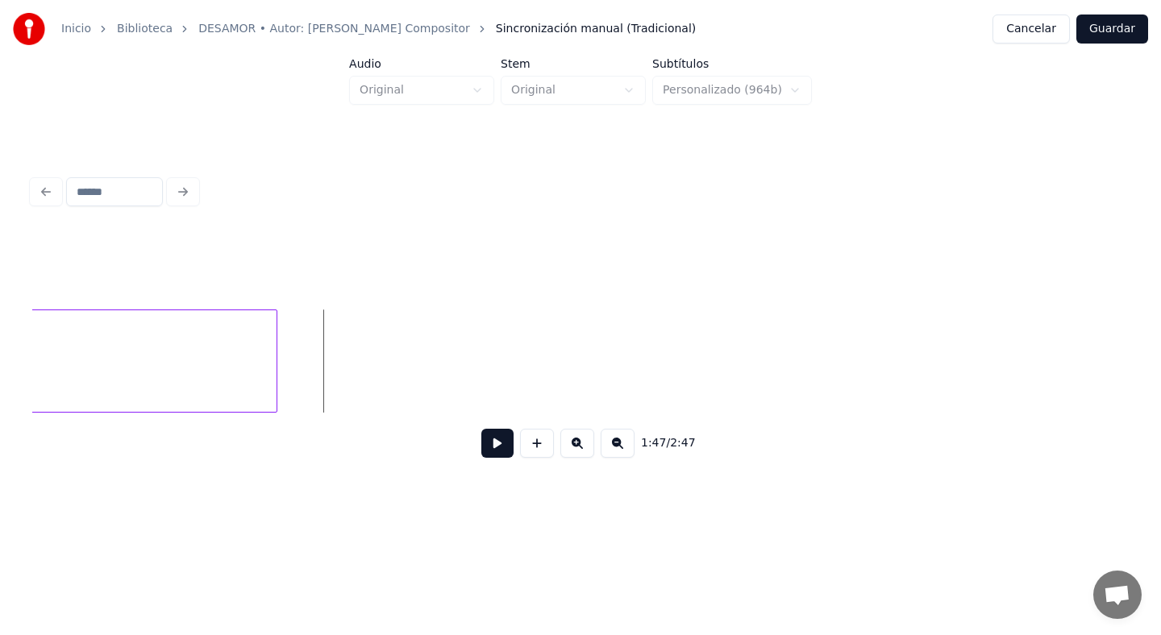
scroll to position [0, 29937]
click at [540, 439] on button at bounding box center [537, 443] width 34 height 29
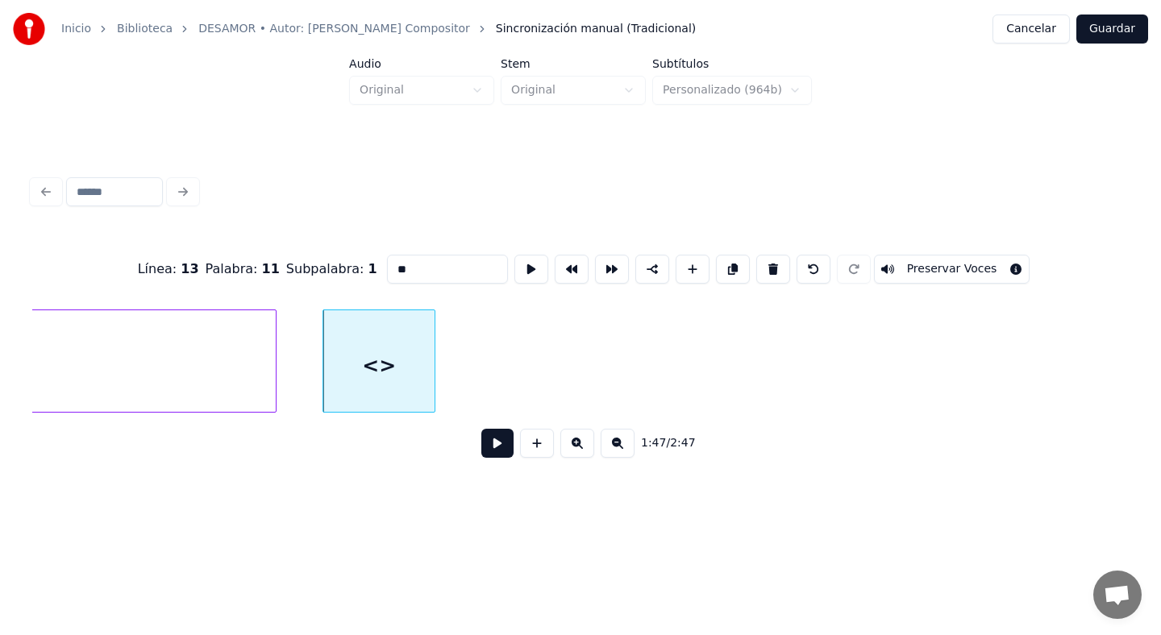
click at [411, 277] on input "**" at bounding box center [447, 269] width 121 height 29
type input "*"
type input "*********"
click at [716, 273] on button at bounding box center [733, 269] width 34 height 29
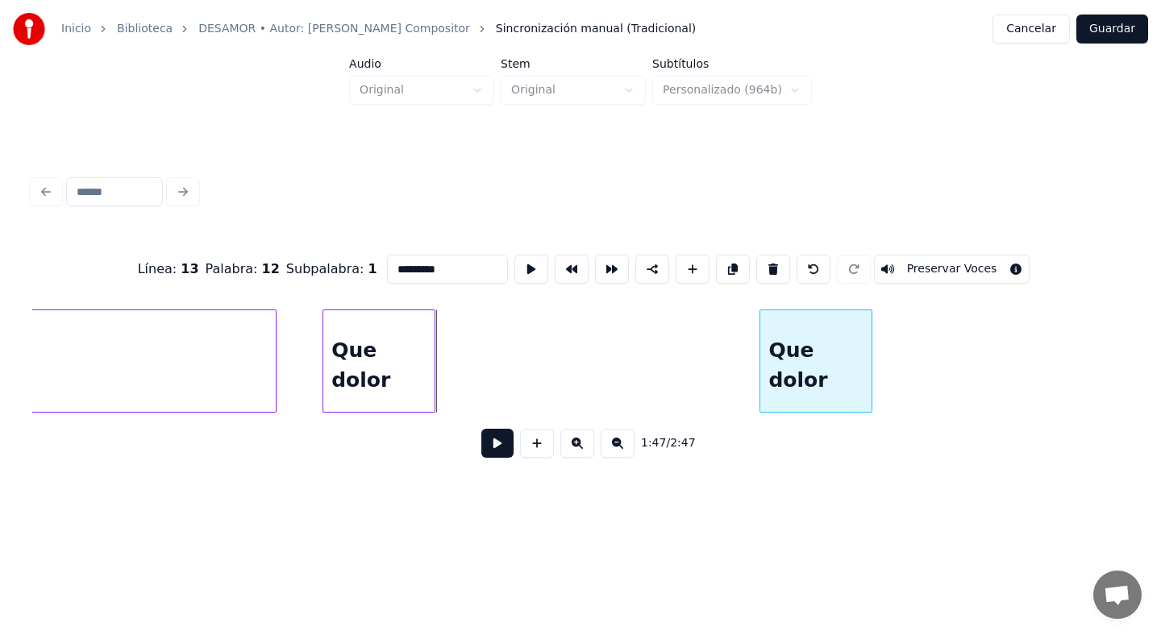
click at [792, 385] on div "Que dolor" at bounding box center [815, 365] width 111 height 110
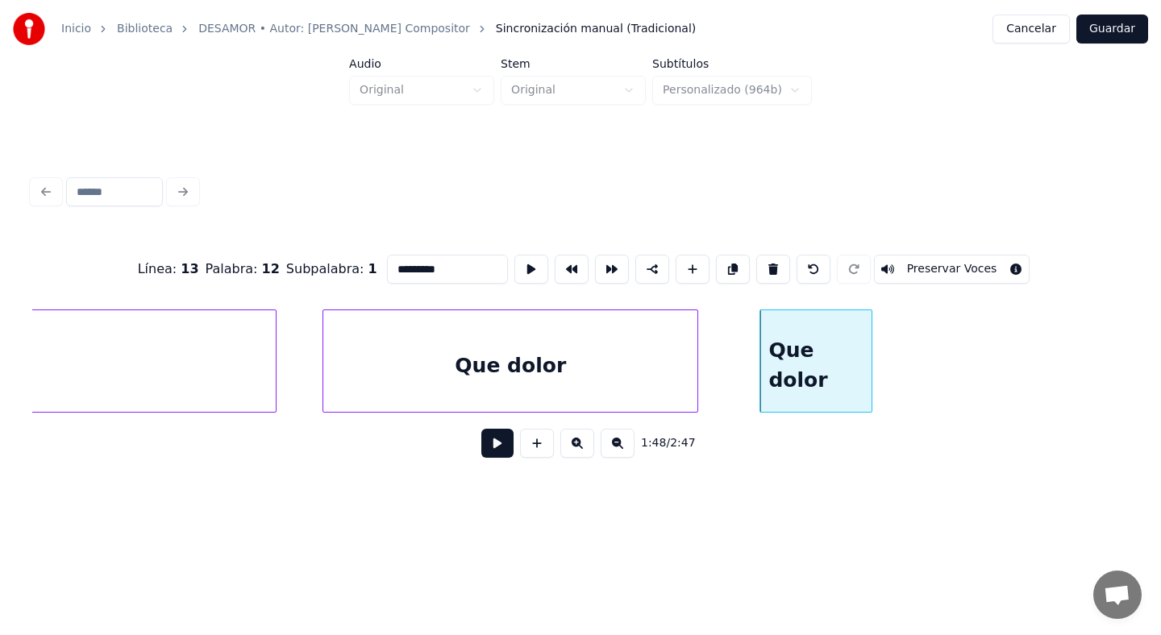
click at [696, 373] on div at bounding box center [695, 361] width 5 height 102
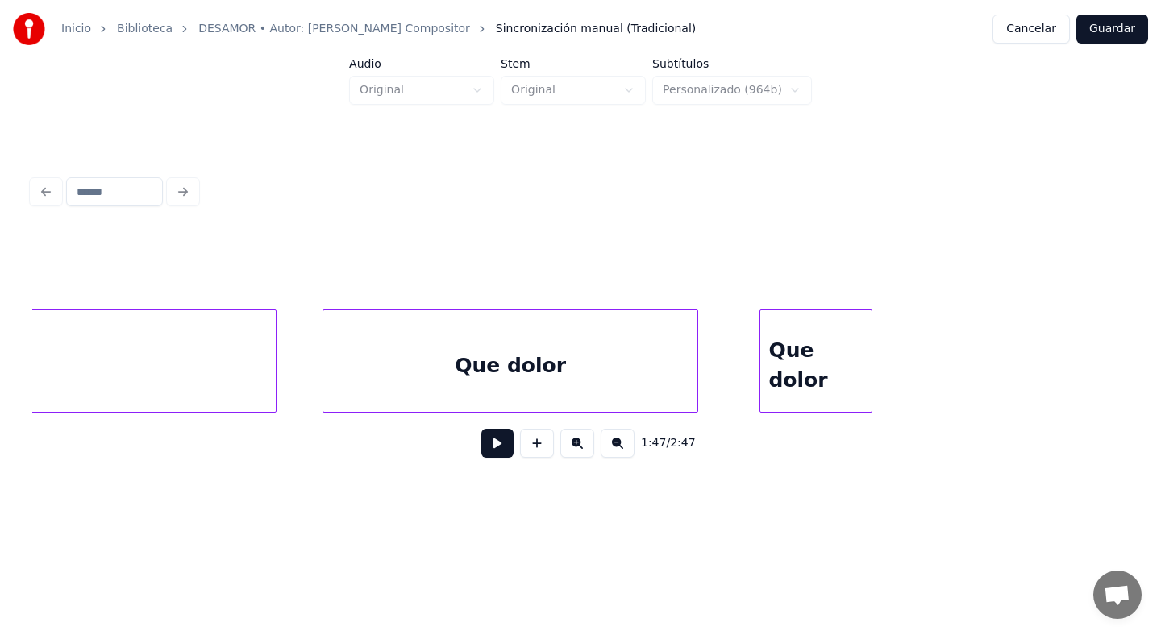
click at [498, 443] on button at bounding box center [497, 443] width 32 height 29
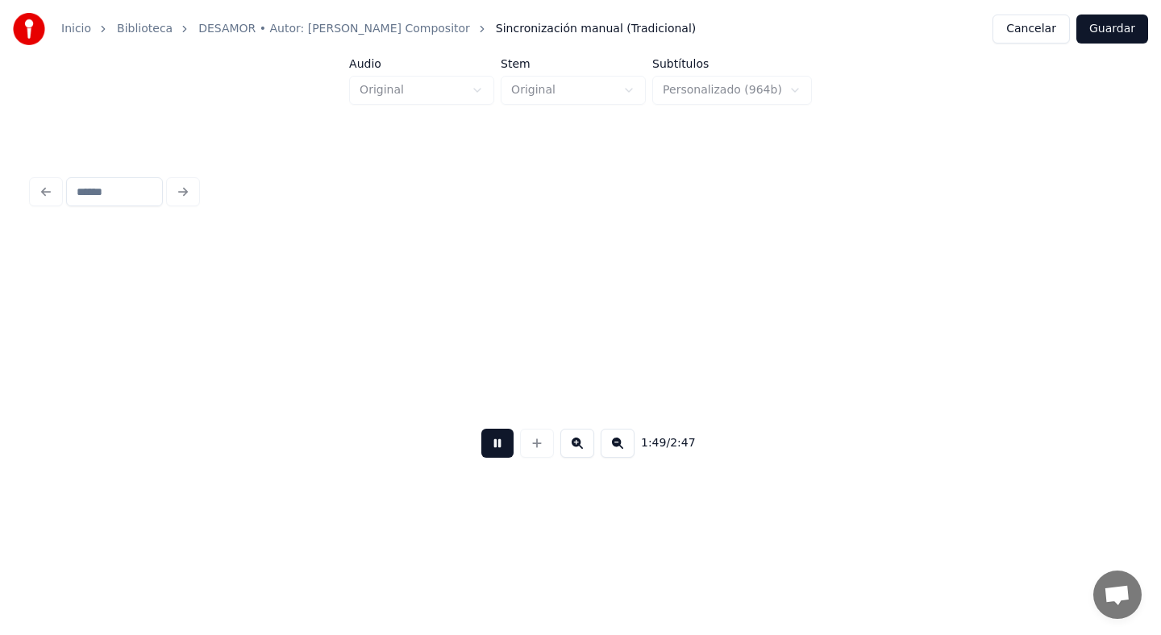
scroll to position [0, 31035]
click at [497, 443] on button at bounding box center [497, 443] width 32 height 29
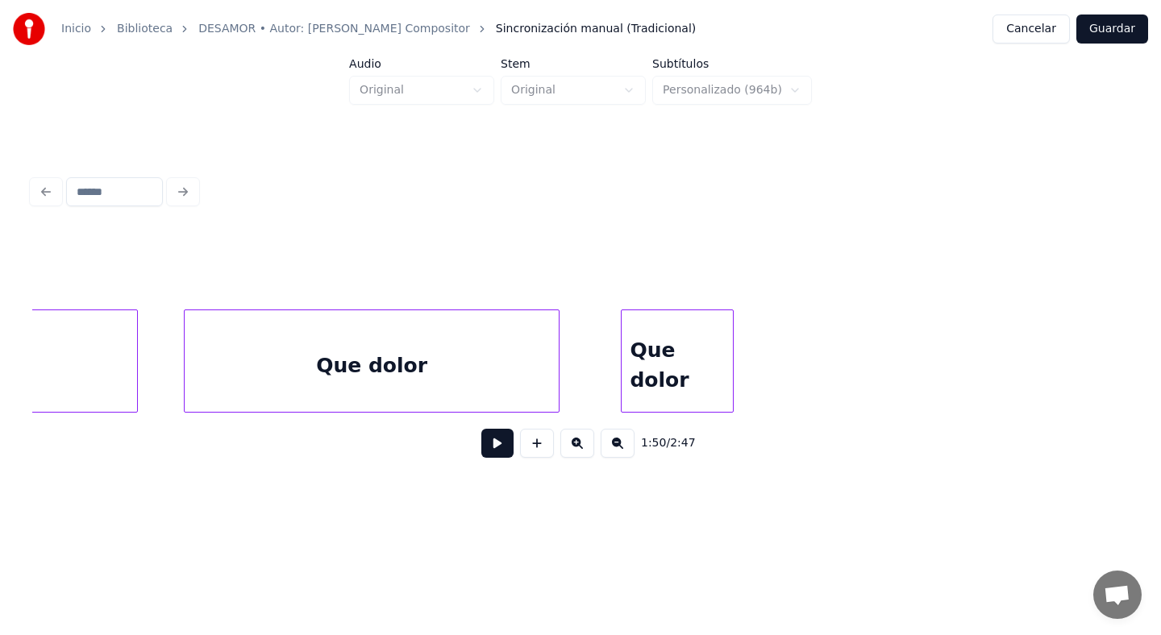
scroll to position [0, 30062]
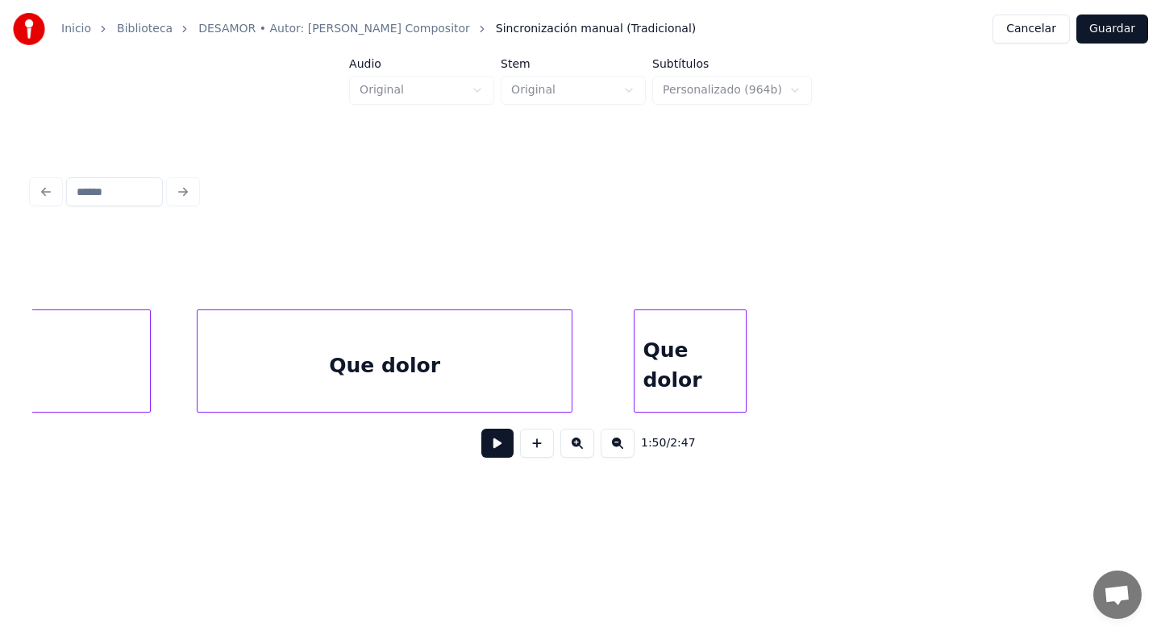
click at [489, 448] on button at bounding box center [497, 443] width 32 height 29
click at [489, 447] on button at bounding box center [497, 443] width 32 height 29
click at [594, 348] on div at bounding box center [595, 361] width 5 height 102
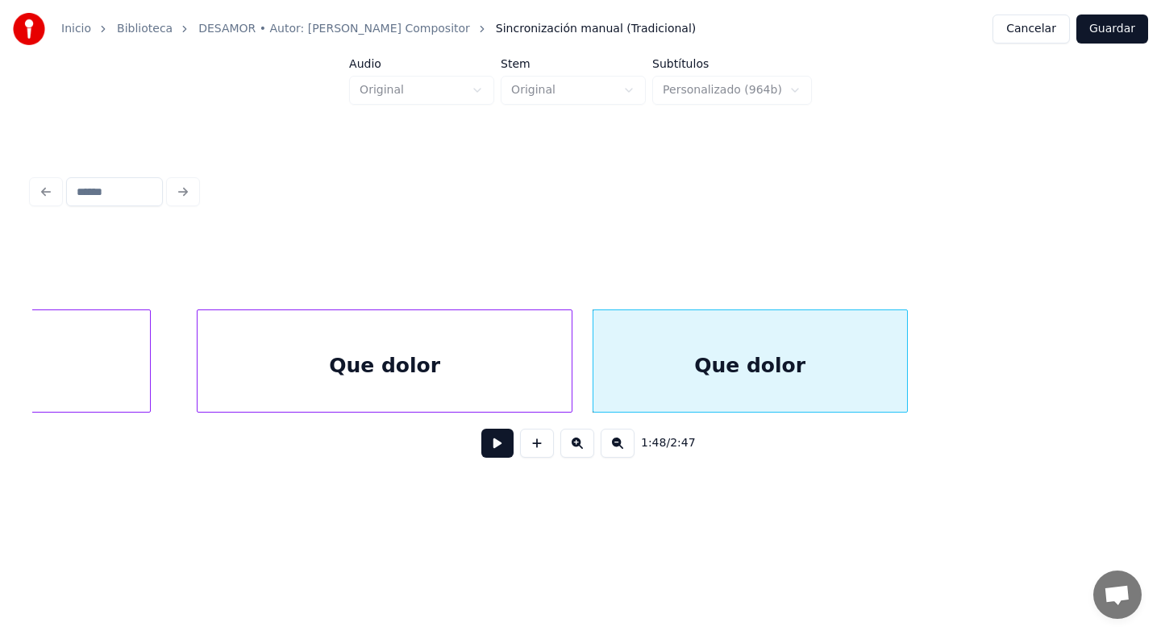
click at [905, 335] on div at bounding box center [904, 361] width 5 height 102
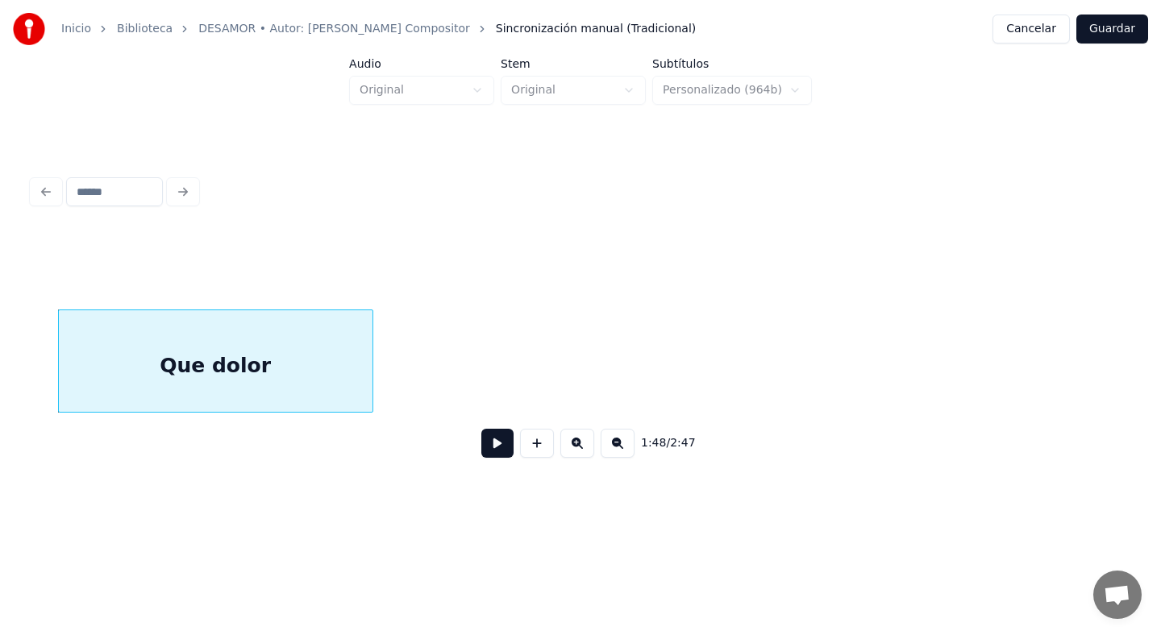
scroll to position [0, 30603]
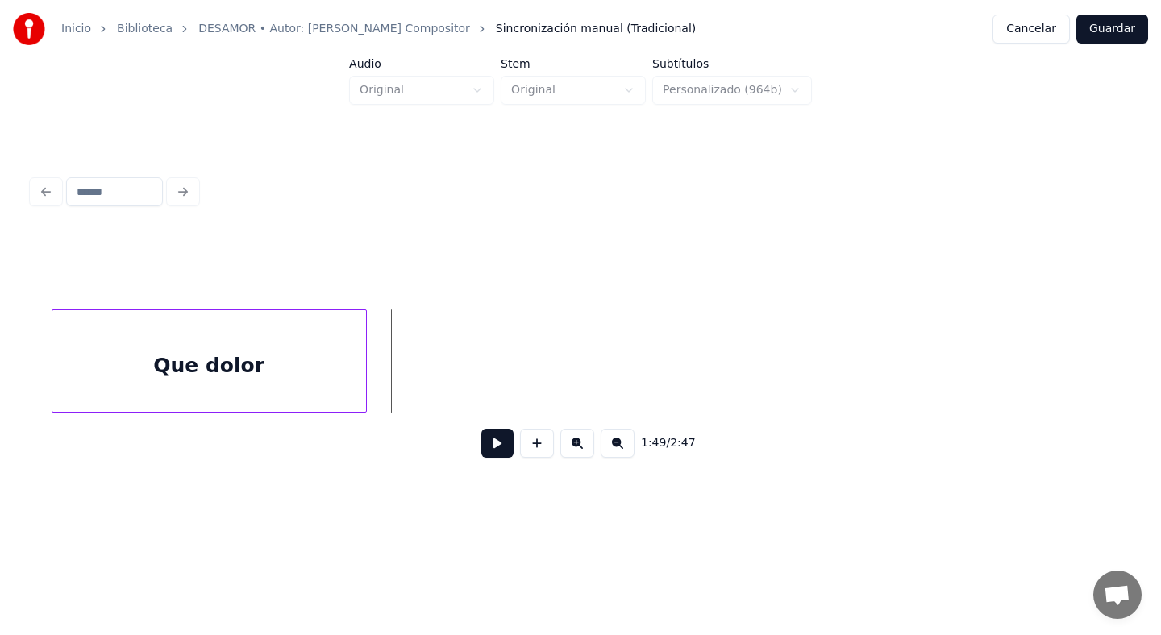
click at [497, 431] on button at bounding box center [497, 443] width 32 height 29
click at [490, 439] on button at bounding box center [497, 443] width 32 height 29
click at [537, 444] on button at bounding box center [537, 443] width 34 height 29
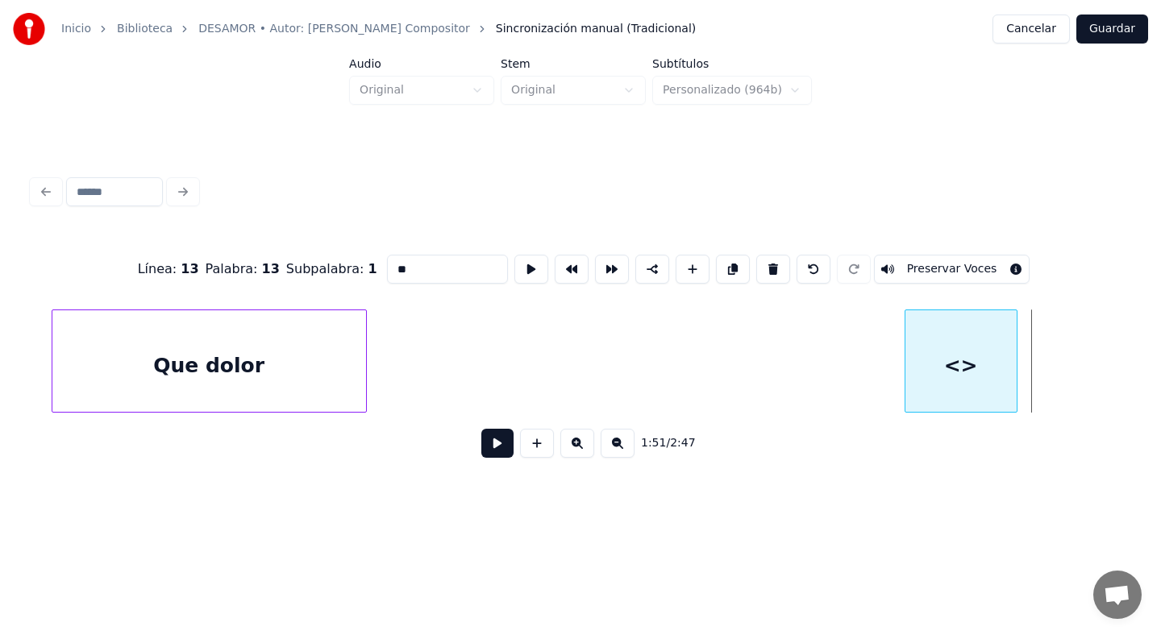
scroll to position [0, 30607]
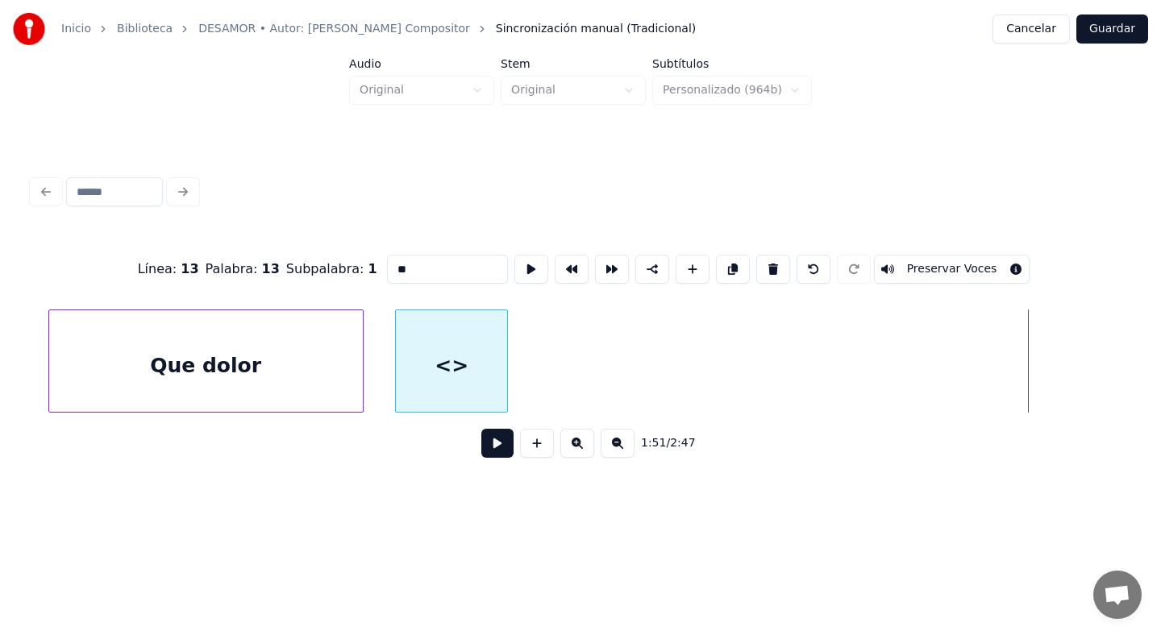
click at [441, 400] on div "<>" at bounding box center [451, 365] width 111 height 110
drag, startPoint x: 419, startPoint y: 264, endPoint x: 294, endPoint y: 287, distance: 127.9
click at [294, 287] on div "Línea : 13 Palabra : 13 Subpalabra : 1 ** Preservar Voces" at bounding box center [580, 269] width 1097 height 81
type input "*"
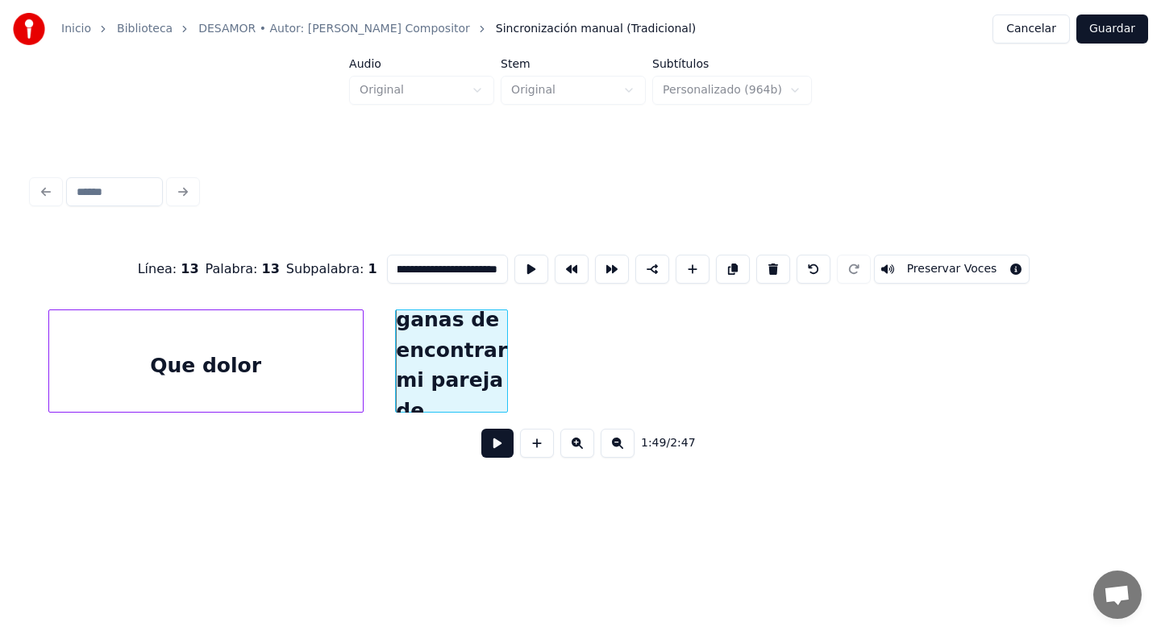
scroll to position [0, 144]
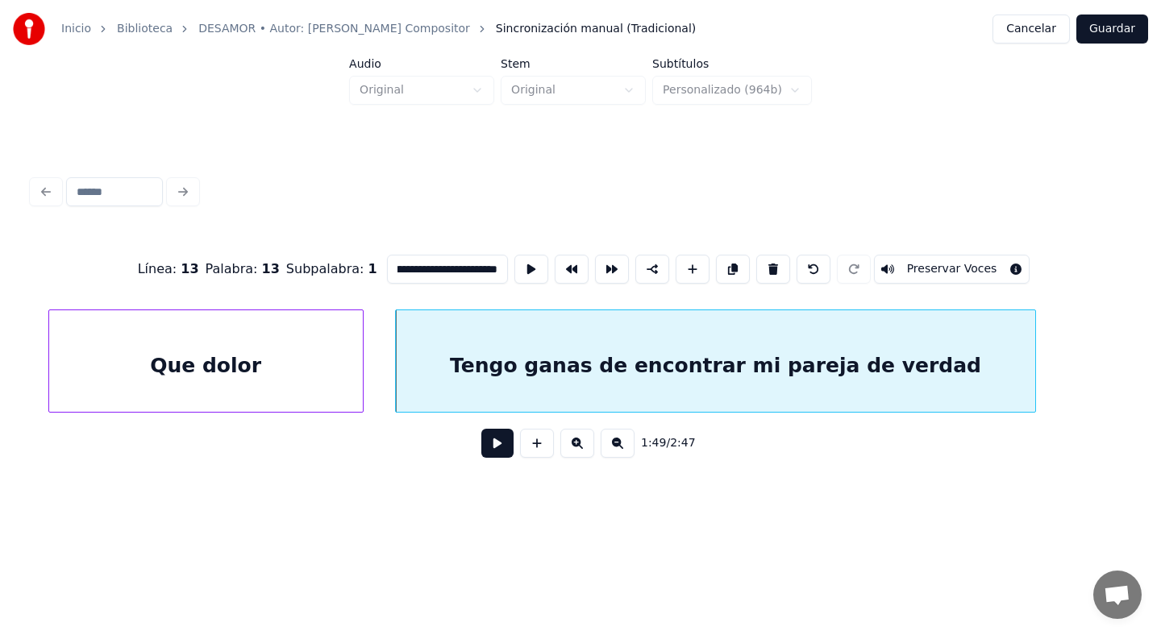
click at [1035, 393] on div at bounding box center [1032, 361] width 5 height 102
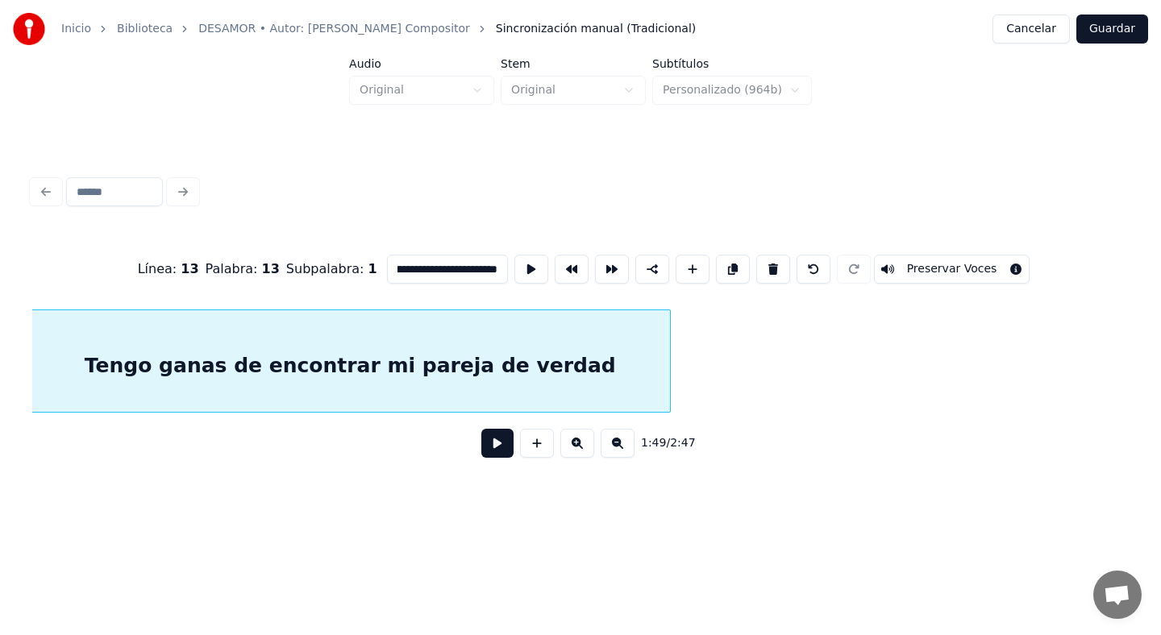
scroll to position [0, 30978]
type input "**********"
click at [503, 448] on button at bounding box center [497, 443] width 32 height 29
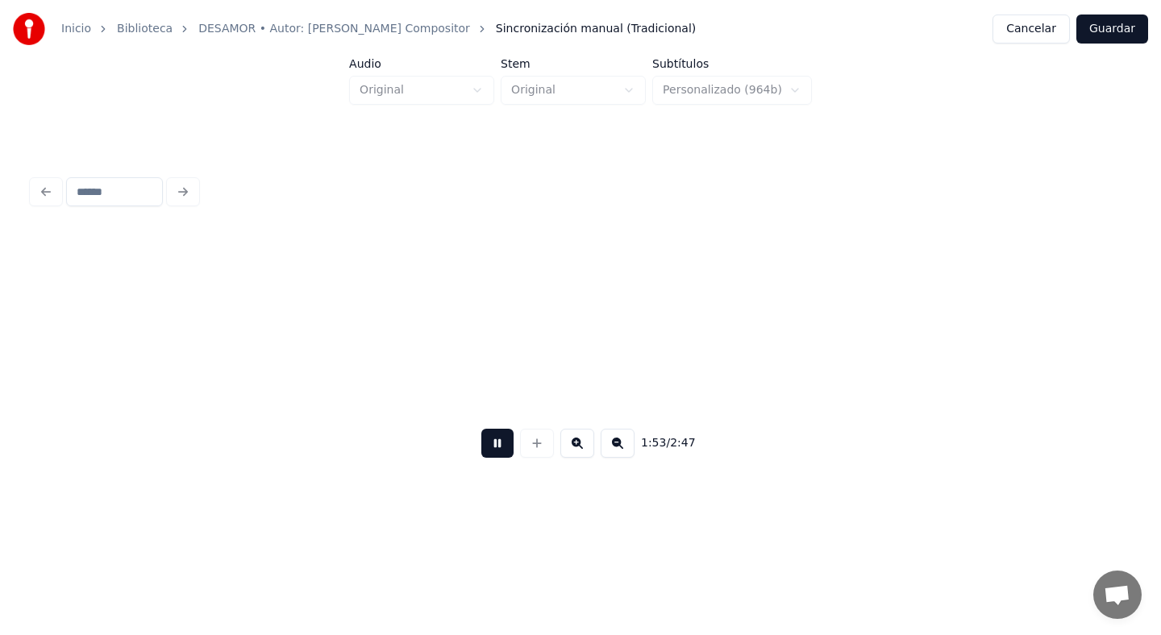
scroll to position [0, 32071]
click at [503, 448] on button at bounding box center [497, 443] width 32 height 29
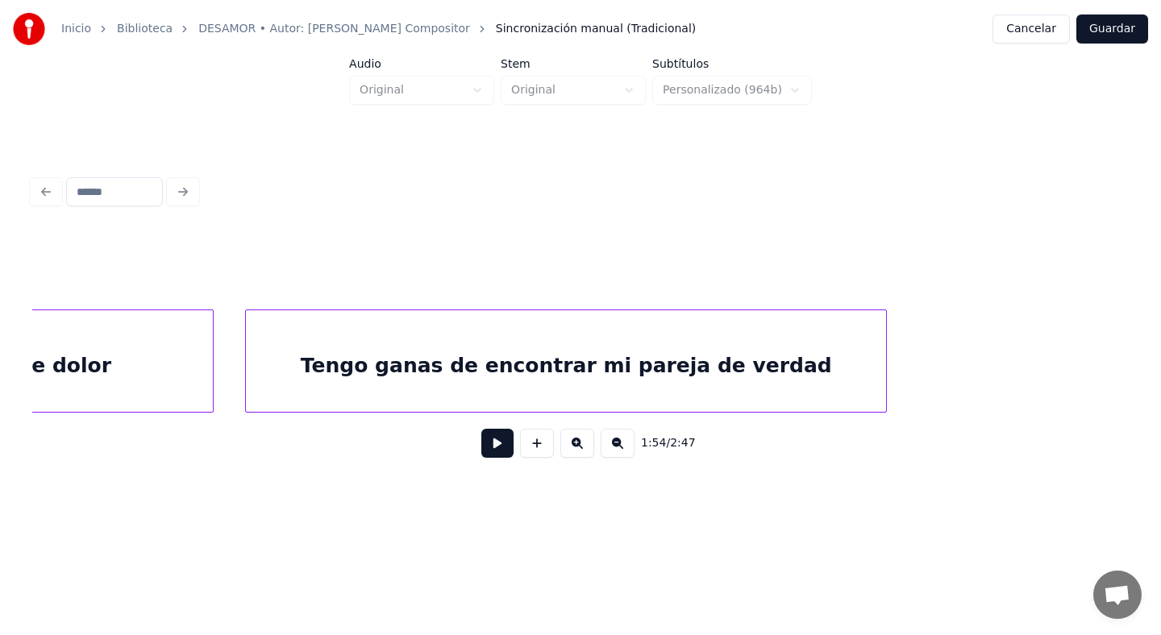
scroll to position [0, 30748]
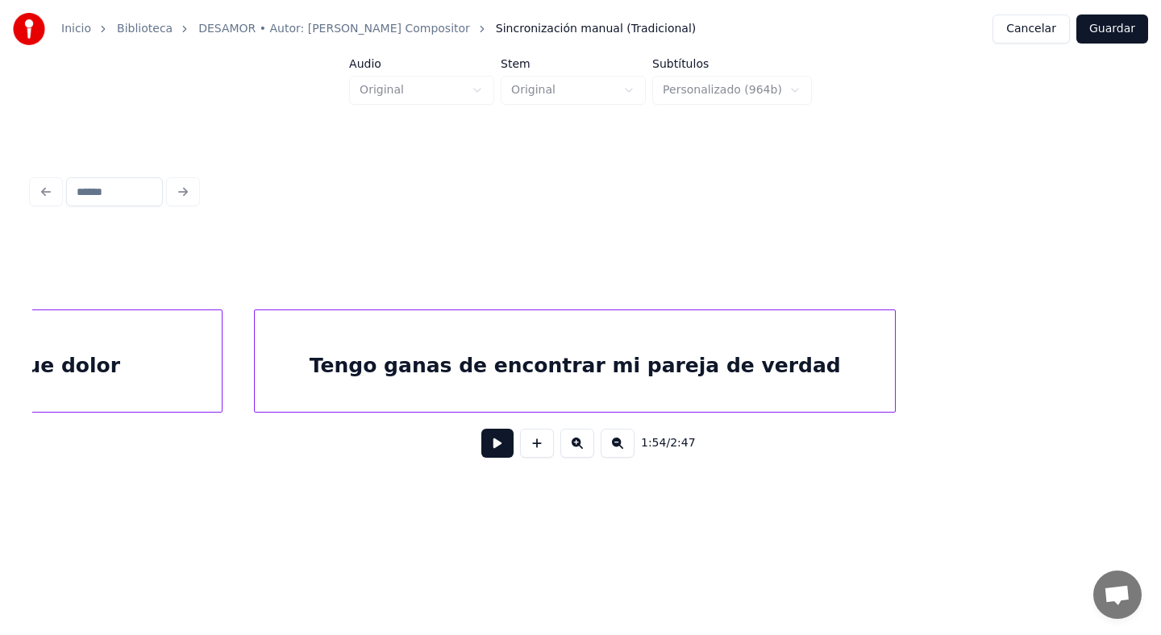
click at [366, 360] on div "Tengo ganas de encontrar mi pareja de verdad" at bounding box center [575, 365] width 640 height 110
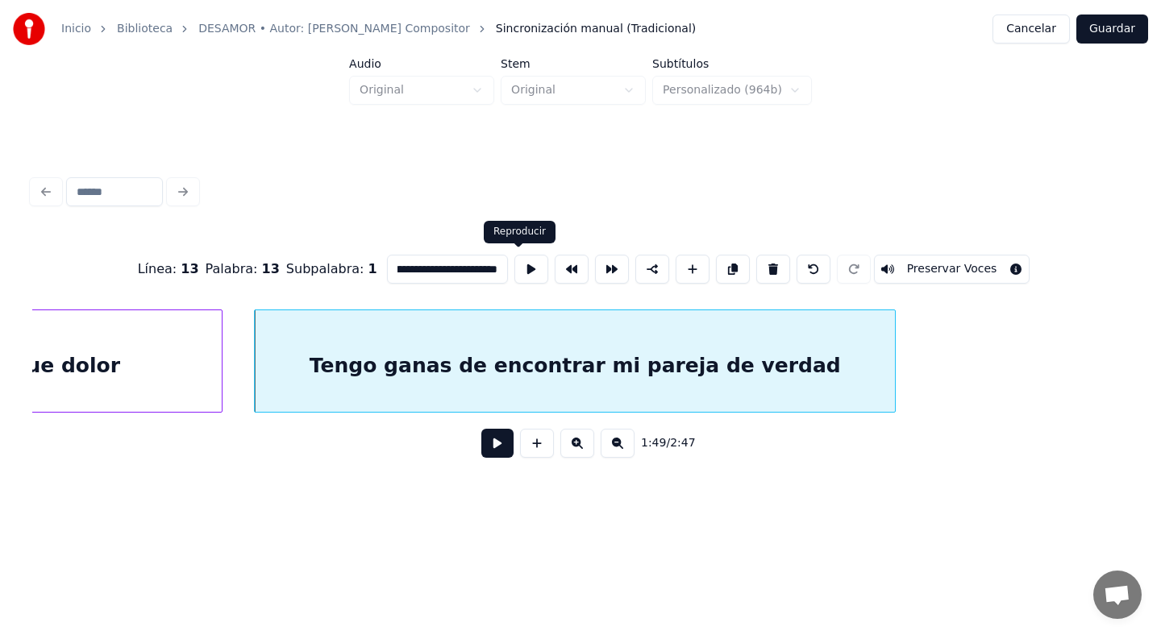
scroll to position [0, 144]
drag, startPoint x: 384, startPoint y: 269, endPoint x: 512, endPoint y: 270, distance: 128.2
click at [512, 270] on div "**********" at bounding box center [580, 269] width 1097 height 81
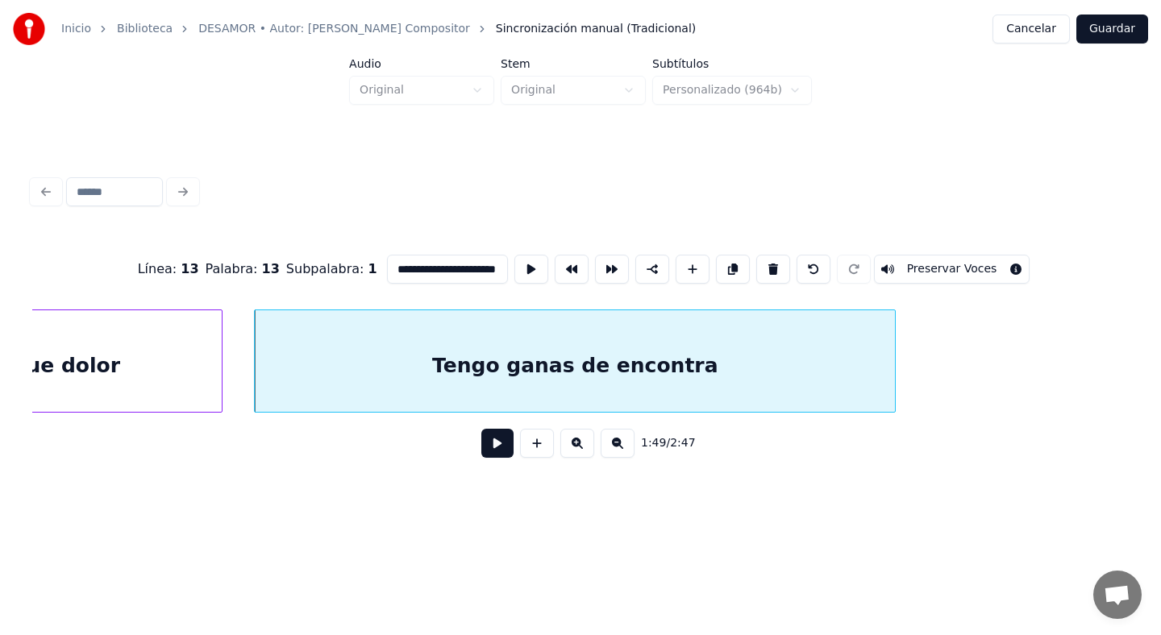
scroll to position [0, 35]
click at [847, 458] on div "1:49 / 2:47" at bounding box center [580, 443] width 1071 height 35
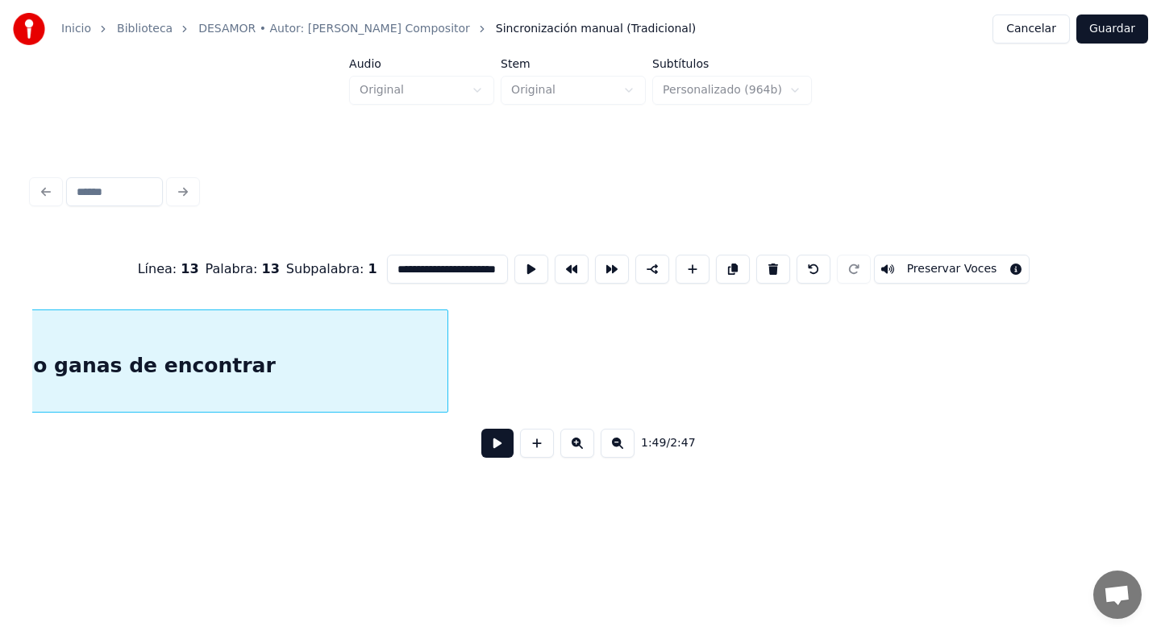
scroll to position [0, 31200]
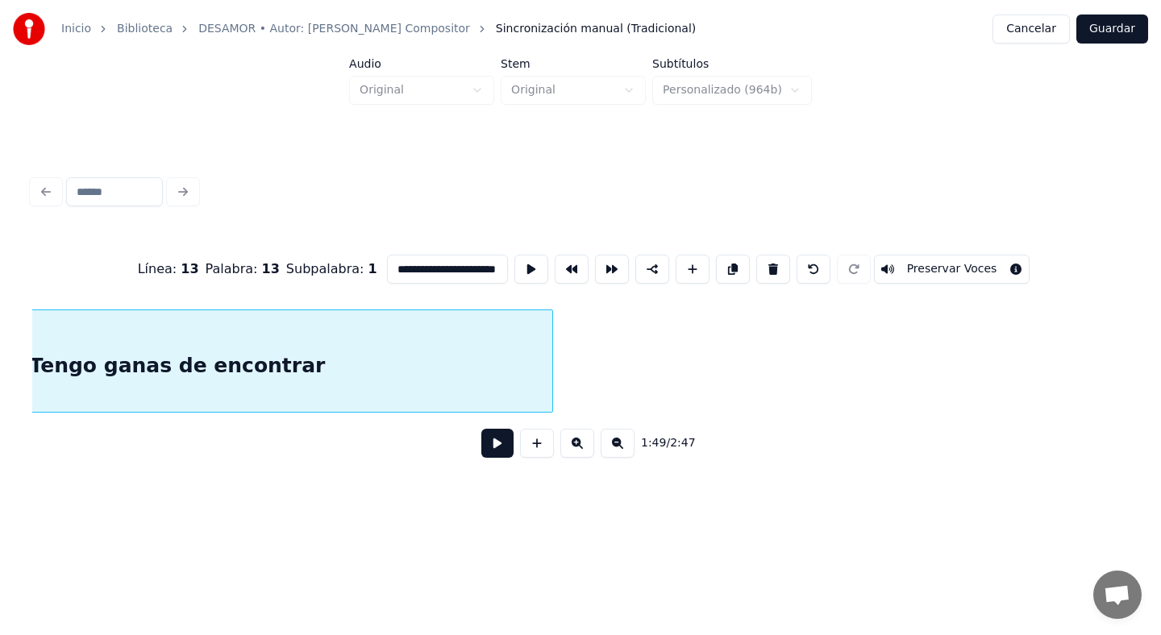
click at [549, 378] on div at bounding box center [549, 361] width 5 height 102
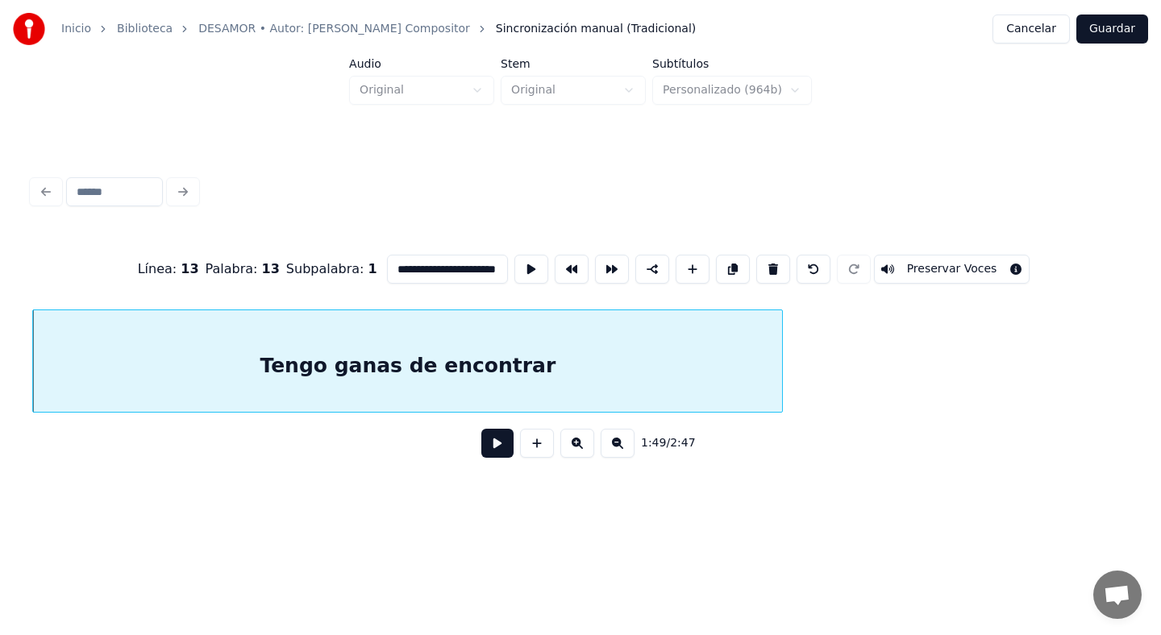
click at [528, 441] on button at bounding box center [537, 443] width 34 height 29
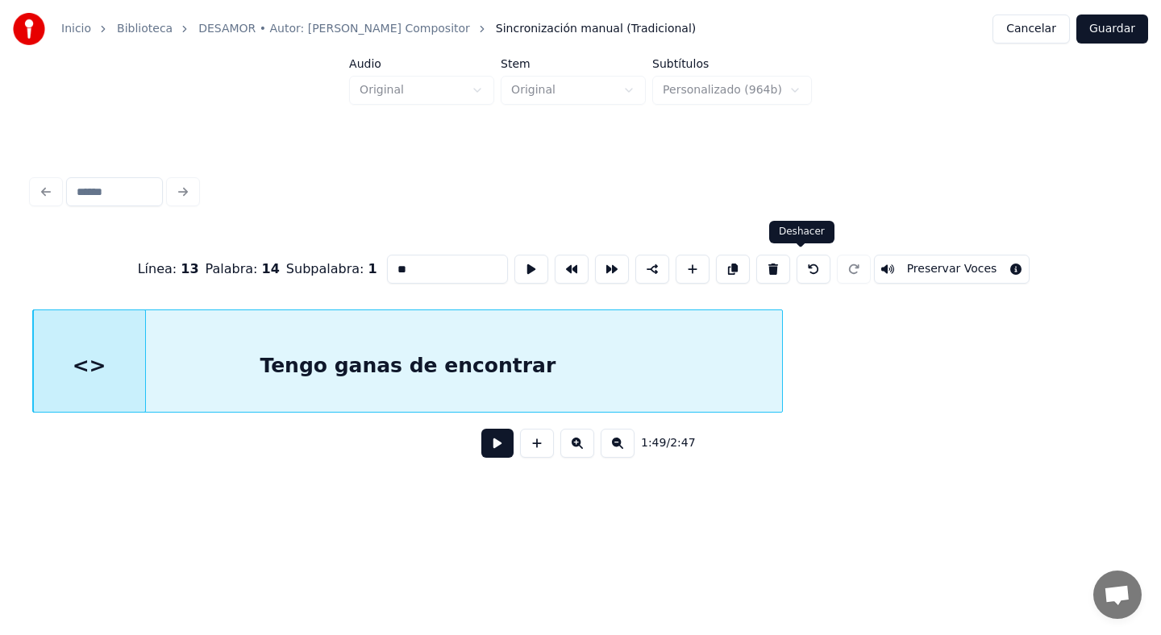
click at [797, 265] on button at bounding box center [814, 269] width 34 height 29
type input "**********"
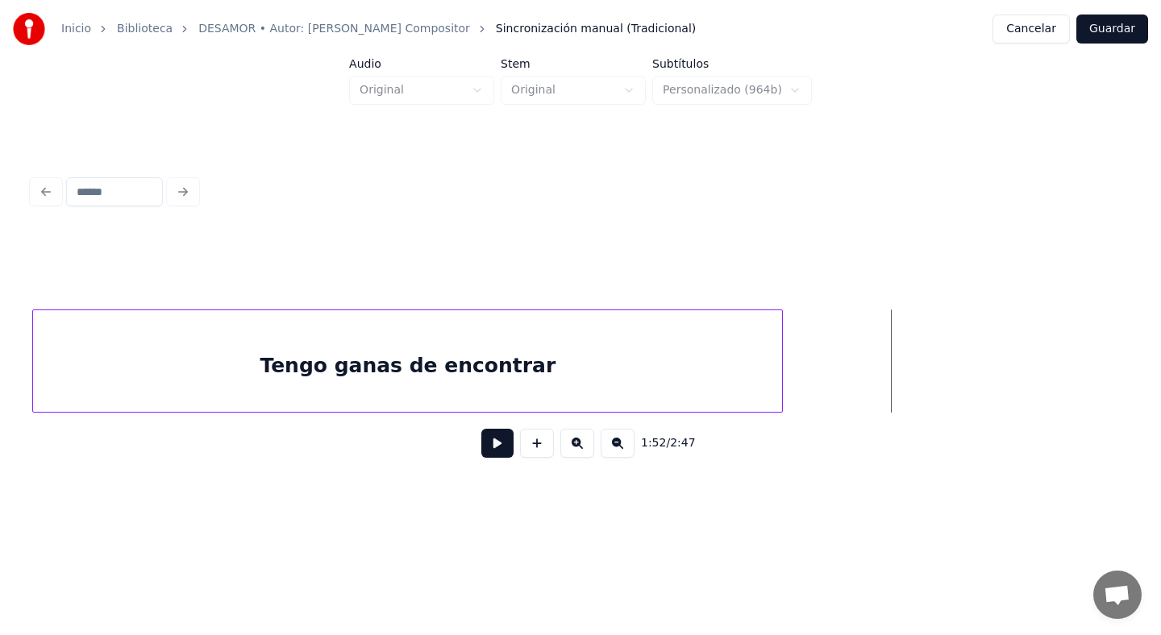
click at [532, 444] on button at bounding box center [537, 443] width 34 height 29
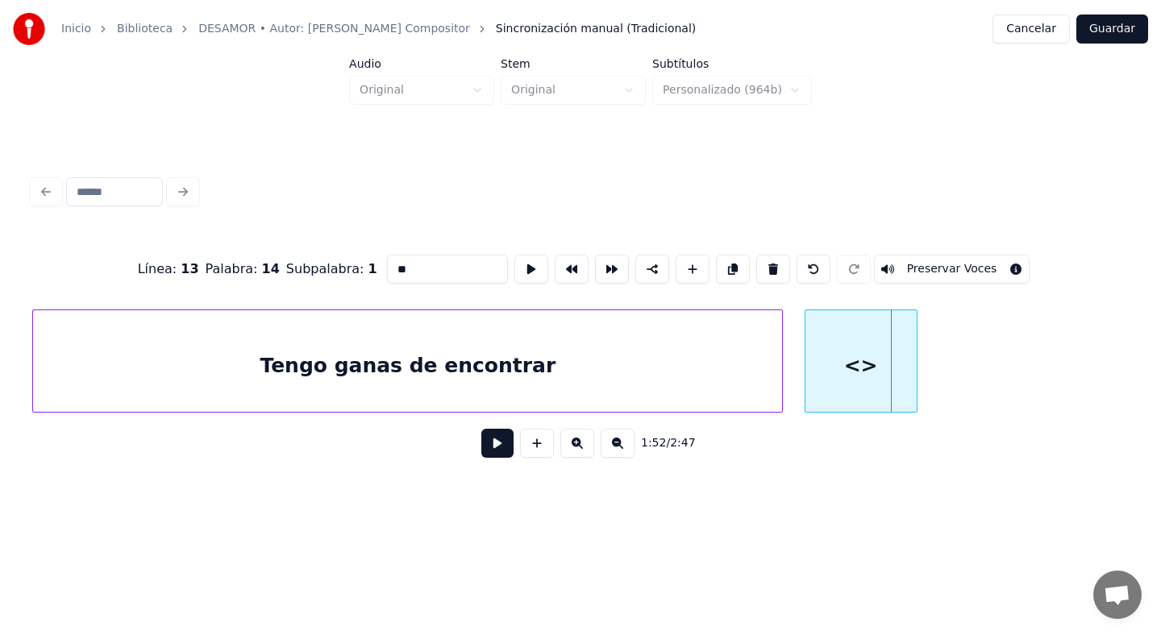
click at [853, 356] on div "<>" at bounding box center [861, 365] width 111 height 110
drag, startPoint x: 415, startPoint y: 275, endPoint x: 314, endPoint y: 260, distance: 102.6
click at [314, 260] on div "Línea : 13 Palabra : 14 Subpalabra : 1 ** Preservar Voces" at bounding box center [580, 269] width 1097 height 81
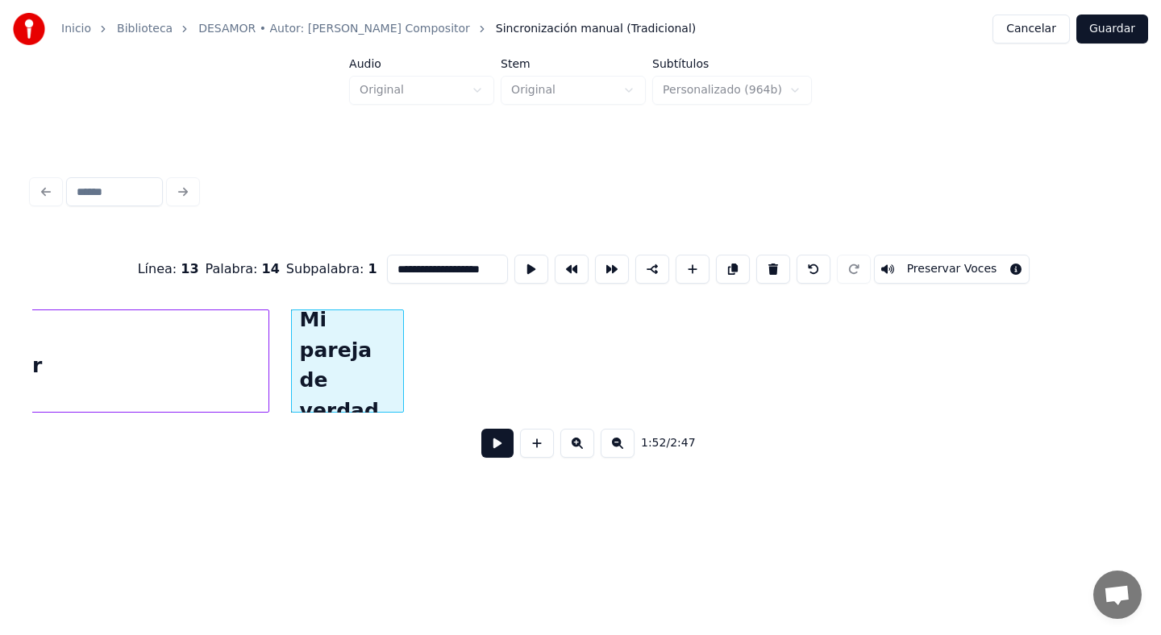
scroll to position [0, 31499]
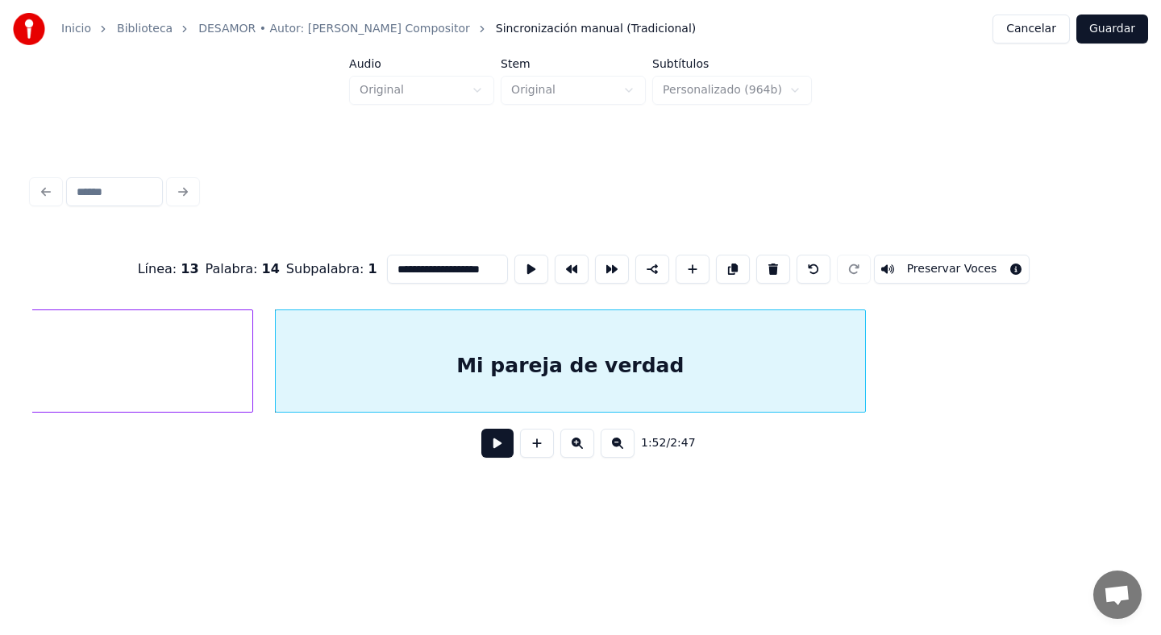
click at [864, 364] on div at bounding box center [862, 361] width 5 height 102
type input "**********"
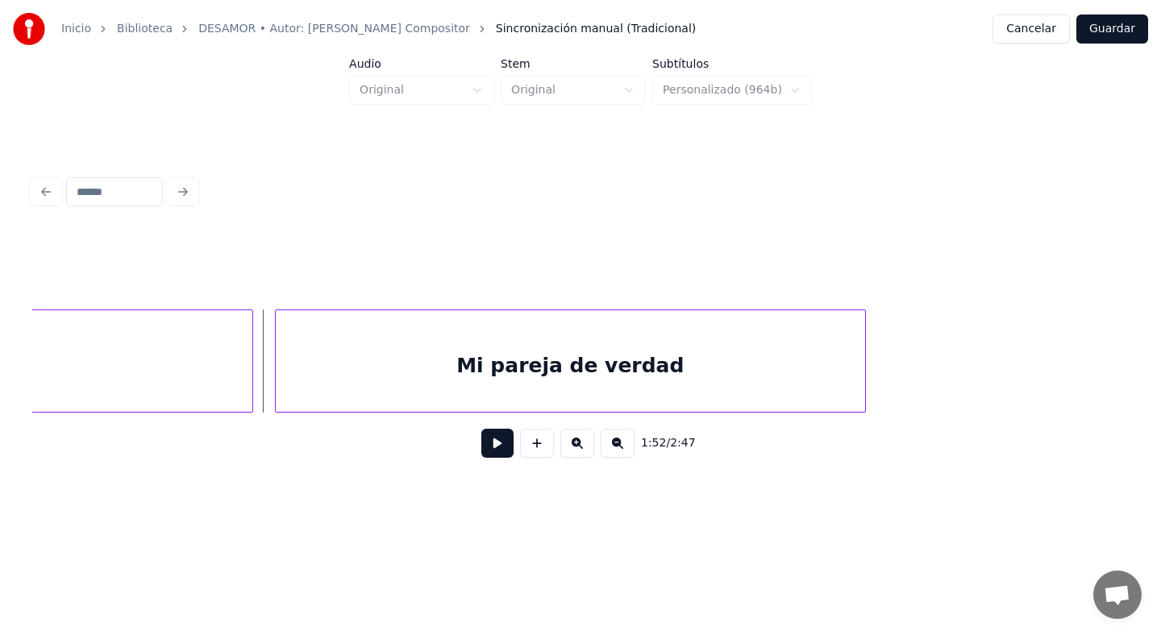
click at [495, 449] on button at bounding box center [497, 443] width 32 height 29
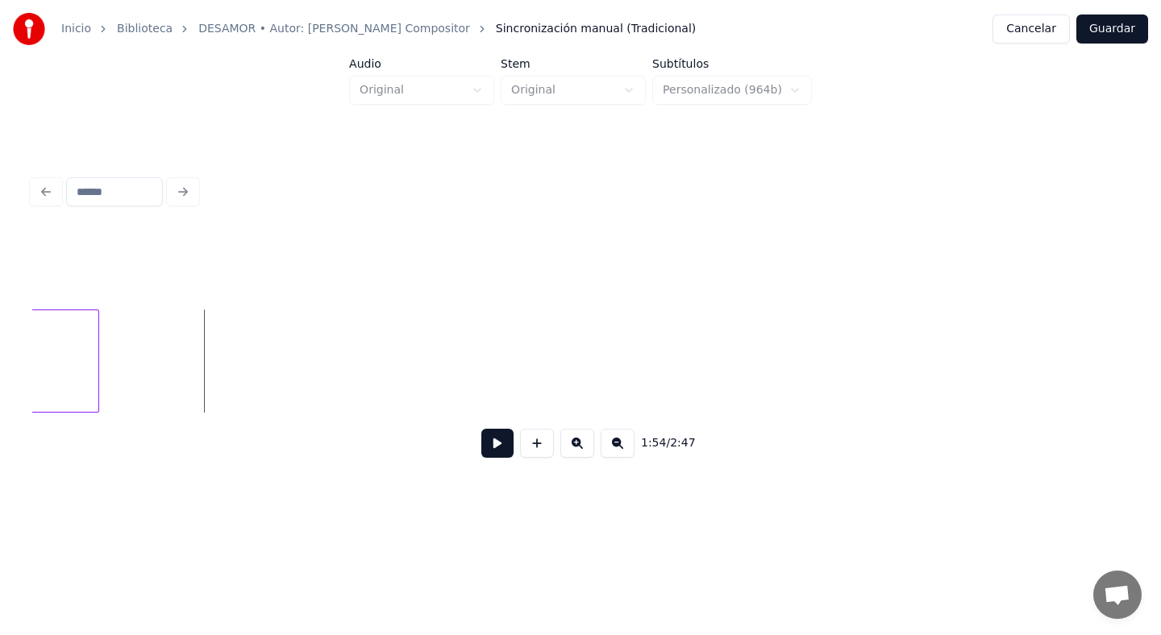
scroll to position [0, 32268]
click at [541, 433] on button at bounding box center [537, 443] width 34 height 29
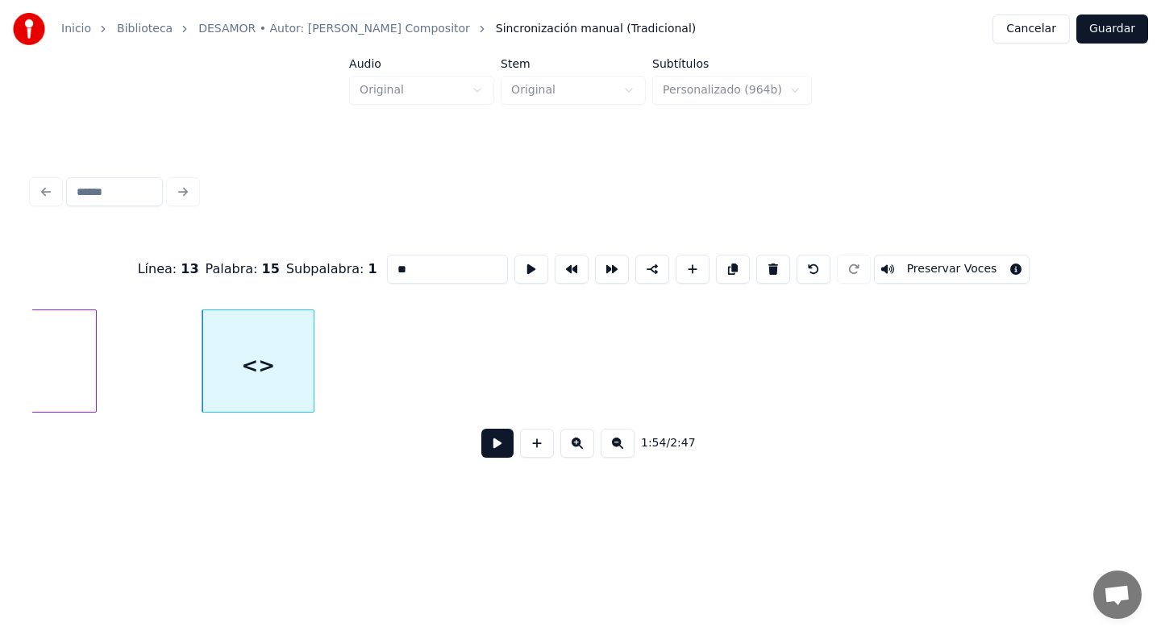
drag, startPoint x: 434, startPoint y: 279, endPoint x: 328, endPoint y: 277, distance: 105.6
click at [328, 277] on div "Línea : 13 Palabra : 15 Subpalabra : 1 ** Preservar Voces" at bounding box center [580, 269] width 1097 height 81
type input "*"
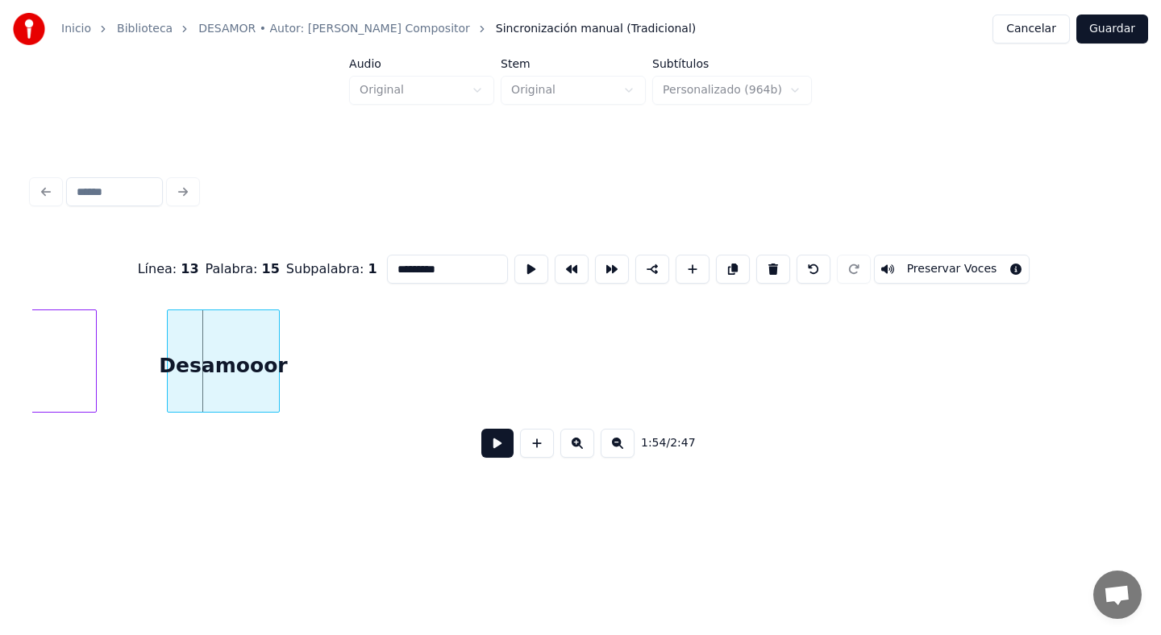
click at [212, 365] on div "Desamooor" at bounding box center [223, 365] width 111 height 110
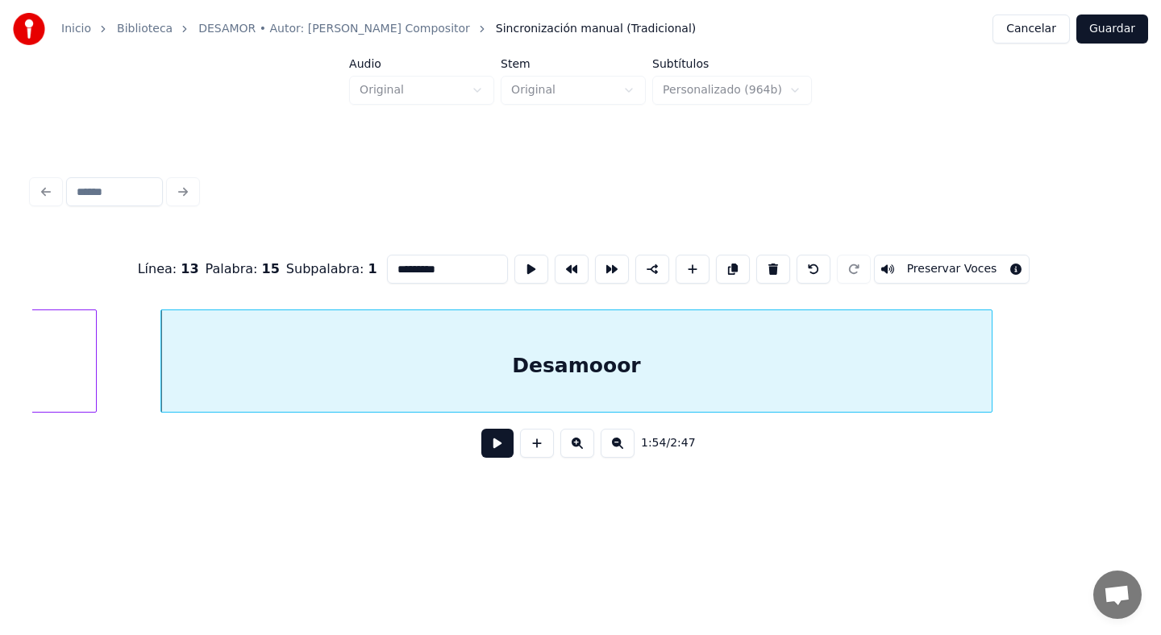
click at [992, 348] on div at bounding box center [989, 361] width 5 height 102
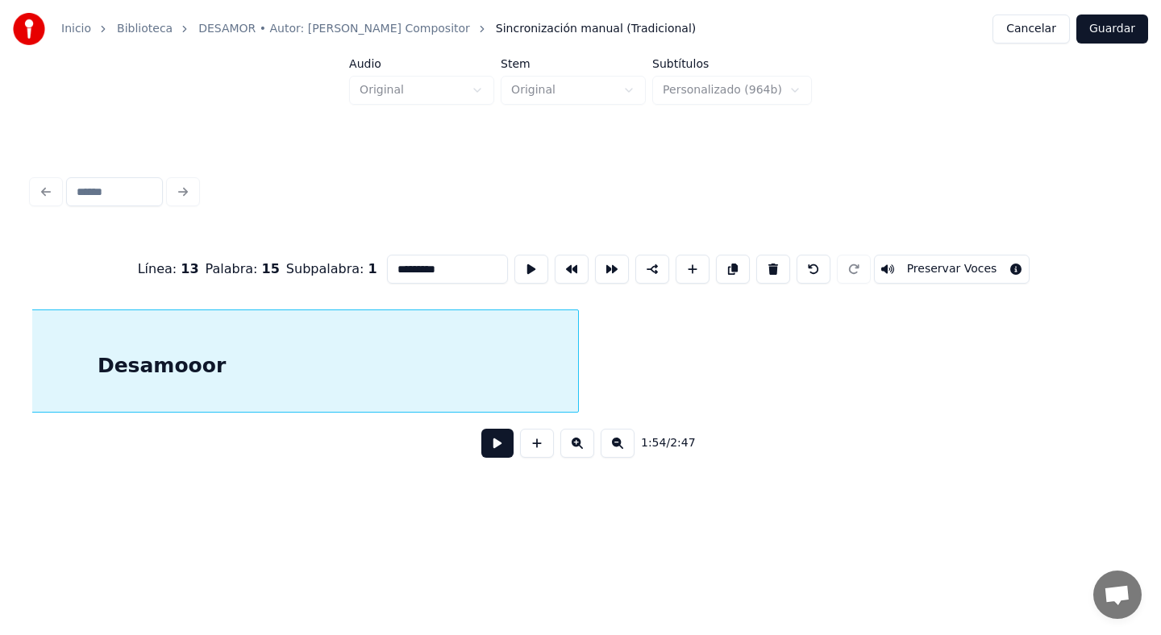
scroll to position [0, 32689]
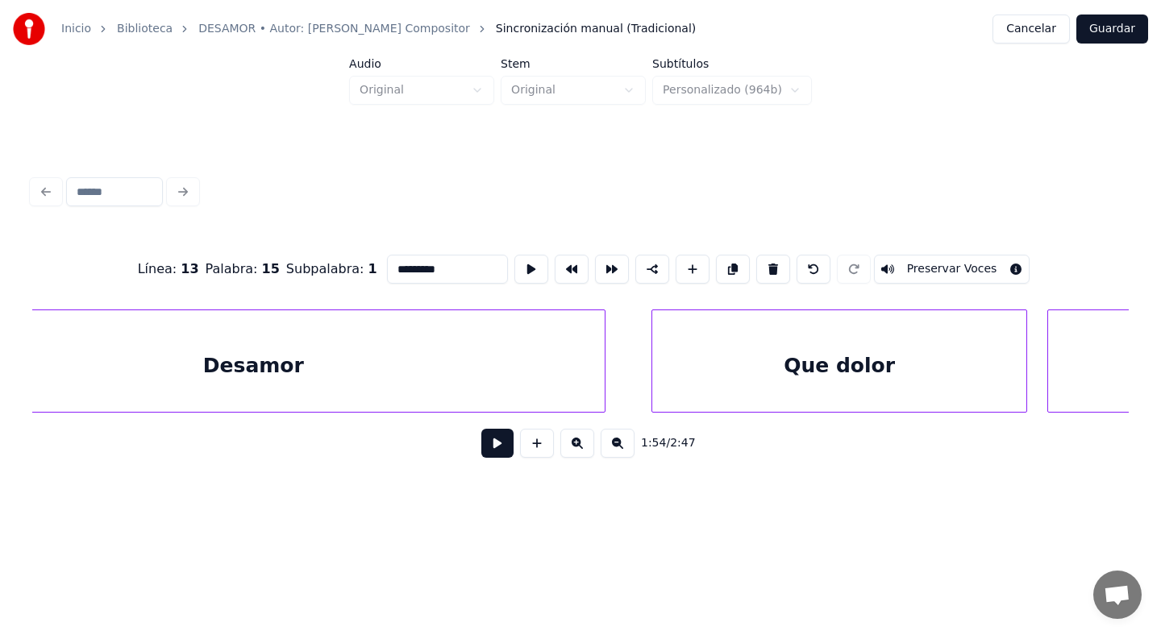
click at [417, 353] on div "Desamor" at bounding box center [253, 365] width 703 height 110
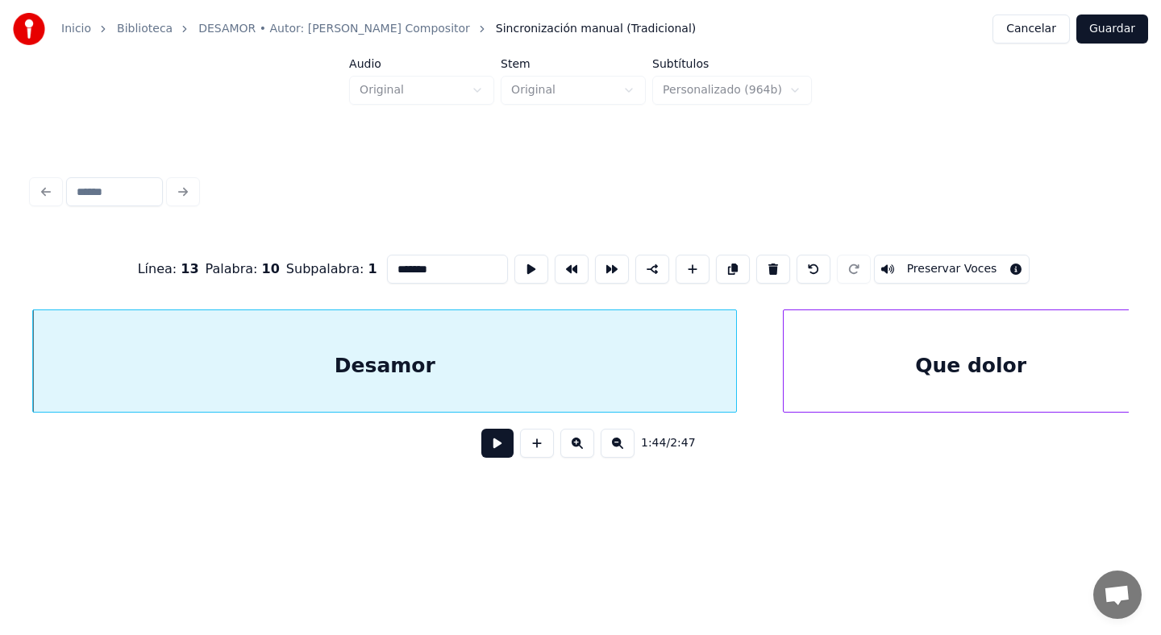
click at [422, 267] on input "*******" at bounding box center [447, 269] width 121 height 29
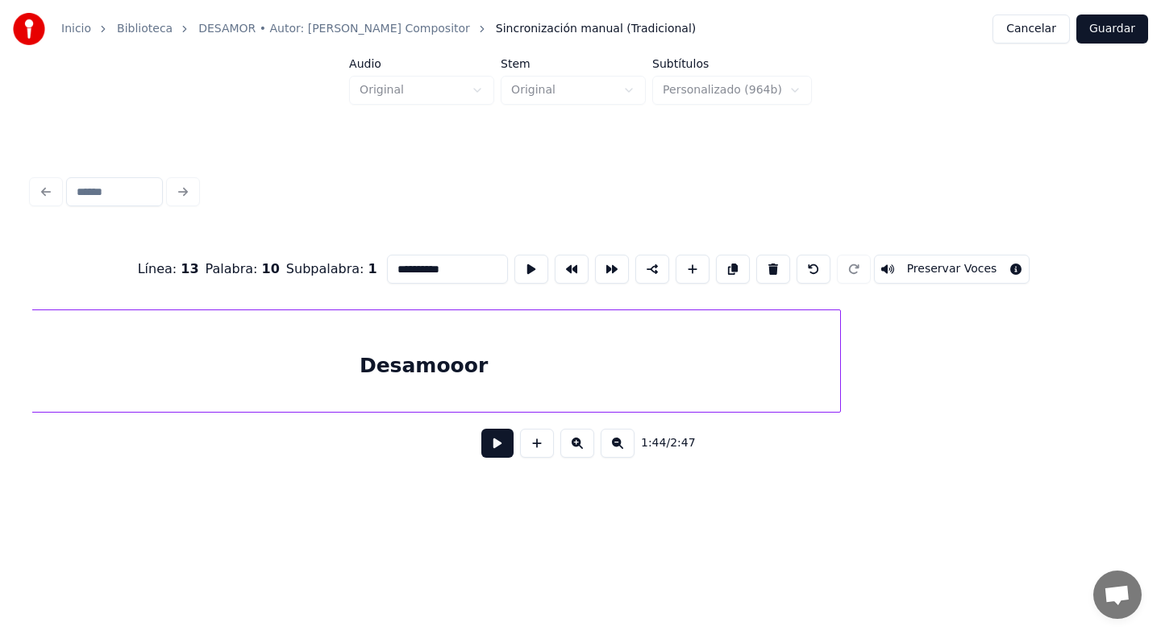
scroll to position [0, 32472]
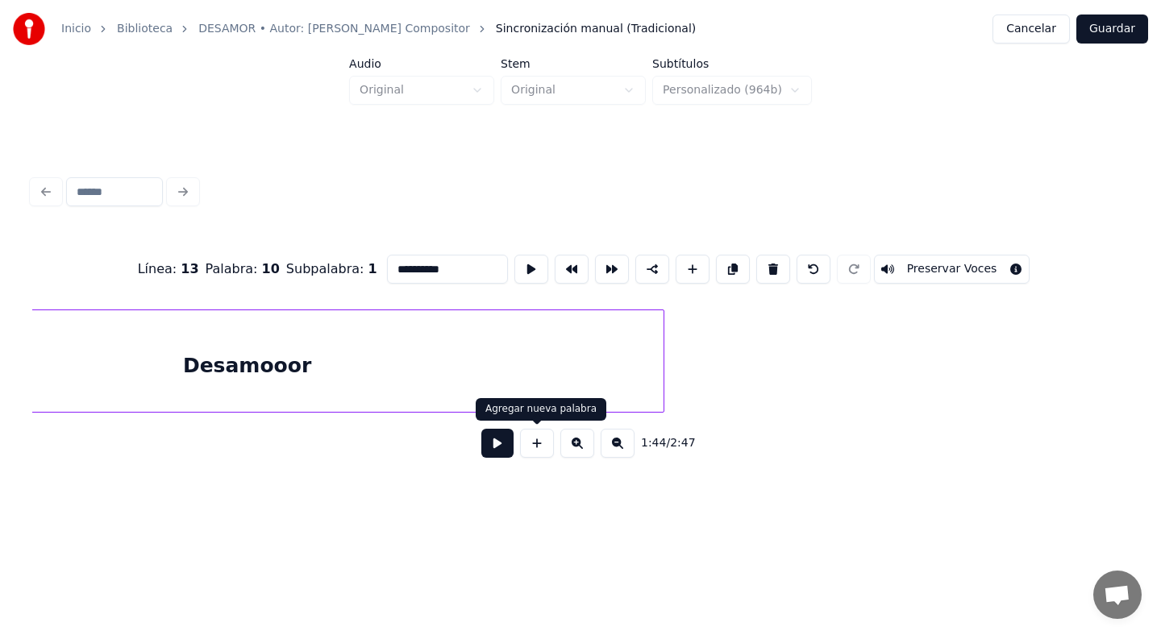
click at [476, 381] on div "Desamooor" at bounding box center [247, 365] width 833 height 110
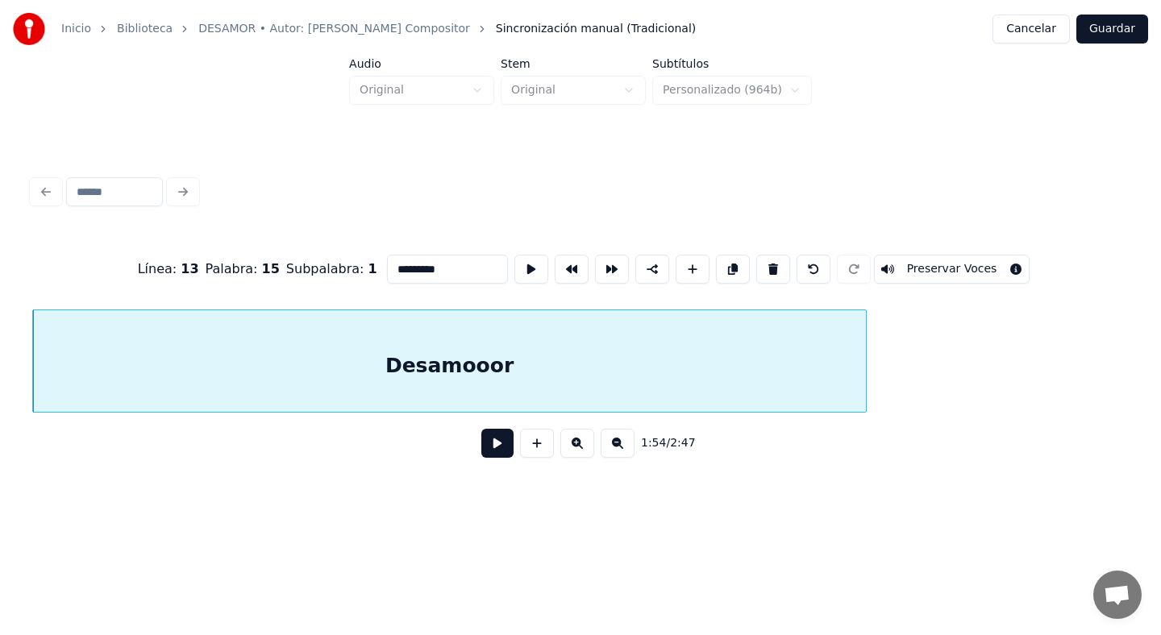
type input "*********"
click at [500, 443] on button at bounding box center [497, 443] width 32 height 29
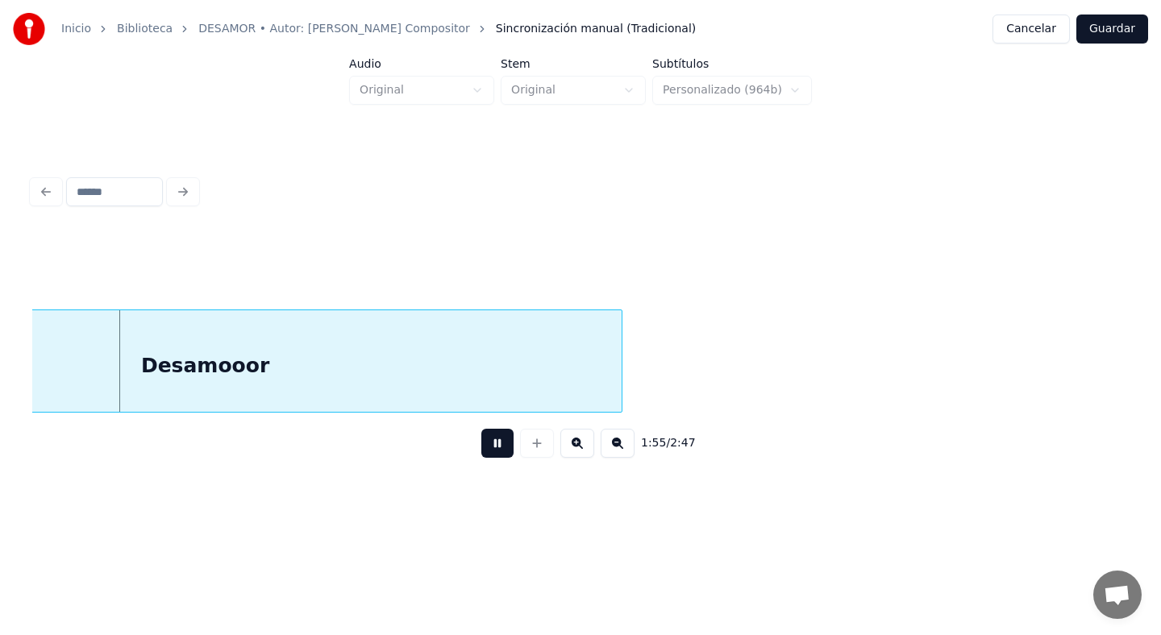
scroll to position [0, 32656]
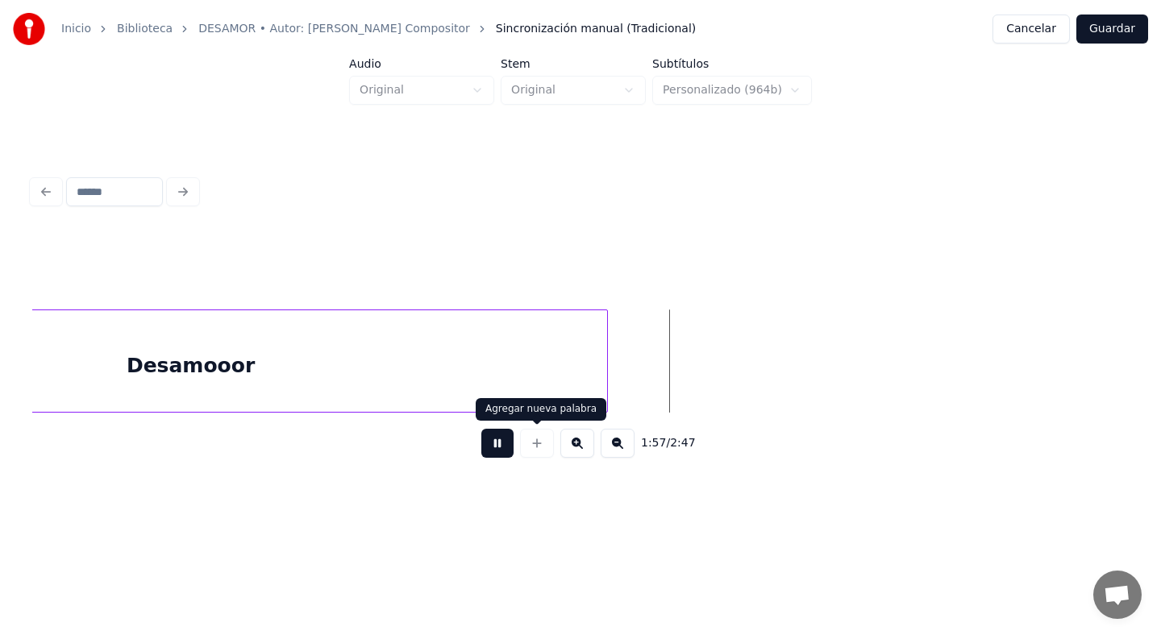
click at [497, 442] on button at bounding box center [497, 443] width 32 height 29
click at [585, 386] on div at bounding box center [584, 361] width 5 height 102
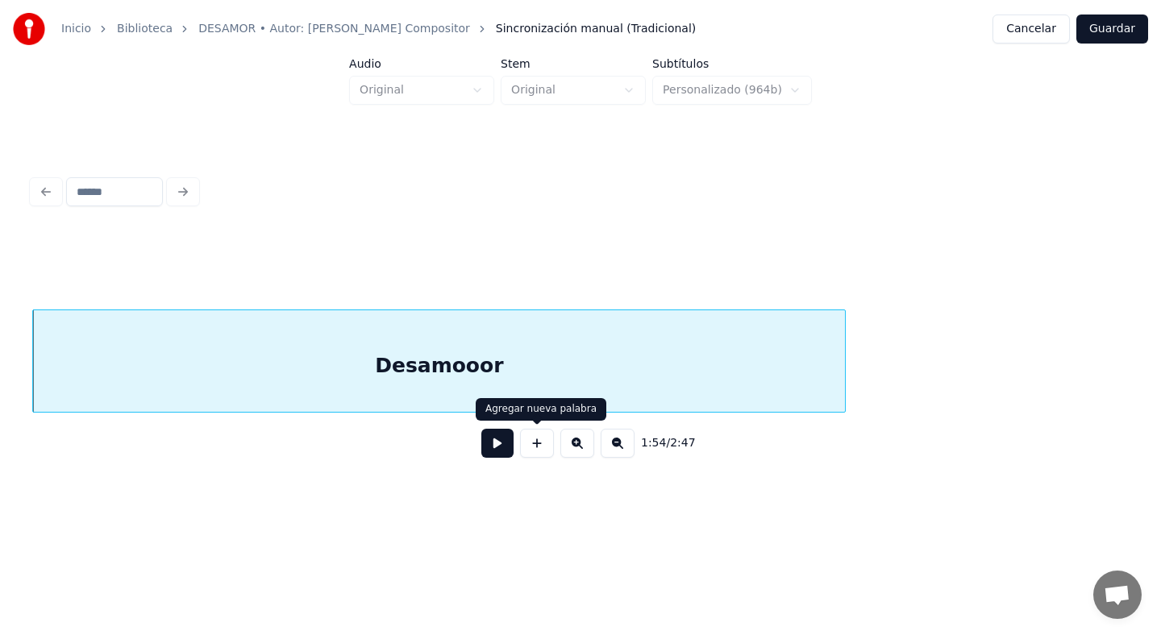
click at [537, 444] on button at bounding box center [537, 443] width 34 height 29
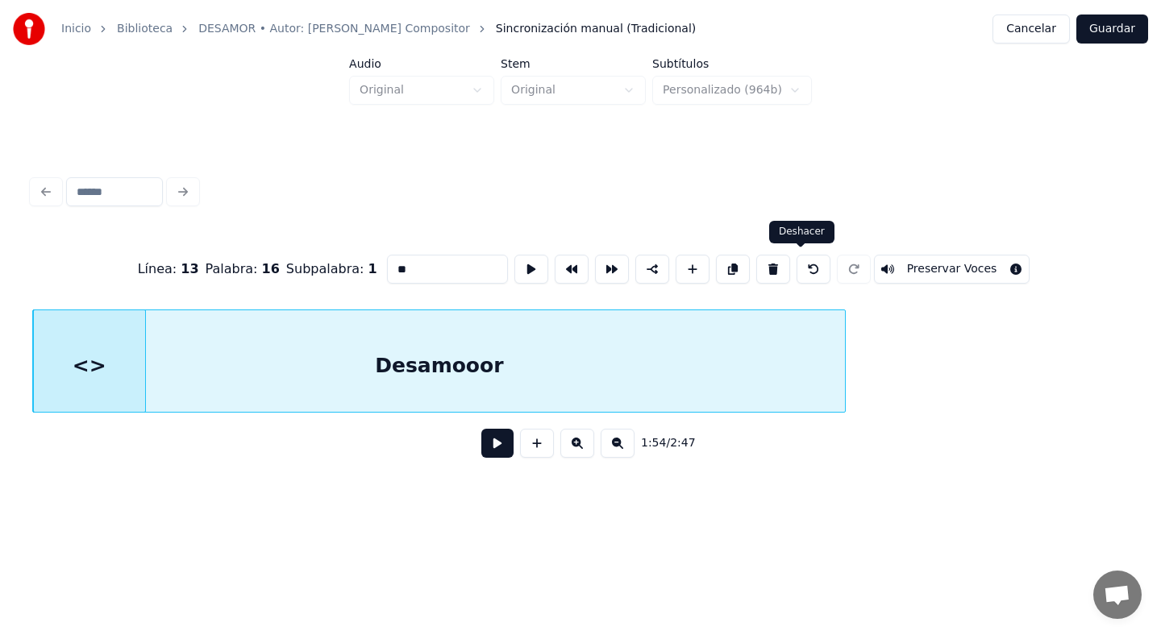
click at [797, 270] on button at bounding box center [814, 269] width 34 height 29
type input "*********"
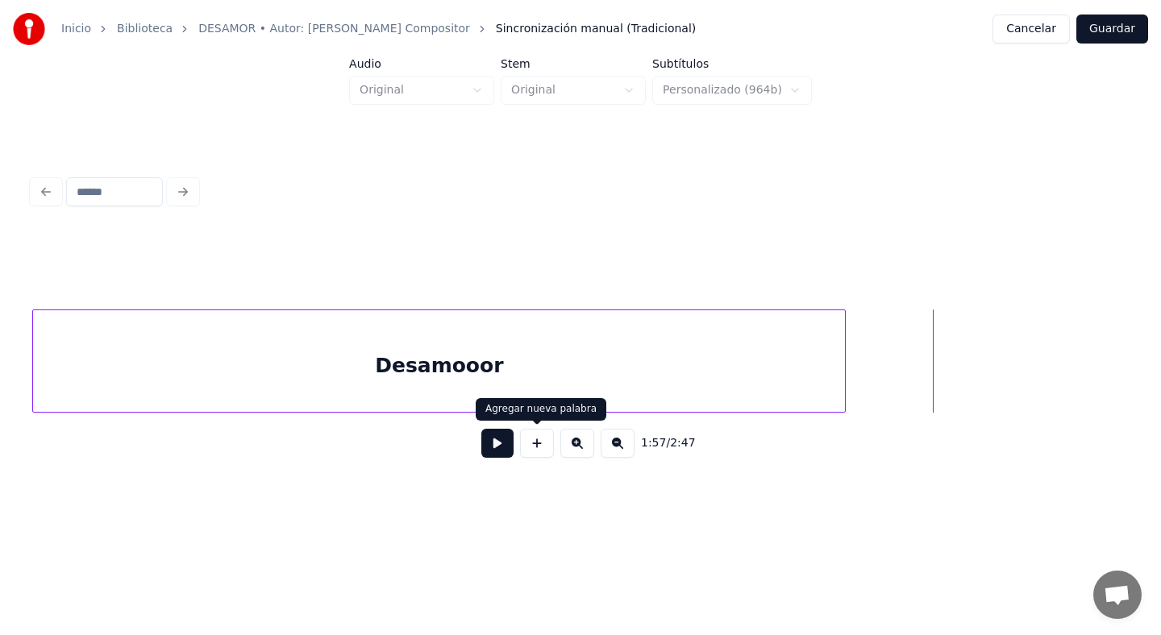
click at [534, 446] on button at bounding box center [537, 443] width 34 height 29
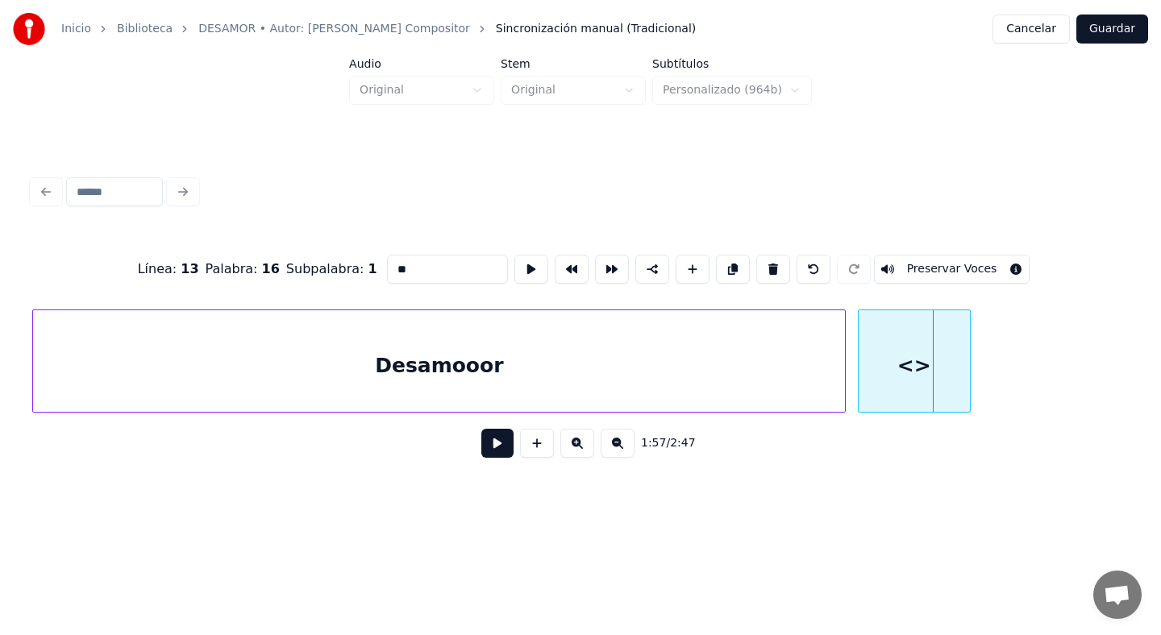
click at [905, 347] on div "<>" at bounding box center [914, 365] width 111 height 110
drag, startPoint x: 428, startPoint y: 273, endPoint x: 290, endPoint y: 266, distance: 138.0
click at [291, 266] on div "Línea : 13 Palabra : 16 Subpalabra : 1 ** Preservar Voces" at bounding box center [580, 269] width 1097 height 81
click at [771, 382] on div "Desamooor" at bounding box center [439, 365] width 812 height 110
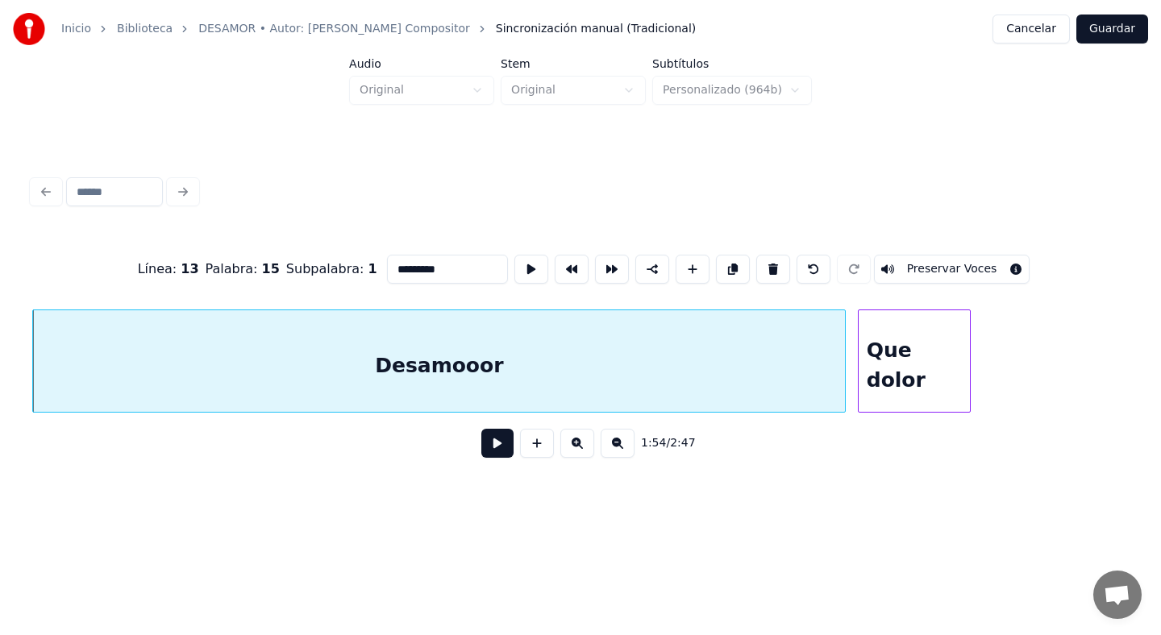
click at [901, 354] on div "Que dolor" at bounding box center [914, 365] width 111 height 110
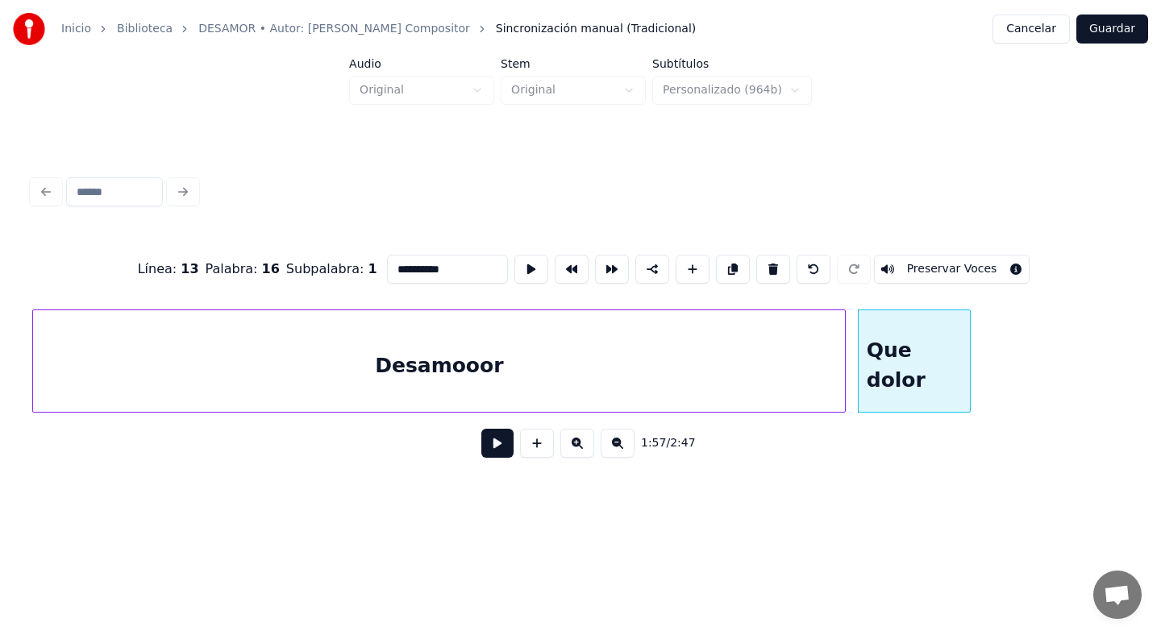
type input "*********"
click at [498, 452] on button at bounding box center [497, 443] width 32 height 29
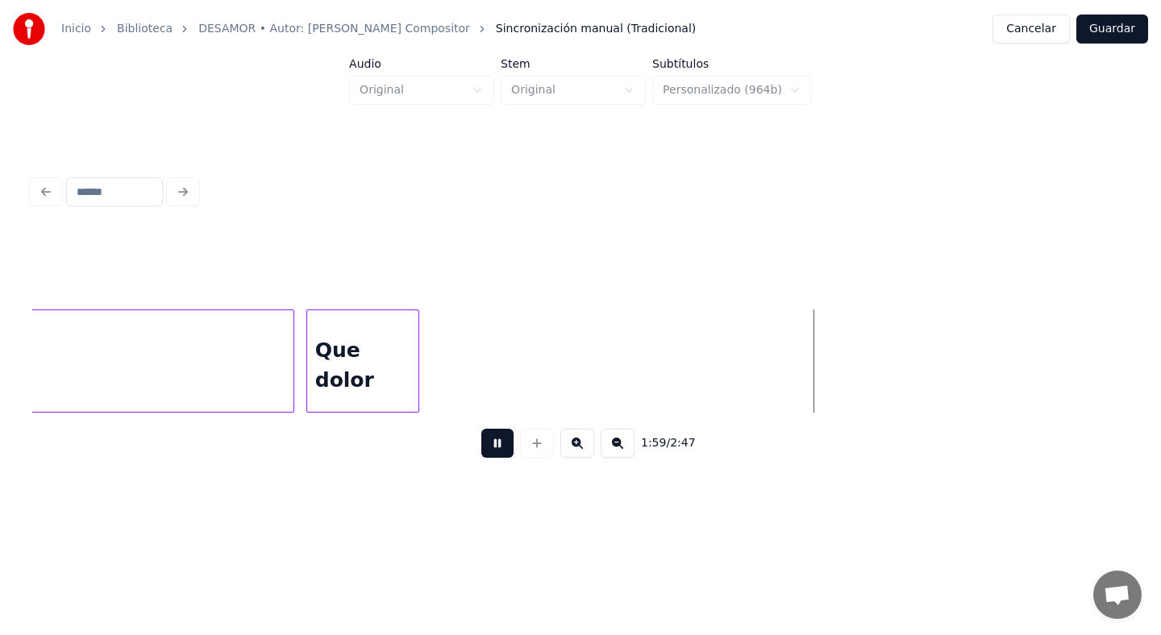
scroll to position [0, 32955]
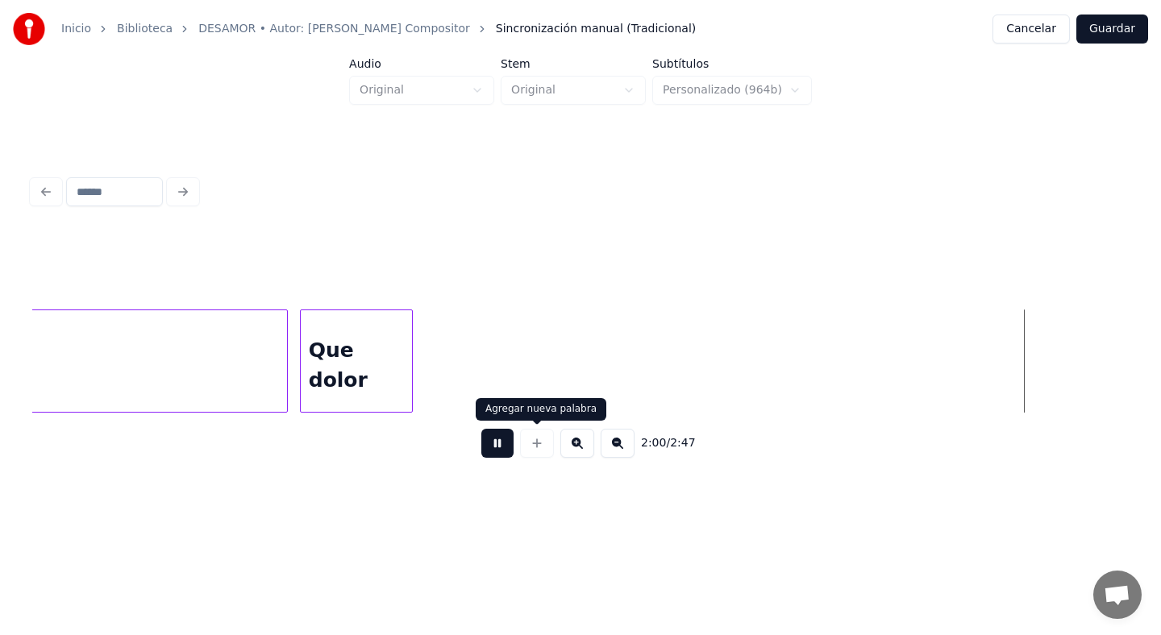
click at [506, 443] on button at bounding box center [497, 443] width 32 height 29
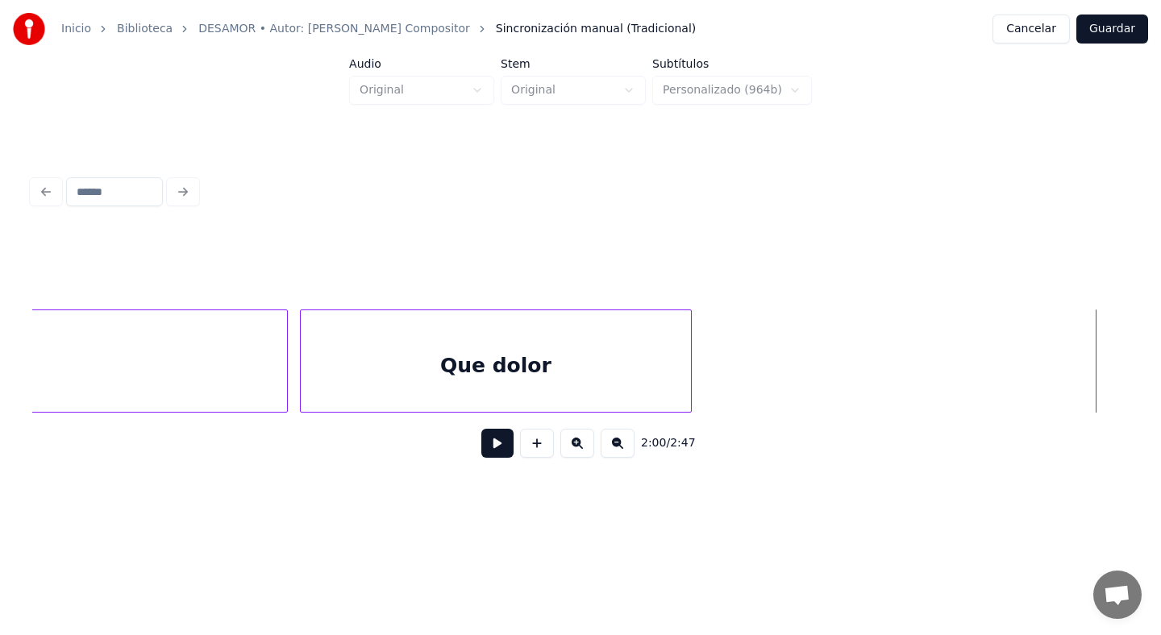
click at [686, 385] on div at bounding box center [688, 361] width 5 height 102
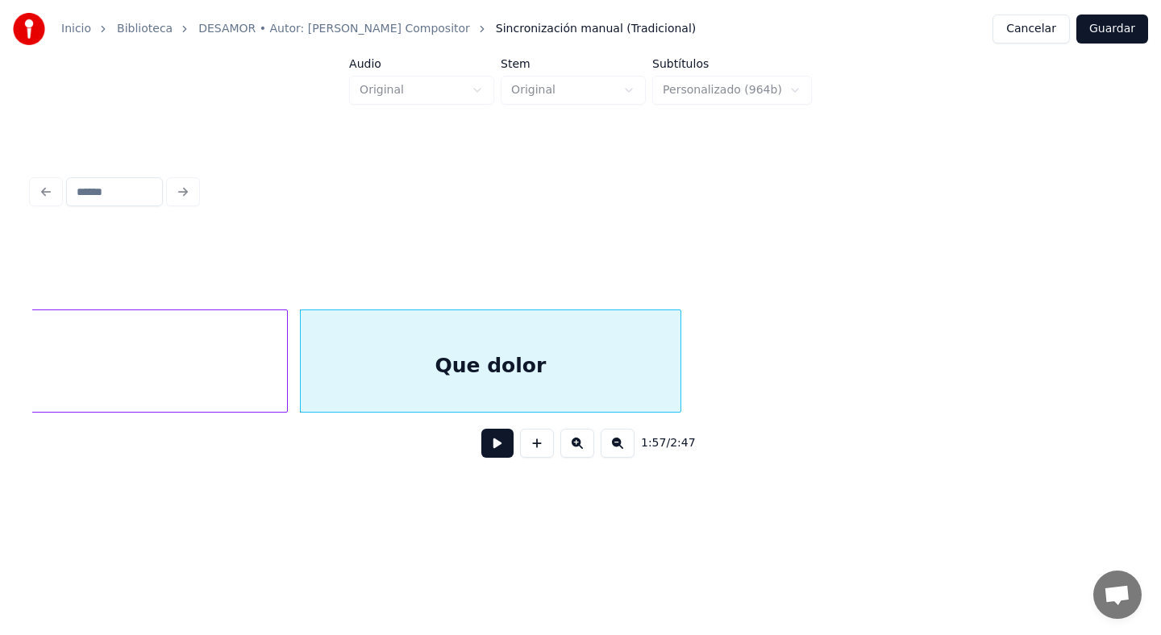
click at [621, 370] on div "Que dolor" at bounding box center [491, 365] width 380 height 110
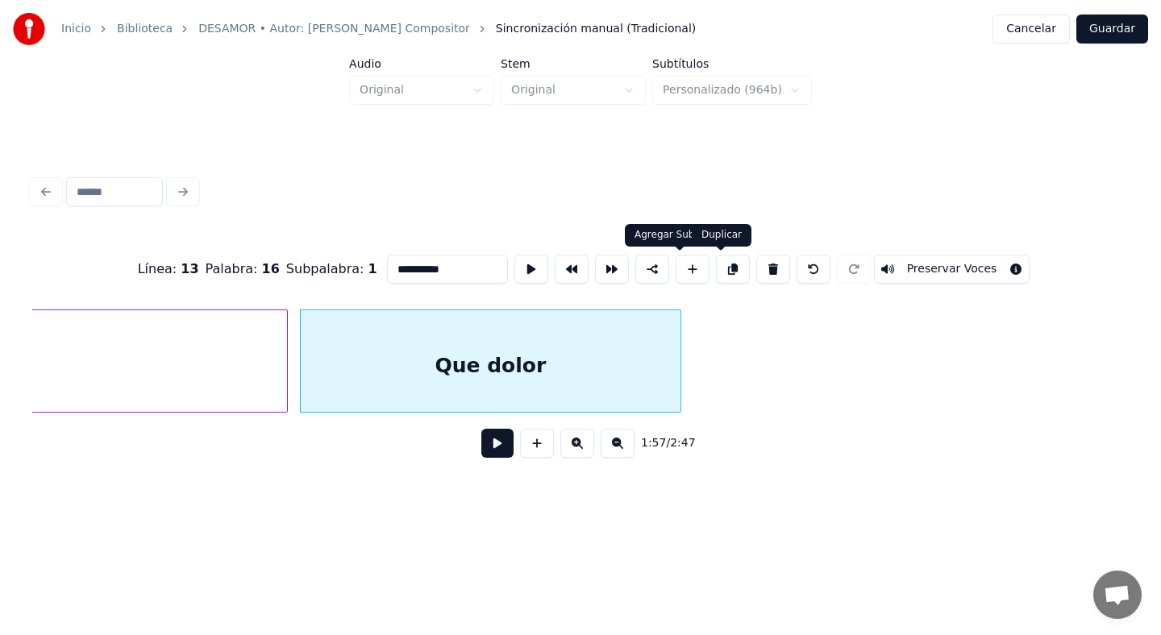
click at [720, 269] on button at bounding box center [733, 269] width 34 height 29
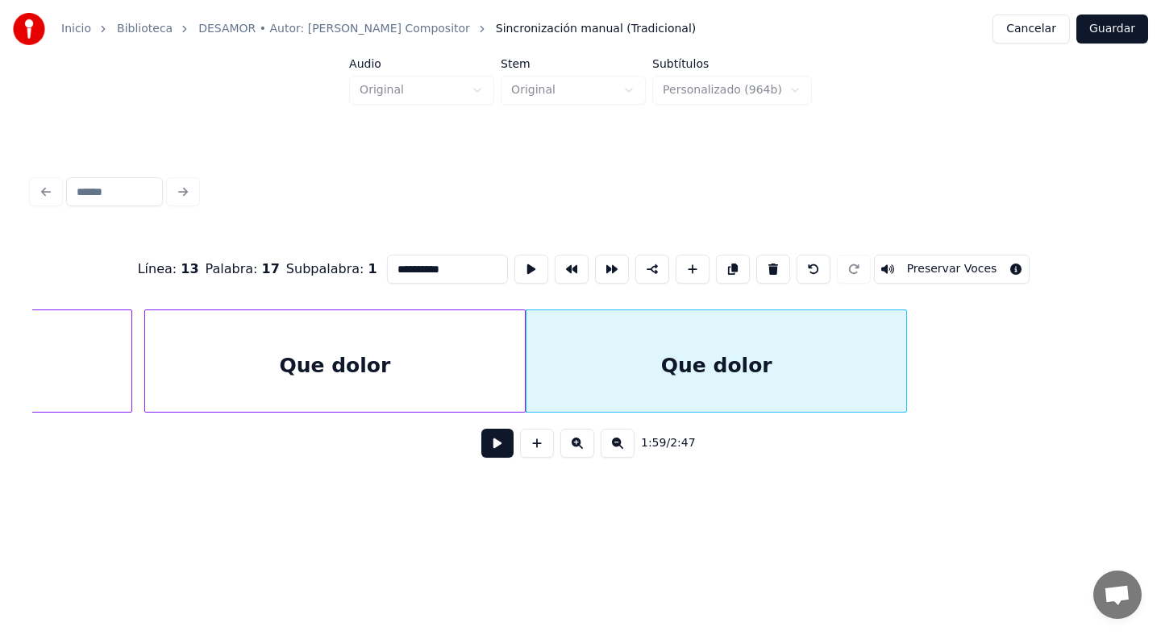
scroll to position [0, 33114]
click at [741, 379] on div "Que dolor" at bounding box center [713, 365] width 380 height 110
click at [493, 442] on button at bounding box center [497, 443] width 32 height 29
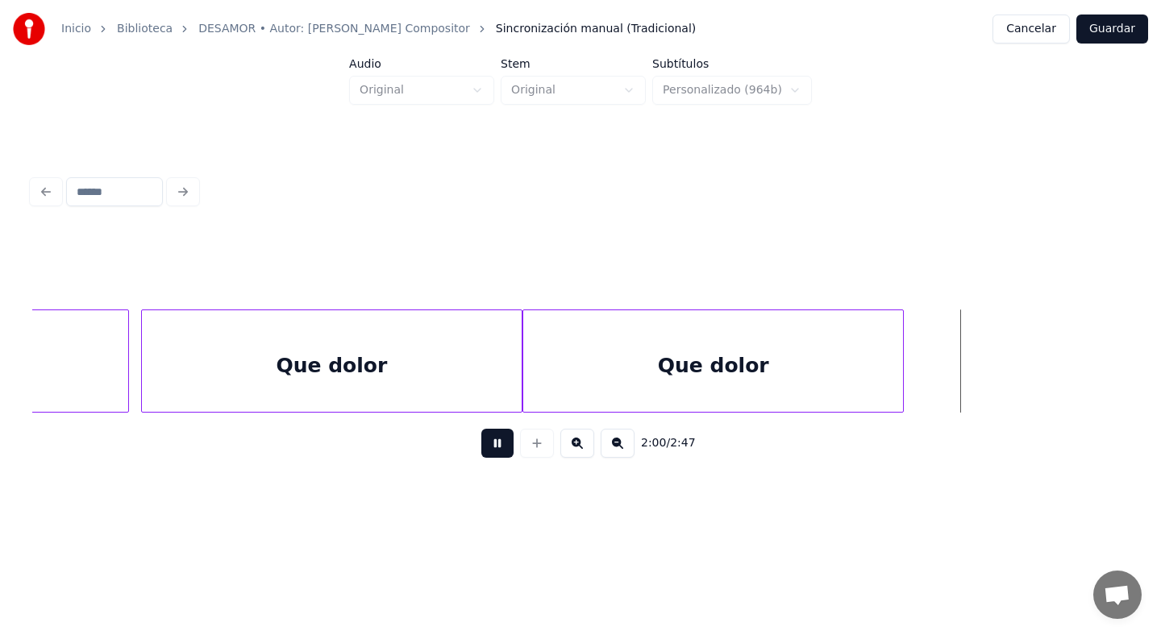
click at [493, 442] on button at bounding box center [497, 443] width 32 height 29
click at [847, 371] on div at bounding box center [845, 361] width 5 height 102
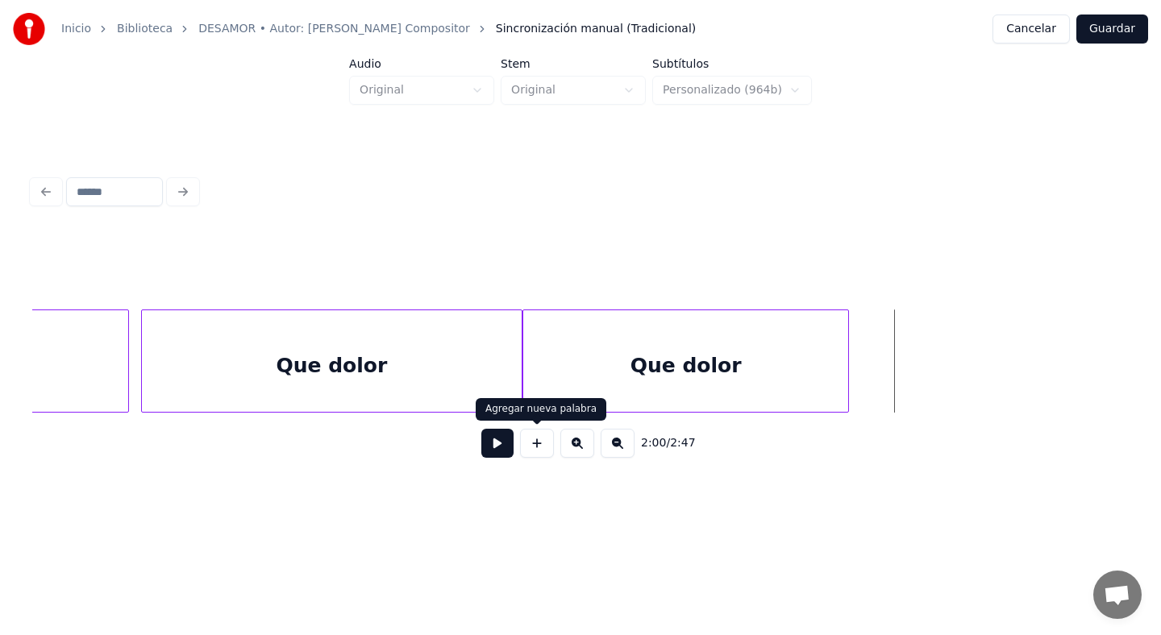
click at [547, 448] on button at bounding box center [537, 443] width 34 height 29
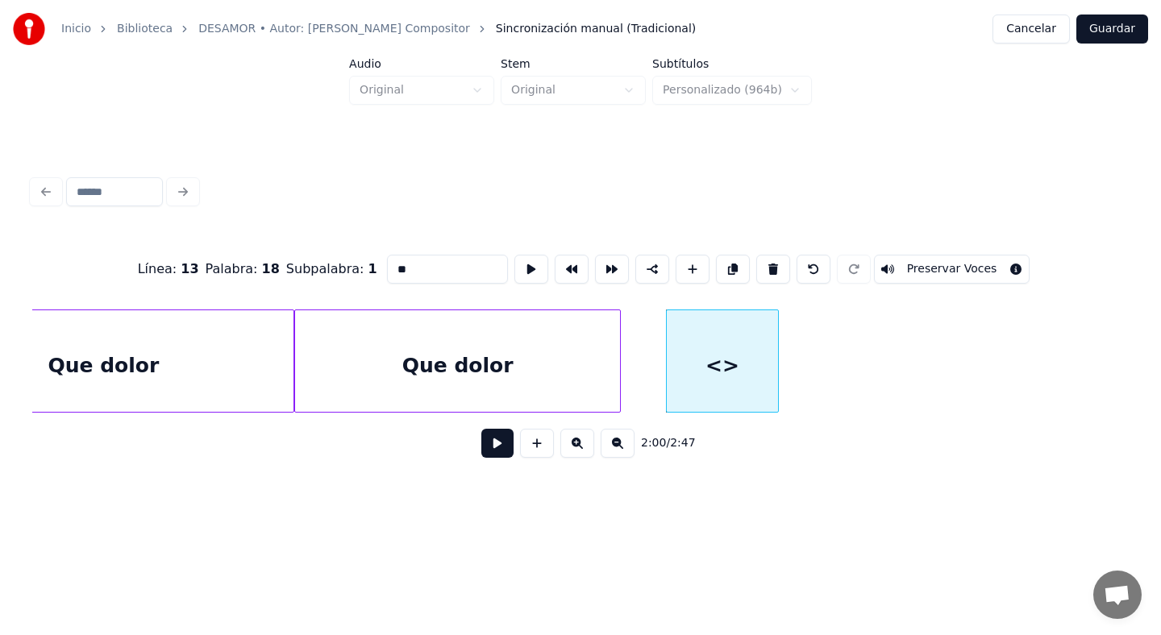
scroll to position [0, 33350]
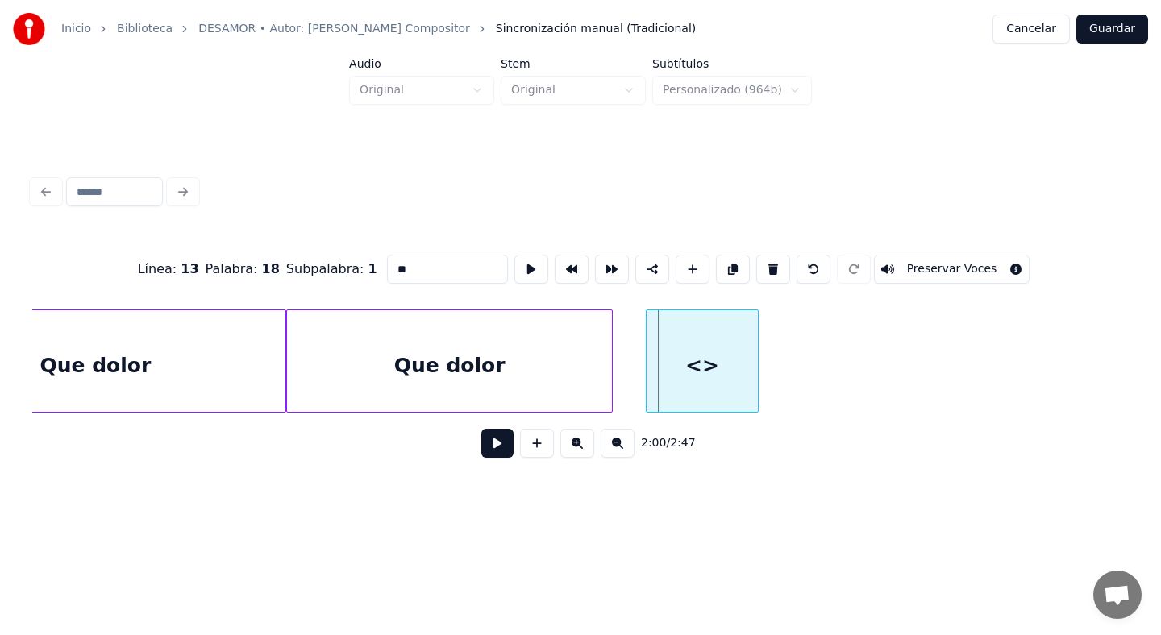
click at [716, 372] on div "<>" at bounding box center [702, 365] width 111 height 110
drag, startPoint x: 414, startPoint y: 273, endPoint x: 298, endPoint y: 271, distance: 116.1
click at [298, 271] on div "Línea : 13 Palabra : 18 Subpalabra : 1 ** Preservar Voces" at bounding box center [580, 269] width 1097 height 81
type input "*"
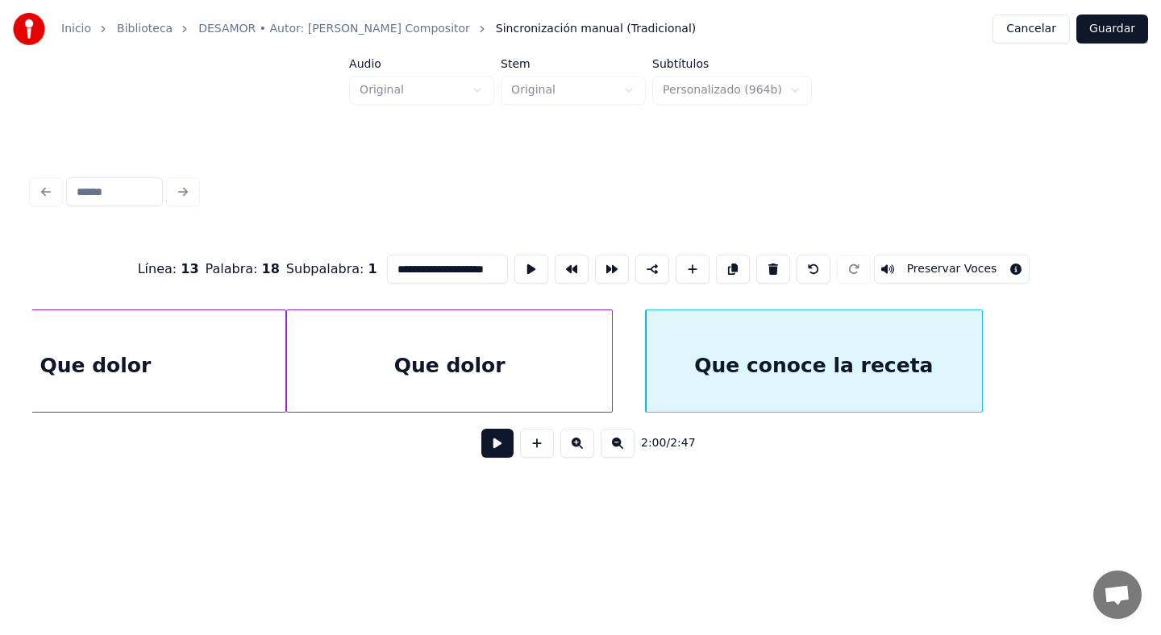
click at [982, 377] on div at bounding box center [979, 361] width 5 height 102
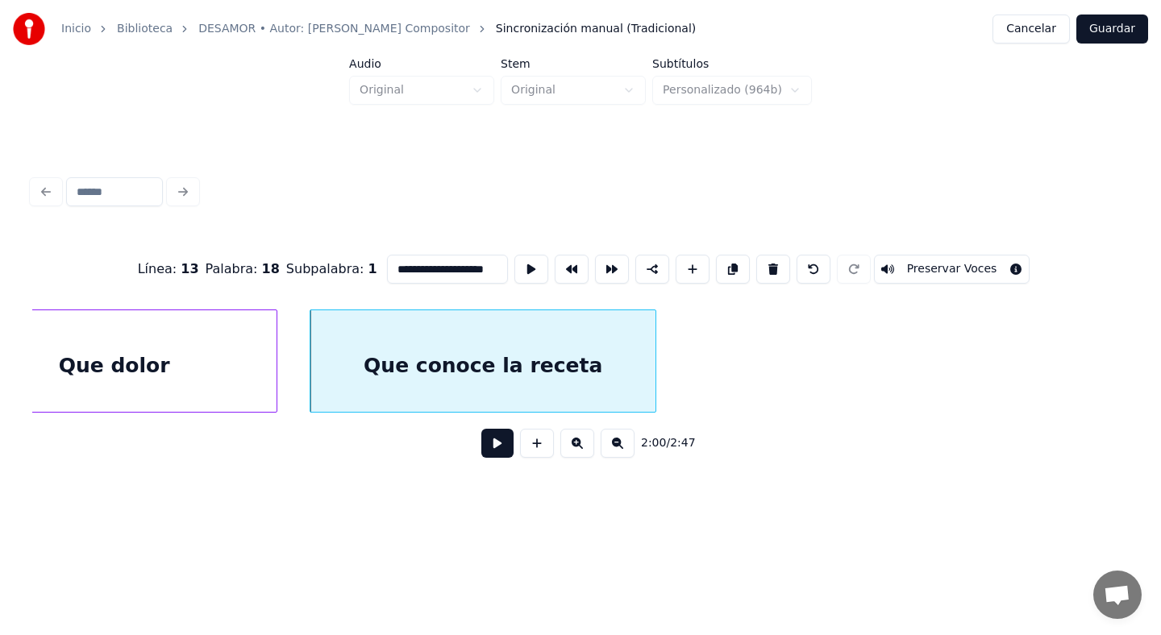
scroll to position [0, 33699]
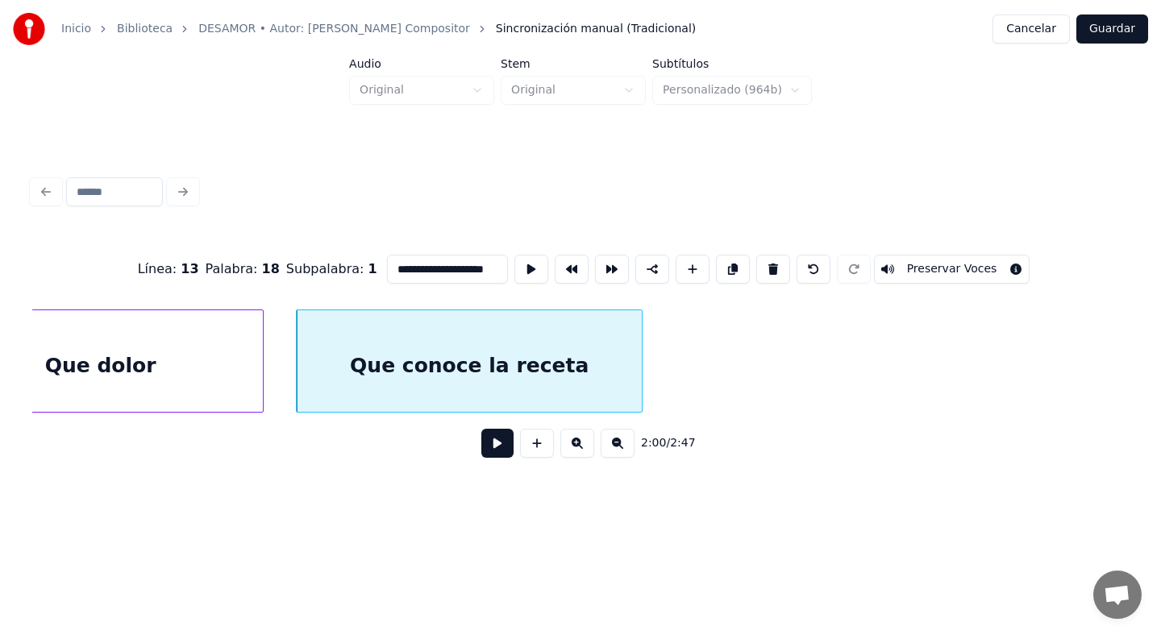
type input "**********"
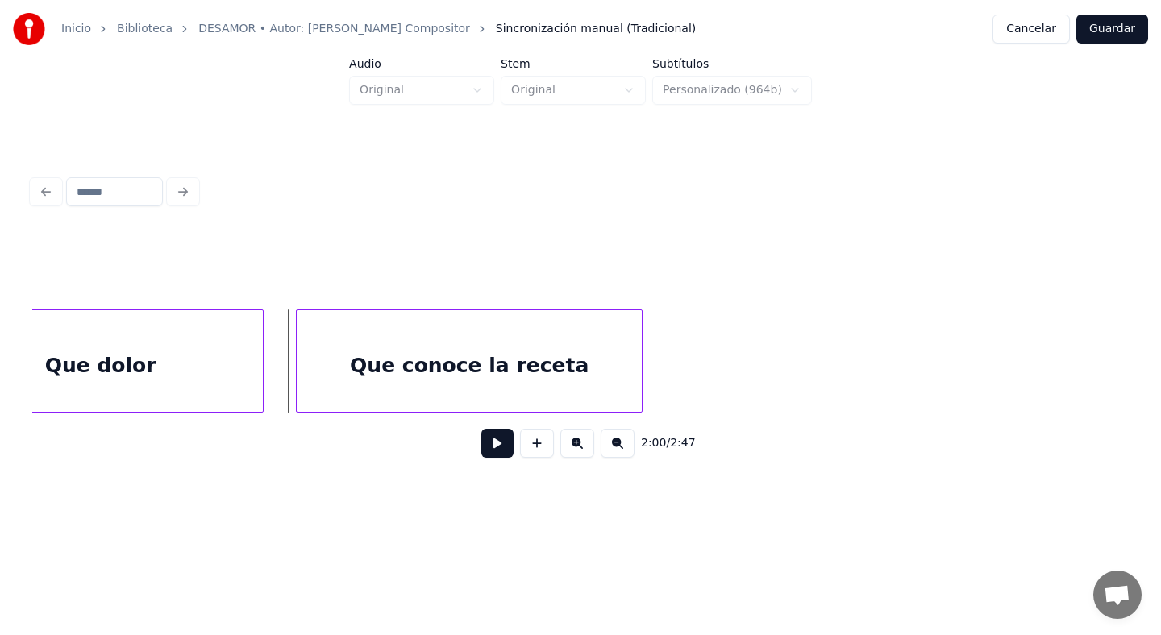
click at [491, 435] on button at bounding box center [497, 443] width 32 height 29
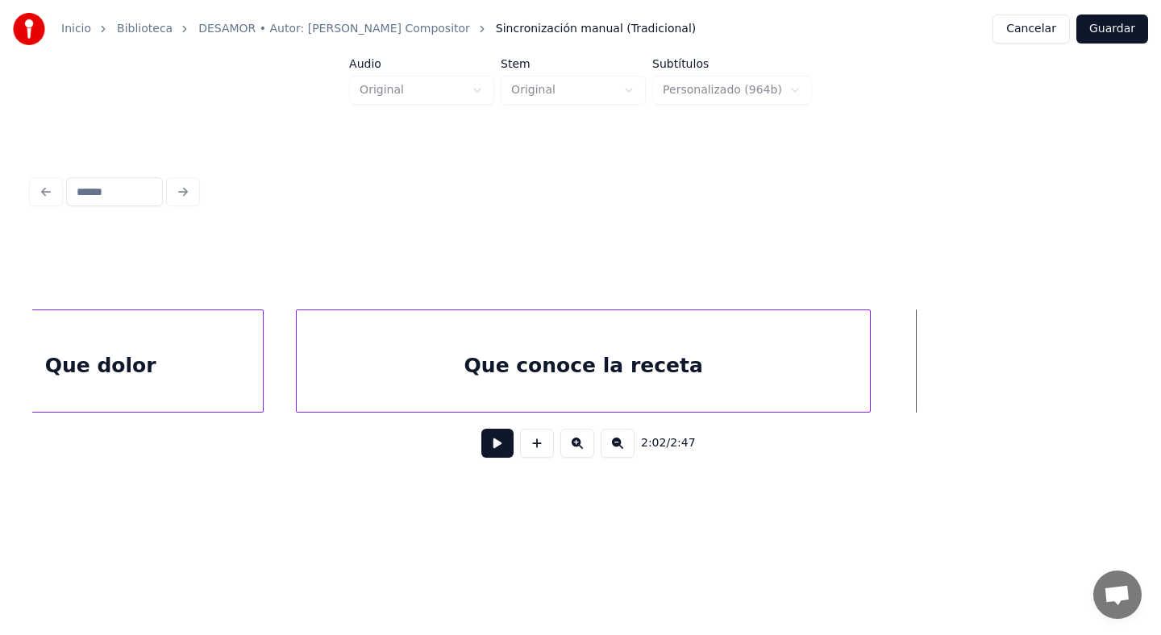
click at [869, 355] on div at bounding box center [867, 361] width 5 height 102
click at [500, 446] on button at bounding box center [497, 443] width 32 height 29
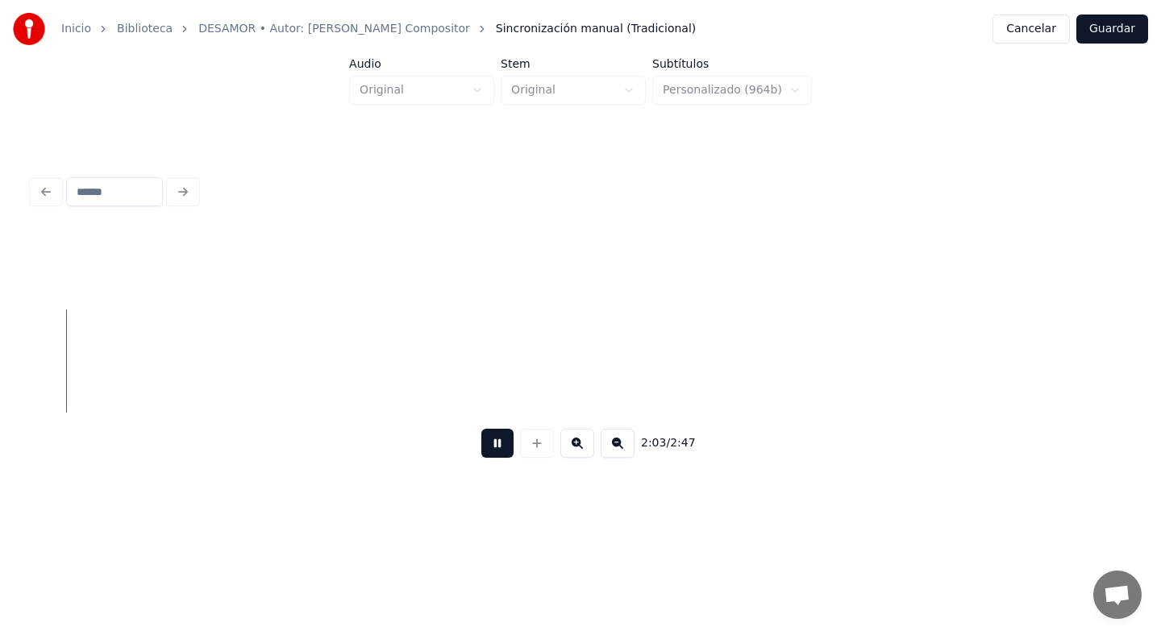
click at [500, 446] on button at bounding box center [497, 443] width 32 height 29
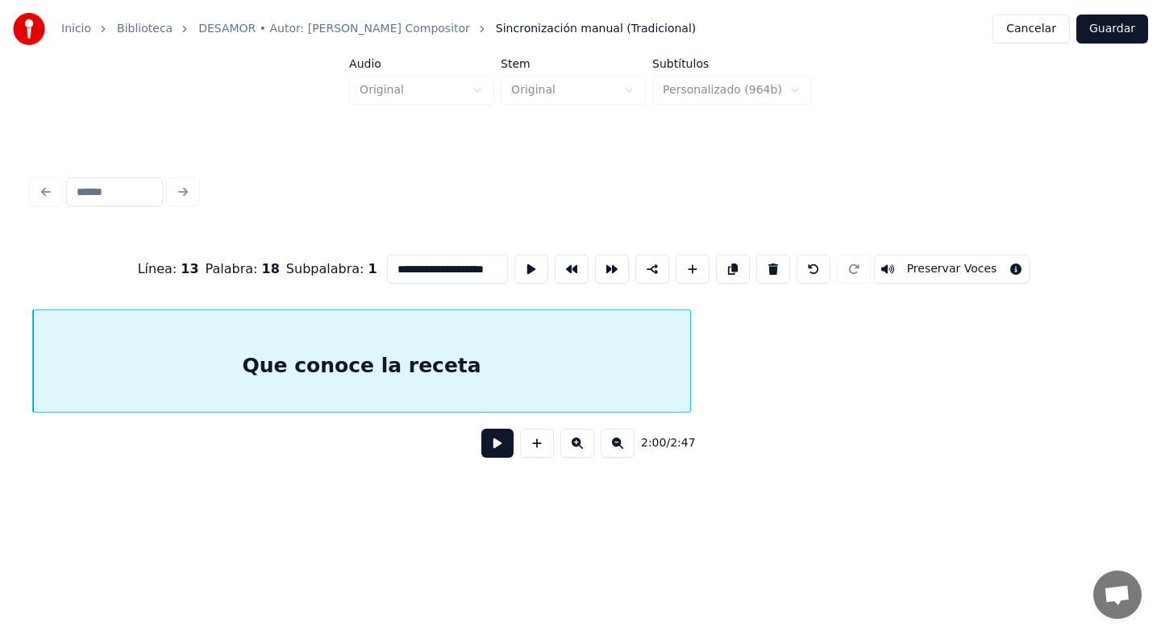
click at [690, 348] on div at bounding box center [687, 361] width 5 height 102
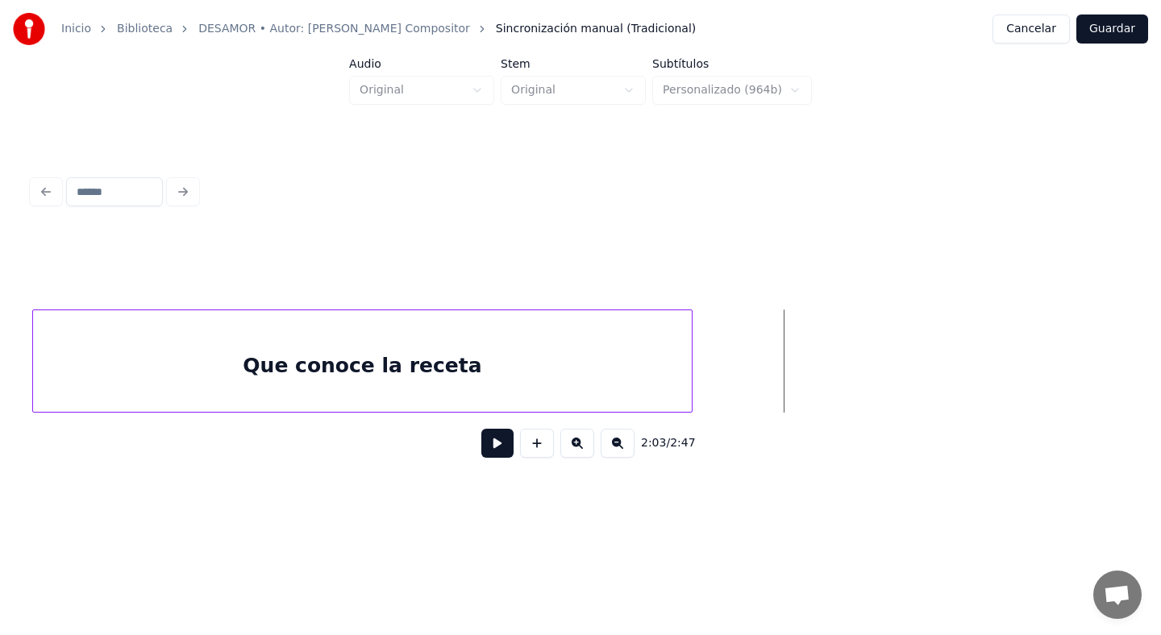
click at [546, 448] on button at bounding box center [537, 443] width 34 height 29
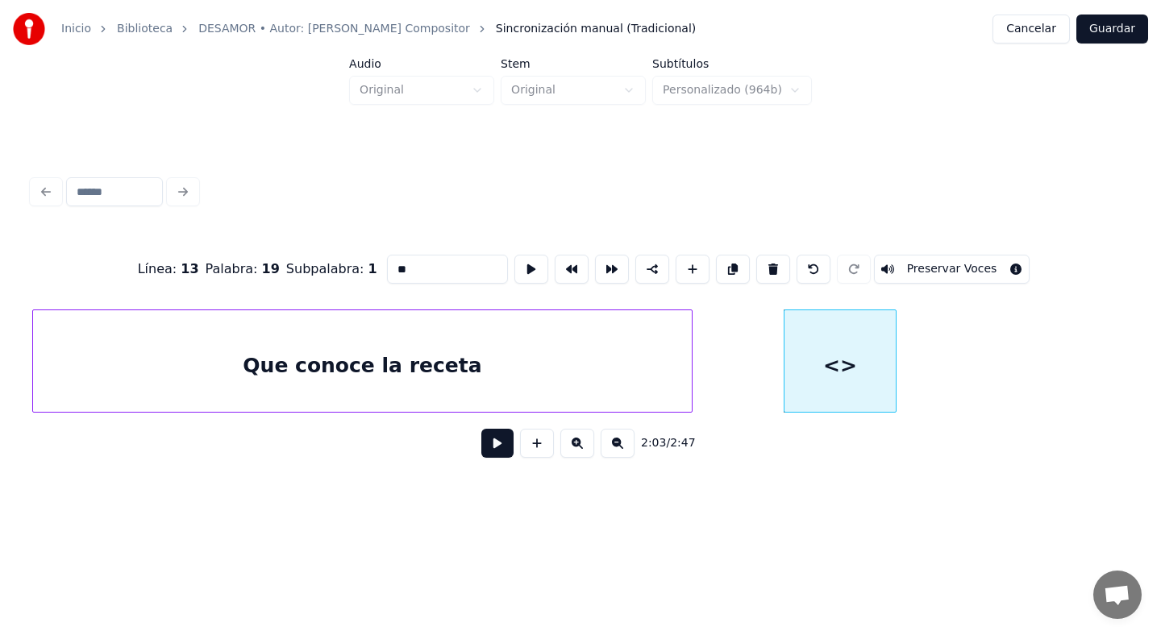
drag, startPoint x: 461, startPoint y: 275, endPoint x: 352, endPoint y: 261, distance: 109.7
click at [352, 261] on div "Línea : 13 Palabra : 19 Subpalabra : 1 ** Preservar Voces" at bounding box center [580, 269] width 1097 height 81
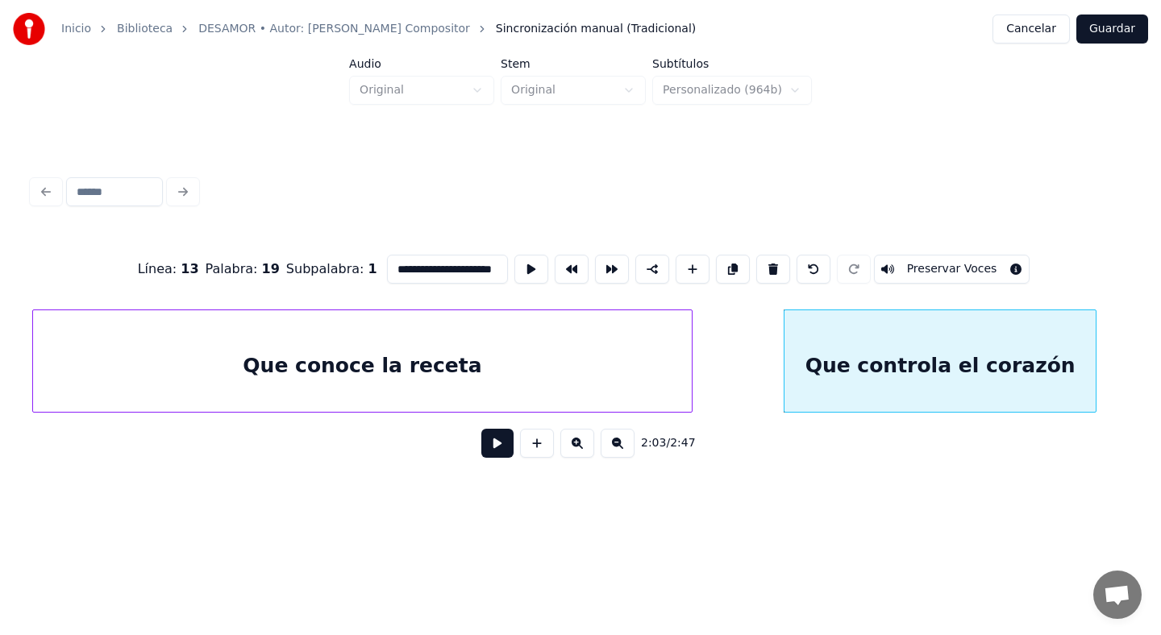
click at [1095, 346] on div at bounding box center [1093, 361] width 5 height 102
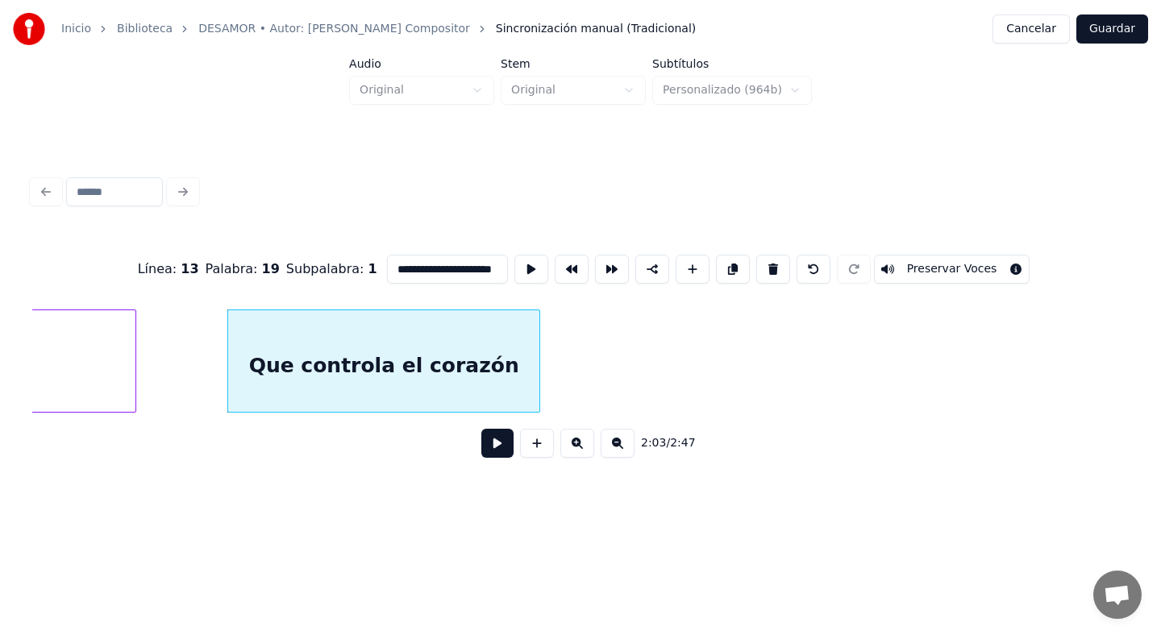
scroll to position [0, 34520]
type input "**********"
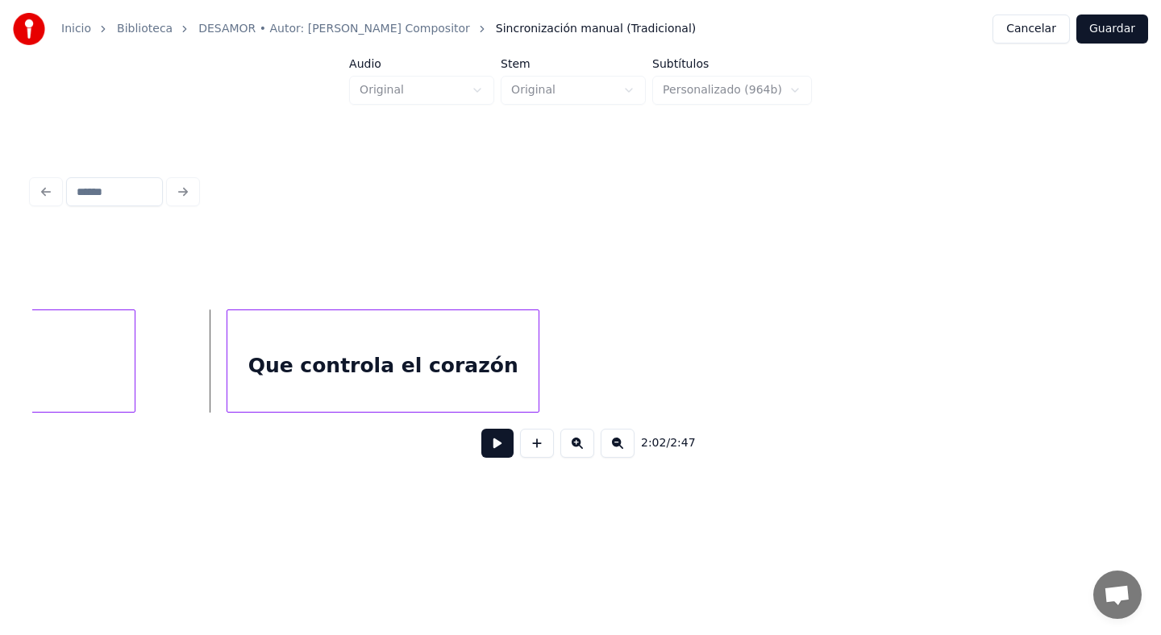
click at [502, 449] on button at bounding box center [497, 443] width 32 height 29
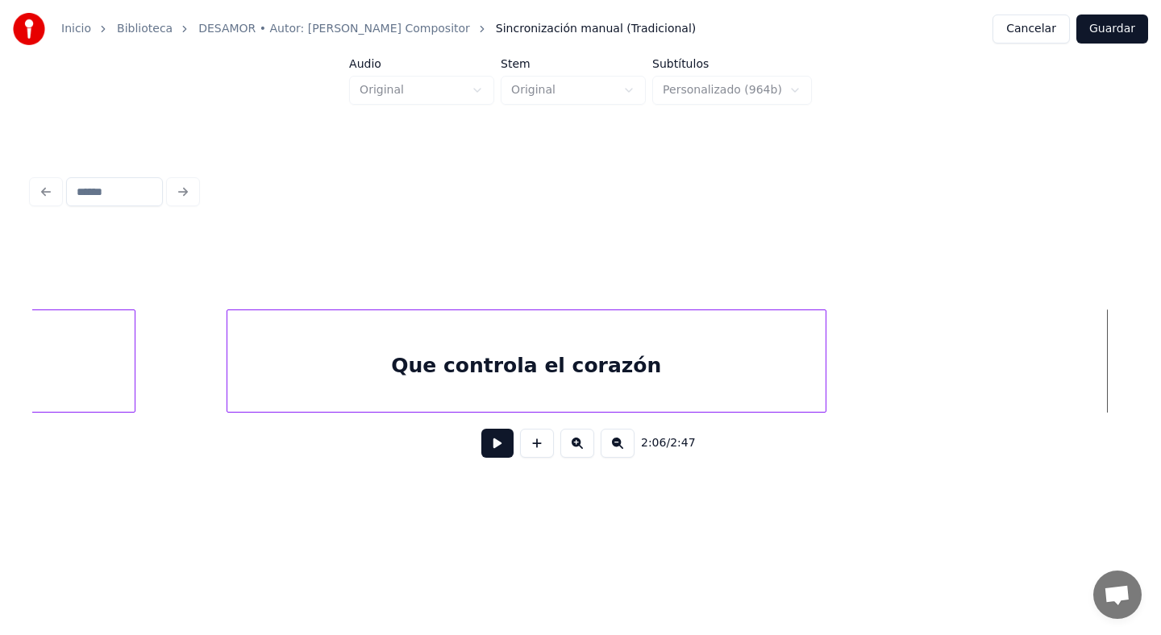
click at [823, 346] on div at bounding box center [823, 361] width 5 height 102
click at [539, 445] on button at bounding box center [537, 443] width 34 height 29
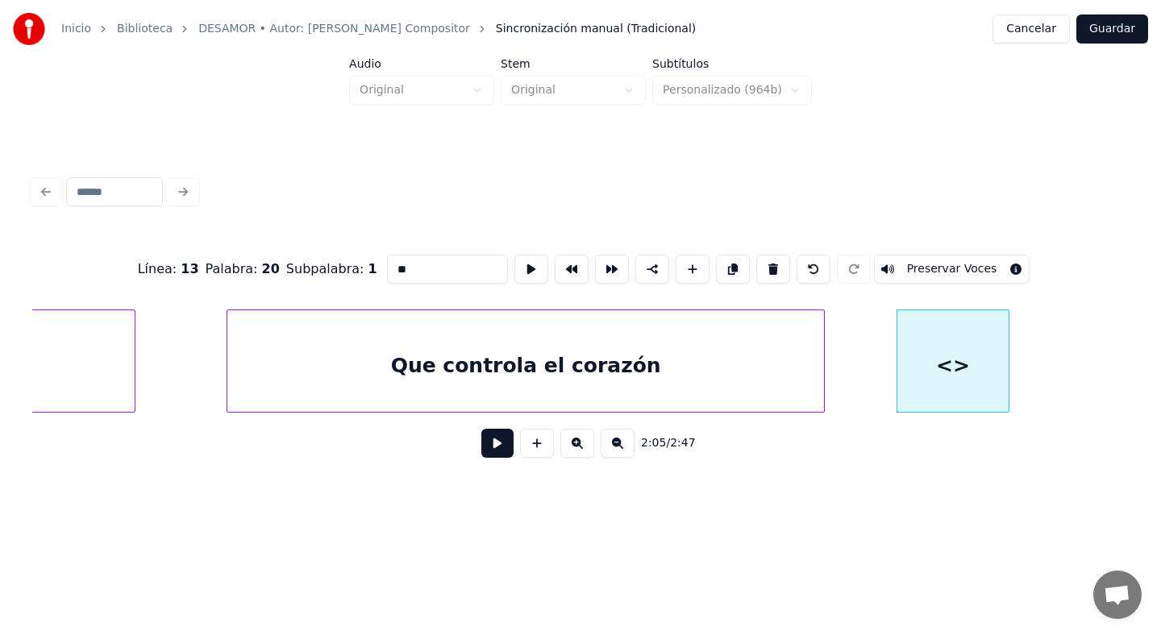
drag, startPoint x: 412, startPoint y: 275, endPoint x: 327, endPoint y: 264, distance: 85.4
click at [327, 266] on div "Línea : 13 Palabra : 20 Subpalabra : 1 ** Preservar Voces" at bounding box center [580, 269] width 1097 height 81
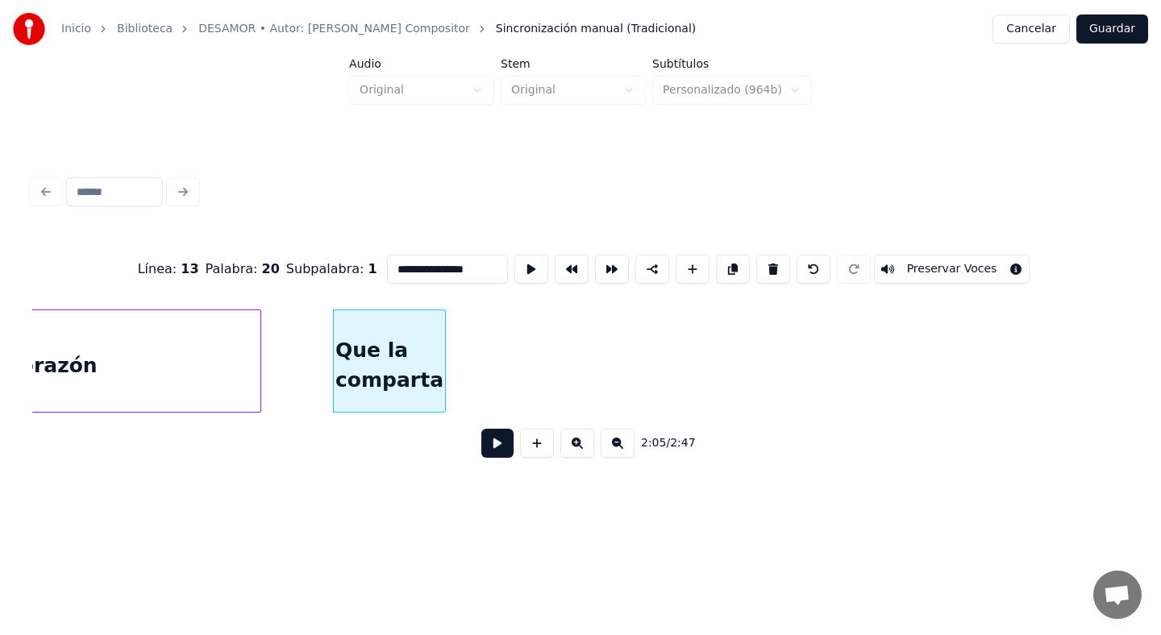
scroll to position [0, 35121]
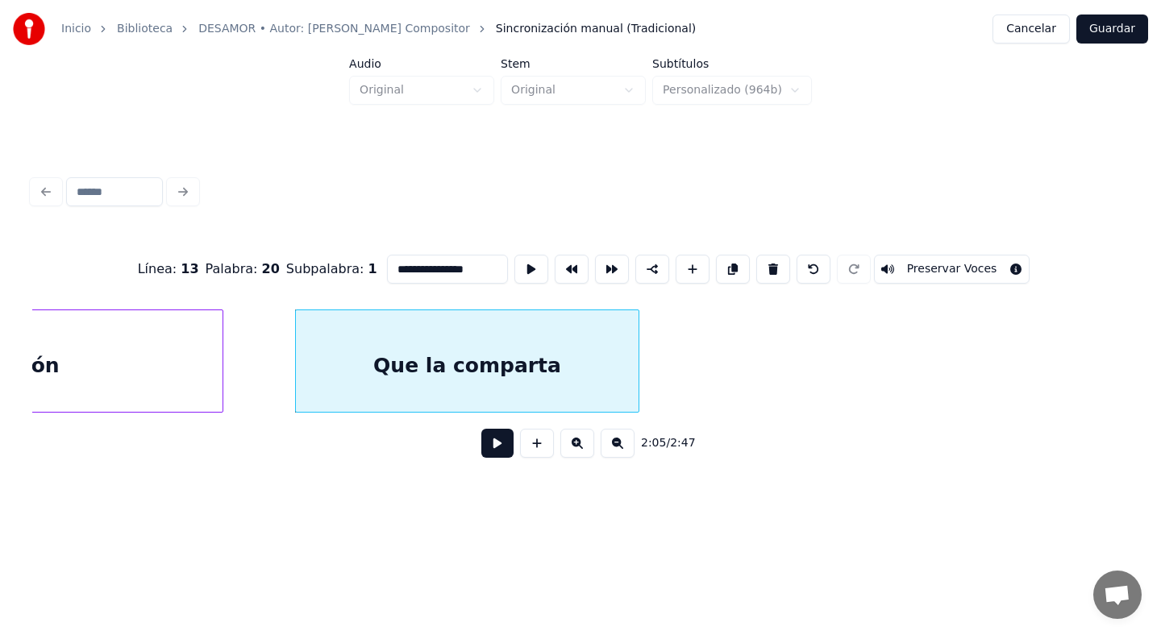
click at [638, 365] on div at bounding box center [636, 361] width 5 height 102
type input "**********"
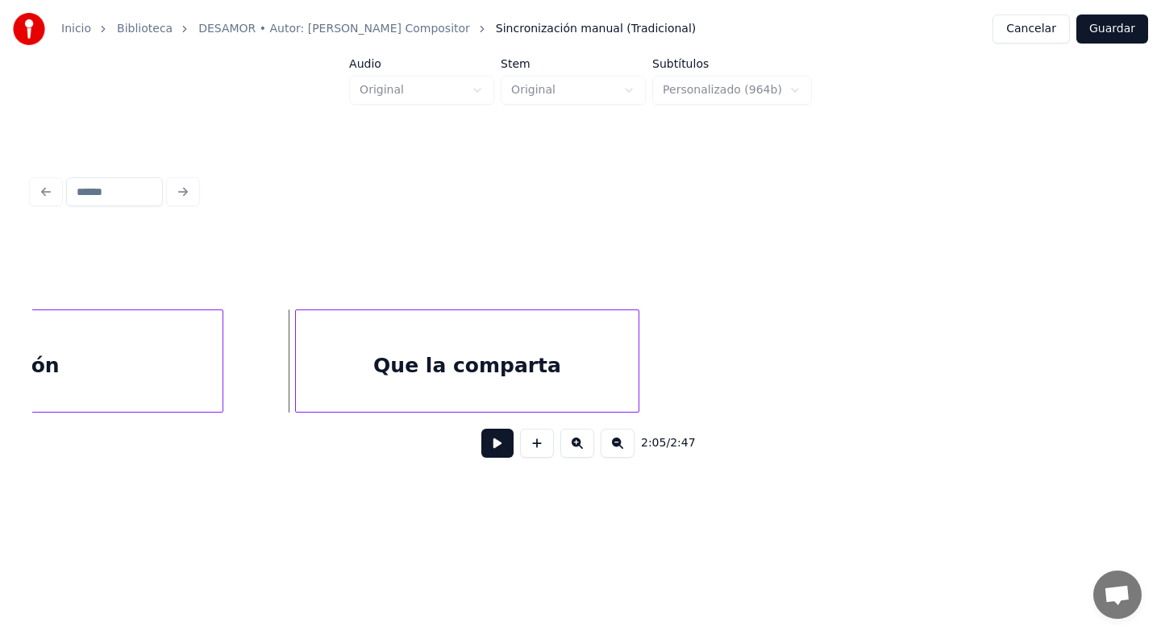
click at [505, 448] on button at bounding box center [497, 443] width 32 height 29
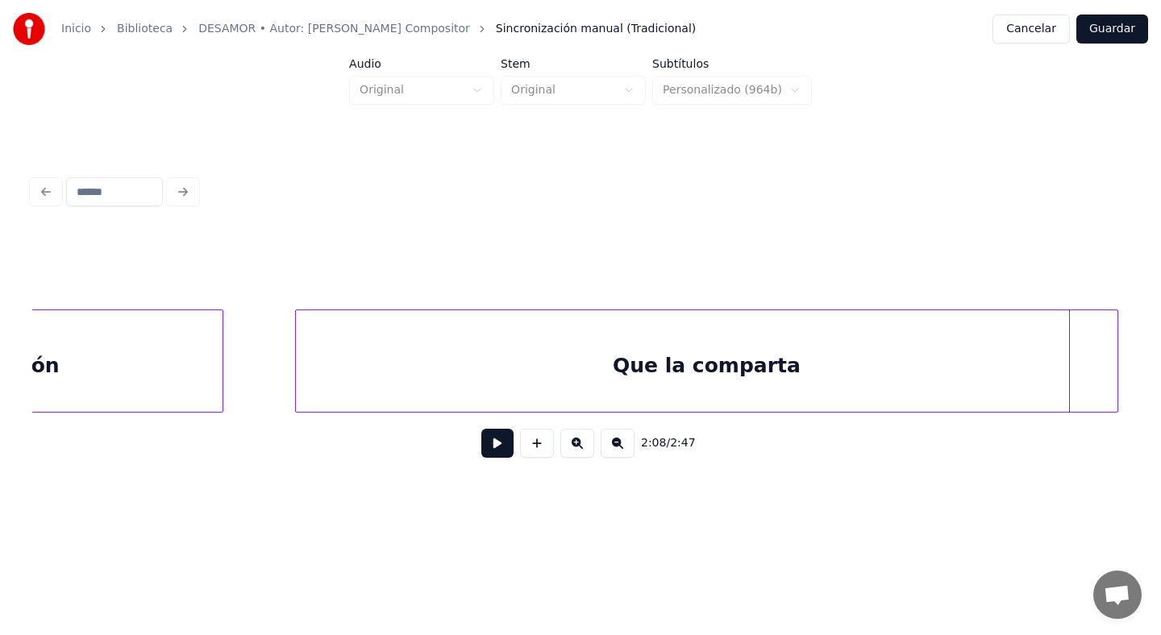
click at [1118, 363] on div at bounding box center [1115, 361] width 5 height 102
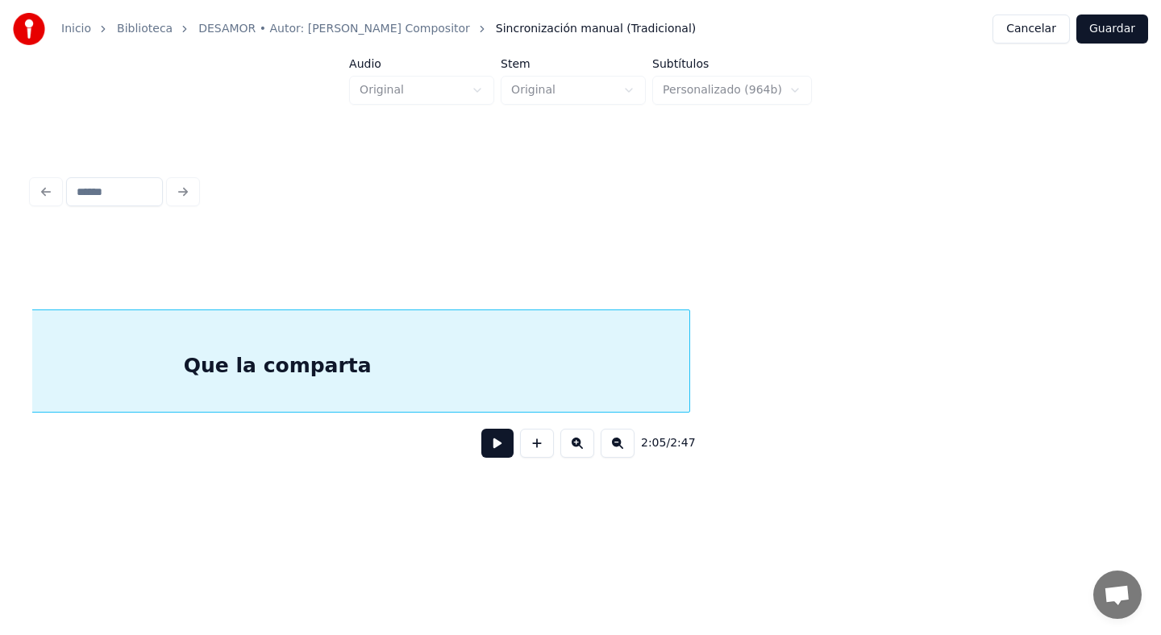
scroll to position [0, 35562]
click at [714, 348] on div at bounding box center [713, 361] width 5 height 102
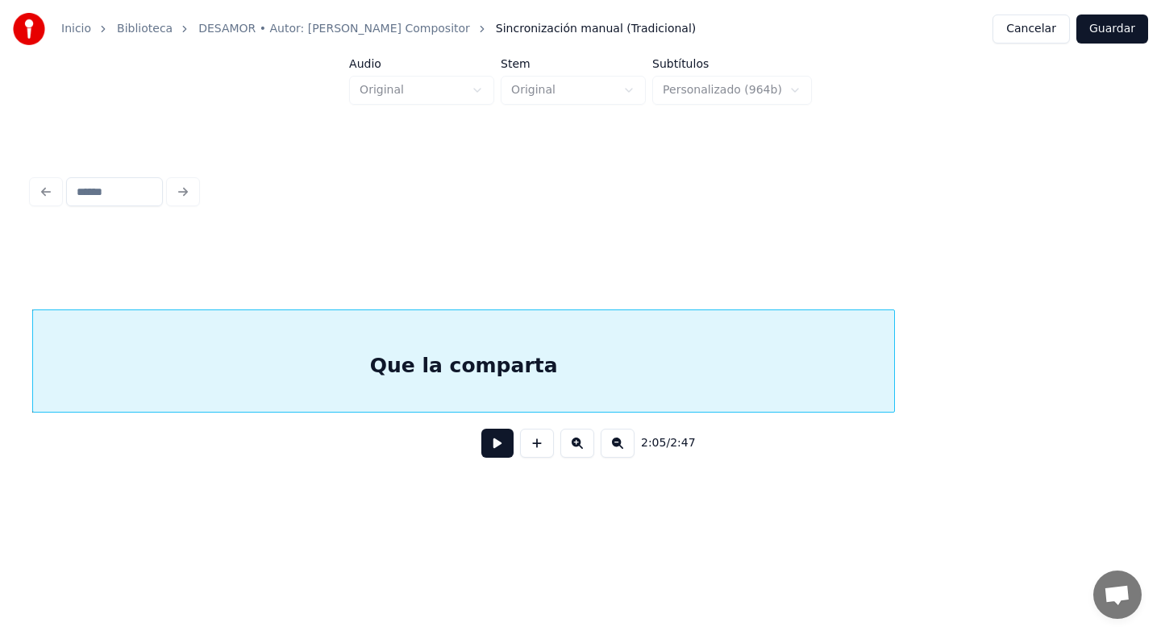
click at [502, 448] on button at bounding box center [497, 443] width 32 height 29
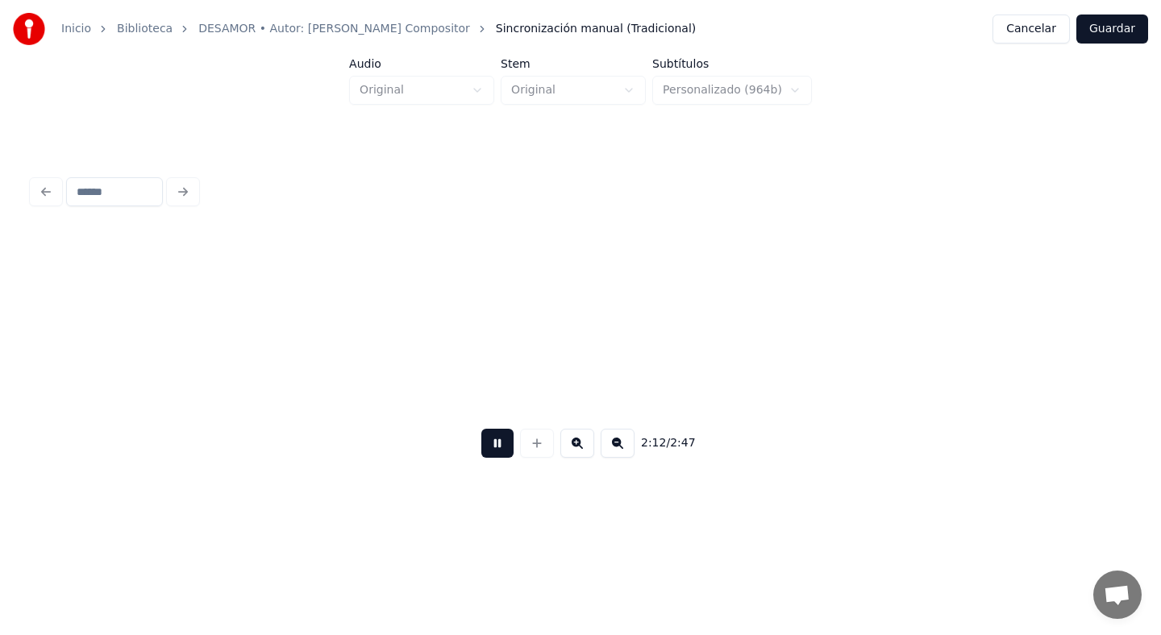
scroll to position [0, 37480]
click at [496, 443] on button at bounding box center [497, 443] width 32 height 29
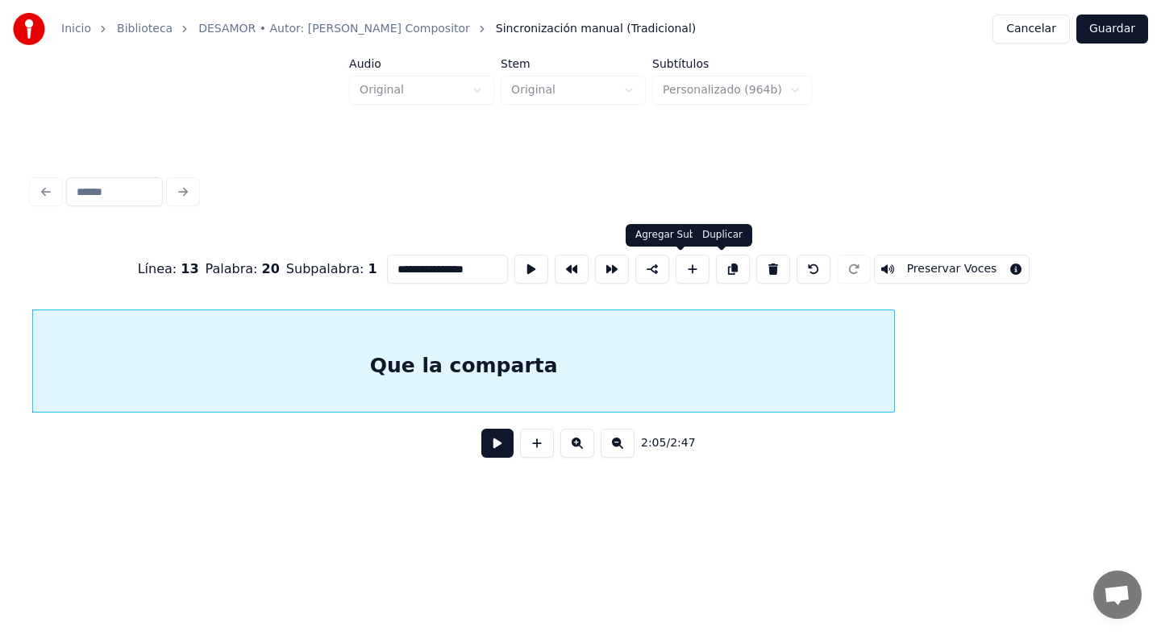
click at [727, 269] on button at bounding box center [733, 269] width 34 height 29
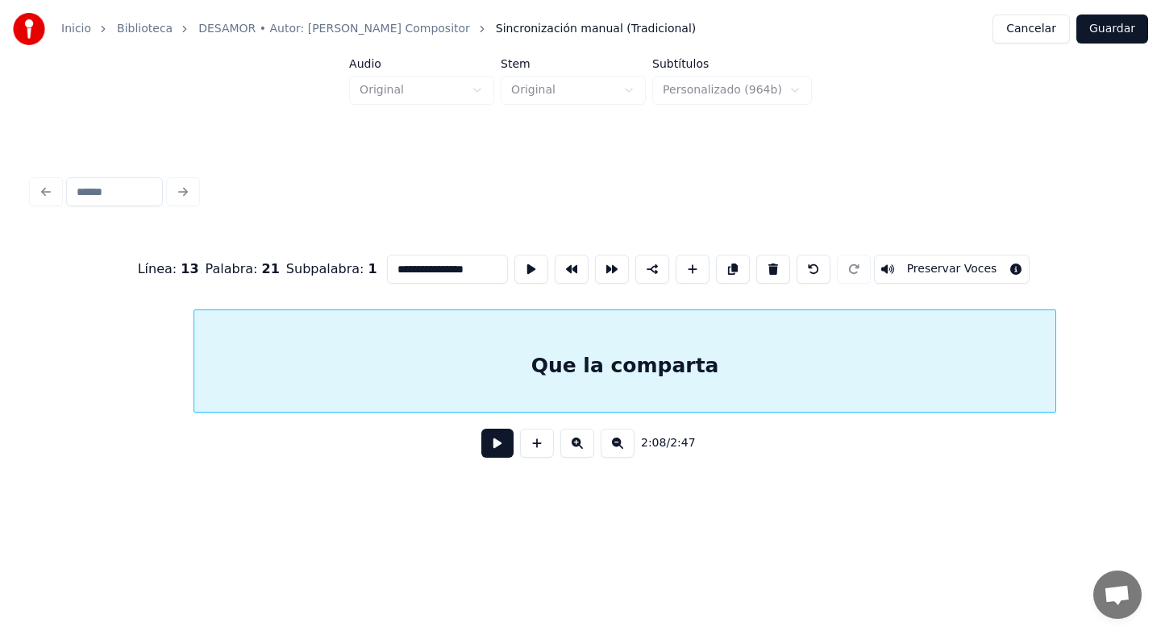
click at [1007, 347] on div "Que la comparta" at bounding box center [624, 365] width 861 height 110
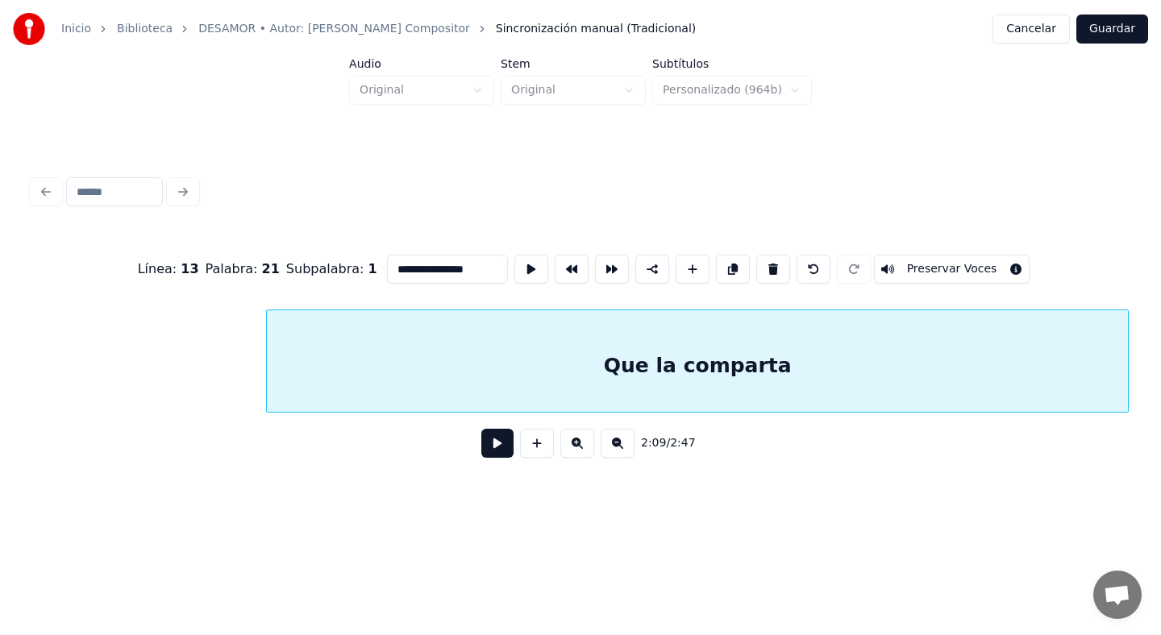
click at [980, 348] on div "Que la comparta" at bounding box center [697, 365] width 861 height 110
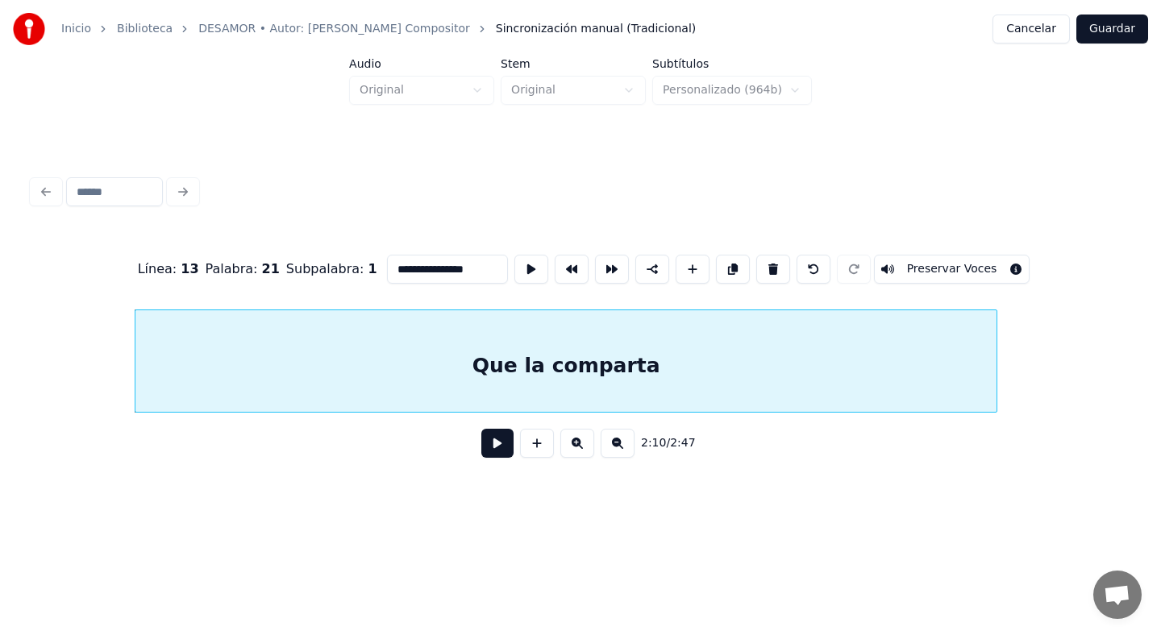
scroll to position [0, 36736]
click at [739, 375] on div "Que la comparta" at bounding box center [575, 365] width 861 height 110
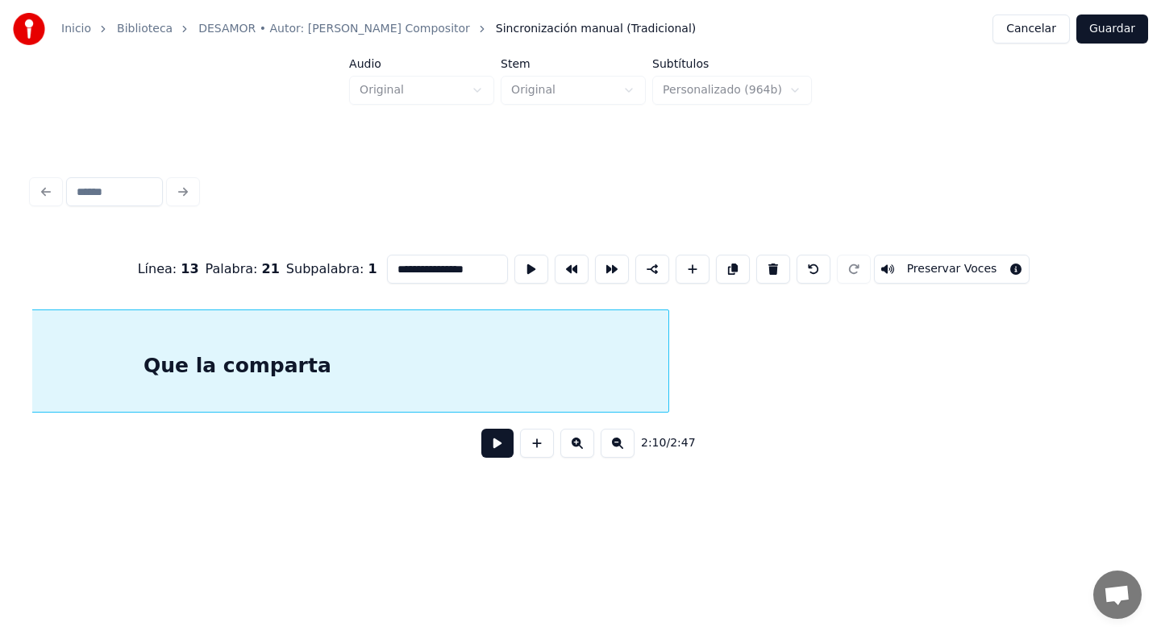
scroll to position [0, 37100]
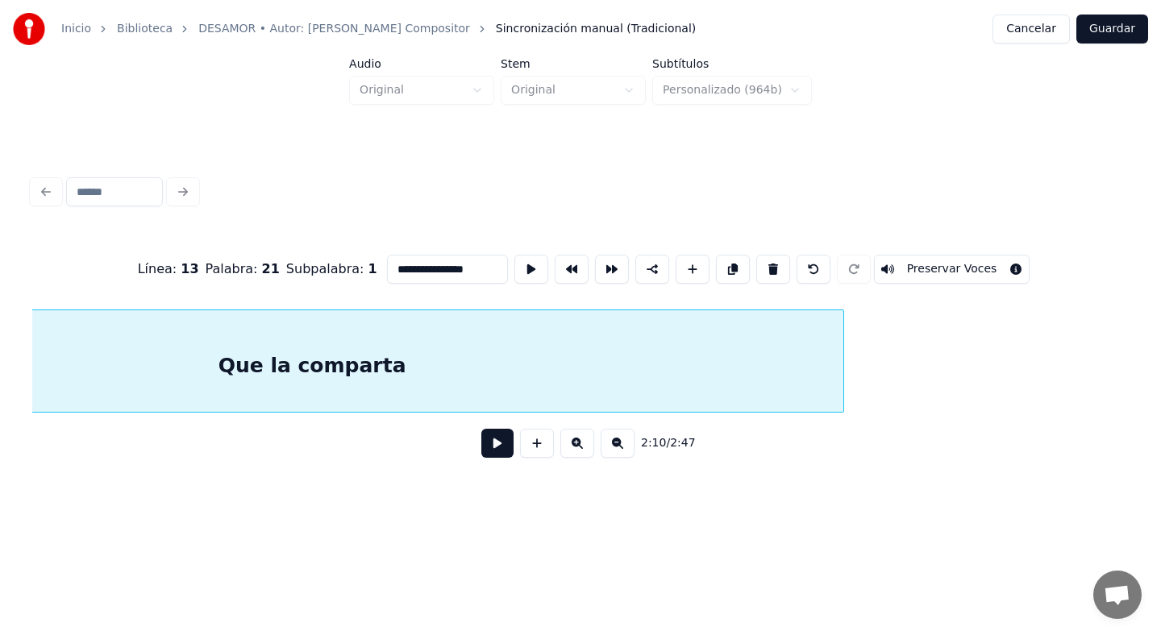
click at [843, 368] on div at bounding box center [841, 361] width 5 height 102
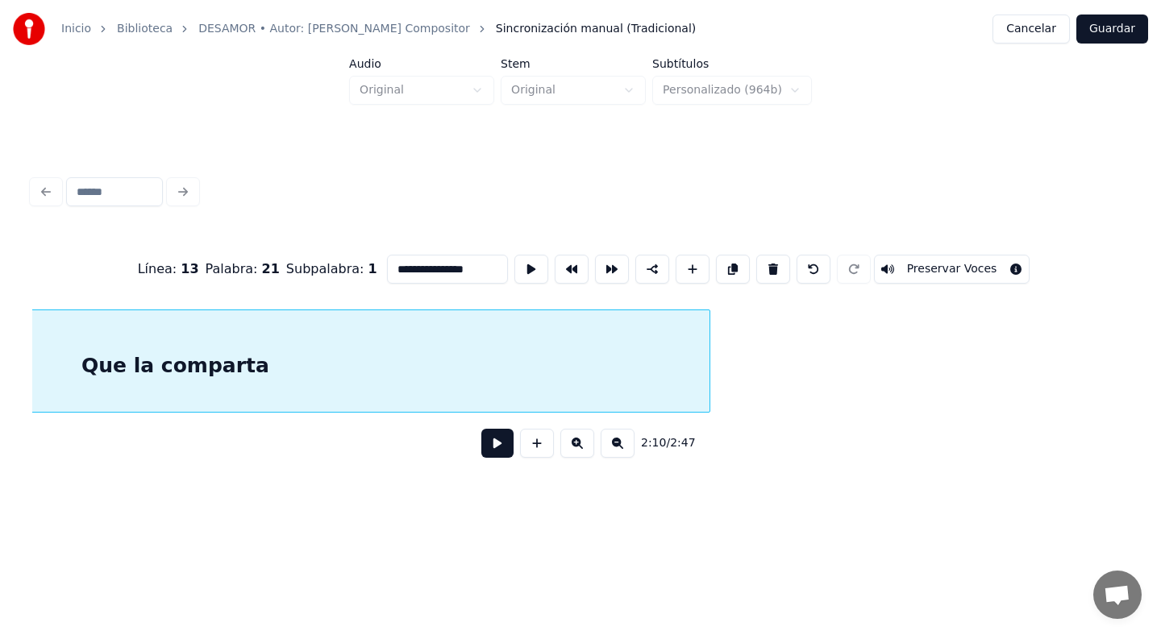
click at [494, 358] on div "Que la comparta" at bounding box center [175, 365] width 1068 height 110
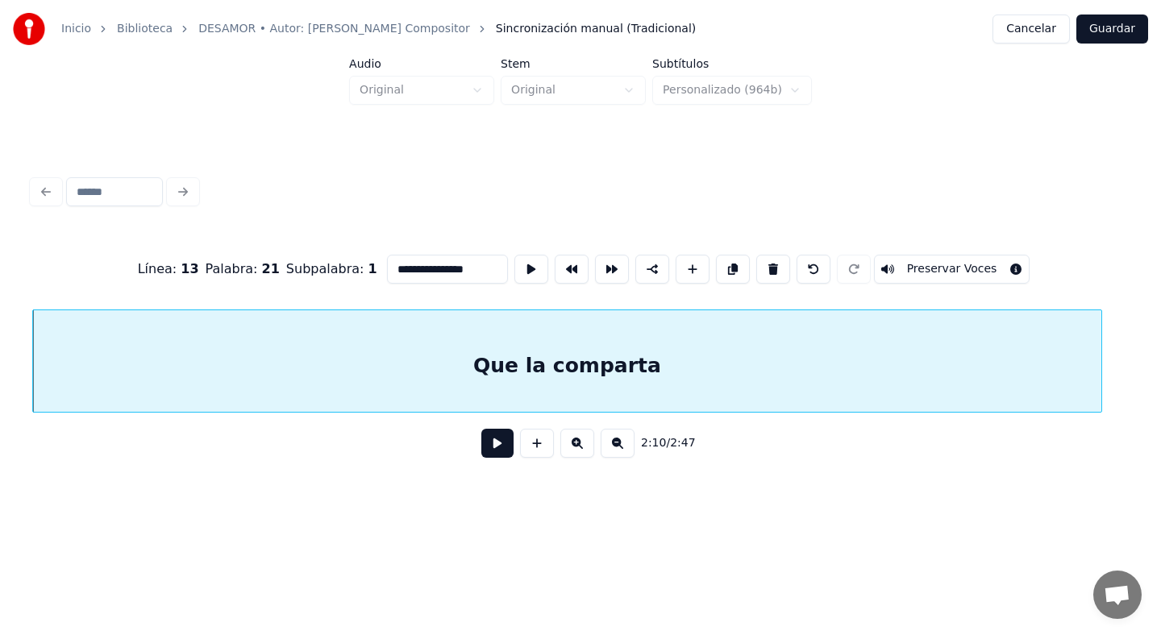
click at [716, 255] on button at bounding box center [733, 269] width 34 height 29
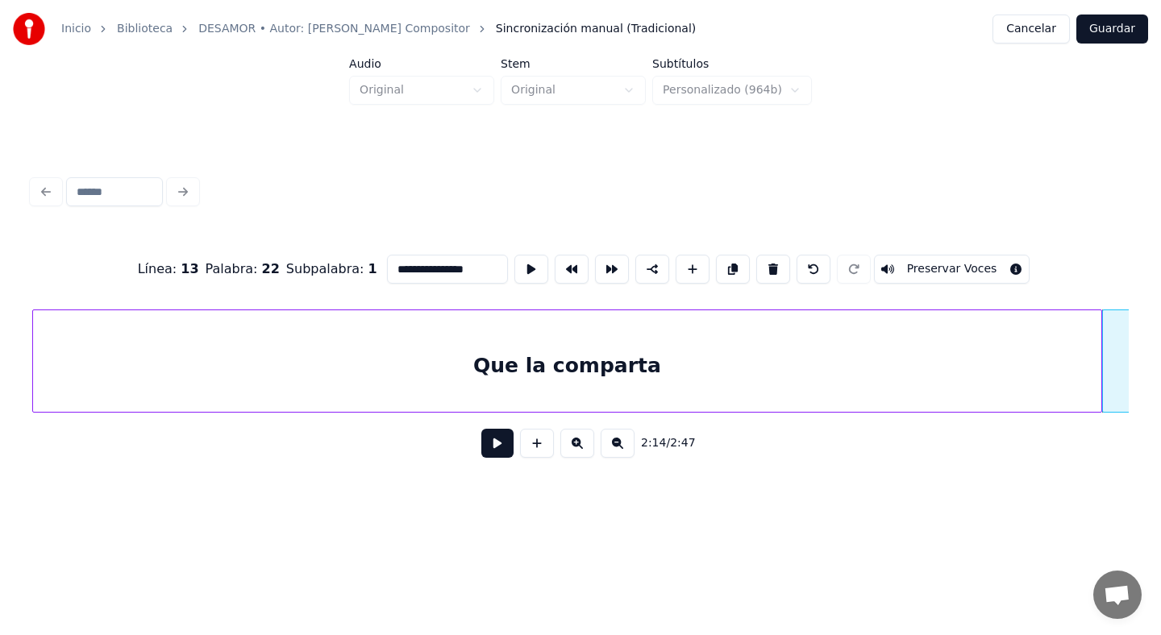
click at [579, 389] on div "Que la comparta" at bounding box center [567, 365] width 1068 height 110
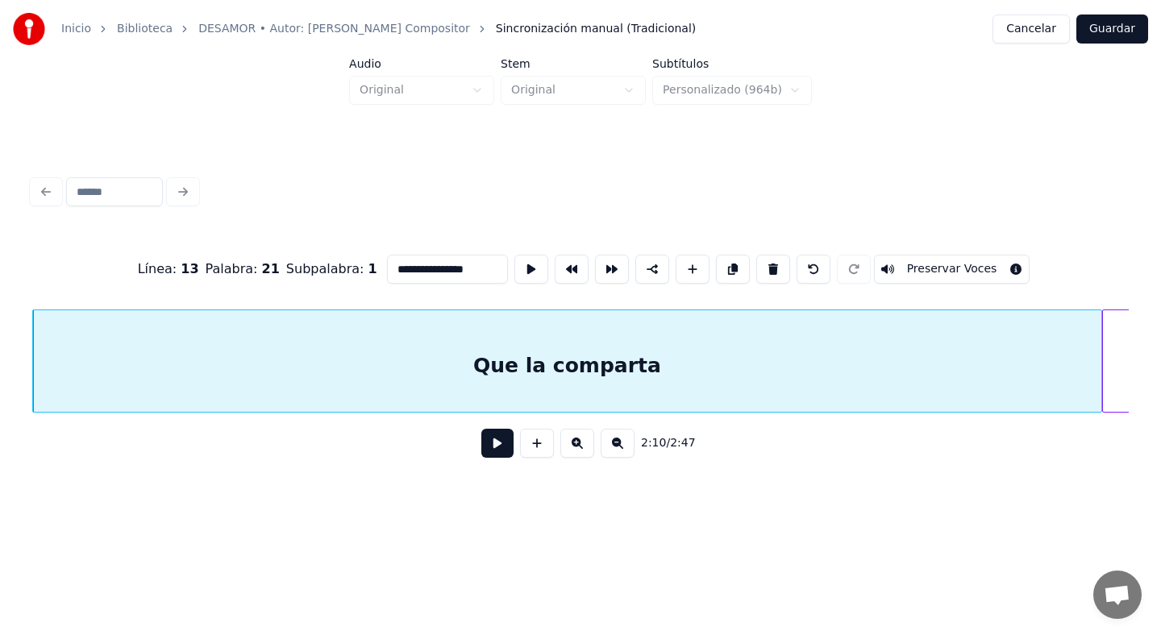
click at [481, 454] on button at bounding box center [497, 443] width 32 height 29
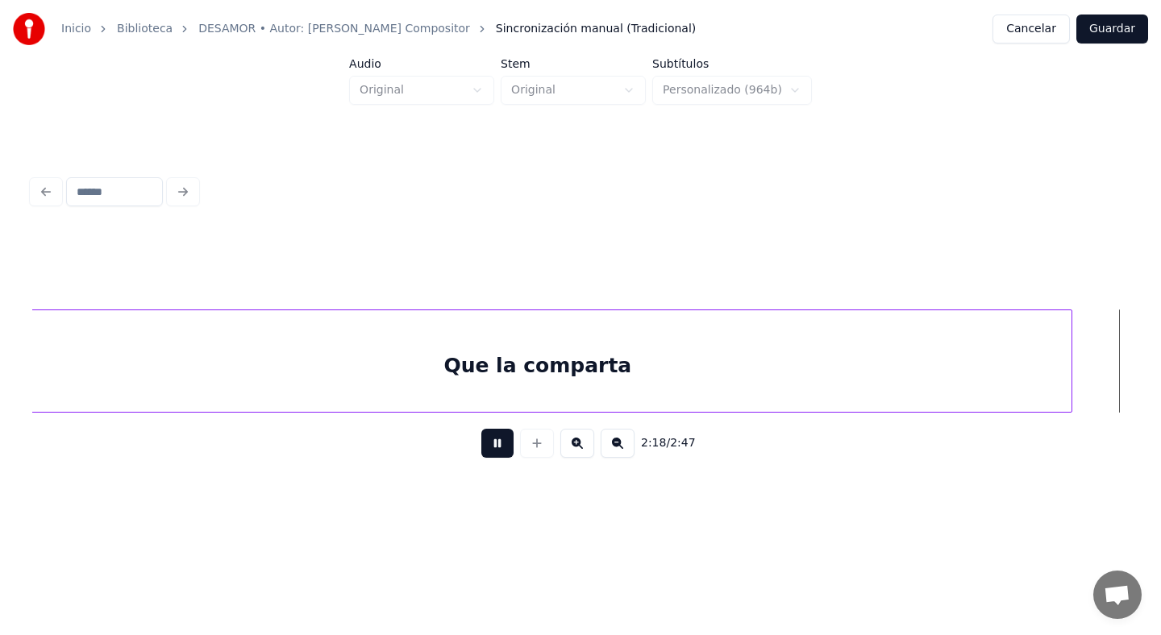
scroll to position [0, 39046]
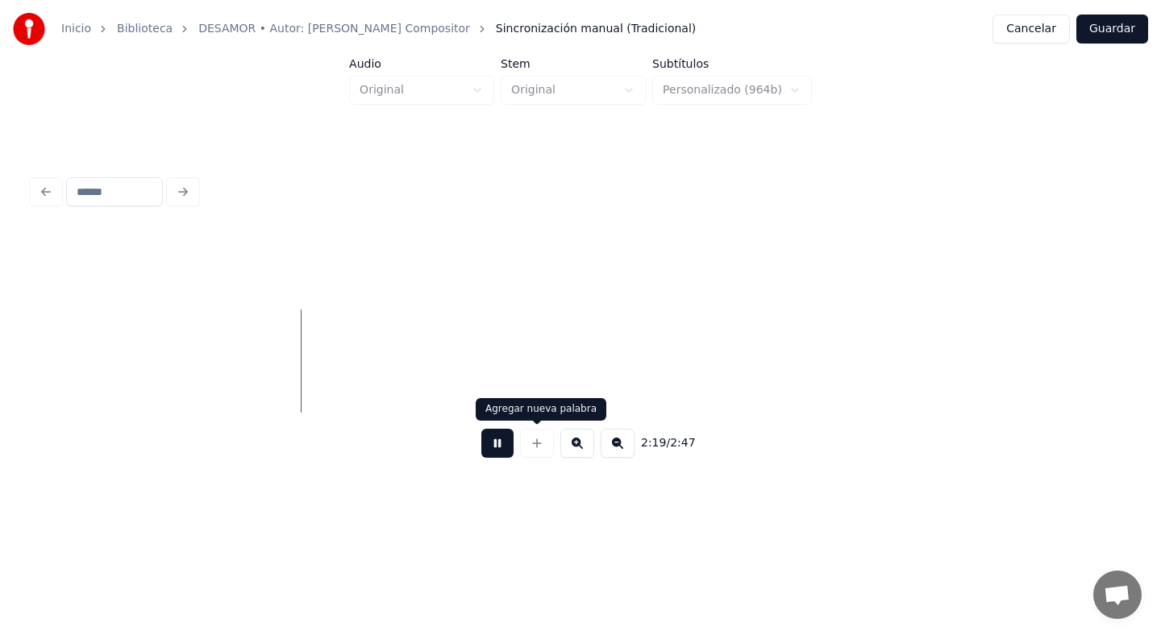
click at [518, 444] on div at bounding box center [537, 443] width 40 height 29
click at [500, 440] on button at bounding box center [497, 443] width 32 height 29
click at [616, 443] on button at bounding box center [618, 443] width 34 height 29
click at [615, 443] on button at bounding box center [618, 443] width 34 height 29
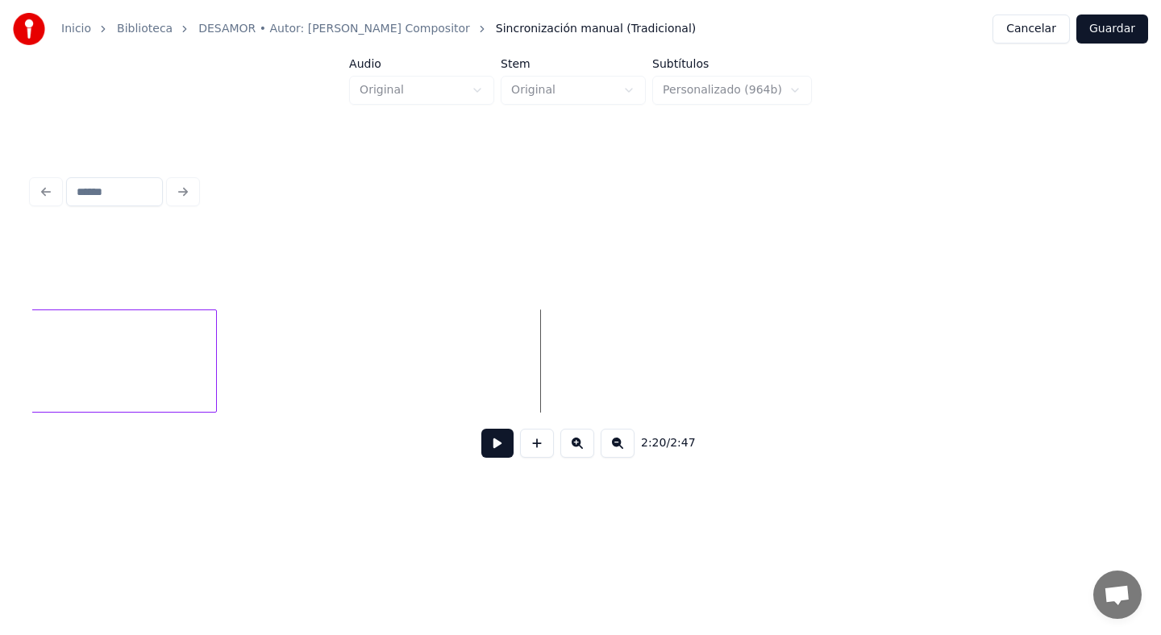
click at [615, 443] on button at bounding box center [618, 443] width 34 height 29
click at [294, 362] on div at bounding box center [291, 361] width 5 height 102
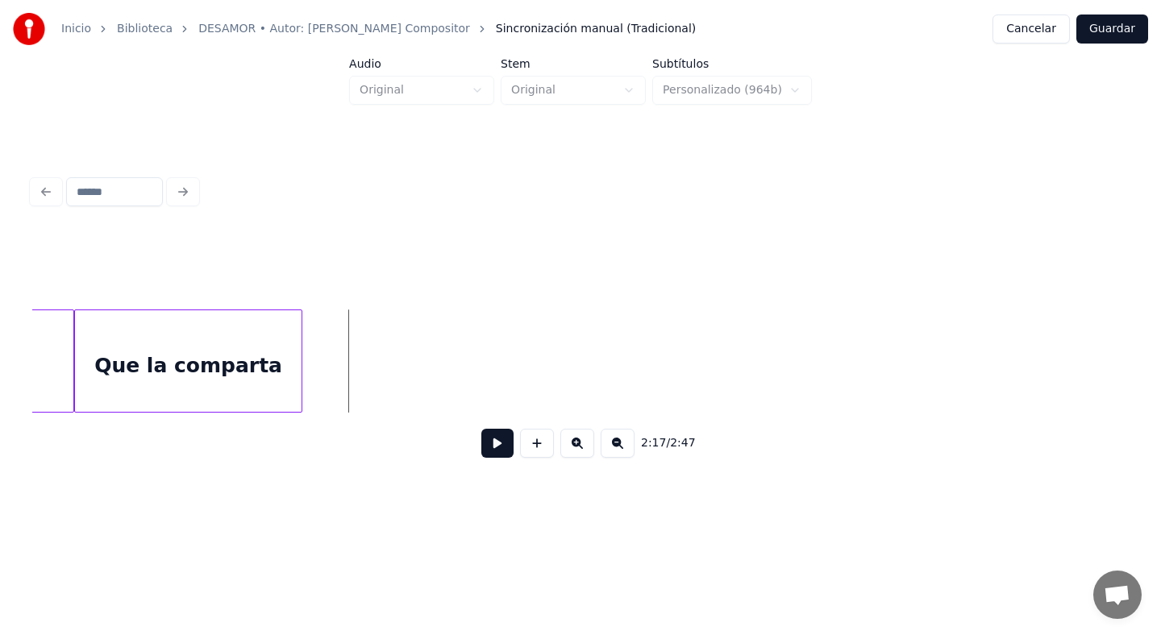
click at [581, 448] on button at bounding box center [577, 443] width 34 height 29
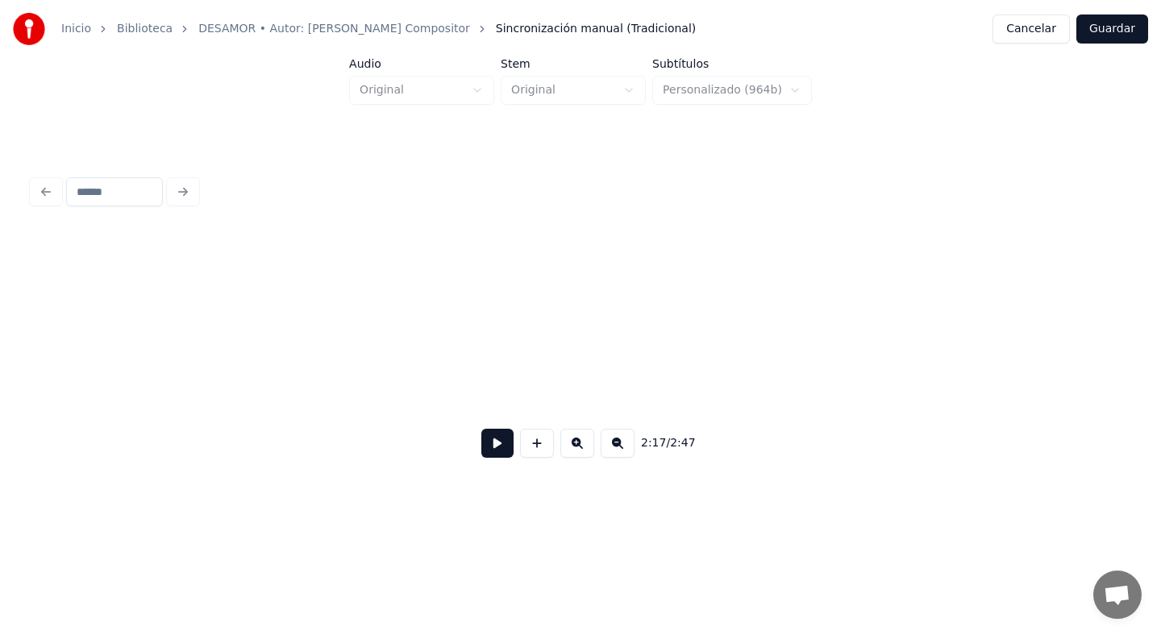
scroll to position [0, 16324]
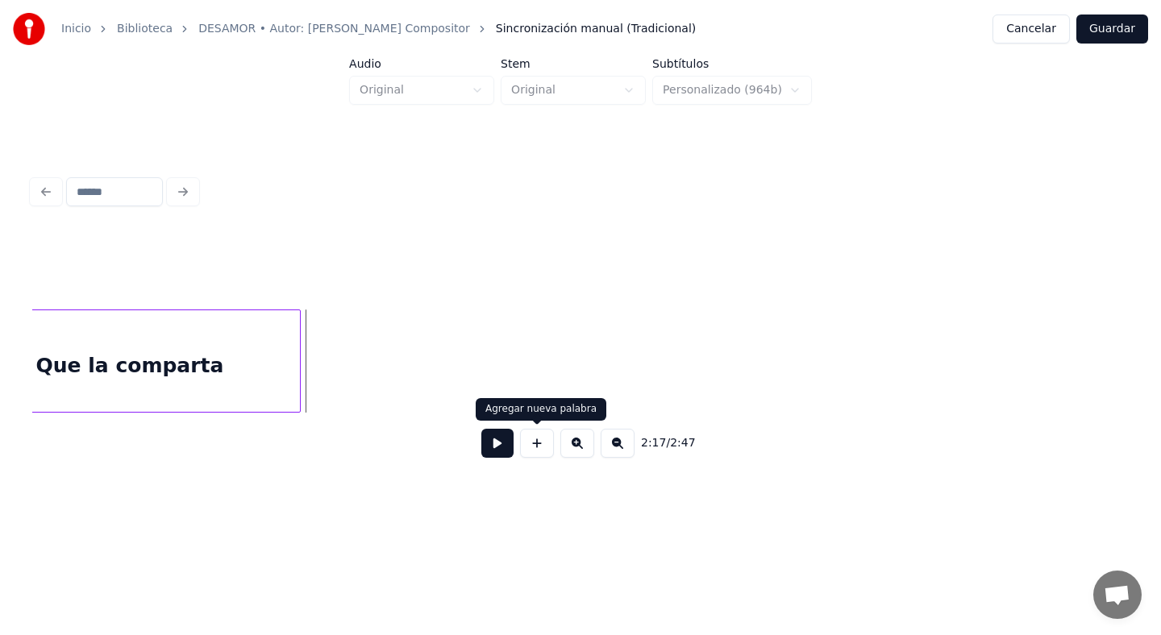
click at [544, 439] on button at bounding box center [537, 443] width 34 height 29
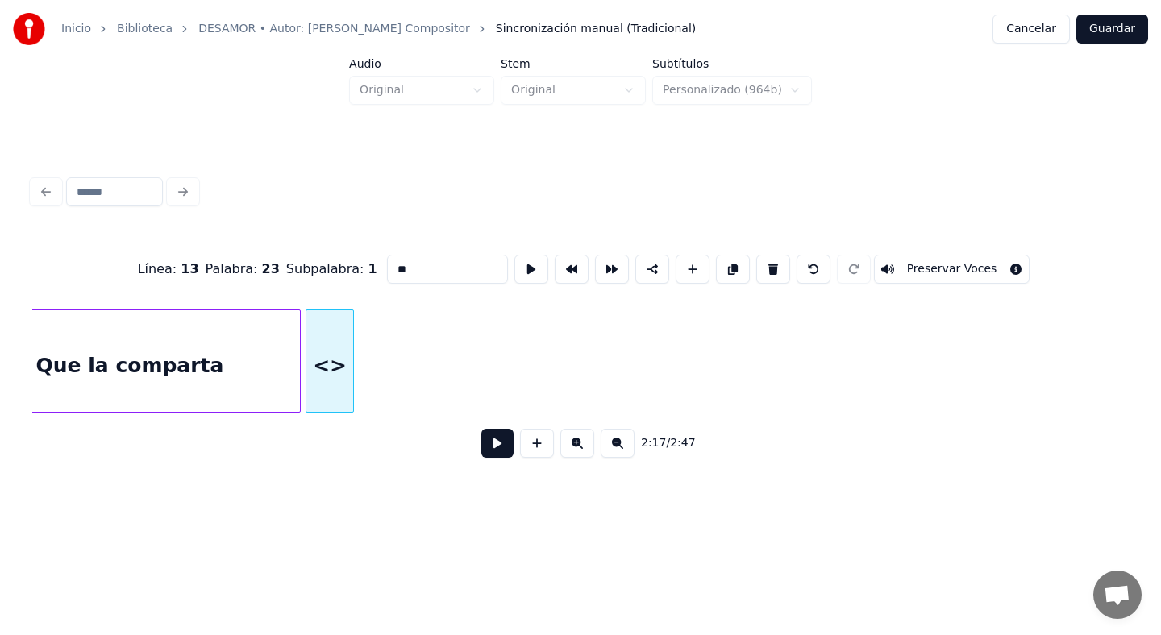
drag, startPoint x: 443, startPoint y: 275, endPoint x: 370, endPoint y: 269, distance: 73.7
click at [370, 272] on div "Línea : 13 Palabra : 23 Subpalabra : 1 ** Preservar Voces" at bounding box center [580, 269] width 1097 height 81
type input "****"
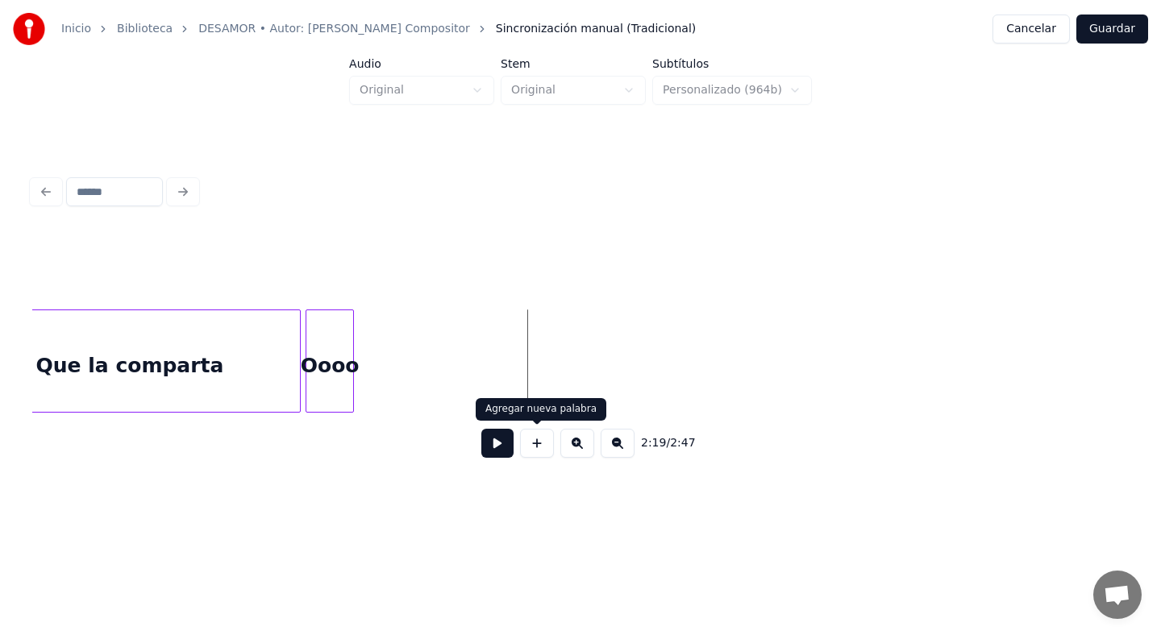
click at [539, 443] on button at bounding box center [537, 443] width 34 height 29
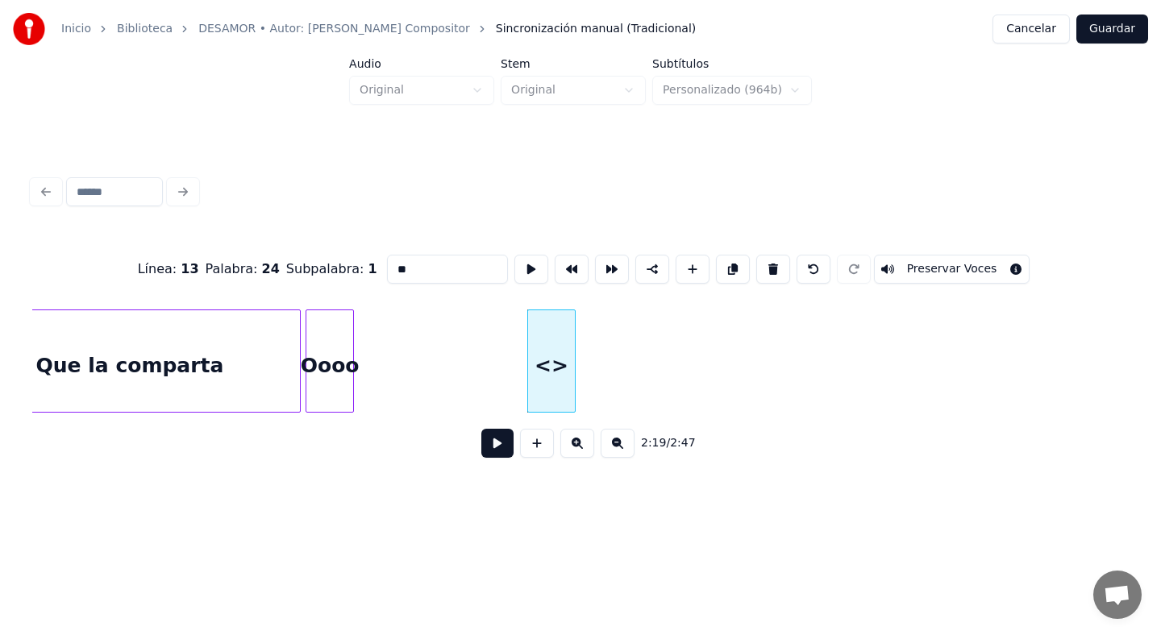
drag, startPoint x: 465, startPoint y: 267, endPoint x: 327, endPoint y: 261, distance: 138.8
click at [327, 261] on div "Línea : 13 Palabra : 24 Subpalabra : 1 ** Preservar Voces" at bounding box center [580, 269] width 1097 height 81
type input "*"
type input "******"
click at [504, 434] on button at bounding box center [497, 443] width 32 height 29
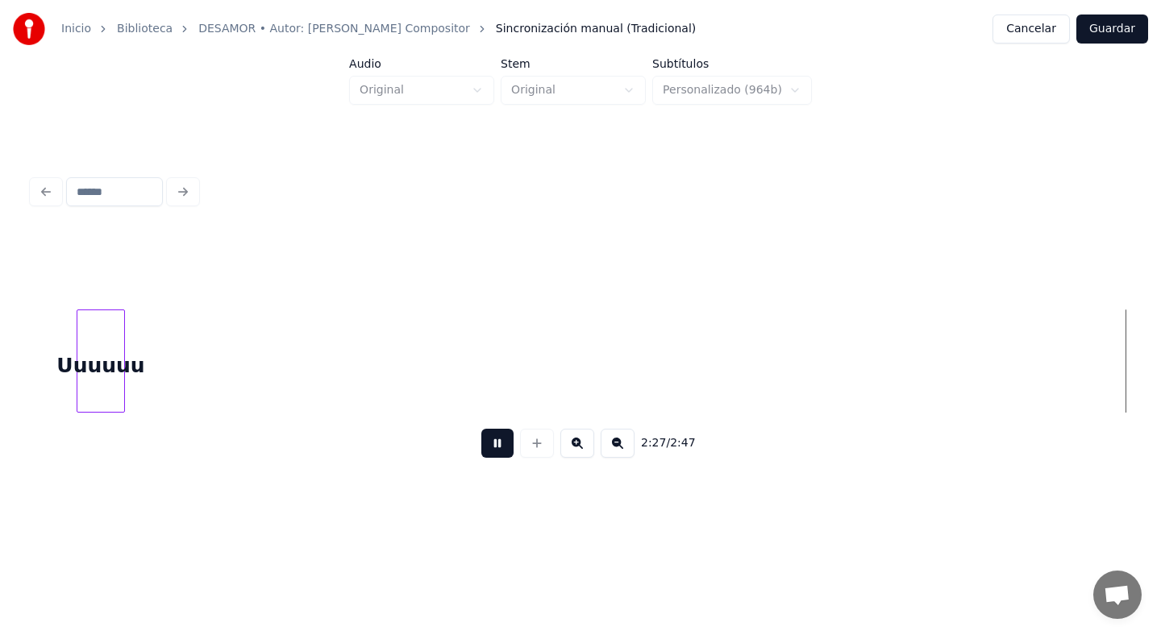
scroll to position [0, 17872]
click at [498, 444] on button at bounding box center [497, 443] width 32 height 29
click at [330, 341] on div "Uuuuuu" at bounding box center [318, 365] width 47 height 110
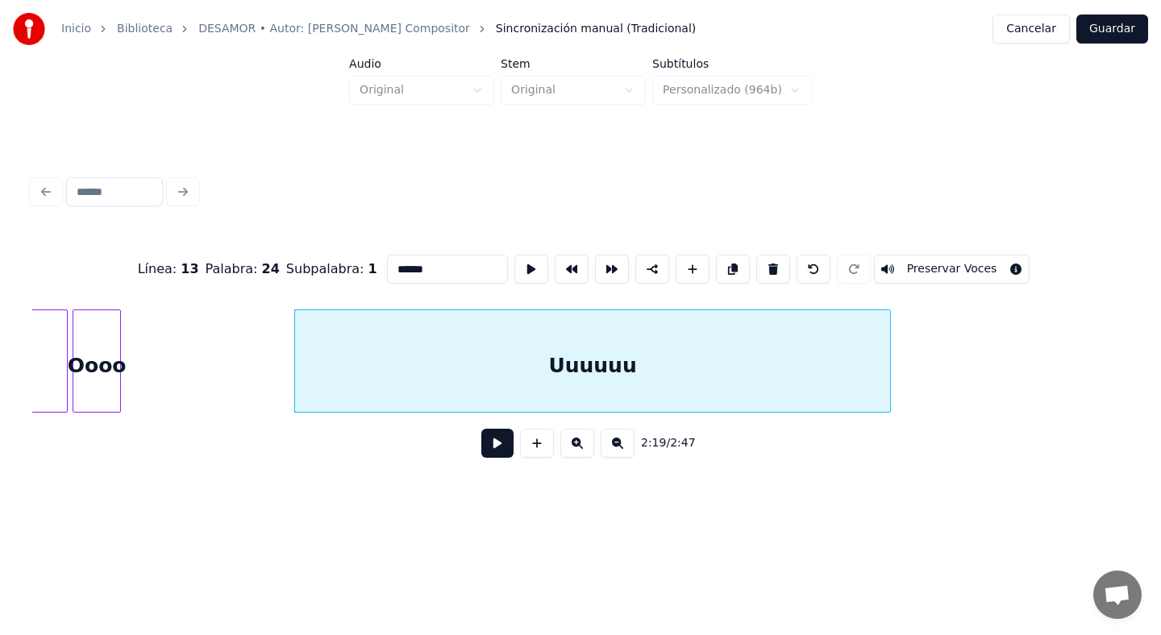
click at [890, 381] on div at bounding box center [887, 361] width 5 height 102
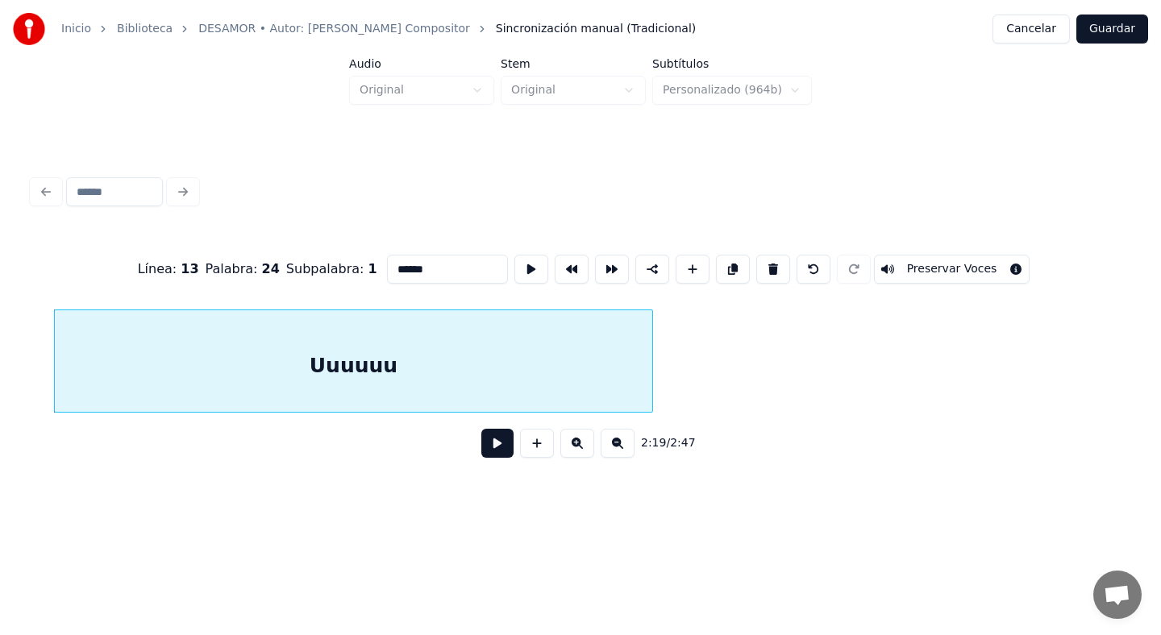
scroll to position [0, 16826]
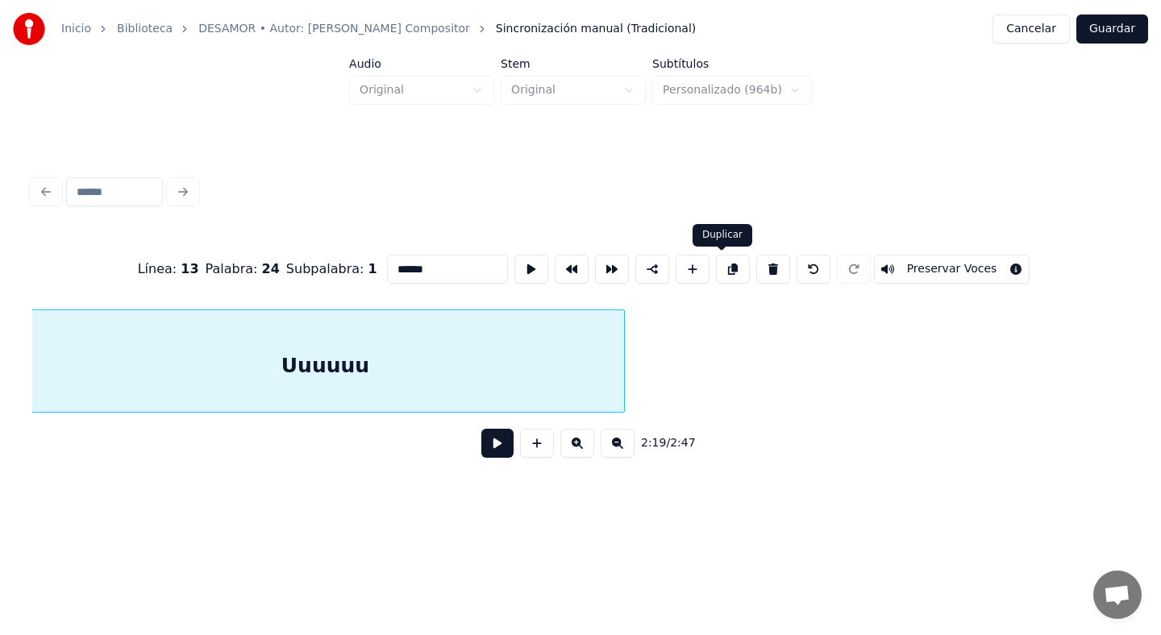
click at [717, 266] on button at bounding box center [733, 269] width 34 height 29
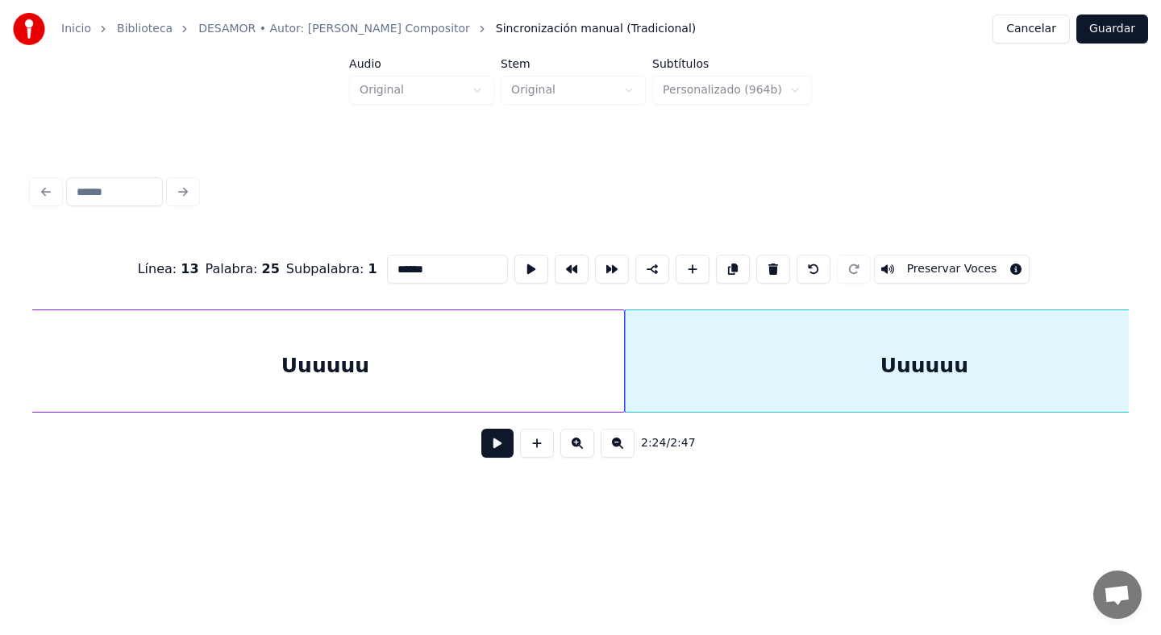
drag, startPoint x: 440, startPoint y: 271, endPoint x: 399, endPoint y: 269, distance: 41.2
click at [399, 269] on input "******" at bounding box center [447, 269] width 121 height 29
click at [772, 487] on div "Línea : 13 Palabra : 25 Subpalabra : 1 ******* Preservar Voces 2:24 / 2:47" at bounding box center [581, 321] width 1110 height 381
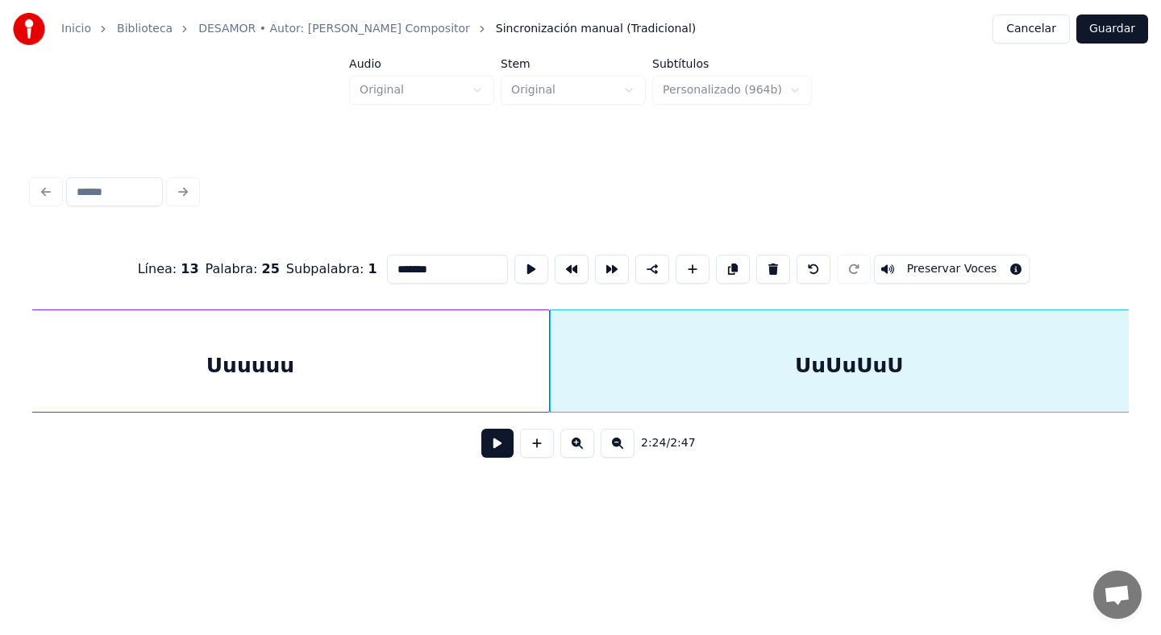
scroll to position [0, 16908]
drag, startPoint x: 456, startPoint y: 279, endPoint x: 322, endPoint y: 273, distance: 134.8
click at [323, 274] on div "Línea : 13 Palabra : 25 Subpalabra : 1 ******* Preservar Voces" at bounding box center [580, 269] width 1097 height 81
type input "*"
click at [797, 481] on div "Línea : 13 Palabra : 25 Subpalabra : 1 ******** Preservar Voces 2:24 / 2:47" at bounding box center [581, 321] width 1110 height 381
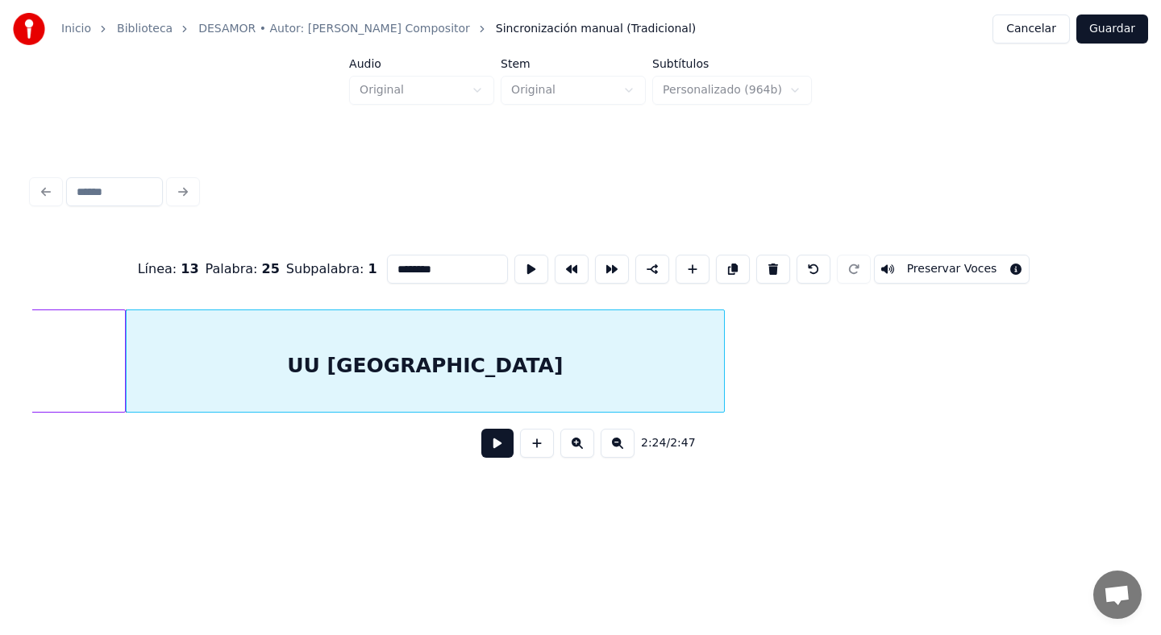
scroll to position [0, 17329]
click at [460, 277] on input "********" at bounding box center [447, 269] width 121 height 29
click at [406, 269] on input "********" at bounding box center [447, 269] width 121 height 29
type input "**********"
click at [838, 489] on div "**********" at bounding box center [581, 321] width 1110 height 381
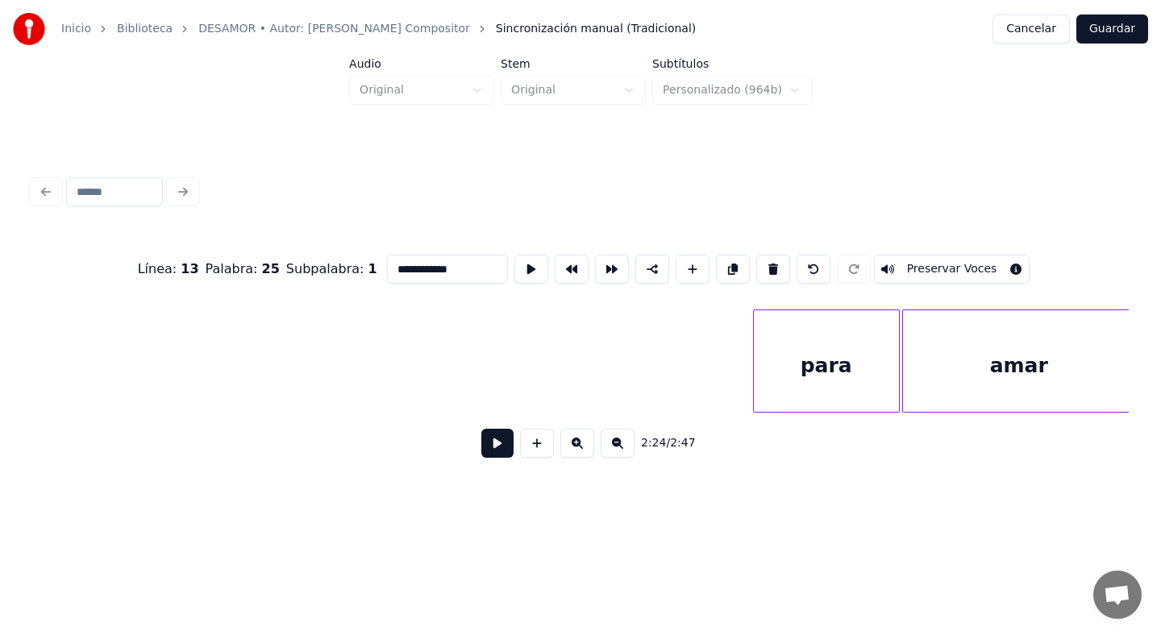
scroll to position [0, 0]
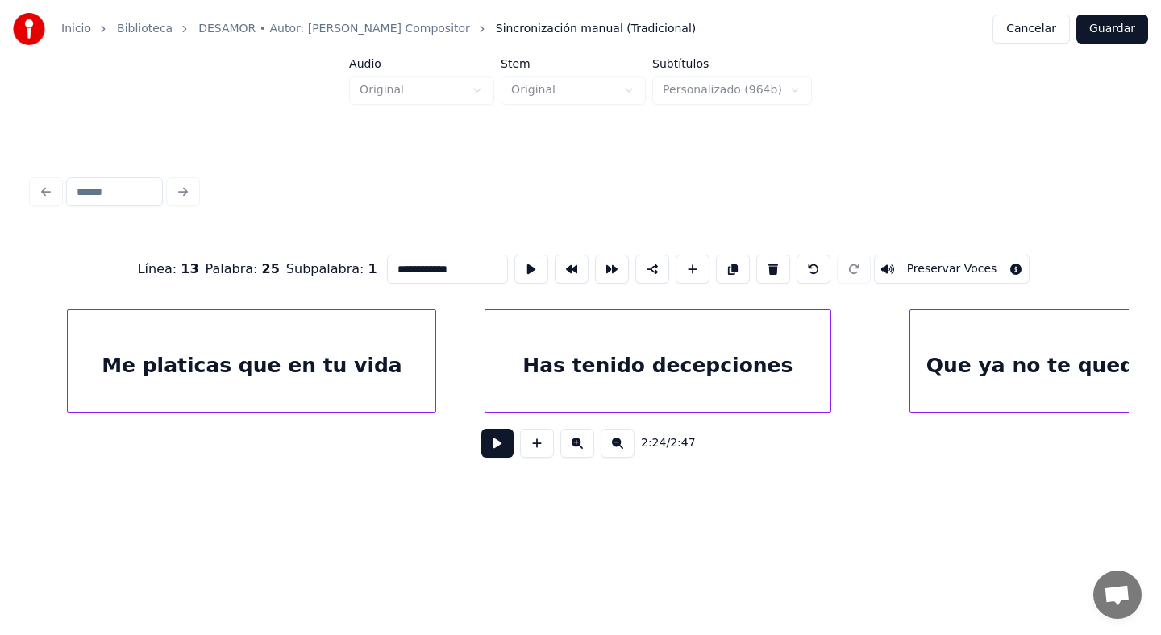
click at [1108, 29] on button "Guardar" at bounding box center [1112, 29] width 72 height 29
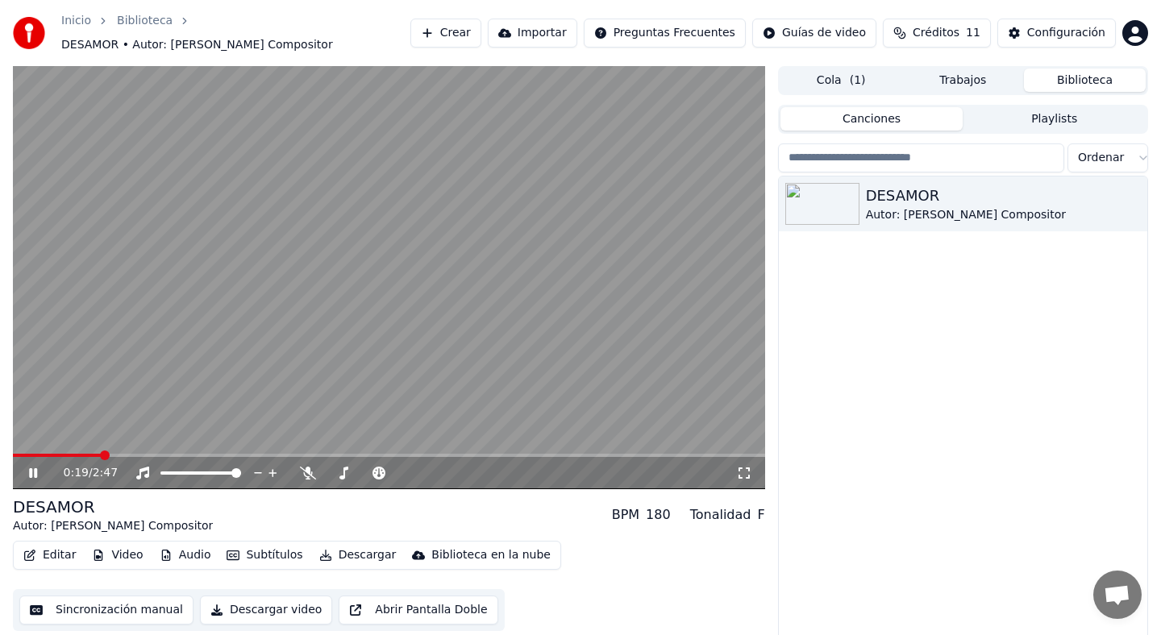
click at [45, 544] on button "Editar" at bounding box center [49, 555] width 65 height 23
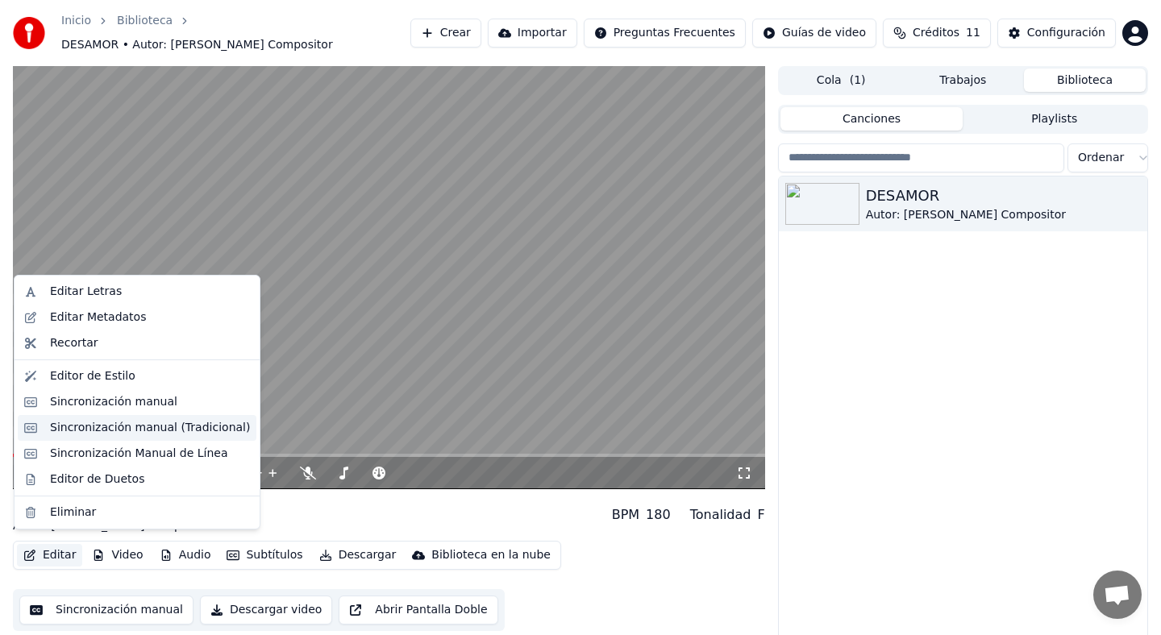
click at [135, 423] on div "Sincronización manual (Tradicional)" at bounding box center [150, 428] width 200 height 16
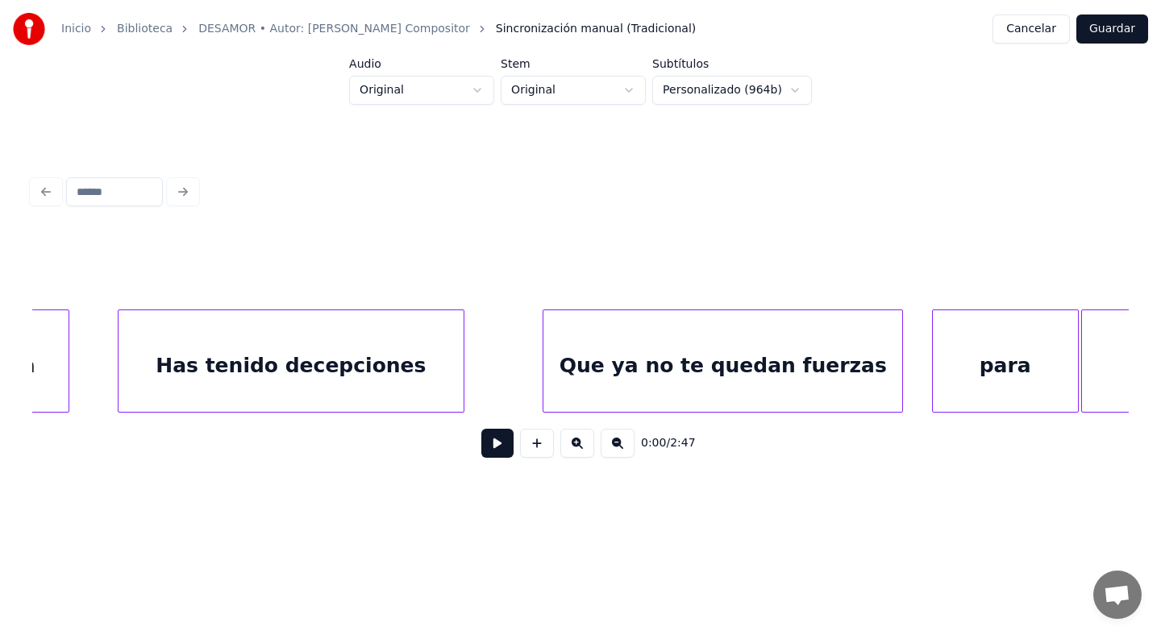
scroll to position [0, 378]
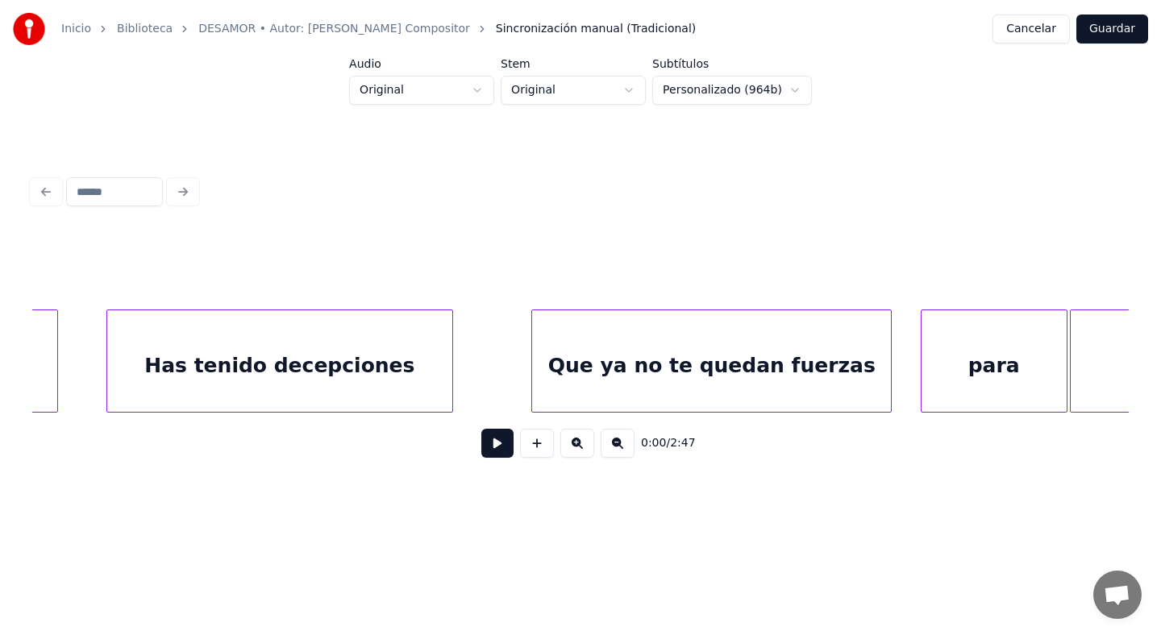
click at [1101, 40] on button "Guardar" at bounding box center [1112, 29] width 72 height 29
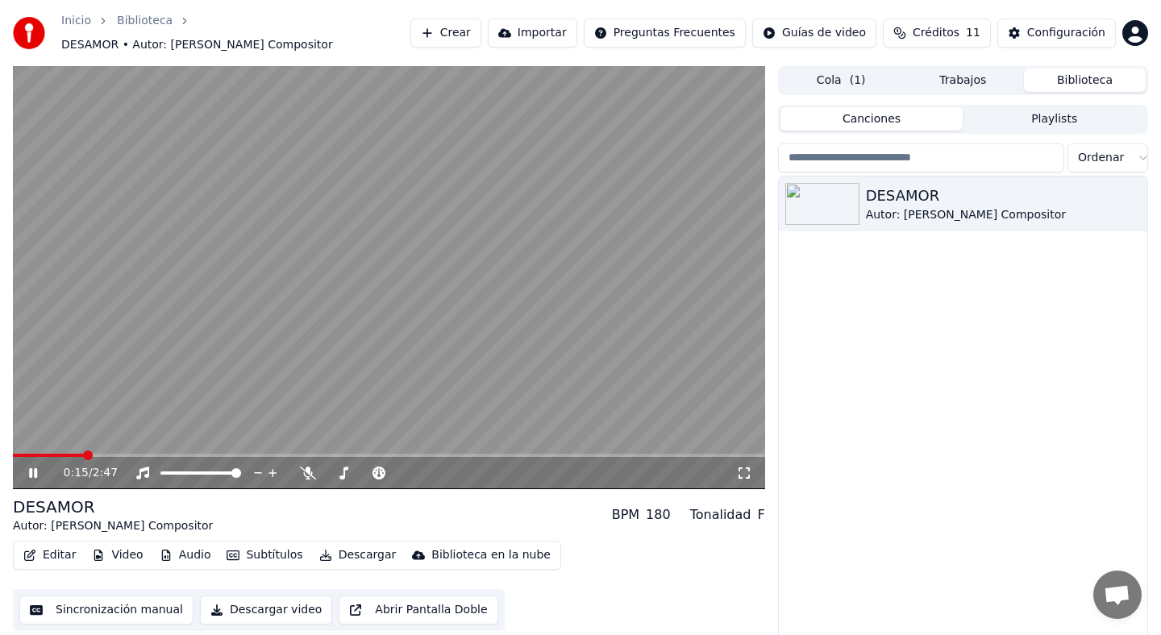
scroll to position [9, 0]
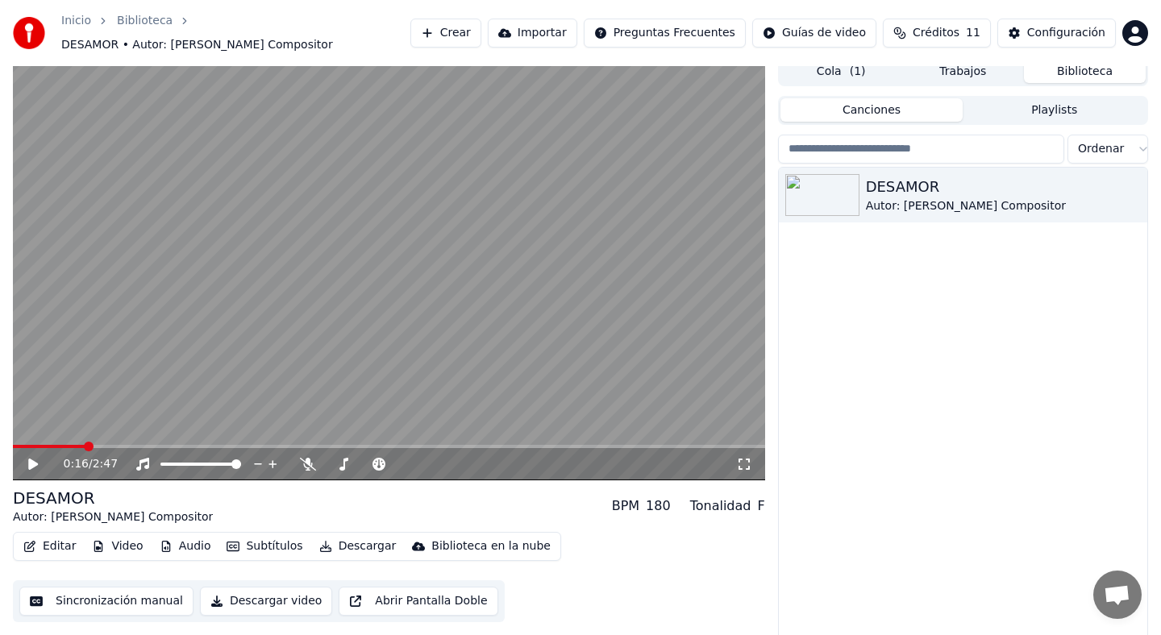
click at [54, 543] on button "Editar" at bounding box center [49, 546] width 65 height 23
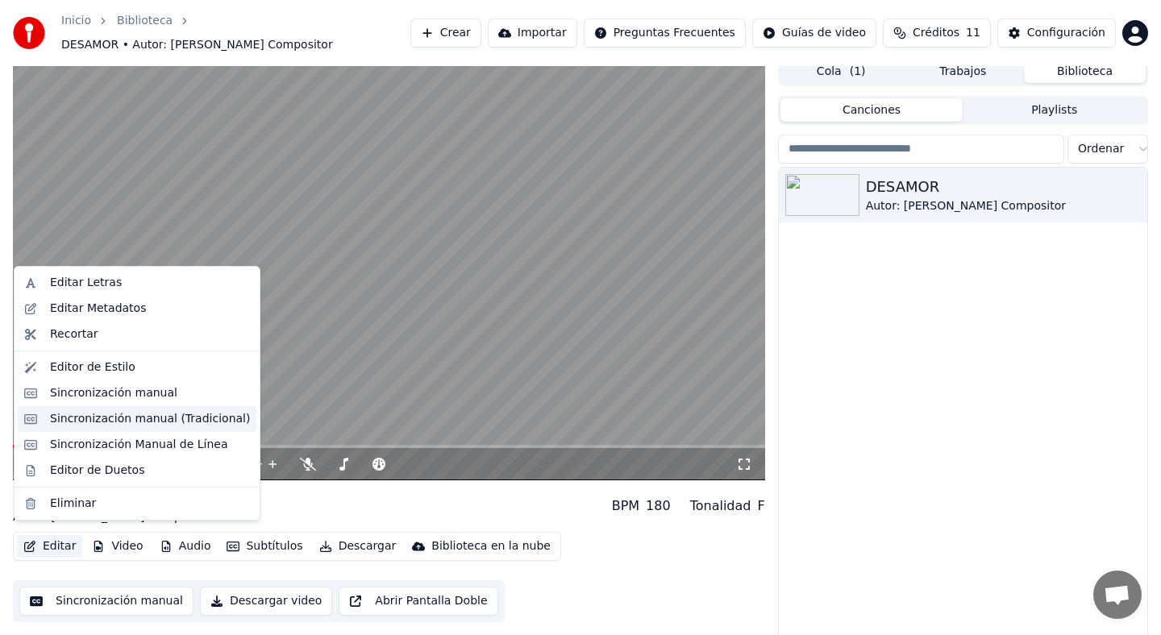
click at [147, 413] on div "Sincronización manual (Tradicional)" at bounding box center [150, 419] width 200 height 16
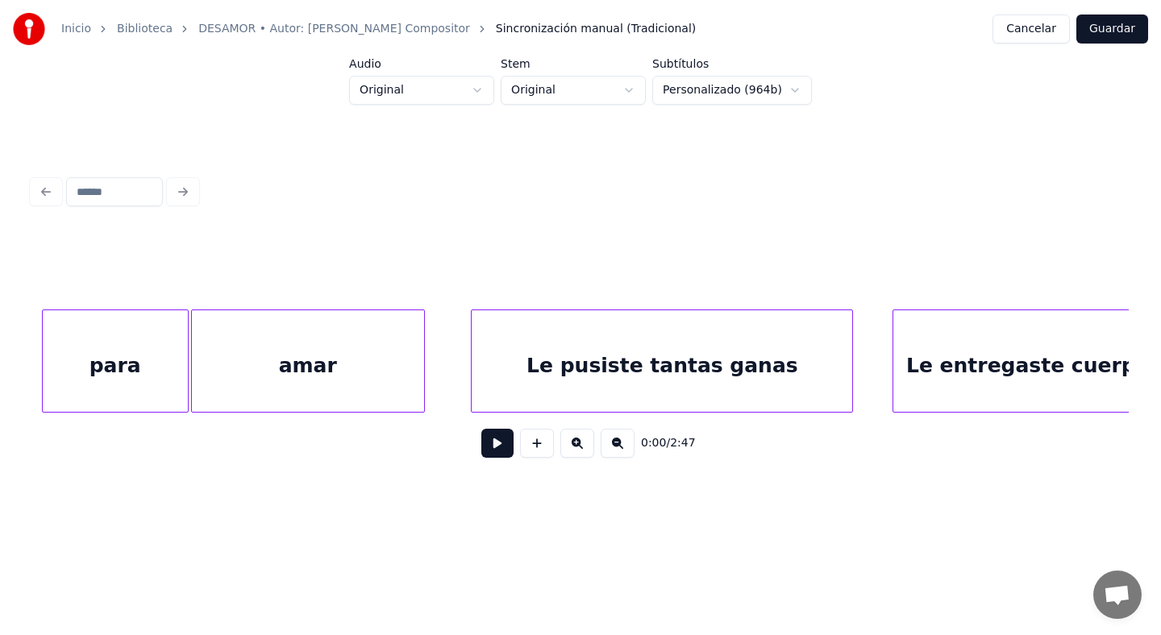
scroll to position [0, 1268]
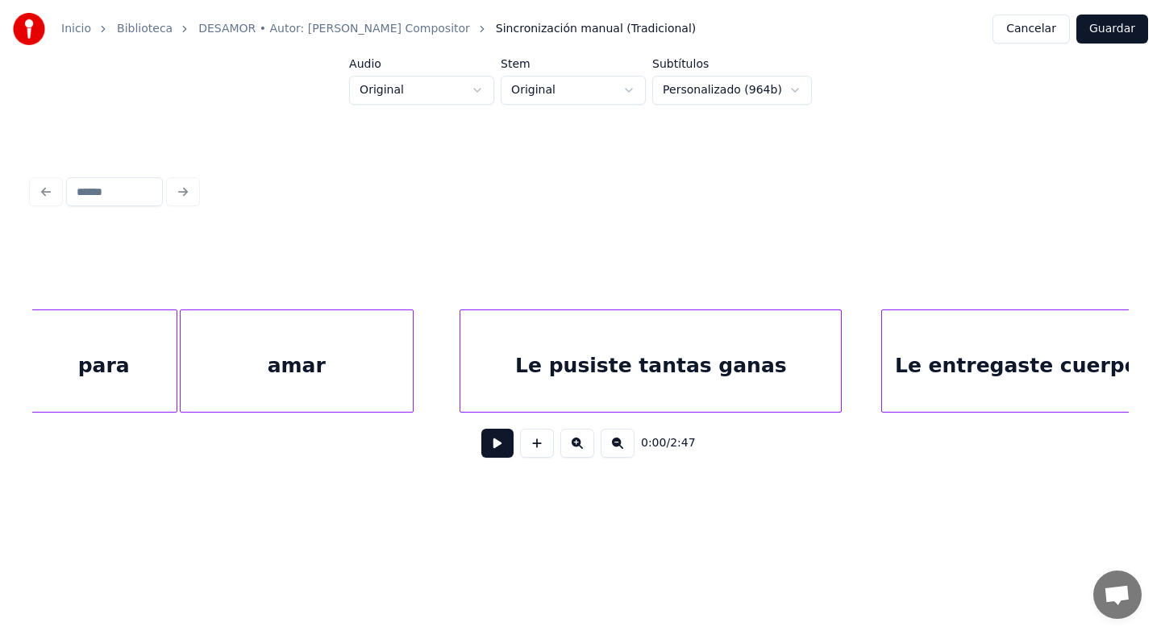
click at [1022, 26] on button "Cancelar" at bounding box center [1031, 29] width 77 height 29
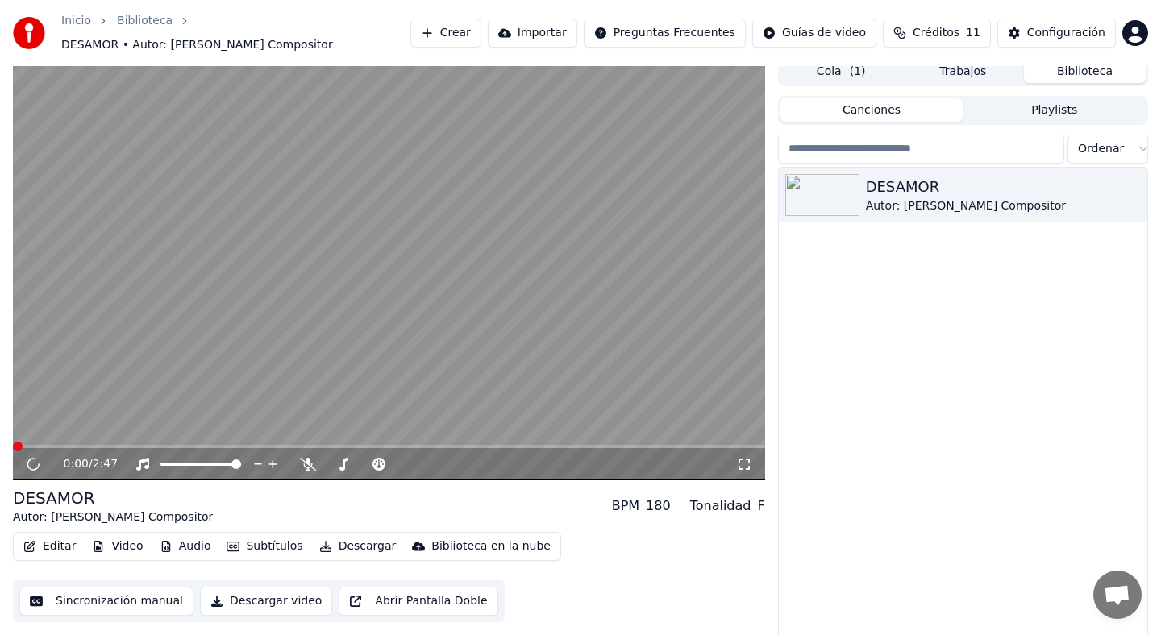
click at [52, 543] on button "Editar" at bounding box center [49, 546] width 65 height 23
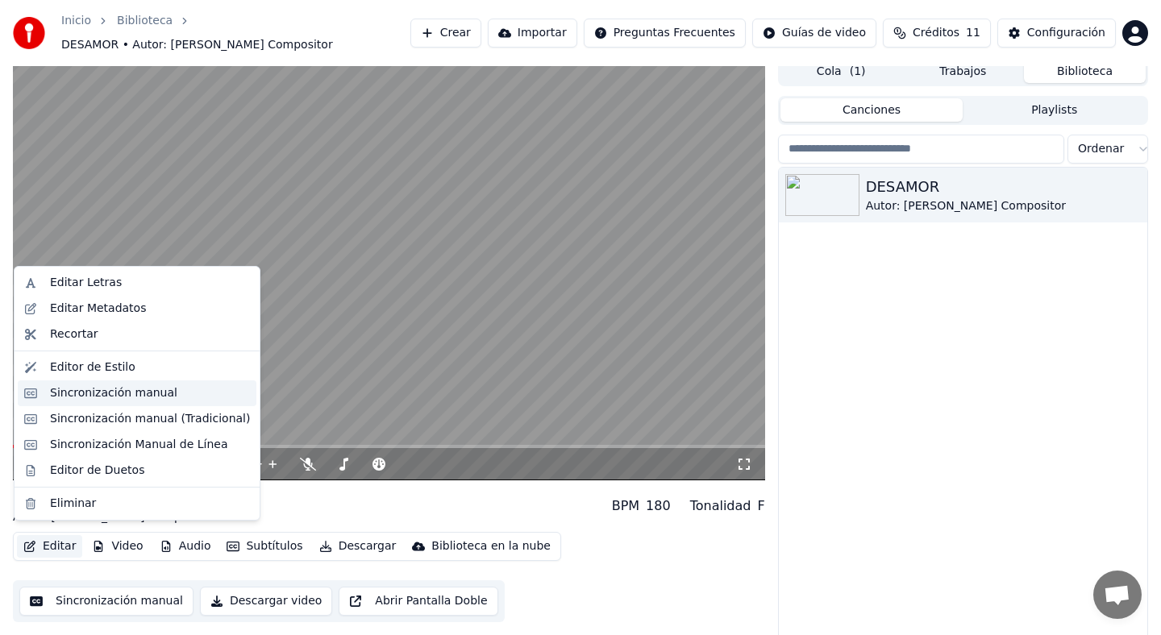
click at [132, 395] on div "Sincronización manual" at bounding box center [113, 393] width 127 height 16
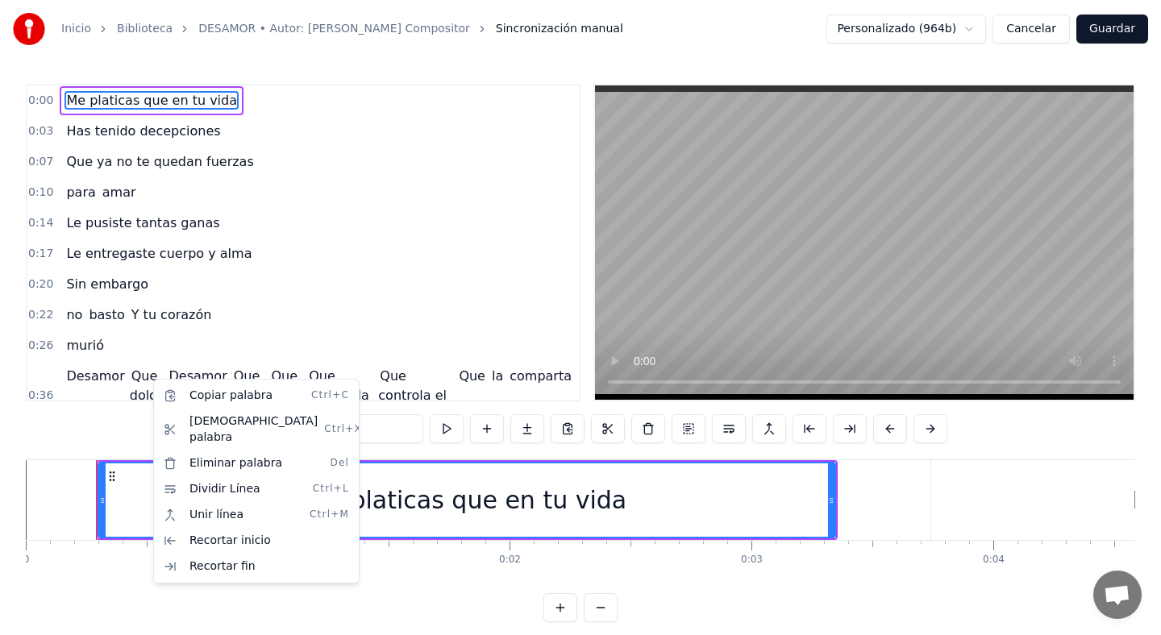
click at [196, 216] on html "**********" at bounding box center [580, 324] width 1161 height 648
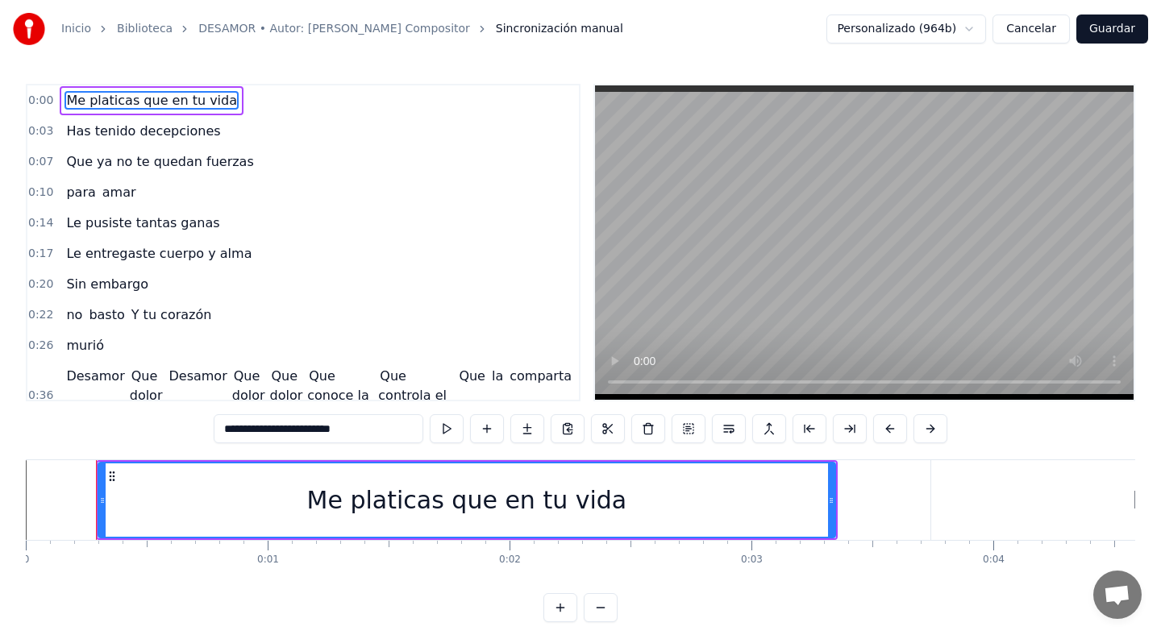
click at [171, 152] on span "Que ya no te quedan fuerzas" at bounding box center [160, 161] width 190 height 19
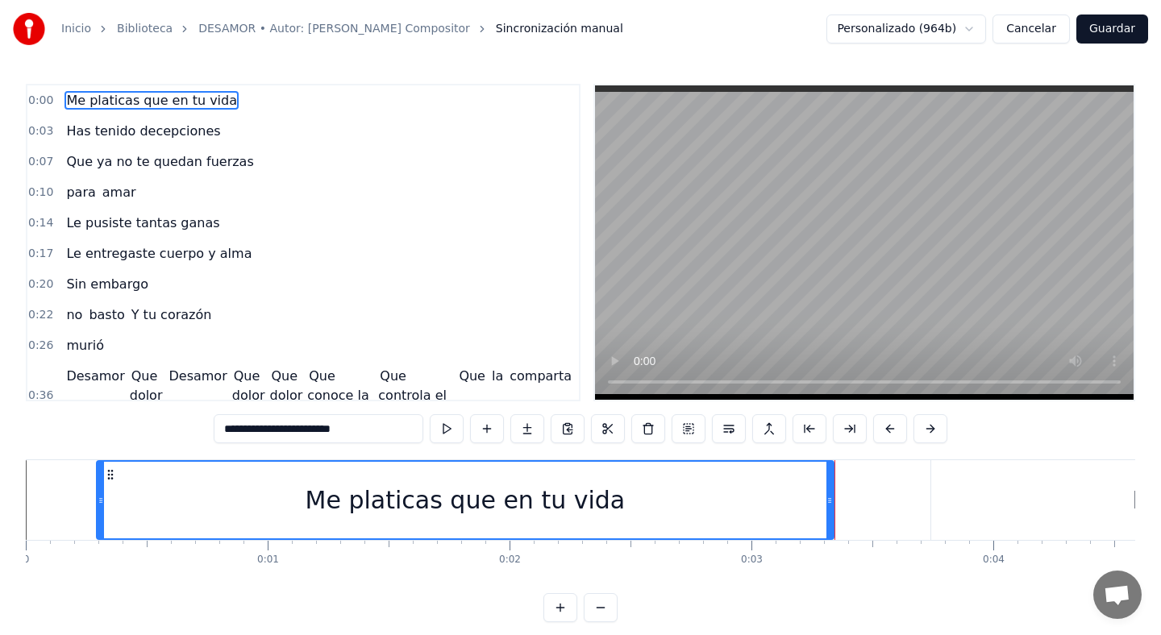
click at [123, 132] on span "Has tenido decepciones" at bounding box center [143, 131] width 157 height 19
type input "**********"
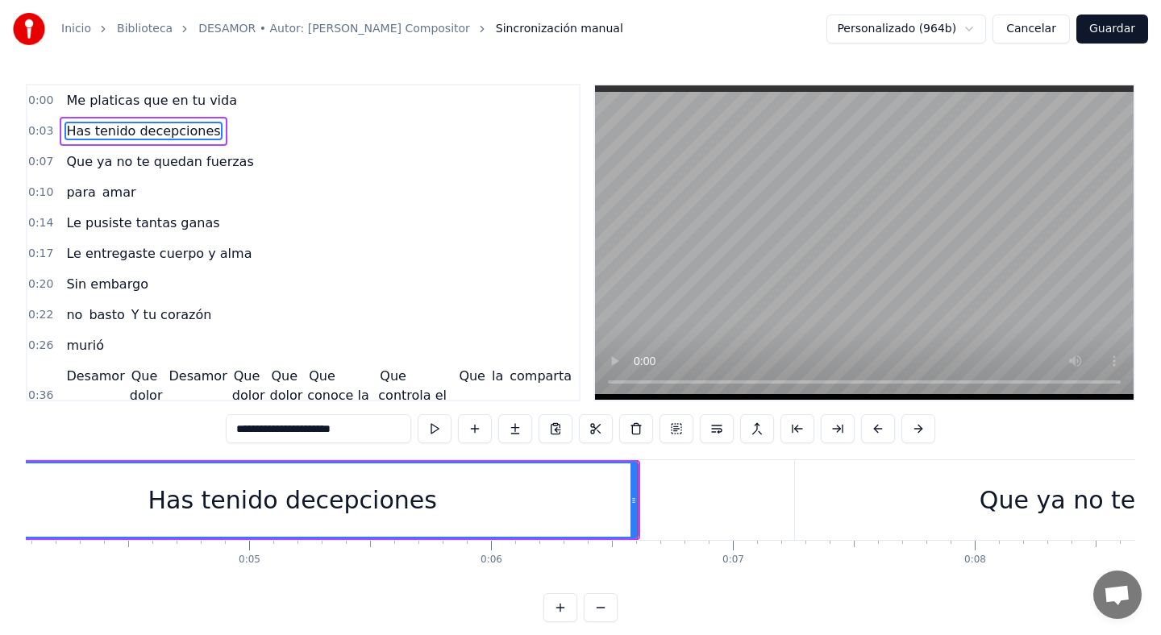
click at [106, 152] on span "Que ya no te quedan fuerzas" at bounding box center [160, 161] width 190 height 19
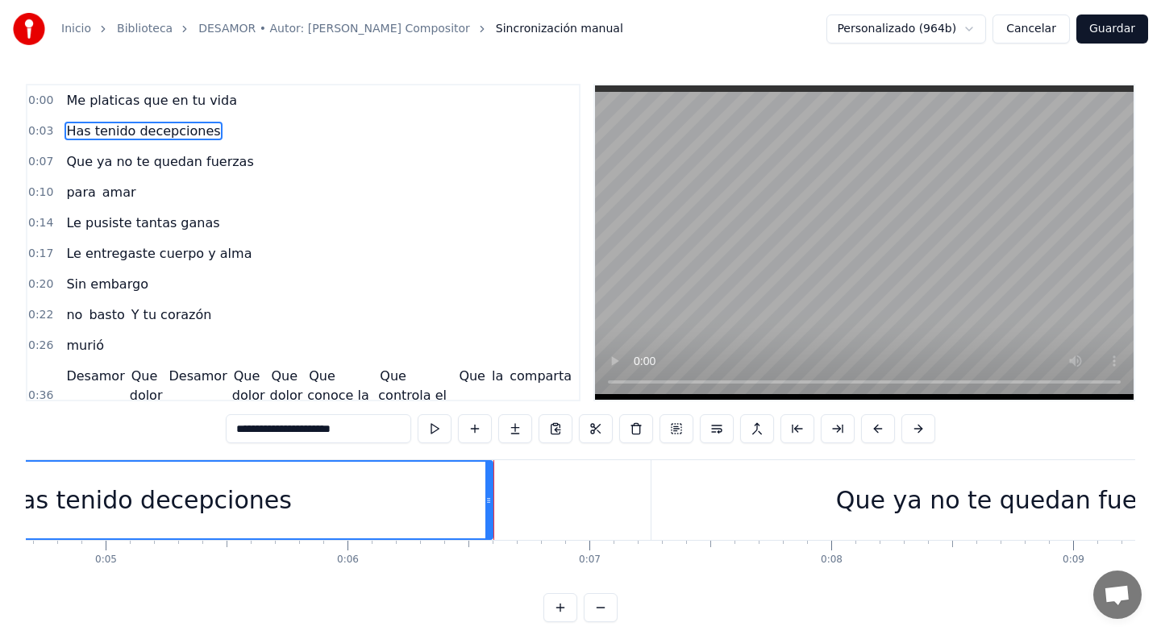
scroll to position [0, 1130]
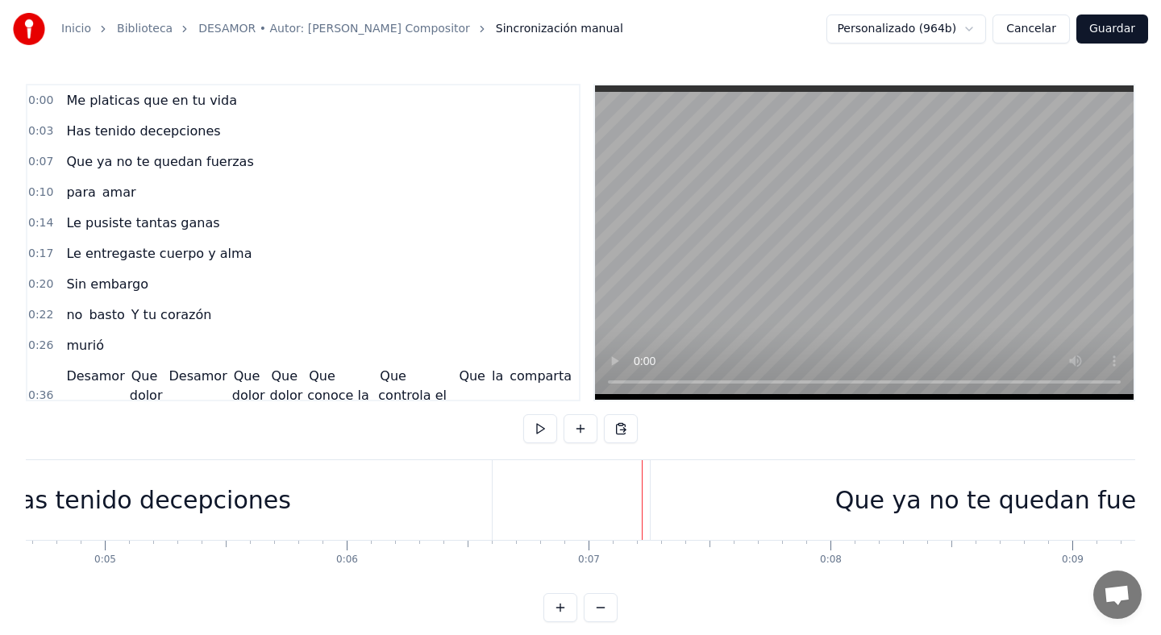
click at [727, 507] on div "Que ya no te quedan fuerzas" at bounding box center [1011, 500] width 720 height 80
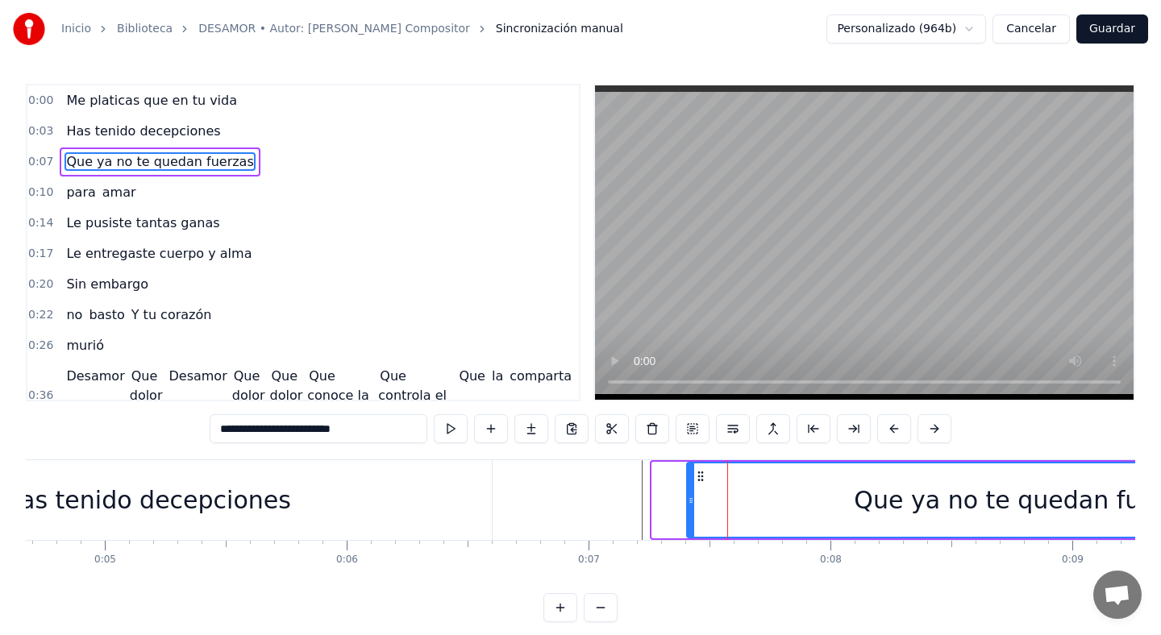
drag, startPoint x: 656, startPoint y: 502, endPoint x: 694, endPoint y: 506, distance: 38.1
click at [694, 506] on icon at bounding box center [691, 500] width 6 height 13
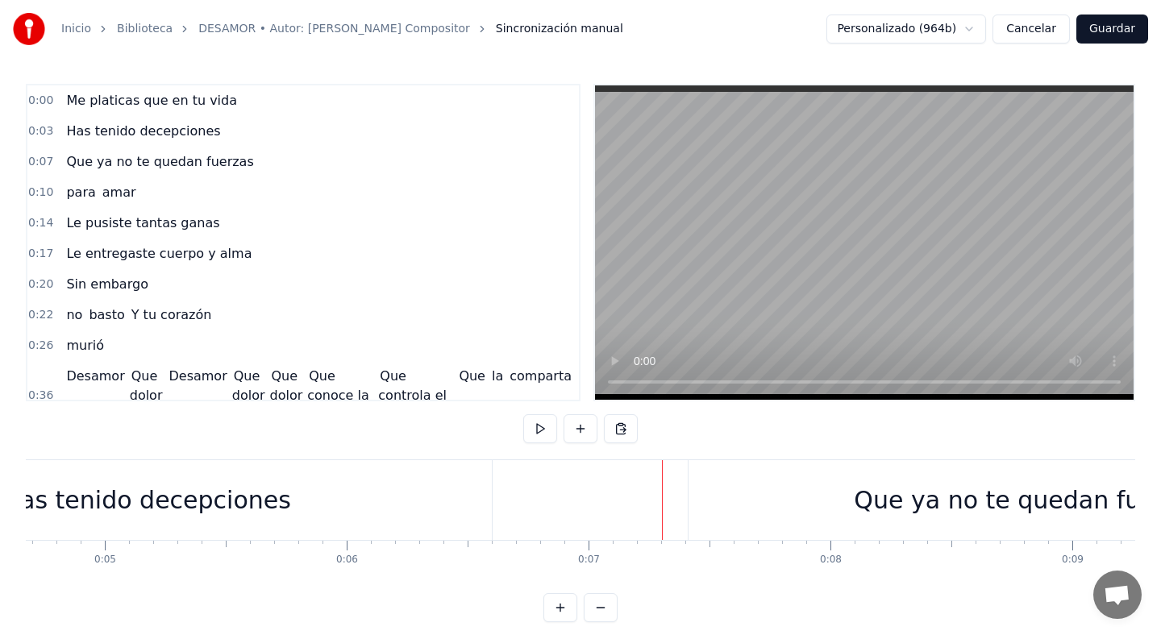
click at [537, 418] on button at bounding box center [540, 428] width 34 height 29
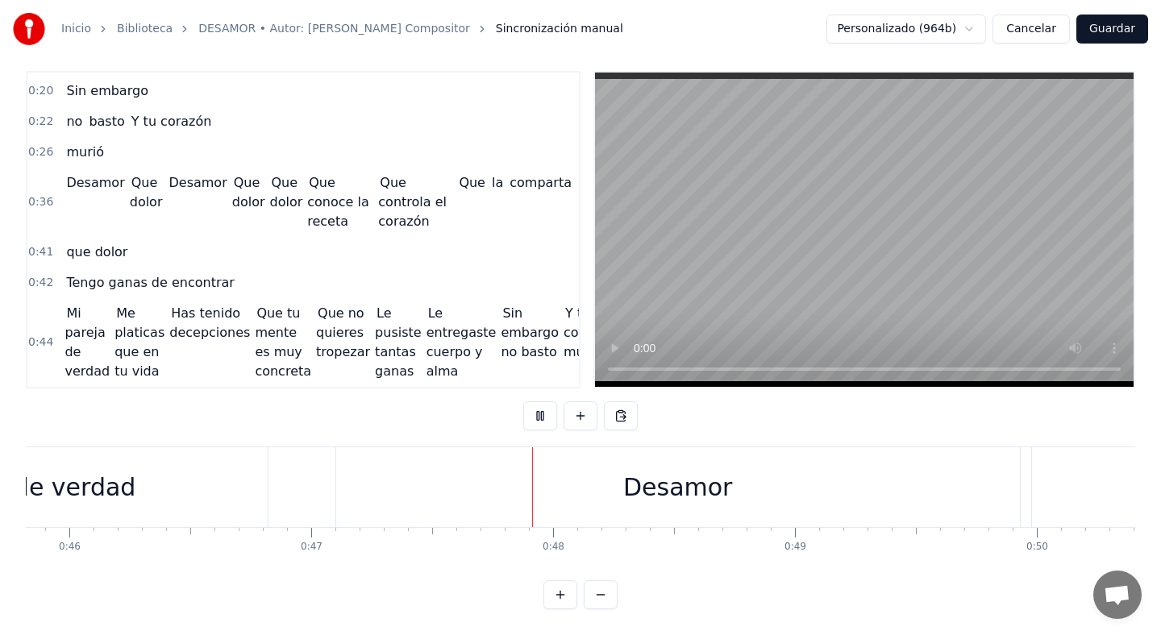
scroll to position [0, 11403]
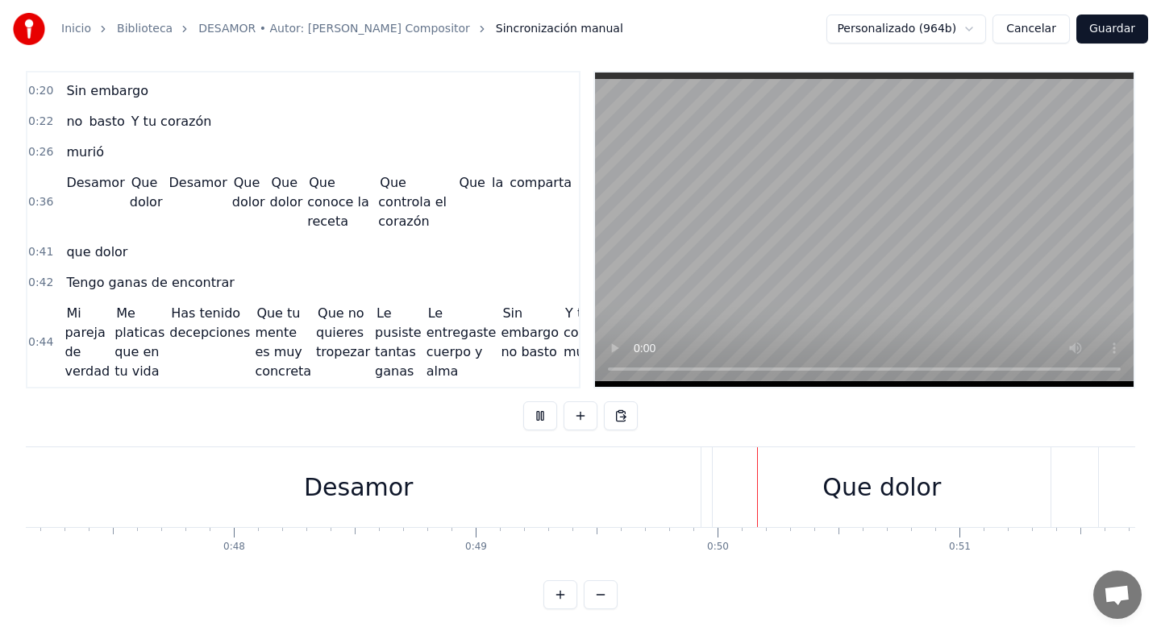
click at [1018, 30] on button "Cancelar" at bounding box center [1031, 29] width 77 height 29
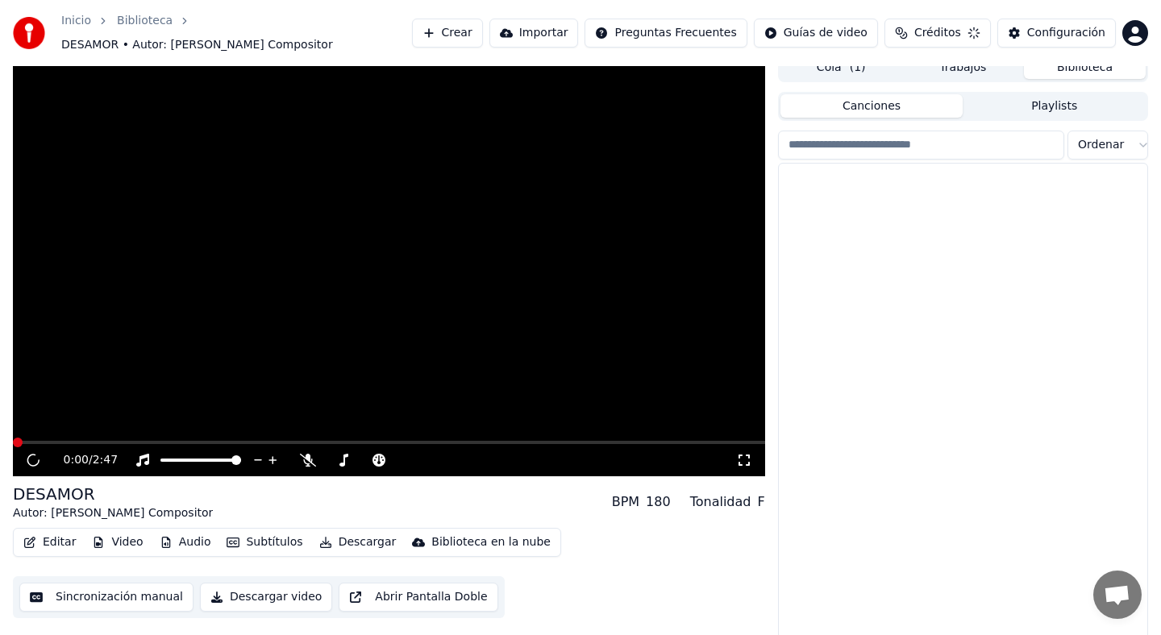
scroll to position [9, 0]
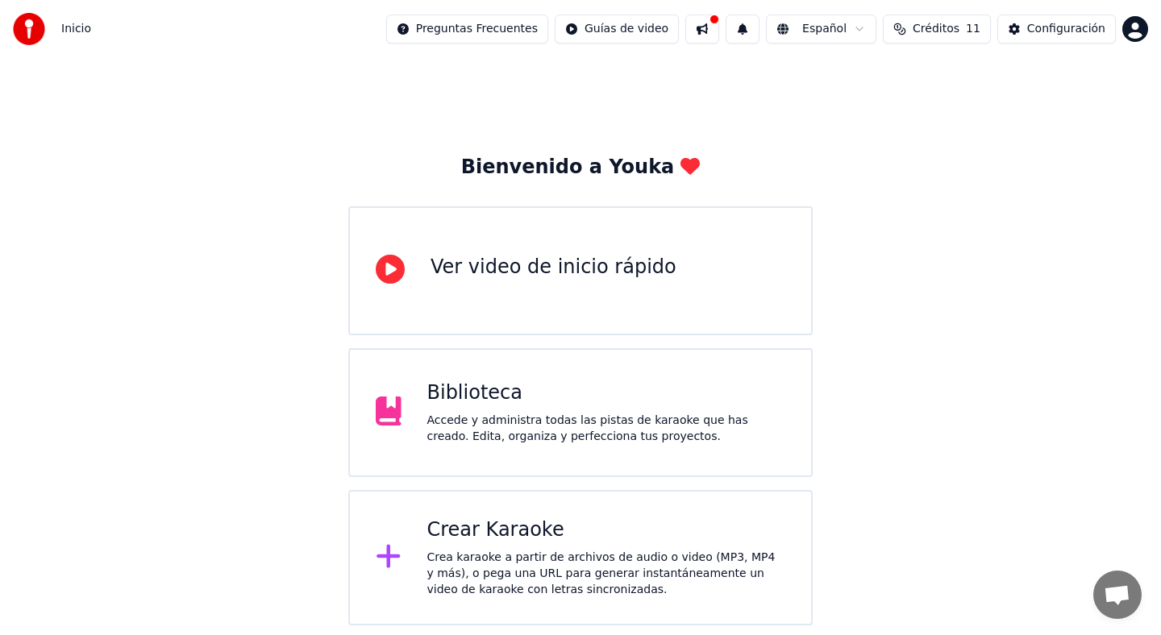
click at [682, 450] on div "Biblioteca Accede y administra todas las pistas de karaoke que has creado. Edit…" at bounding box center [580, 412] width 464 height 129
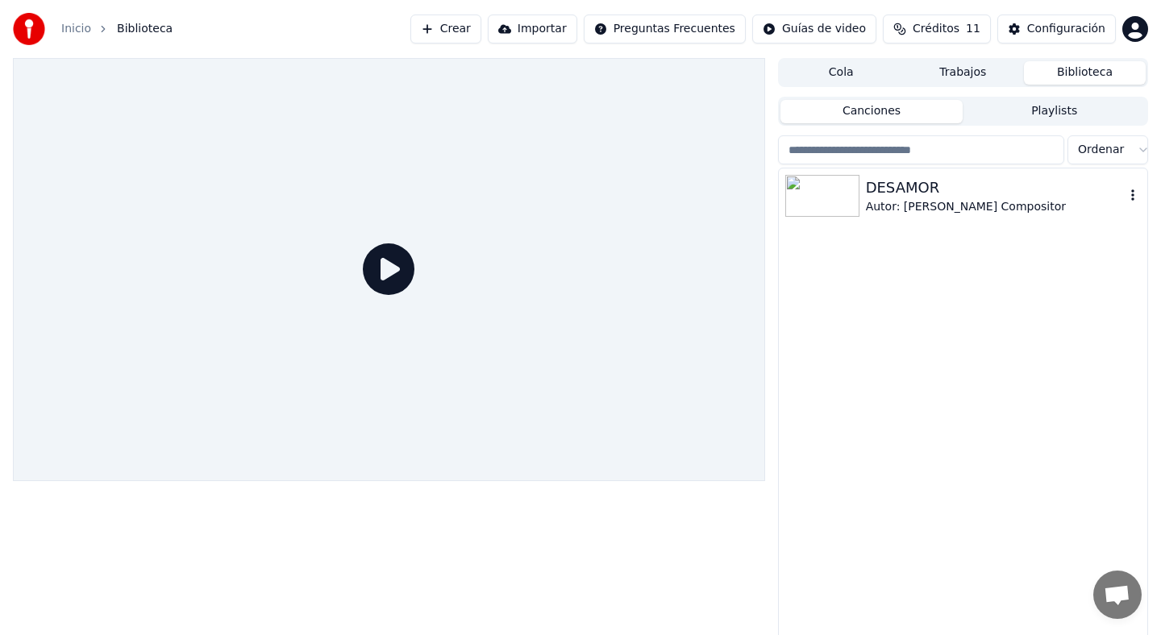
click at [894, 194] on div "DESAMOR" at bounding box center [995, 188] width 259 height 23
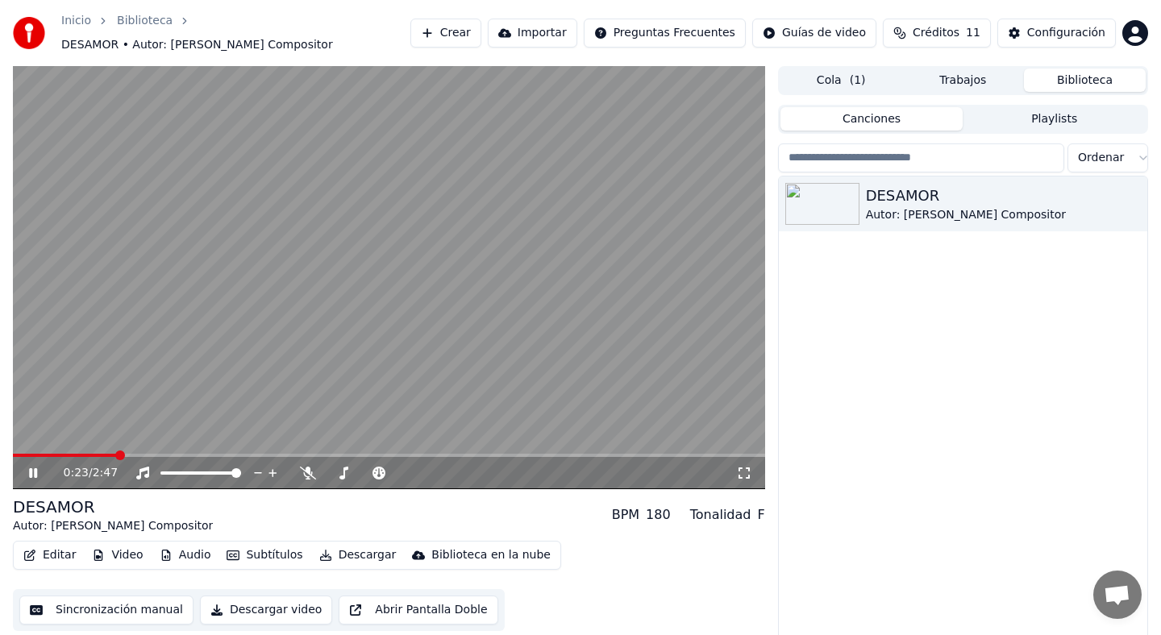
click at [632, 191] on video at bounding box center [389, 277] width 752 height 423
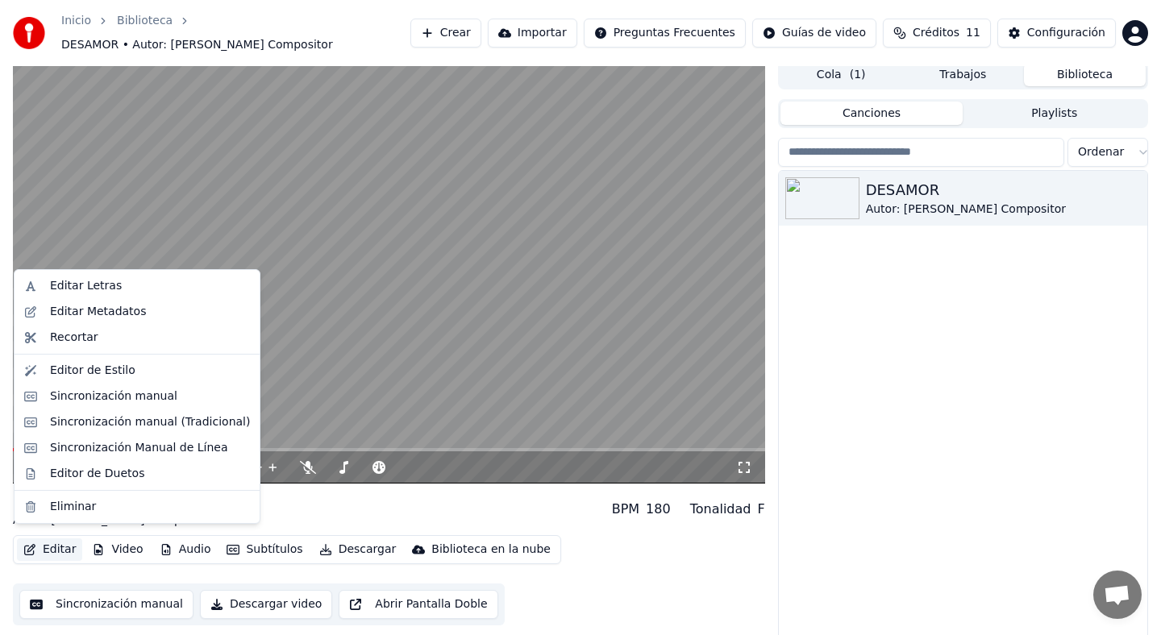
click at [63, 540] on button "Editar" at bounding box center [49, 550] width 65 height 23
click at [154, 444] on div "Sincronización Manual de Línea" at bounding box center [139, 448] width 178 height 16
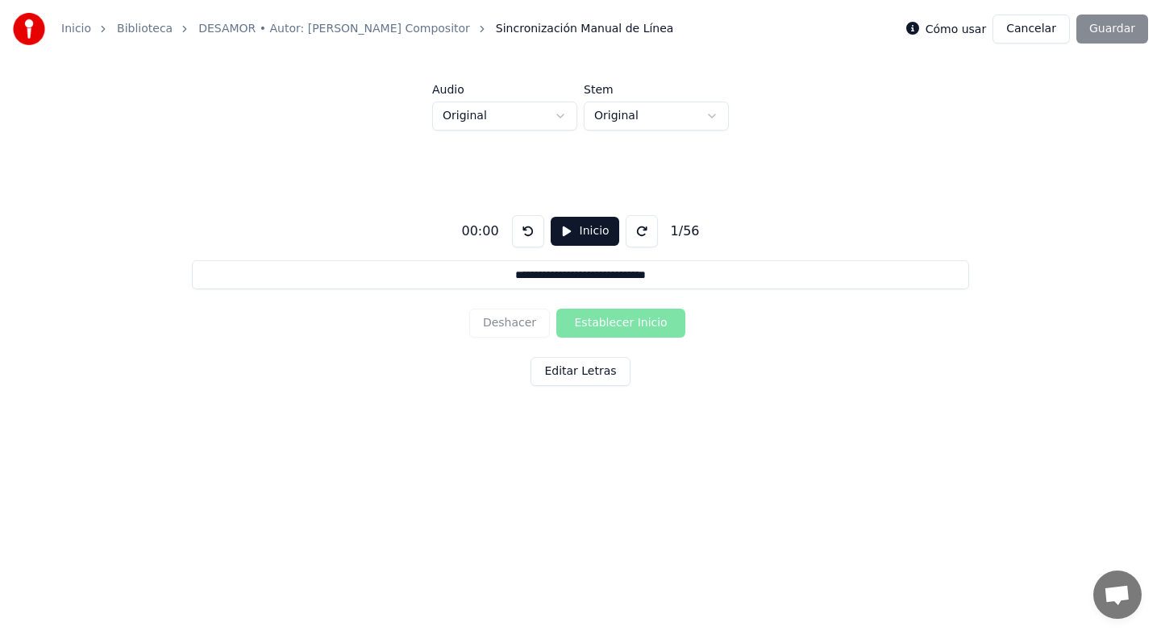
click at [566, 232] on button "Inicio" at bounding box center [585, 231] width 69 height 29
click at [566, 232] on button "Pausar" at bounding box center [585, 231] width 77 height 29
click at [1031, 30] on button "Cancelar" at bounding box center [1031, 29] width 77 height 29
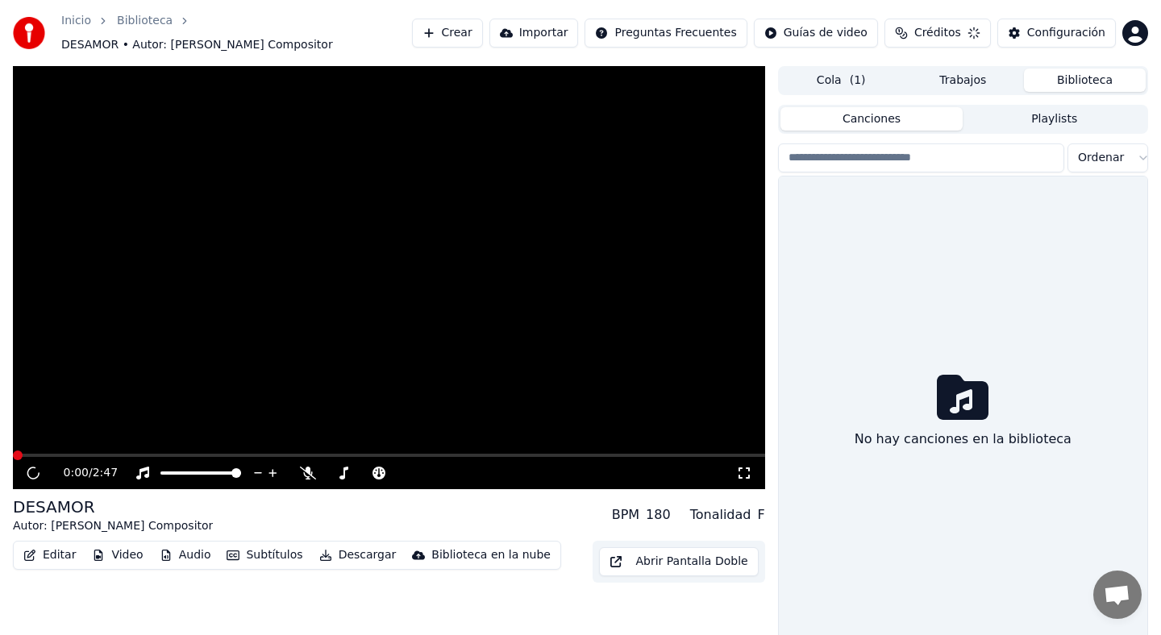
scroll to position [6, 0]
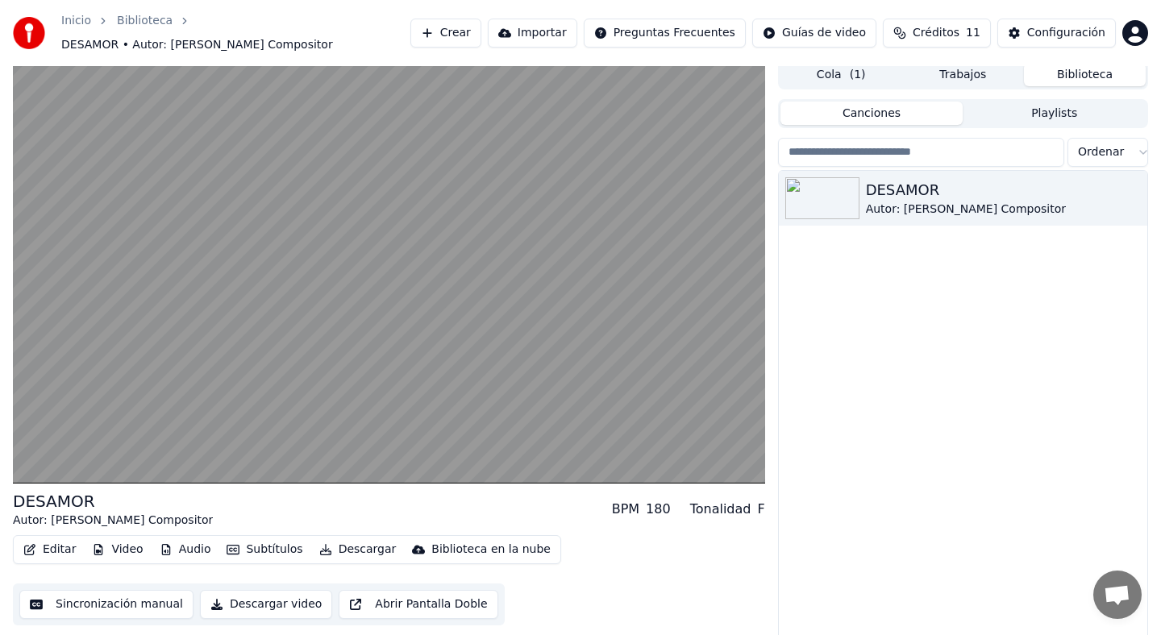
click at [47, 539] on button "Editar" at bounding box center [49, 550] width 65 height 23
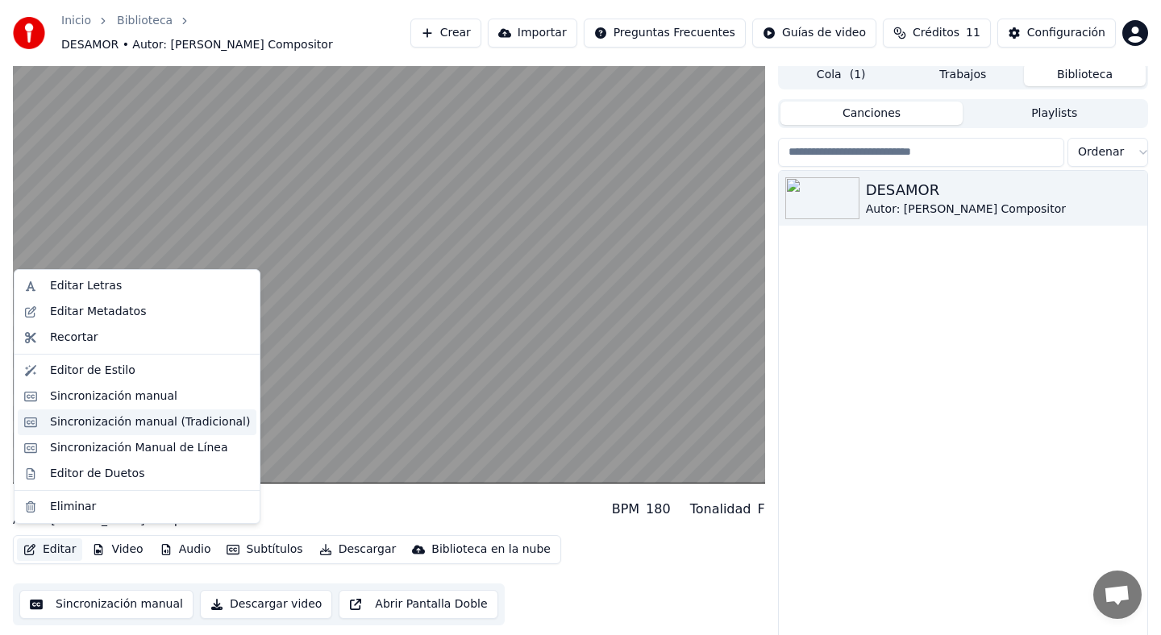
click at [140, 415] on div "Sincronización manual (Tradicional)" at bounding box center [150, 422] width 200 height 16
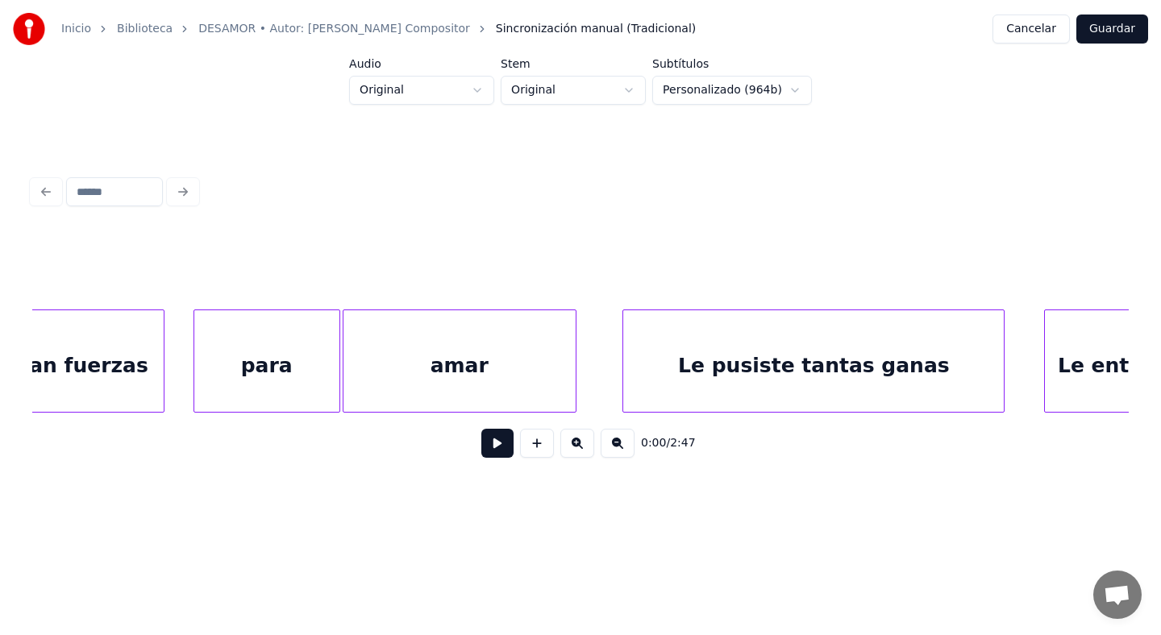
scroll to position [0, 1114]
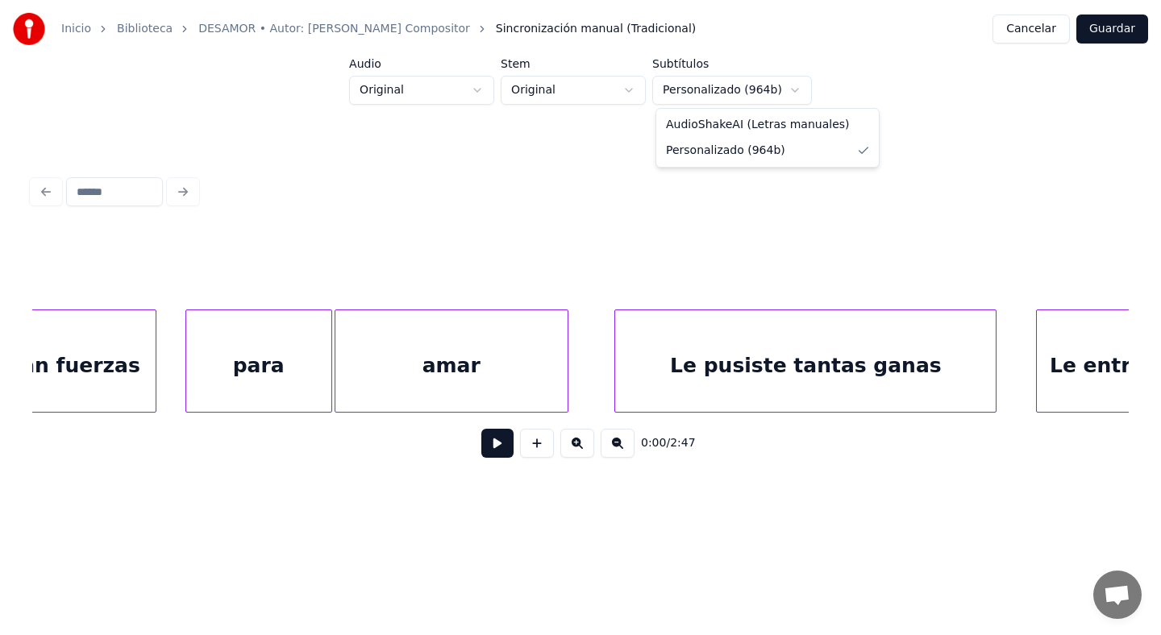
click at [709, 94] on html "Inicio Biblioteca DESAMOR • Autor: Hector Garcia Compositor Sincronización manu…" at bounding box center [580, 269] width 1161 height 538
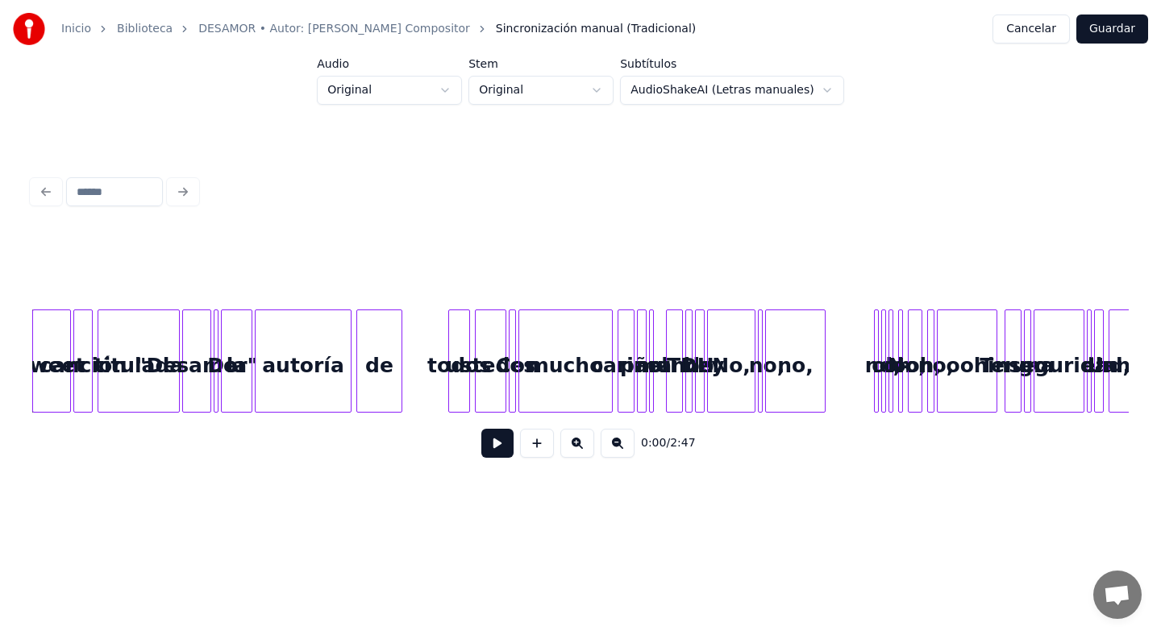
scroll to position [0, 0]
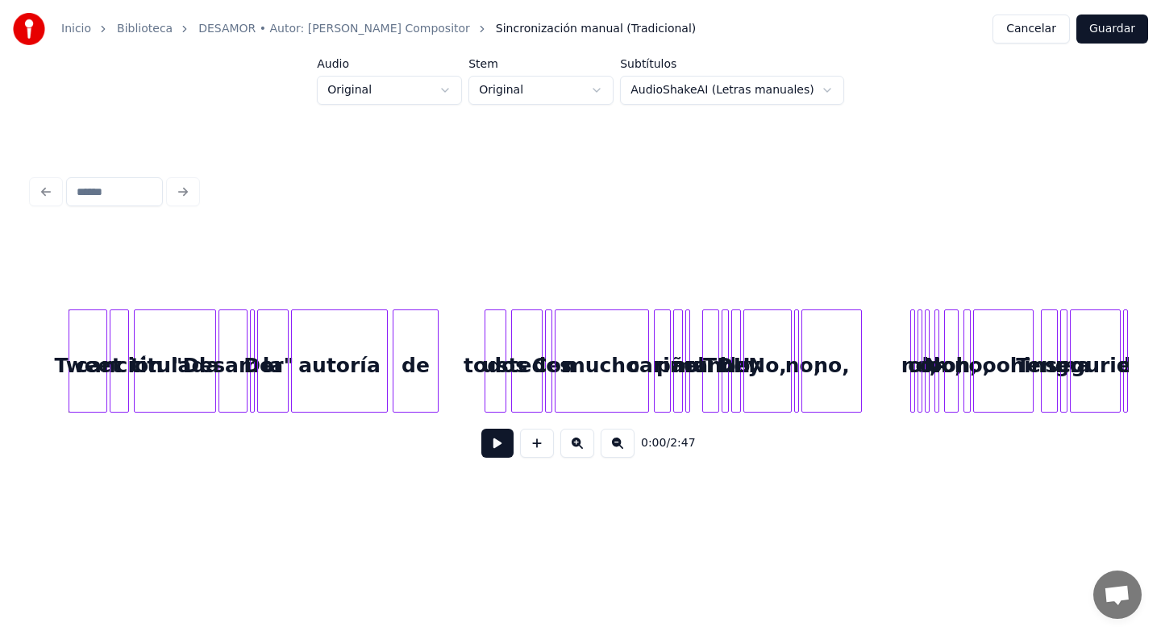
click at [650, 96] on html "Inicio Biblioteca DESAMOR • Autor: Hector Garcia Compositor Sincronización manu…" at bounding box center [580, 269] width 1161 height 538
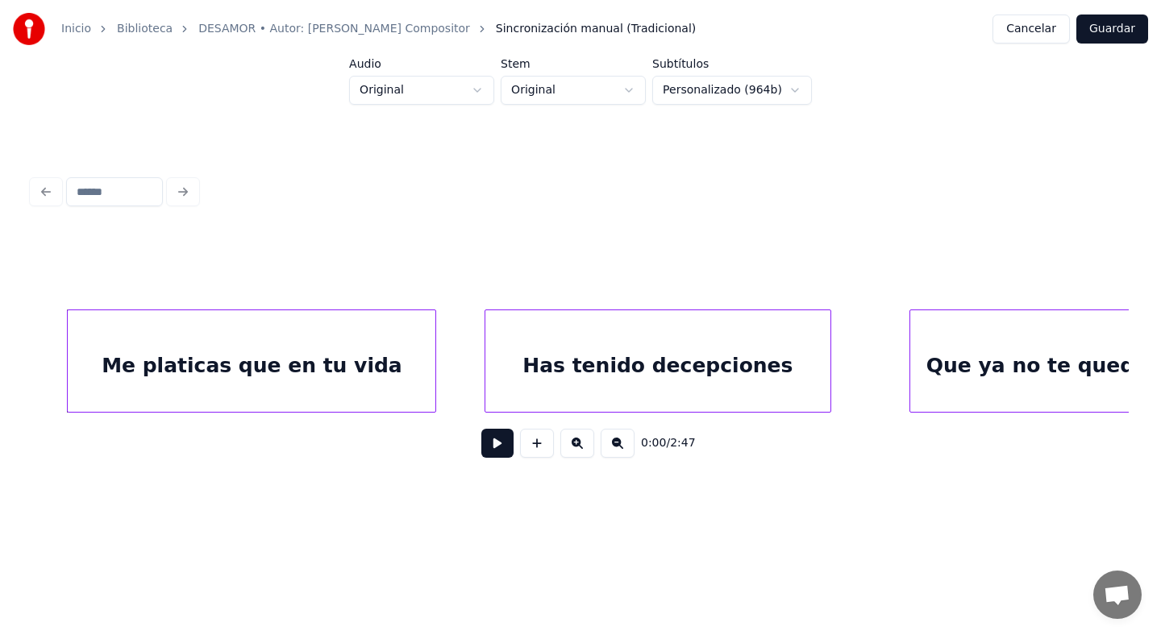
click at [657, 381] on div "Has tenido decepciones" at bounding box center [657, 365] width 345 height 110
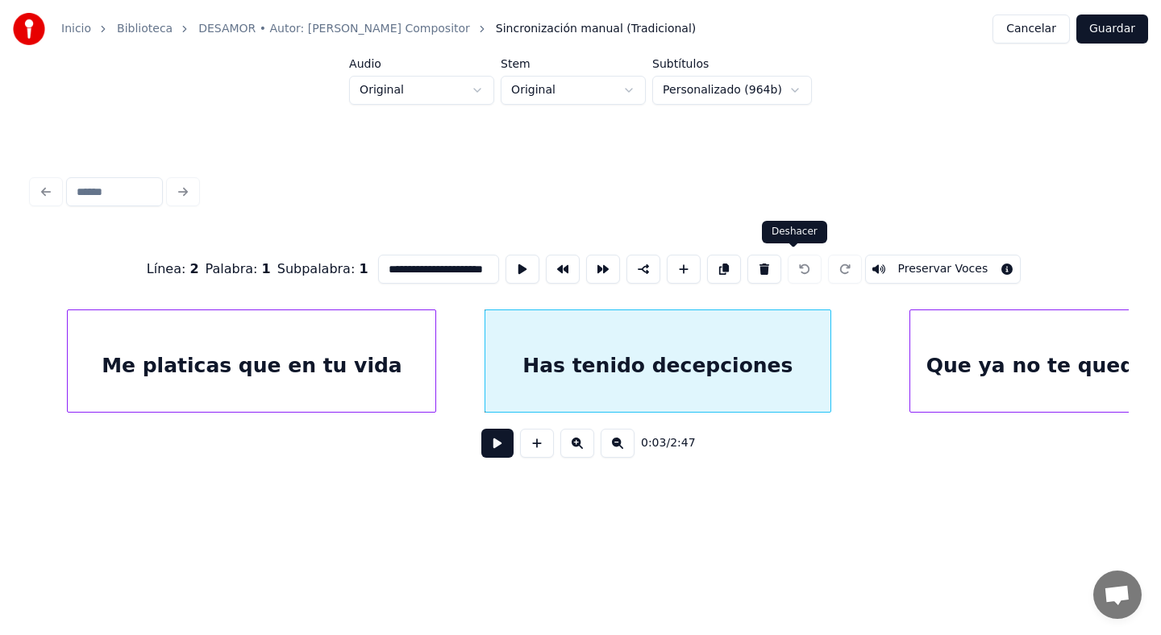
click at [792, 269] on div at bounding box center [805, 269] width 40 height 35
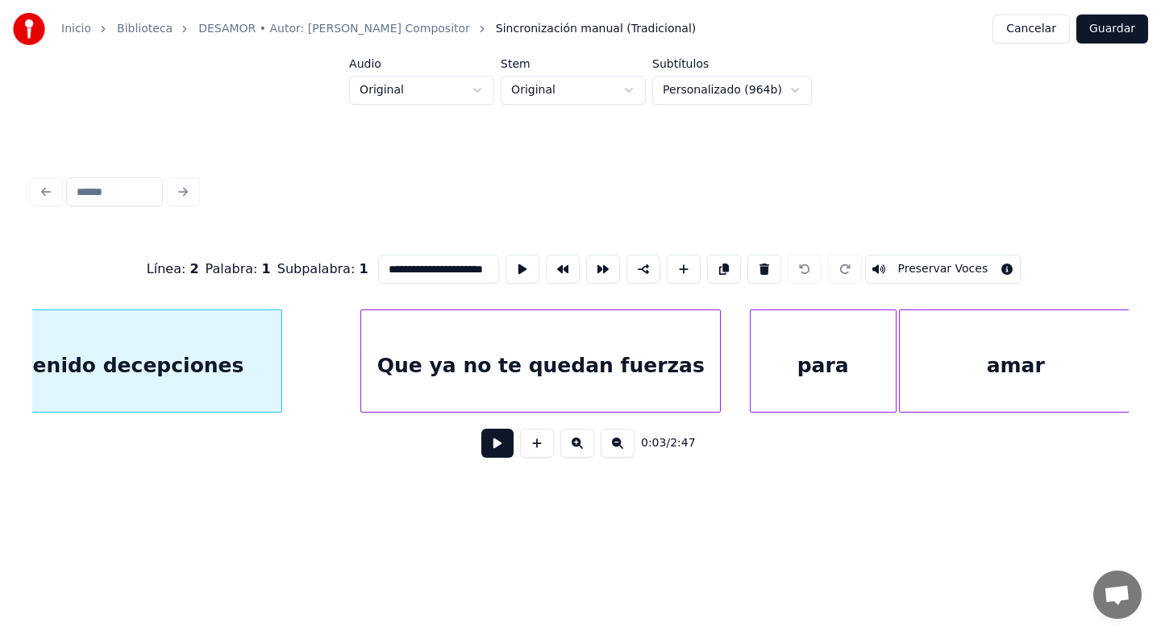
scroll to position [0, 558]
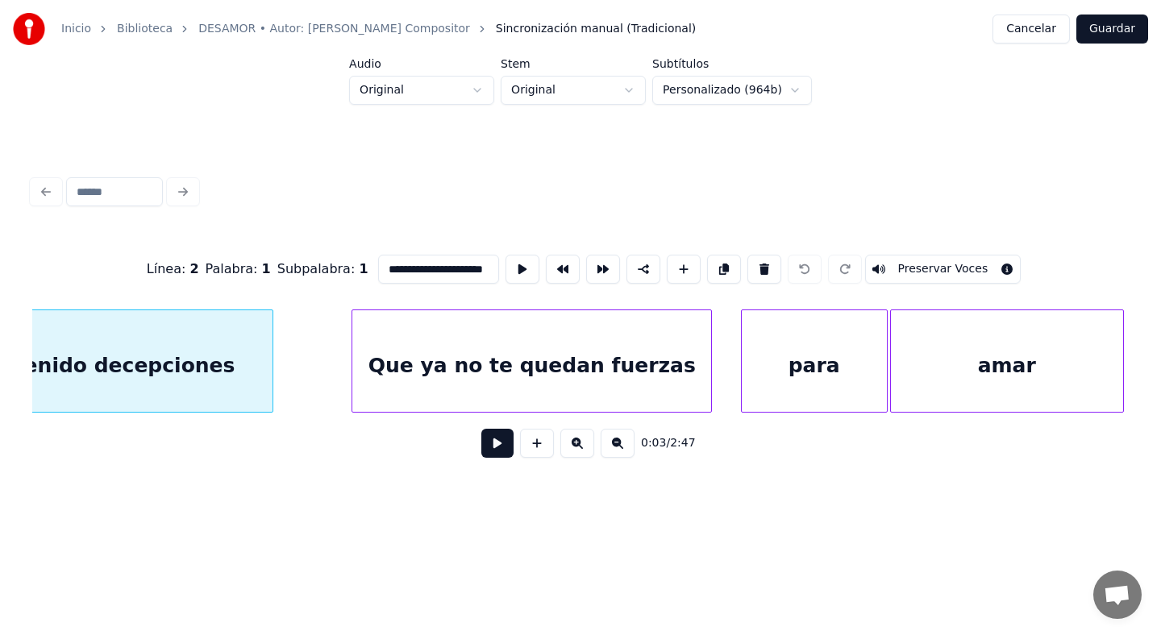
click at [569, 369] on div "Que ya no te quedan fuerzas" at bounding box center [531, 365] width 359 height 110
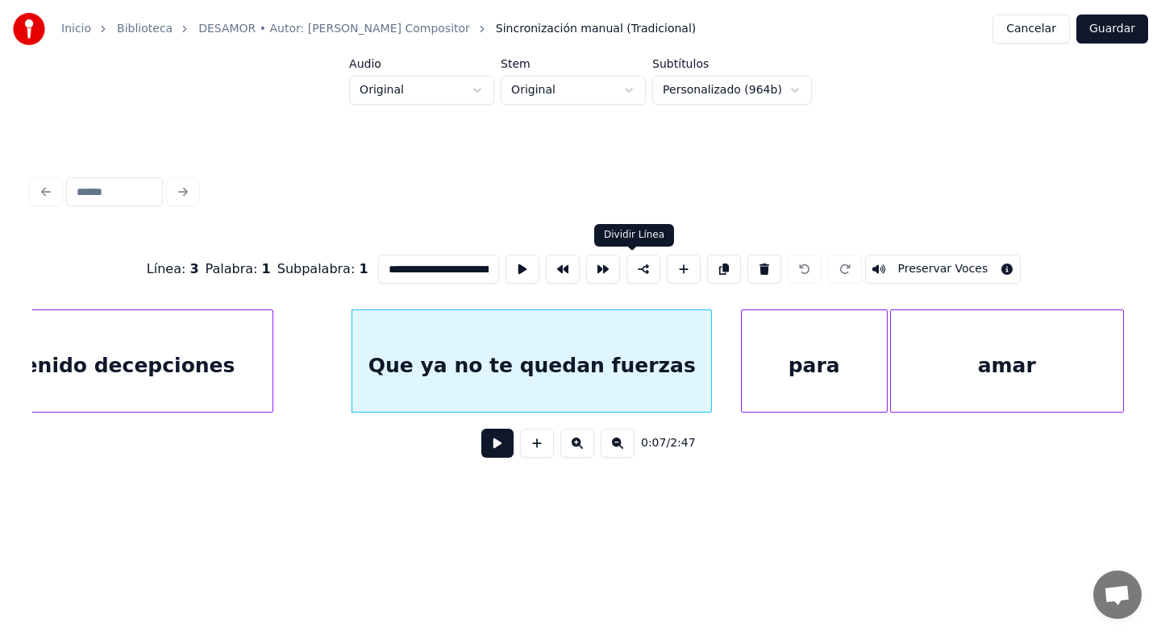
click at [633, 271] on button at bounding box center [644, 269] width 34 height 29
click at [633, 276] on button at bounding box center [644, 269] width 34 height 29
click at [769, 347] on div "para" at bounding box center [814, 365] width 145 height 110
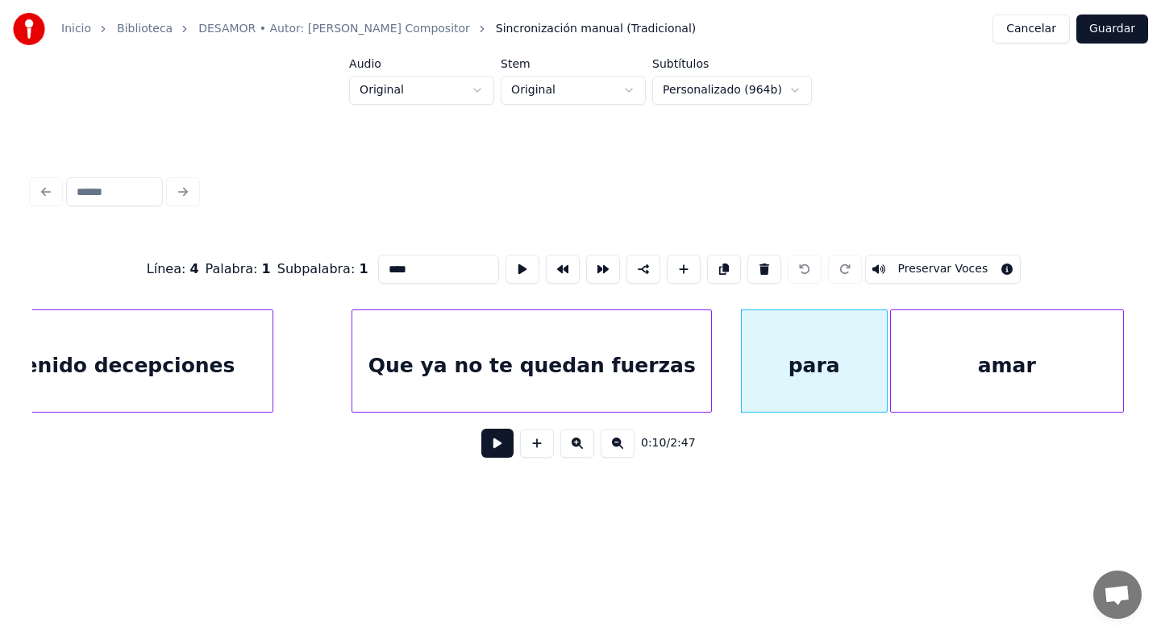
click at [539, 367] on div "Que ya no te quedan fuerzas" at bounding box center [531, 365] width 359 height 110
type input "**********"
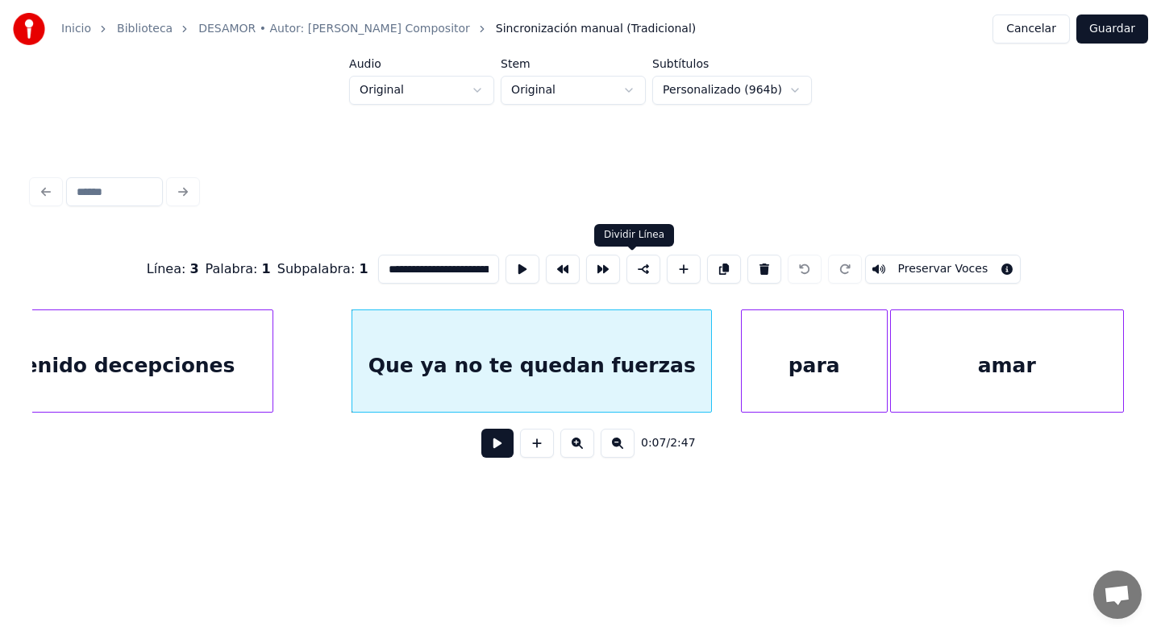
click at [636, 273] on button at bounding box center [644, 269] width 34 height 29
click at [589, 265] on button at bounding box center [603, 269] width 34 height 29
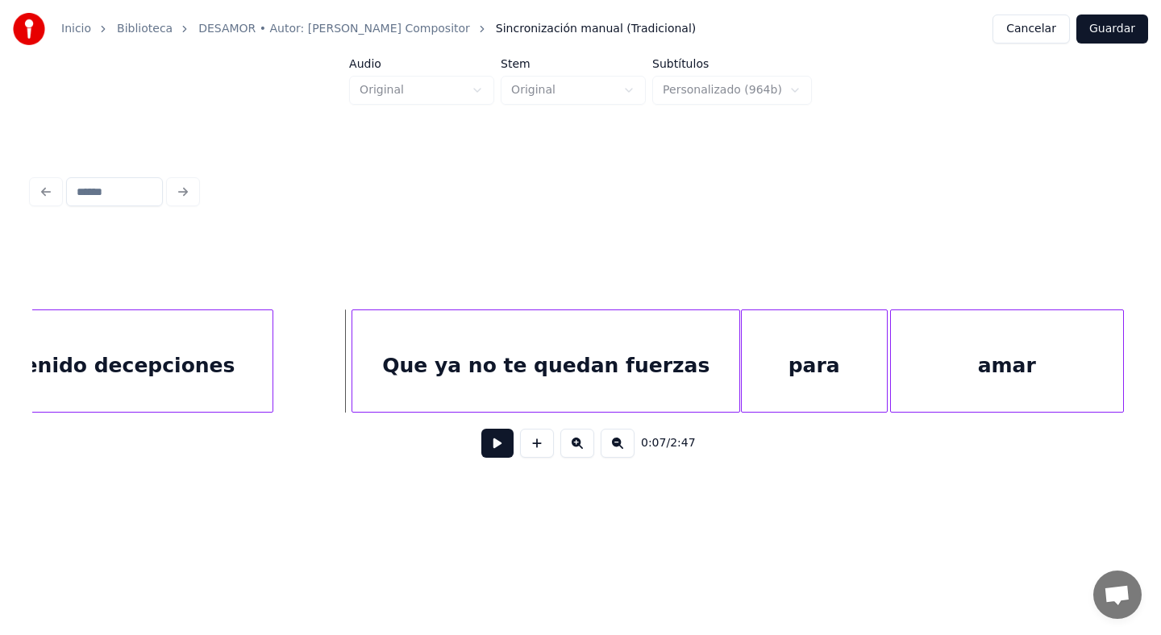
click at [493, 440] on button at bounding box center [497, 443] width 32 height 29
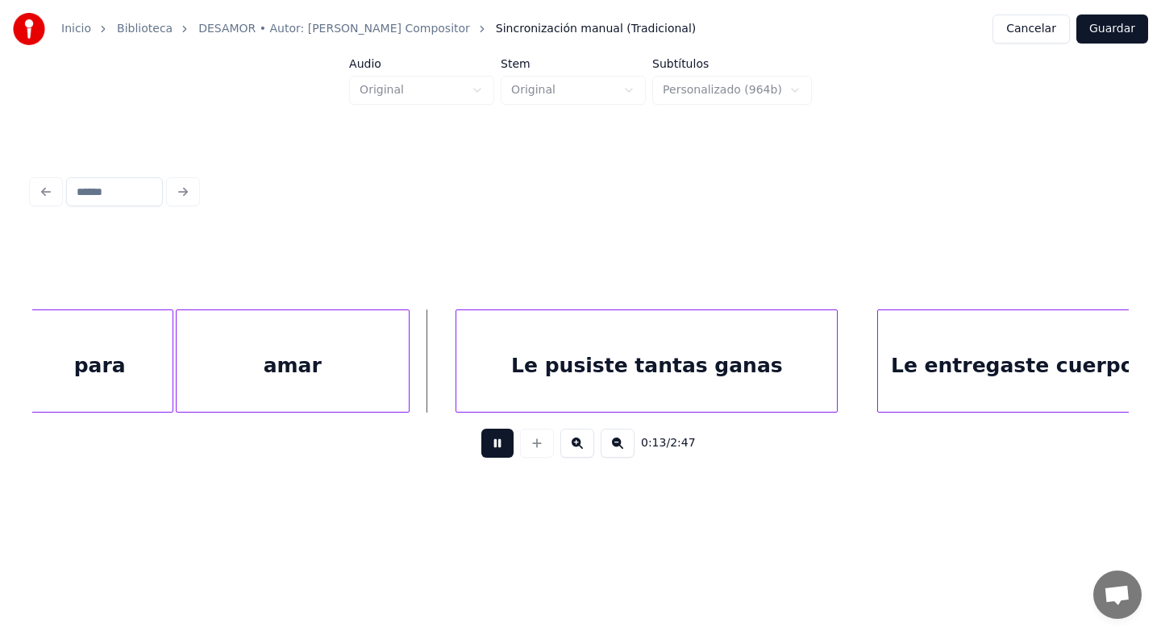
scroll to position [0, 1280]
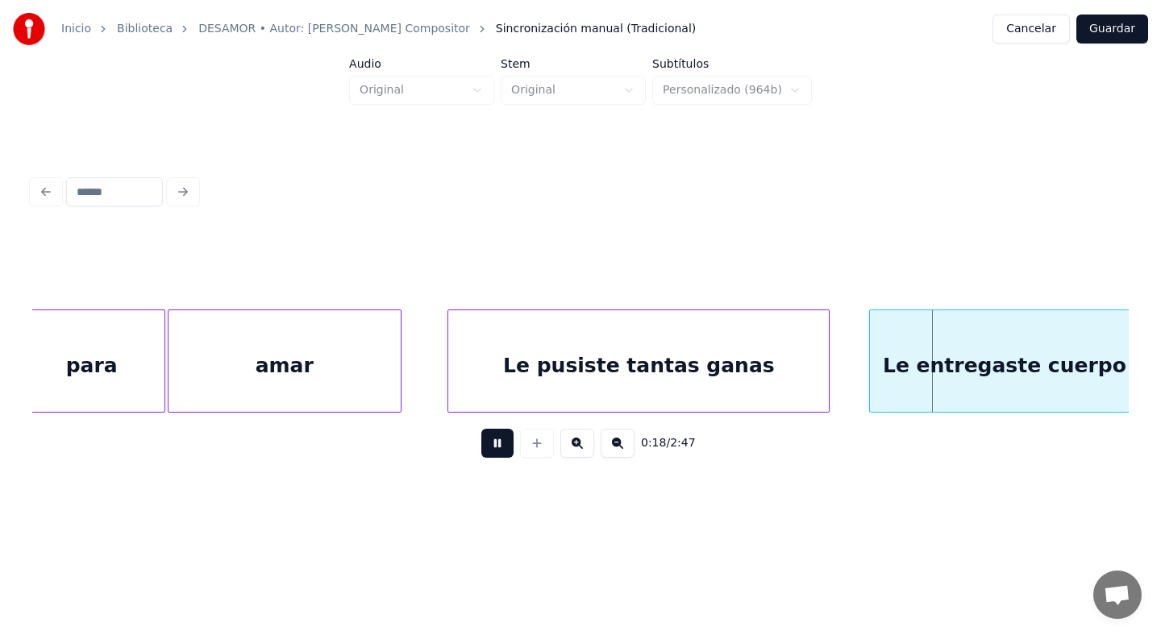
click at [501, 438] on button at bounding box center [497, 443] width 32 height 29
click at [1108, 34] on button "Guardar" at bounding box center [1112, 29] width 72 height 29
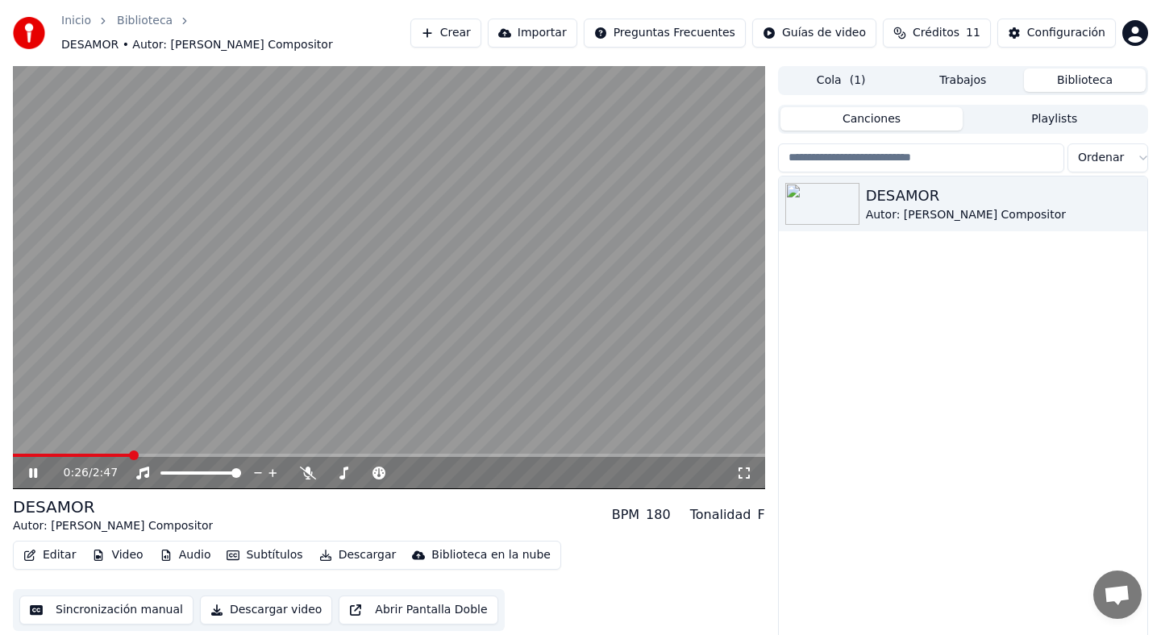
click at [27, 454] on span at bounding box center [72, 455] width 118 height 3
click at [36, 468] on icon at bounding box center [33, 473] width 8 height 10
click at [51, 551] on button "Editar" at bounding box center [49, 555] width 65 height 23
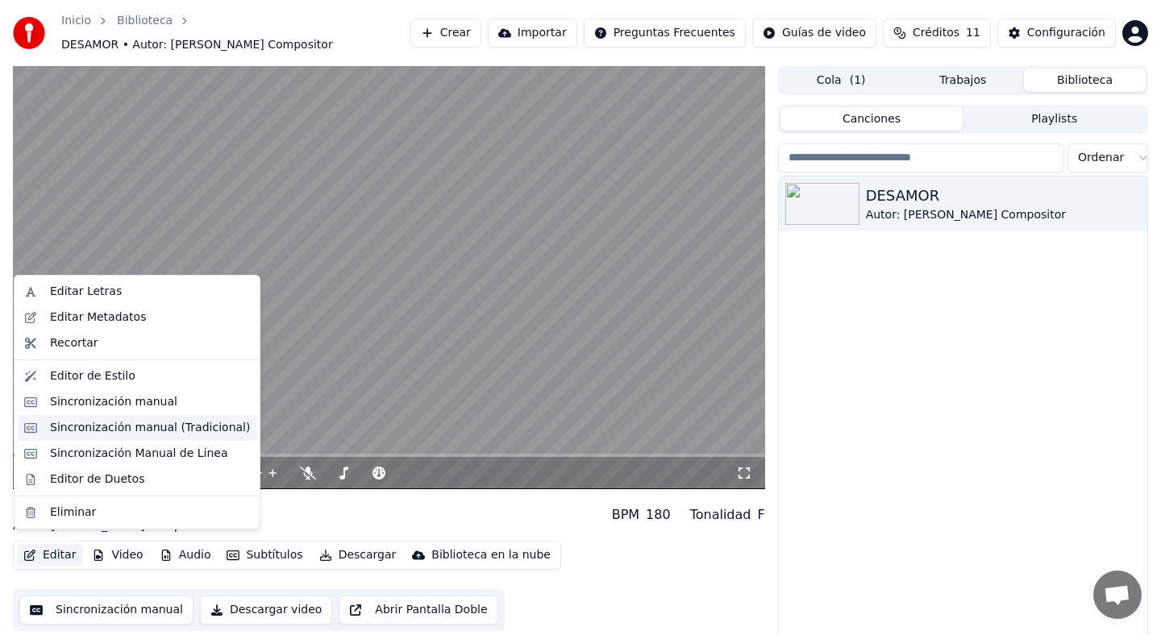
click at [160, 435] on div "Sincronización manual (Tradicional)" at bounding box center [150, 428] width 200 height 16
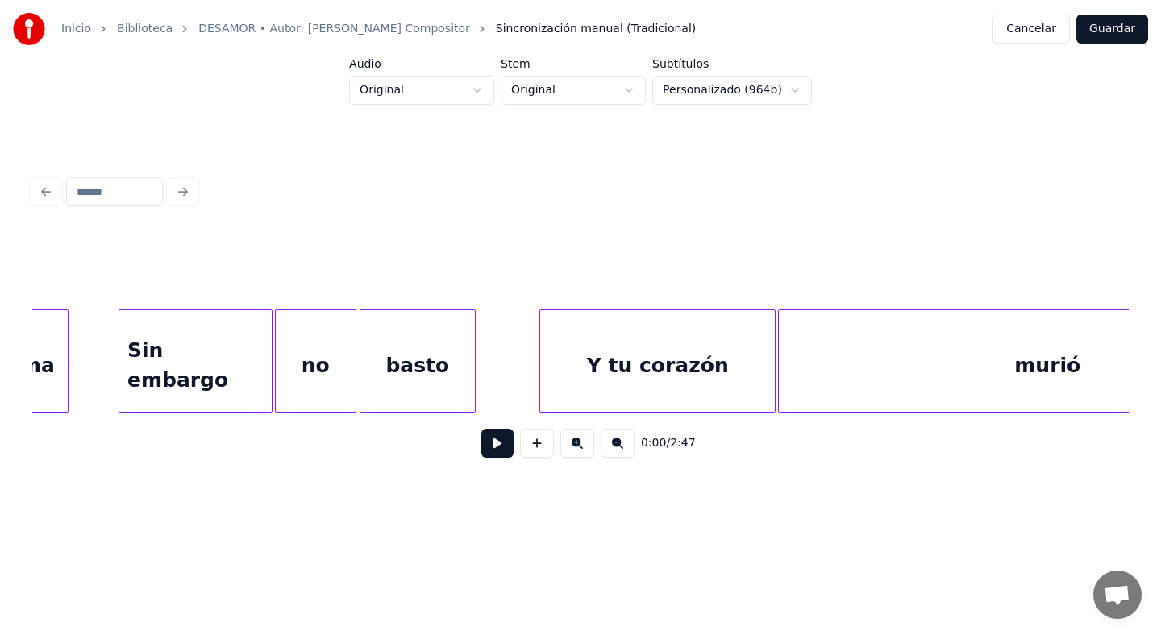
scroll to position [0, 2434]
click at [646, 339] on div "Y tu corazón" at bounding box center [658, 365] width 235 height 110
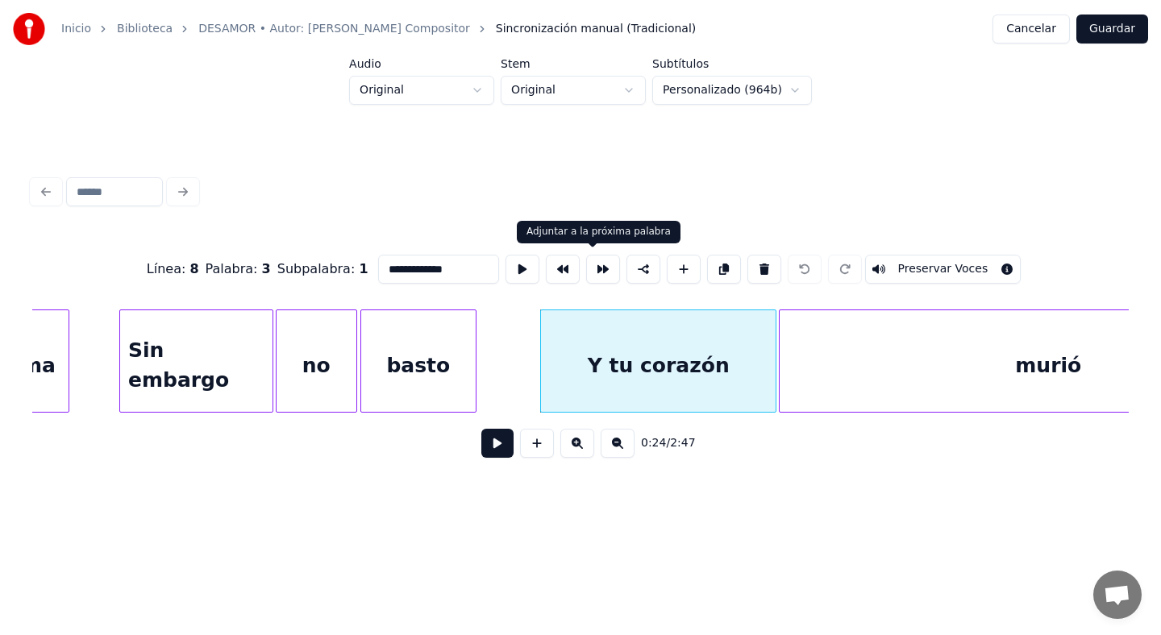
click at [597, 269] on button at bounding box center [603, 269] width 34 height 29
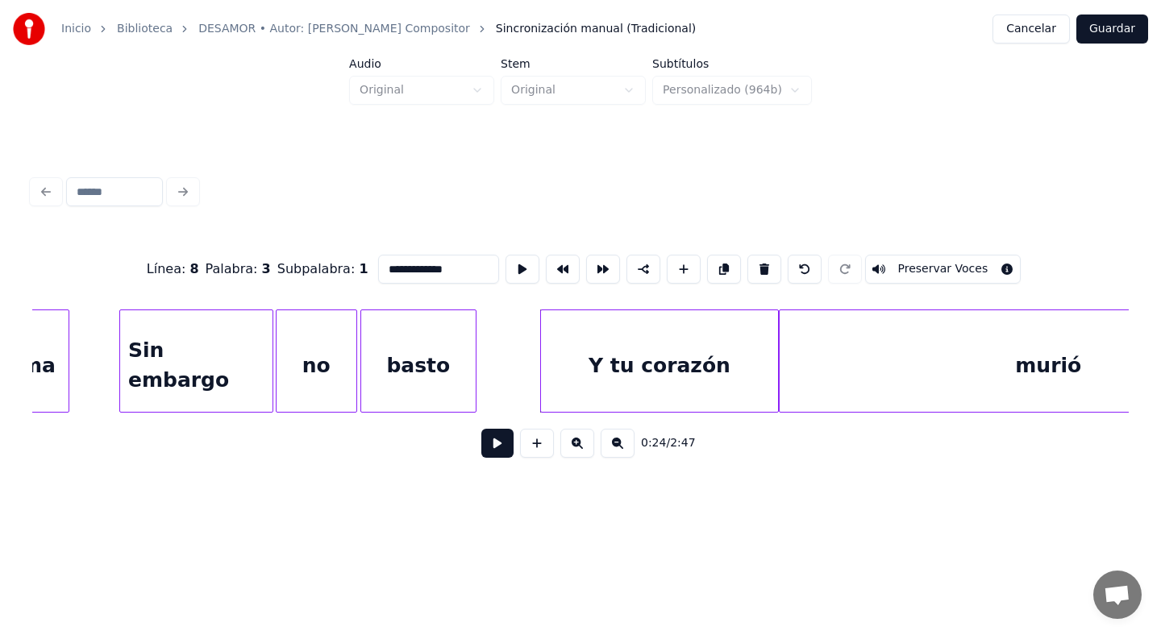
click at [254, 356] on div "Sin embargo" at bounding box center [196, 365] width 152 height 110
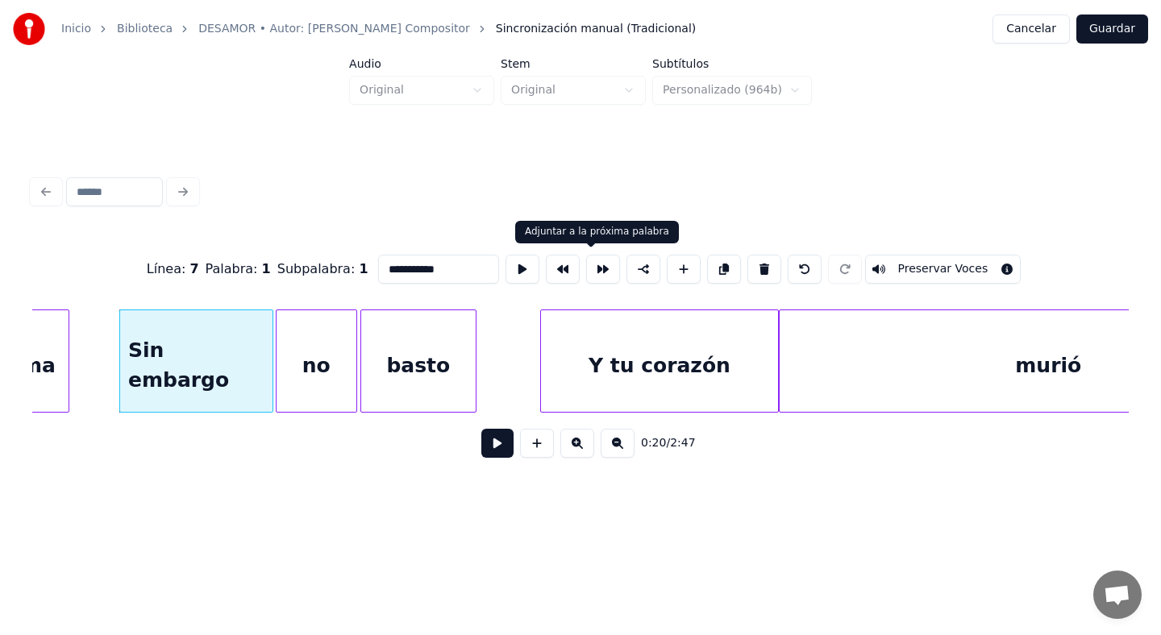
click at [597, 269] on button at bounding box center [603, 269] width 34 height 29
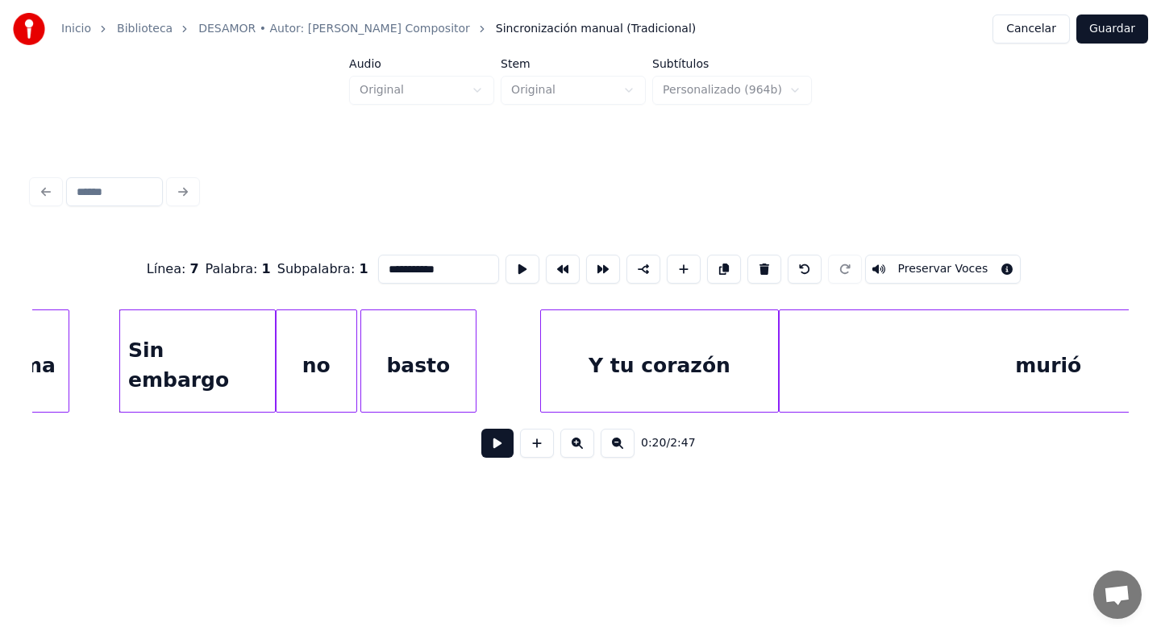
click at [352, 337] on div at bounding box center [354, 361] width 5 height 102
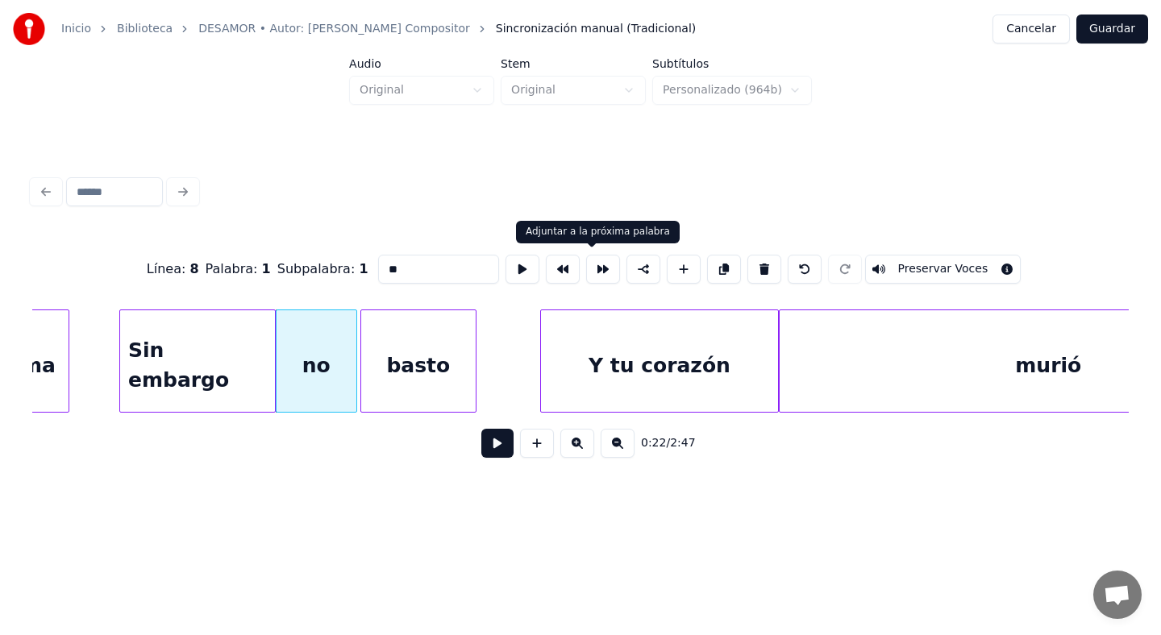
click at [586, 273] on button at bounding box center [603, 269] width 34 height 29
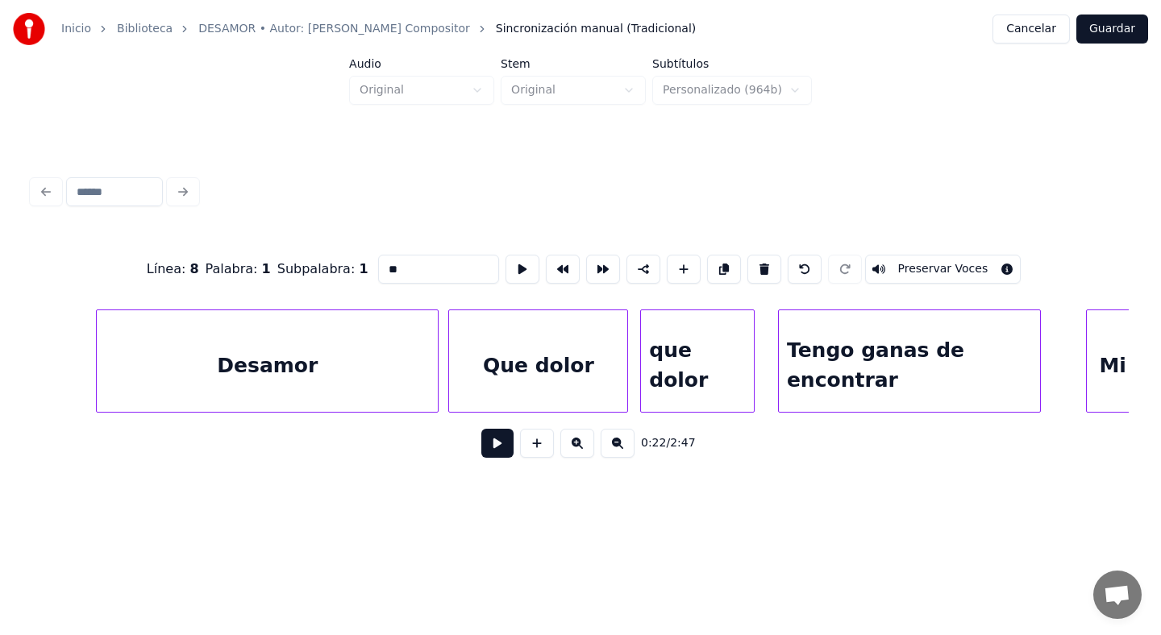
scroll to position [0, 4357]
click at [614, 361] on div "Que dolor" at bounding box center [537, 365] width 178 height 110
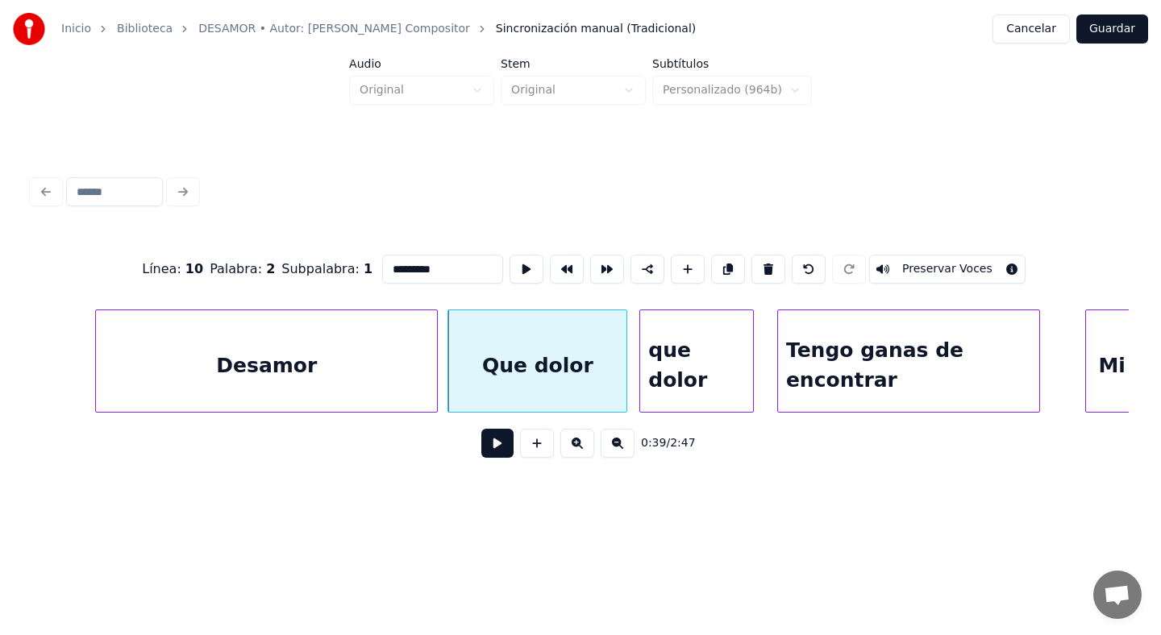
click at [415, 351] on div "Desamor" at bounding box center [266, 365] width 341 height 110
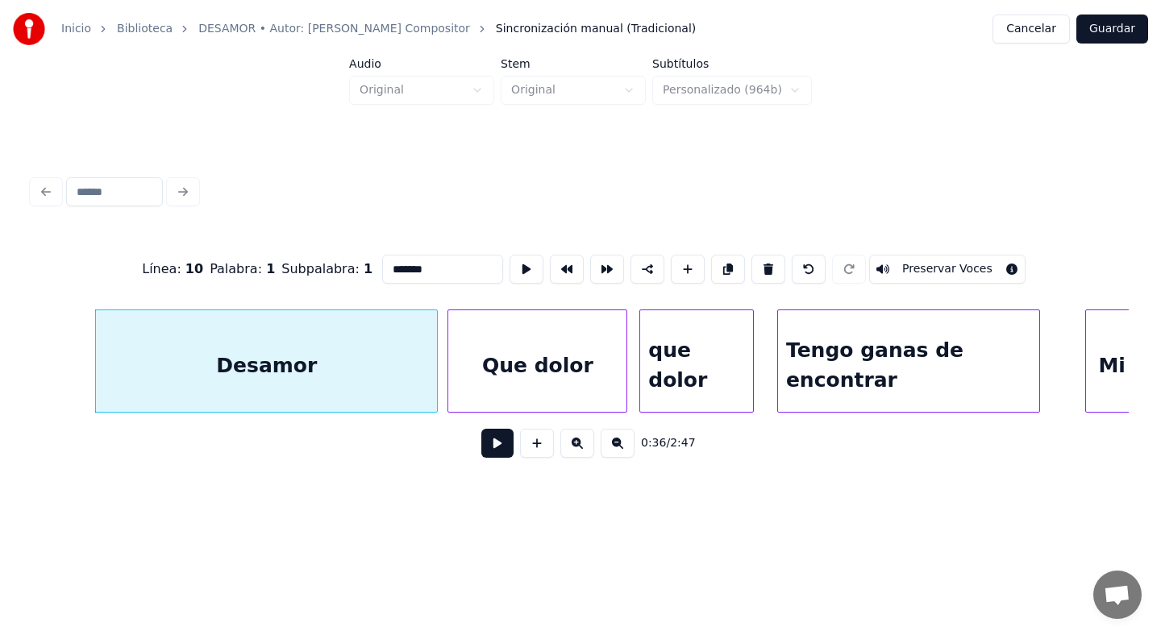
click at [422, 274] on input "*******" at bounding box center [442, 269] width 121 height 29
click at [511, 362] on div "Que dolor" at bounding box center [537, 365] width 178 height 110
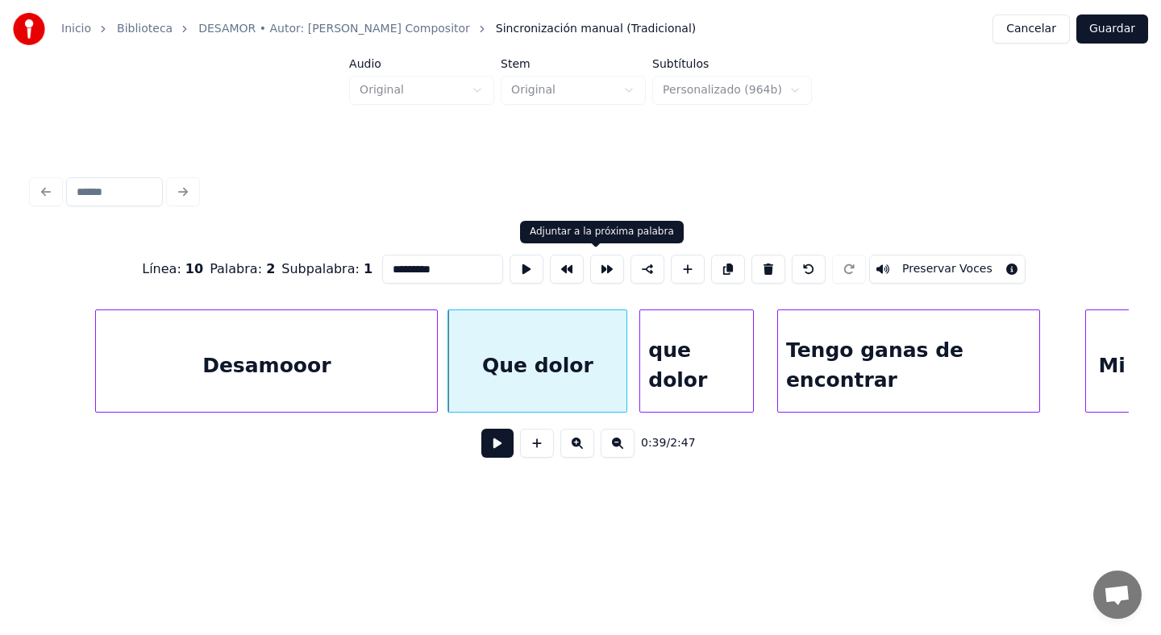
click at [602, 264] on button at bounding box center [607, 269] width 34 height 29
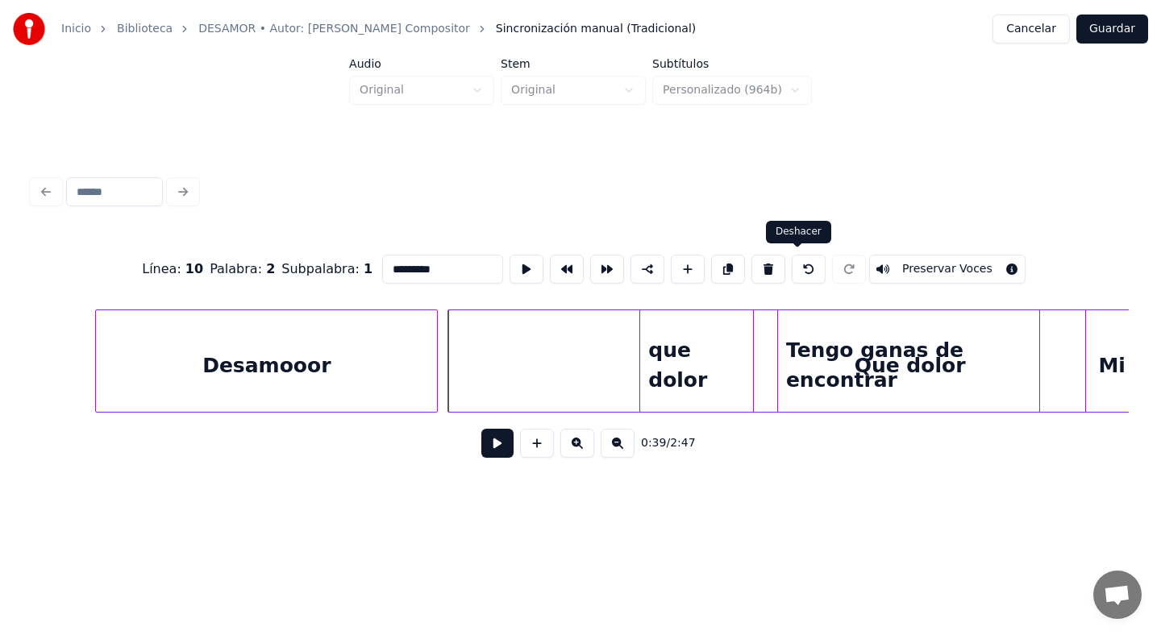
click at [796, 269] on button at bounding box center [809, 269] width 34 height 29
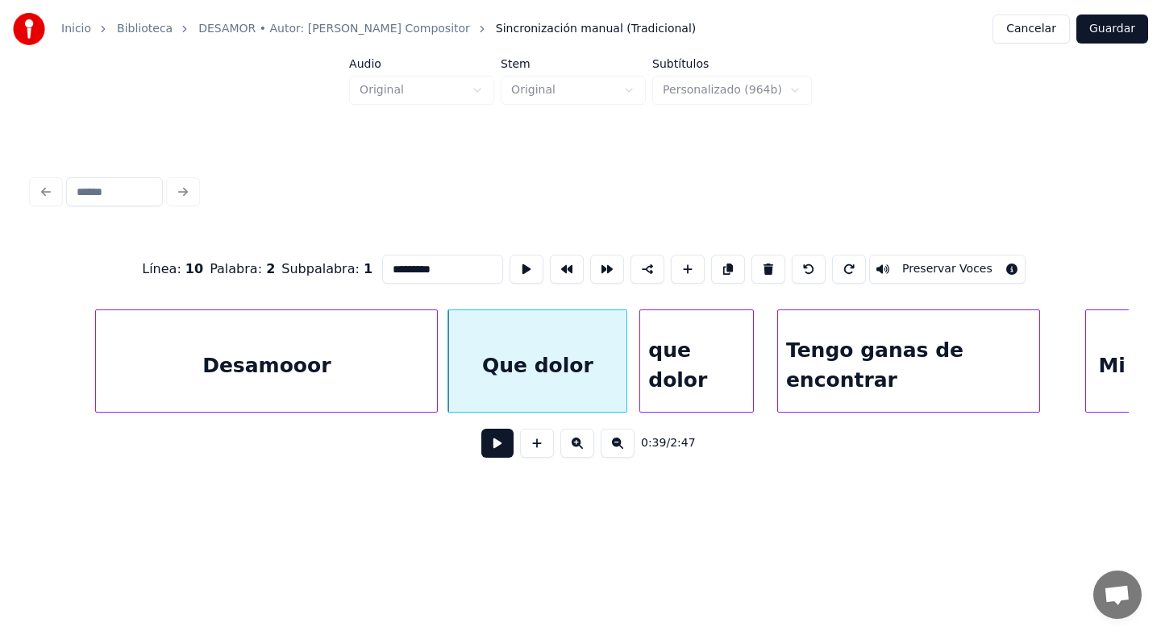
click at [590, 348] on div "Que dolor" at bounding box center [537, 365] width 178 height 110
click at [712, 342] on div "que dolor" at bounding box center [696, 365] width 113 height 110
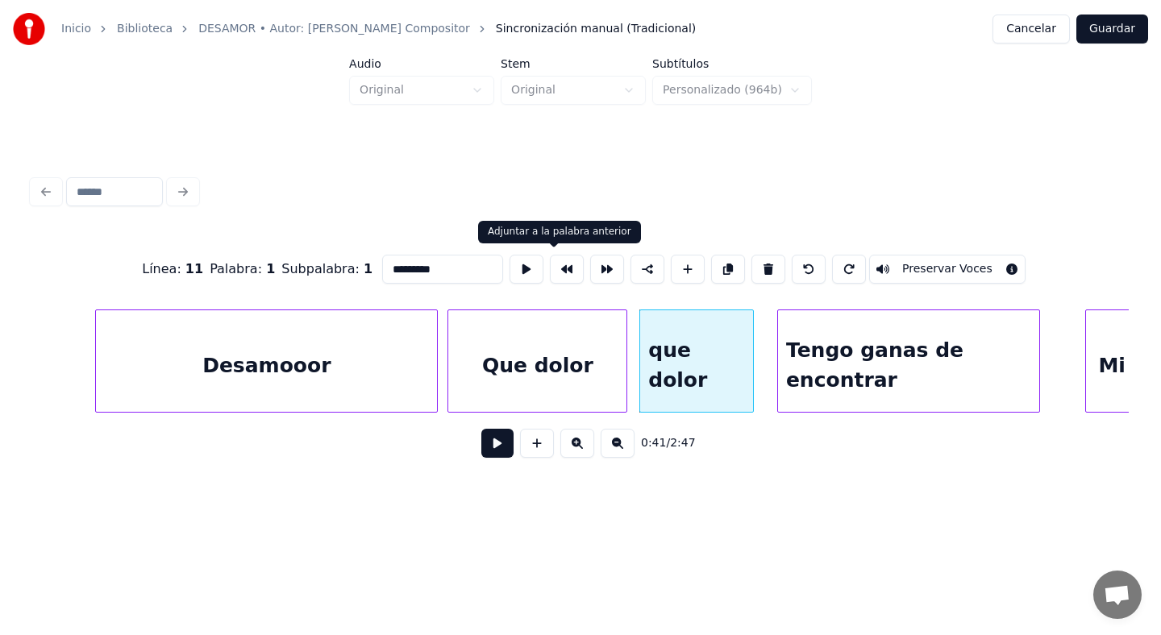
click at [552, 269] on button at bounding box center [567, 269] width 34 height 29
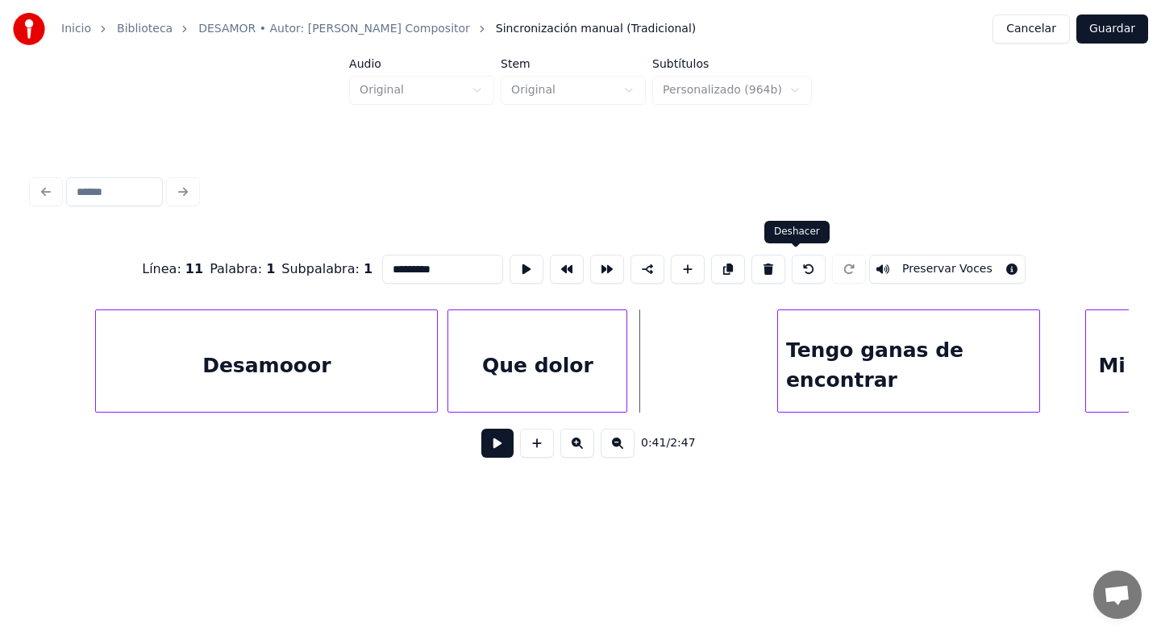
click at [792, 269] on button at bounding box center [809, 269] width 34 height 29
type input "*********"
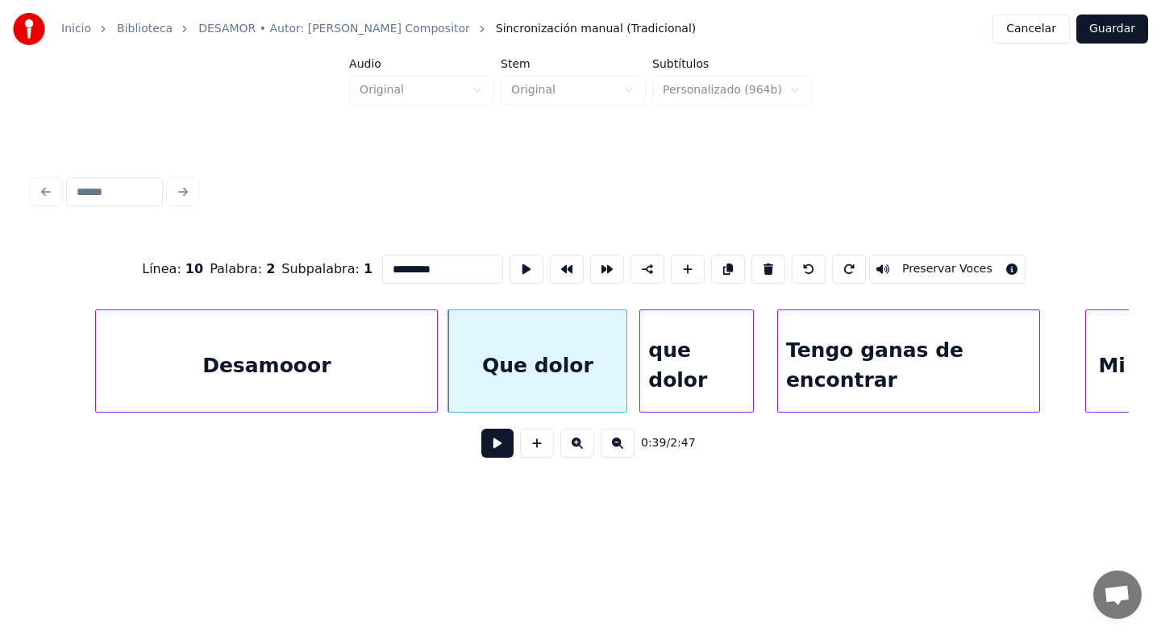
click at [1114, 28] on button "Guardar" at bounding box center [1112, 29] width 72 height 29
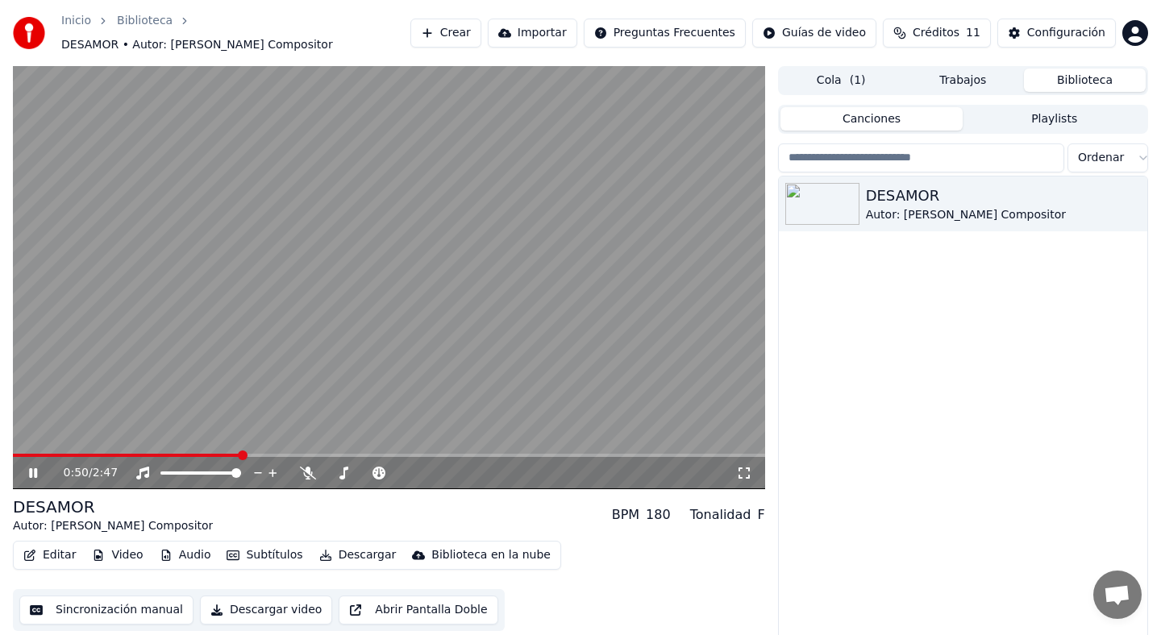
click at [547, 350] on video at bounding box center [389, 277] width 752 height 423
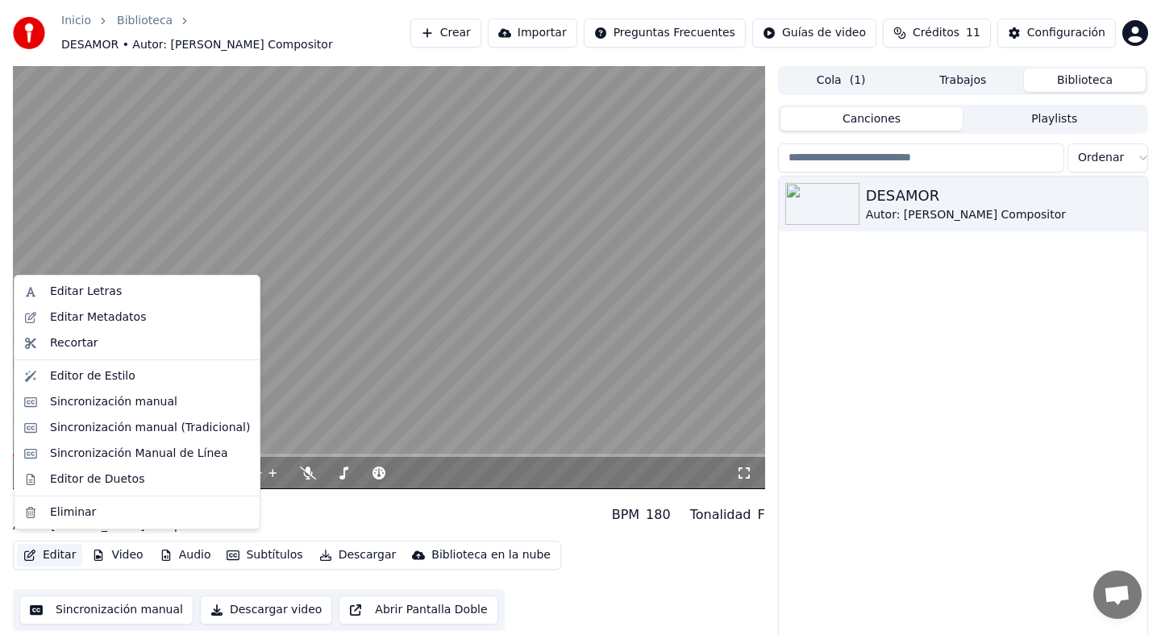
click at [59, 544] on button "Editar" at bounding box center [49, 555] width 65 height 23
click at [152, 425] on div "Sincronización manual (Tradicional)" at bounding box center [150, 428] width 200 height 16
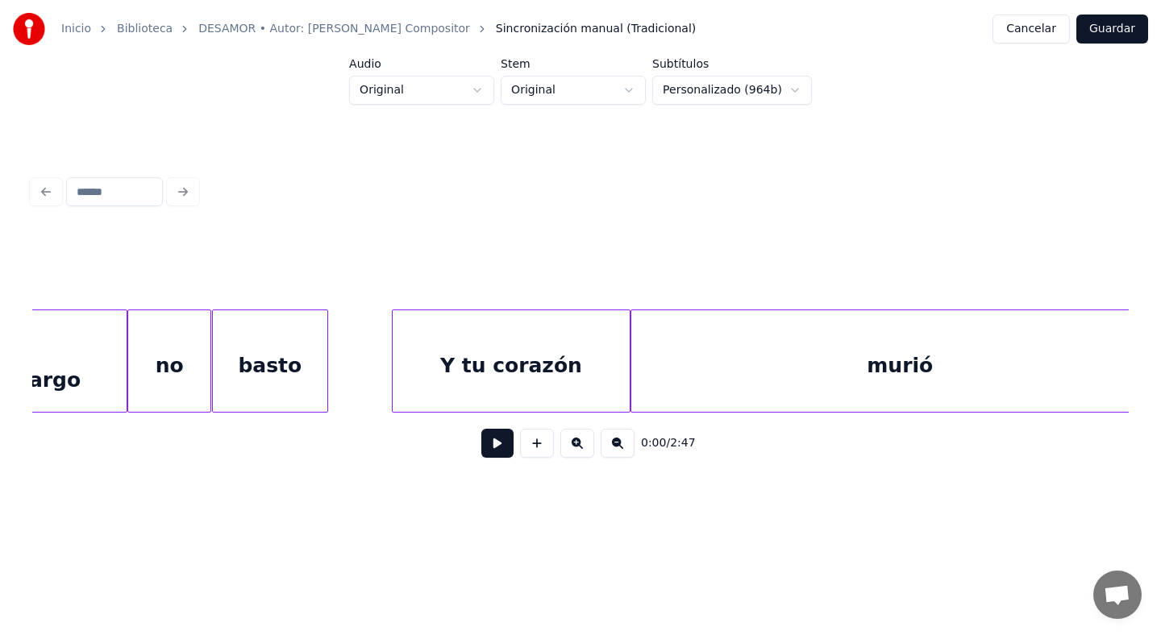
scroll to position [0, 2552]
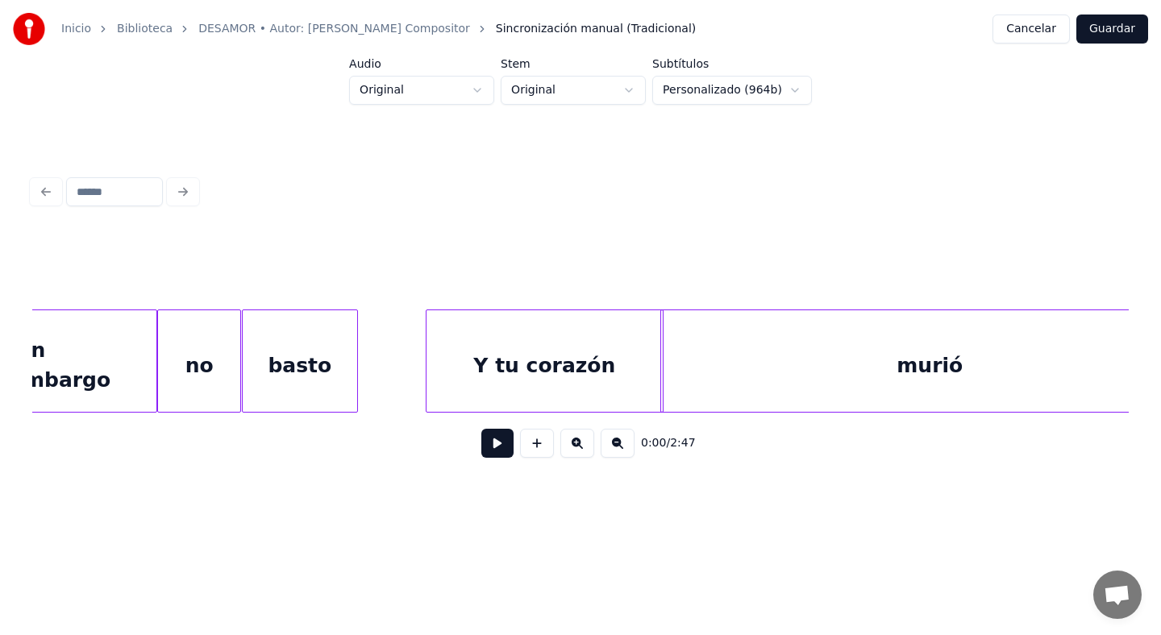
click at [564, 355] on div "Y tu corazón" at bounding box center [545, 365] width 237 height 110
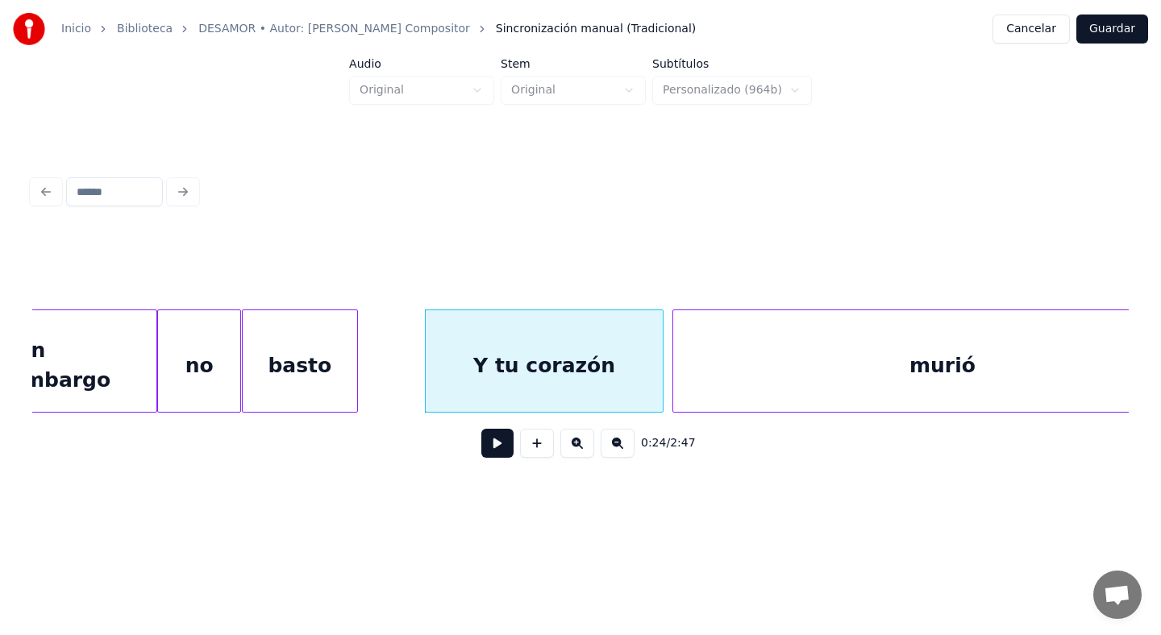
scroll to position [0, 2638]
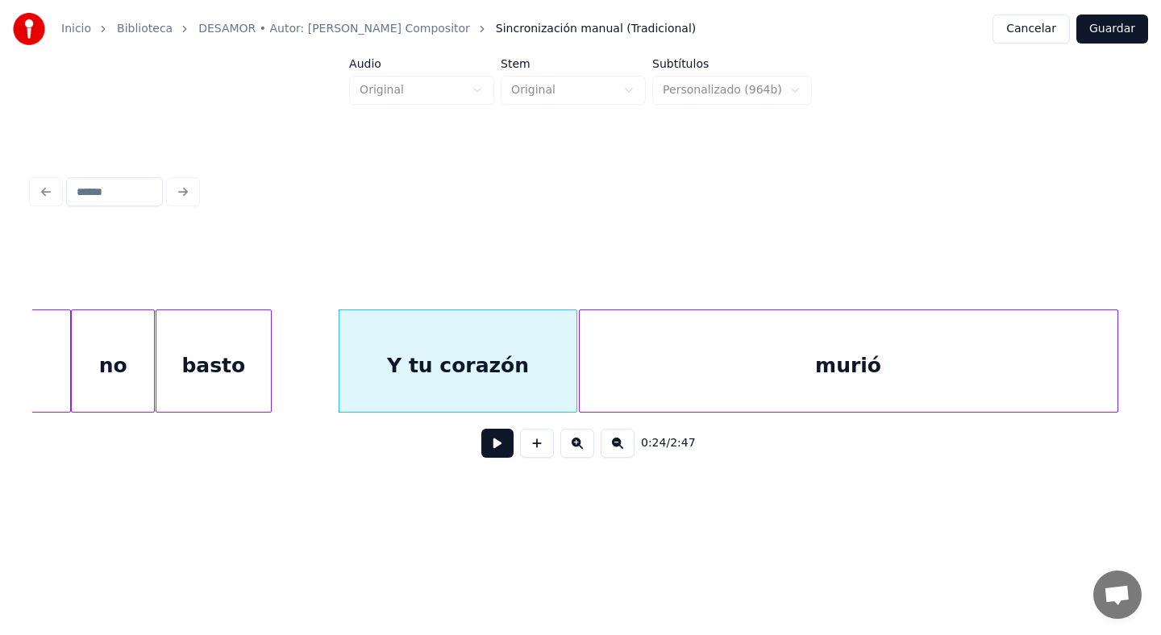
click at [729, 357] on div "murió" at bounding box center [849, 365] width 538 height 110
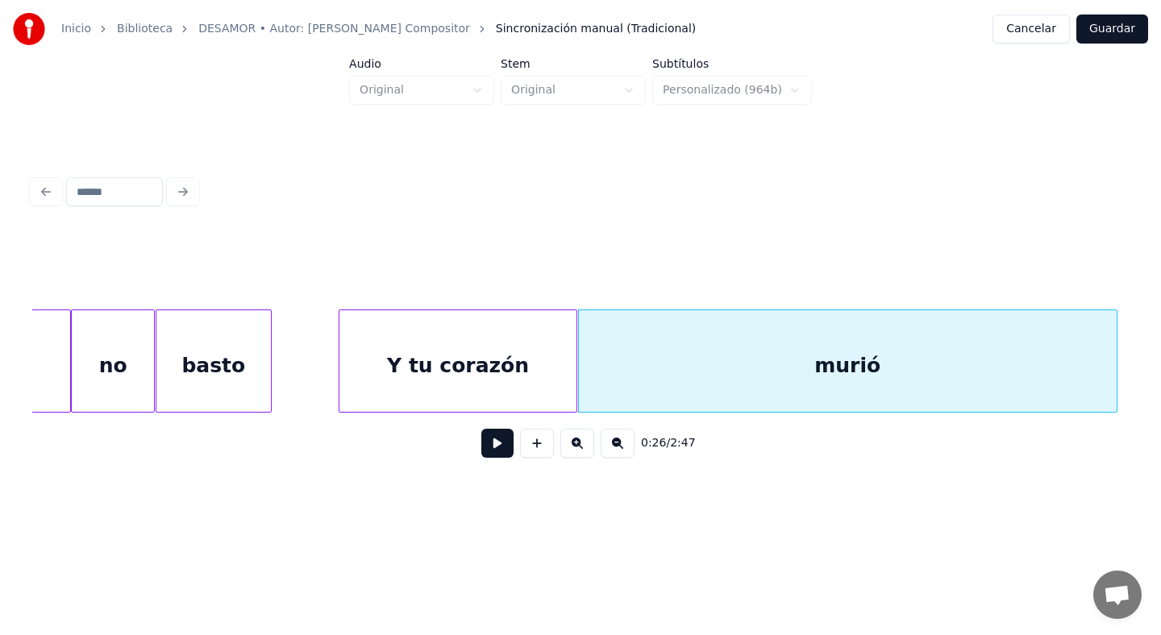
click at [528, 377] on div "Y tu corazón" at bounding box center [457, 365] width 237 height 110
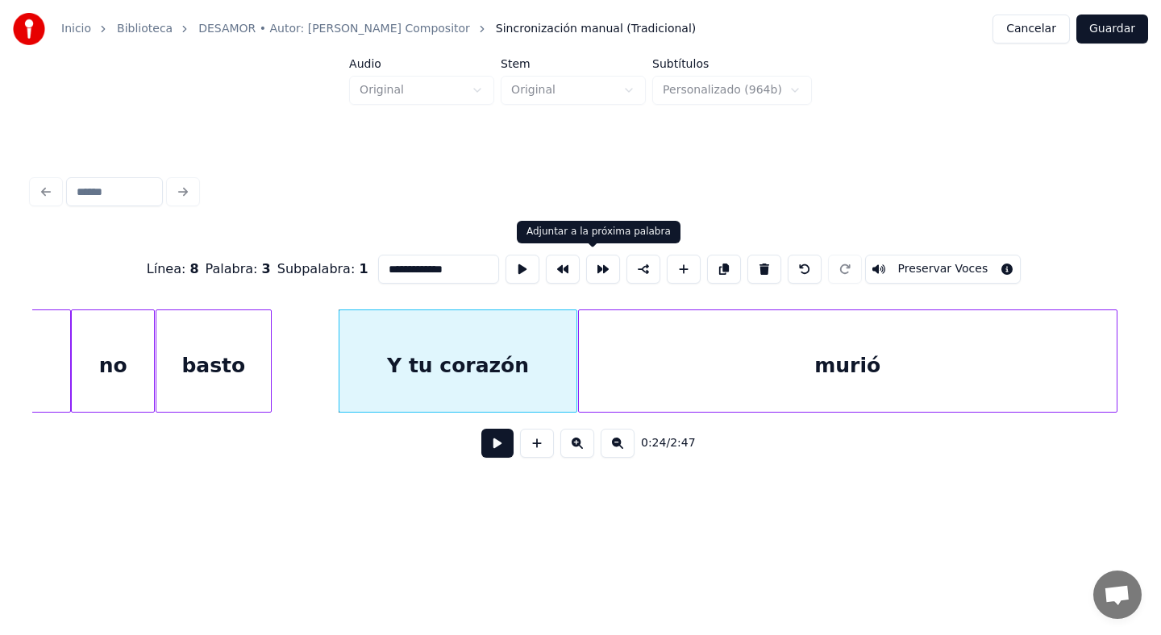
click at [597, 263] on button at bounding box center [603, 269] width 34 height 29
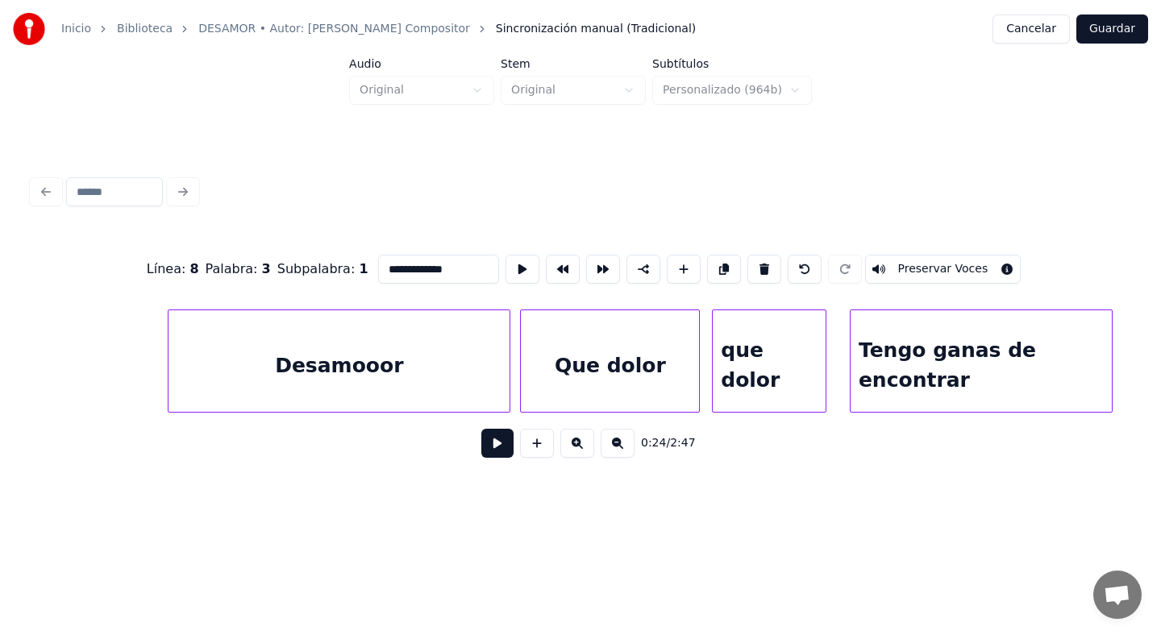
scroll to position [0, 4285]
click at [824, 390] on div at bounding box center [822, 361] width 5 height 102
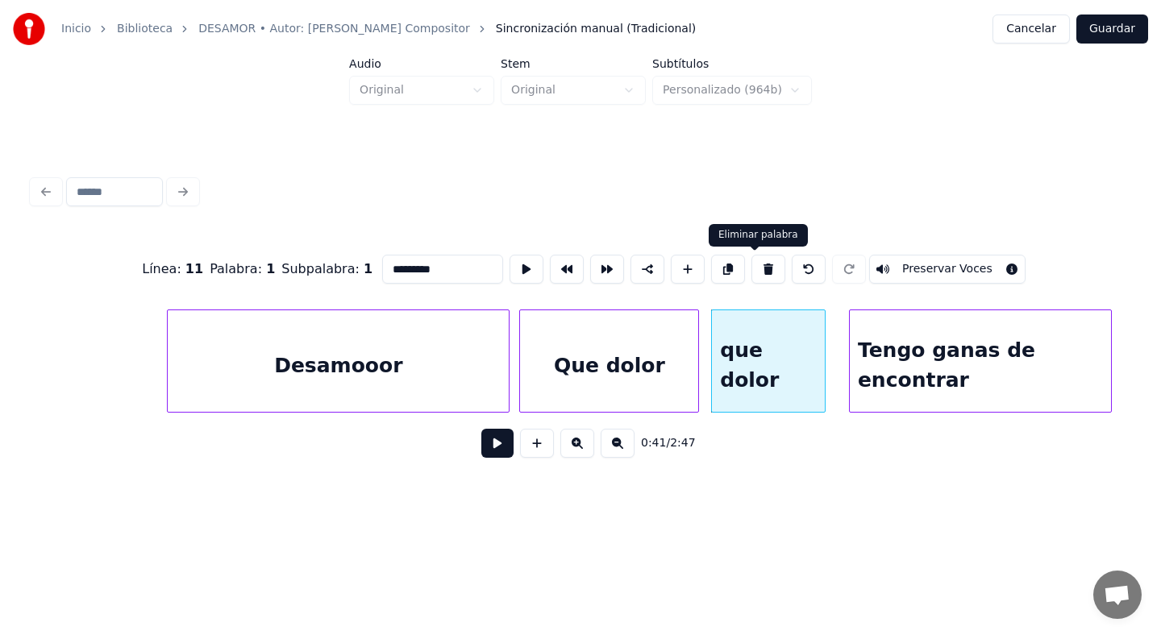
click at [751, 273] on button at bounding box center [768, 269] width 34 height 29
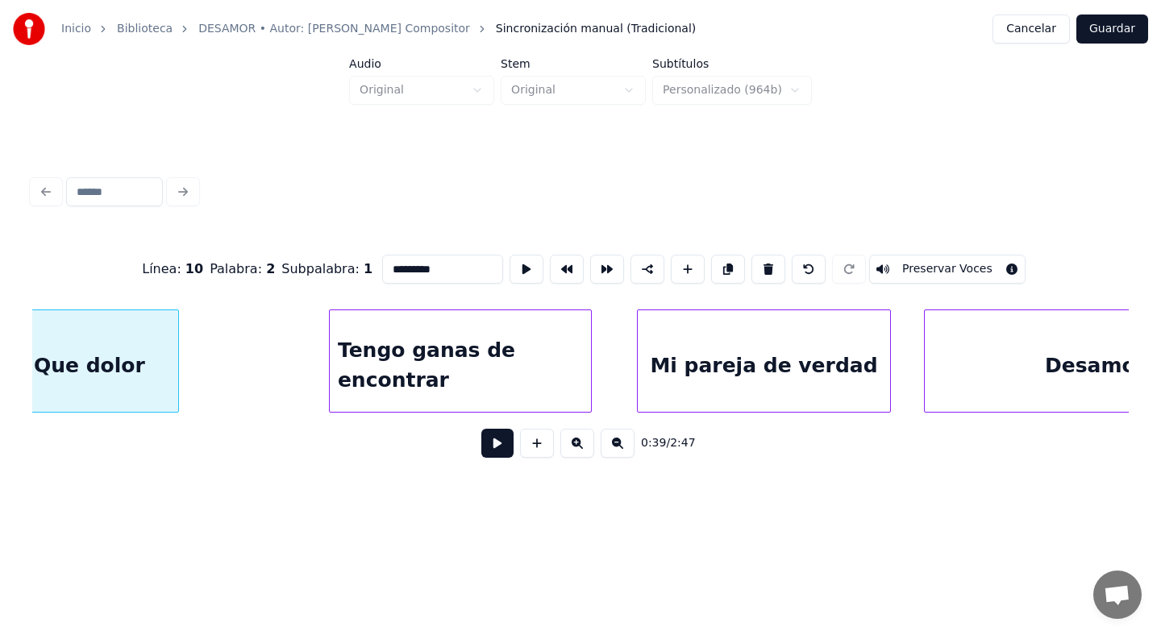
scroll to position [0, 4814]
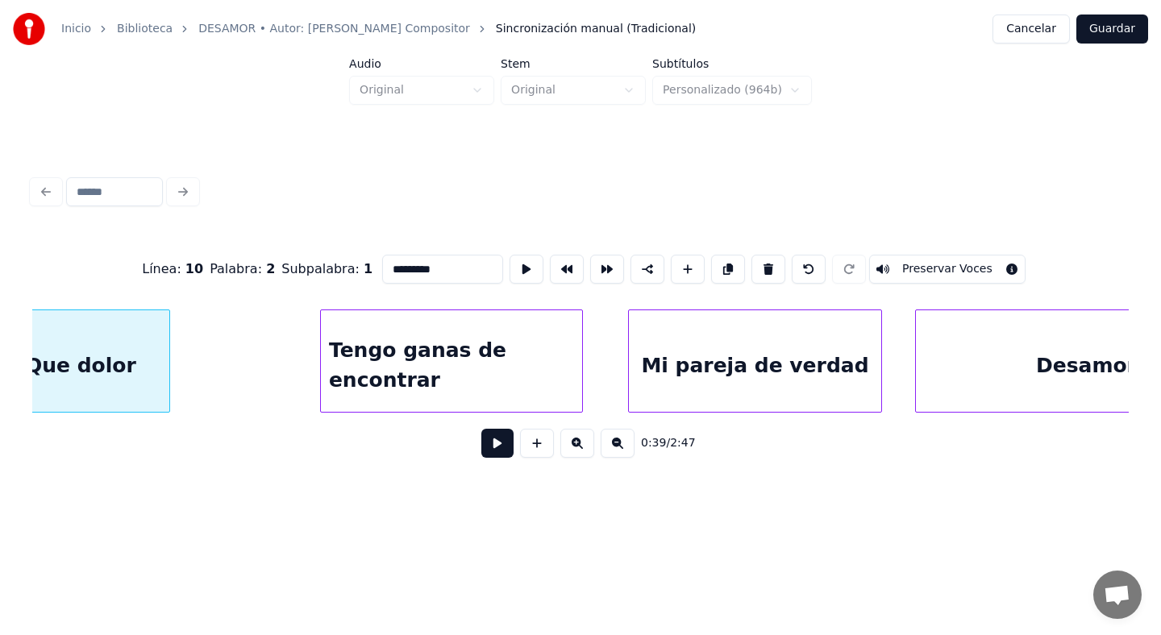
click at [527, 372] on div "Tengo ganas de encontrar" at bounding box center [451, 365] width 261 height 110
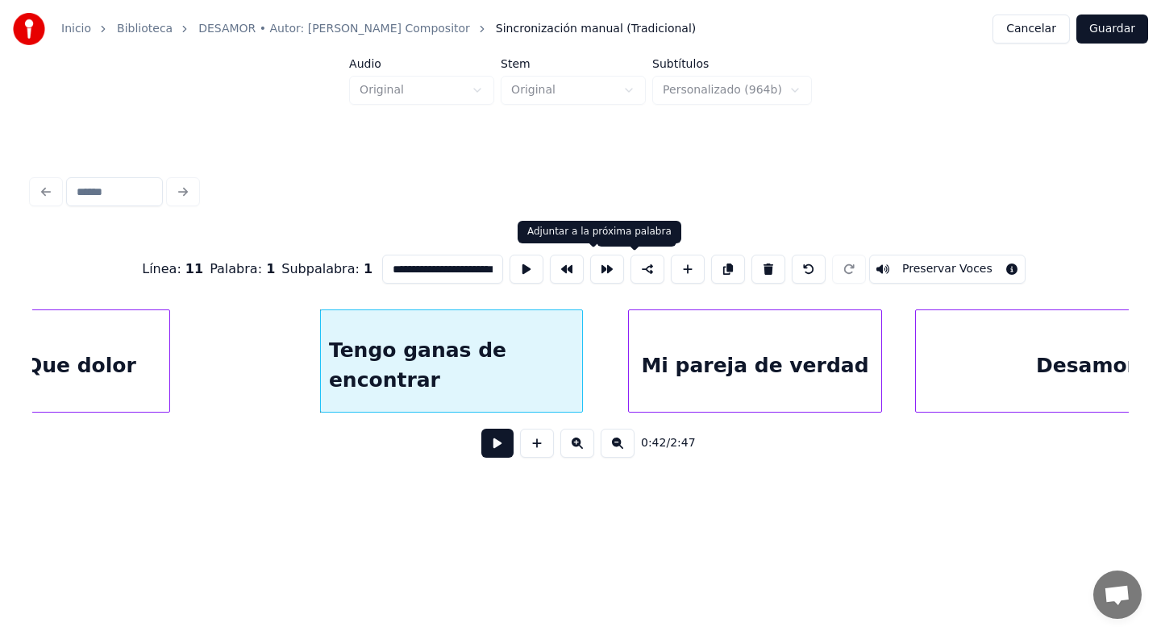
click at [602, 270] on button at bounding box center [607, 269] width 34 height 29
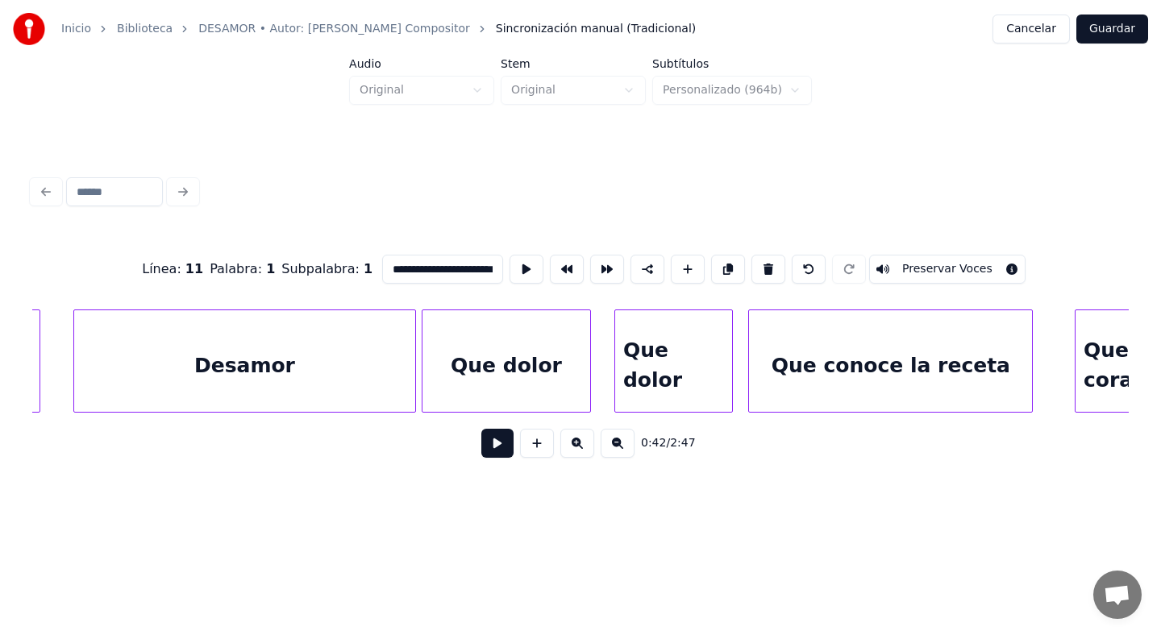
scroll to position [0, 5657]
click at [691, 348] on div "Que dolor" at bounding box center [672, 365] width 117 height 110
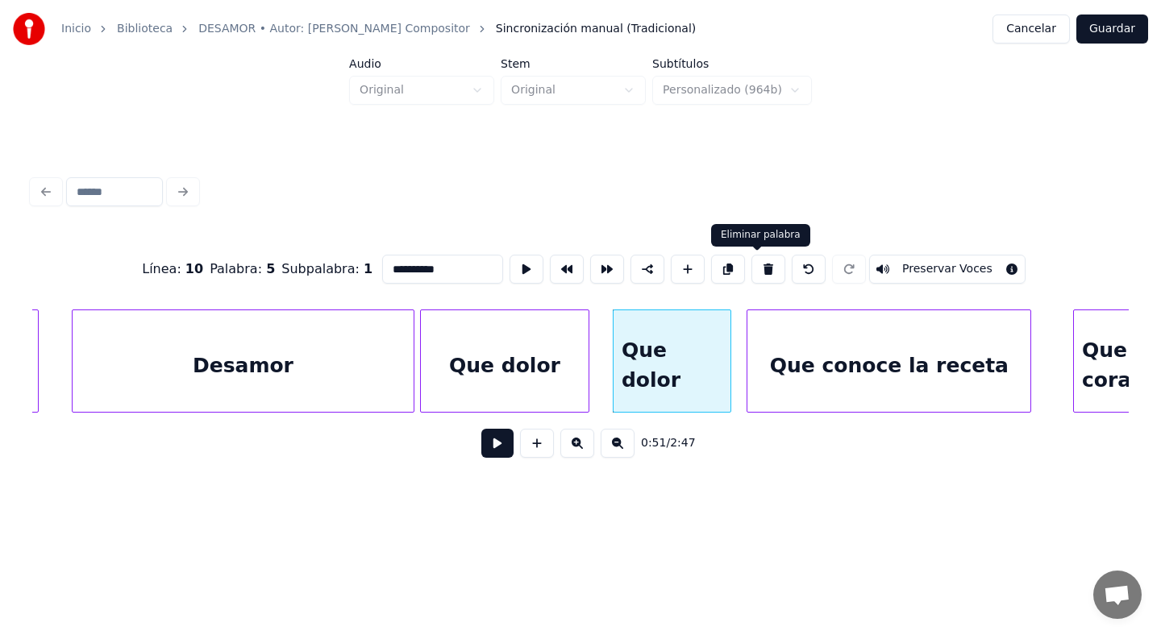
click at [759, 263] on button at bounding box center [768, 269] width 34 height 29
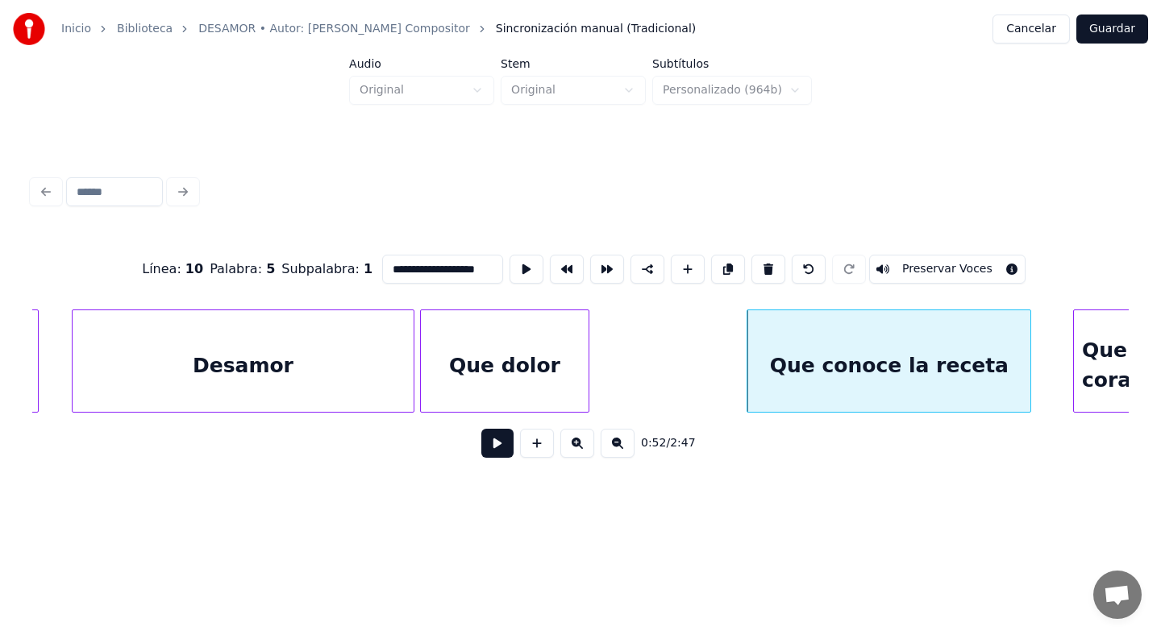
click at [353, 373] on div "Desamor" at bounding box center [243, 365] width 341 height 110
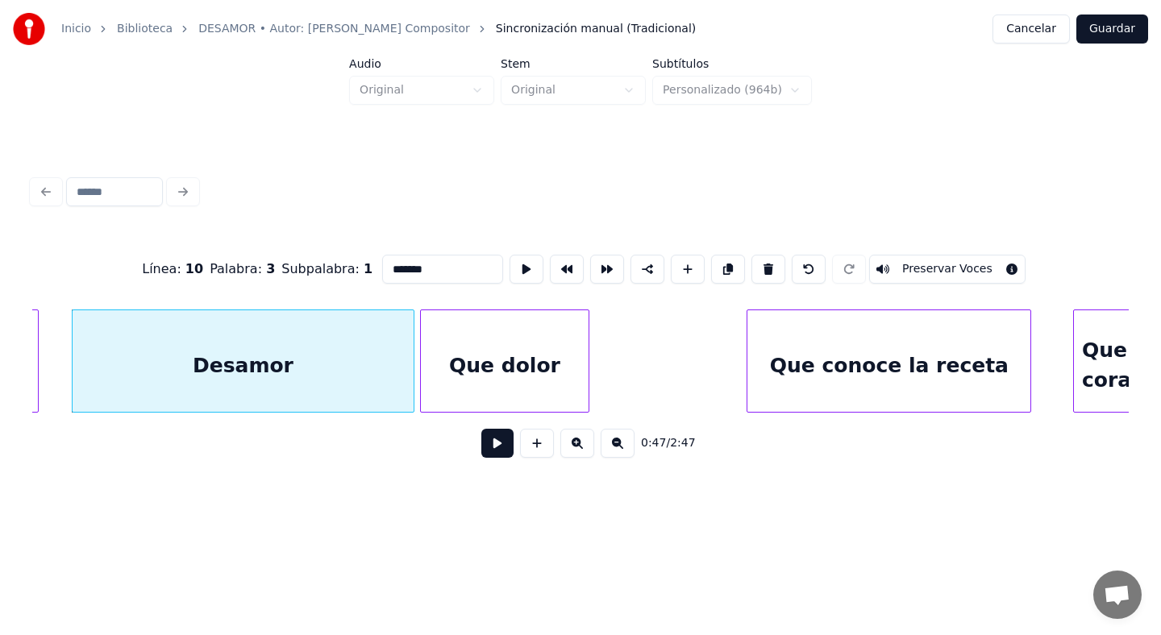
click at [425, 272] on input "*******" at bounding box center [442, 269] width 121 height 29
click at [476, 335] on div "Que dolor" at bounding box center [505, 365] width 169 height 110
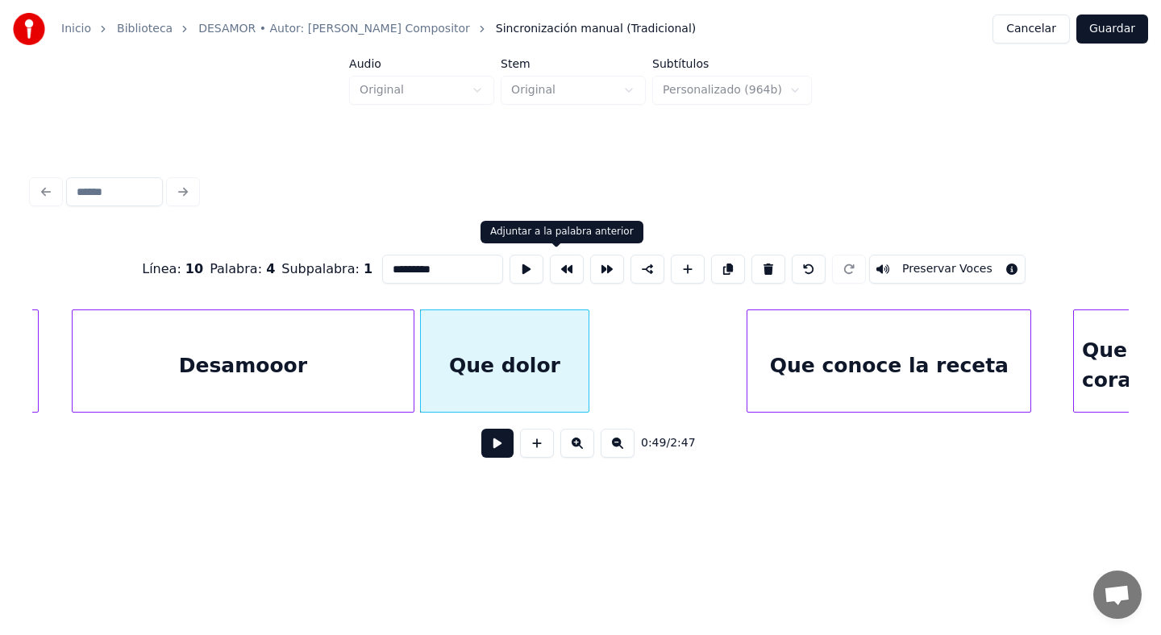
click at [560, 276] on button at bounding box center [567, 269] width 34 height 29
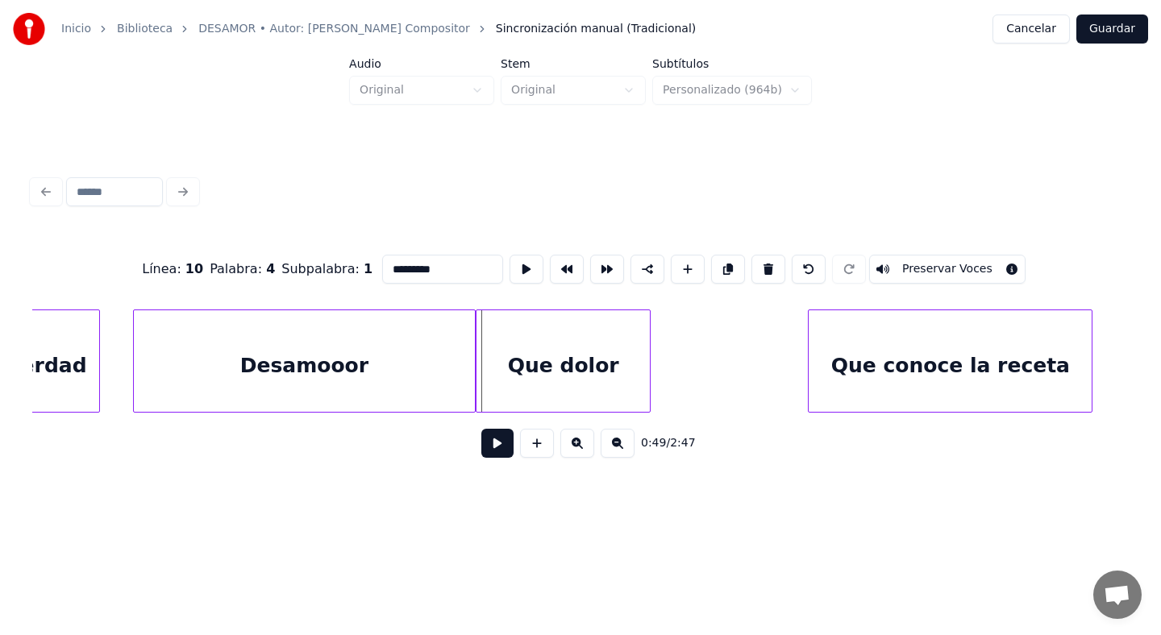
scroll to position [0, 5586]
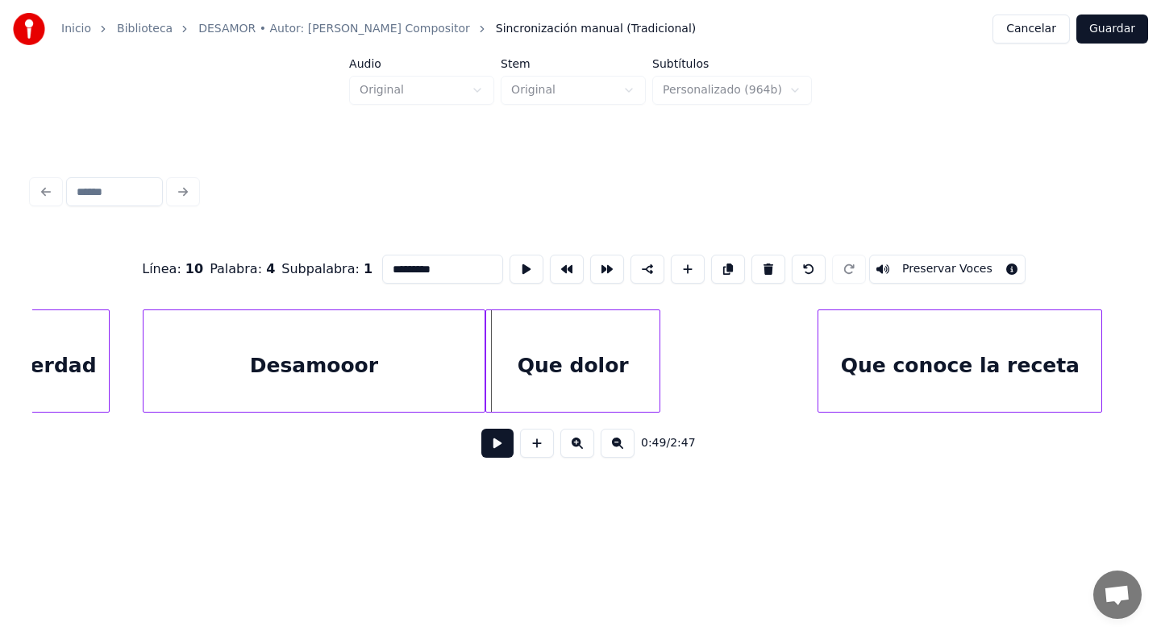
click at [417, 353] on div "Desamooor" at bounding box center [314, 365] width 341 height 110
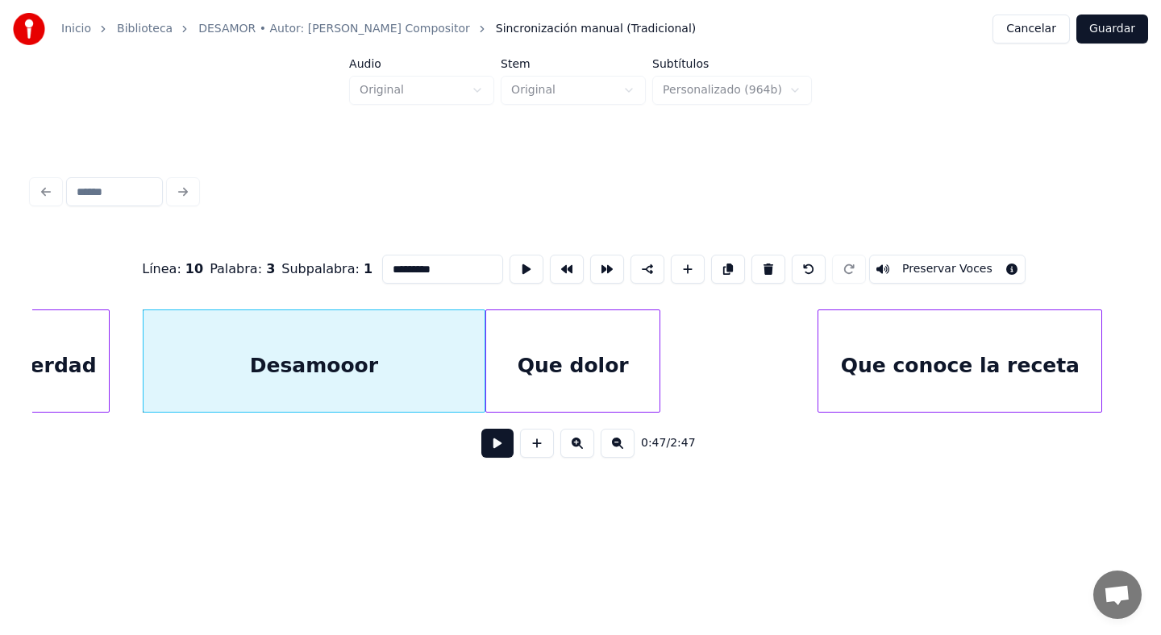
click at [523, 359] on div "Que dolor" at bounding box center [572, 365] width 173 height 110
type input "*********"
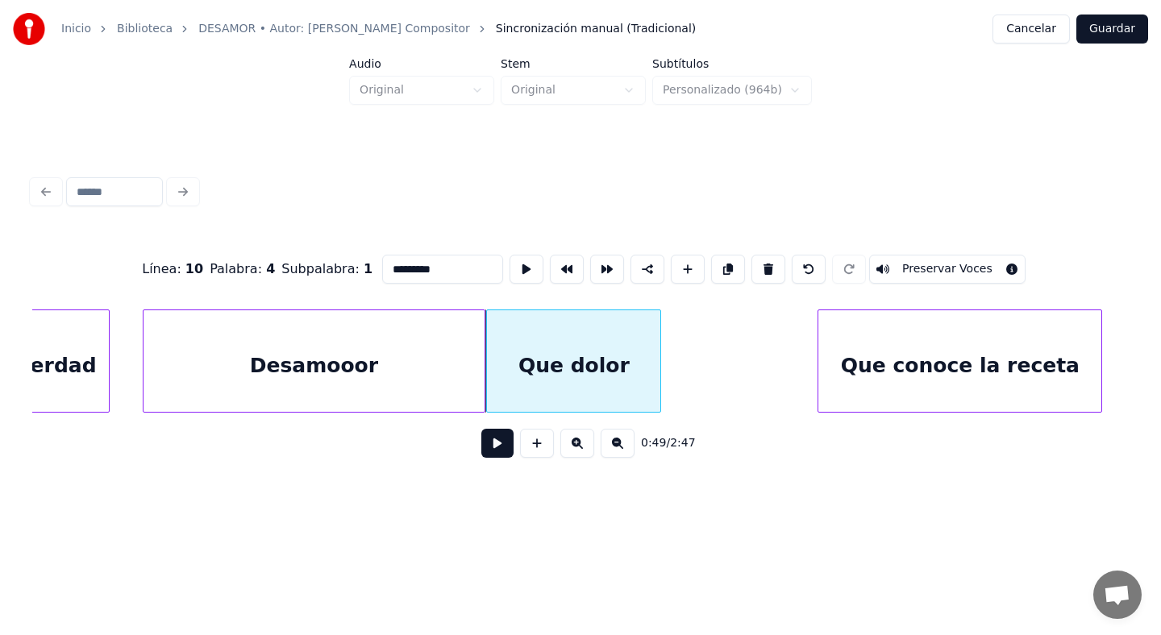
click at [525, 360] on div "Que dolor" at bounding box center [573, 365] width 173 height 110
click at [538, 506] on div "Línea : 10 Palabra : 4 Subpalabra : 1 ********* Preservar Voces 0:49 / 2:47" at bounding box center [581, 321] width 1110 height 381
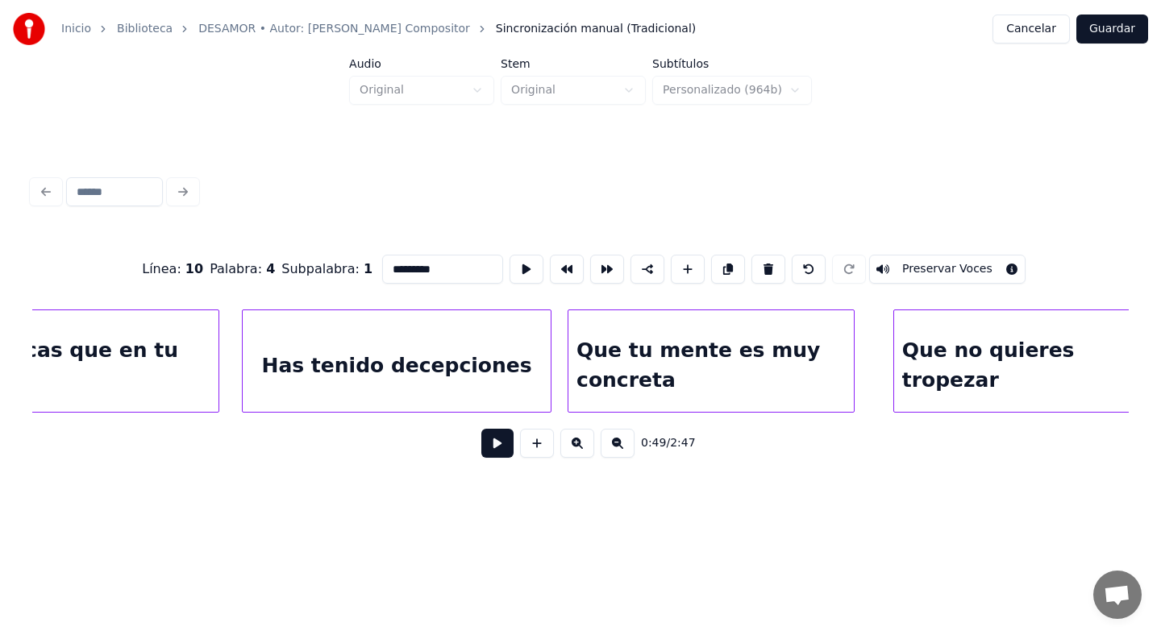
scroll to position [0, 9661]
click at [1089, 30] on button "Guardar" at bounding box center [1112, 29] width 72 height 29
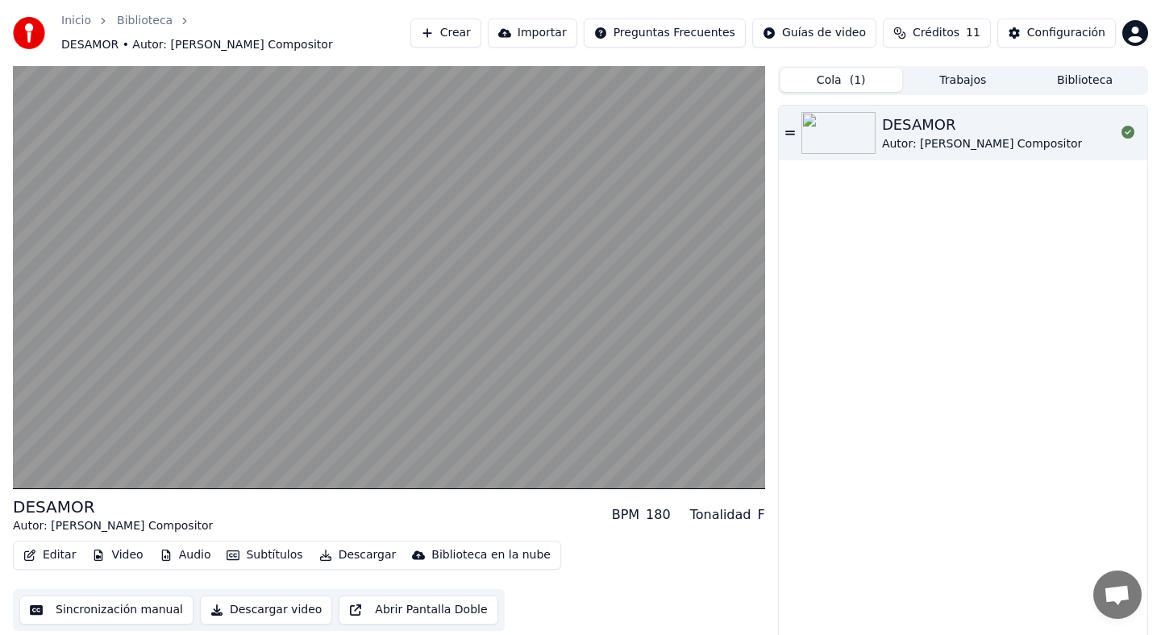
click at [852, 69] on button "Cola ( 1 )" at bounding box center [842, 80] width 122 height 23
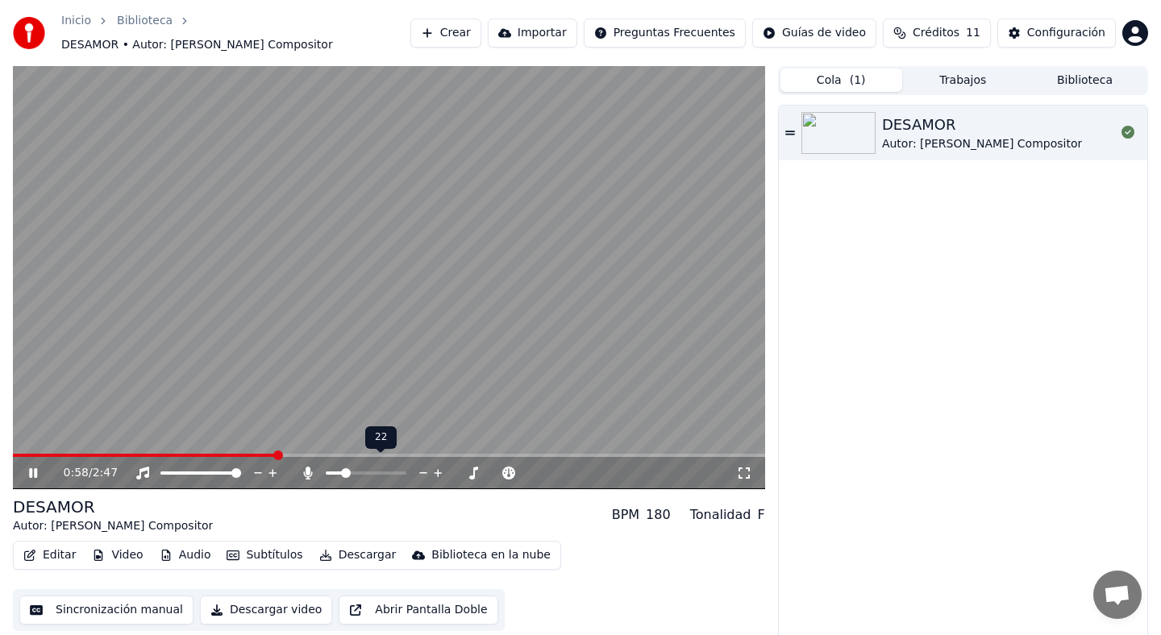
click at [343, 469] on span at bounding box center [346, 473] width 10 height 10
click at [326, 468] on span at bounding box center [331, 473] width 10 height 10
click at [31, 468] on icon at bounding box center [33, 473] width 8 height 10
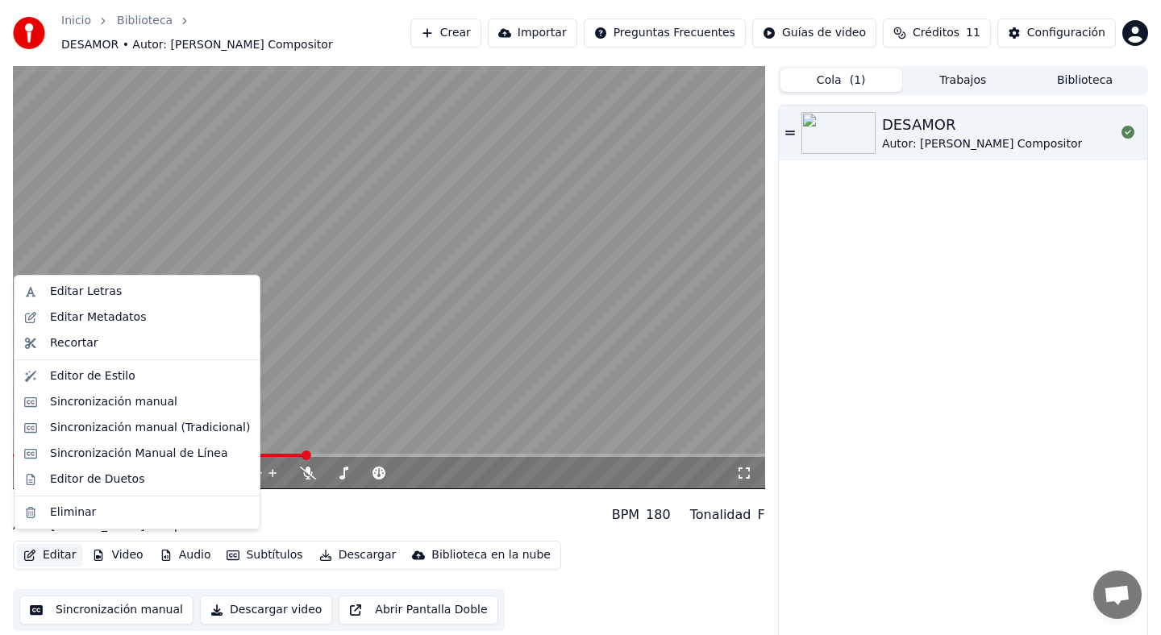
click at [69, 546] on button "Editar" at bounding box center [49, 555] width 65 height 23
click at [189, 423] on div "Sincronización manual (Tradicional)" at bounding box center [150, 428] width 200 height 16
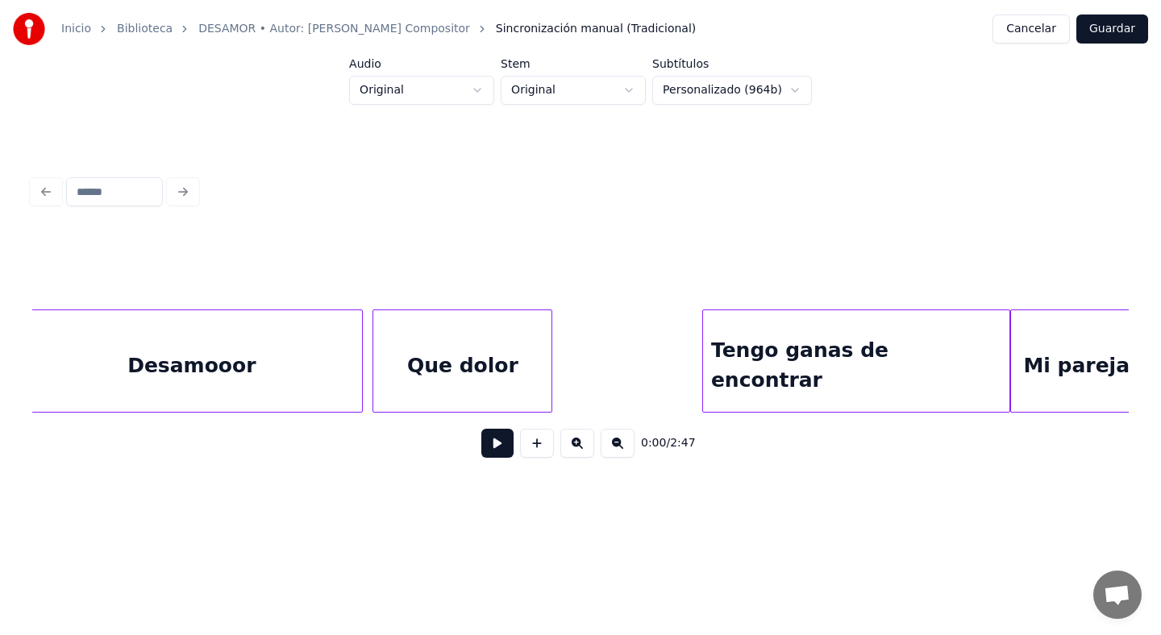
scroll to position [0, 4443]
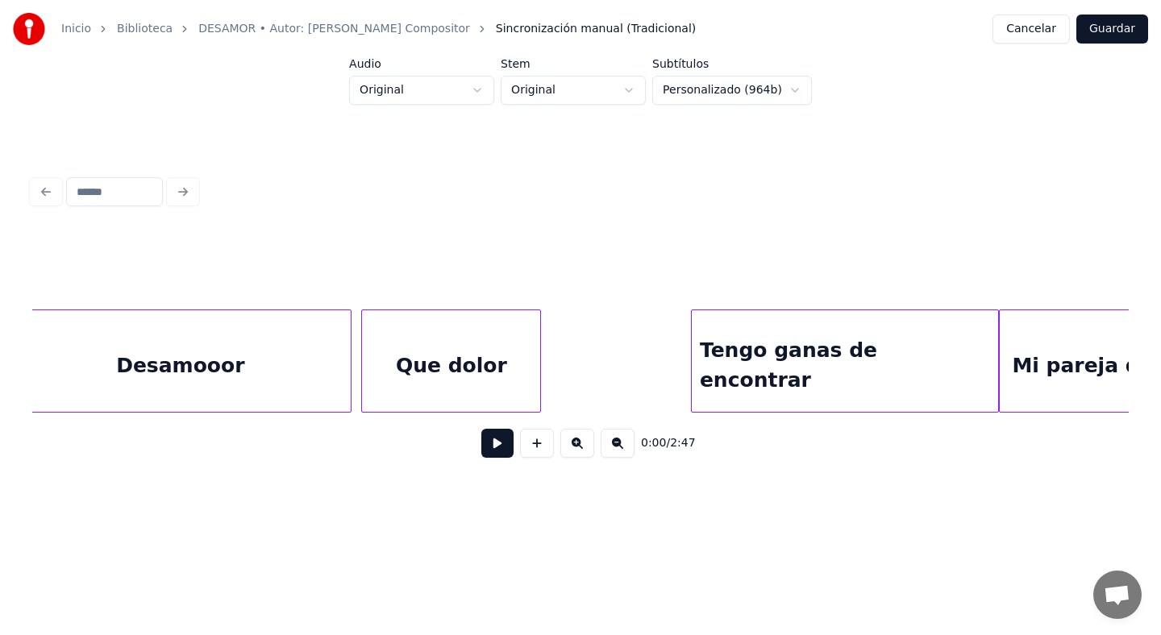
click at [443, 348] on div "Que dolor" at bounding box center [451, 365] width 178 height 110
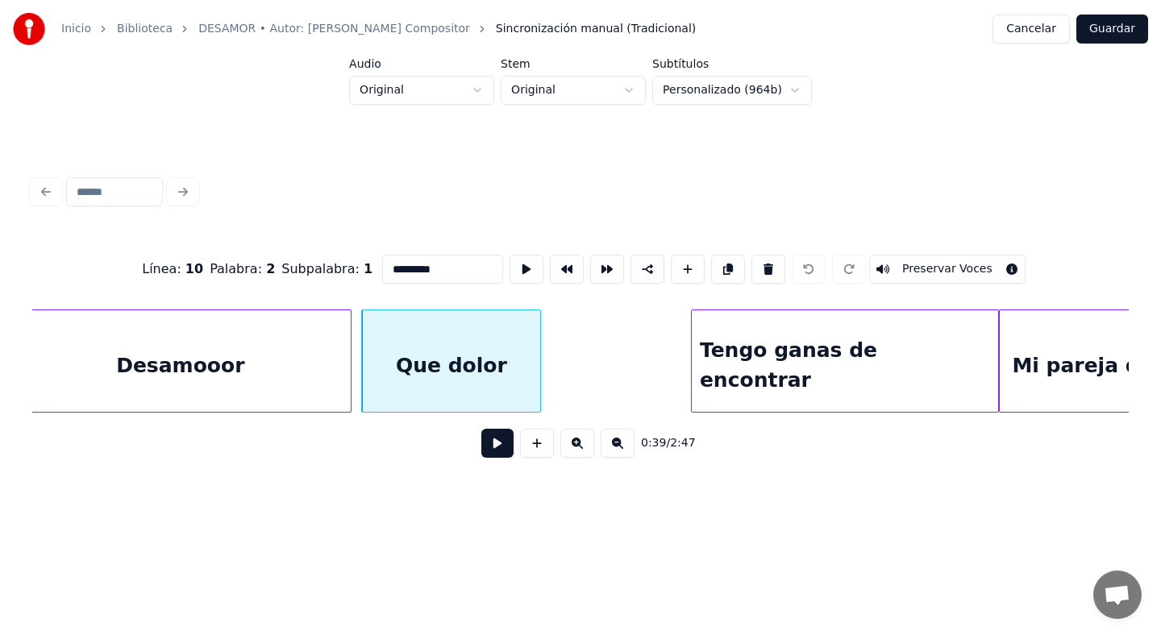
click at [389, 268] on input "*********" at bounding box center [442, 269] width 121 height 29
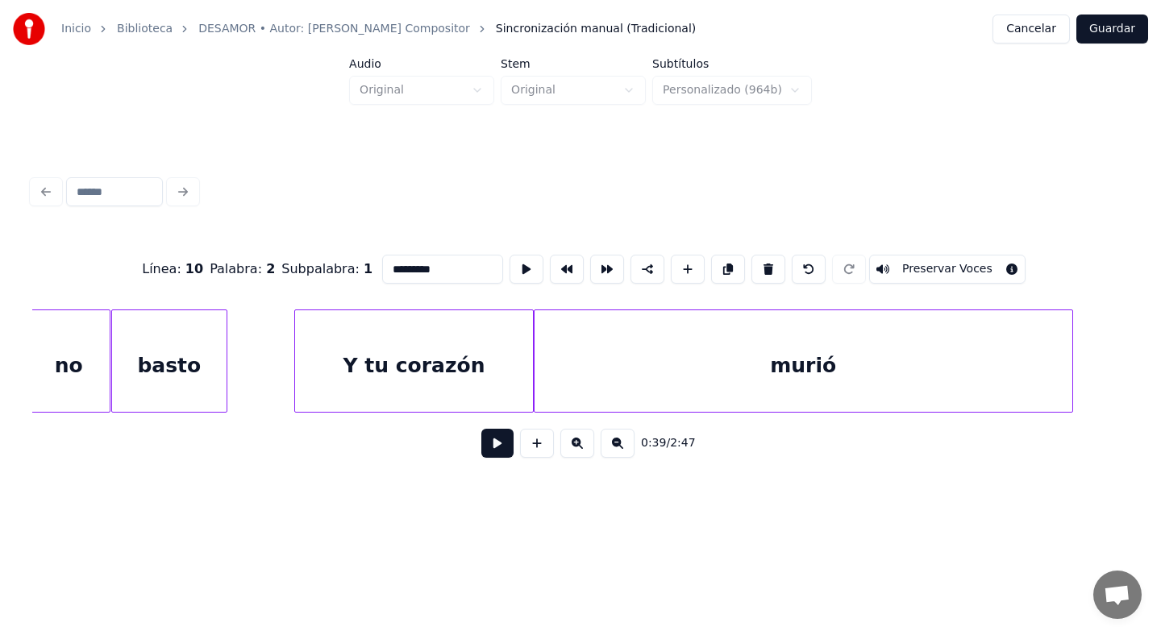
scroll to position [0, 2639]
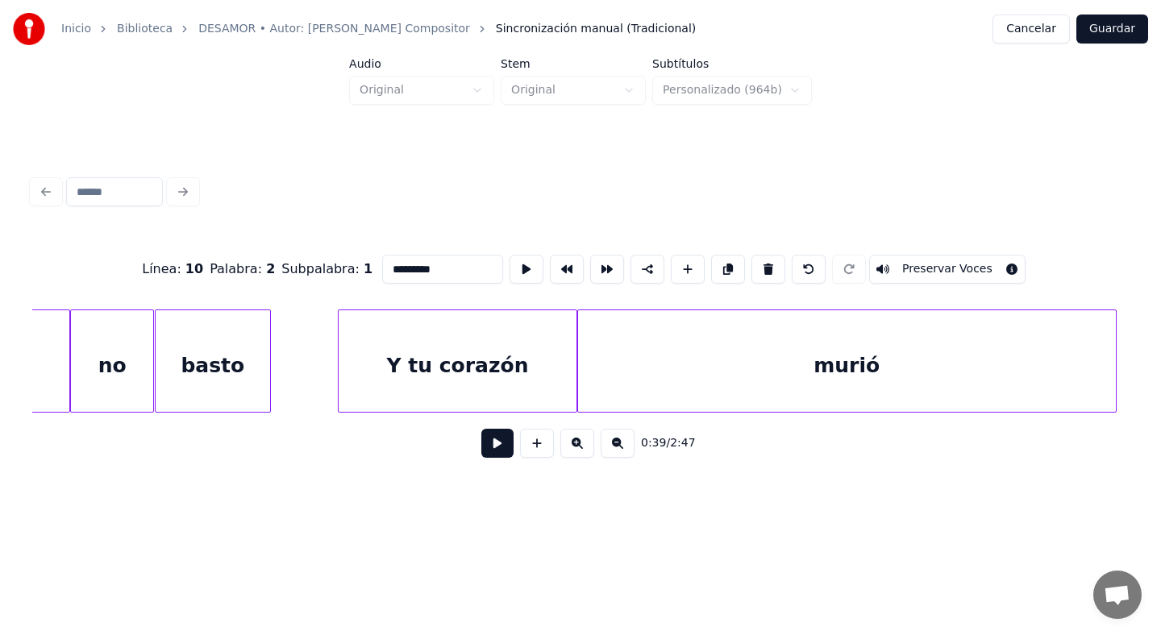
click at [418, 352] on div "Y tu corazón" at bounding box center [457, 365] width 237 height 110
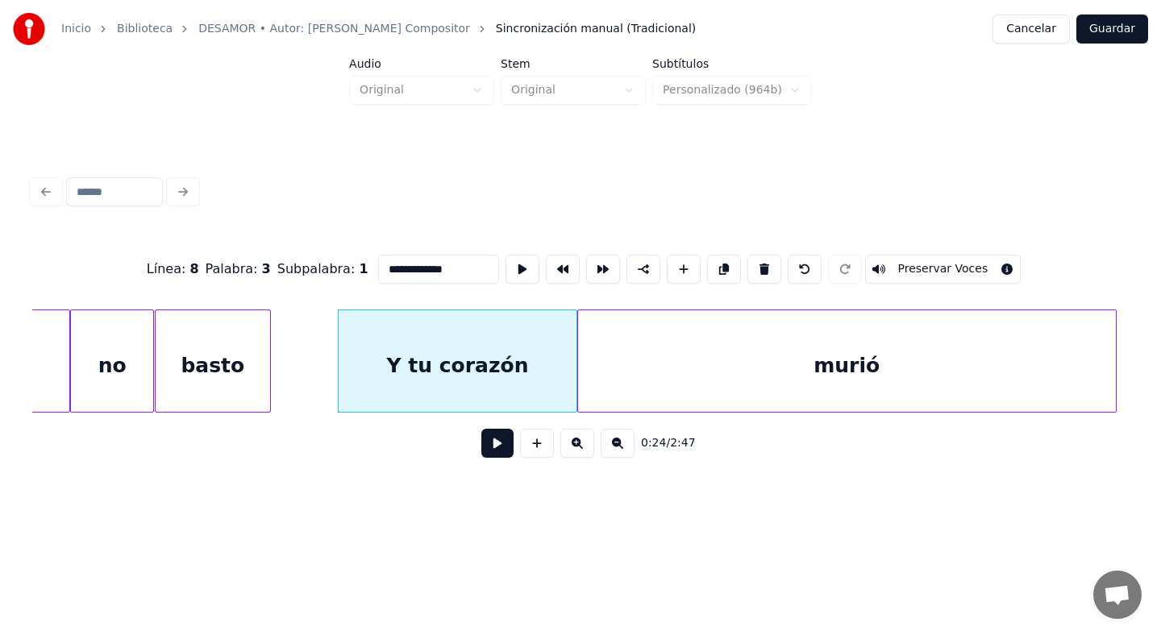
click at [384, 261] on input "**********" at bounding box center [438, 269] width 121 height 29
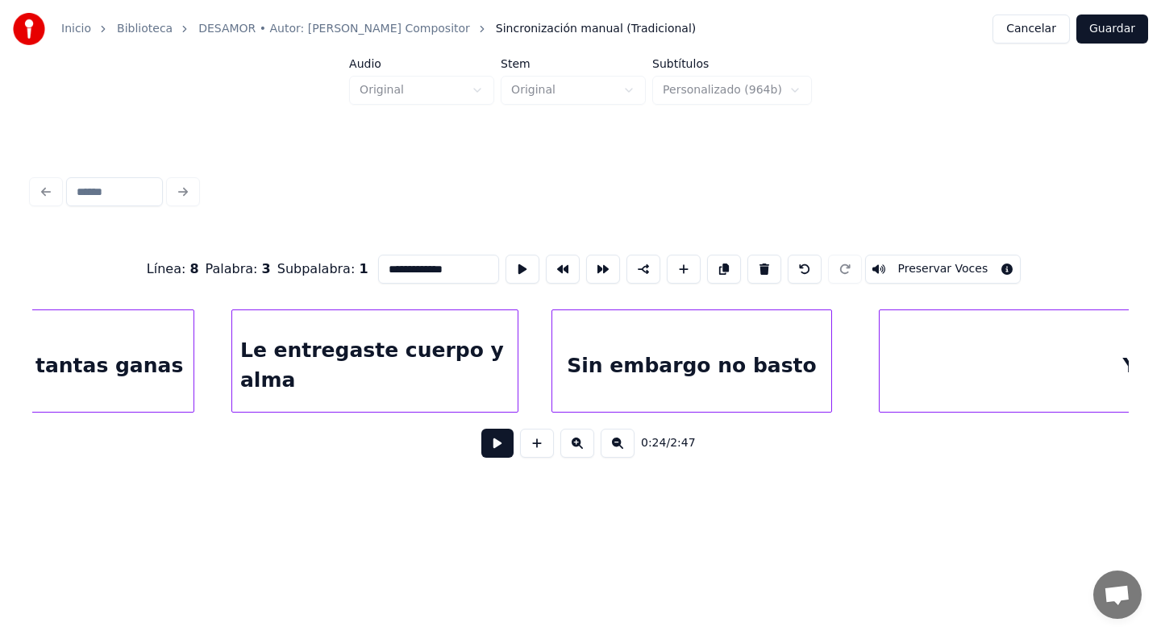
scroll to position [0, 10976]
click at [504, 345] on div "Le entregaste cuerpo y alma" at bounding box center [373, 365] width 285 height 110
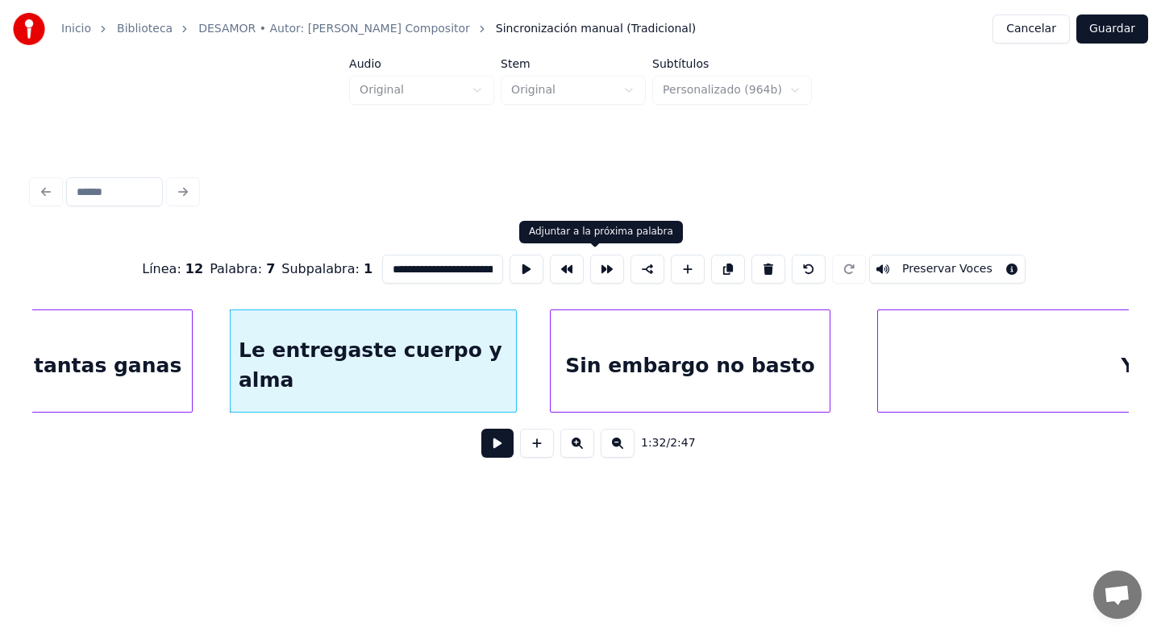
click at [610, 272] on button at bounding box center [607, 269] width 34 height 29
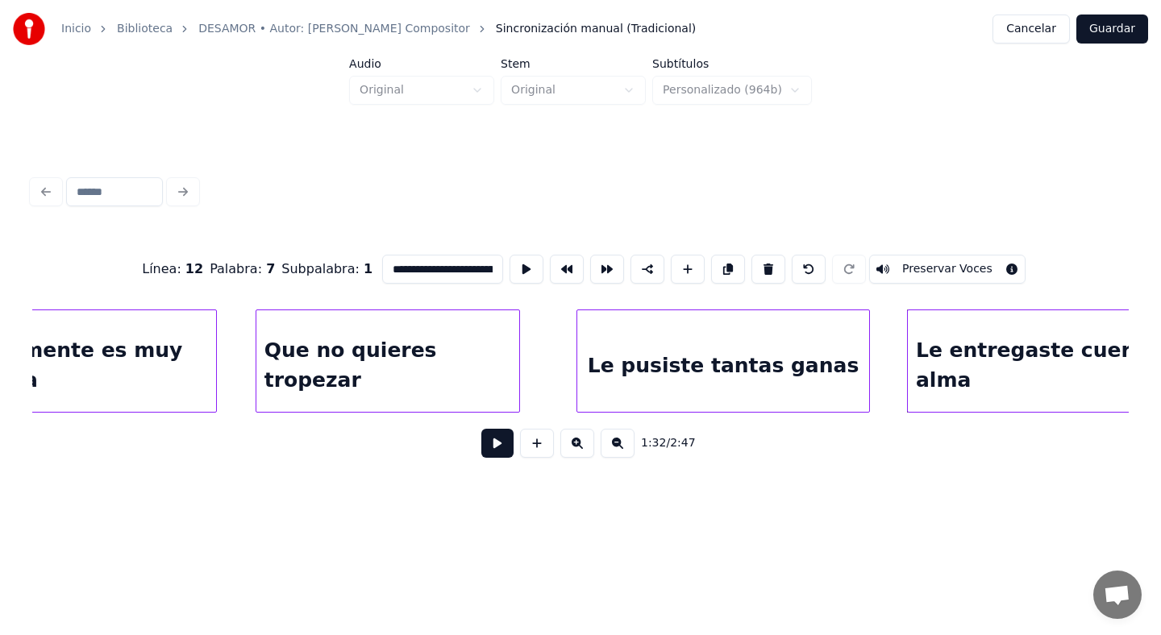
scroll to position [0, 10299]
click at [460, 369] on div "Que no quieres tropezar" at bounding box center [387, 365] width 263 height 110
type input "**********"
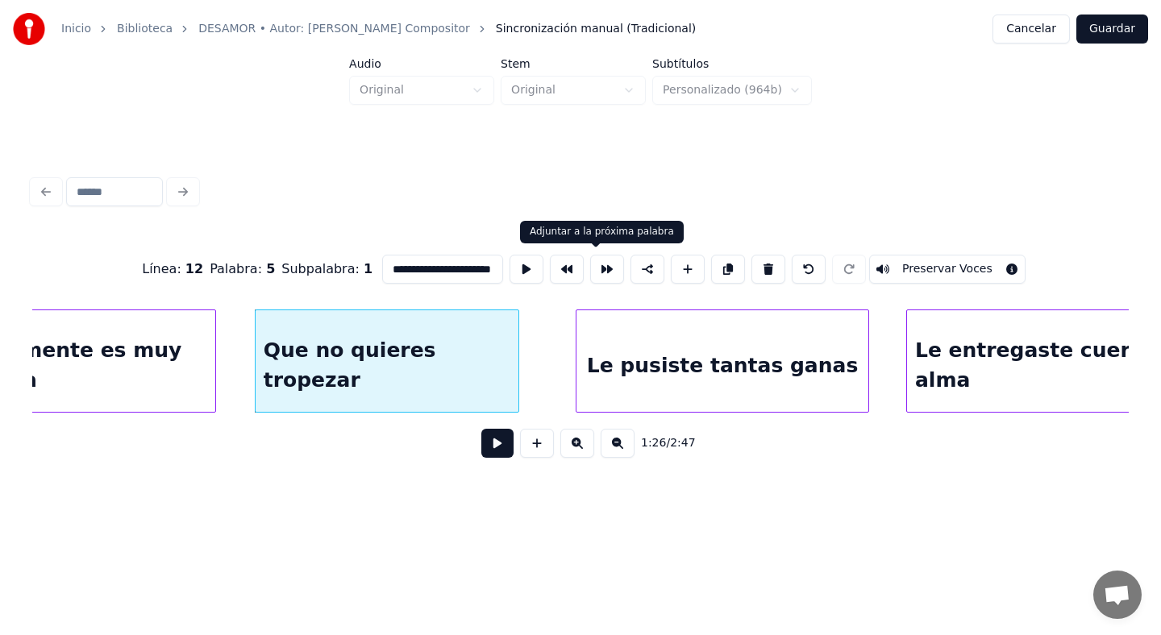
click at [607, 275] on button at bounding box center [607, 269] width 34 height 29
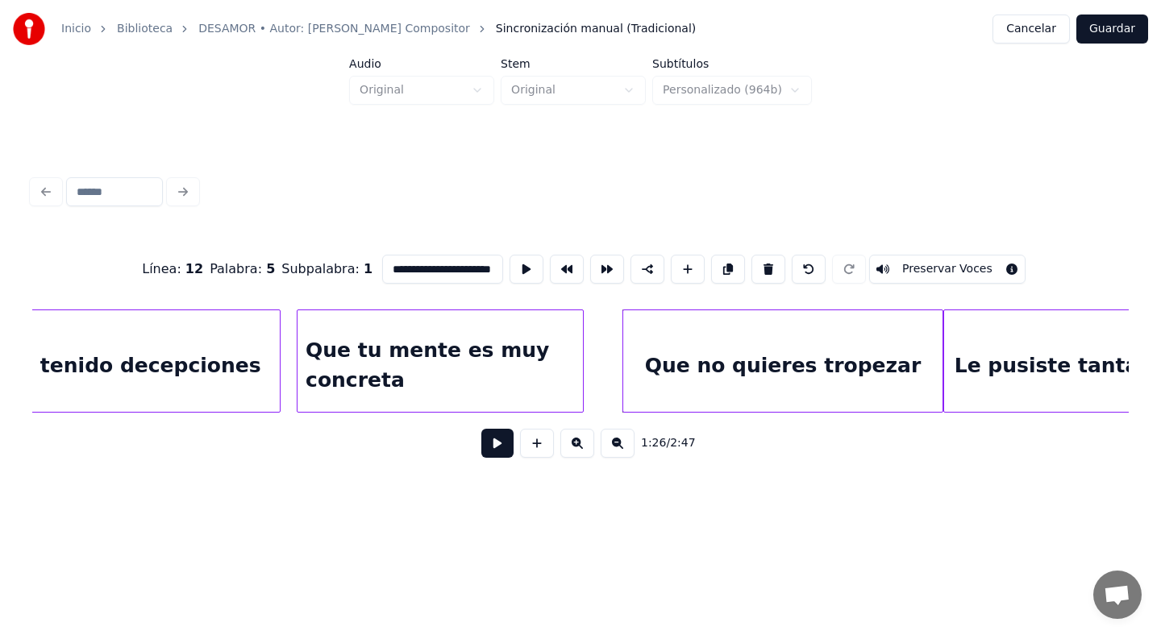
scroll to position [0, 10042]
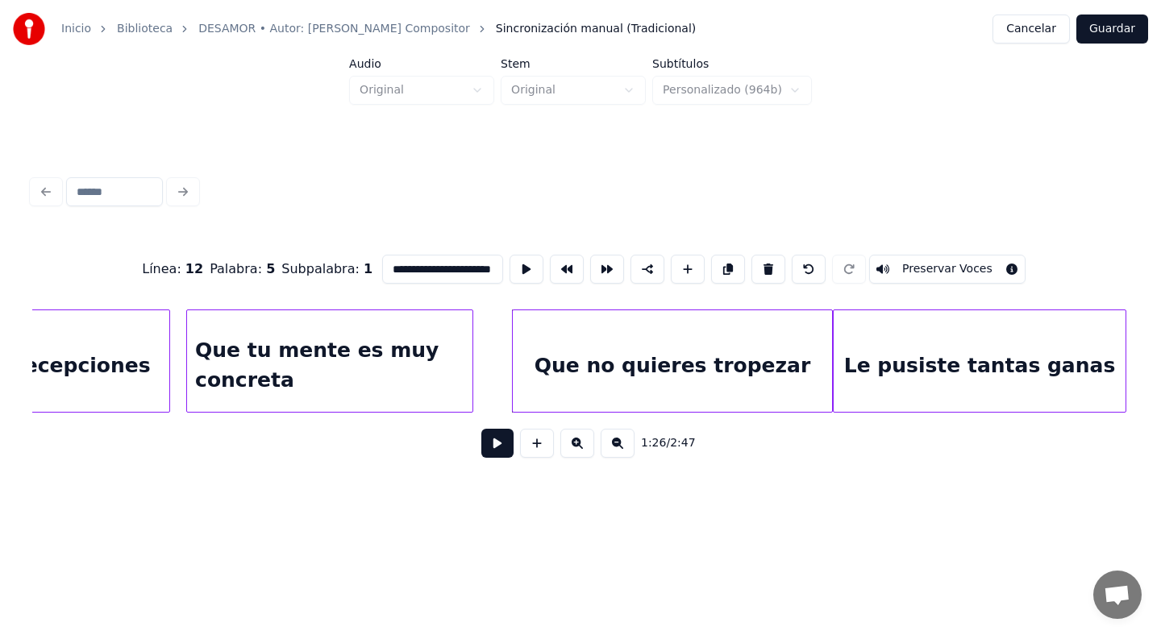
click at [1123, 25] on button "Guardar" at bounding box center [1112, 29] width 72 height 29
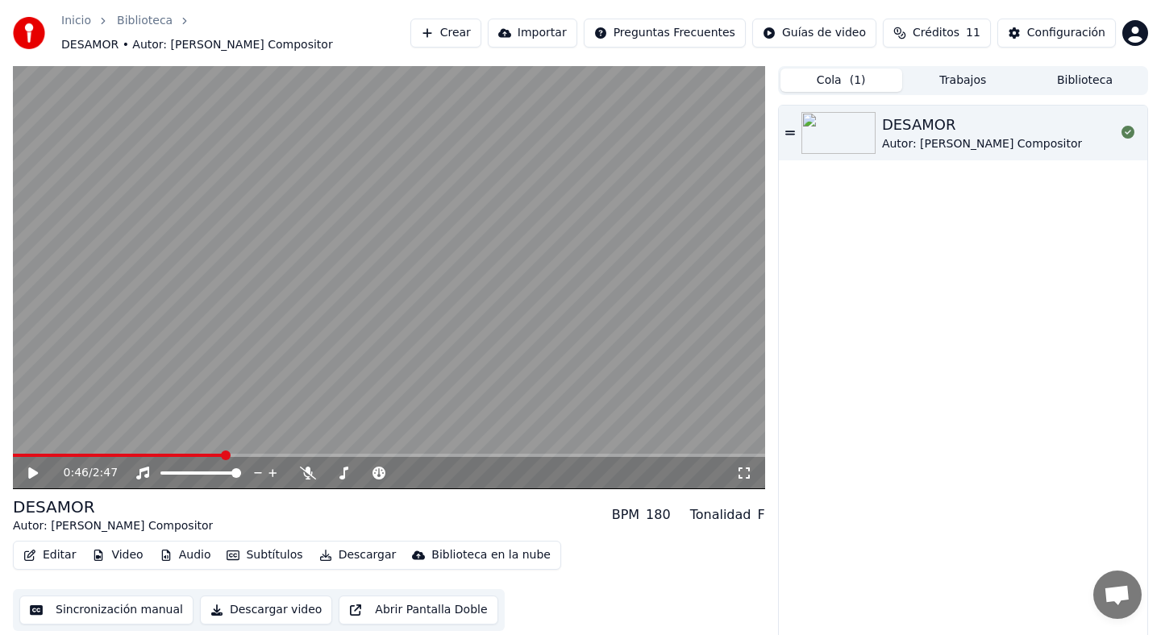
scroll to position [2, 0]
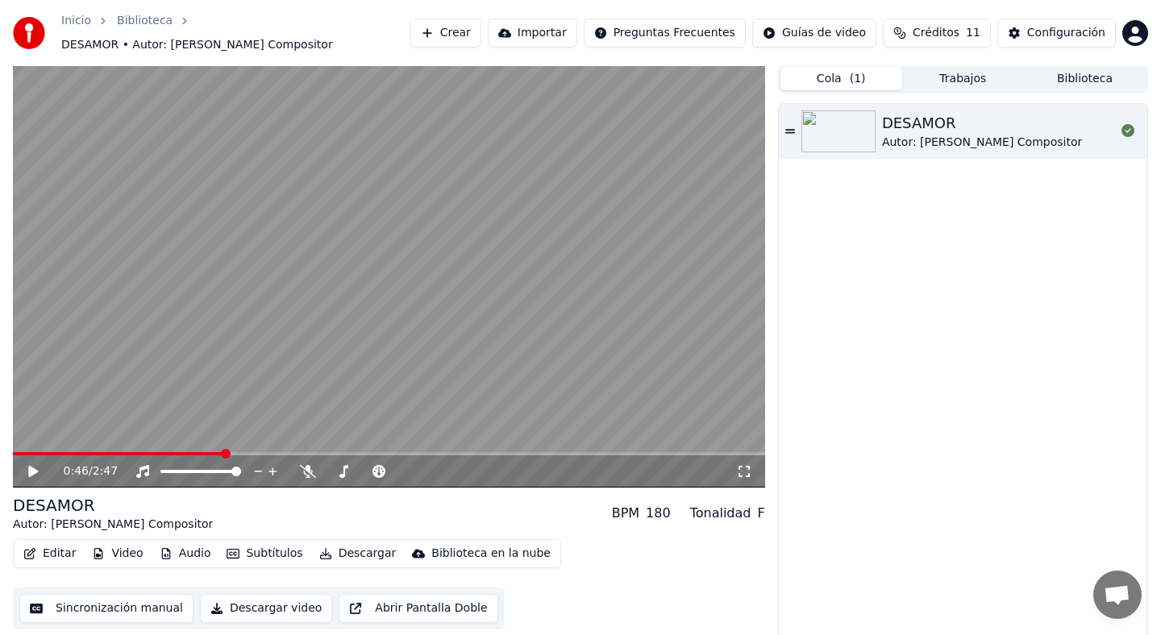
click at [49, 543] on button "Editar" at bounding box center [49, 554] width 65 height 23
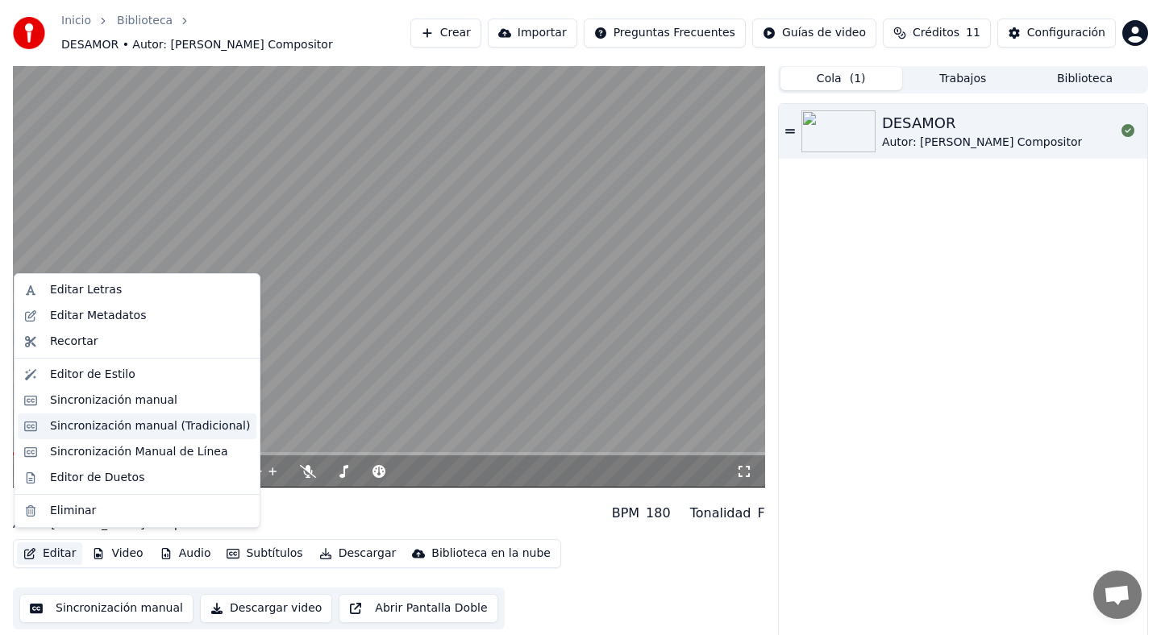
click at [168, 420] on div "Sincronización manual (Tradicional)" at bounding box center [150, 426] width 200 height 16
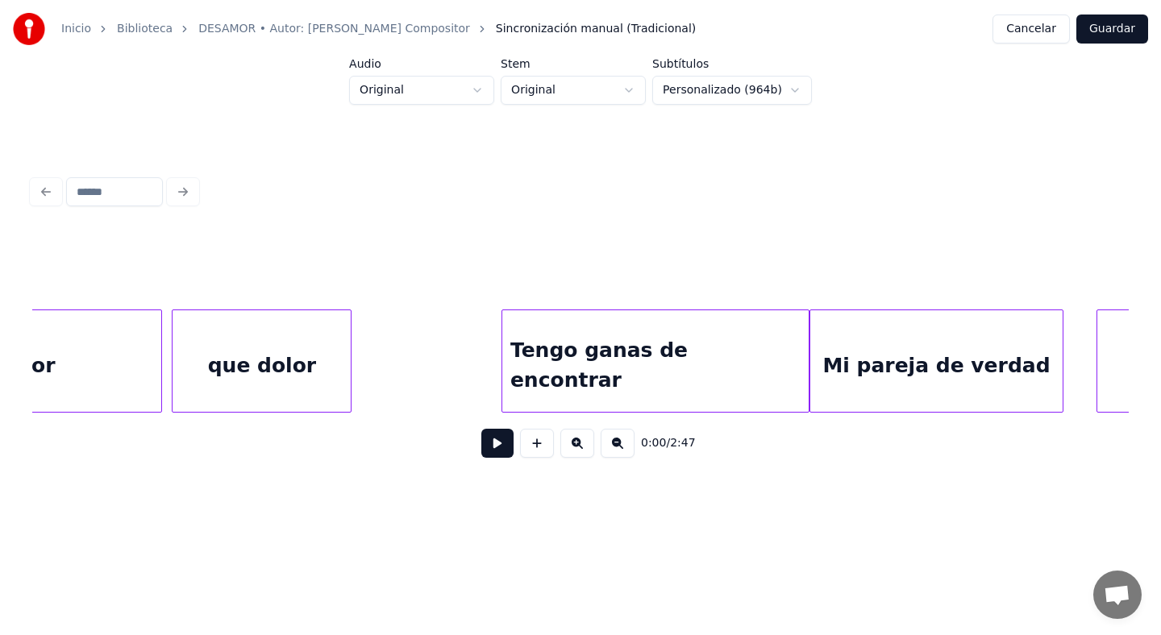
scroll to position [0, 4636]
click at [635, 383] on div "Tengo ganas de encontrar" at bounding box center [652, 365] width 306 height 110
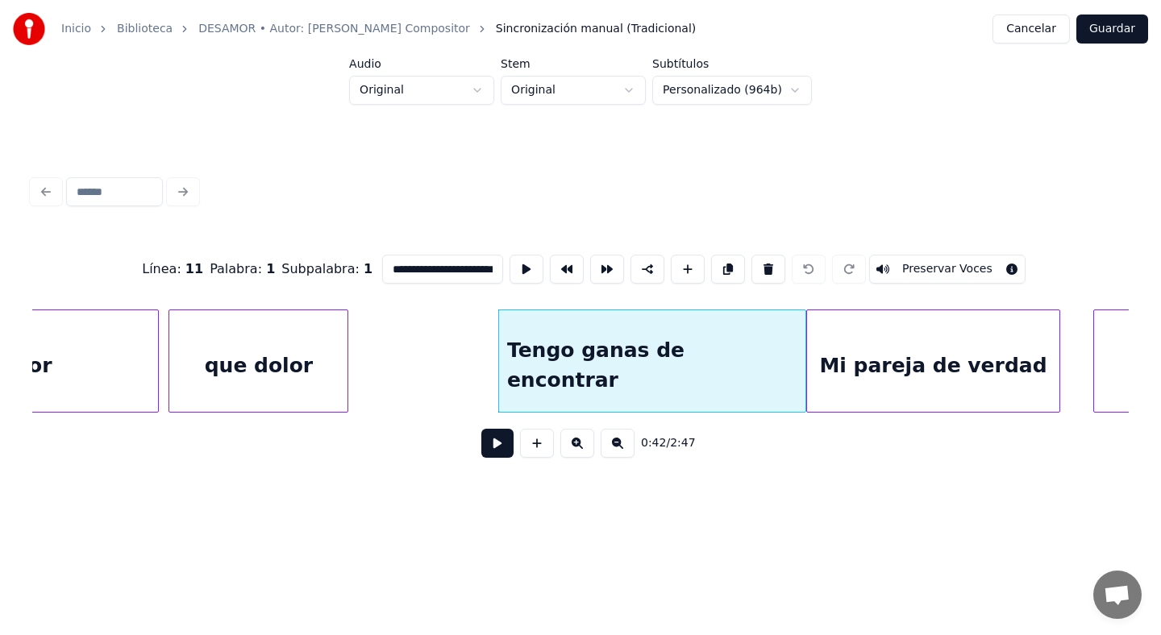
click at [616, 360] on div "Tengo ganas de encontrar" at bounding box center [652, 365] width 306 height 110
click at [611, 367] on div "Tengo ganas de encontrar" at bounding box center [652, 365] width 306 height 110
click at [756, 263] on button at bounding box center [768, 269] width 34 height 29
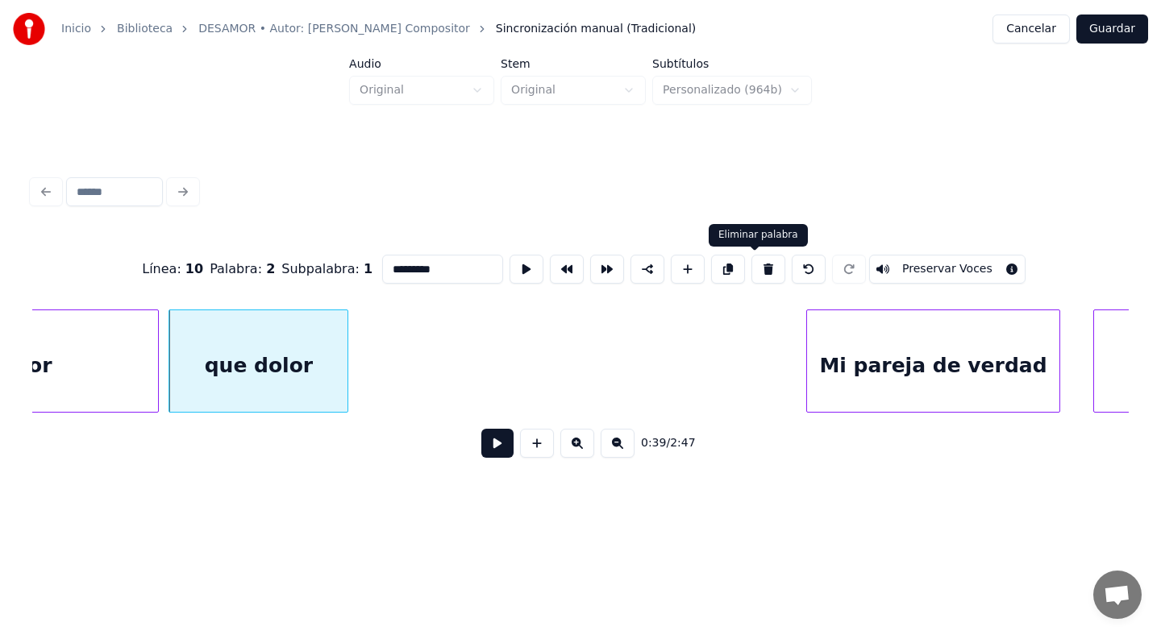
type input "*********"
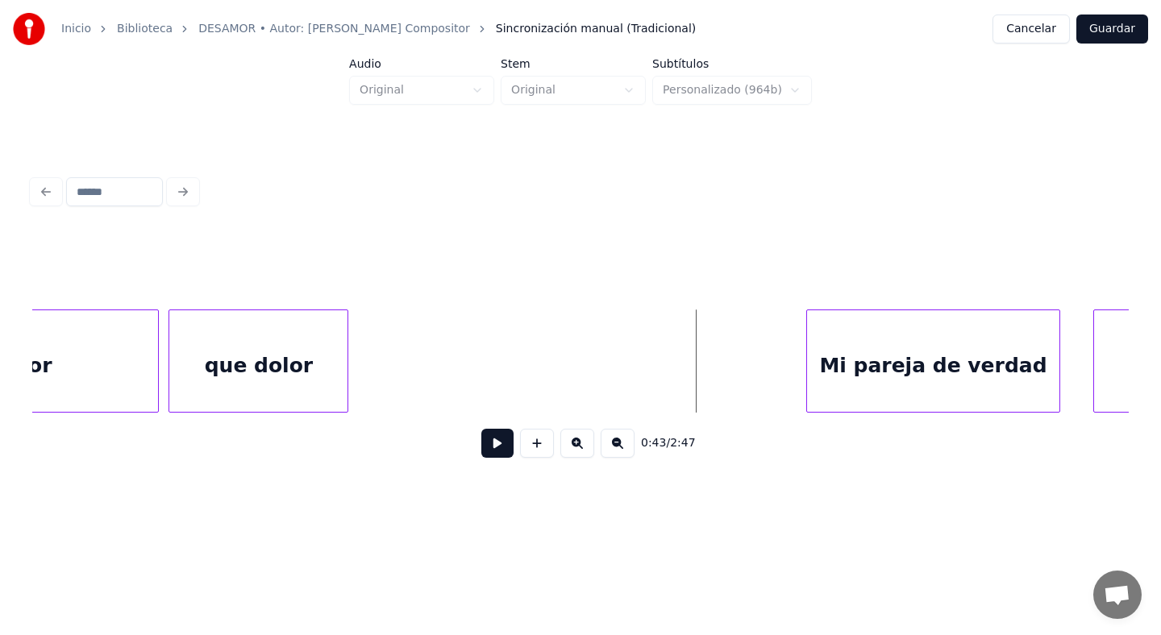
click at [539, 448] on button at bounding box center [537, 443] width 34 height 29
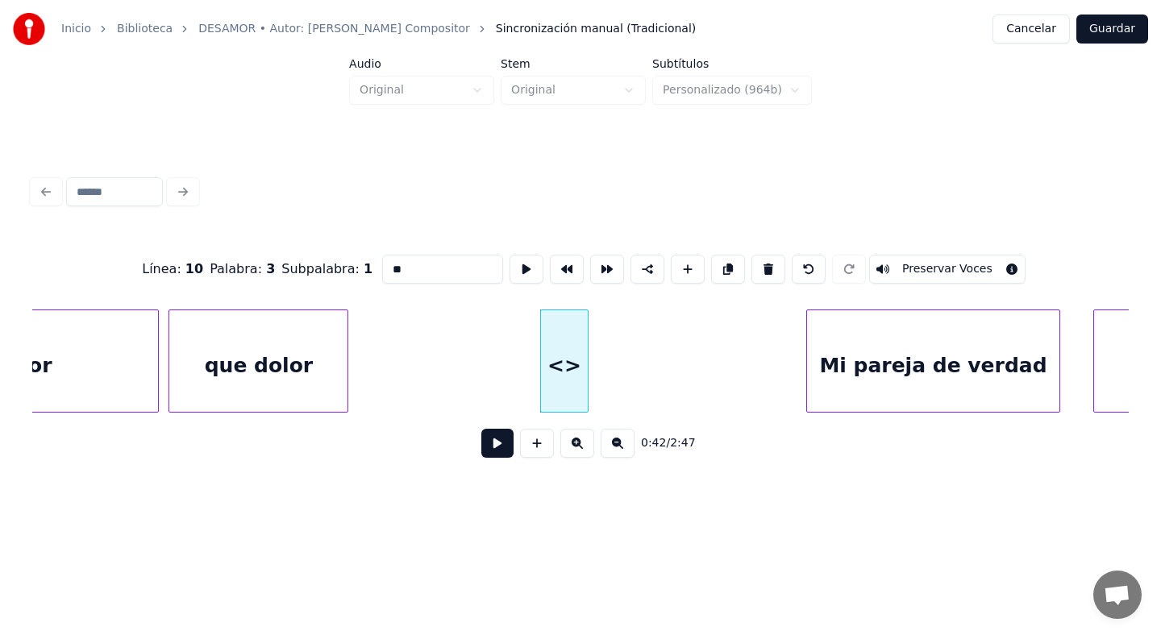
click at [443, 276] on input "**" at bounding box center [442, 269] width 121 height 29
type input "*"
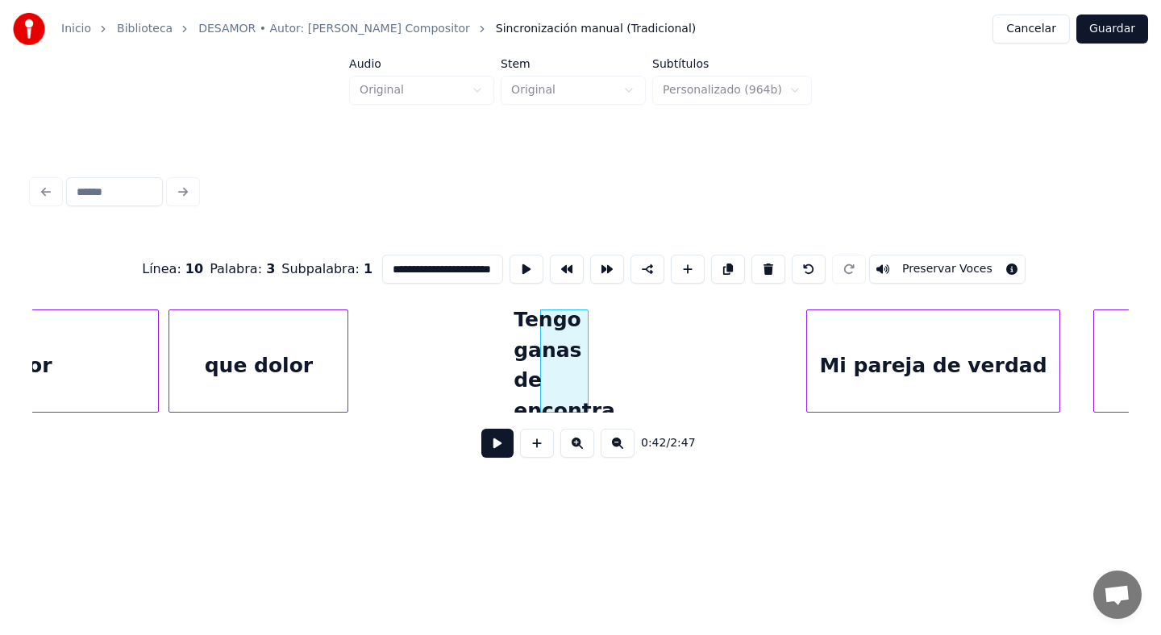
scroll to position [0, 36]
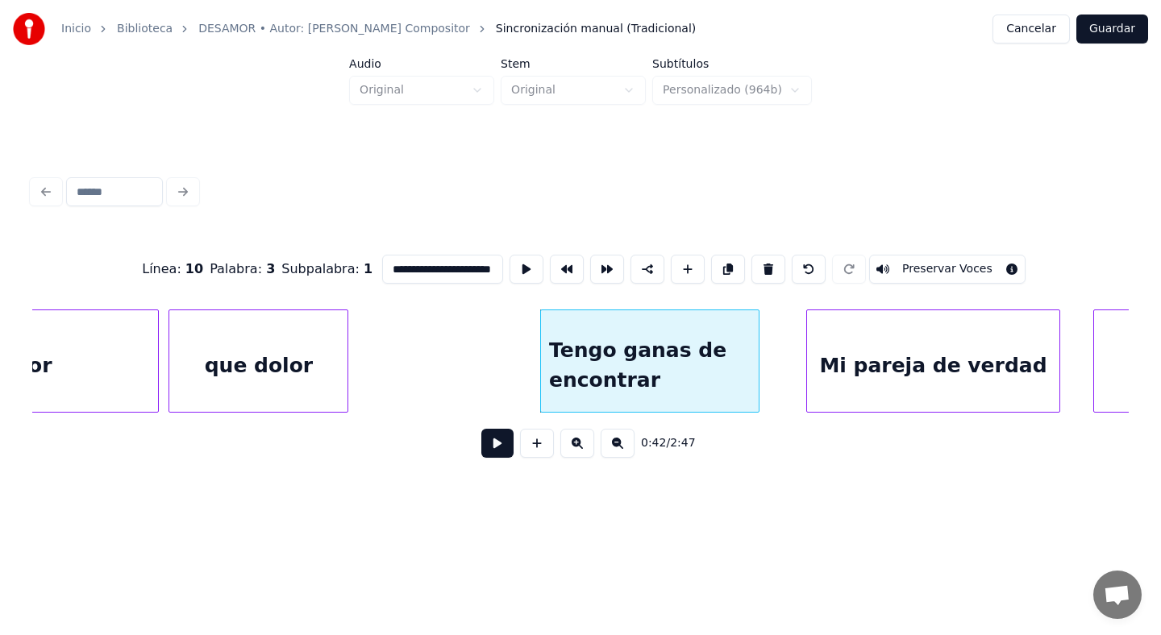
click at [758, 379] on div at bounding box center [756, 361] width 5 height 102
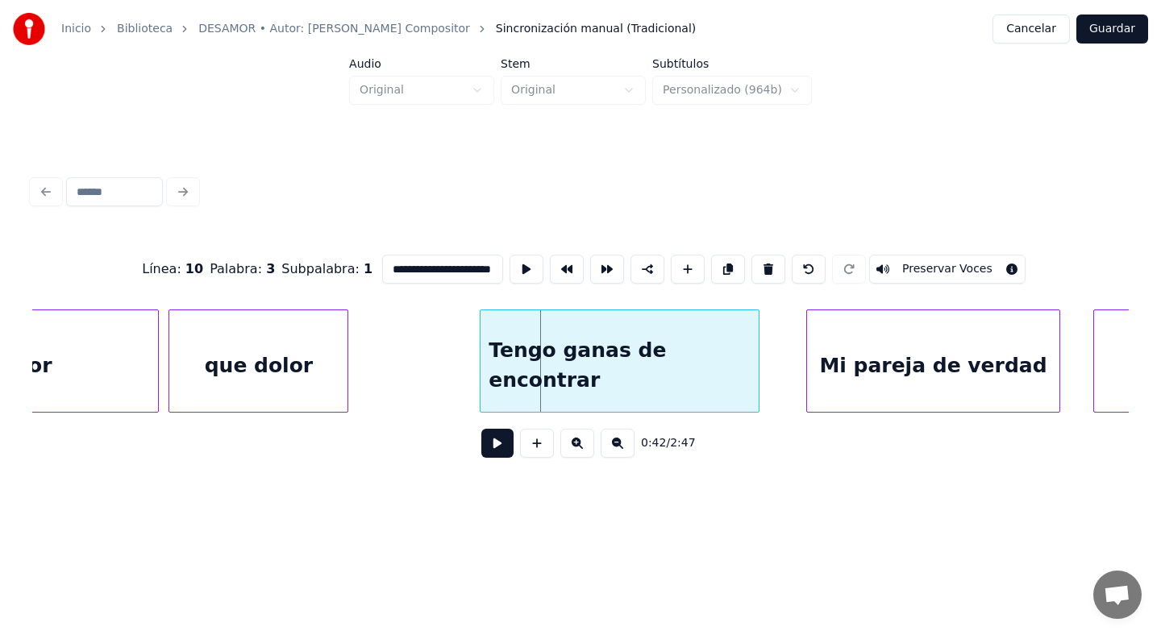
click at [483, 357] on div at bounding box center [483, 361] width 5 height 102
type input "**********"
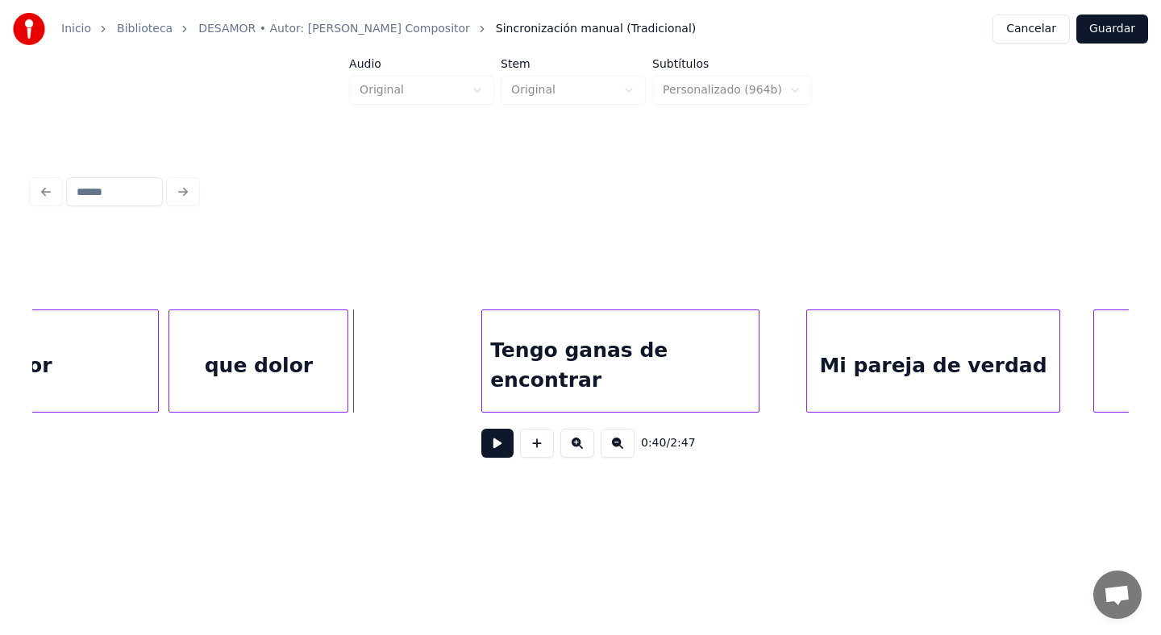
click at [508, 450] on button at bounding box center [497, 443] width 32 height 29
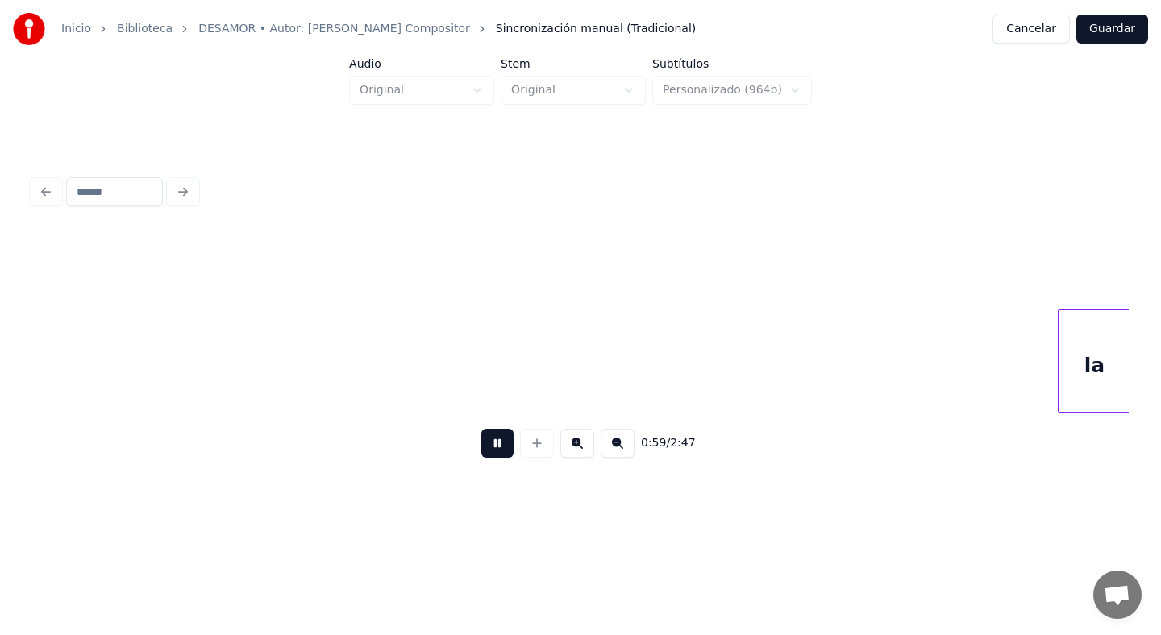
scroll to position [0, 7137]
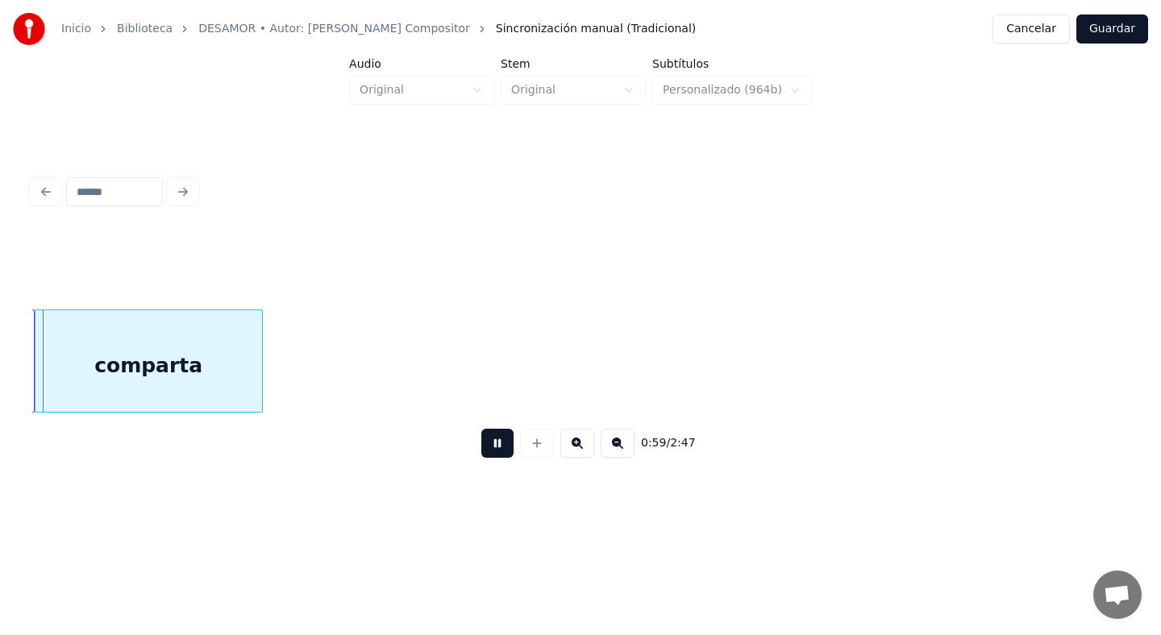
click at [1100, 27] on button "Guardar" at bounding box center [1112, 29] width 72 height 29
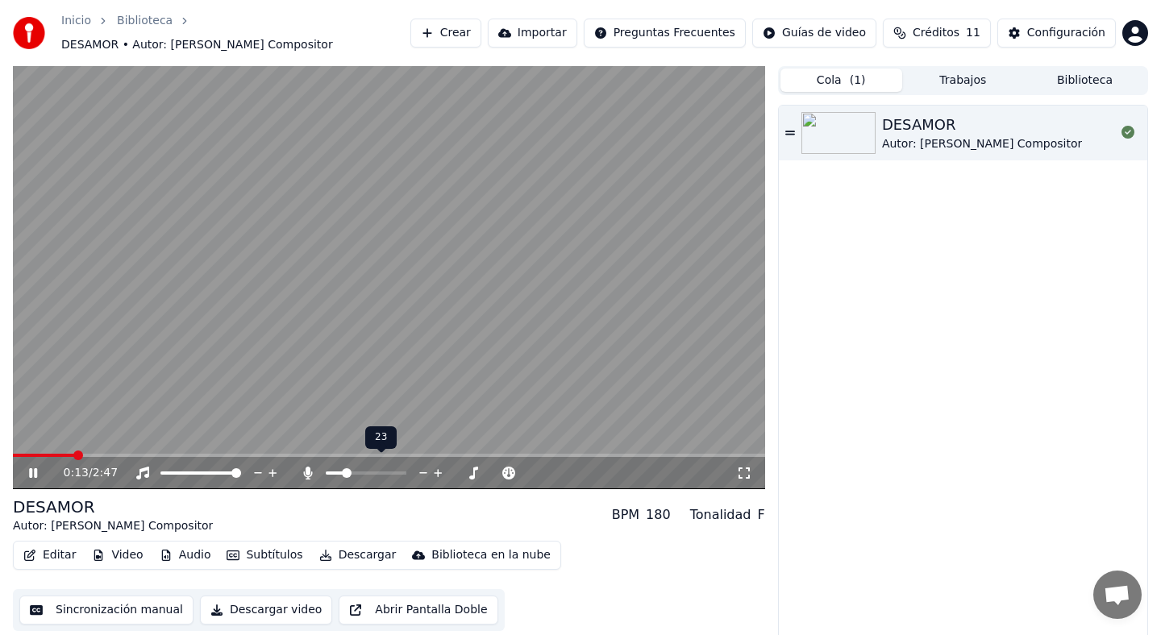
click at [343, 472] on span at bounding box center [366, 473] width 81 height 3
click at [335, 472] on span at bounding box center [335, 473] width 19 height 3
click at [418, 318] on video at bounding box center [389, 277] width 752 height 423
click at [53, 548] on button "Editar" at bounding box center [49, 555] width 65 height 23
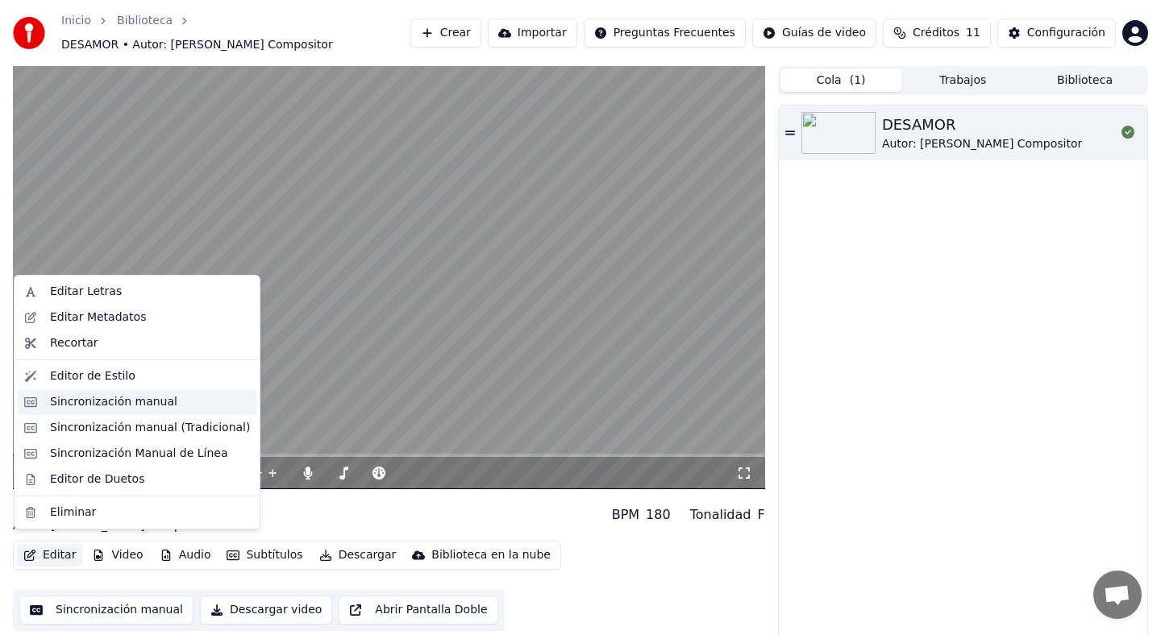
click at [169, 401] on div "Sincronización manual" at bounding box center [150, 402] width 200 height 16
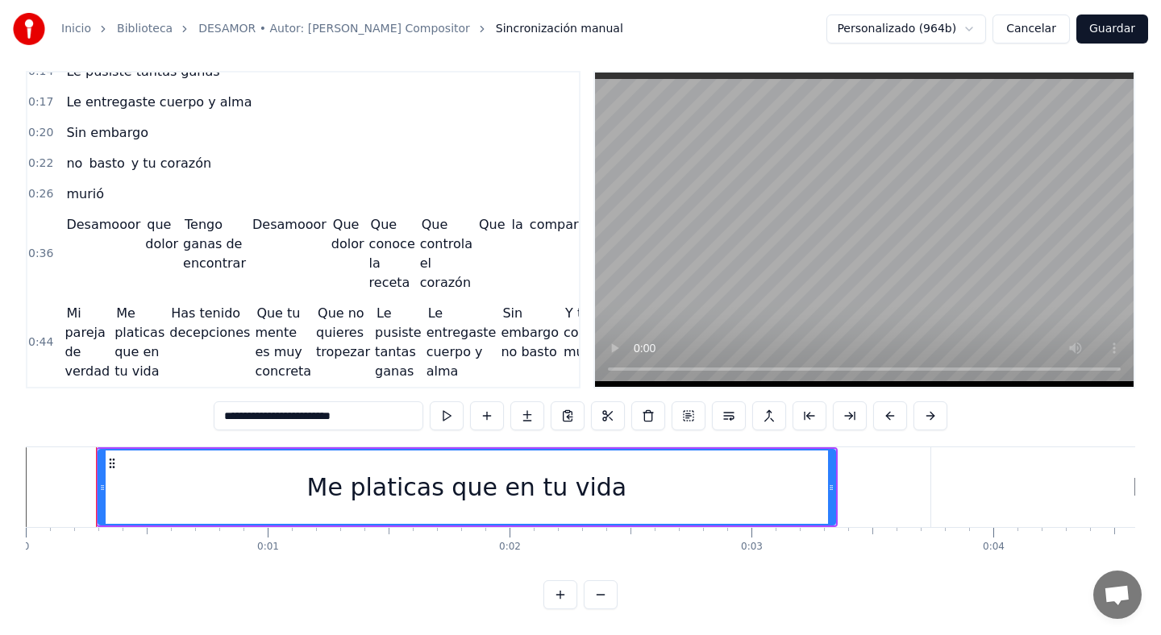
scroll to position [142, 0]
click at [271, 319] on span "Que tu mente es muy concreta" at bounding box center [284, 342] width 58 height 77
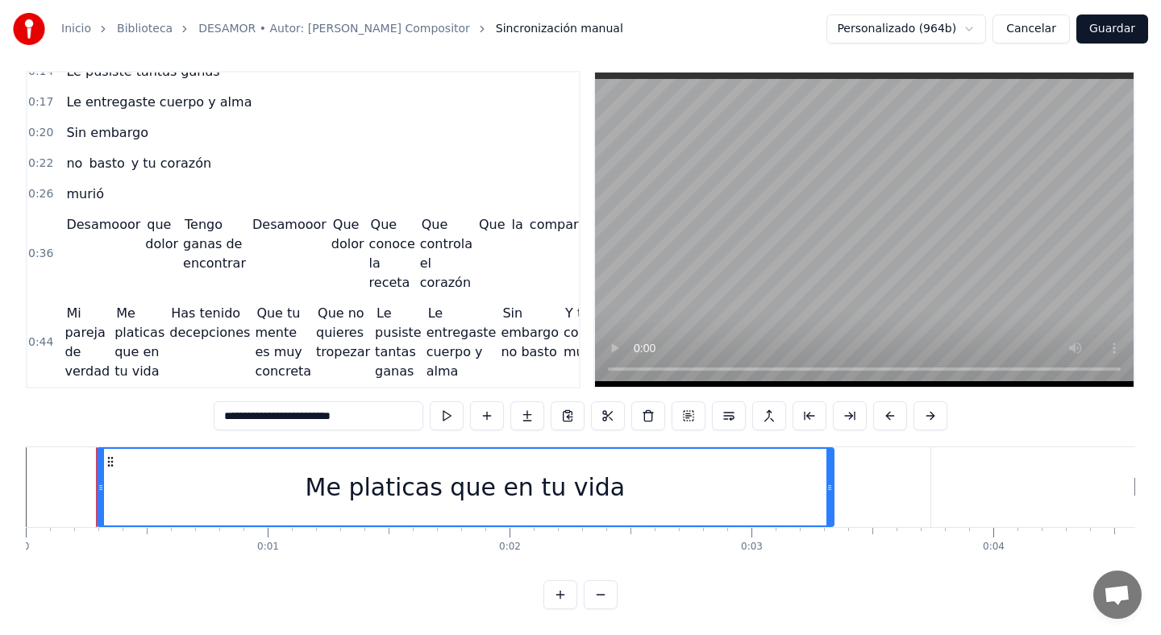
click at [257, 308] on span "Que tu mente es muy concreta" at bounding box center [284, 342] width 58 height 77
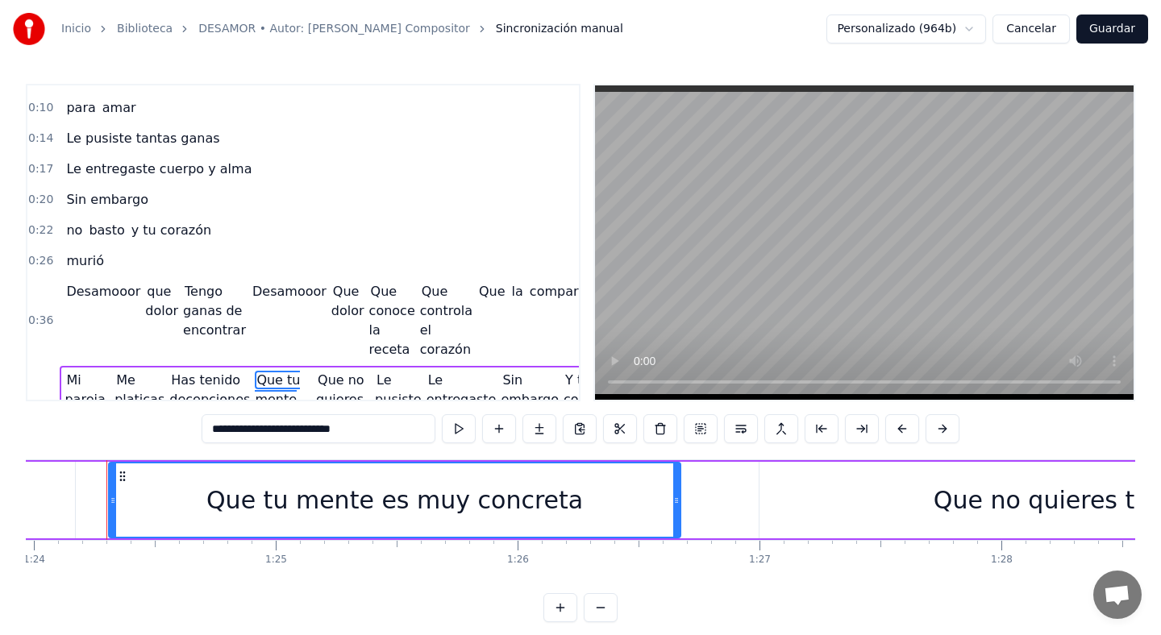
scroll to position [85, 0]
click at [127, 287] on span "Desamooor" at bounding box center [103, 290] width 77 height 19
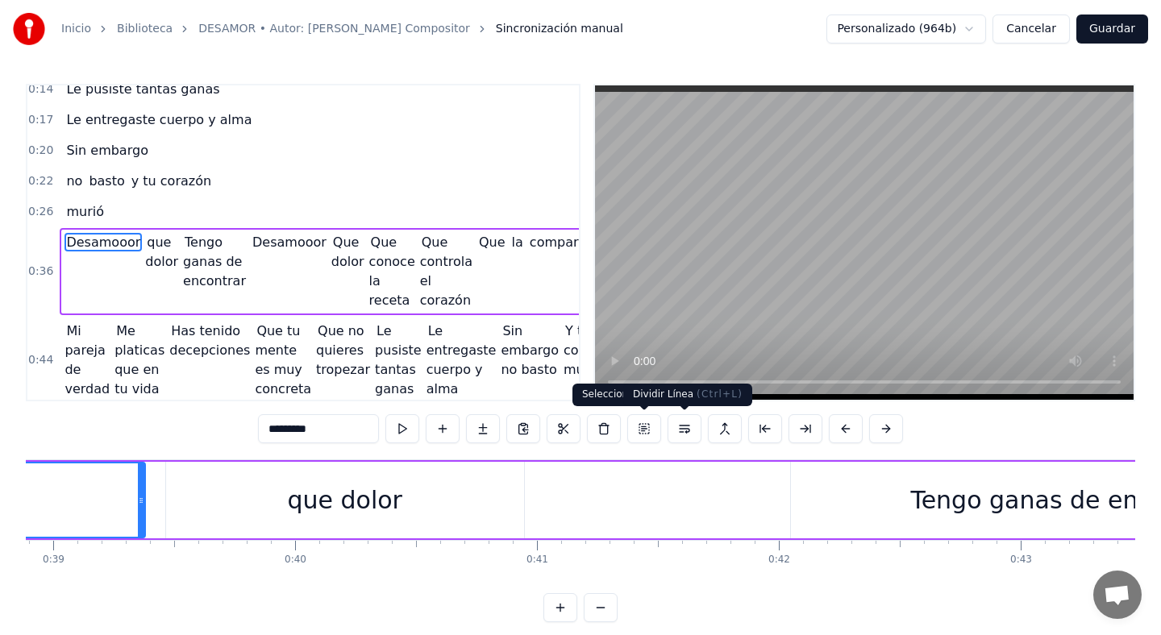
scroll to position [0, 8758]
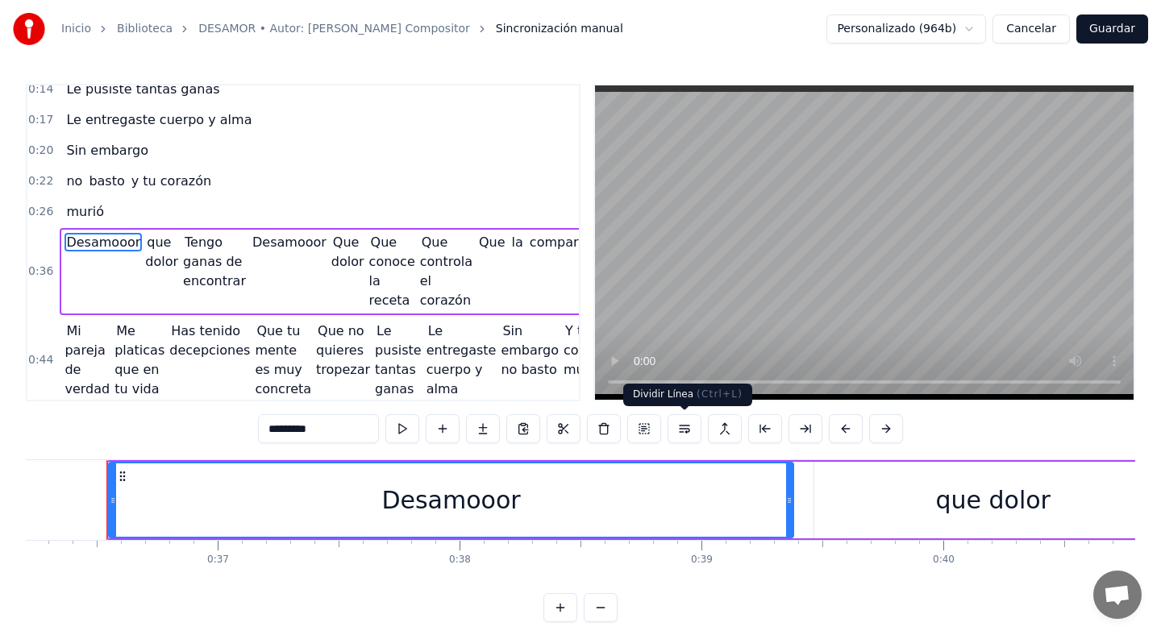
click at [689, 433] on button at bounding box center [685, 428] width 34 height 29
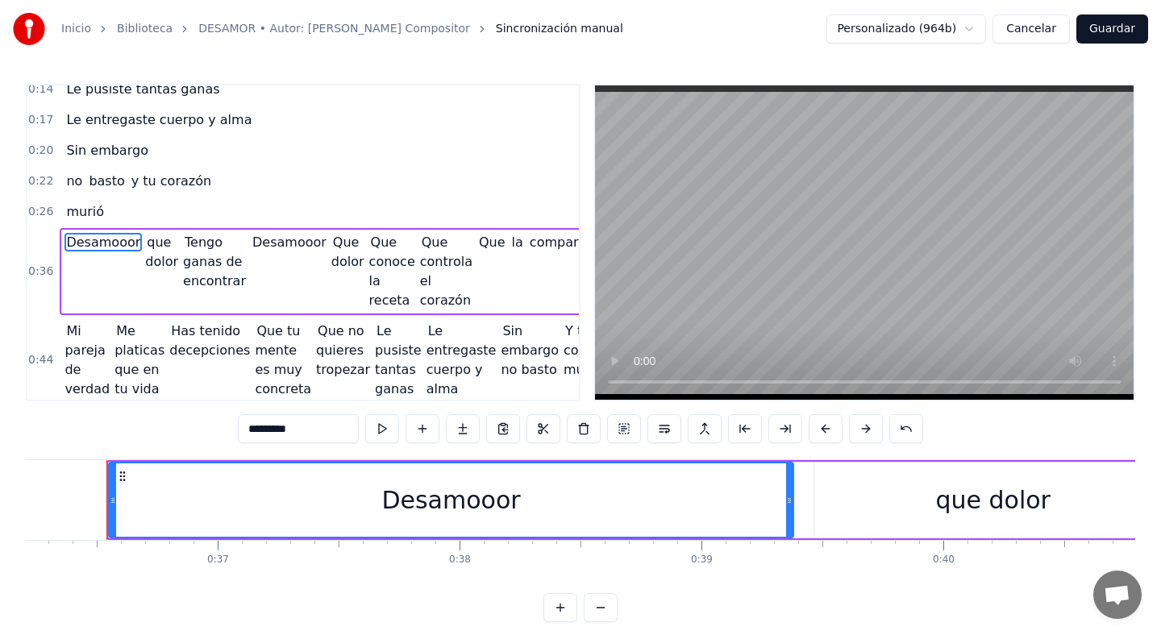
click at [146, 244] on span "que dolor" at bounding box center [162, 252] width 35 height 38
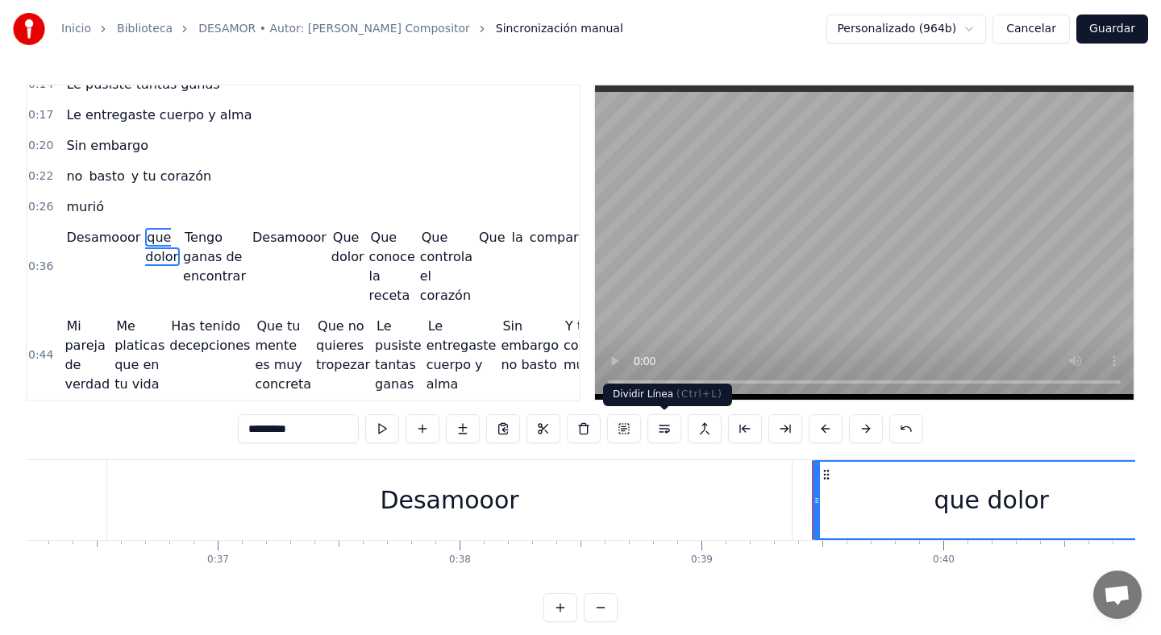
click at [656, 425] on button at bounding box center [664, 428] width 34 height 29
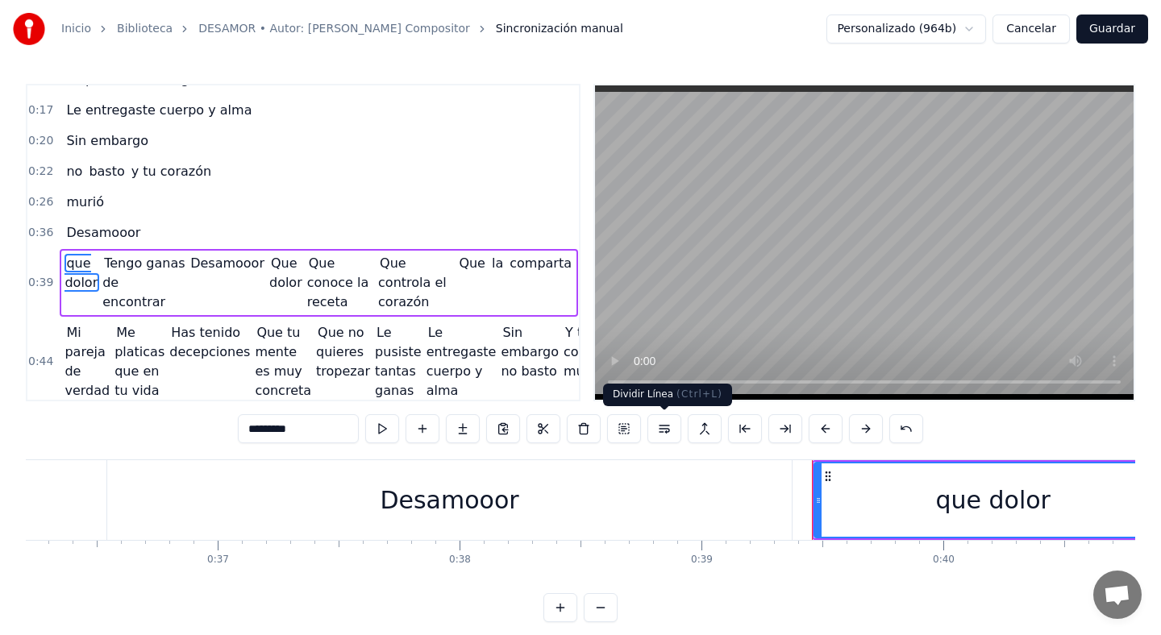
scroll to position [150, 0]
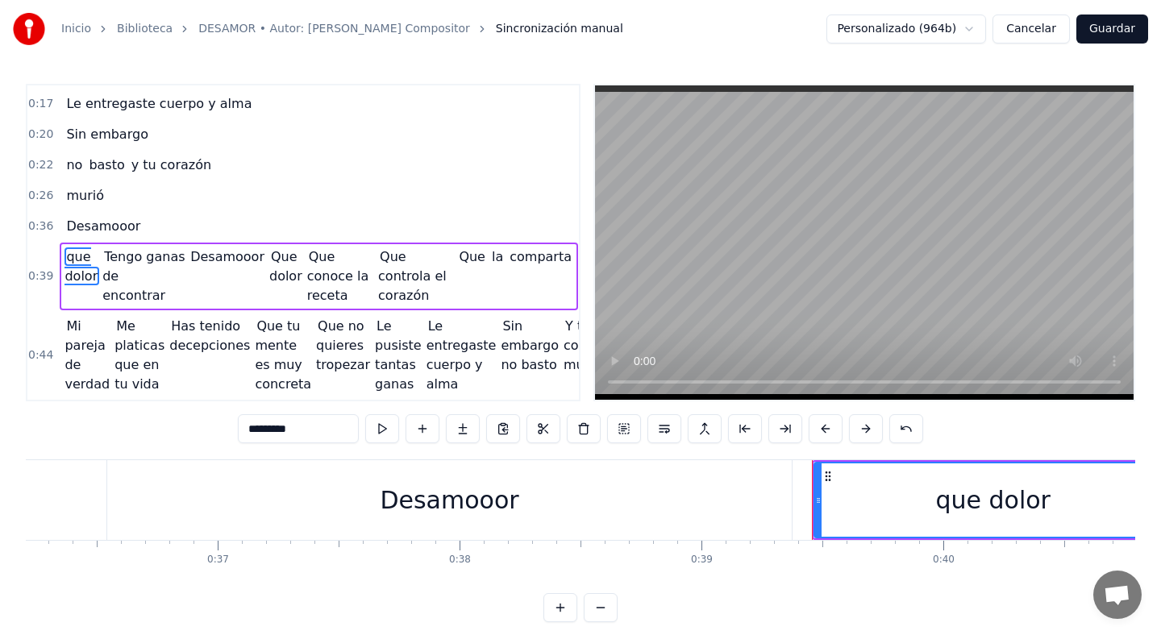
click at [142, 278] on span "Tengo ganas de encontrar" at bounding box center [143, 276] width 82 height 57
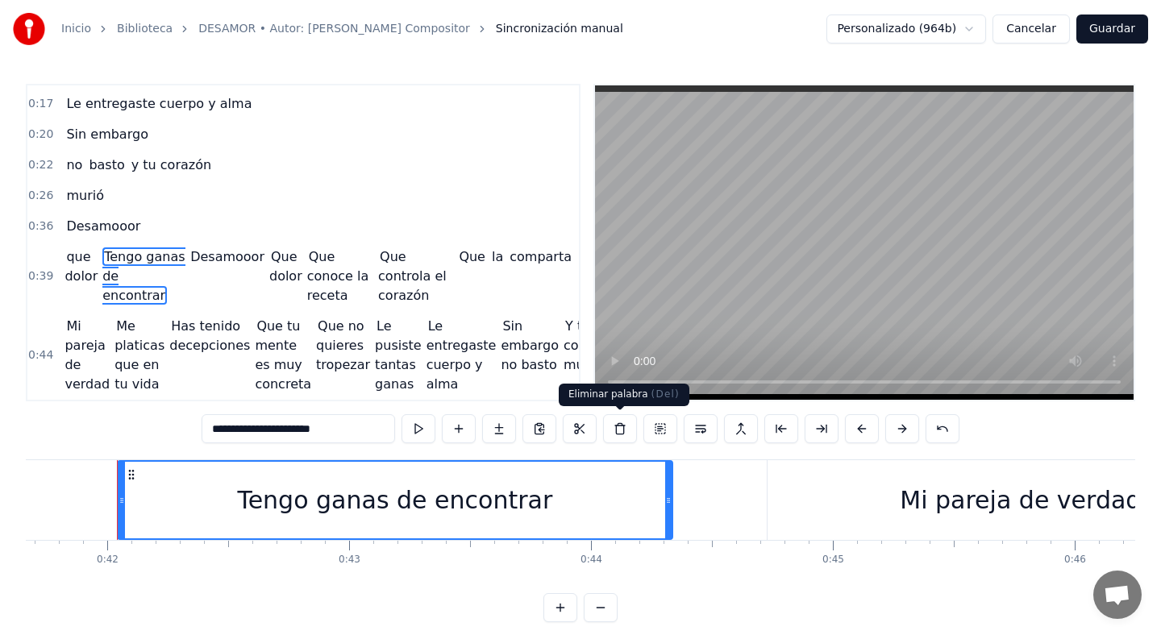
scroll to position [0, 10089]
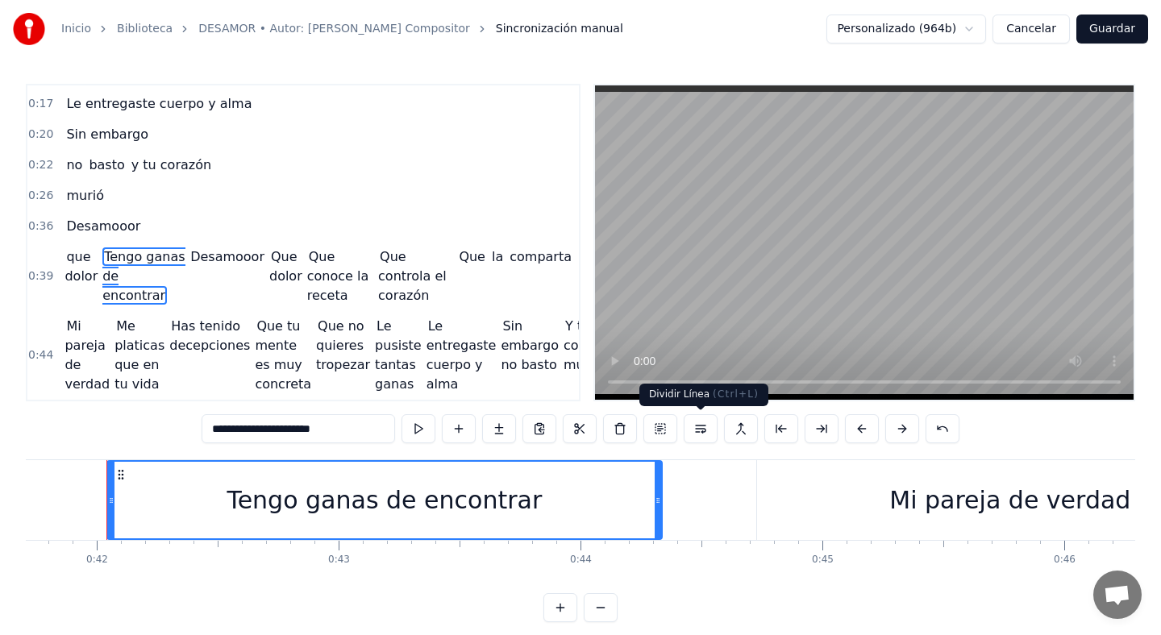
click at [699, 433] on button at bounding box center [701, 428] width 34 height 29
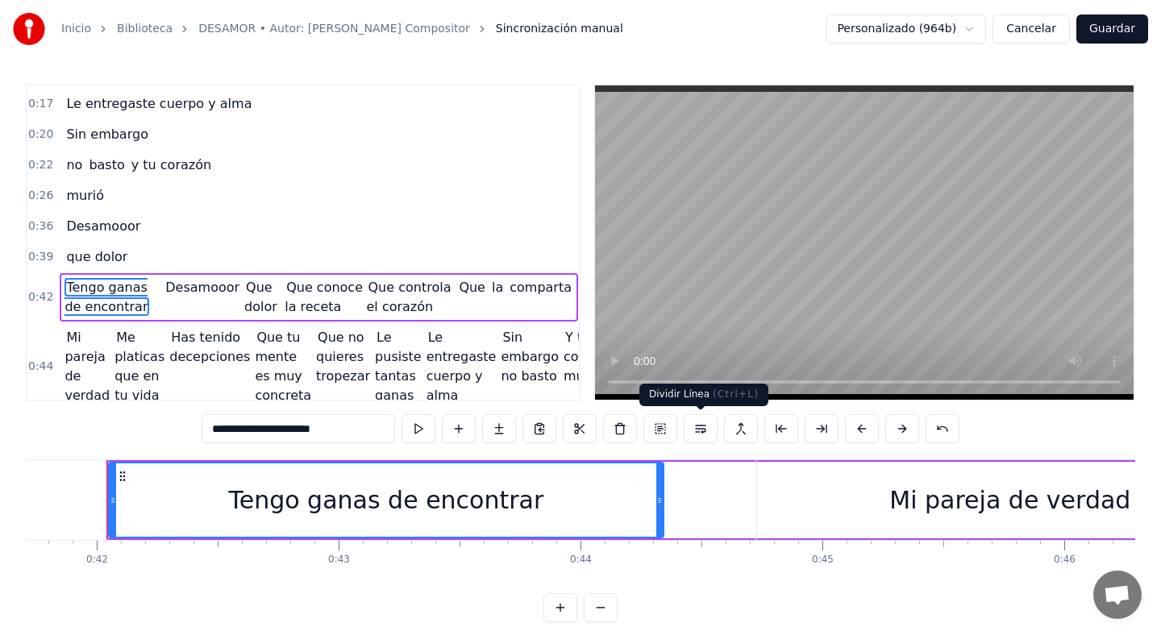
scroll to position [181, 0]
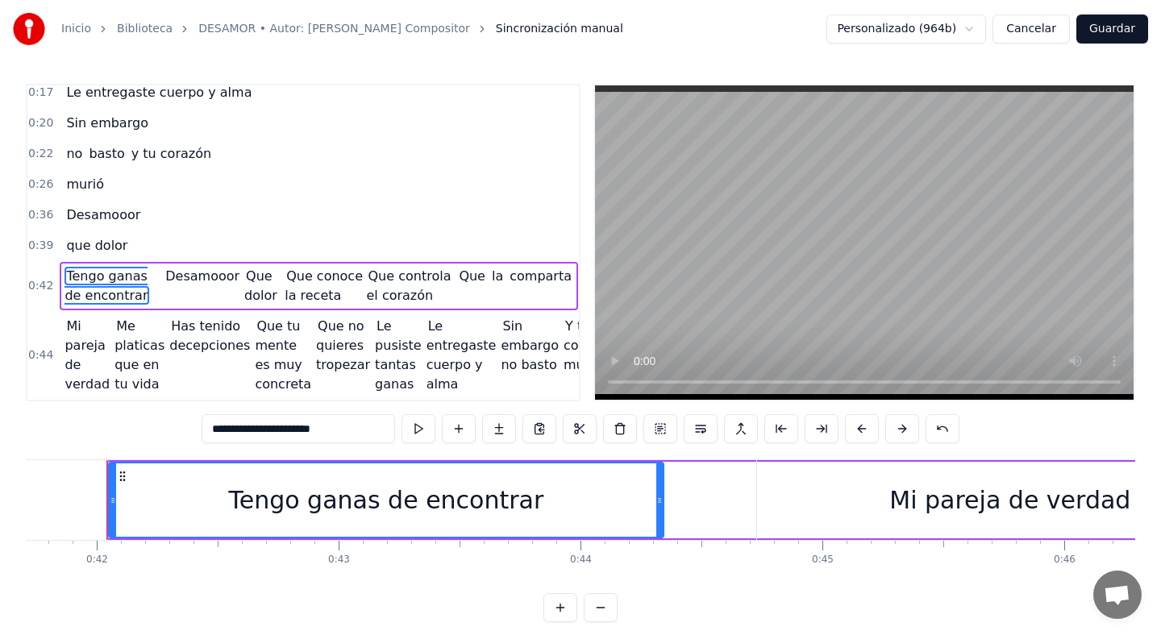
click at [204, 267] on span "Desamooor" at bounding box center [202, 276] width 77 height 19
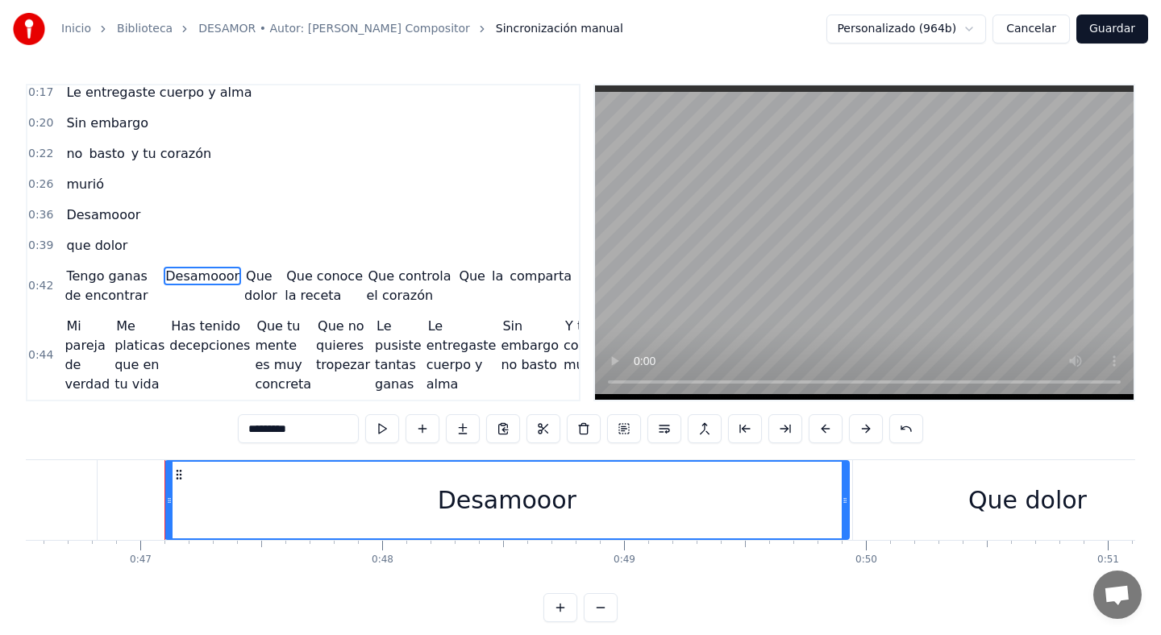
scroll to position [0, 11313]
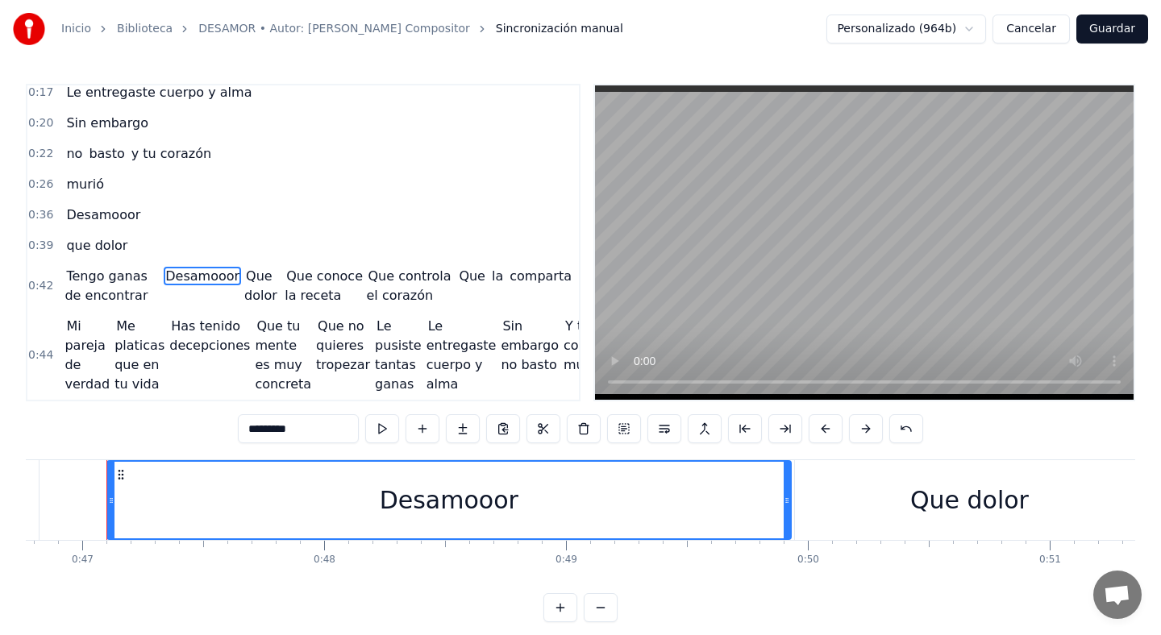
click at [104, 271] on span "Tengo ganas de encontrar" at bounding box center [107, 286] width 85 height 38
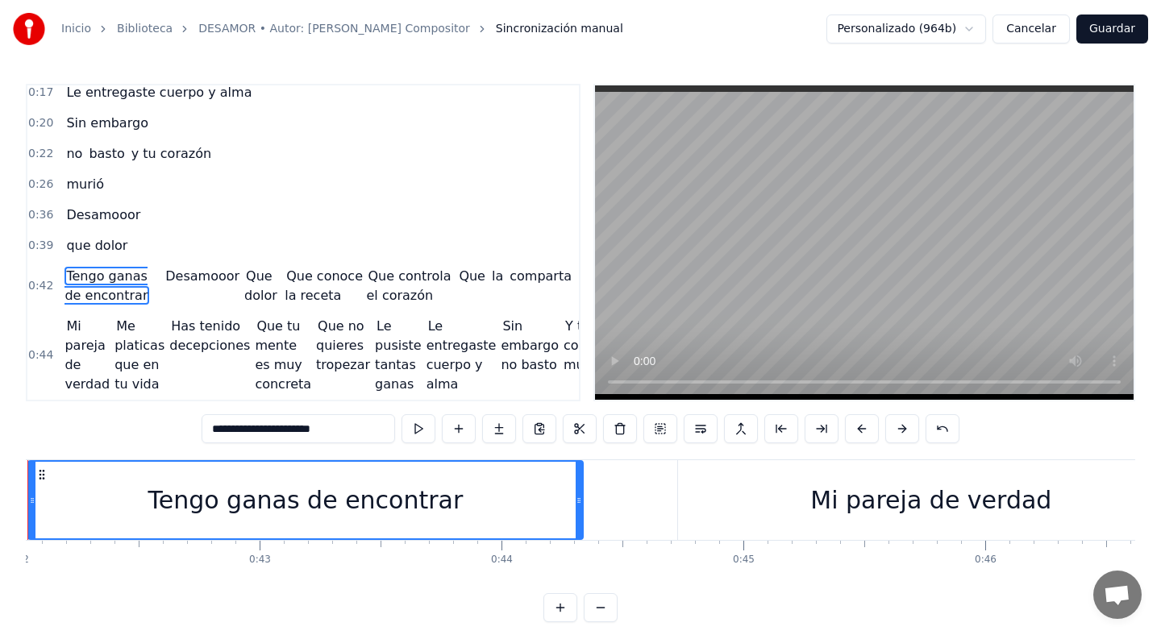
scroll to position [0, 10089]
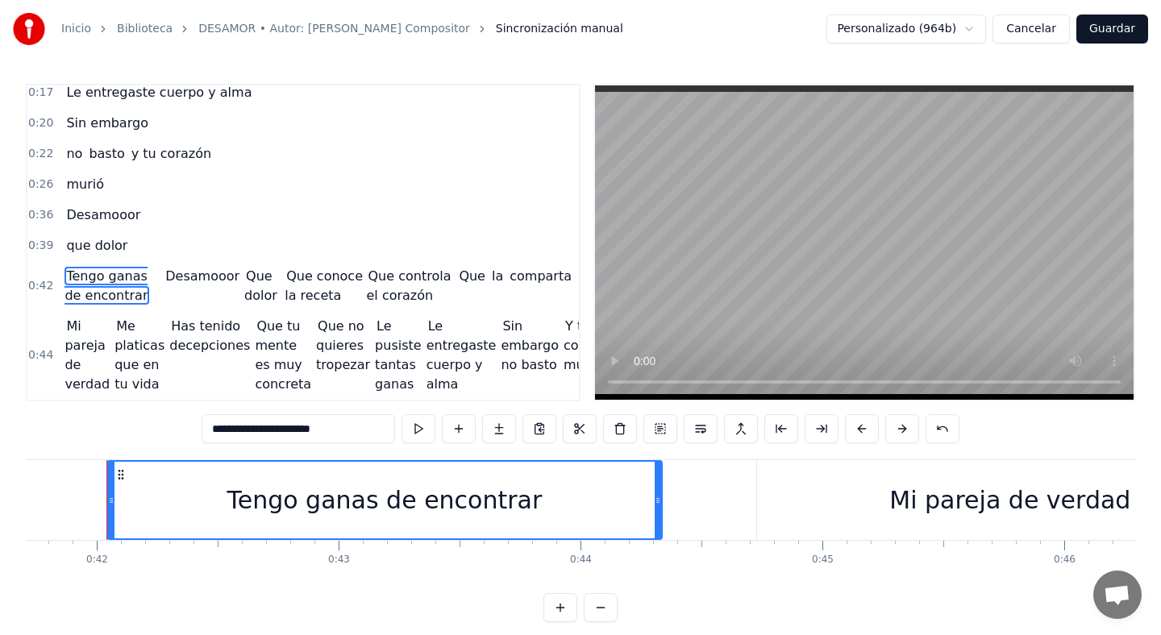
click at [785, 514] on div "Mi pareja de verdad" at bounding box center [1010, 500] width 506 height 80
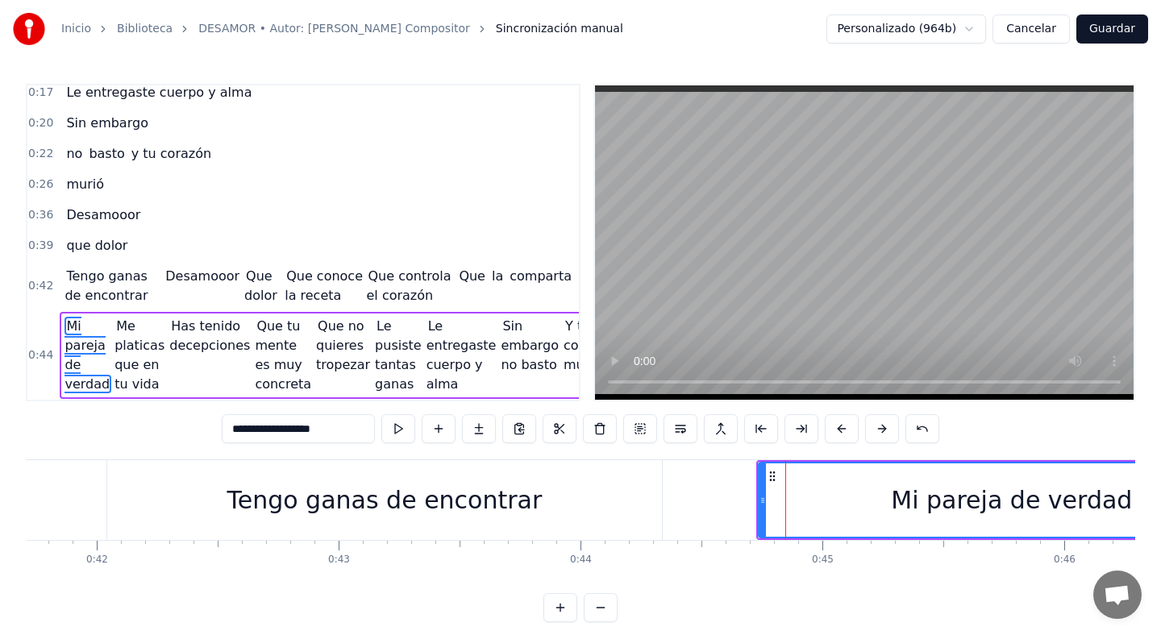
scroll to position [13, 0]
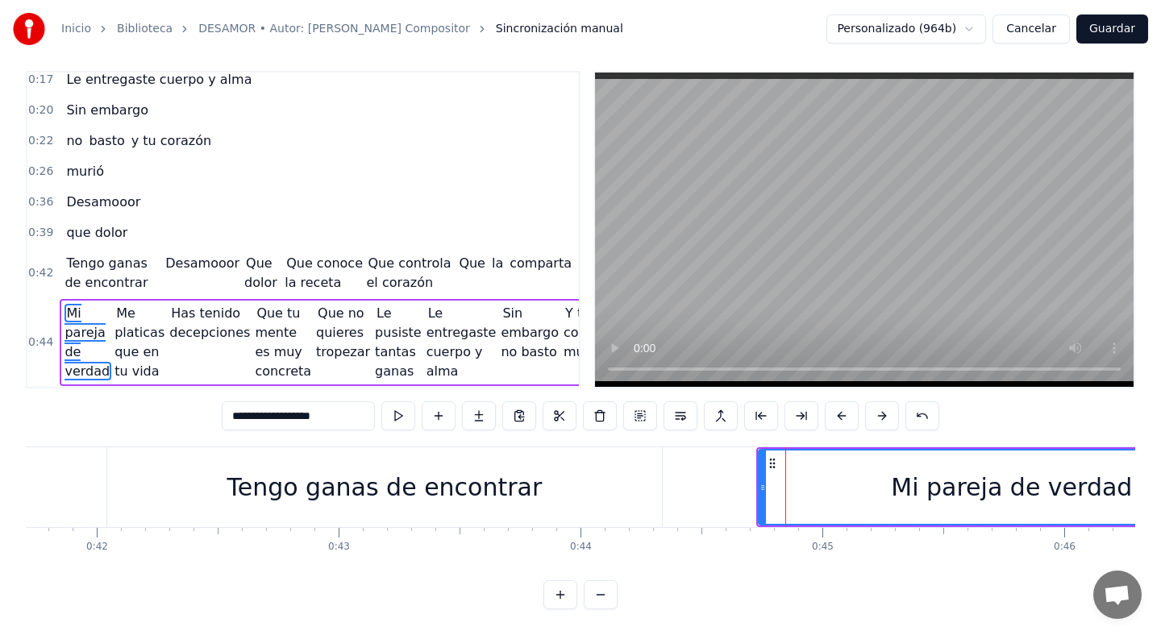
drag, startPoint x: 78, startPoint y: 345, endPoint x: 160, endPoint y: 253, distance: 123.3
click at [160, 253] on div "0:00 Me platicas que en tu vida 0:03 Has tenido decepciones 0:07 Que ya no te q…" at bounding box center [303, 230] width 555 height 318
click at [194, 254] on span "Desamooor" at bounding box center [202, 263] width 77 height 19
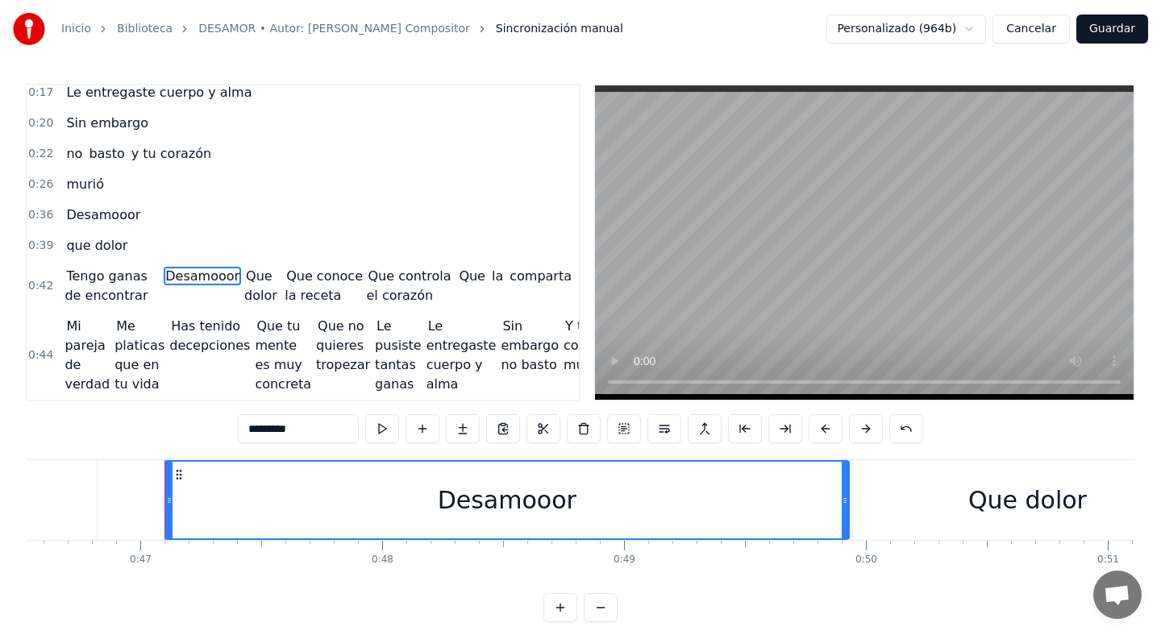
scroll to position [0, 11313]
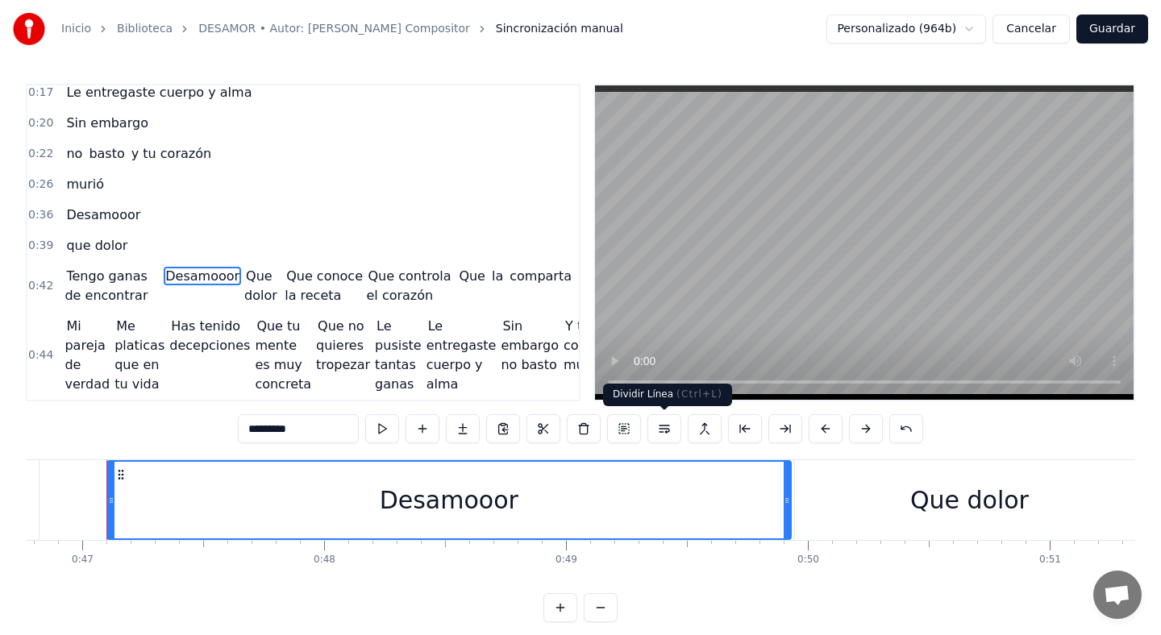
click at [670, 433] on button at bounding box center [664, 428] width 34 height 29
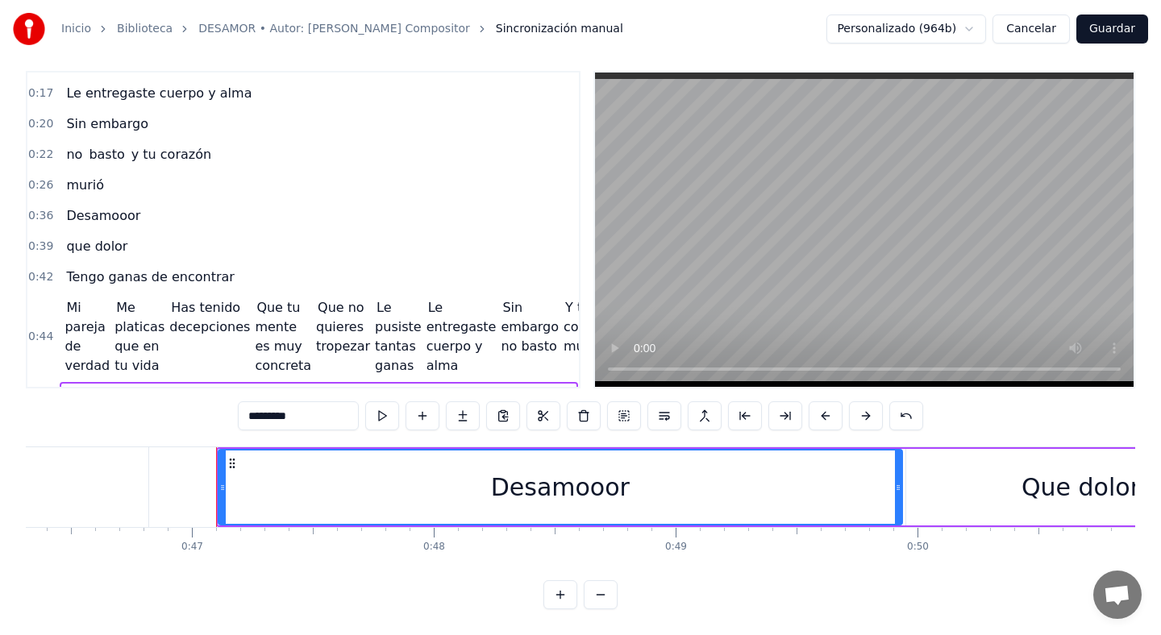
scroll to position [137, 0]
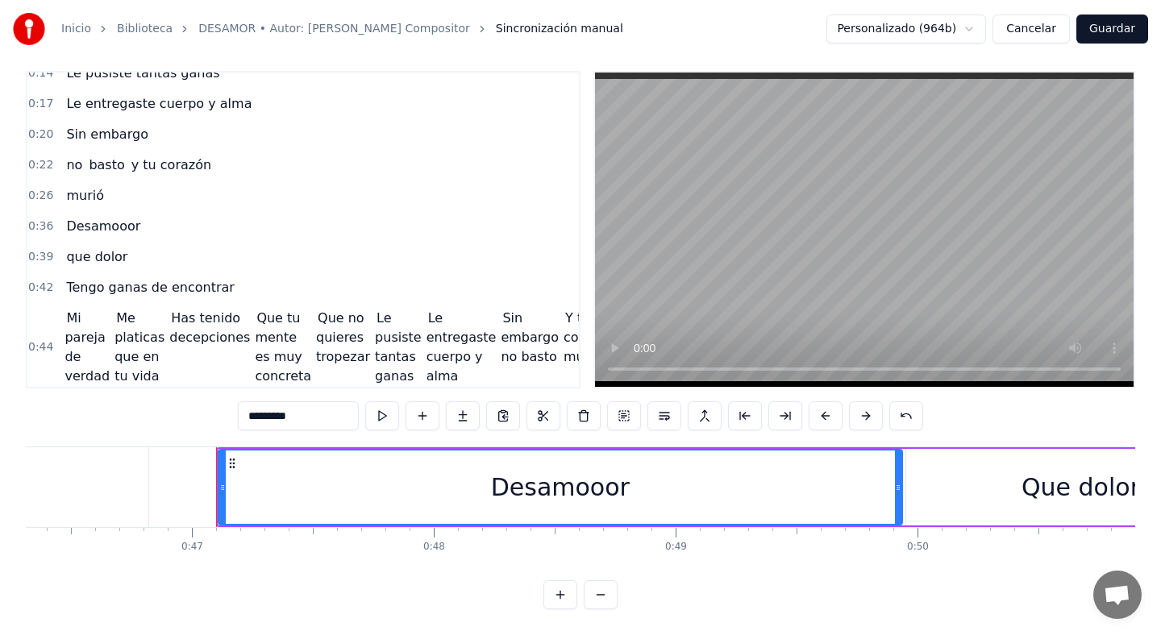
click at [95, 336] on span "Mi pareja de verdad" at bounding box center [88, 347] width 47 height 77
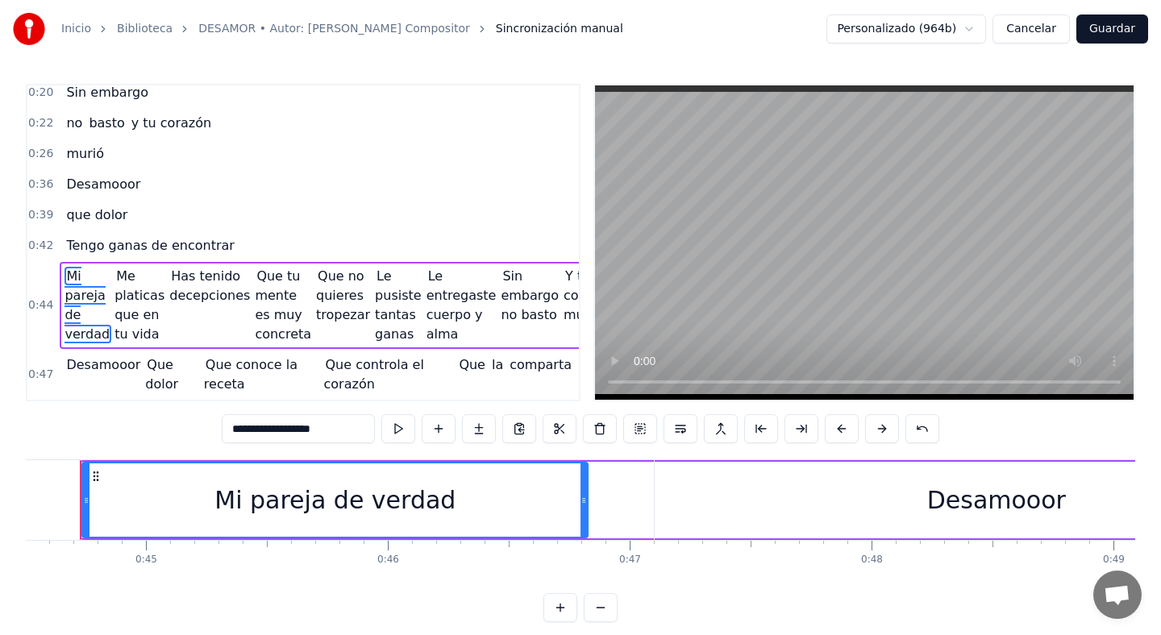
scroll to position [0, 10739]
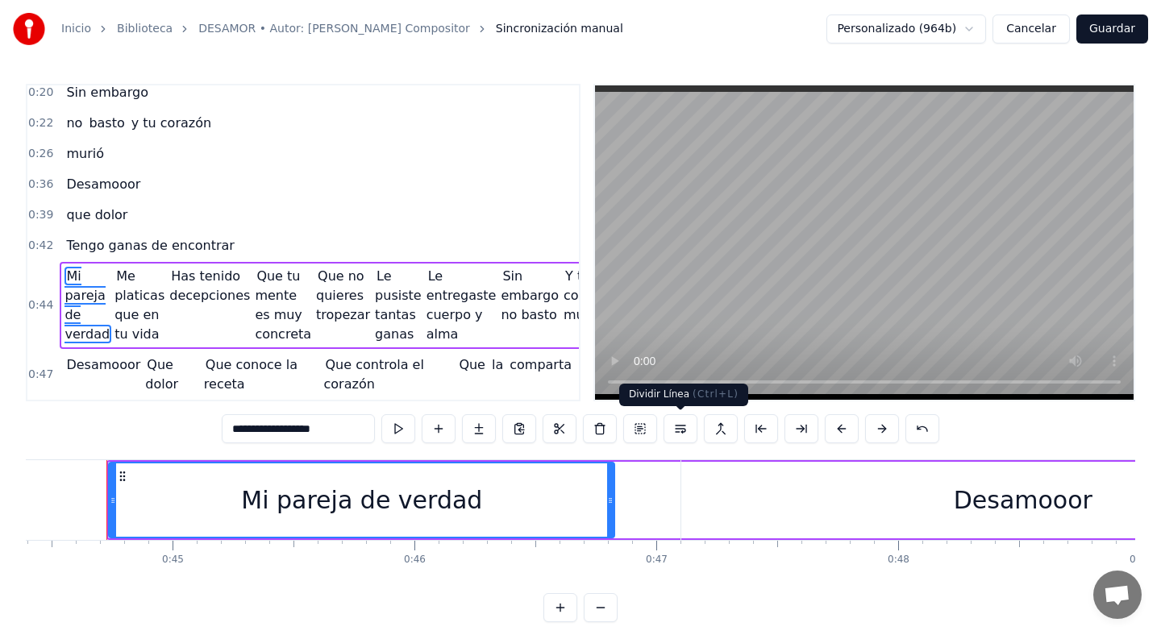
click at [679, 427] on button at bounding box center [681, 428] width 34 height 29
click at [118, 279] on span "Me platicas que en tu vida" at bounding box center [139, 305] width 50 height 77
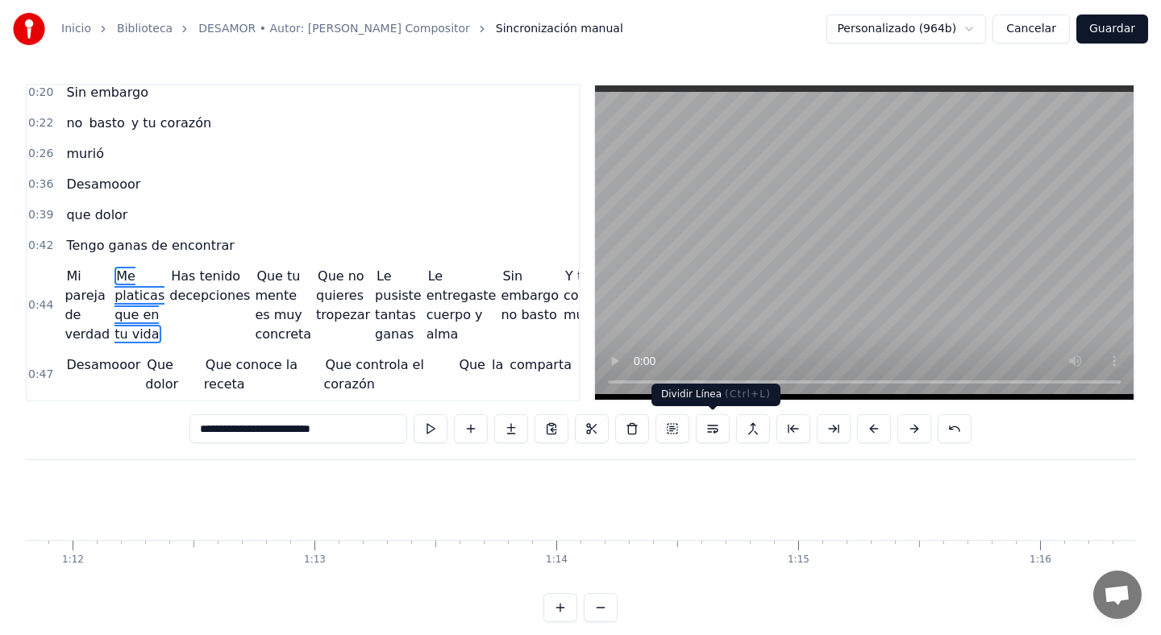
click at [714, 423] on button at bounding box center [713, 428] width 34 height 29
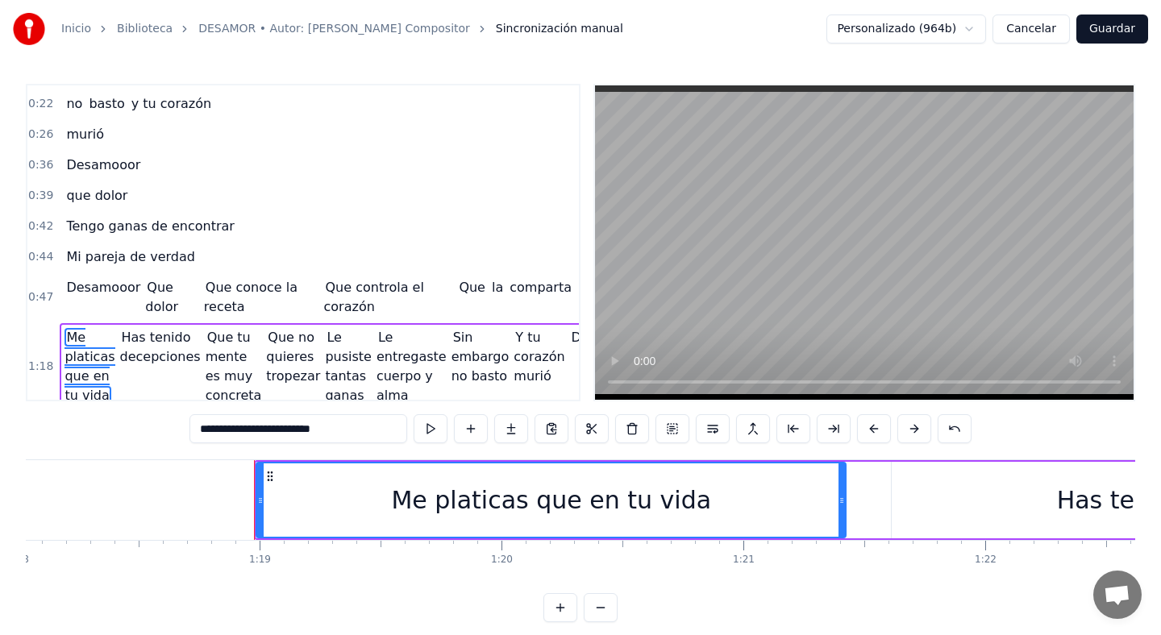
scroll to position [0, 19024]
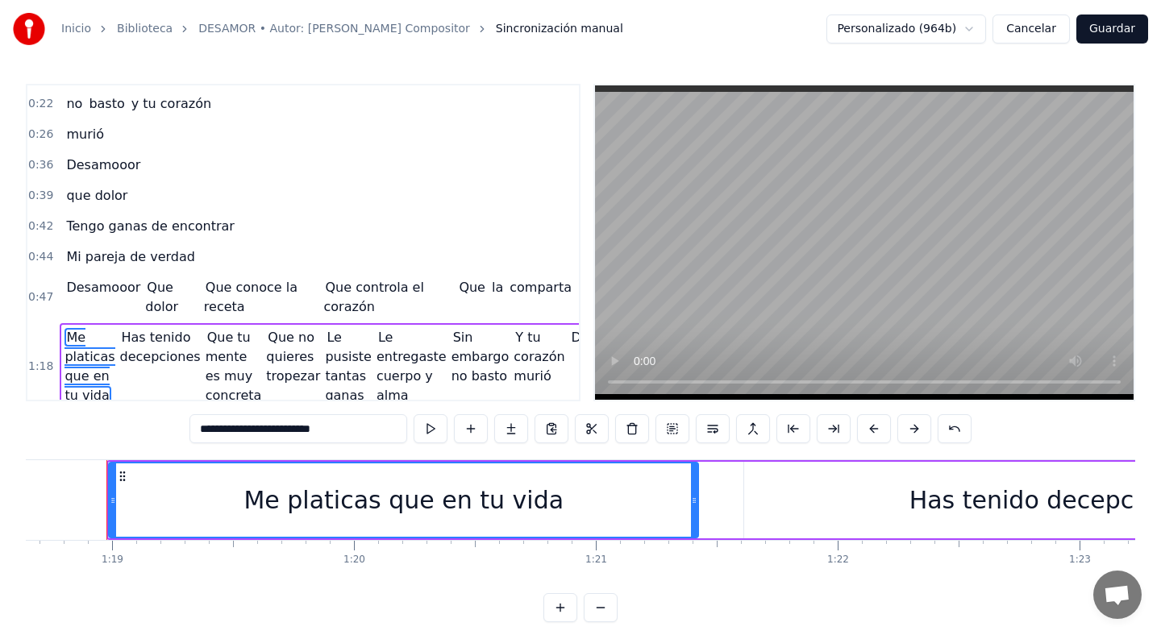
click at [145, 297] on span "Que dolor" at bounding box center [173, 297] width 56 height 39
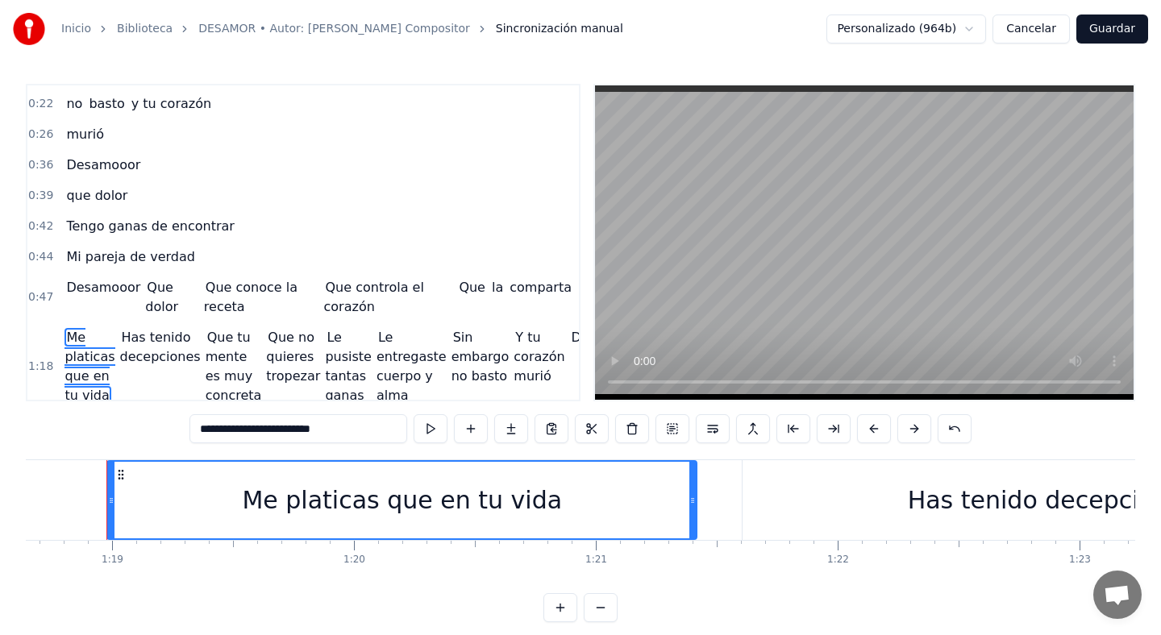
click at [155, 298] on span "Que dolor" at bounding box center [162, 297] width 35 height 38
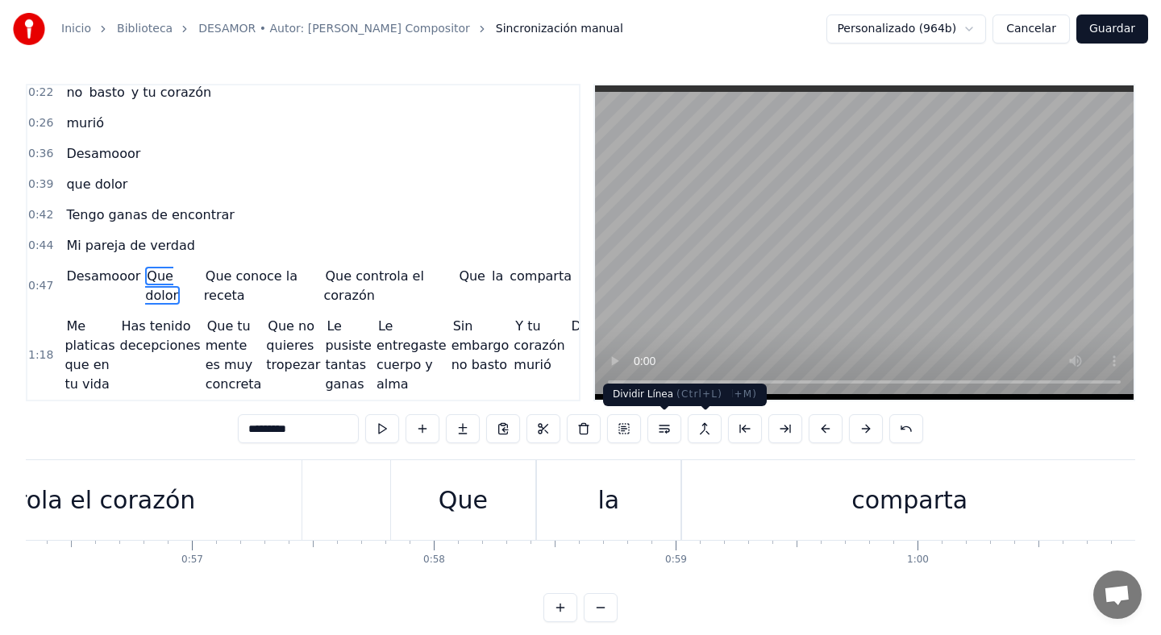
scroll to position [0, 12001]
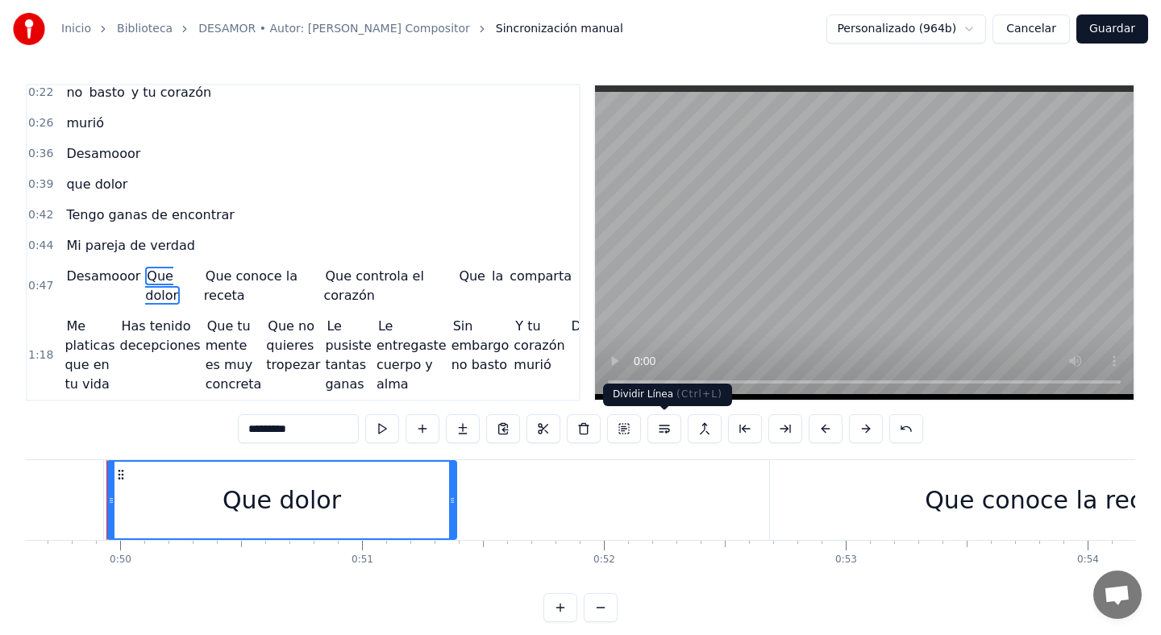
click at [673, 433] on button at bounding box center [664, 428] width 34 height 29
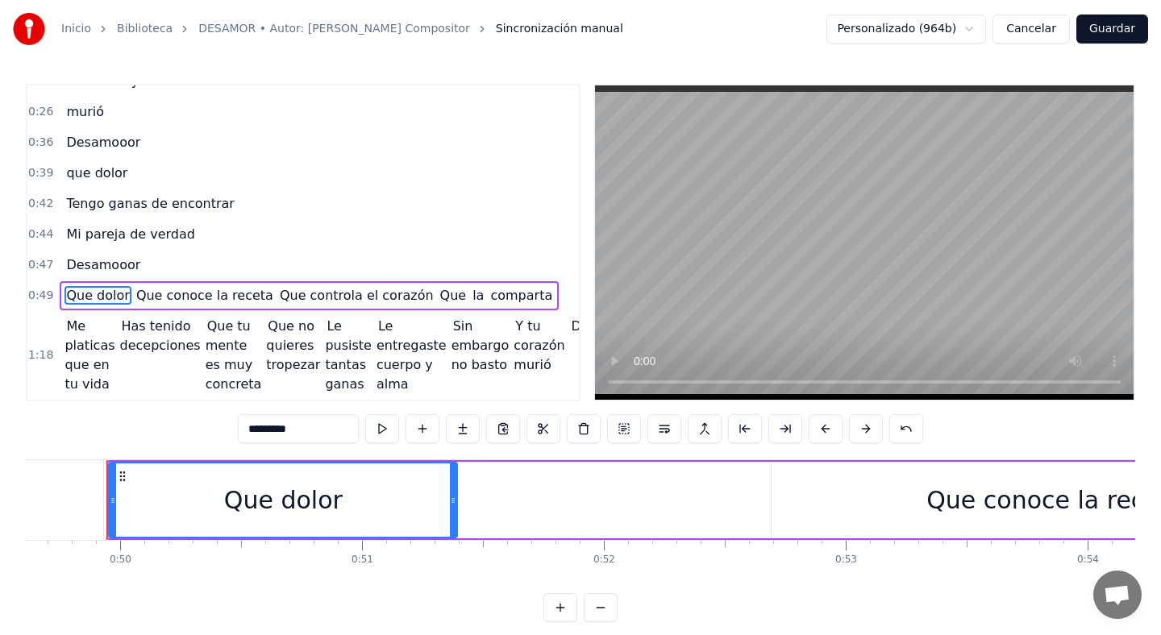
scroll to position [253, 0]
click at [176, 286] on span "Que conoce la receta" at bounding box center [205, 295] width 140 height 19
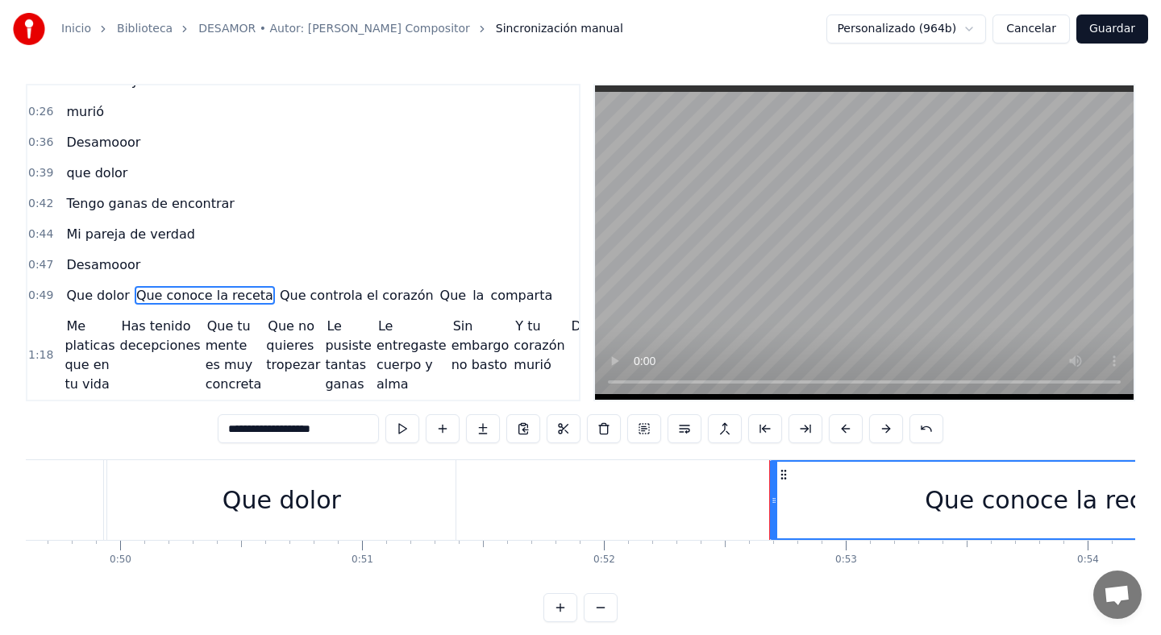
click at [689, 437] on button at bounding box center [685, 428] width 34 height 29
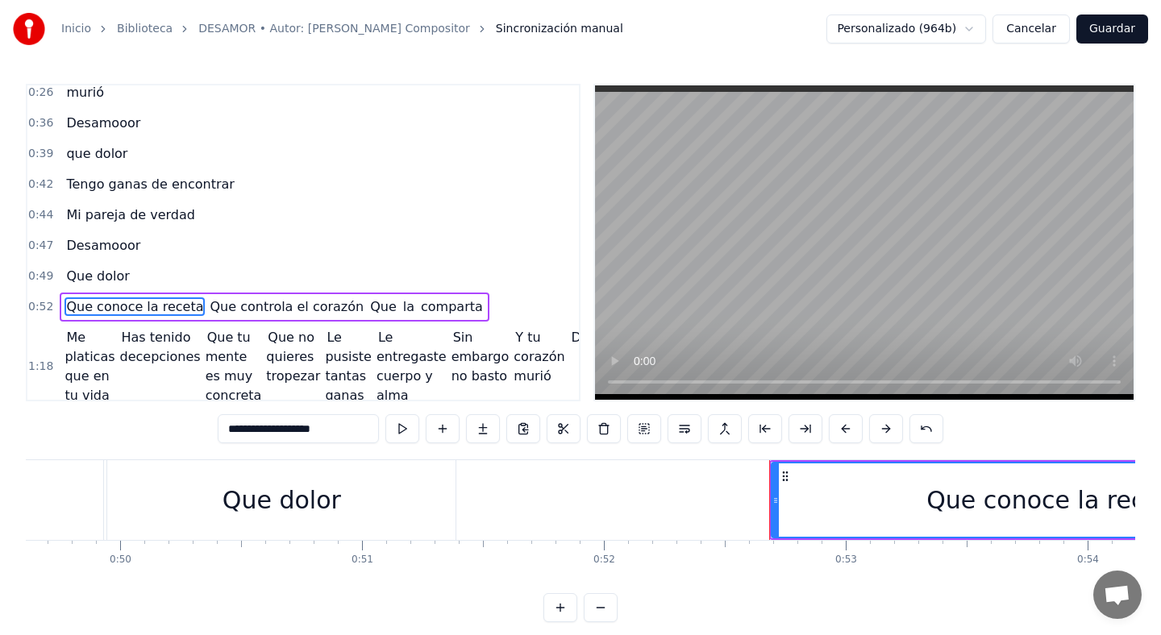
scroll to position [284, 0]
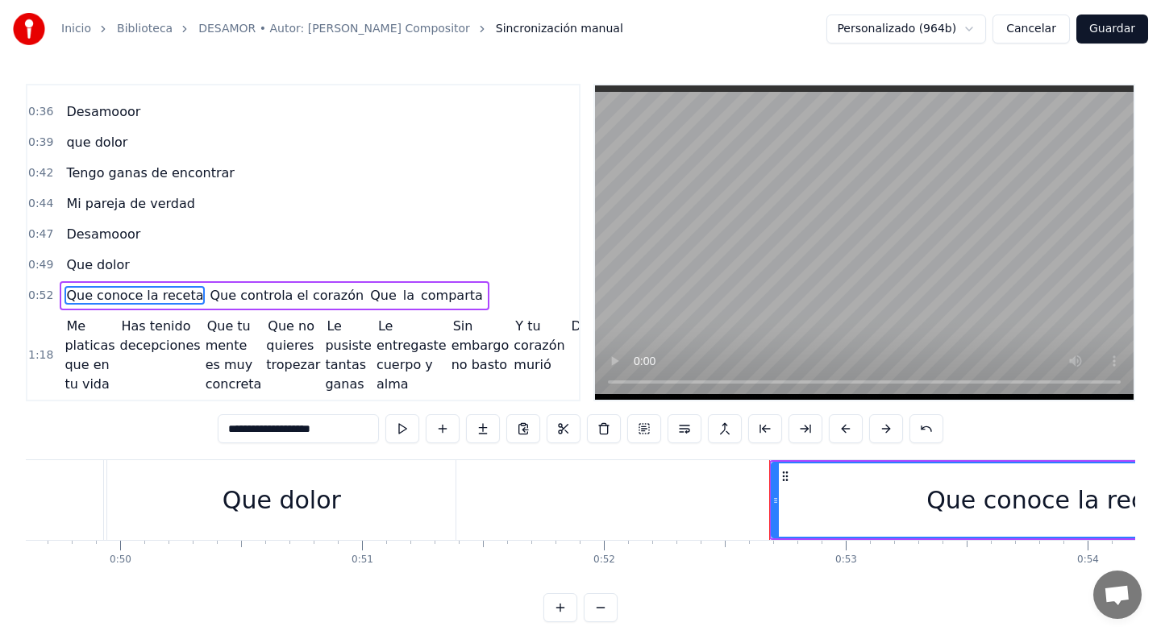
click at [274, 286] on span "Que controla el corazón" at bounding box center [286, 295] width 157 height 19
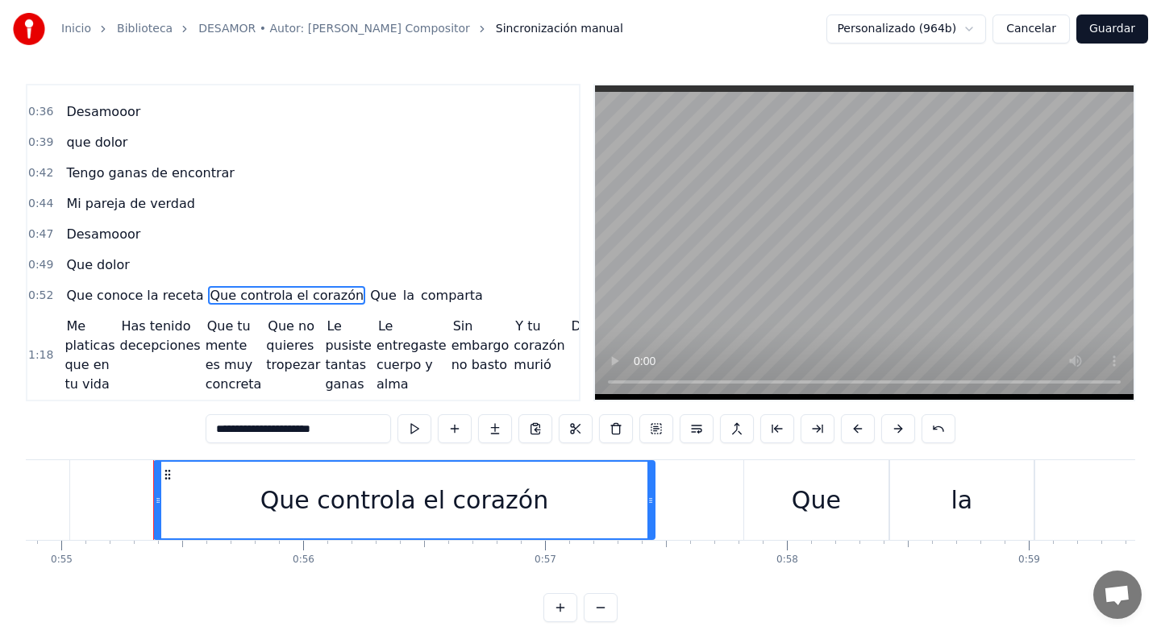
scroll to position [0, 13316]
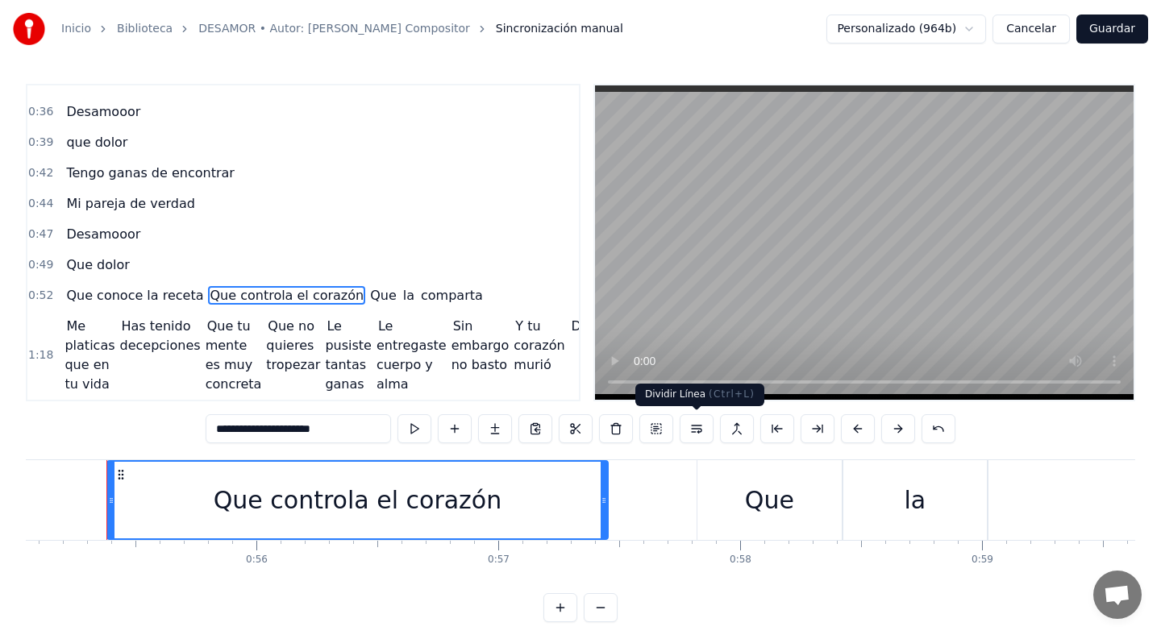
click at [704, 435] on button at bounding box center [697, 428] width 34 height 29
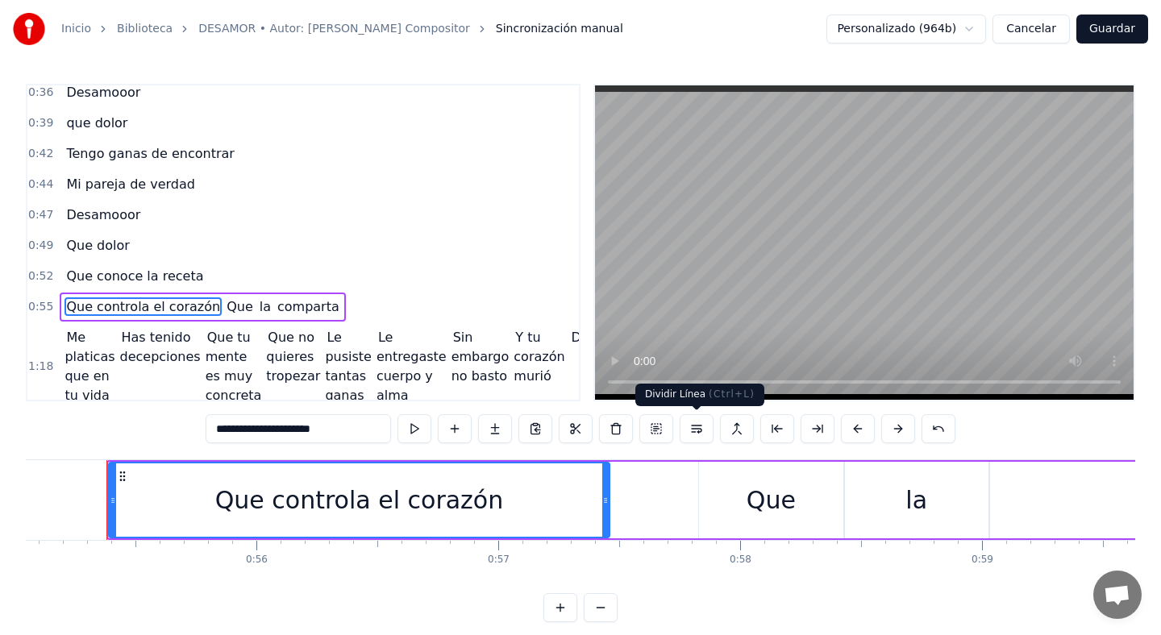
scroll to position [314, 0]
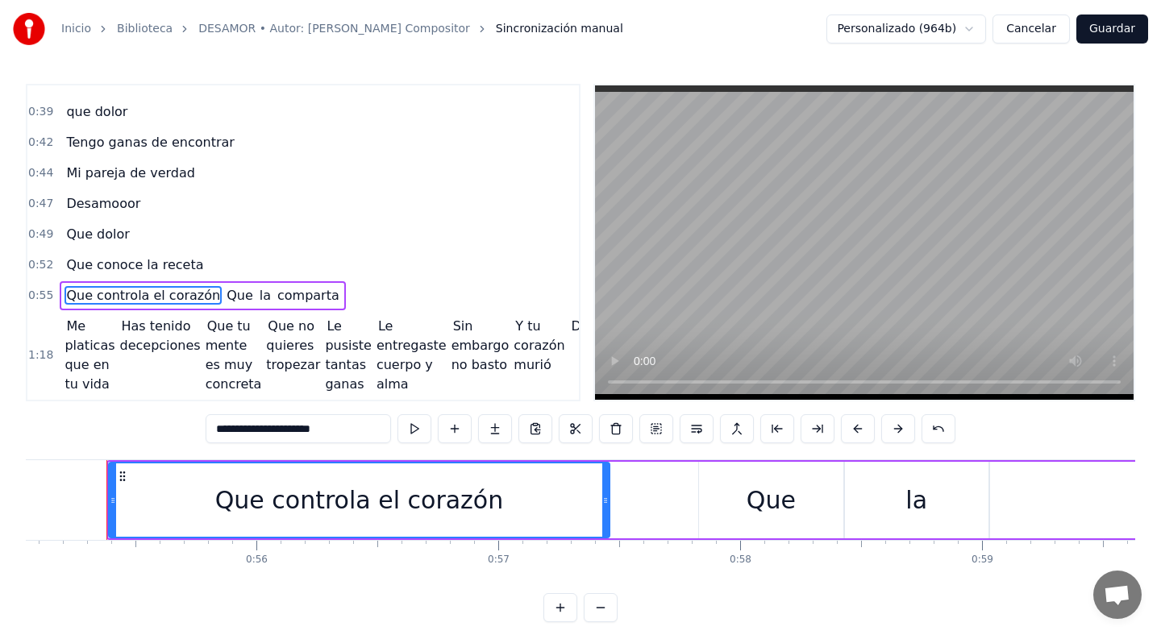
click at [276, 286] on span "comparta" at bounding box center [308, 295] width 65 height 19
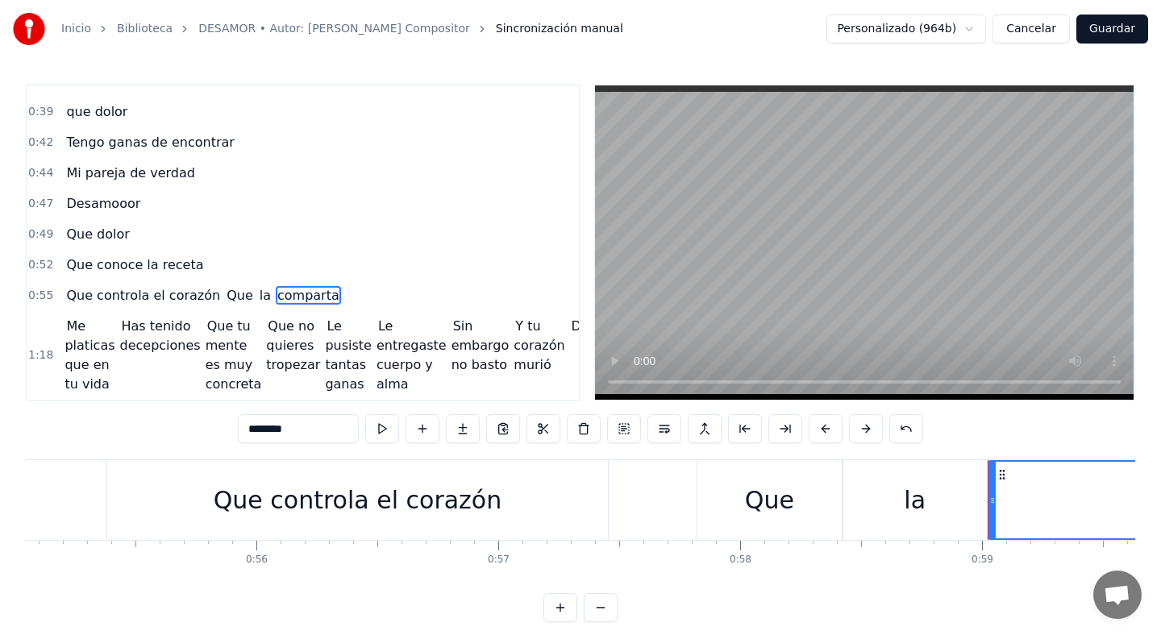
click at [233, 286] on span "Que" at bounding box center [240, 295] width 30 height 19
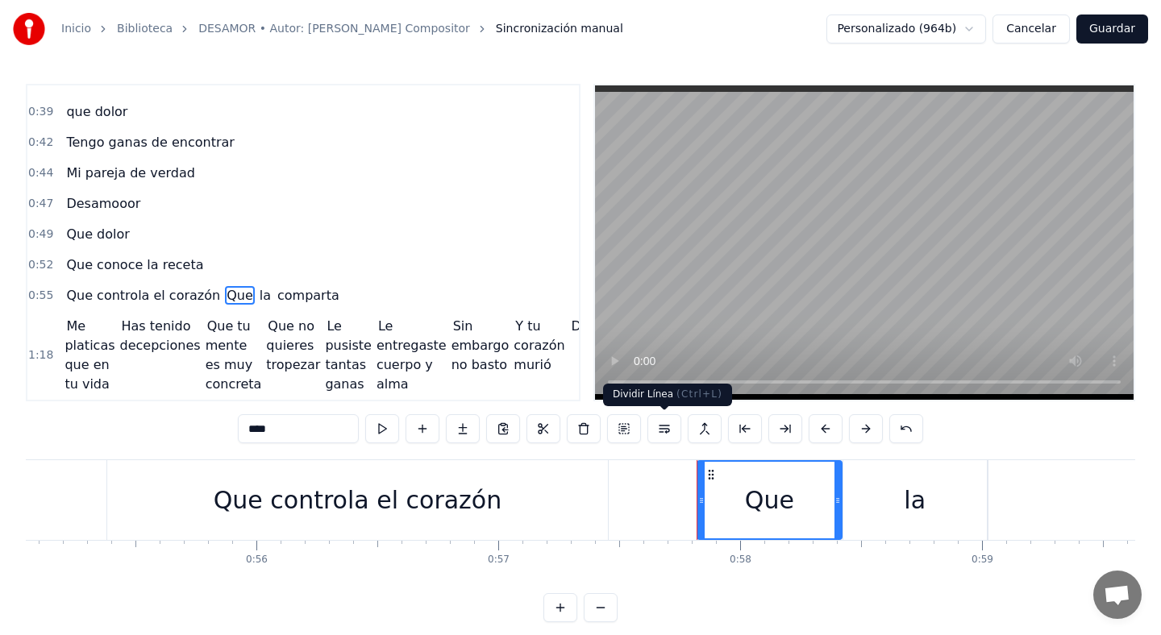
click at [669, 431] on button at bounding box center [664, 428] width 34 height 29
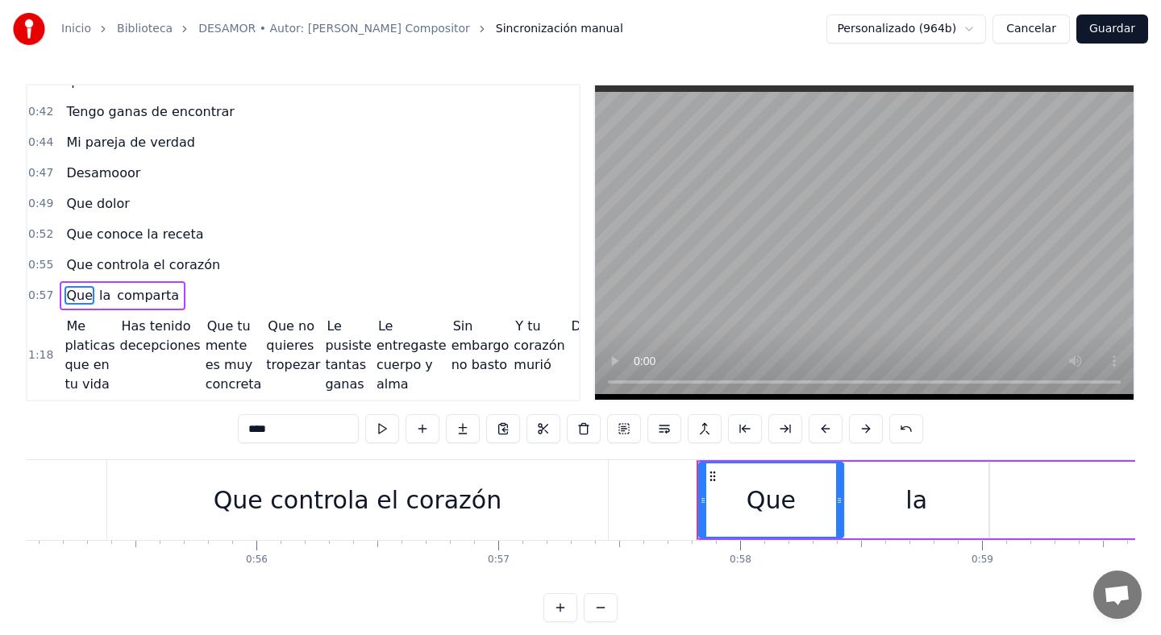
click at [134, 322] on span "Has tenido decepciones" at bounding box center [161, 336] width 82 height 38
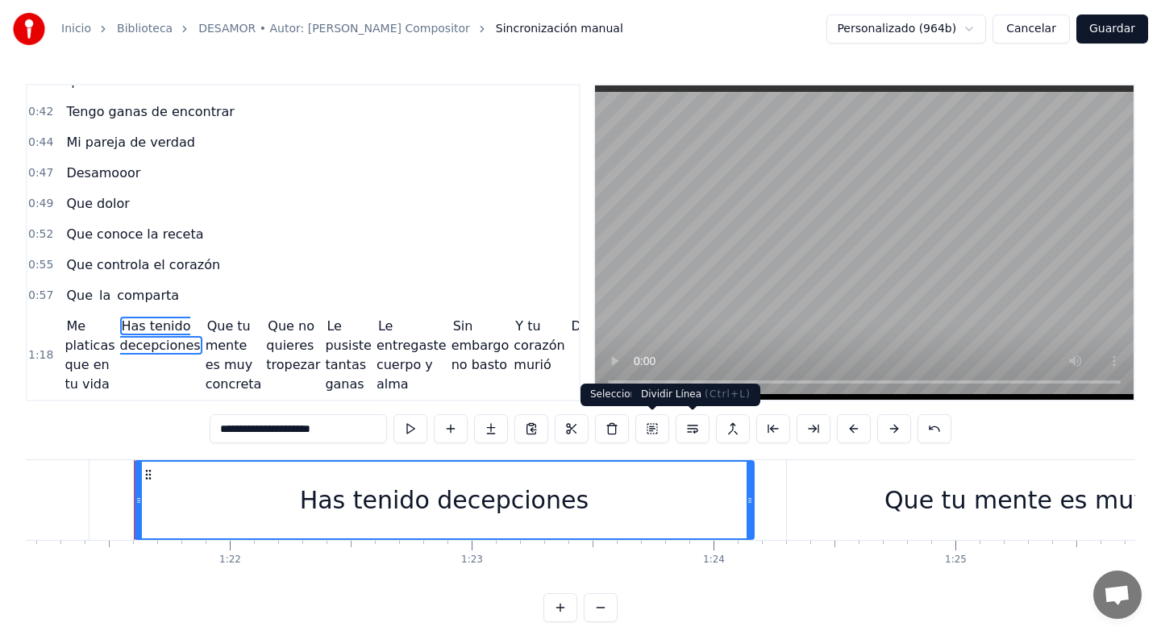
scroll to position [0, 19659]
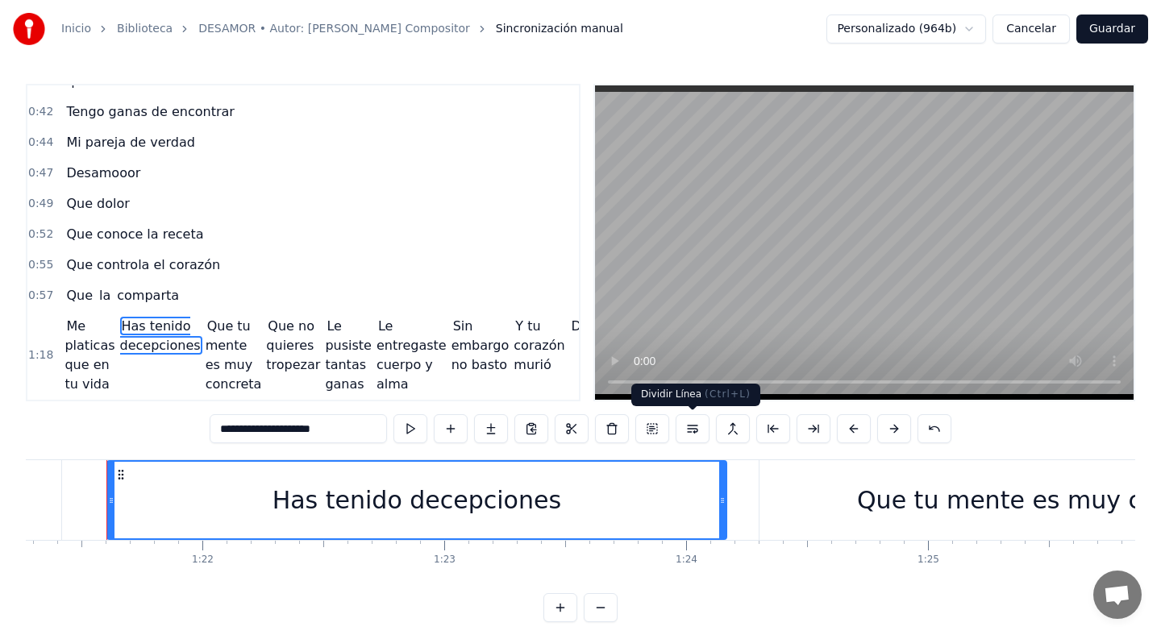
click at [691, 425] on button at bounding box center [693, 428] width 34 height 29
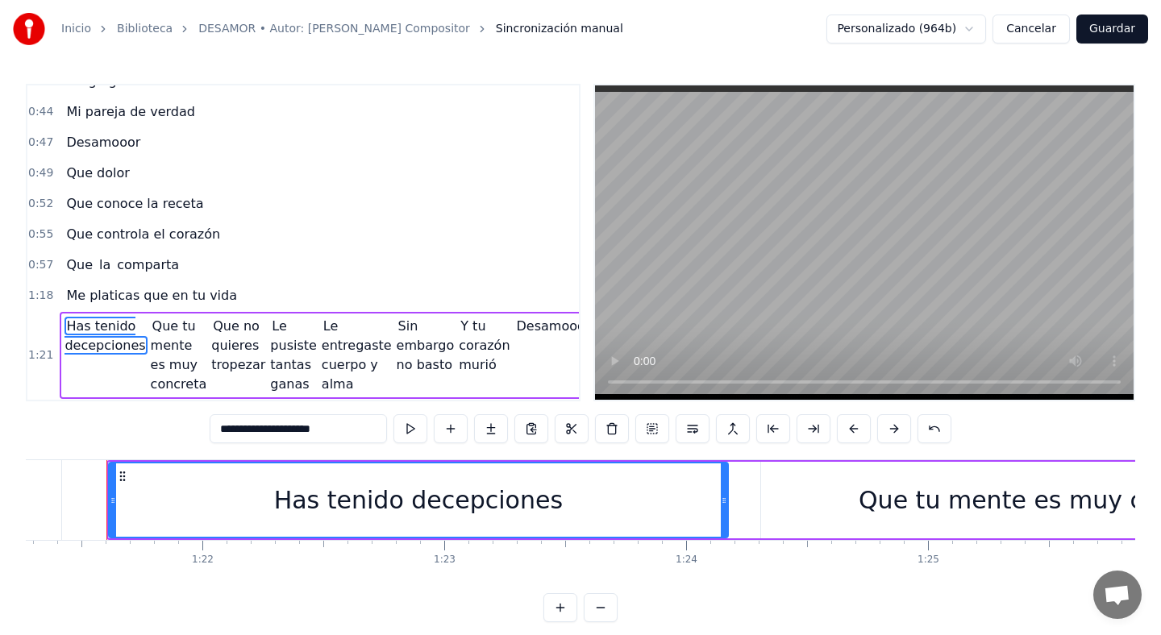
click at [172, 332] on span "Que tu mente es muy concreta" at bounding box center [180, 355] width 58 height 77
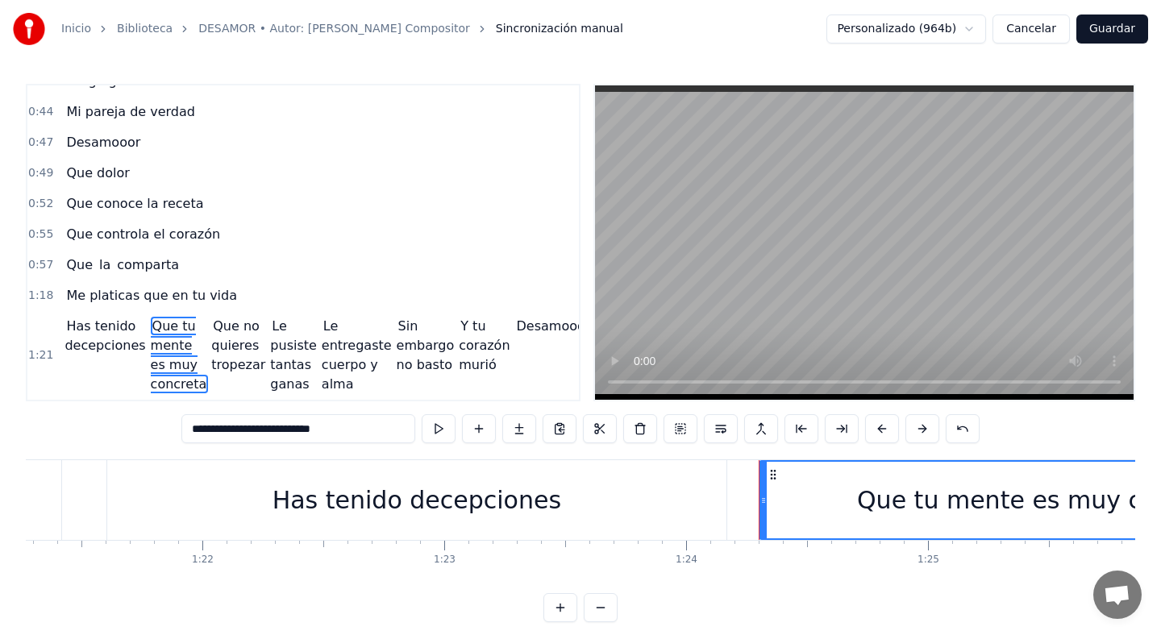
scroll to position [13, 0]
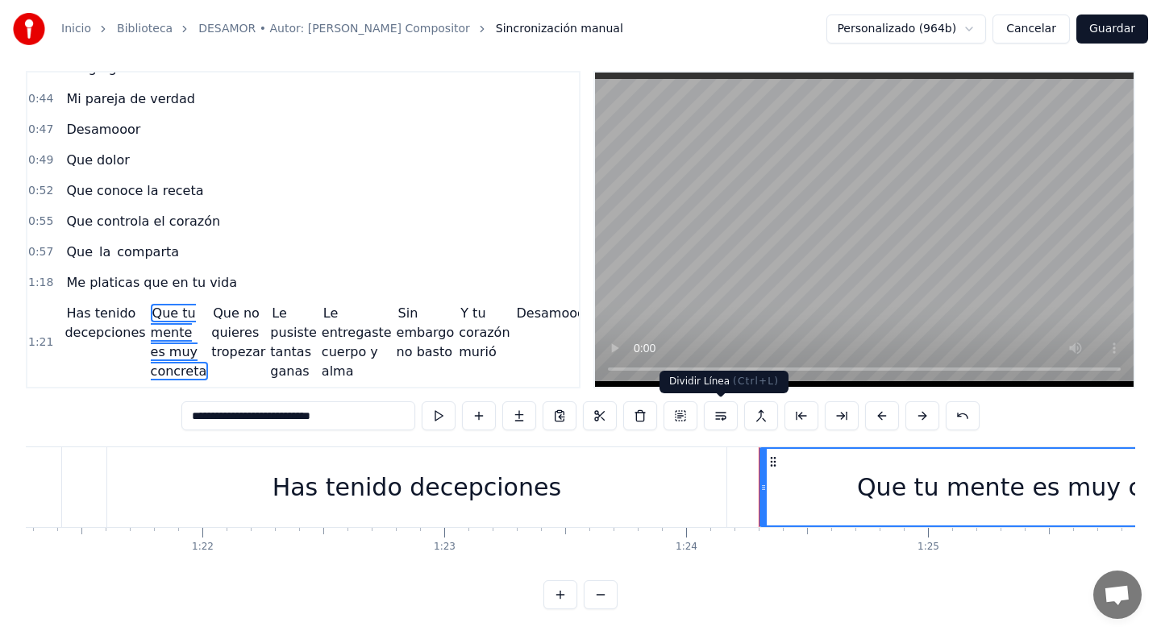
click at [726, 418] on button at bounding box center [721, 416] width 34 height 29
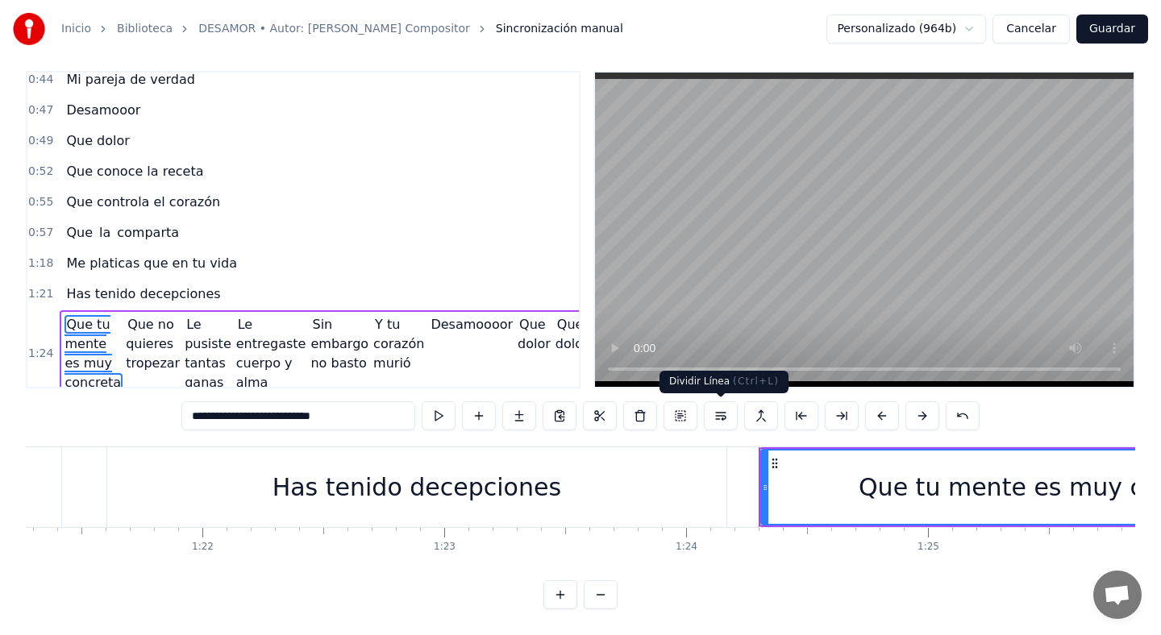
scroll to position [406, 0]
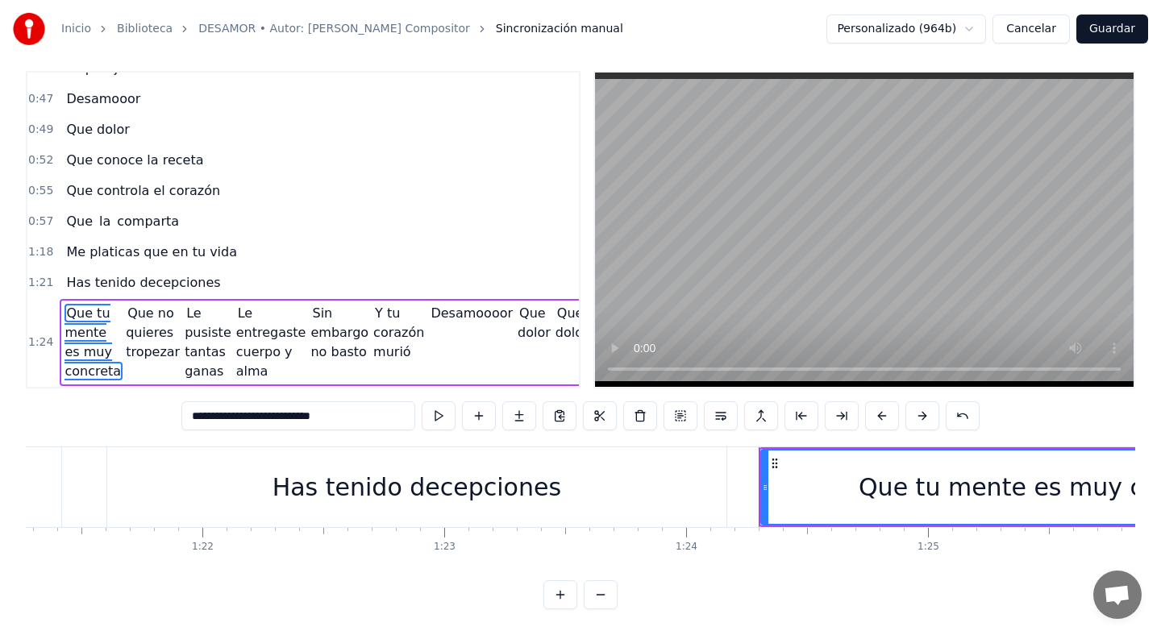
click at [143, 325] on span "Que no quieres tropezar" at bounding box center [154, 332] width 56 height 57
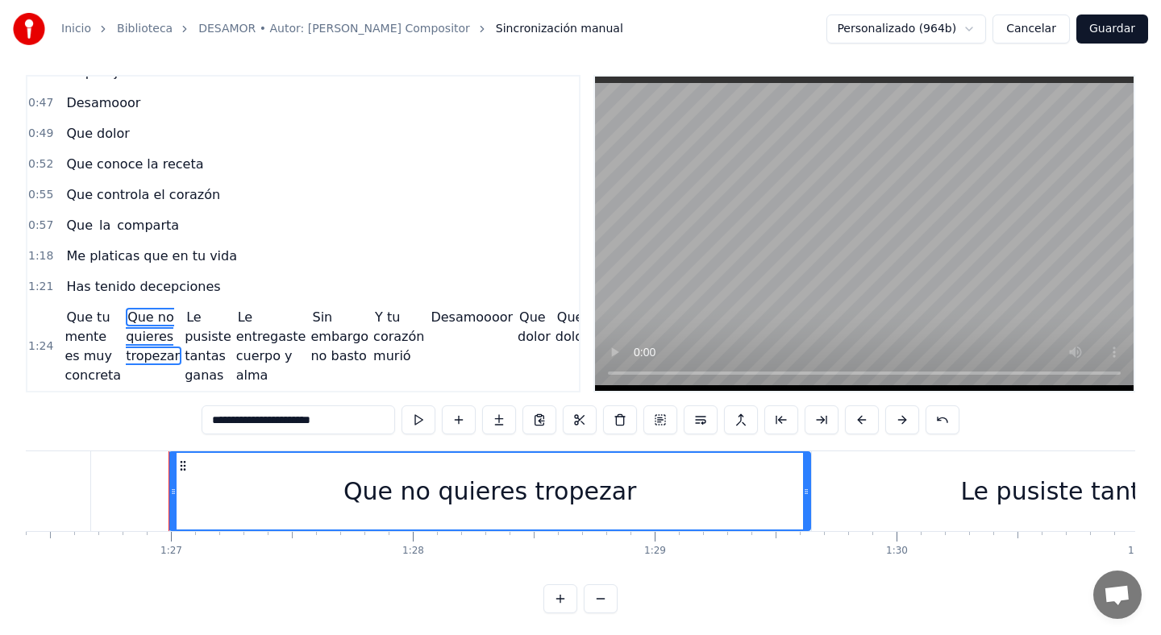
scroll to position [0, 20962]
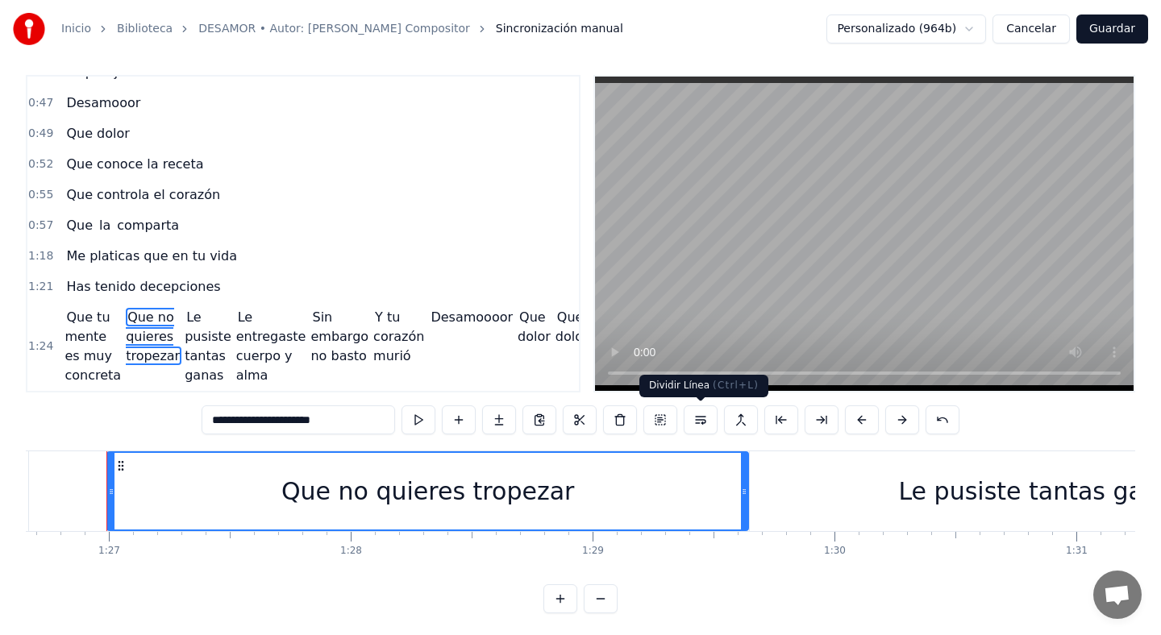
click at [707, 420] on button at bounding box center [701, 420] width 34 height 29
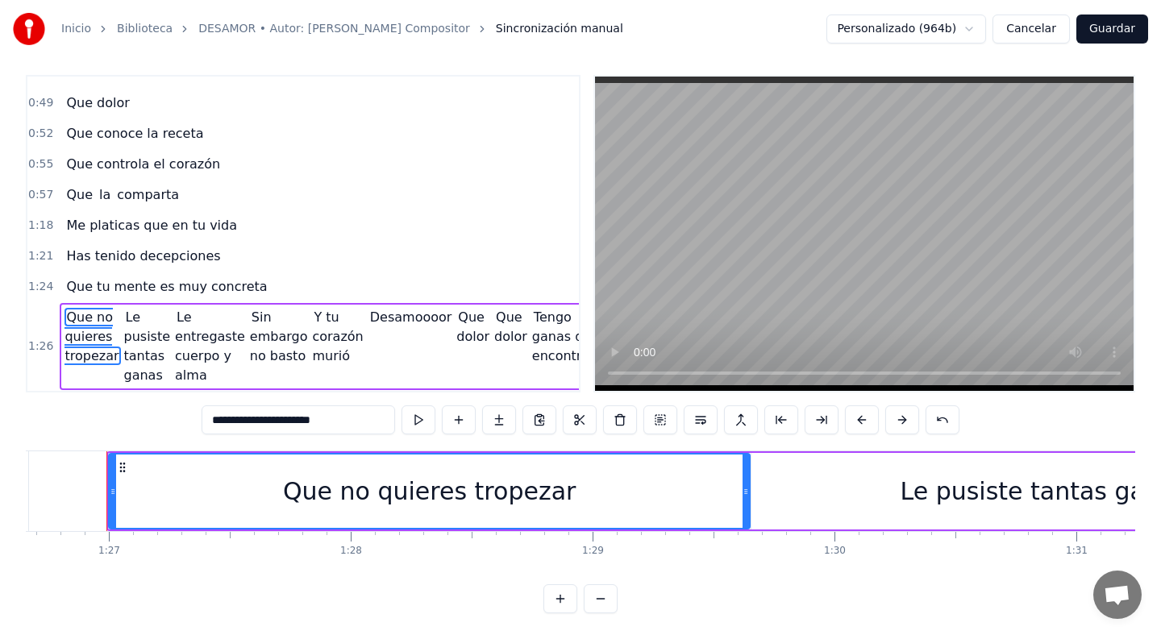
click at [131, 320] on span "Le pusiste tantas ganas" at bounding box center [147, 346] width 47 height 77
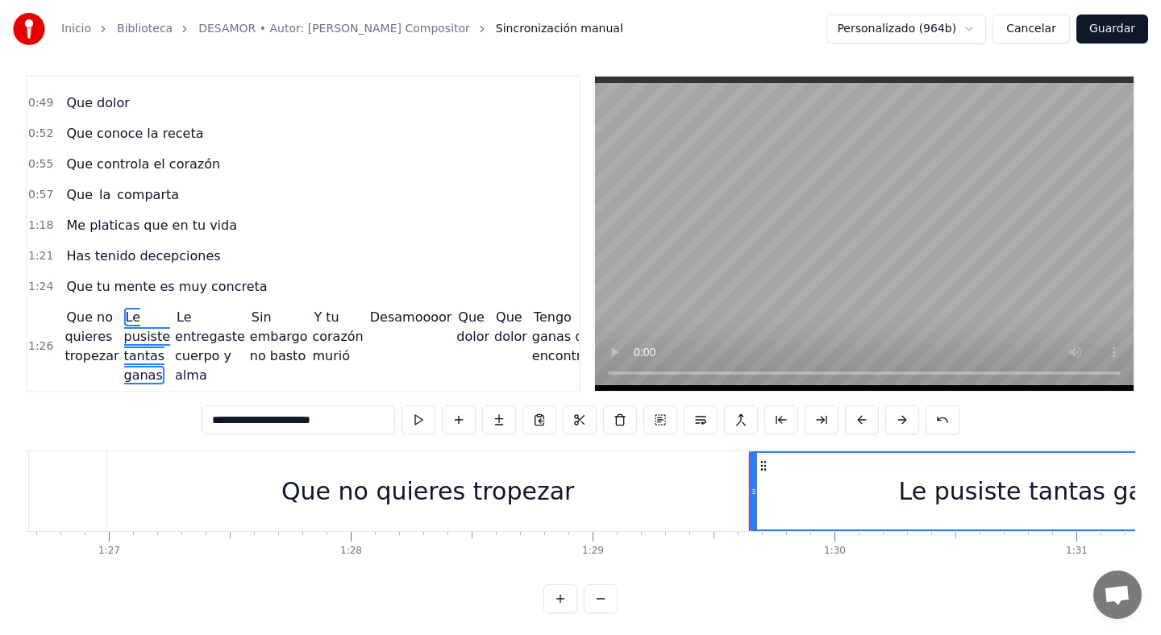
scroll to position [13, 0]
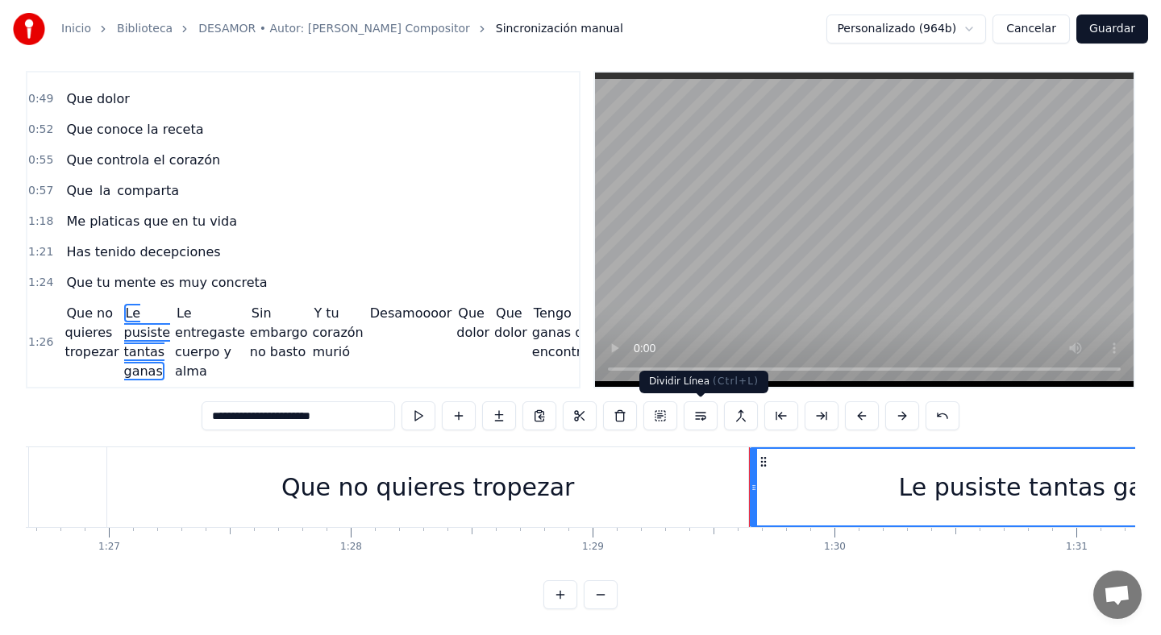
click at [700, 423] on button at bounding box center [701, 416] width 34 height 29
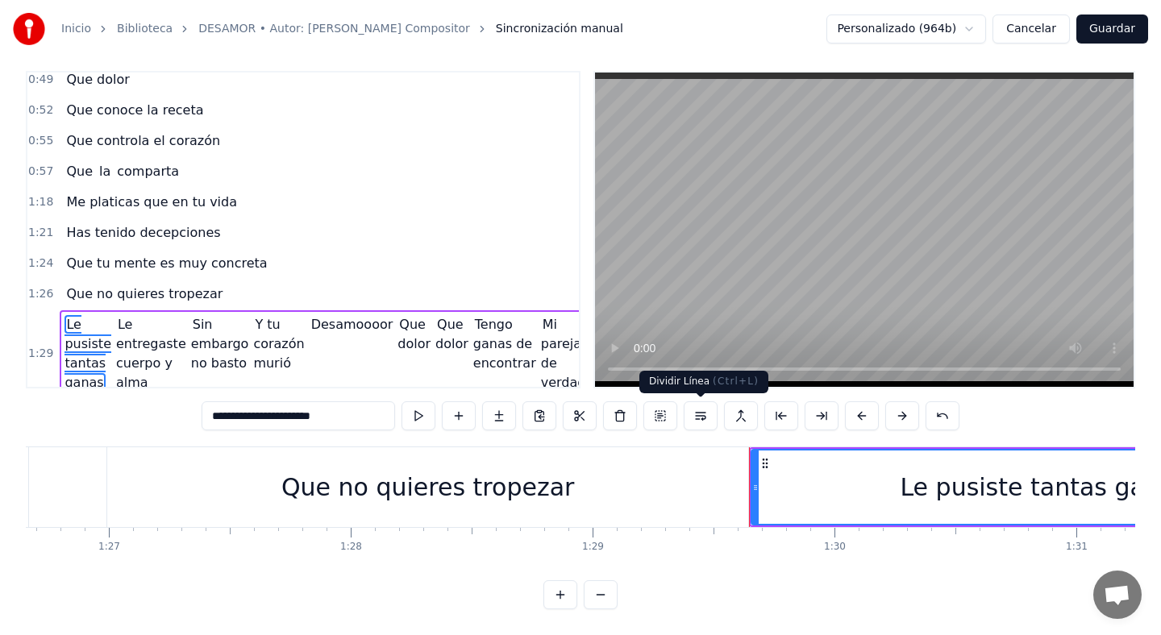
scroll to position [468, 0]
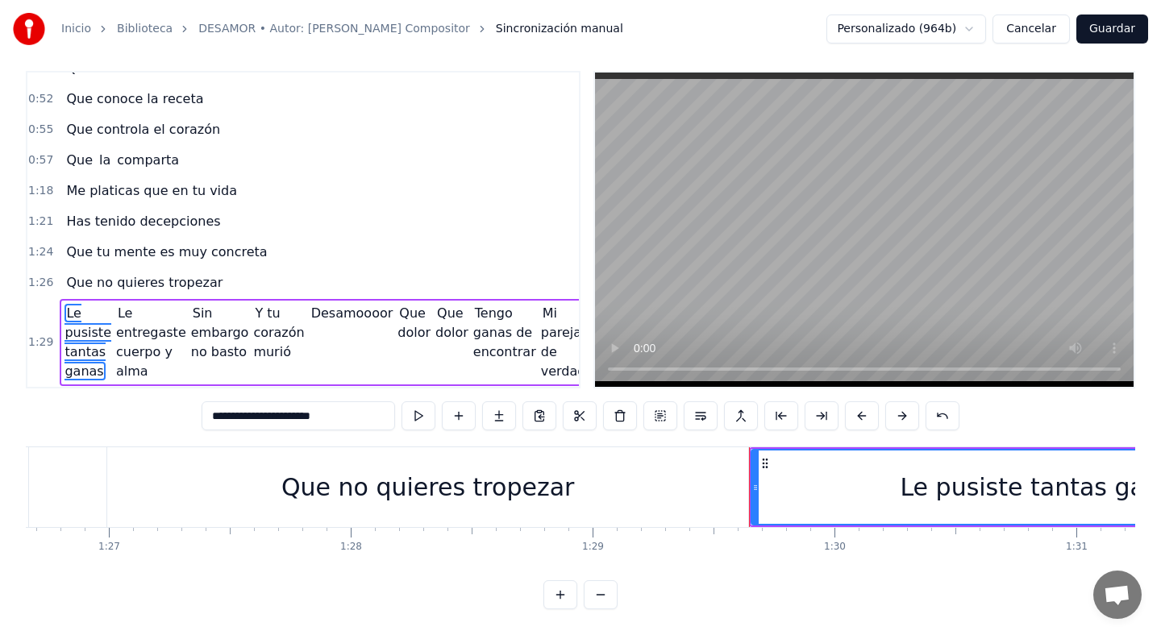
click at [136, 346] on span "Le entregaste cuerpo y alma" at bounding box center [151, 342] width 70 height 77
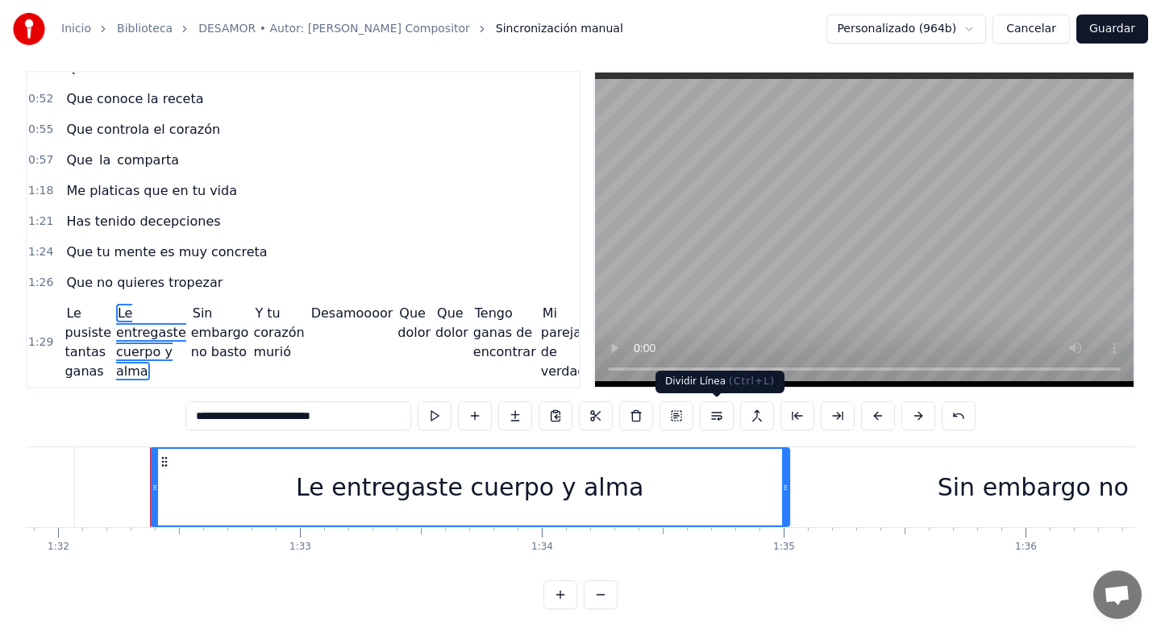
scroll to position [0, 22266]
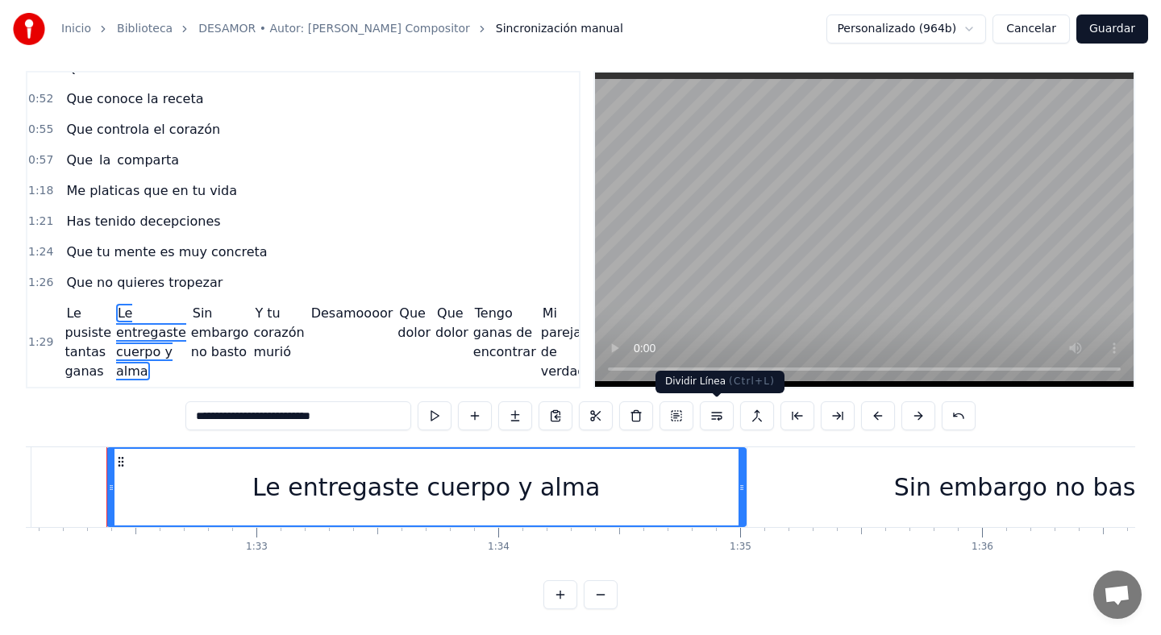
click at [722, 412] on button at bounding box center [717, 416] width 34 height 29
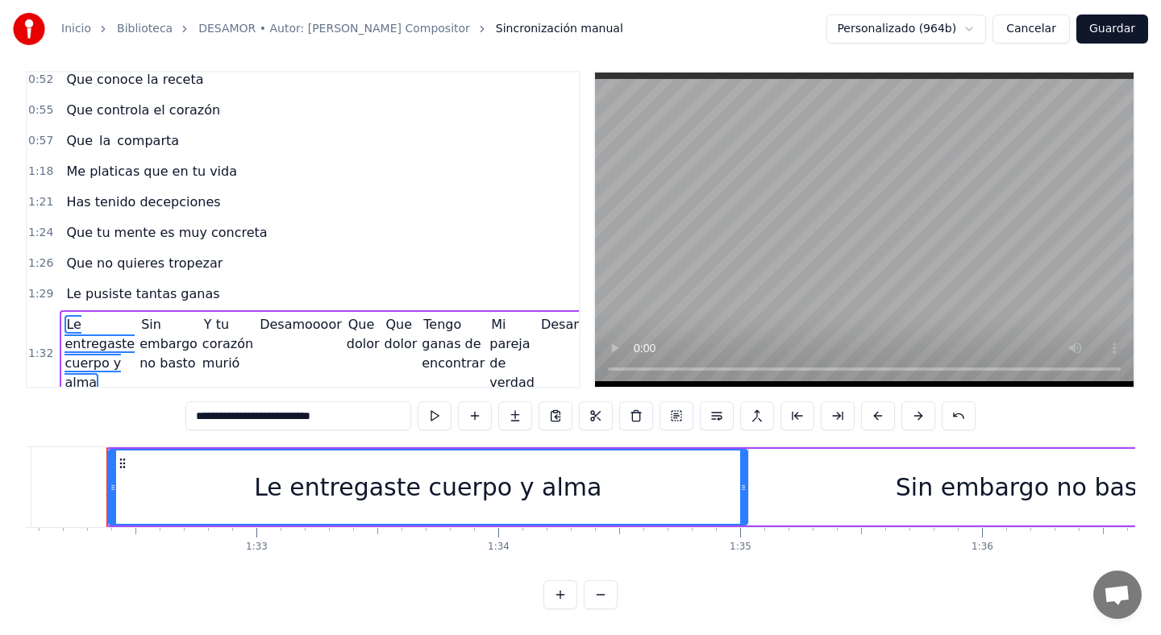
scroll to position [498, 0]
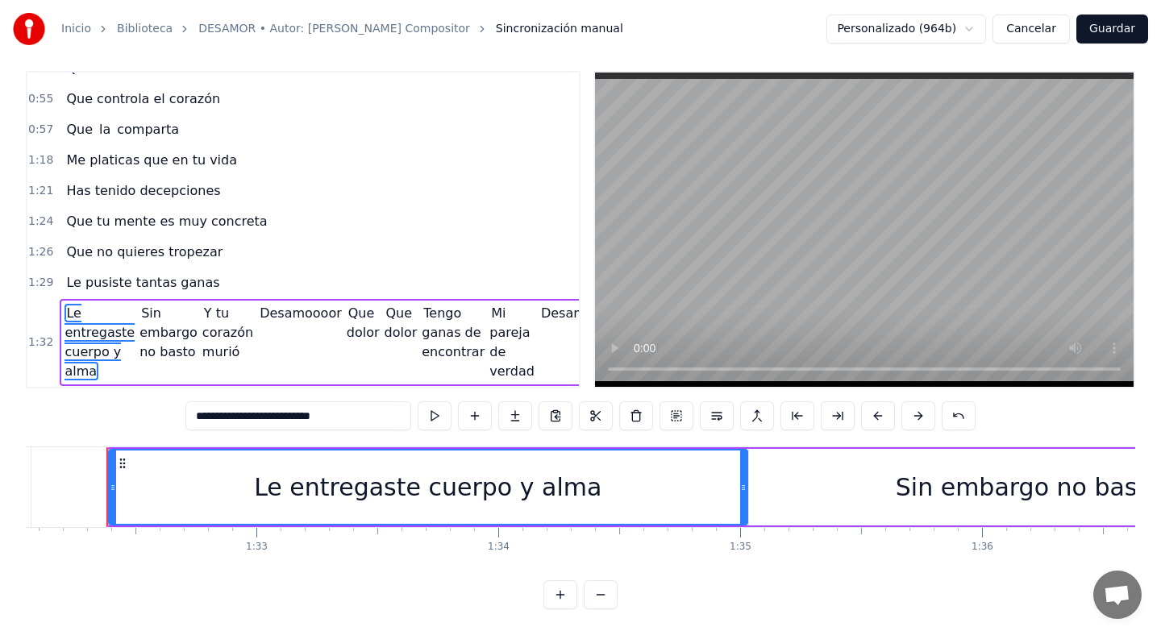
click at [151, 326] on span "Sin embargo no basto" at bounding box center [168, 332] width 58 height 57
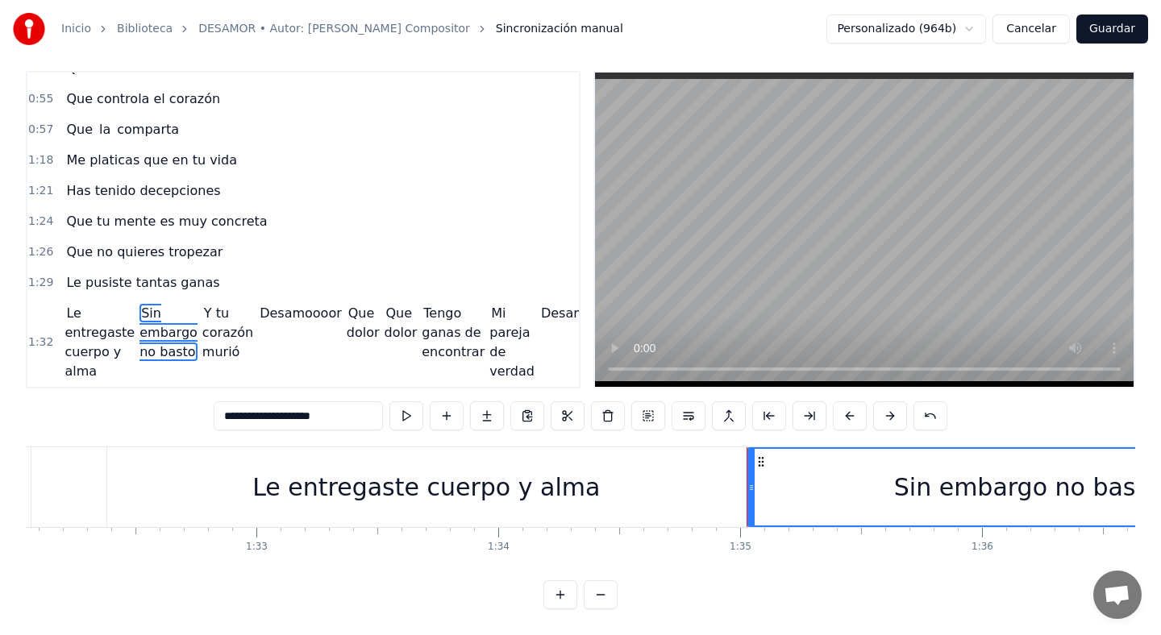
scroll to position [9, 0]
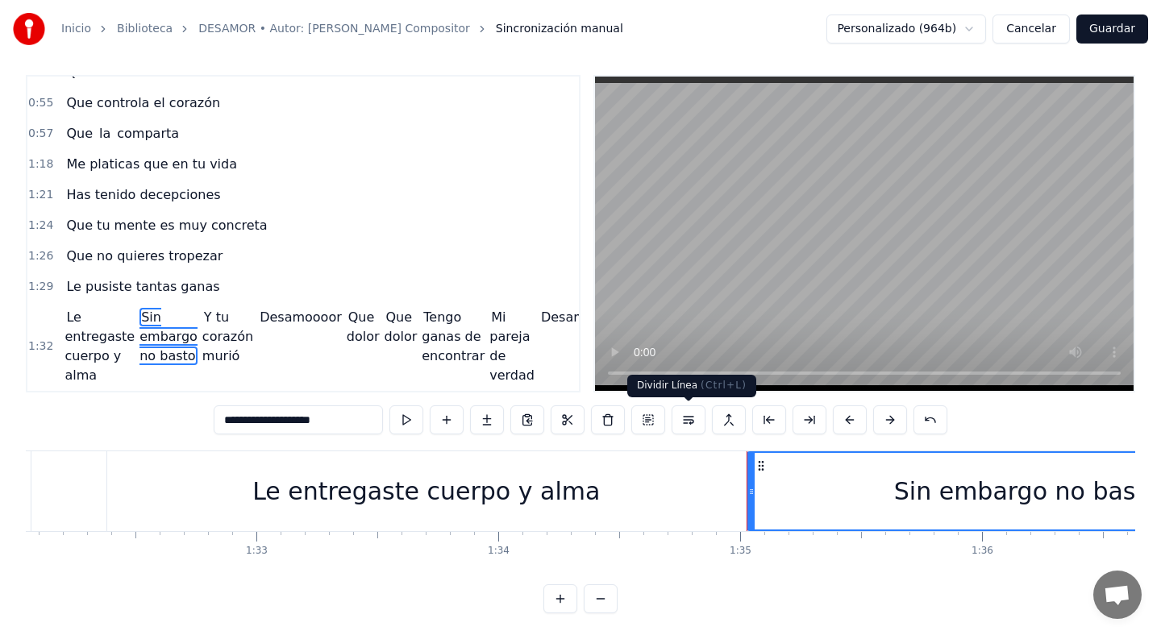
click at [696, 415] on button at bounding box center [689, 420] width 34 height 29
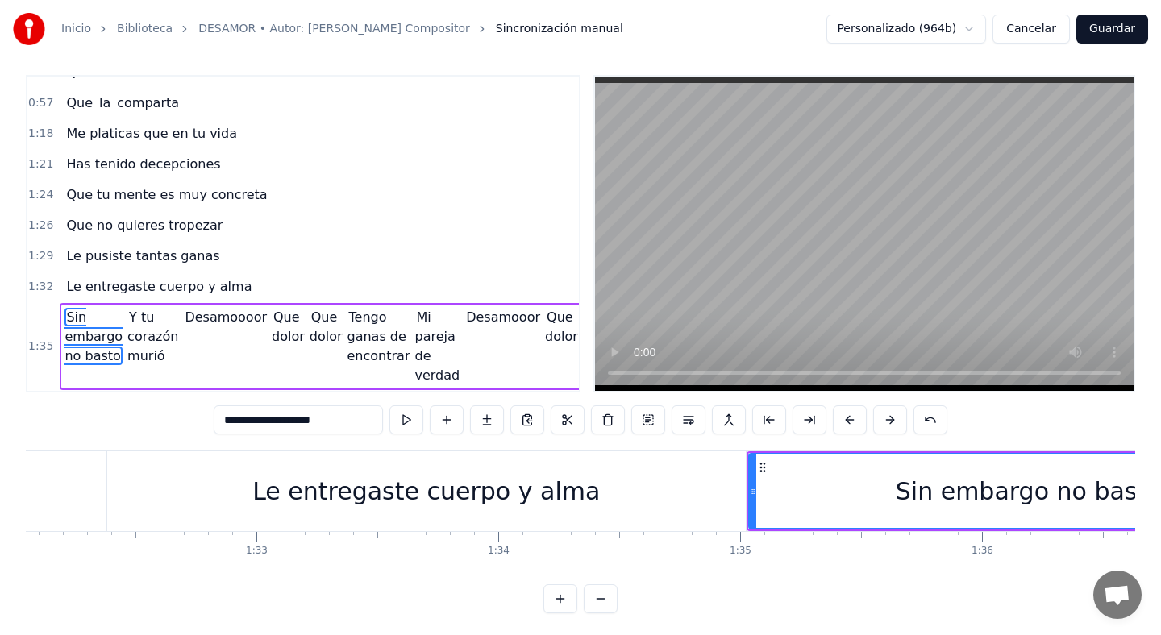
click at [138, 316] on span "Y tu corazón murió" at bounding box center [152, 336] width 51 height 57
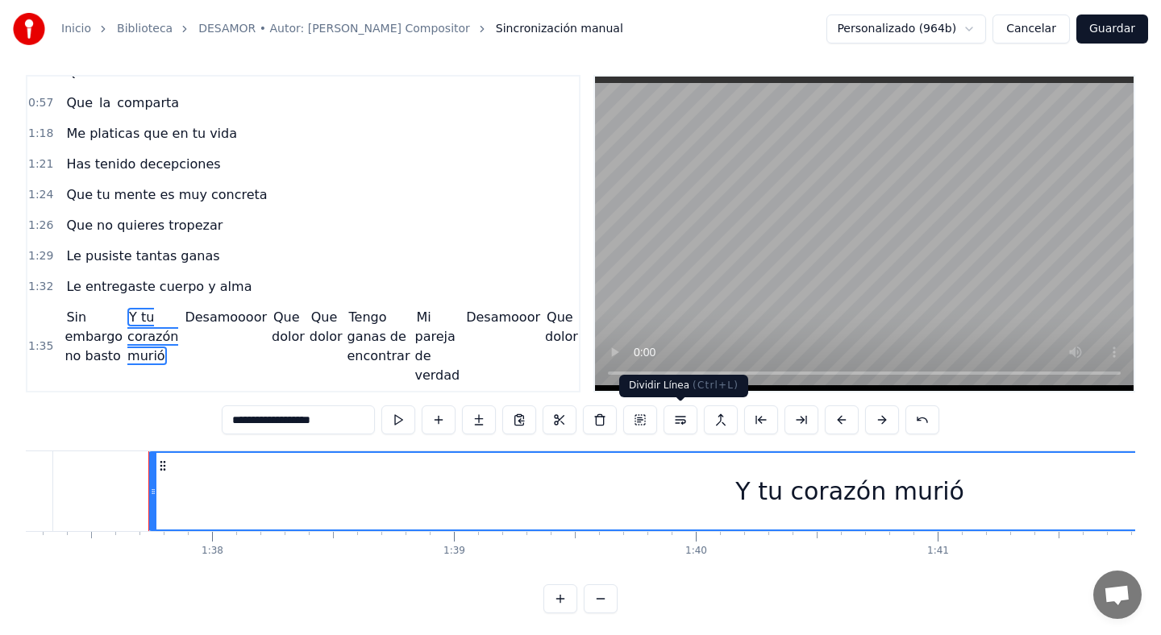
scroll to position [0, 0]
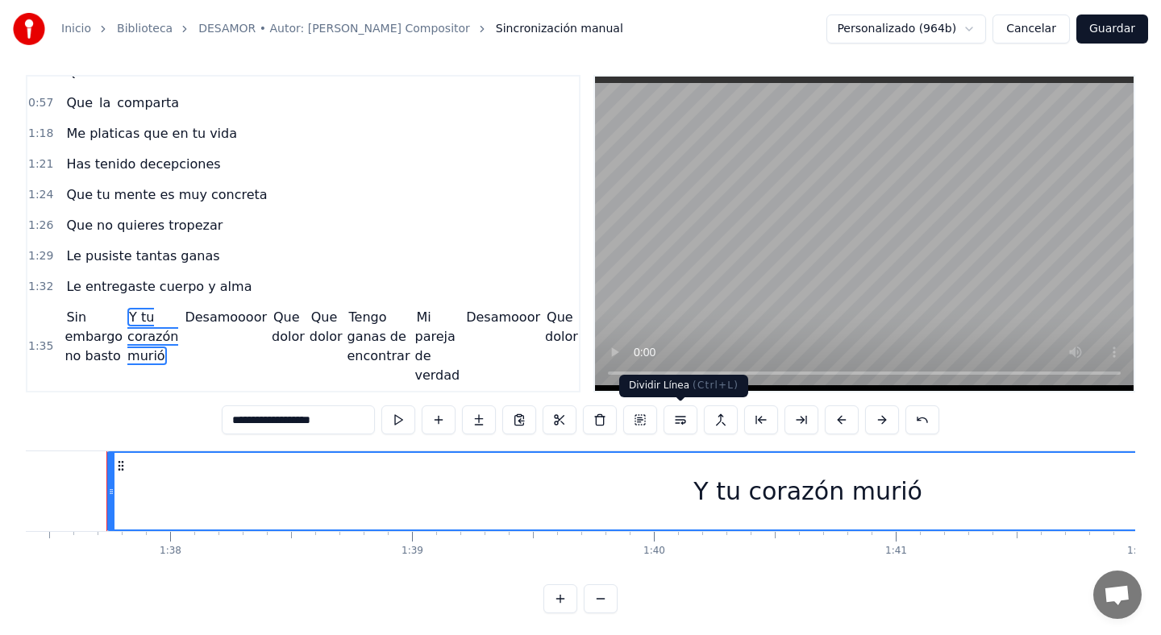
click at [690, 414] on button at bounding box center [681, 420] width 34 height 29
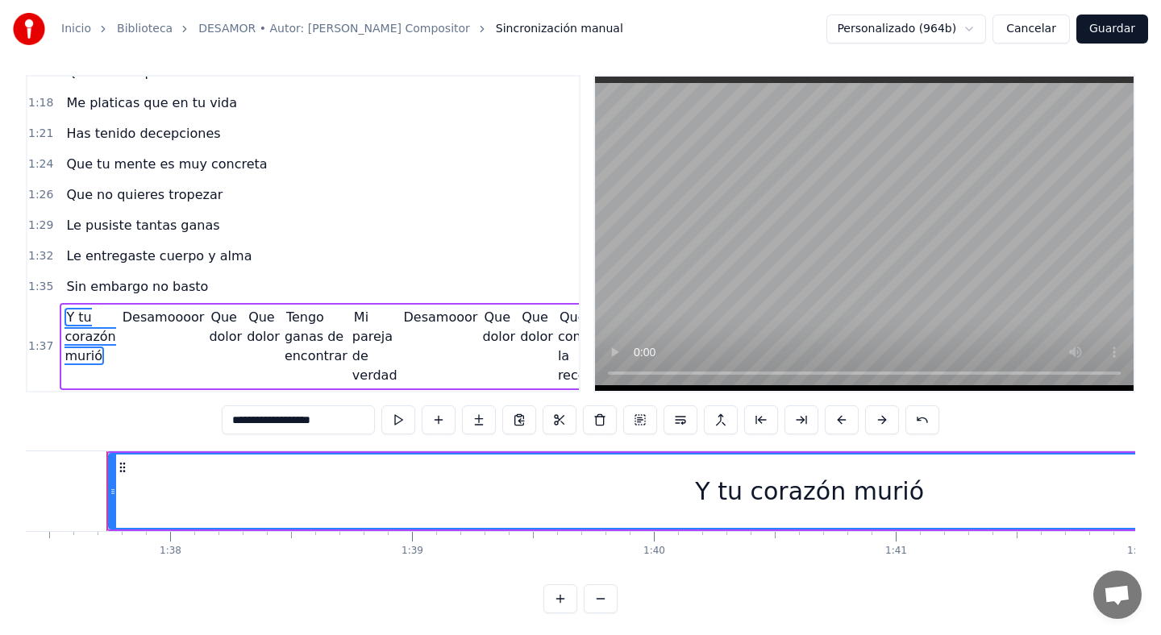
click at [144, 308] on span "Desamoooor" at bounding box center [163, 317] width 85 height 19
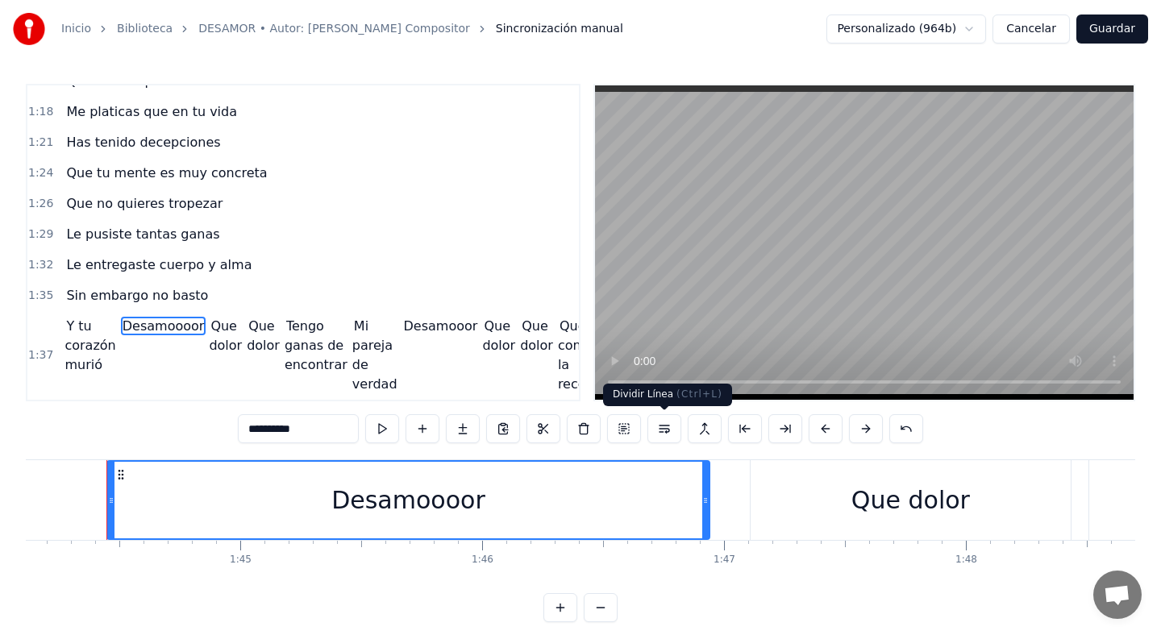
click at [655, 427] on button at bounding box center [664, 428] width 34 height 29
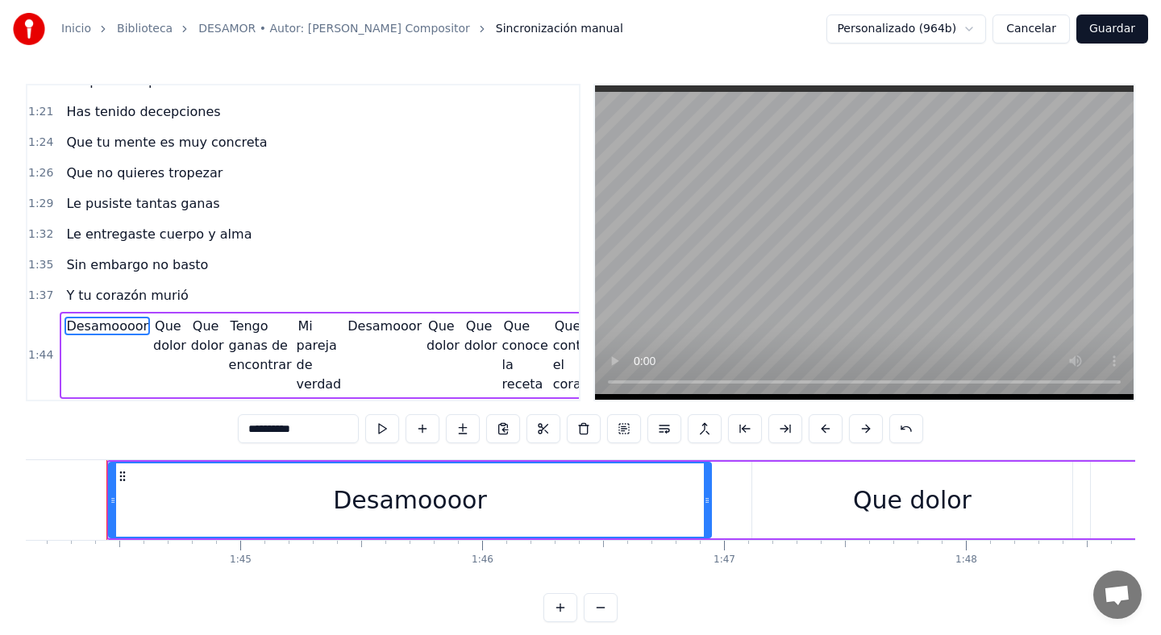
click at [155, 317] on span "Que dolor" at bounding box center [170, 336] width 35 height 38
type input "*********"
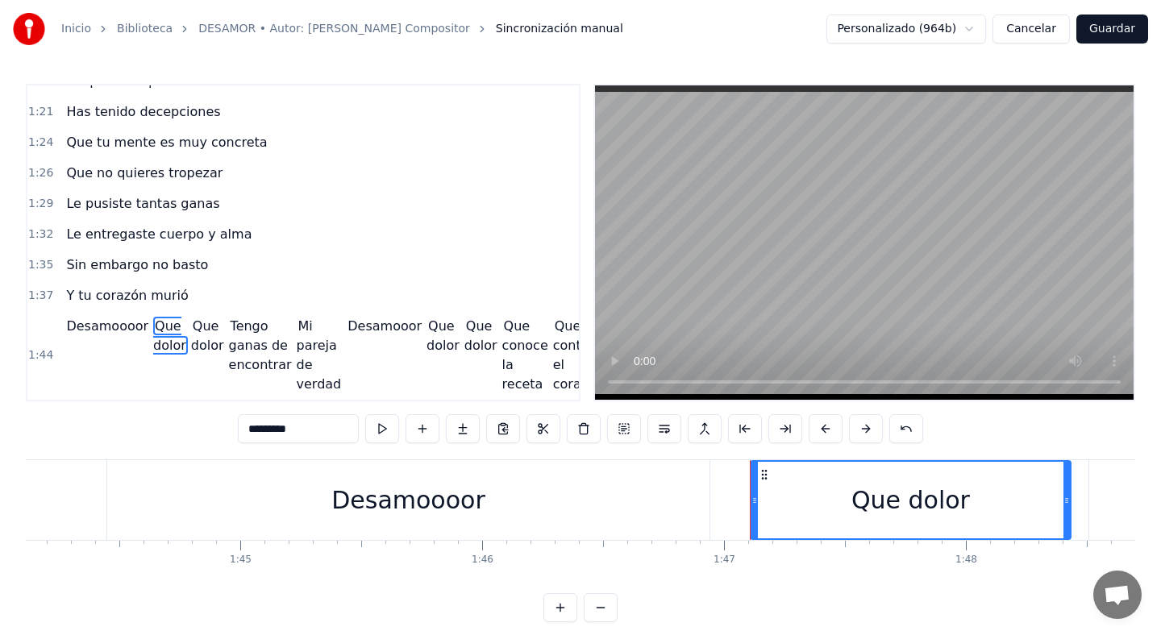
click at [673, 428] on button at bounding box center [664, 428] width 34 height 29
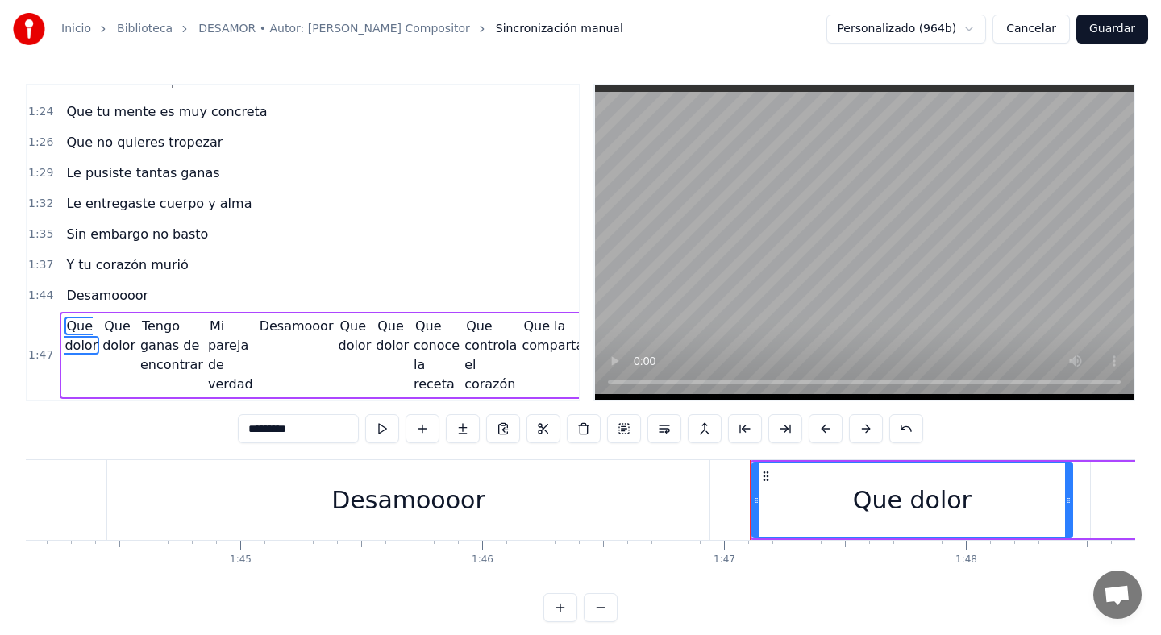
click at [107, 317] on span "Que dolor" at bounding box center [119, 336] width 35 height 38
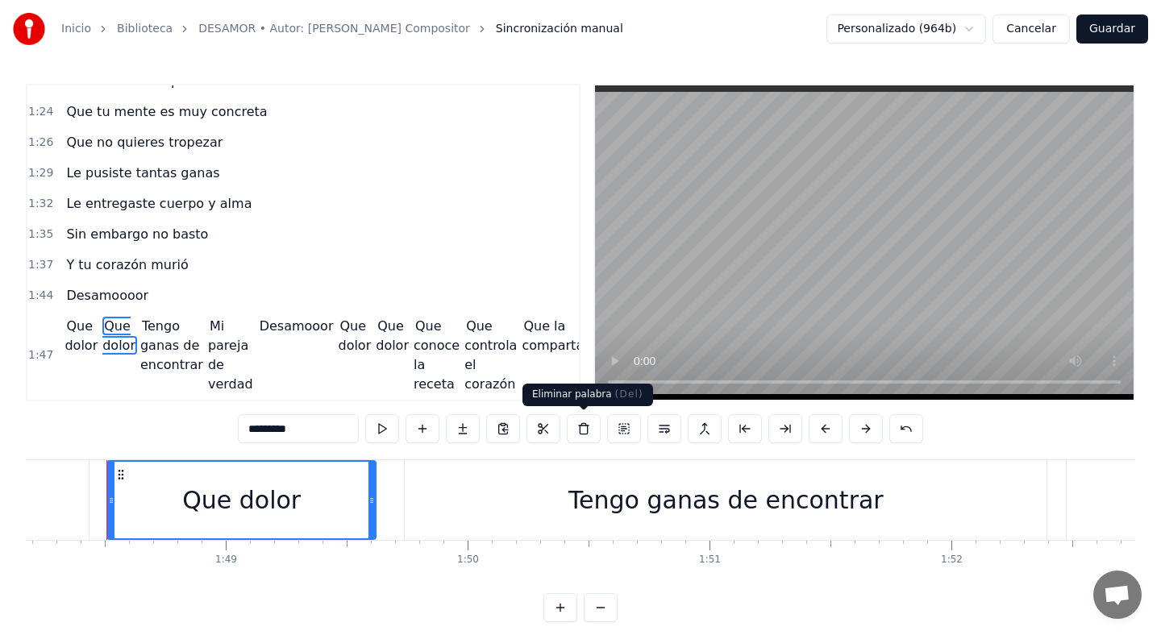
click at [581, 435] on button at bounding box center [584, 428] width 34 height 29
